Goal: Task Accomplishment & Management: Manage account settings

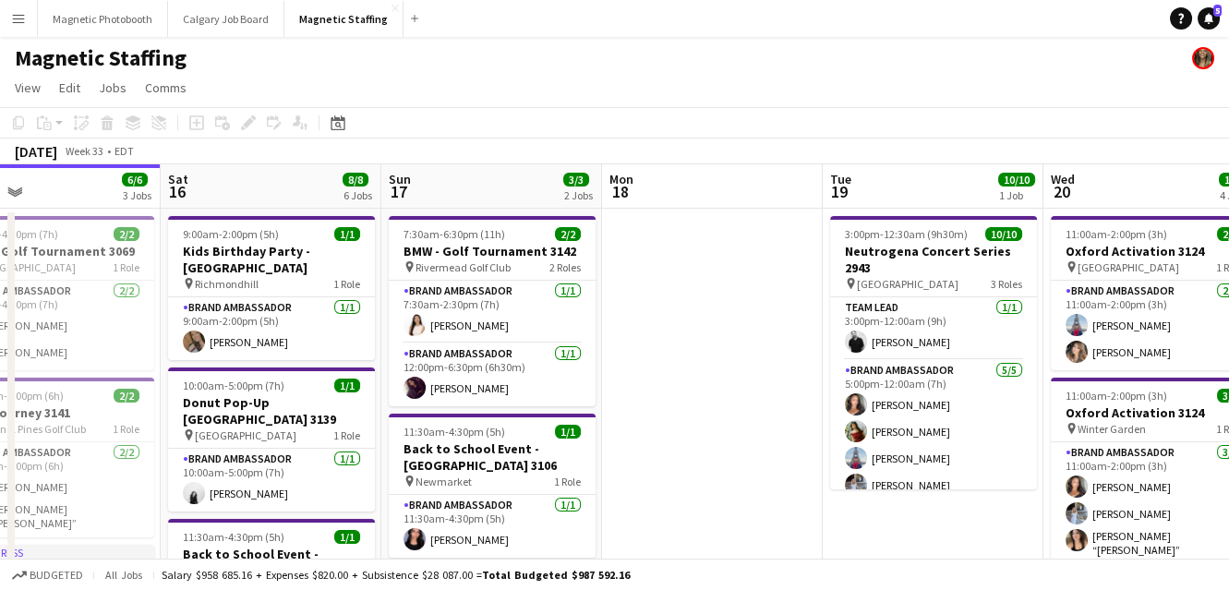
drag, startPoint x: 608, startPoint y: 329, endPoint x: 82, endPoint y: 400, distance: 530.1
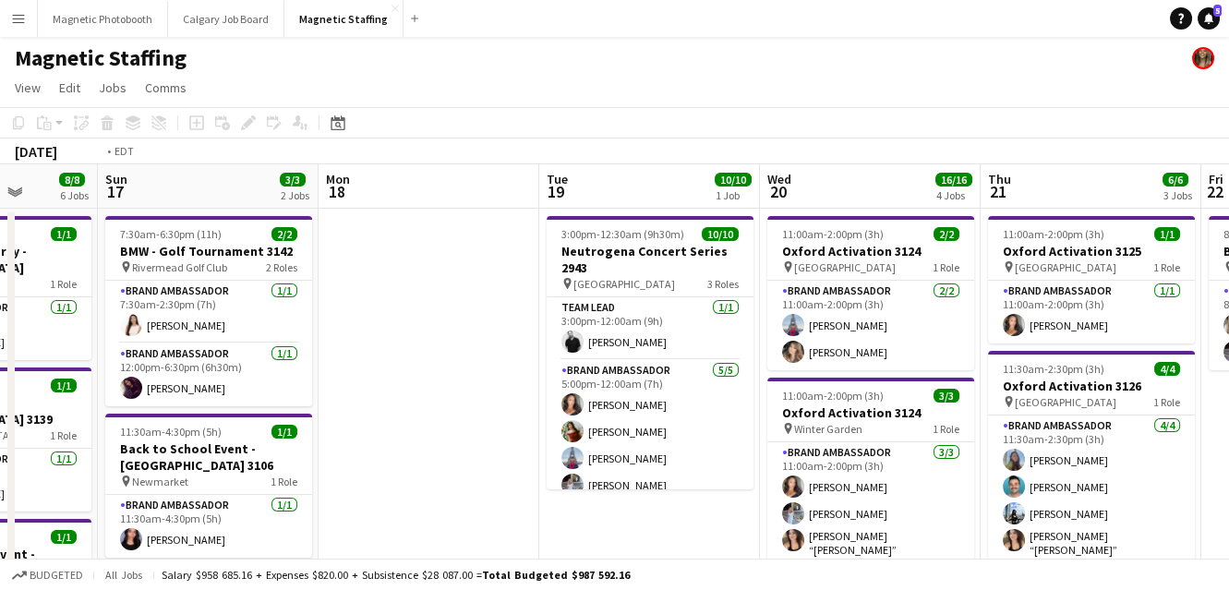
scroll to position [0, 680]
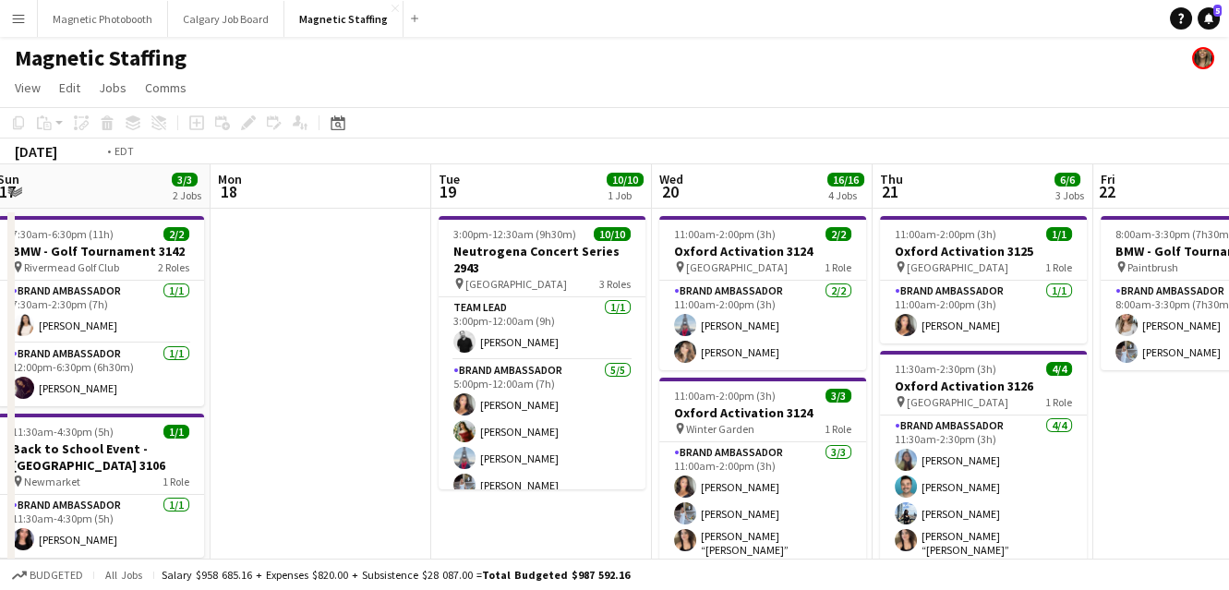
drag, startPoint x: 543, startPoint y: 365, endPoint x: 86, endPoint y: 365, distance: 457.0
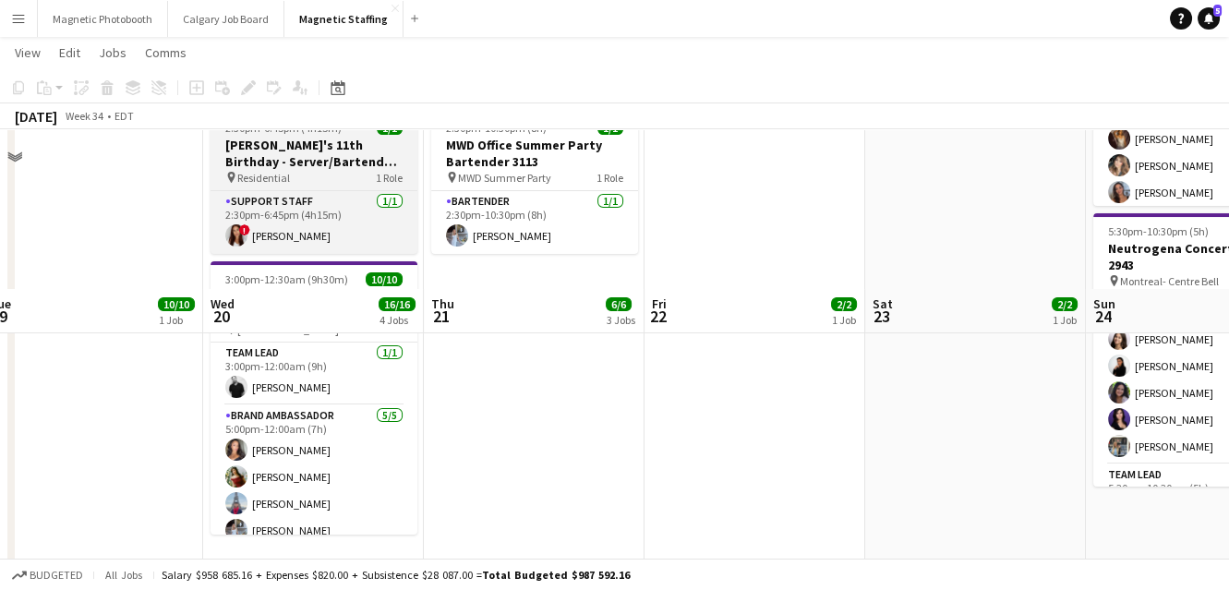
scroll to position [619, 0]
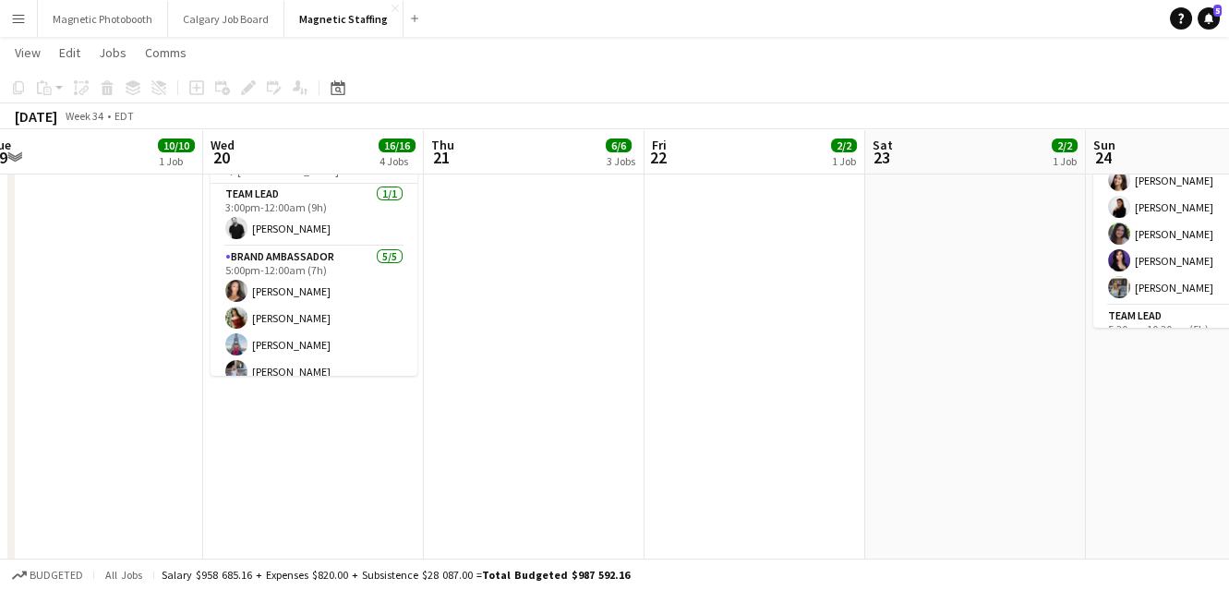
click at [270, 415] on app-date-cell "11:00am-2:00pm (3h) 2/2 Oxford Activation 3124 pin Toronto 1 Role Brand Ambassa…" at bounding box center [313, 109] width 221 height 1043
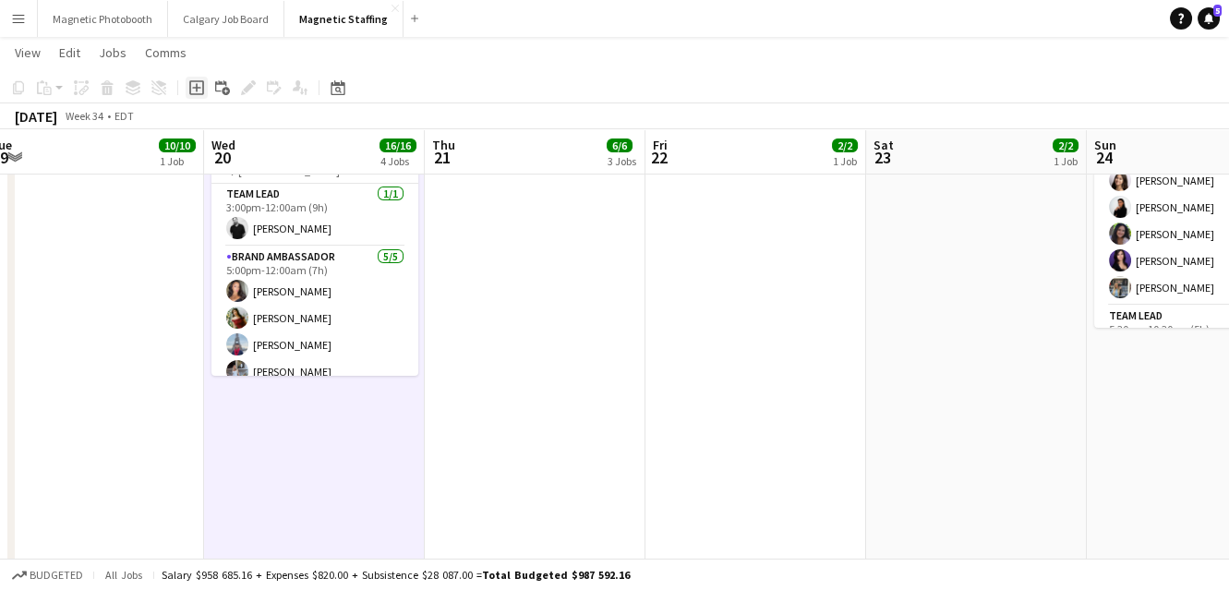
click at [190, 89] on icon "Add job" at bounding box center [196, 87] width 15 height 15
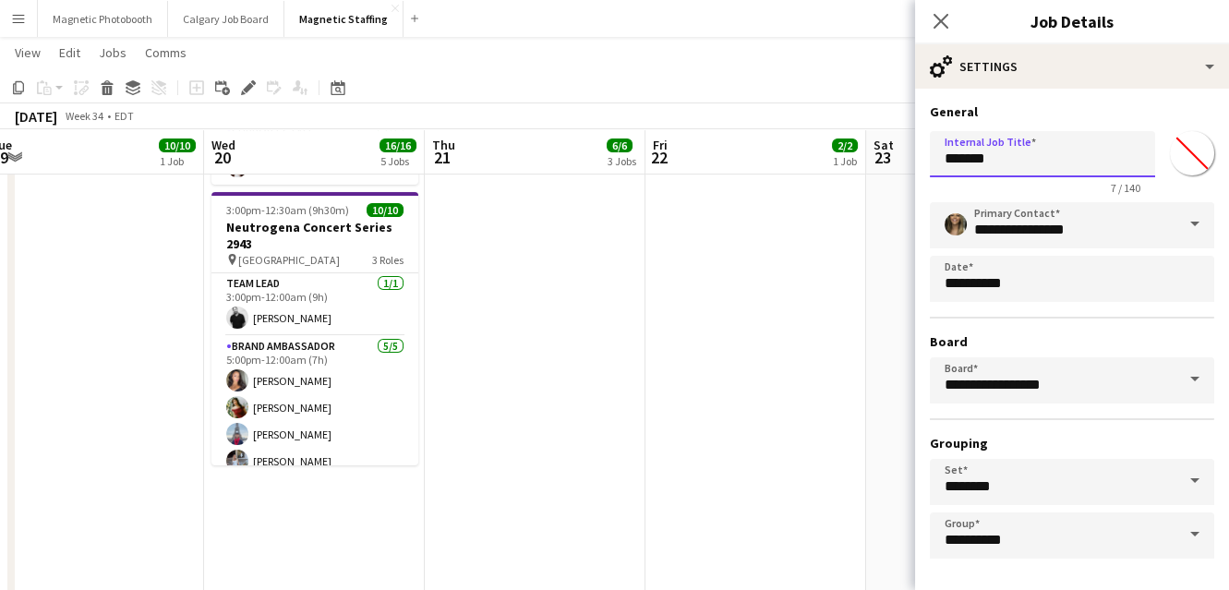
drag, startPoint x: 1010, startPoint y: 156, endPoint x: 732, endPoint y: 142, distance: 278.3
click at [745, 149] on body "Menu Boards Boards Boards All jobs Status Workforce Workforce My Workforce Recr…" at bounding box center [614, 64] width 1229 height 1366
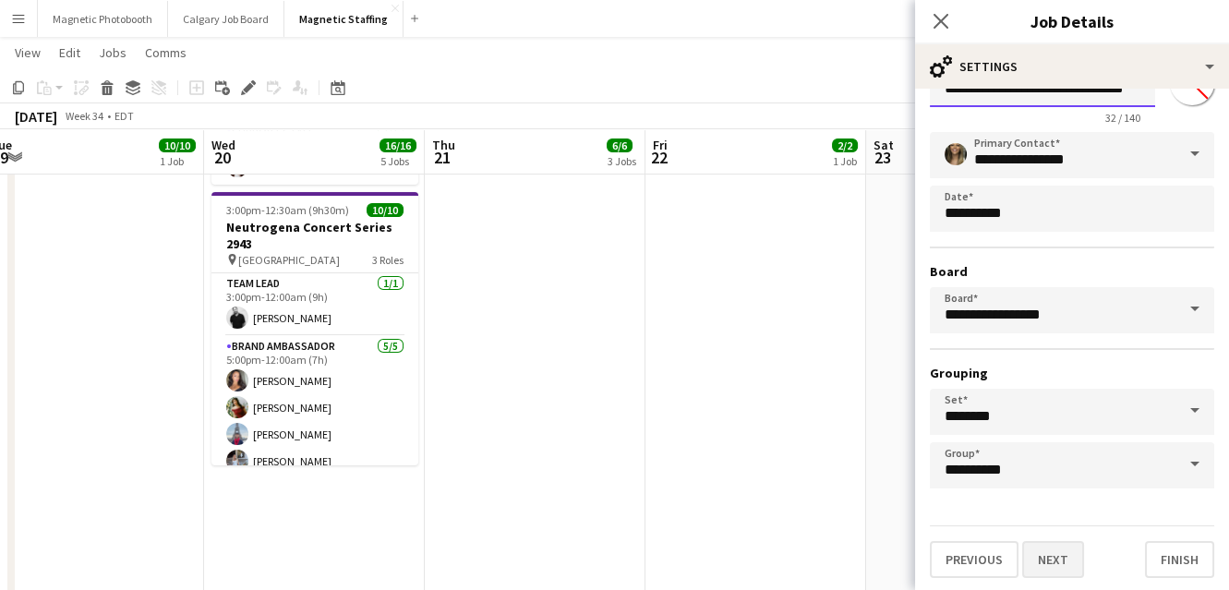
type input "**********"
click at [1052, 554] on button "Next" at bounding box center [1053, 559] width 62 height 37
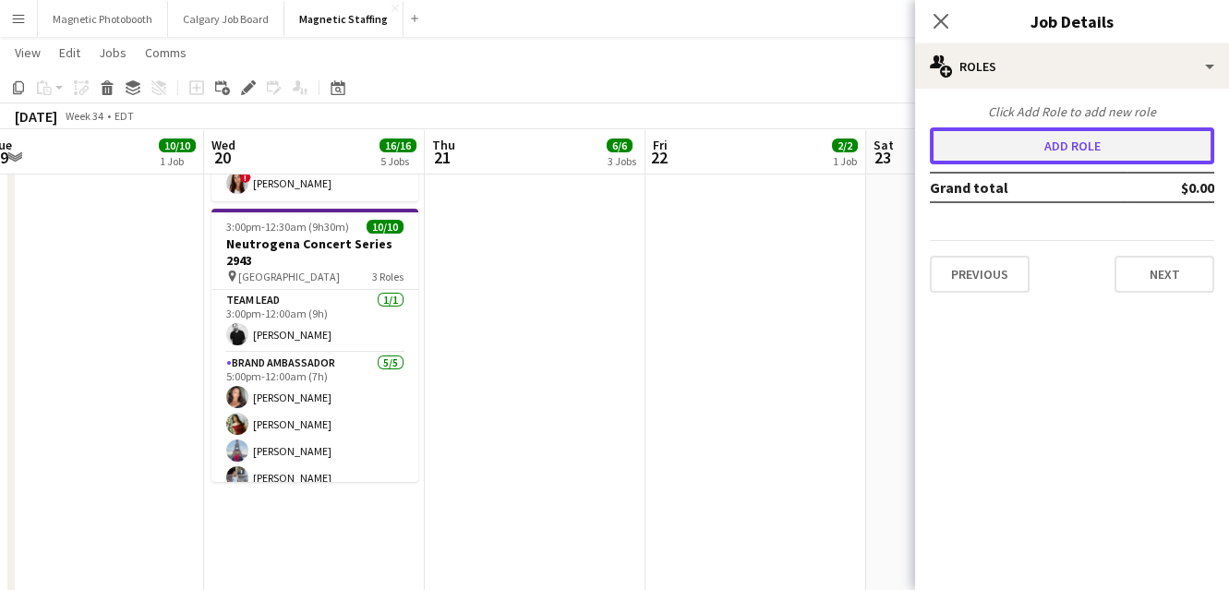
click at [1090, 141] on button "Add role" at bounding box center [1072, 145] width 284 height 37
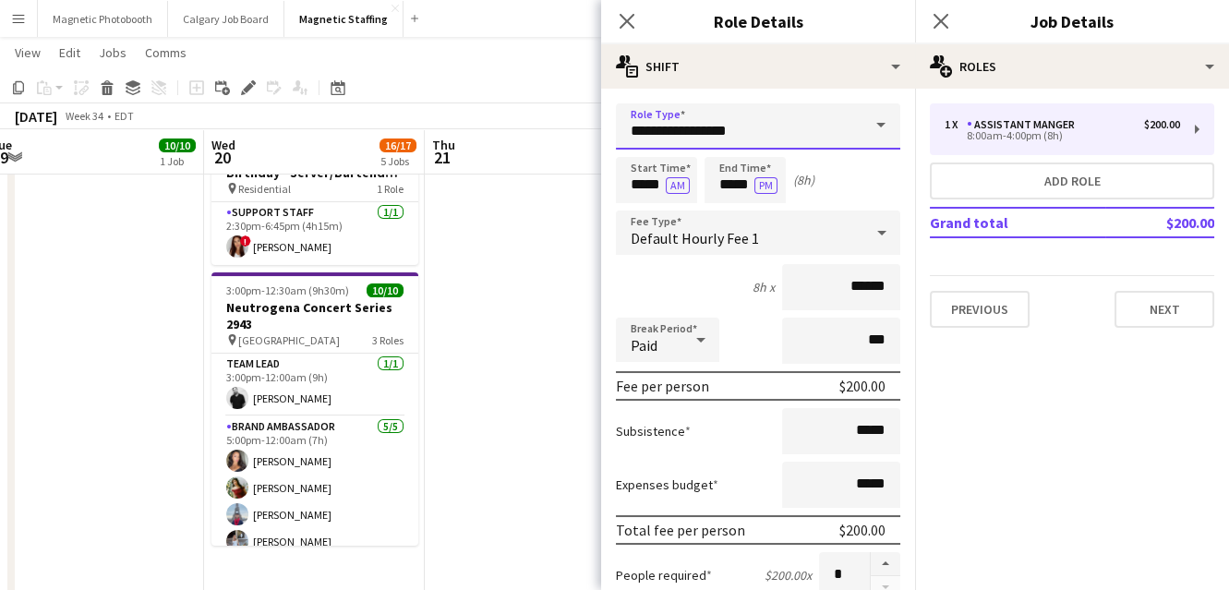
drag, startPoint x: 752, startPoint y: 122, endPoint x: 516, endPoint y: 109, distance: 235.8
click at [537, 118] on body "Menu Boards Boards Boards All jobs Status Workforce Workforce My Workforce Recr…" at bounding box center [614, 64] width 1229 height 1366
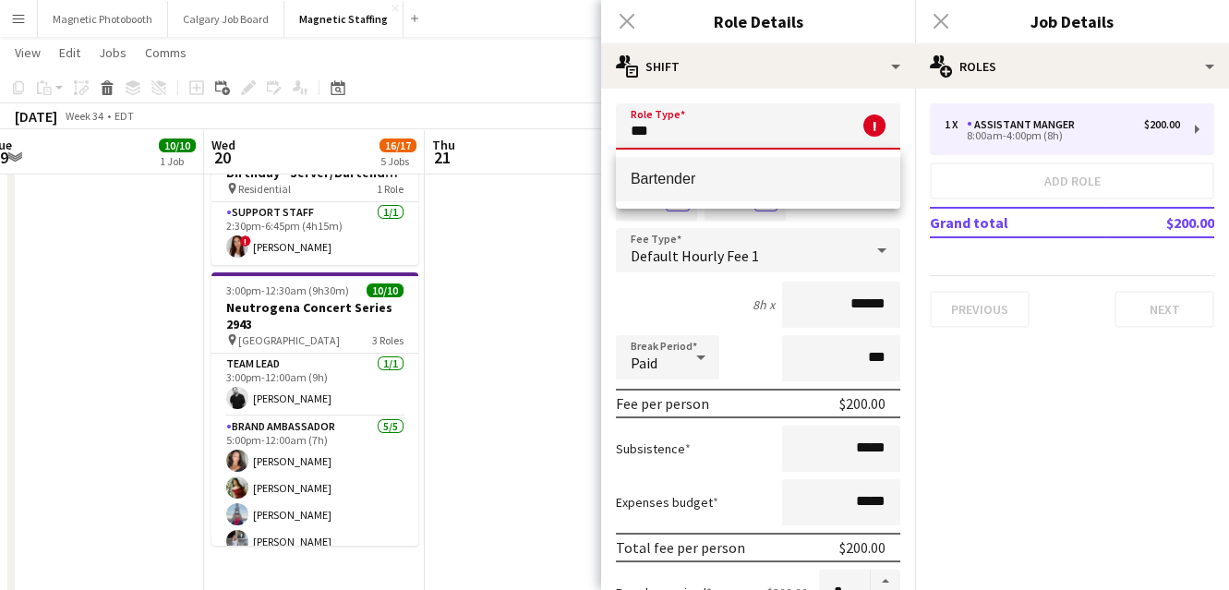
click at [705, 180] on span "Bartender" at bounding box center [758, 179] width 255 height 18
type input "*********"
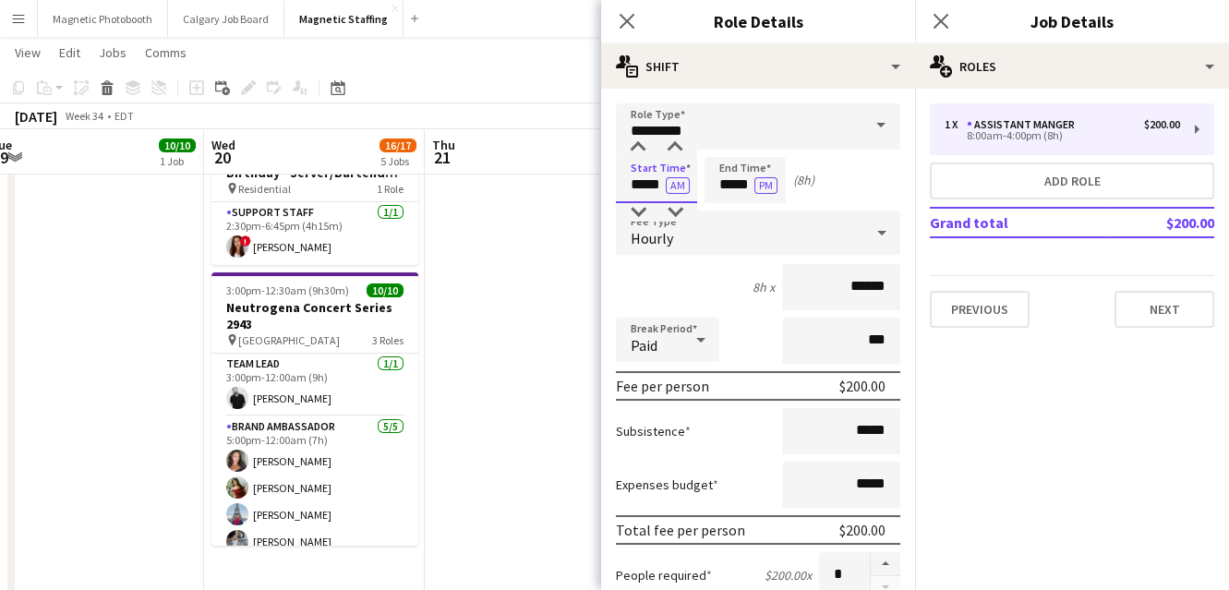
drag, startPoint x: 659, startPoint y: 186, endPoint x: 513, endPoint y: 173, distance: 146.5
click at [517, 176] on body "Menu Boards Boards Boards All jobs Status Workforce Workforce My Workforce Recr…" at bounding box center [614, 64] width 1229 height 1366
type input "*****"
drag, startPoint x: 752, startPoint y: 186, endPoint x: 531, endPoint y: 173, distance: 221.0
click at [544, 180] on body "Menu Boards Boards Boards All jobs Status Workforce Workforce My Workforce Recr…" at bounding box center [614, 64] width 1229 height 1366
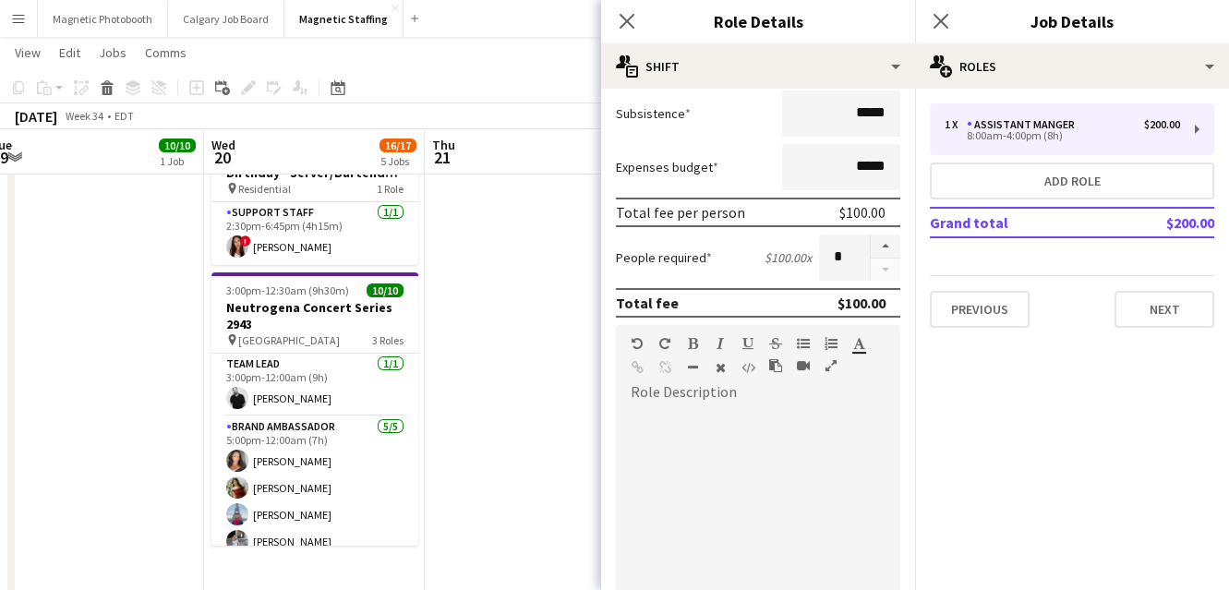
scroll to position [657, 0]
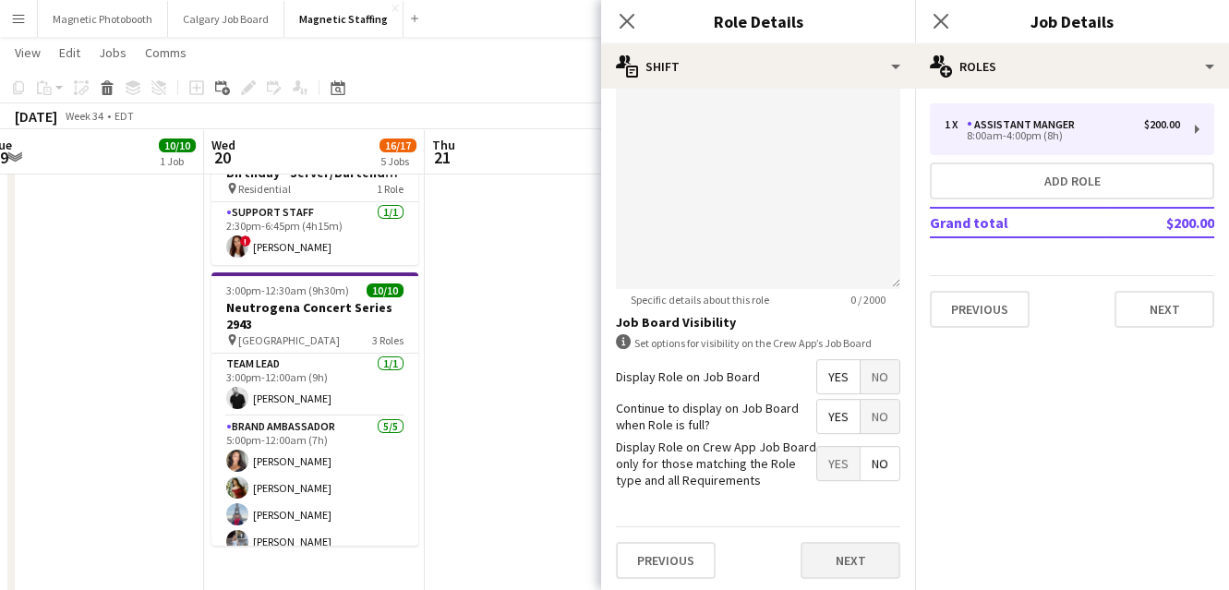
type input "*****"
click at [828, 565] on button "Next" at bounding box center [850, 560] width 100 height 37
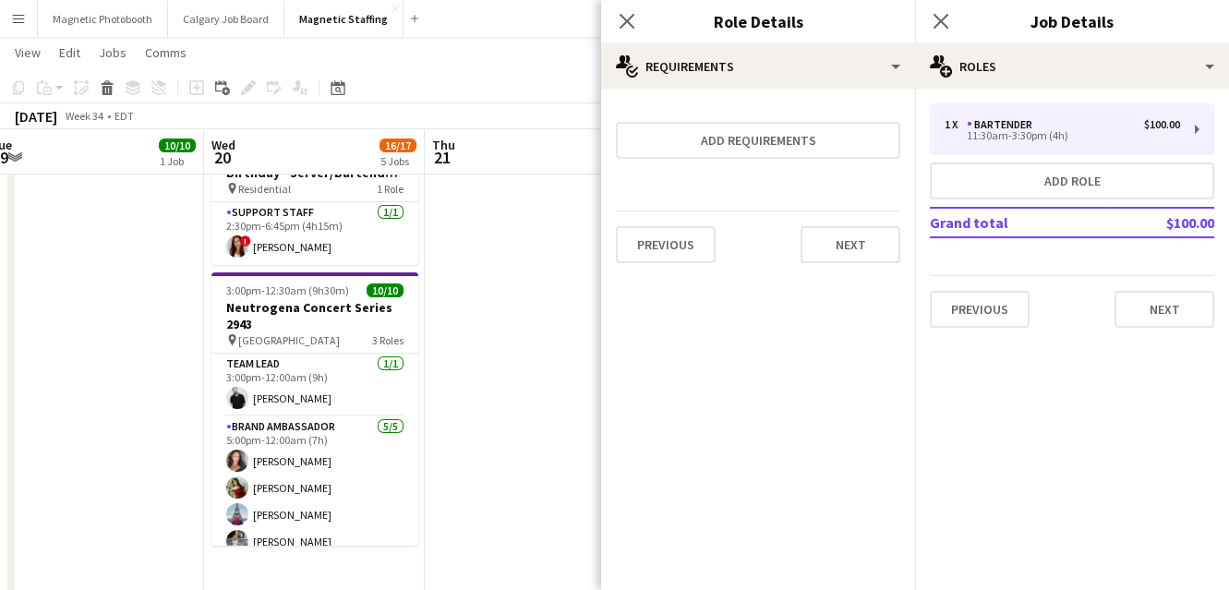
scroll to position [0, 0]
click at [861, 243] on button "Next" at bounding box center [850, 244] width 100 height 37
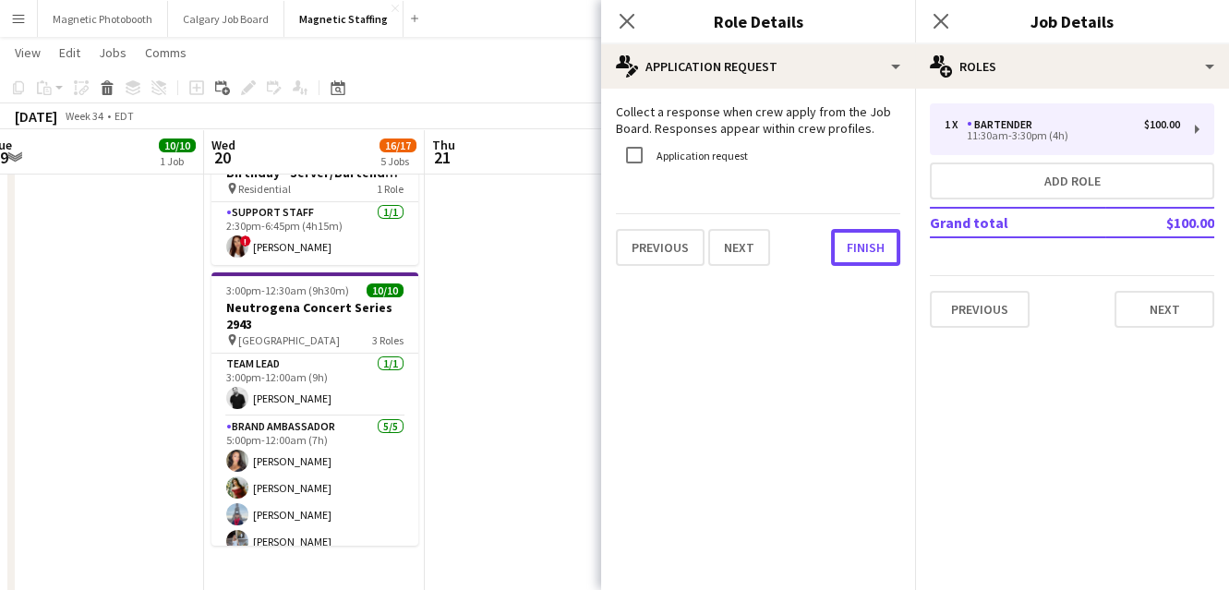
click at [861, 243] on button "Finish" at bounding box center [865, 247] width 69 height 37
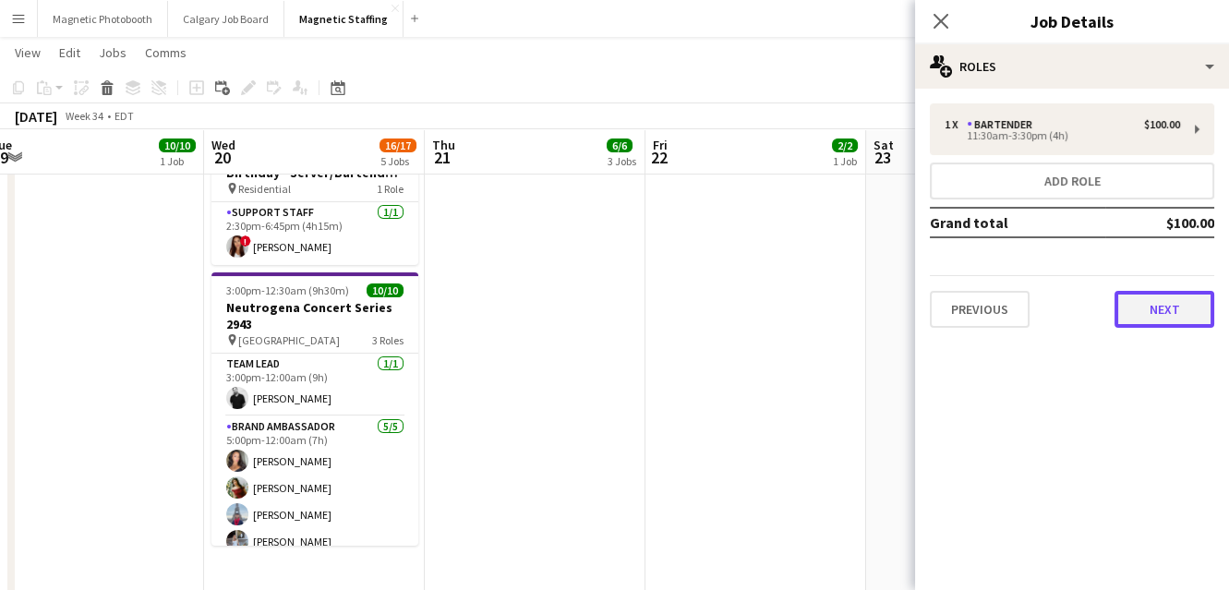
click at [1146, 318] on button "Next" at bounding box center [1164, 309] width 100 height 37
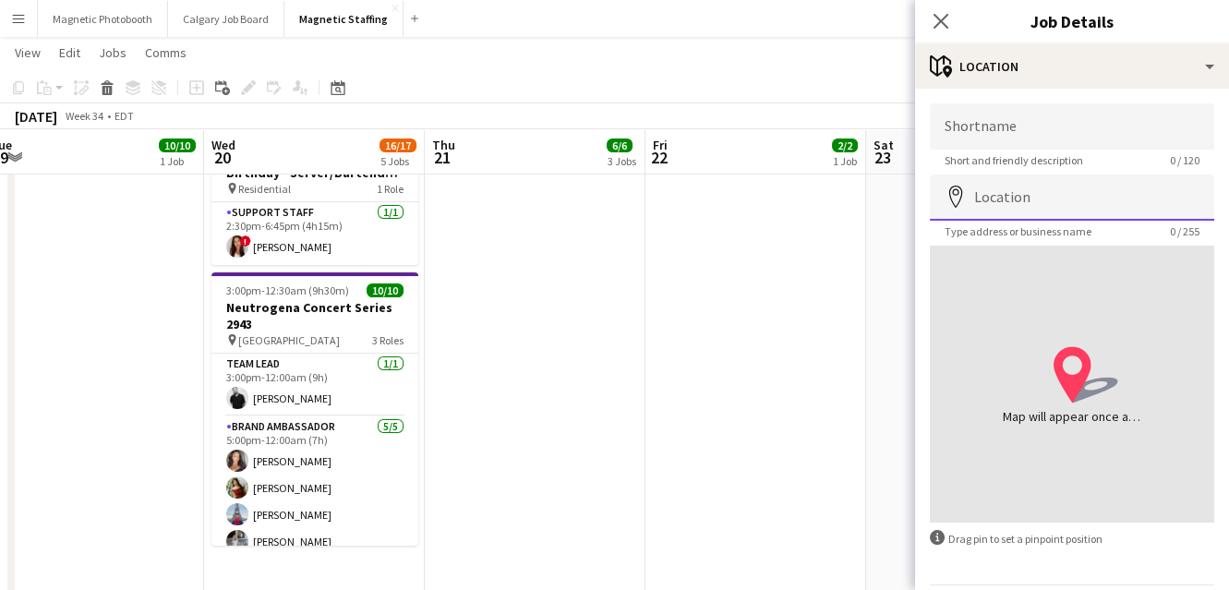
click at [1017, 205] on input "Location" at bounding box center [1072, 198] width 284 height 46
type input "**********"
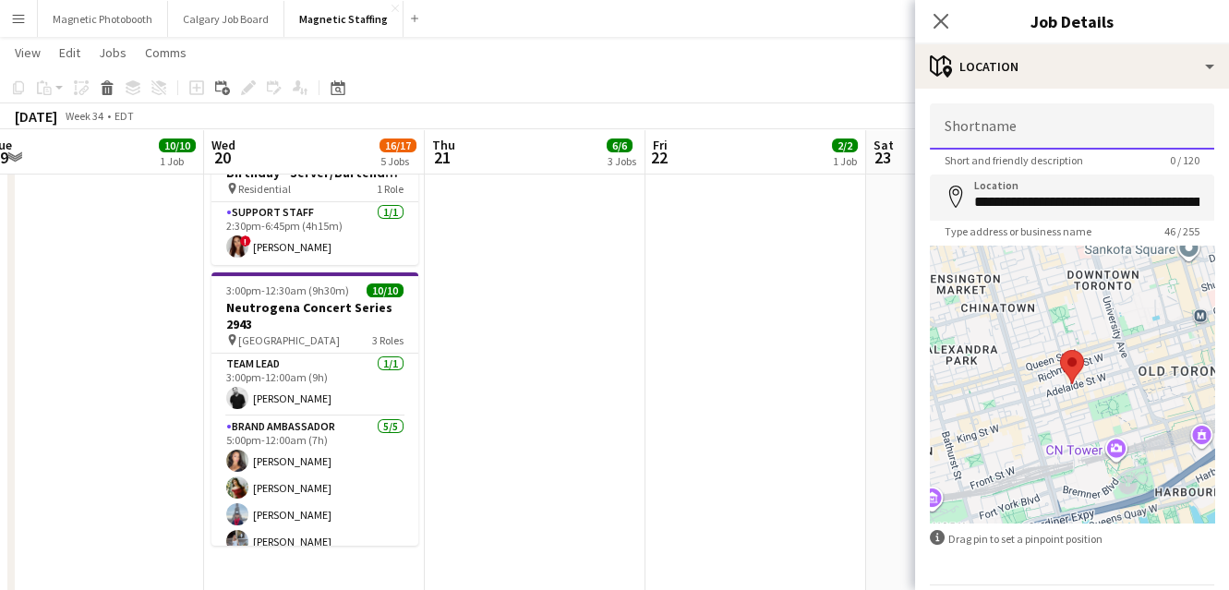
click at [1025, 122] on input "Shortname" at bounding box center [1072, 126] width 284 height 46
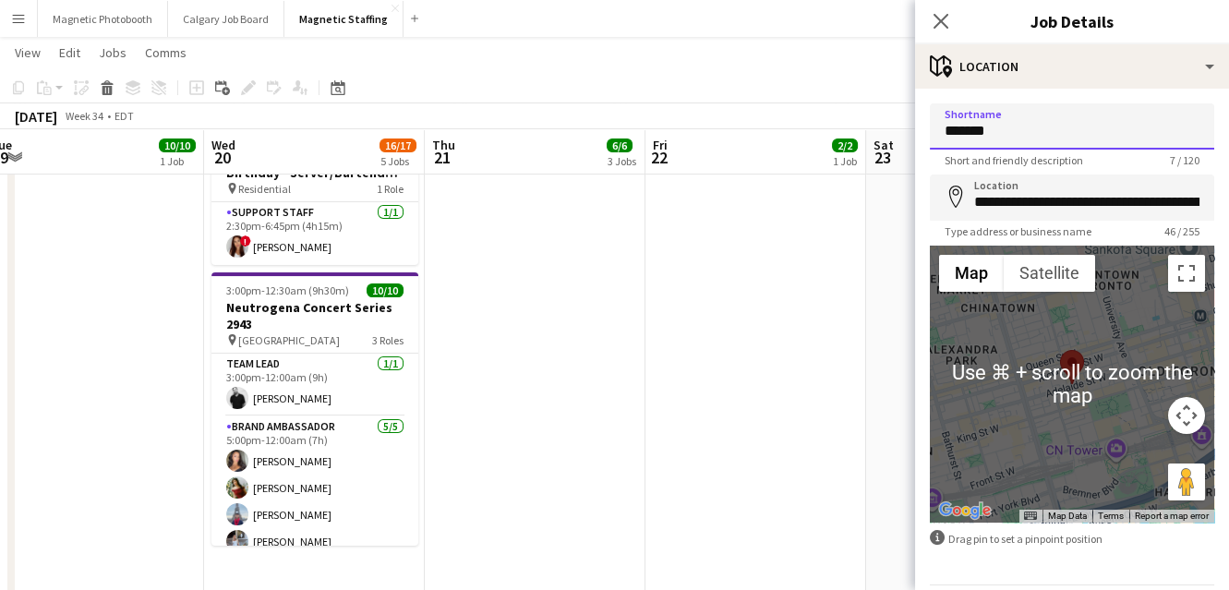
scroll to position [61, 0]
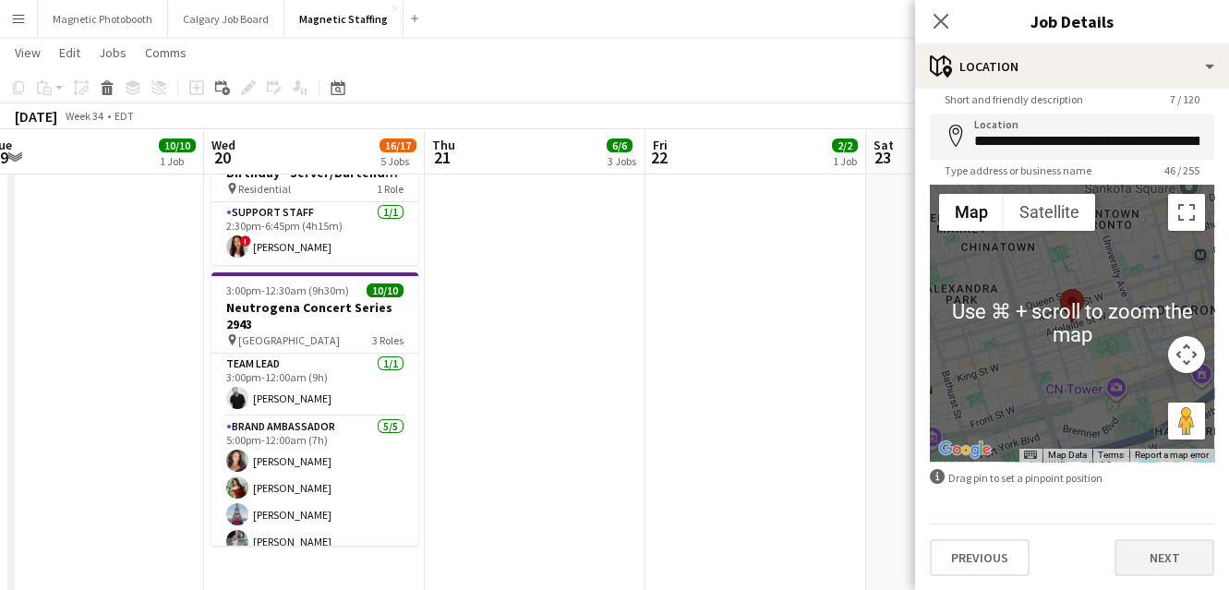
type input "*******"
click at [1155, 551] on button "Next" at bounding box center [1164, 557] width 100 height 37
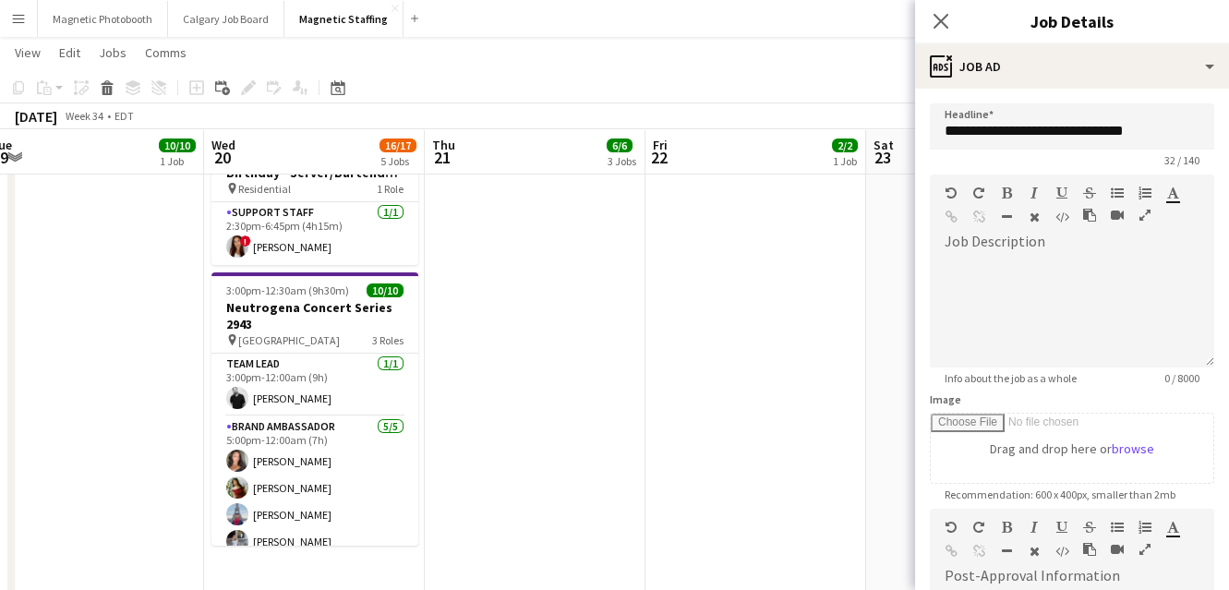
scroll to position [321, 0]
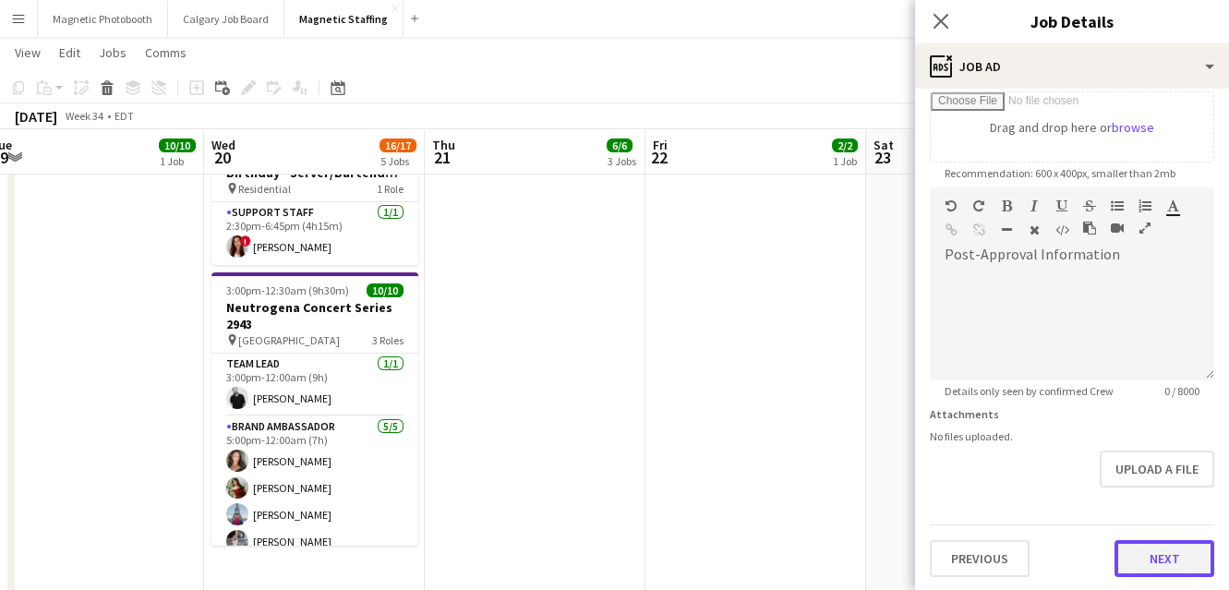
click at [1153, 548] on button "Next" at bounding box center [1164, 558] width 100 height 37
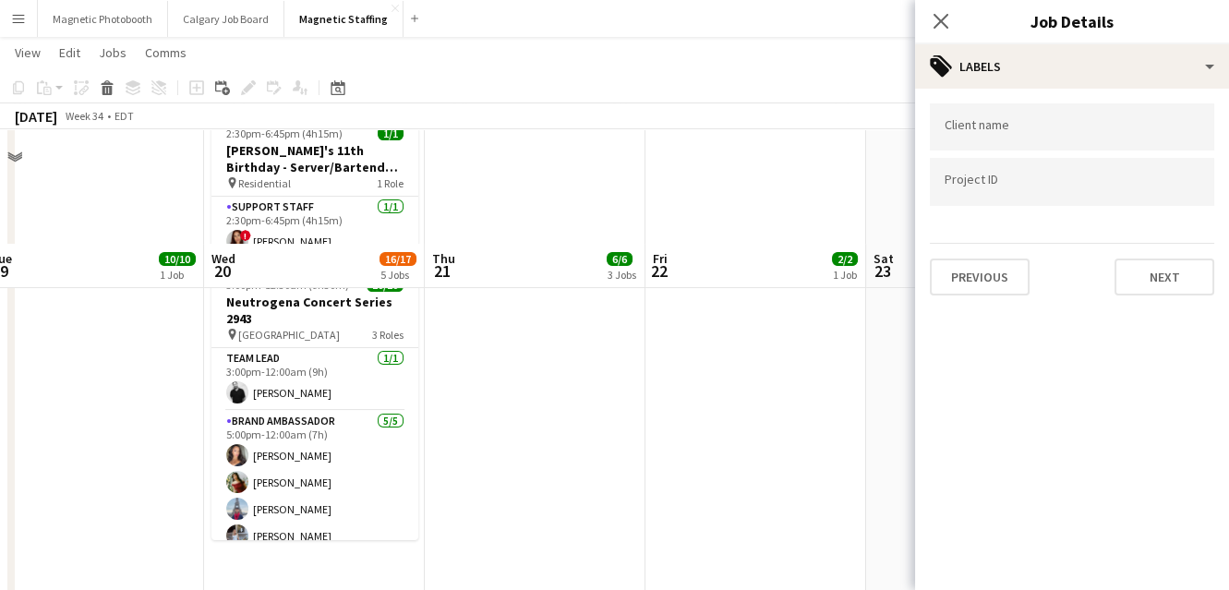
scroll to position [776, 0]
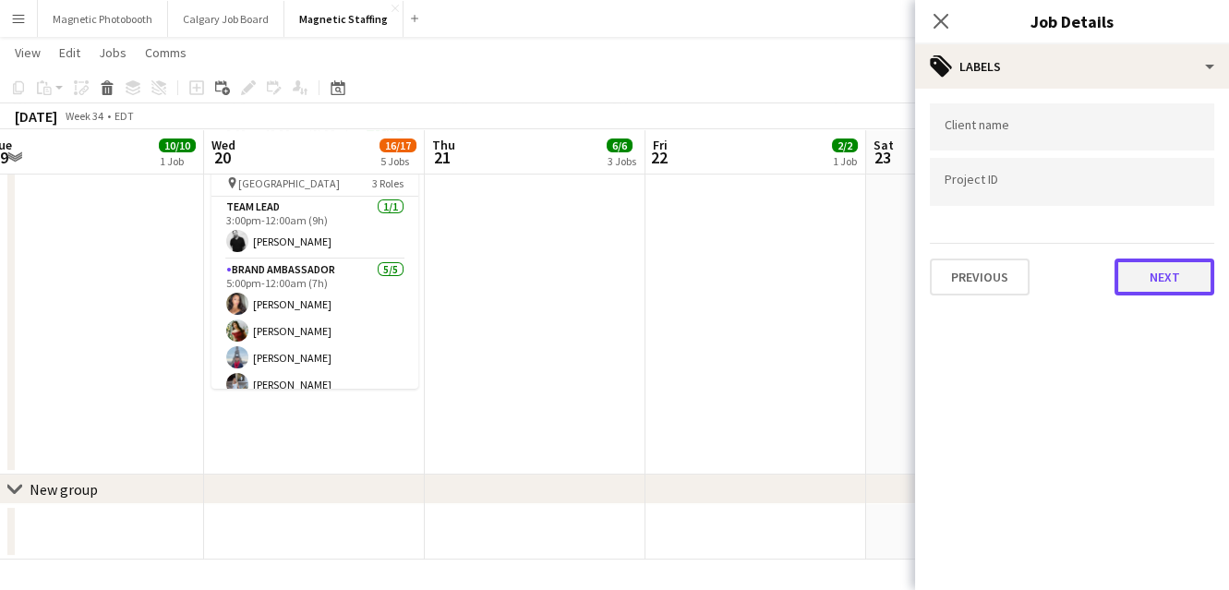
click at [1178, 262] on button "Next" at bounding box center [1164, 277] width 100 height 37
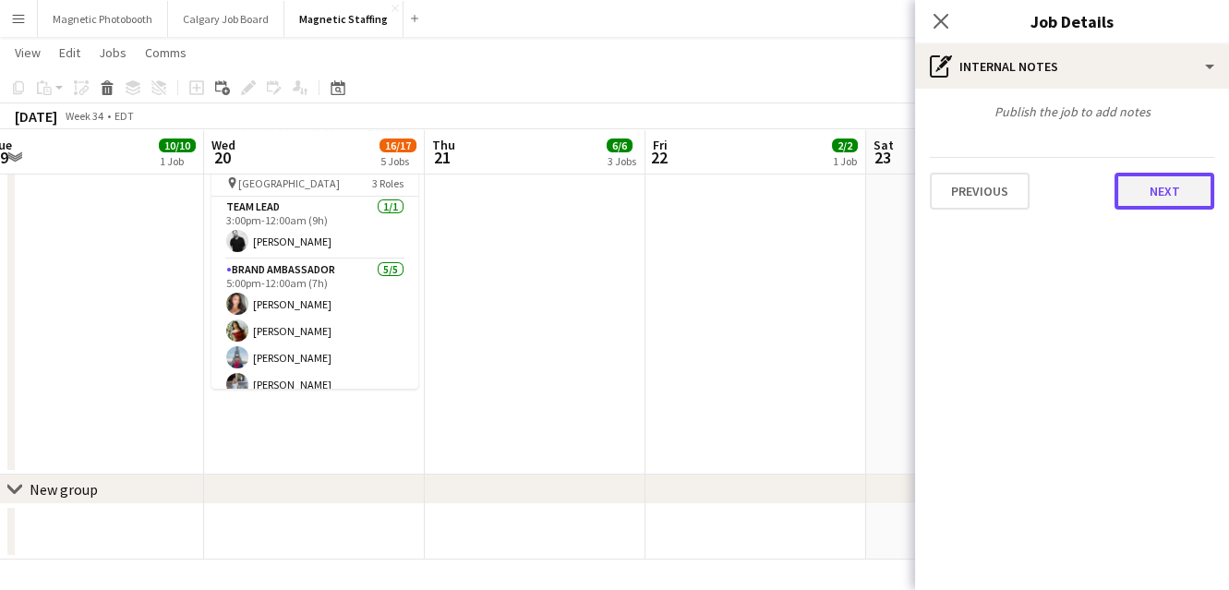
click at [1201, 185] on button "Next" at bounding box center [1164, 191] width 100 height 37
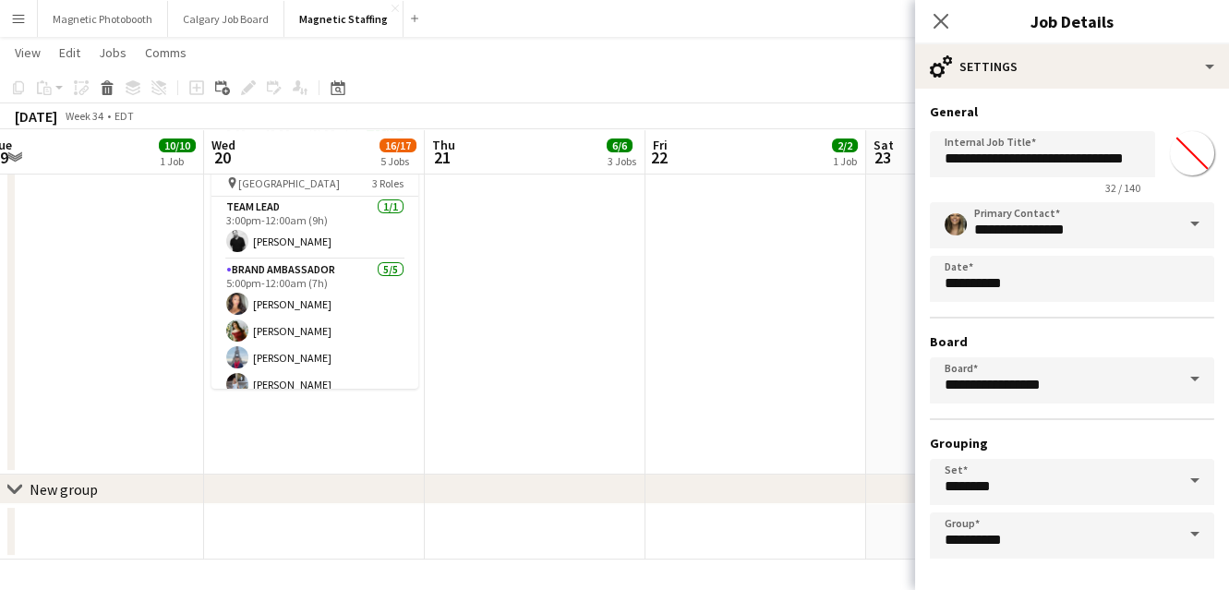
scroll to position [70, 0]
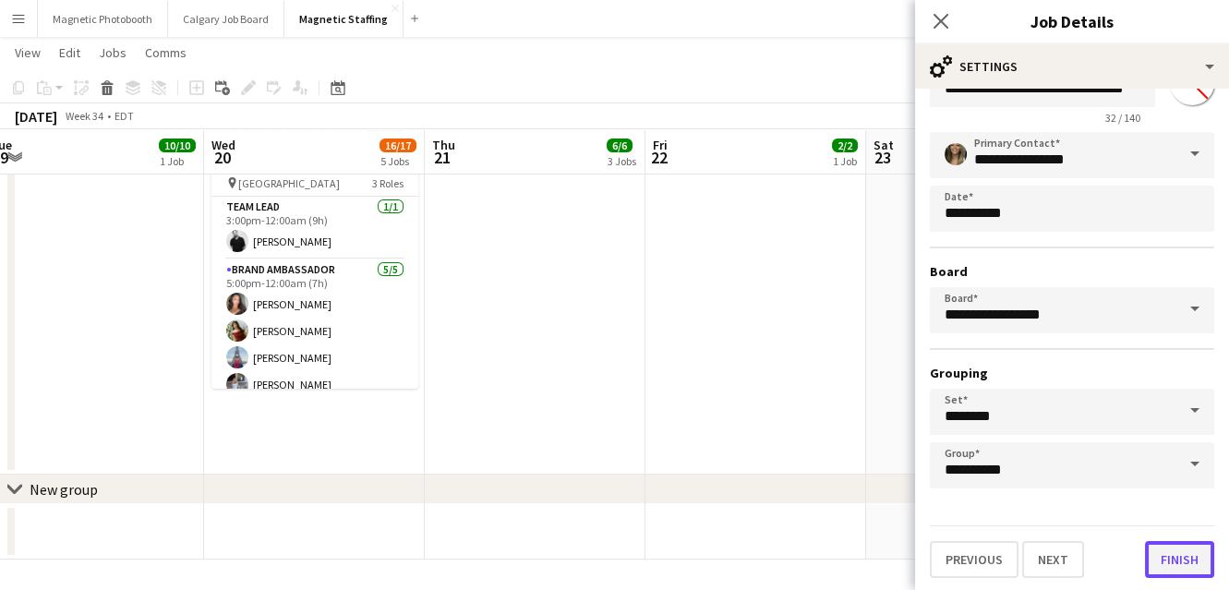
click at [1174, 558] on button "Finish" at bounding box center [1179, 559] width 69 height 37
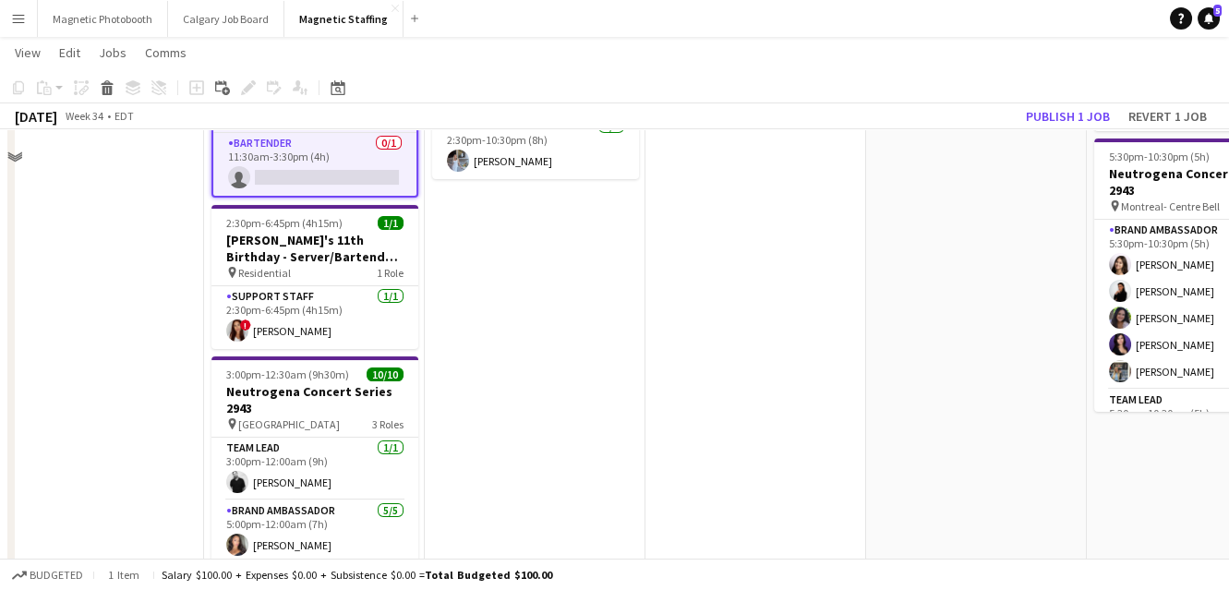
scroll to position [322, 0]
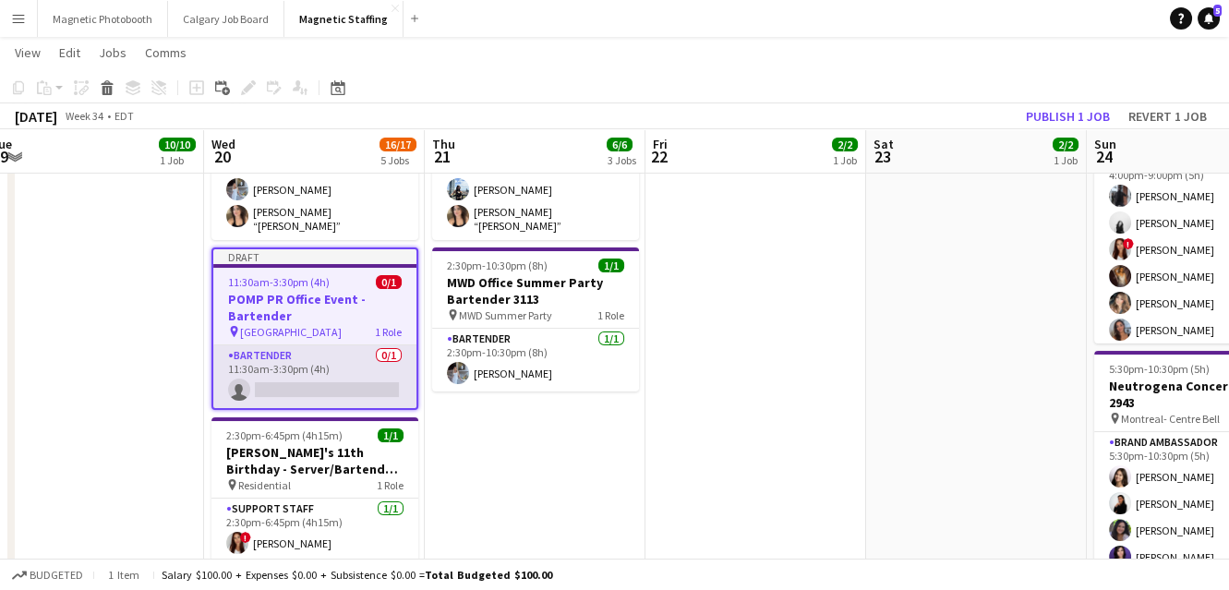
click at [344, 381] on app-card-role "Bartender 0/1 11:30am-3:30pm (4h) single-neutral-actions" at bounding box center [314, 376] width 203 height 63
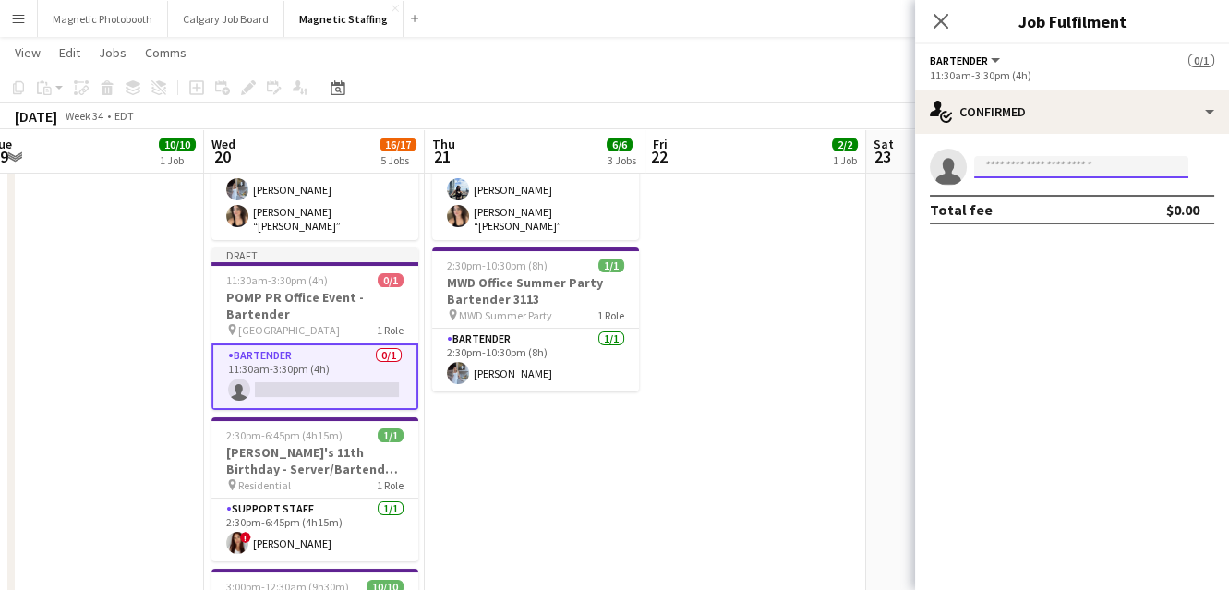
click at [997, 172] on input at bounding box center [1081, 167] width 214 height 22
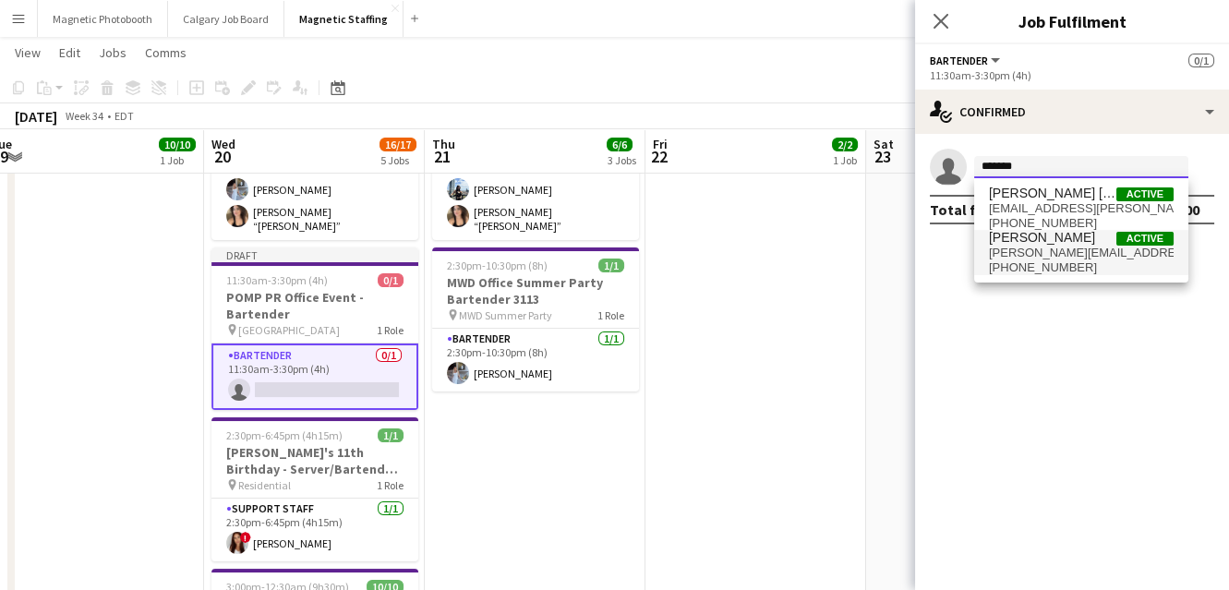
type input "*******"
click at [1006, 250] on span "[PERSON_NAME][EMAIL_ADDRESS][DOMAIN_NAME]" at bounding box center [1081, 253] width 185 height 15
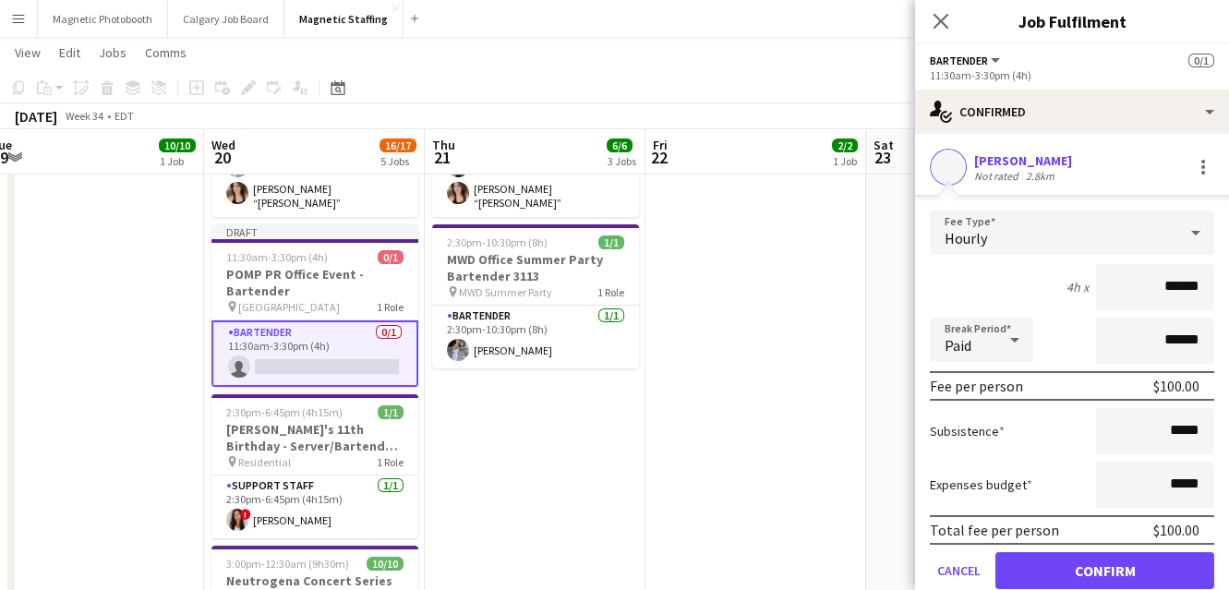
scroll to position [376, 0]
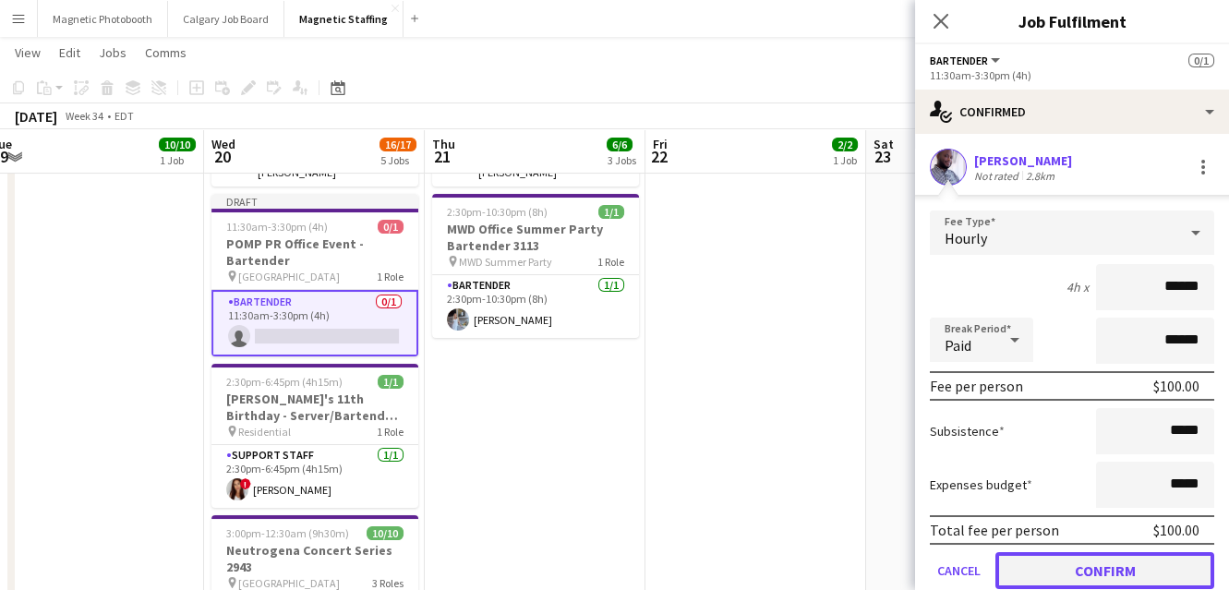
click at [1029, 567] on button "Confirm" at bounding box center [1104, 570] width 219 height 37
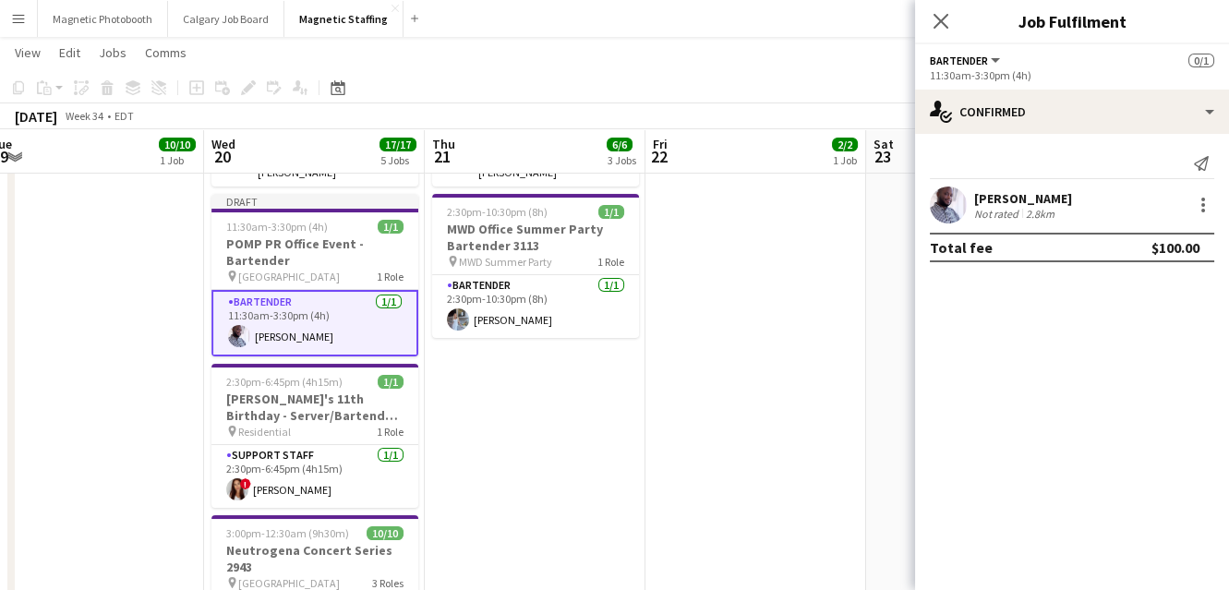
click at [859, 473] on app-date-cell "8:00am-3:30pm (7h30m) 2/2 BMW - Golf Tournament 3143 pin Paintbrush 1 Role Bran…" at bounding box center [755, 352] width 221 height 1043
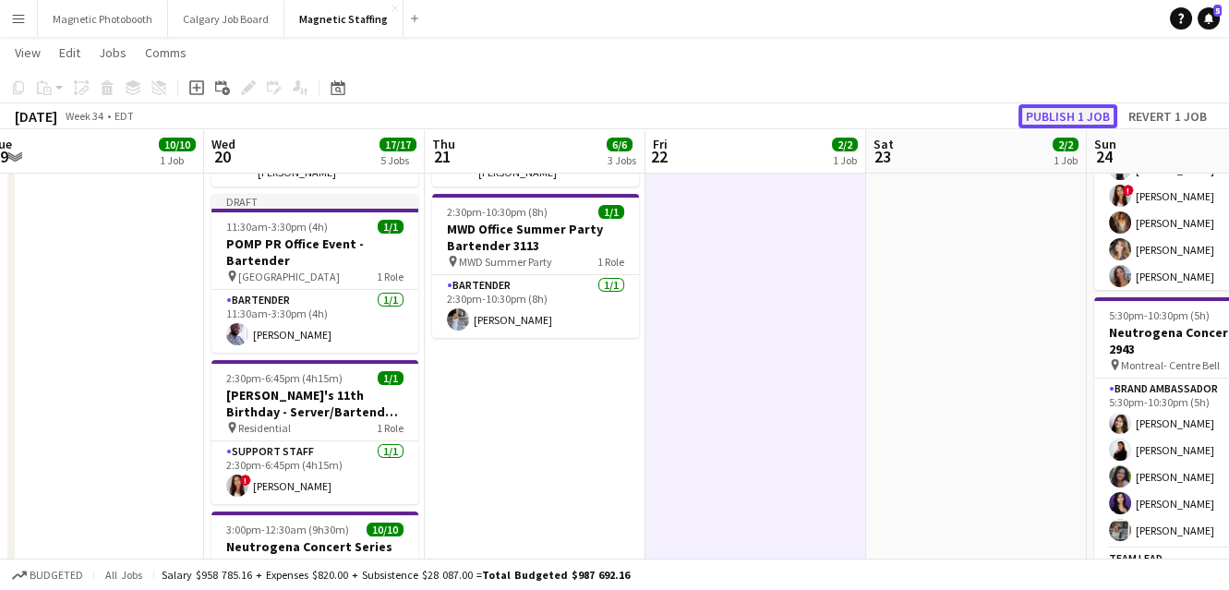
click at [1090, 114] on button "Publish 1 job" at bounding box center [1067, 116] width 99 height 24
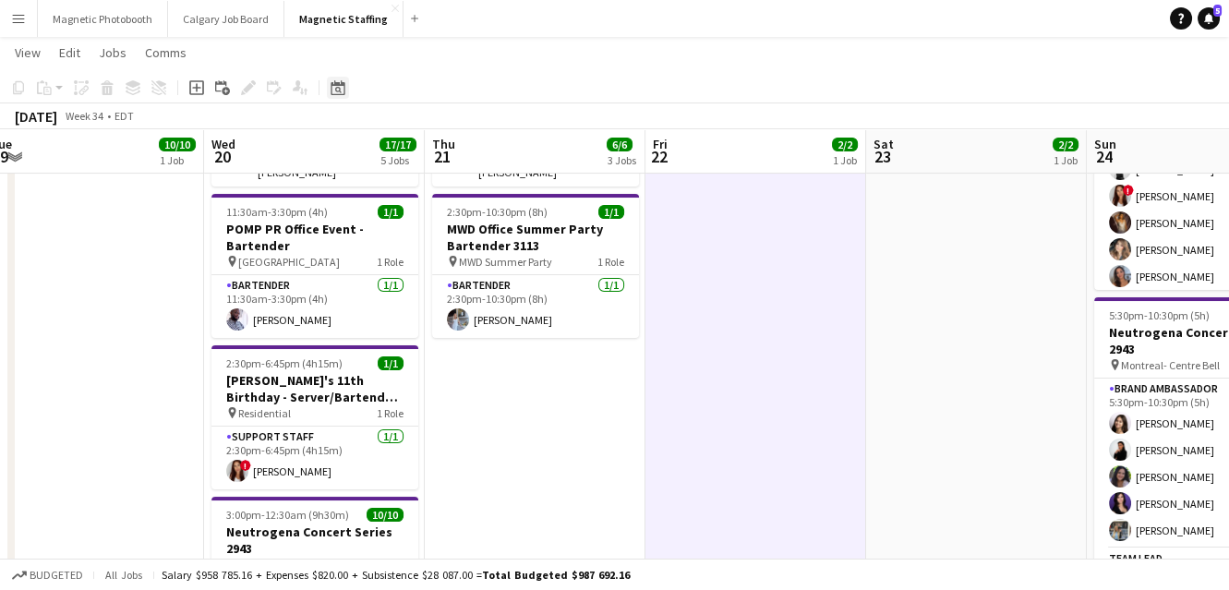
click at [335, 90] on icon at bounding box center [338, 90] width 6 height 6
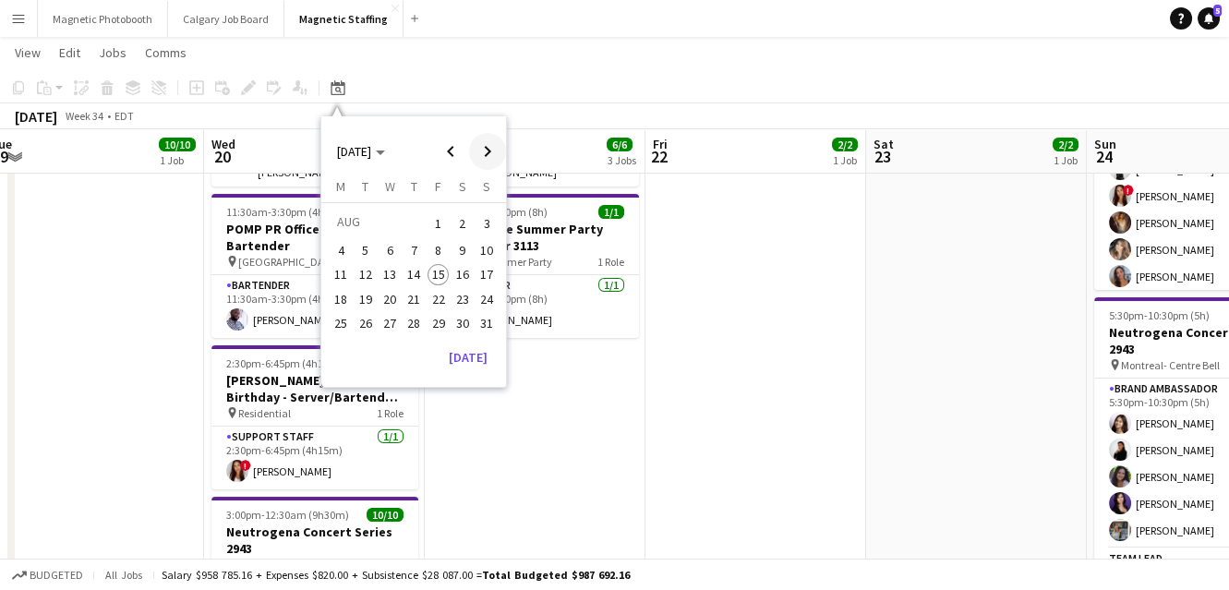
click at [486, 152] on span "Next month" at bounding box center [487, 151] width 37 height 37
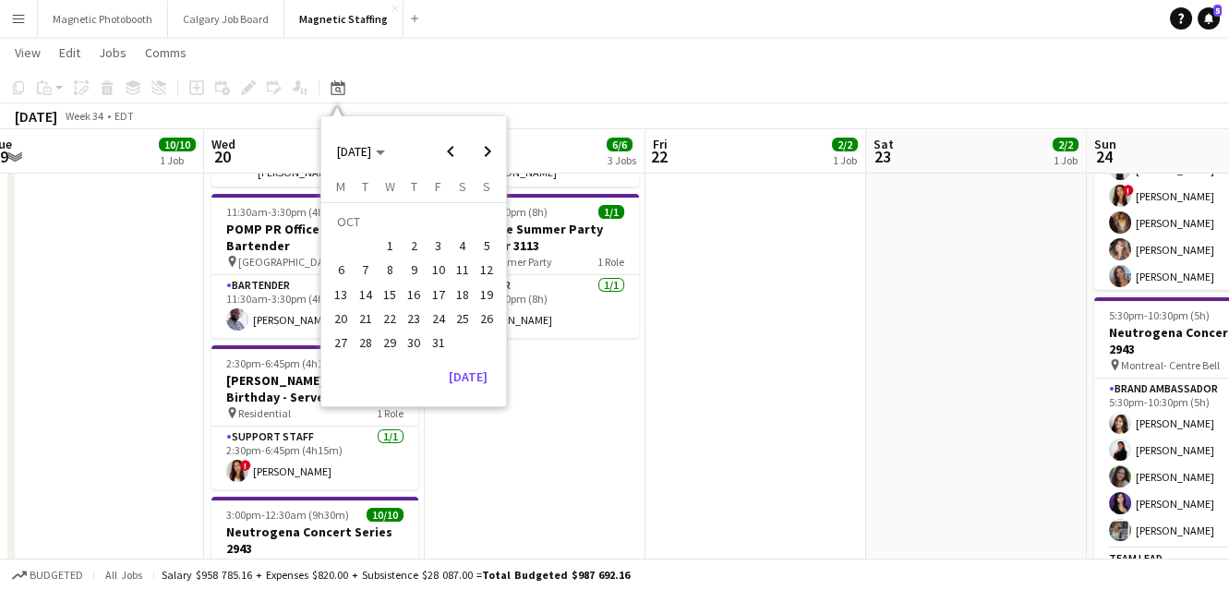
click at [368, 271] on span "7" at bounding box center [366, 270] width 22 height 22
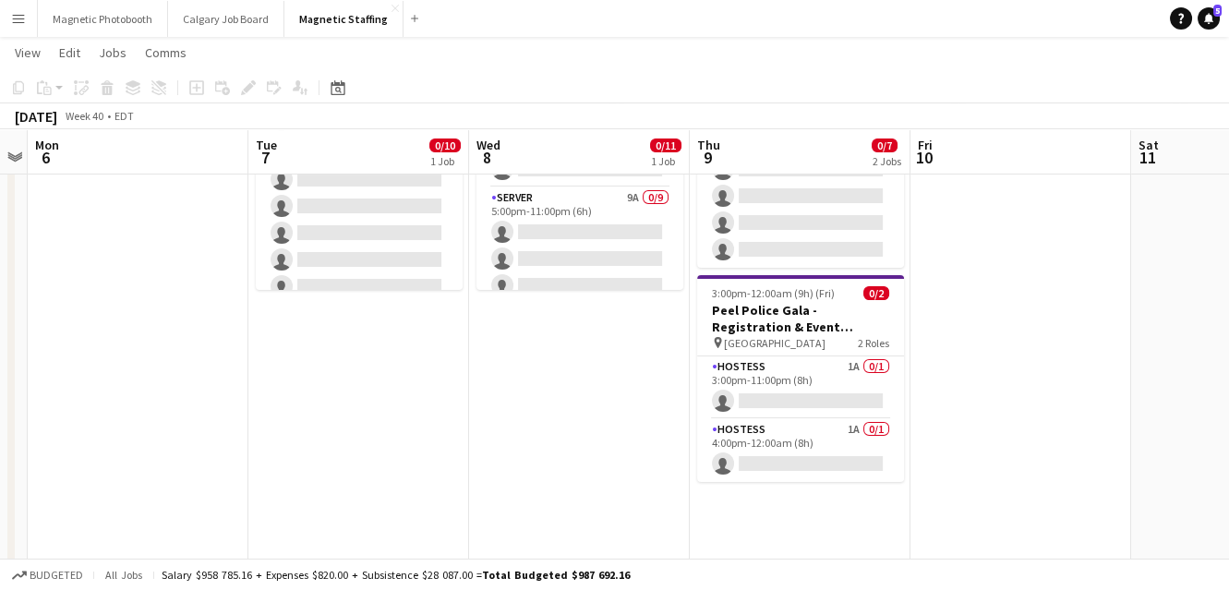
scroll to position [0, 0]
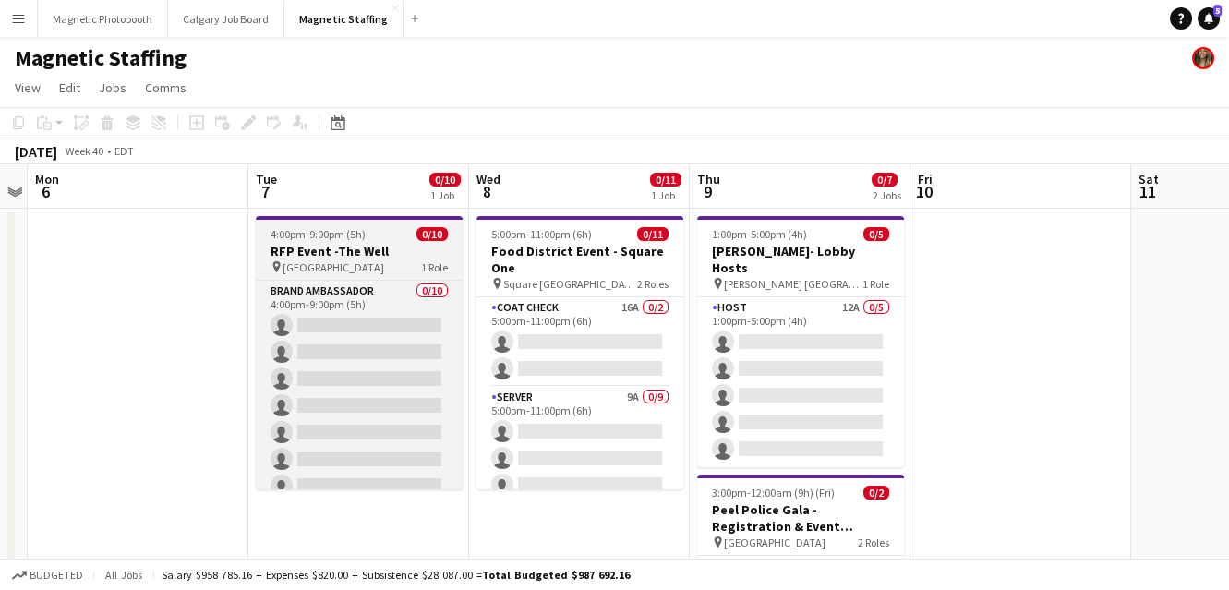
click at [309, 252] on h3 "RFP Event -The Well" at bounding box center [359, 251] width 207 height 17
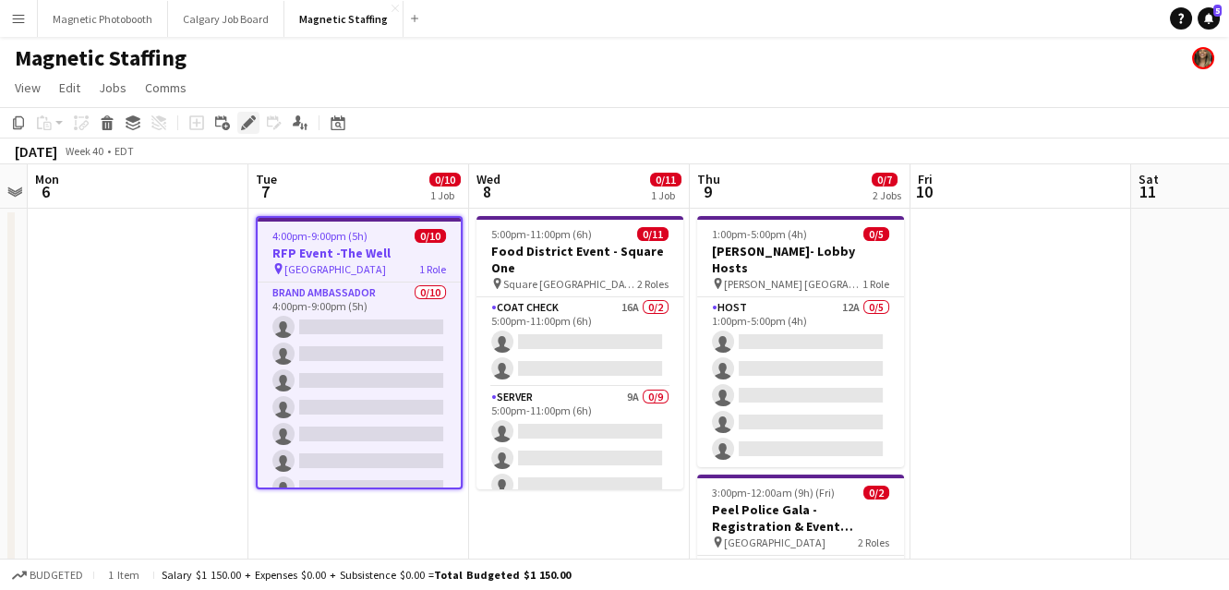
click at [245, 125] on icon at bounding box center [248, 123] width 10 height 10
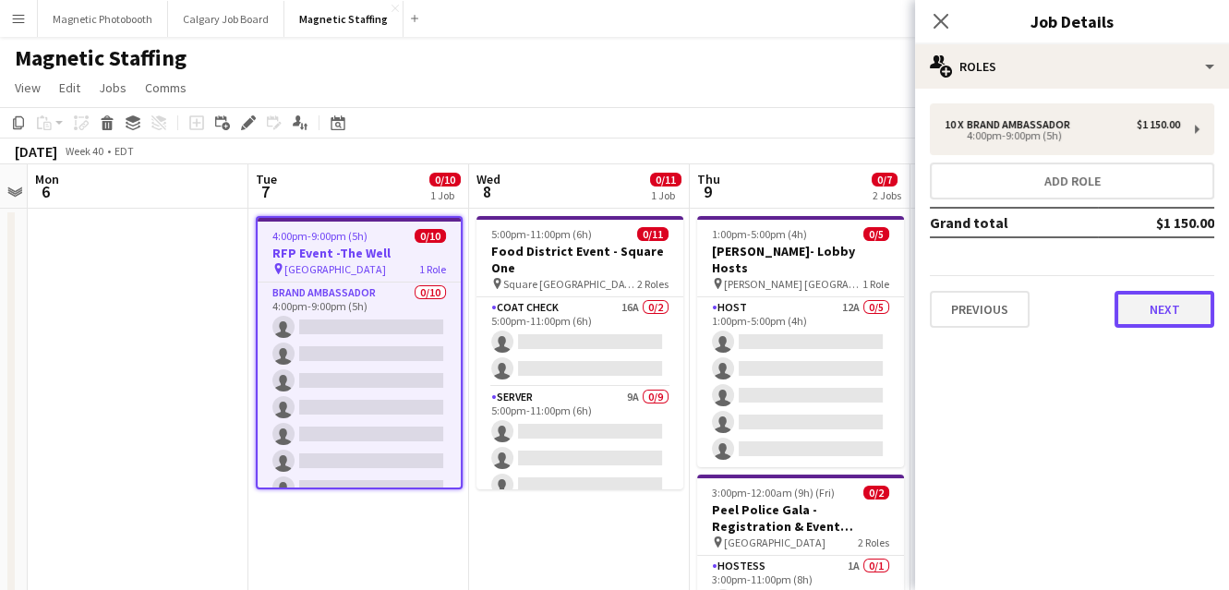
click at [1161, 295] on button "Next" at bounding box center [1164, 309] width 100 height 37
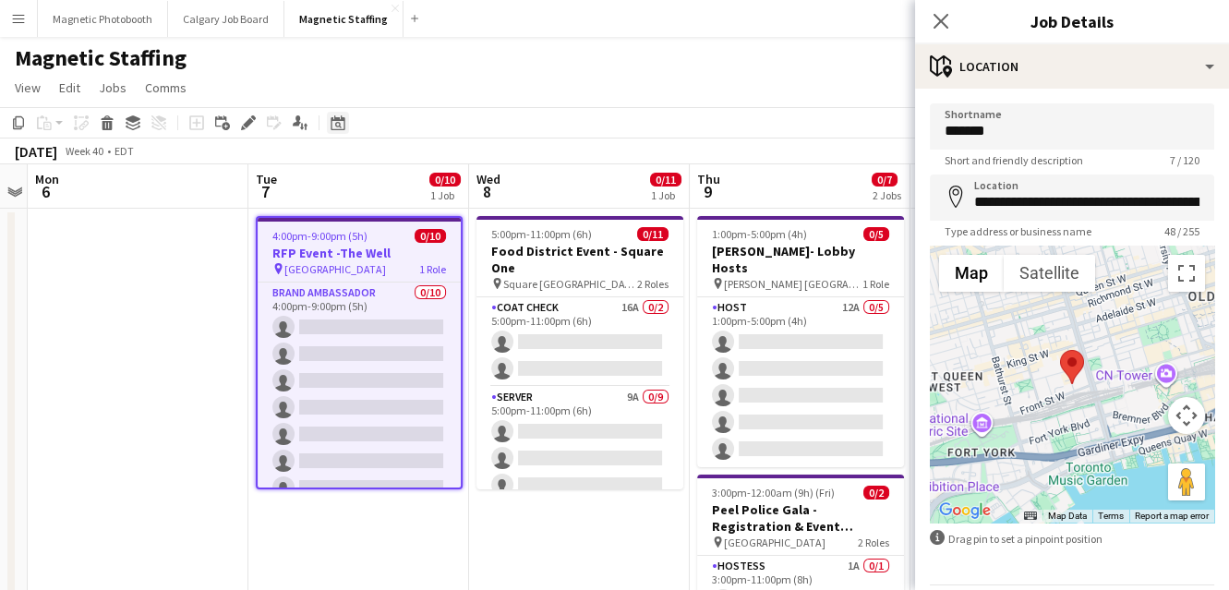
click at [339, 121] on icon "Date picker" at bounding box center [338, 122] width 15 height 15
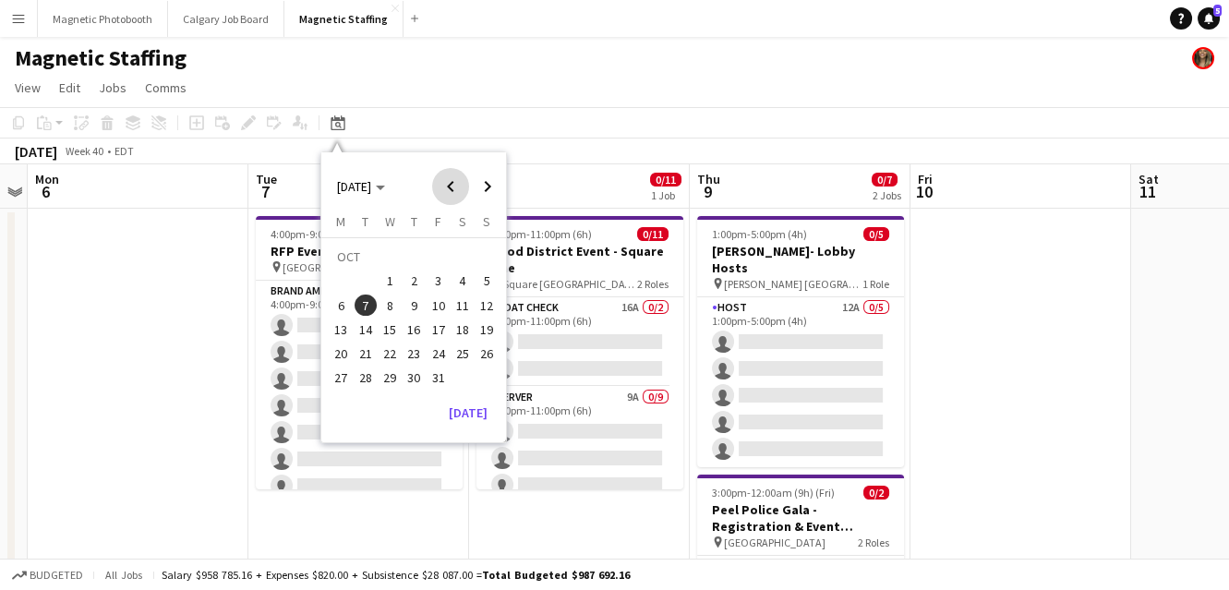
click at [441, 182] on span "Previous month" at bounding box center [450, 186] width 37 height 37
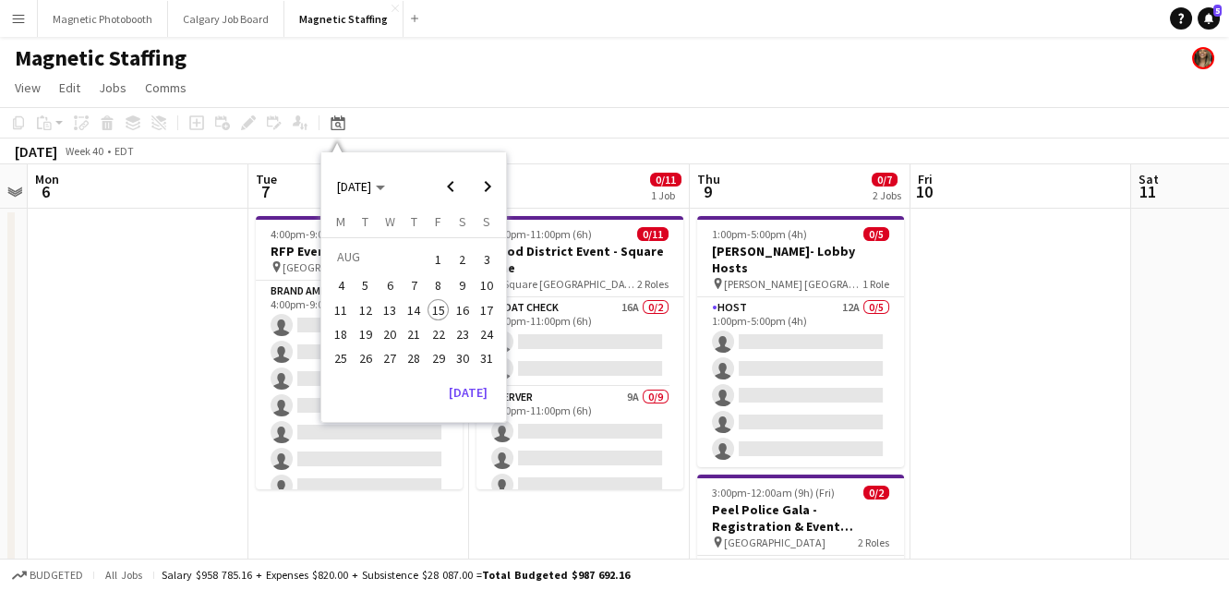
click at [429, 335] on span "22" at bounding box center [438, 334] width 22 height 22
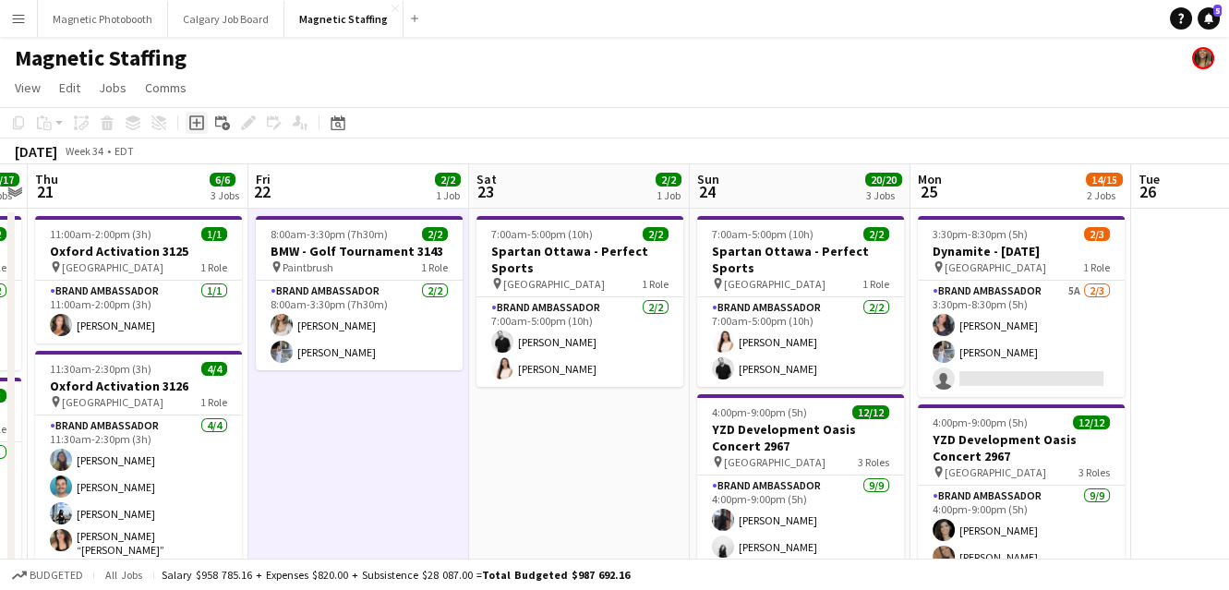
click at [198, 128] on icon "Add job" at bounding box center [196, 122] width 15 height 15
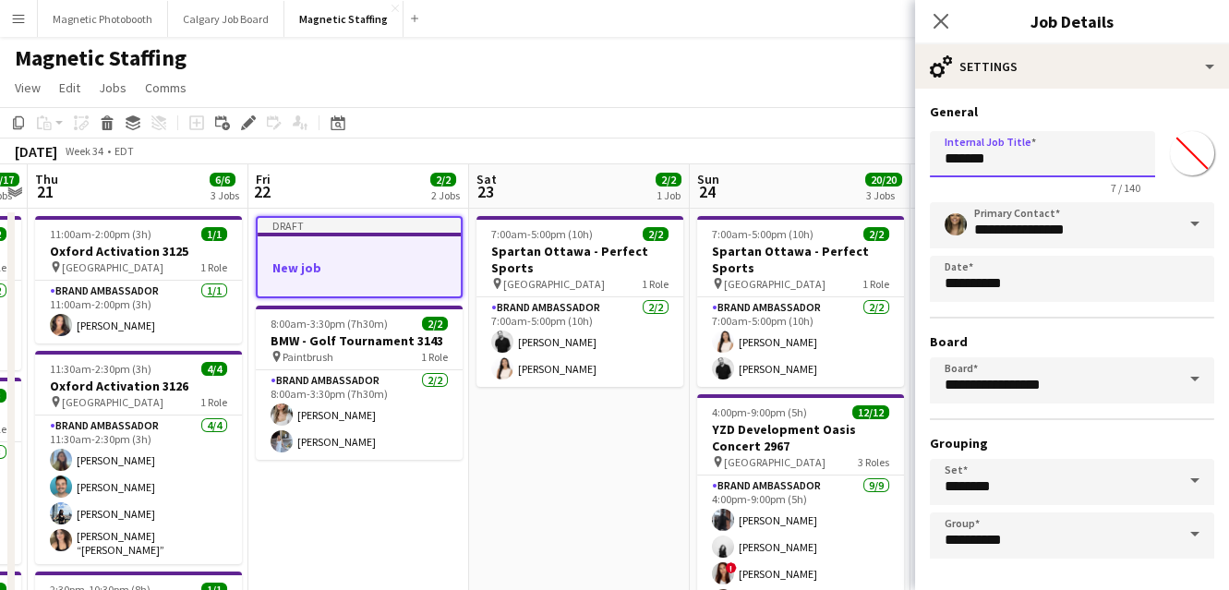
drag, startPoint x: 1027, startPoint y: 167, endPoint x: 796, endPoint y: 165, distance: 230.8
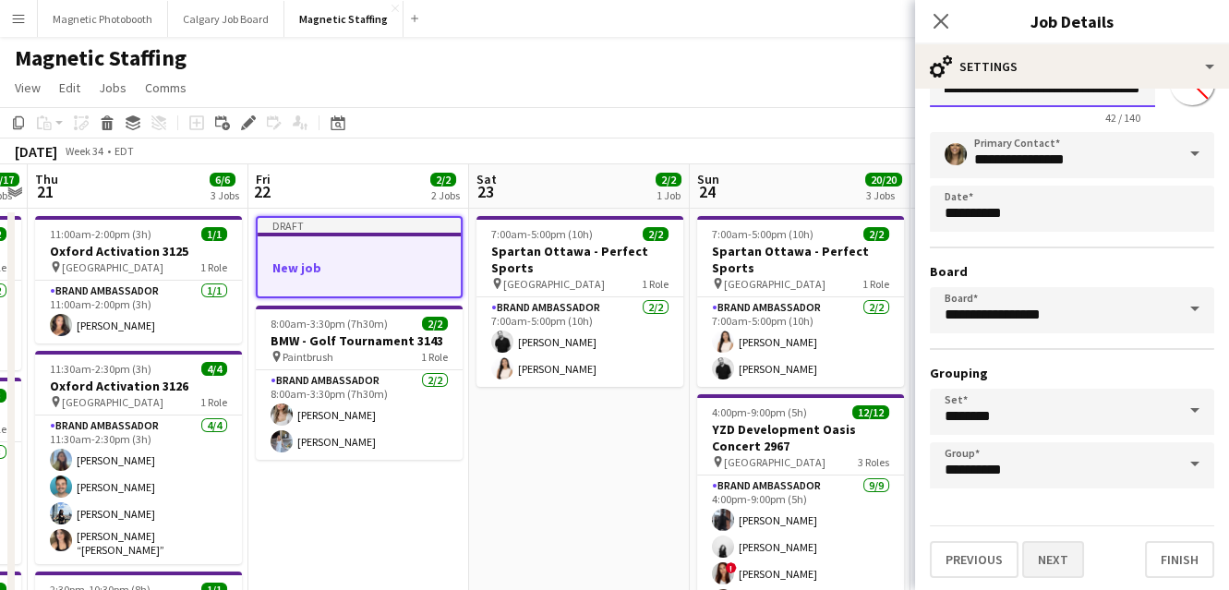
type input "**********"
click at [1065, 547] on button "Next" at bounding box center [1053, 559] width 62 height 37
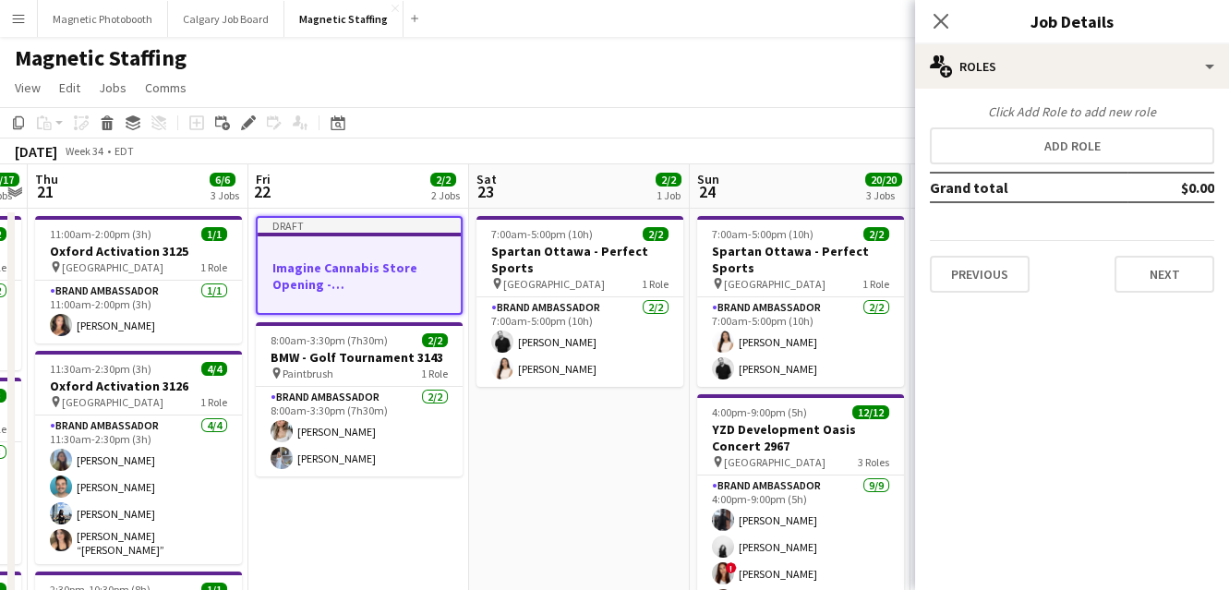
scroll to position [0, 0]
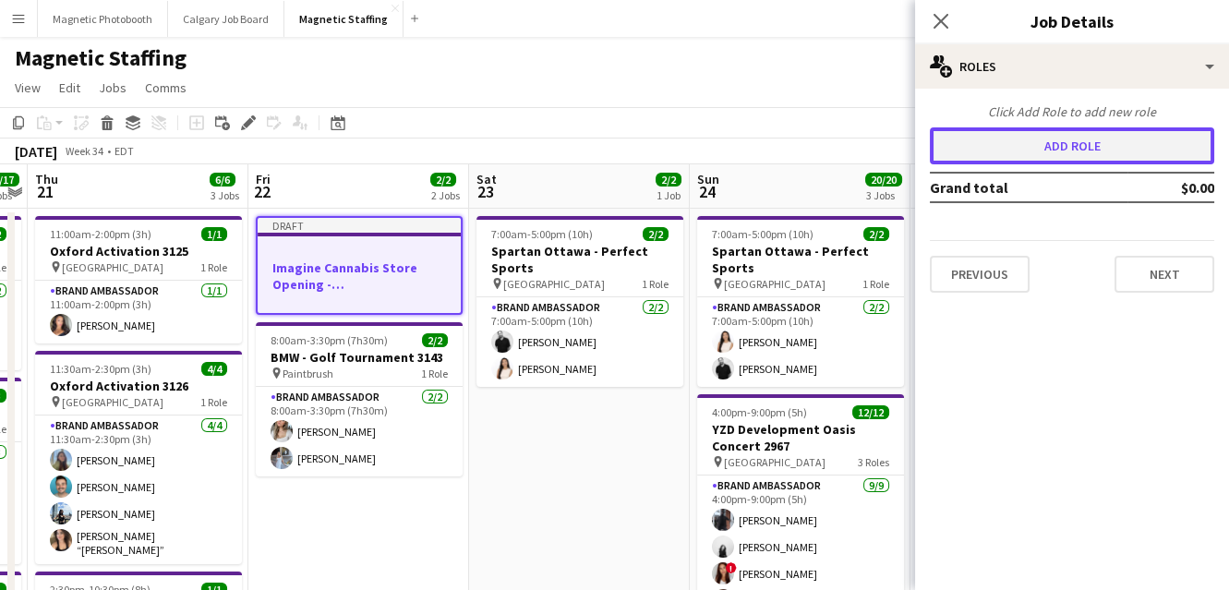
click at [1100, 162] on button "Add role" at bounding box center [1072, 145] width 284 height 37
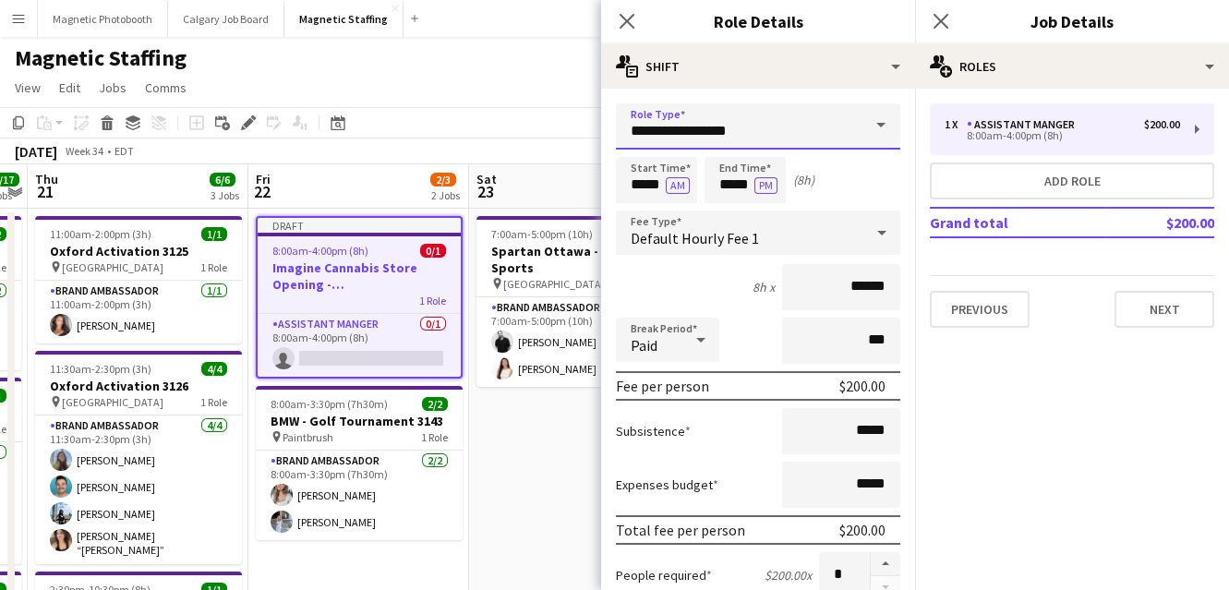
drag, startPoint x: 743, startPoint y: 131, endPoint x: 403, endPoint y: 122, distance: 339.9
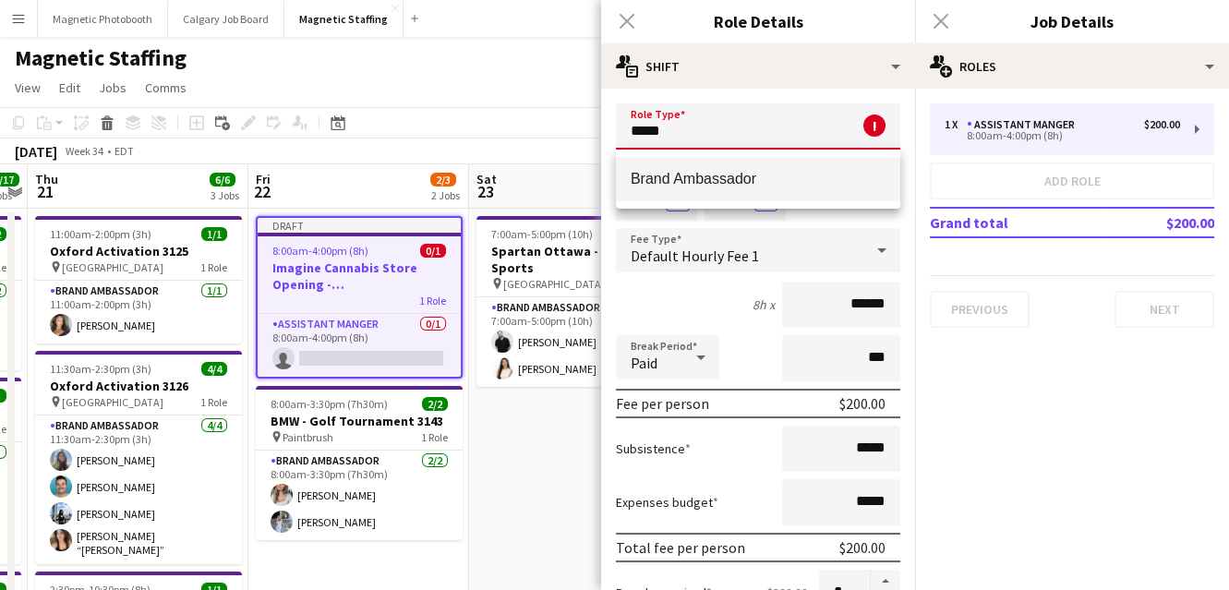
click at [653, 184] on span "Brand Ambassador" at bounding box center [758, 179] width 255 height 18
type input "**********"
type input "******"
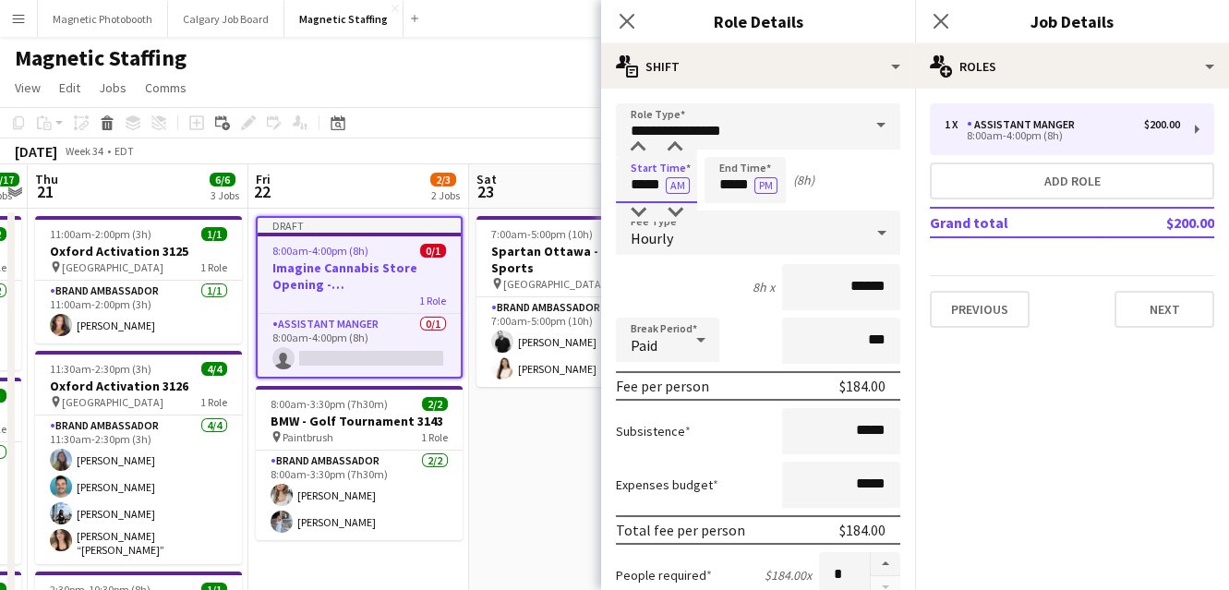
drag, startPoint x: 661, startPoint y: 187, endPoint x: 482, endPoint y: 169, distance: 180.0
type input "*****"
click at [680, 182] on button "AM" at bounding box center [678, 185] width 24 height 17
drag, startPoint x: 752, startPoint y: 184, endPoint x: 582, endPoint y: 184, distance: 169.9
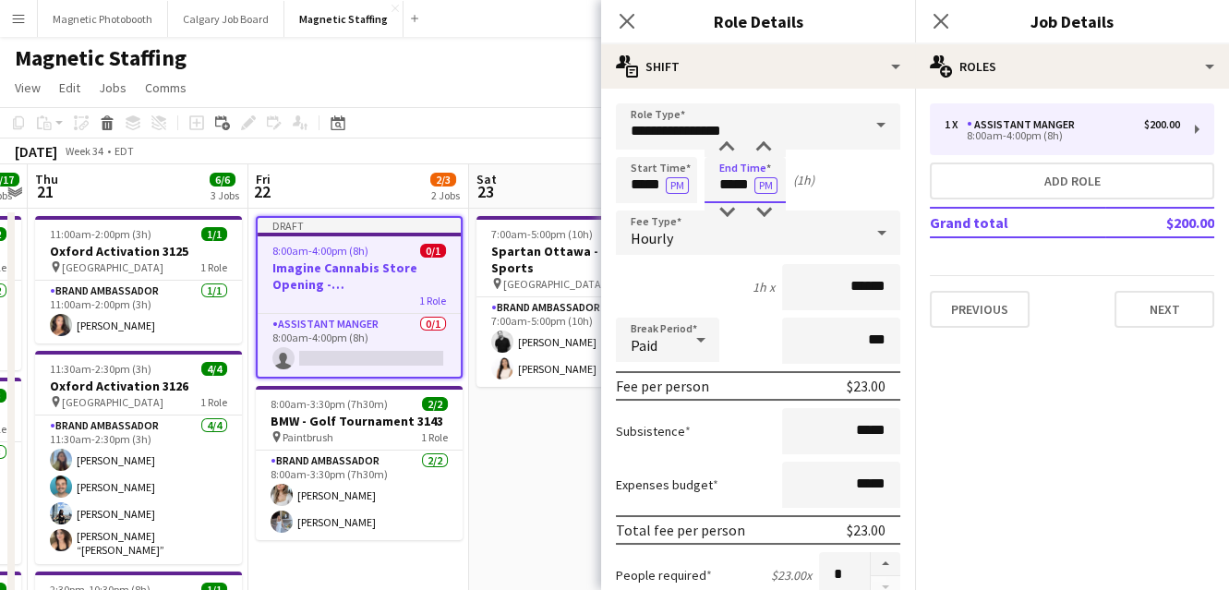
type input "*****"
click at [865, 287] on input "******" at bounding box center [841, 287] width 118 height 46
type input "******"
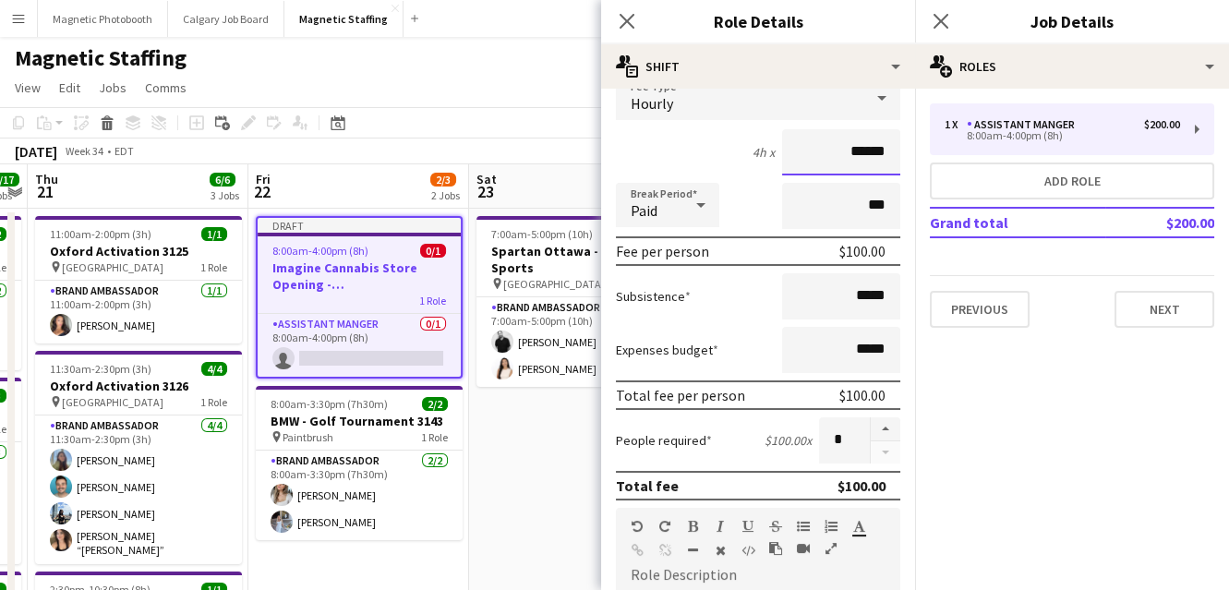
scroll to position [206, 0]
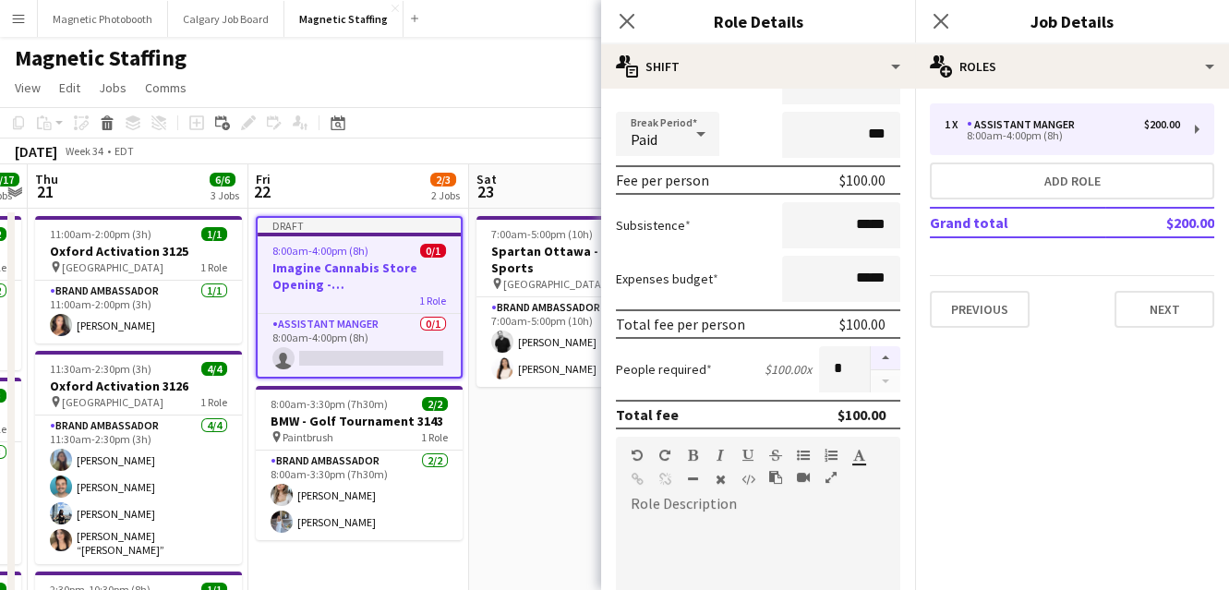
click at [882, 358] on button "button" at bounding box center [886, 358] width 30 height 24
type input "*"
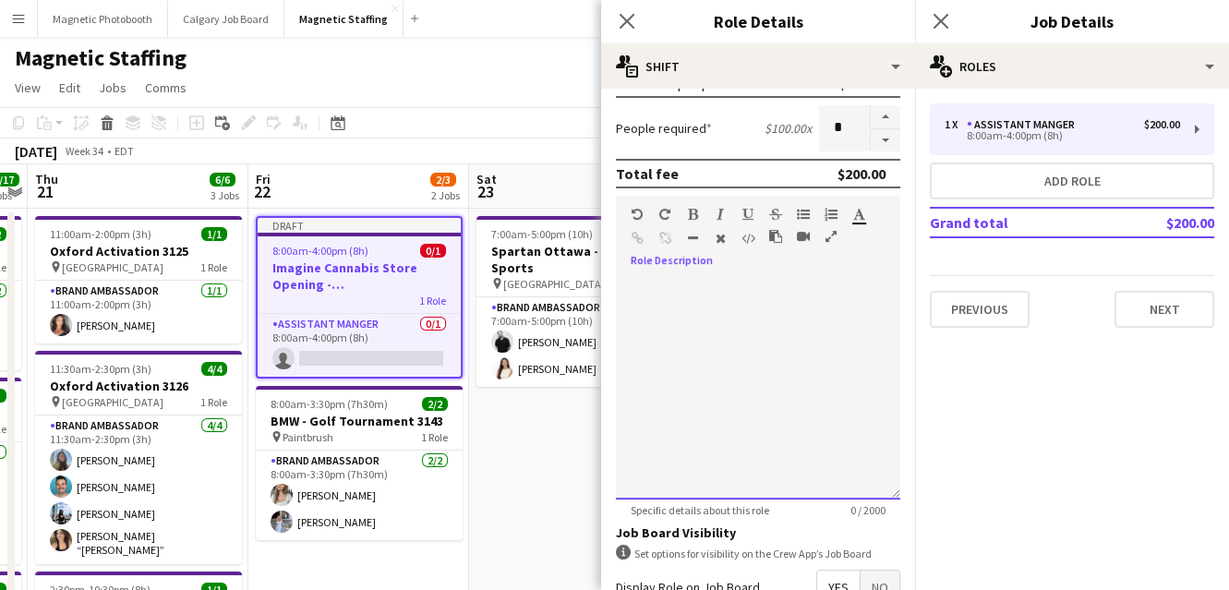
click at [737, 351] on div at bounding box center [758, 389] width 284 height 222
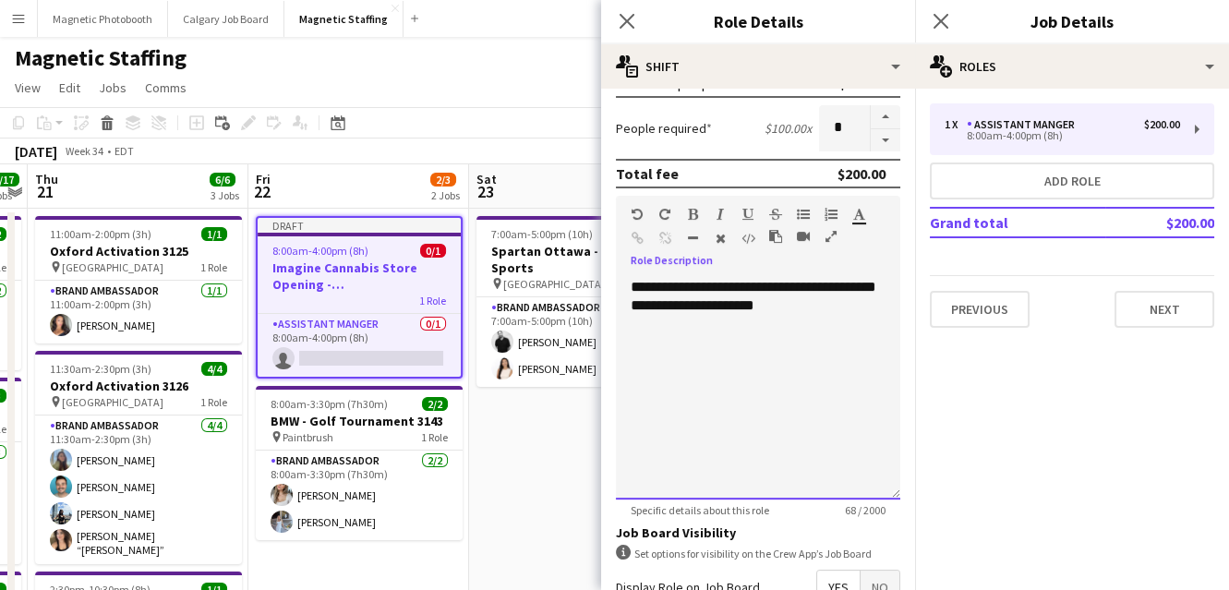
scroll to position [658, 0]
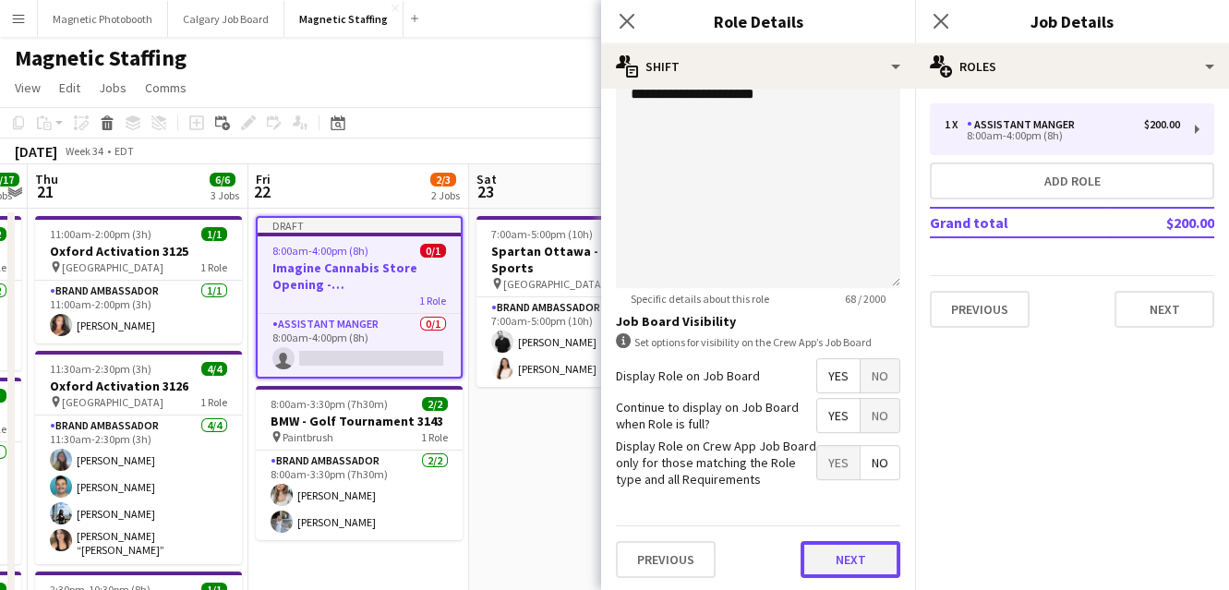
click at [871, 562] on button "Next" at bounding box center [850, 559] width 100 height 37
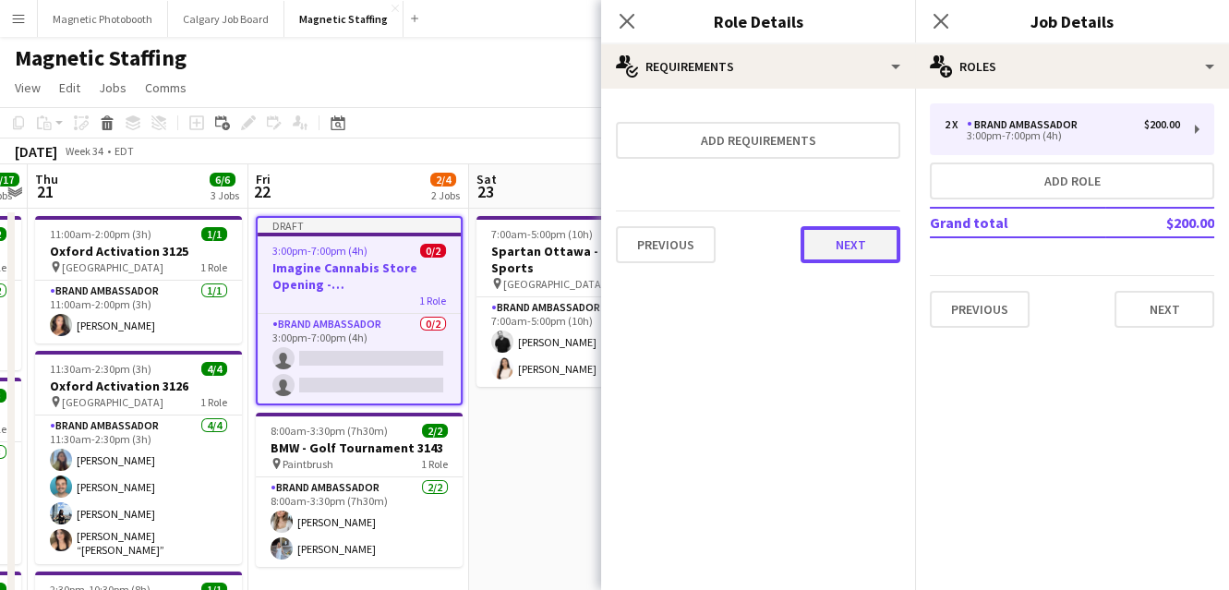
click at [853, 232] on button "Next" at bounding box center [850, 244] width 100 height 37
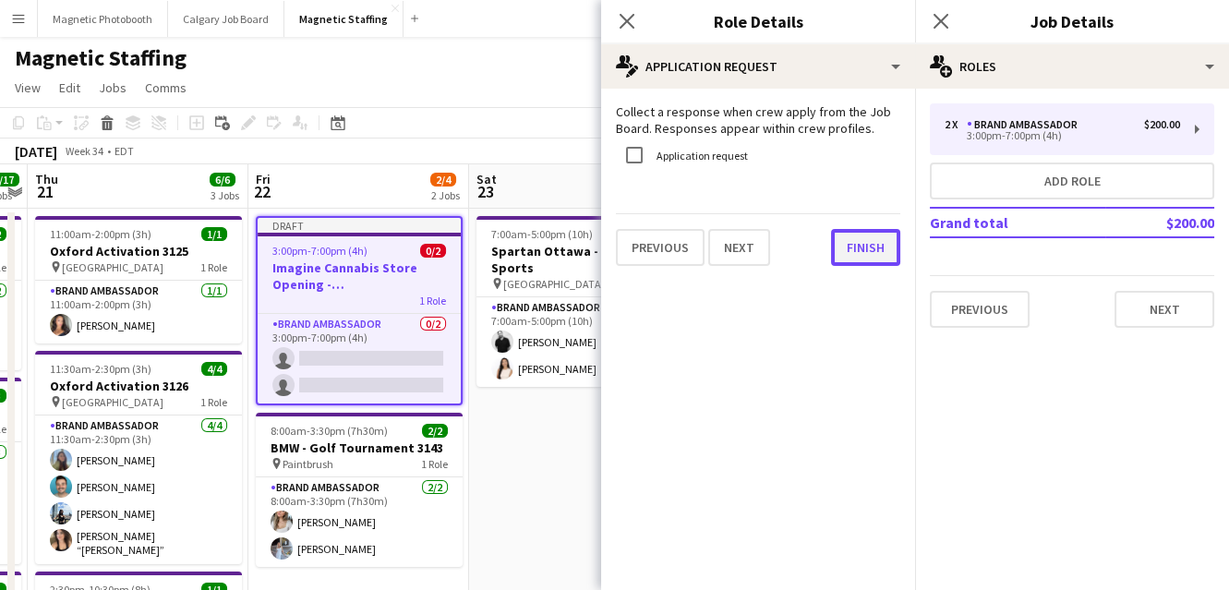
click at [853, 239] on button "Finish" at bounding box center [865, 247] width 69 height 37
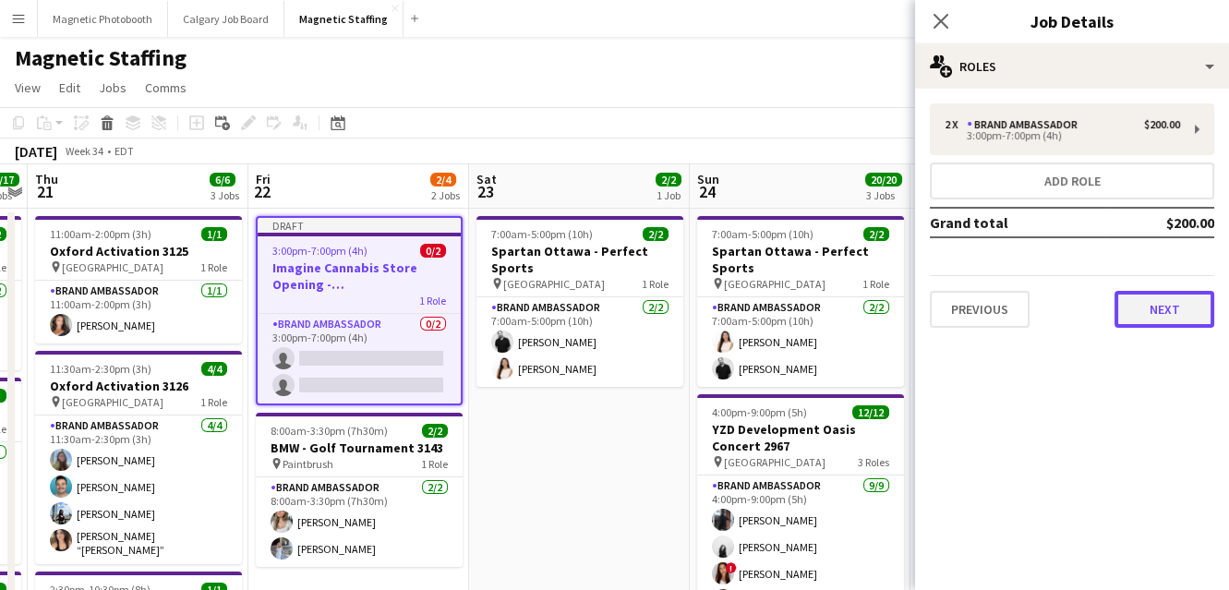
click at [1161, 304] on button "Next" at bounding box center [1164, 309] width 100 height 37
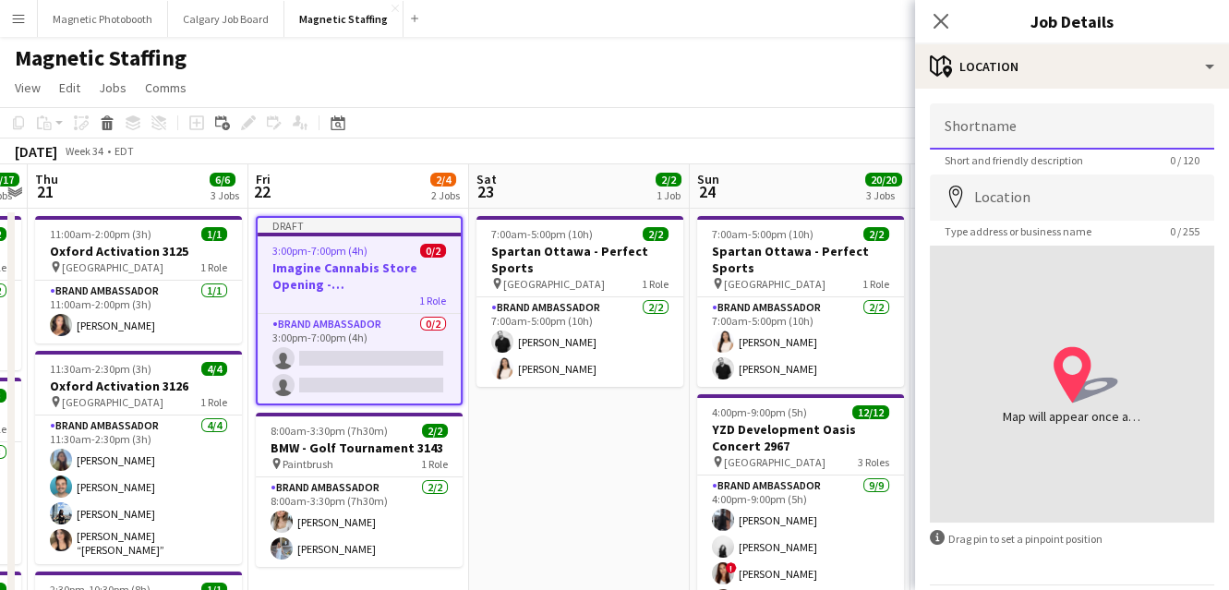
click at [991, 130] on input "Shortname" at bounding box center [1072, 126] width 284 height 46
type input "*********"
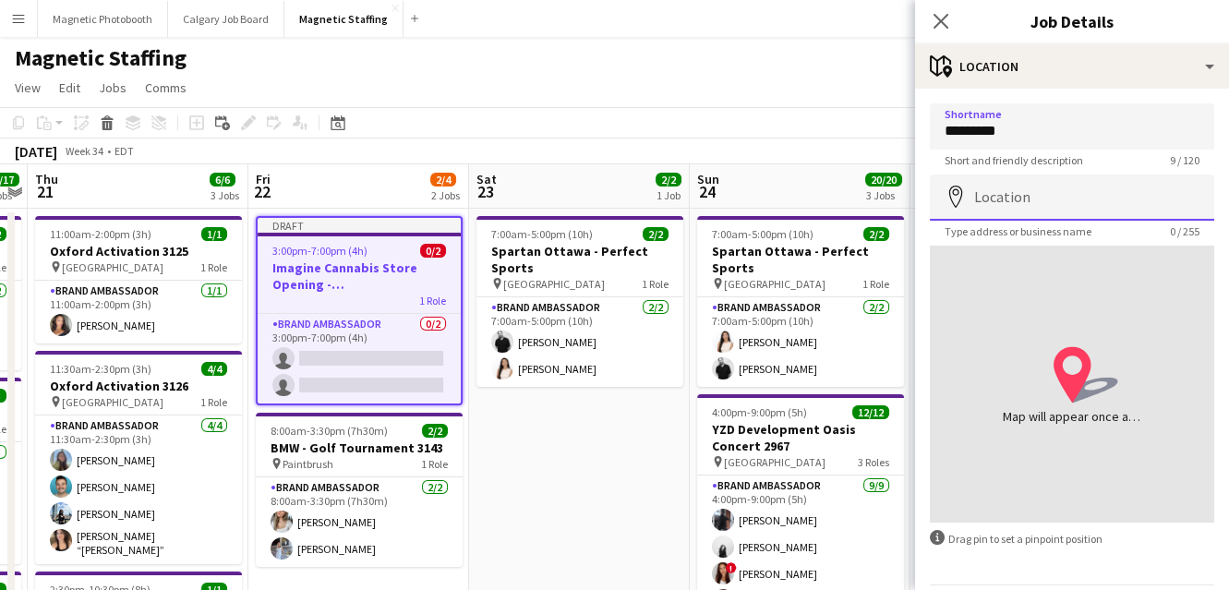
click at [989, 209] on input "Location" at bounding box center [1072, 198] width 284 height 46
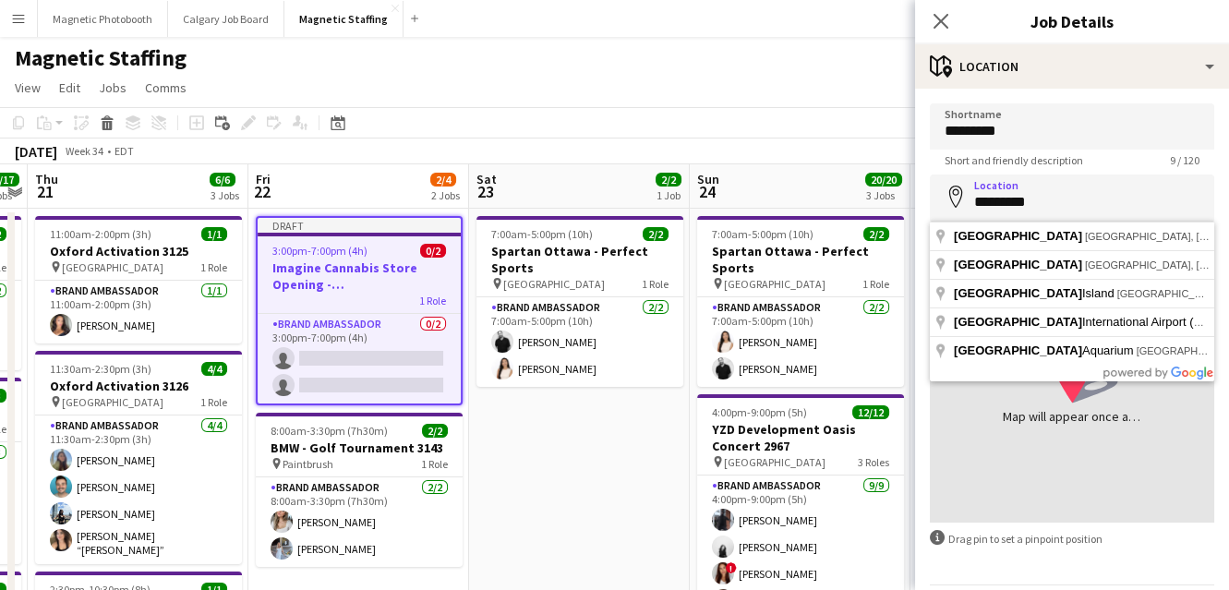
type input "**********"
drag, startPoint x: 989, startPoint y: 220, endPoint x: 989, endPoint y: 236, distance: 16.6
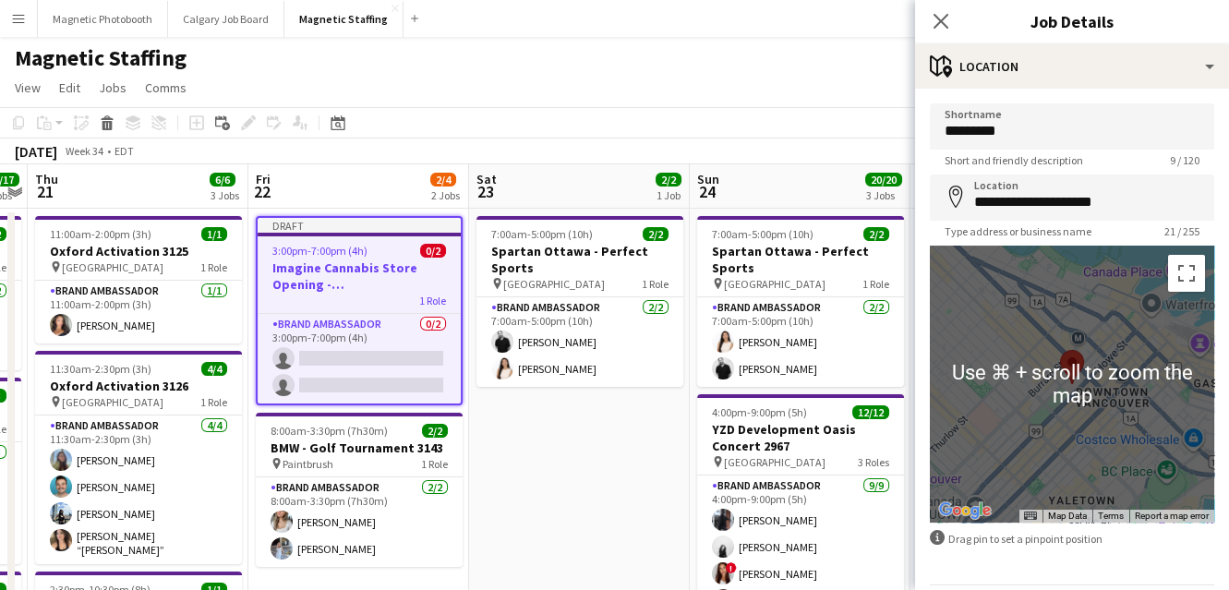
scroll to position [61, 0]
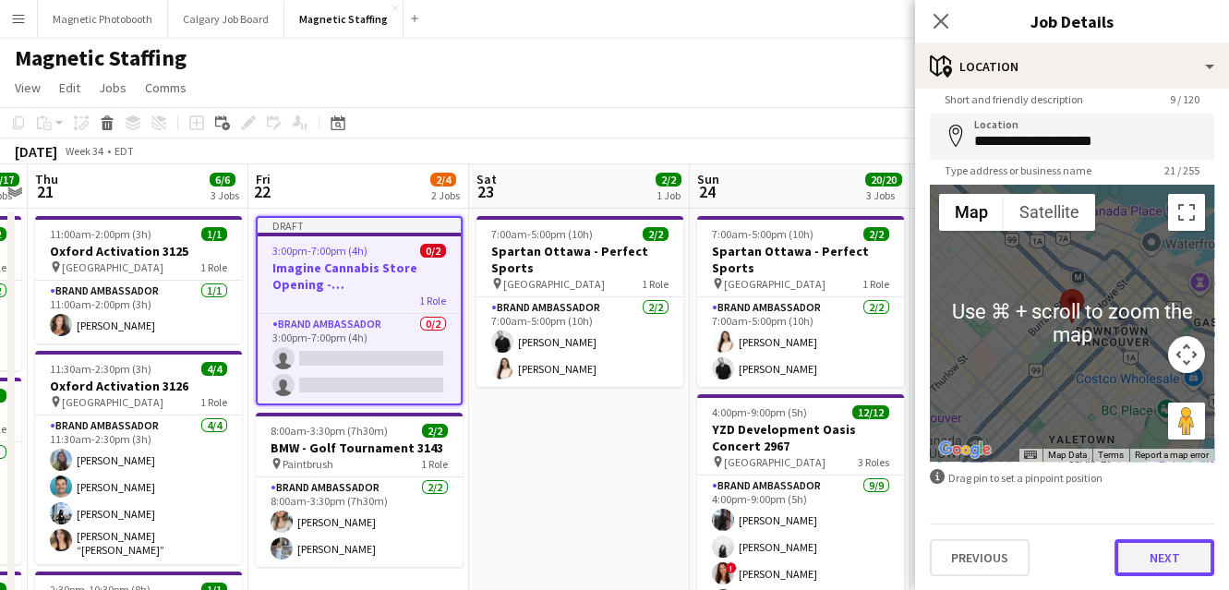
click at [1169, 550] on button "Next" at bounding box center [1164, 557] width 100 height 37
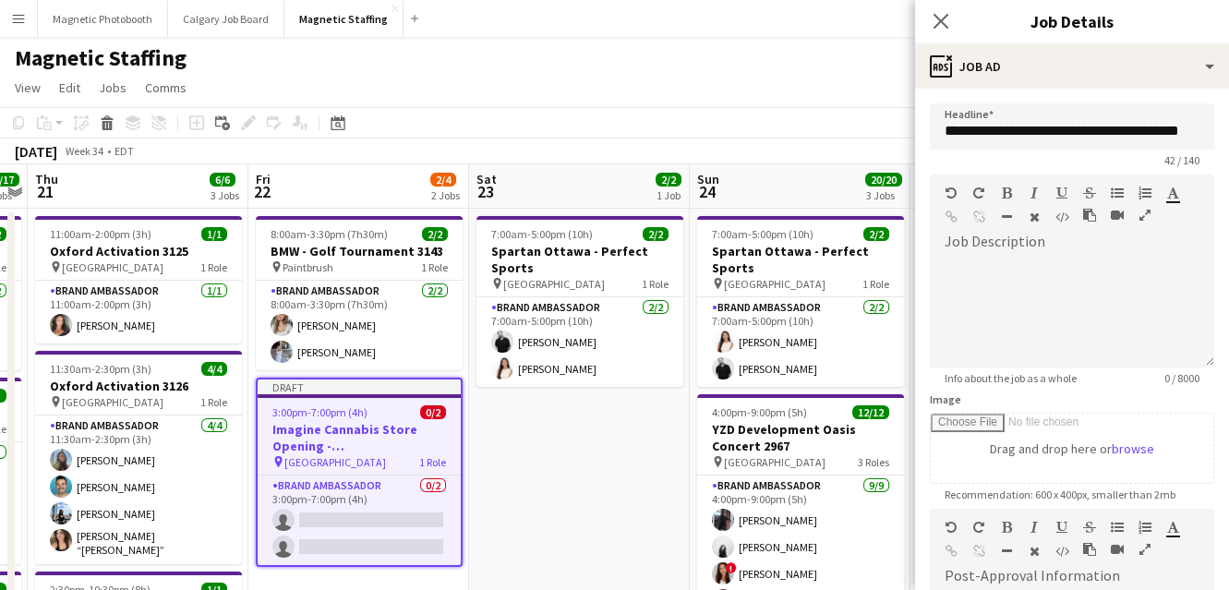
scroll to position [321, 0]
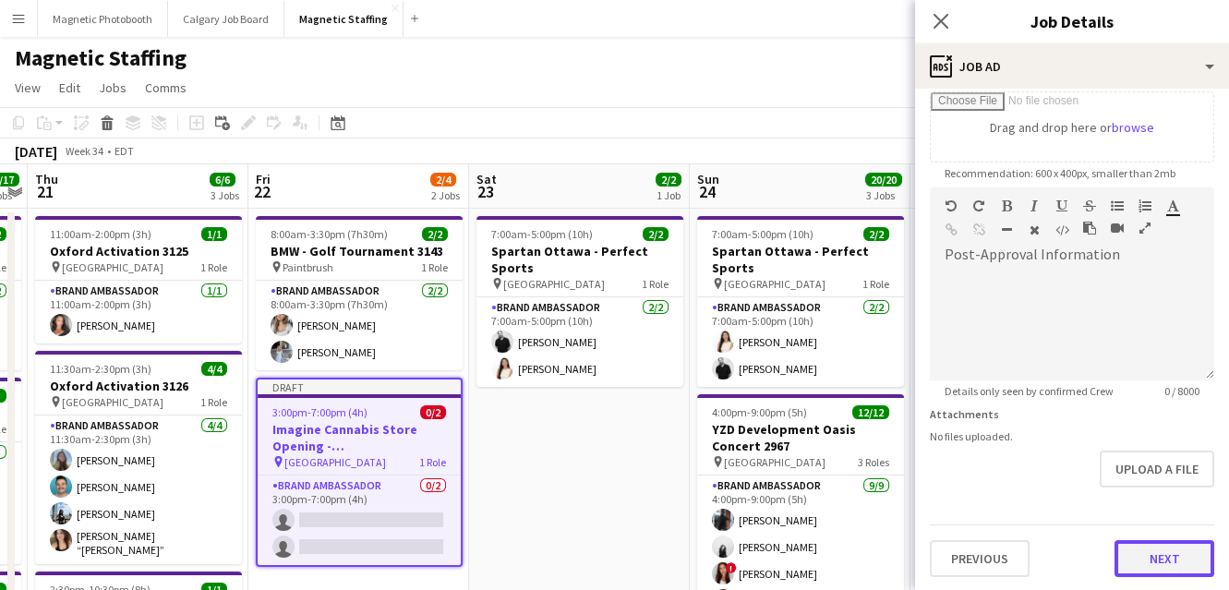
click at [1171, 555] on button "Next" at bounding box center [1164, 558] width 100 height 37
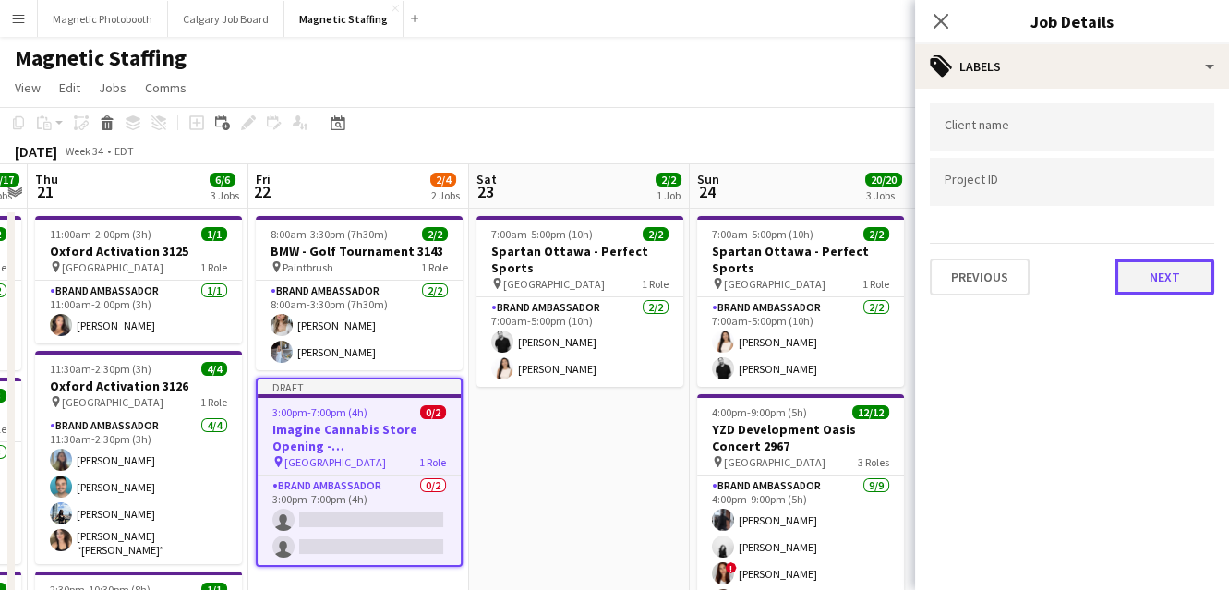
click at [1176, 280] on button "Next" at bounding box center [1164, 277] width 100 height 37
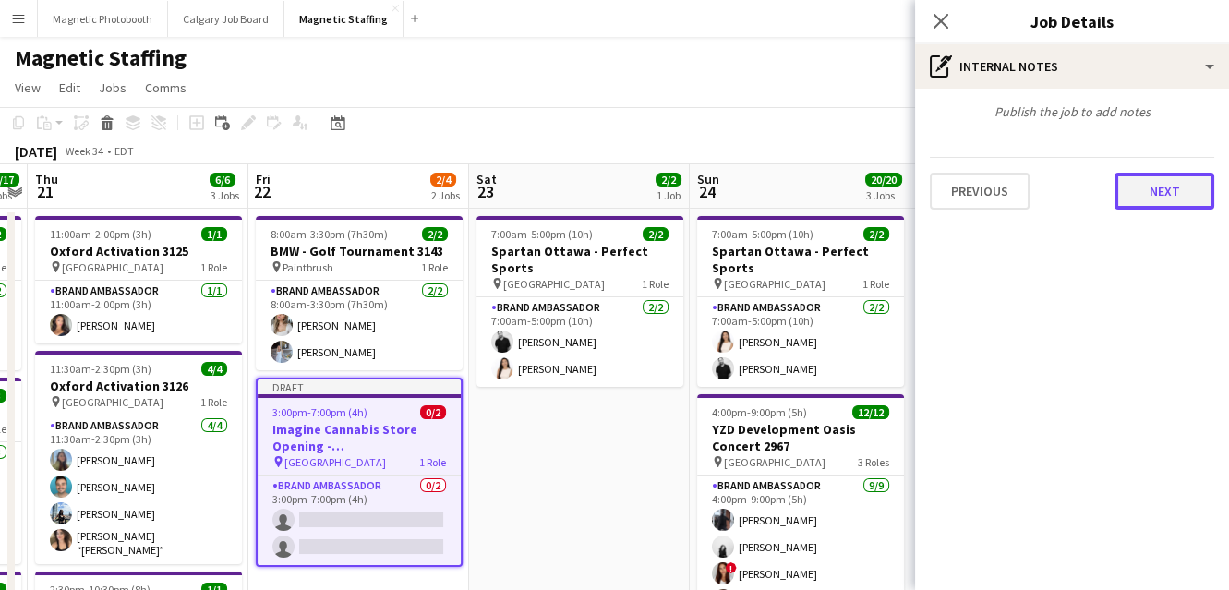
click at [1174, 199] on button "Next" at bounding box center [1164, 191] width 100 height 37
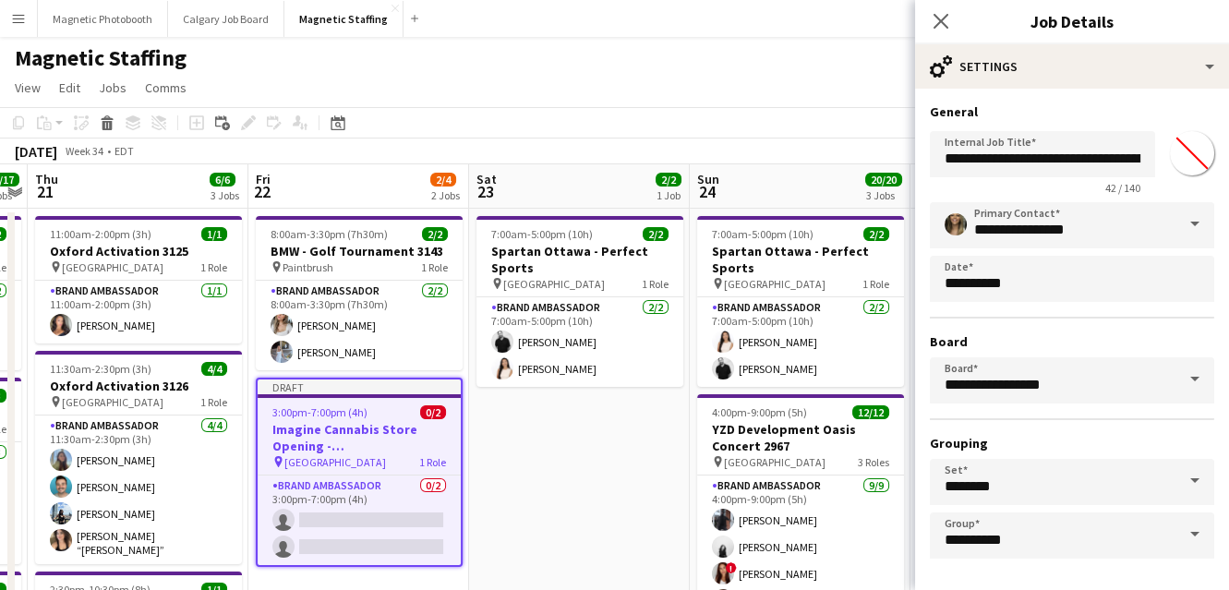
scroll to position [70, 0]
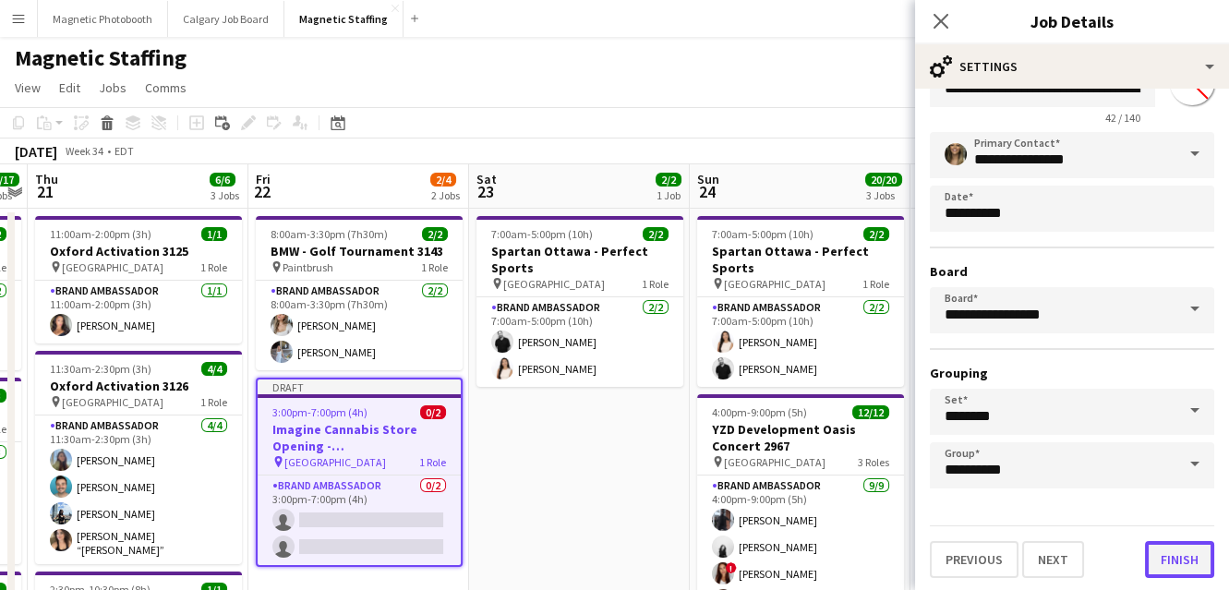
click at [1169, 557] on button "Finish" at bounding box center [1179, 559] width 69 height 37
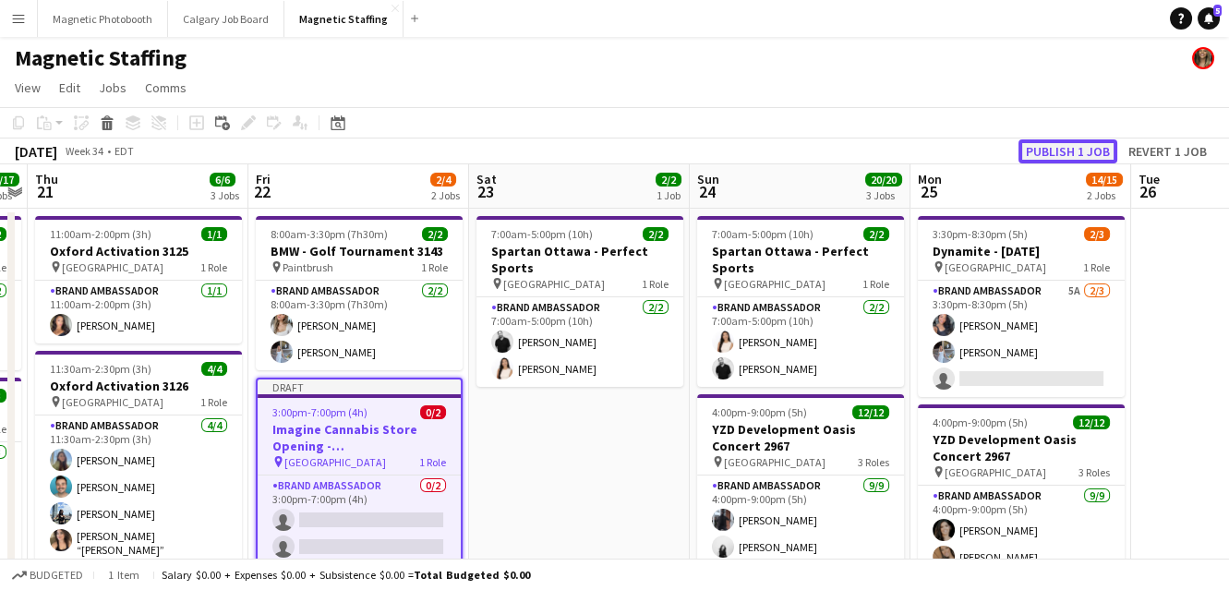
click at [1086, 149] on button "Publish 1 job" at bounding box center [1067, 151] width 99 height 24
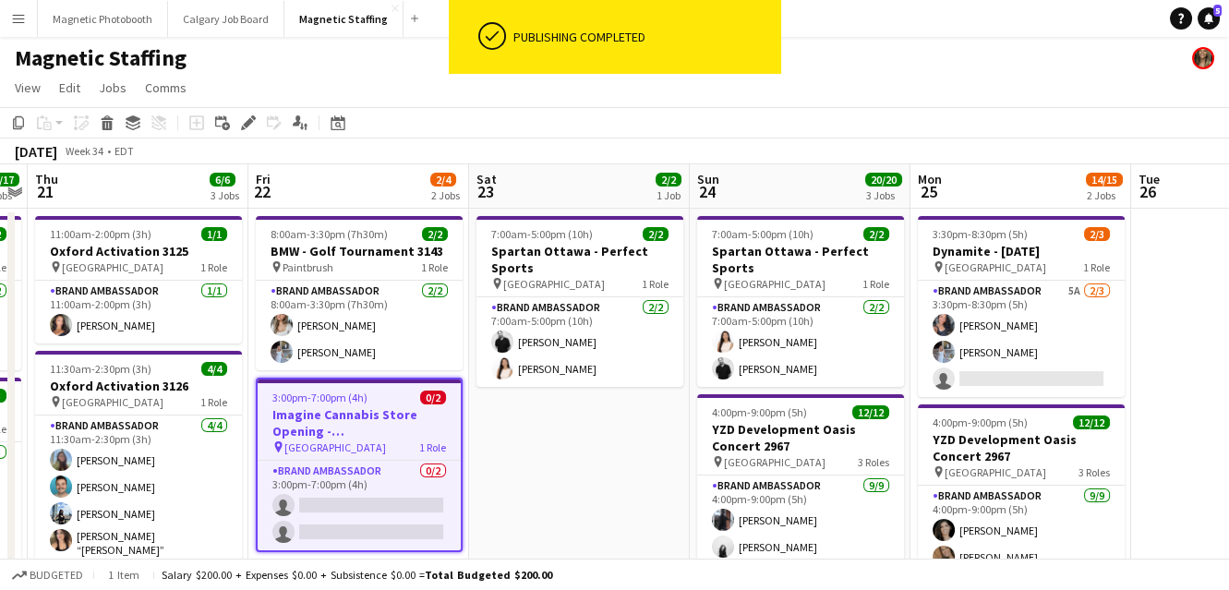
click at [342, 401] on span "3:00pm-7:00pm (4h)" at bounding box center [319, 398] width 95 height 14
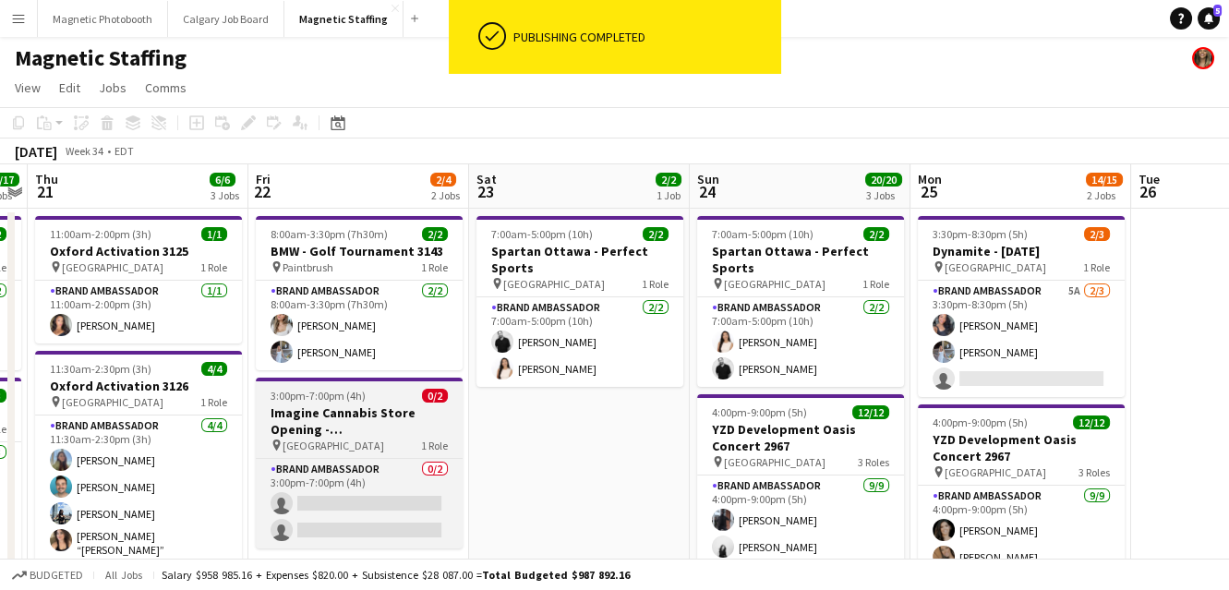
click at [290, 424] on h3 "Imagine Cannabis Store Opening - [GEOGRAPHIC_DATA]" at bounding box center [359, 420] width 207 height 33
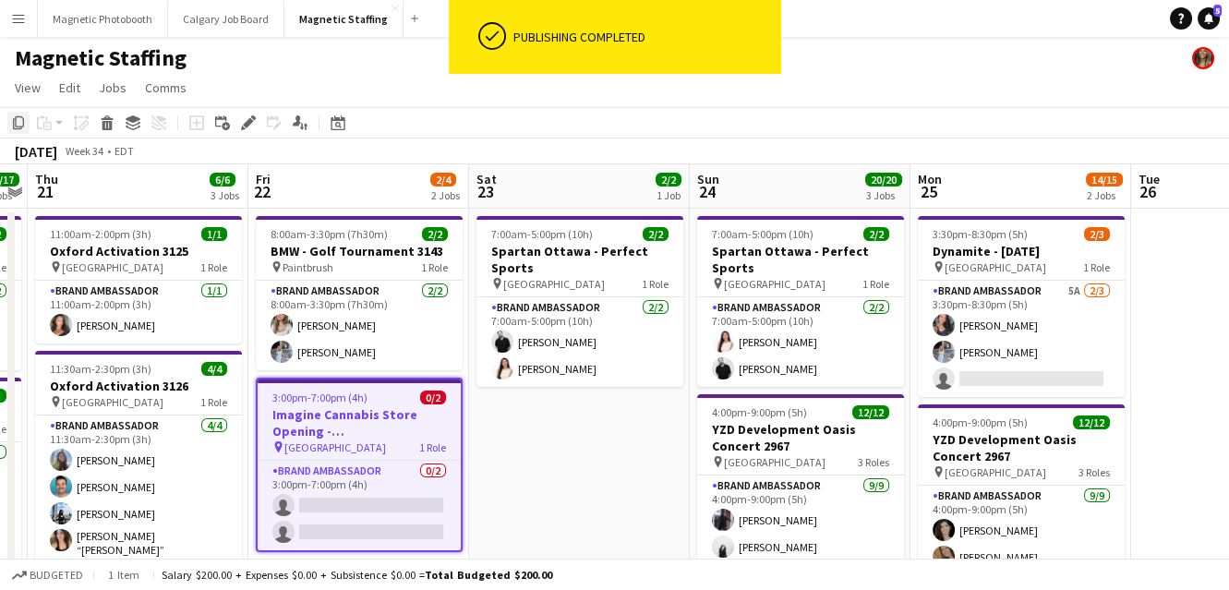
click at [14, 127] on icon "Copy" at bounding box center [18, 122] width 15 height 15
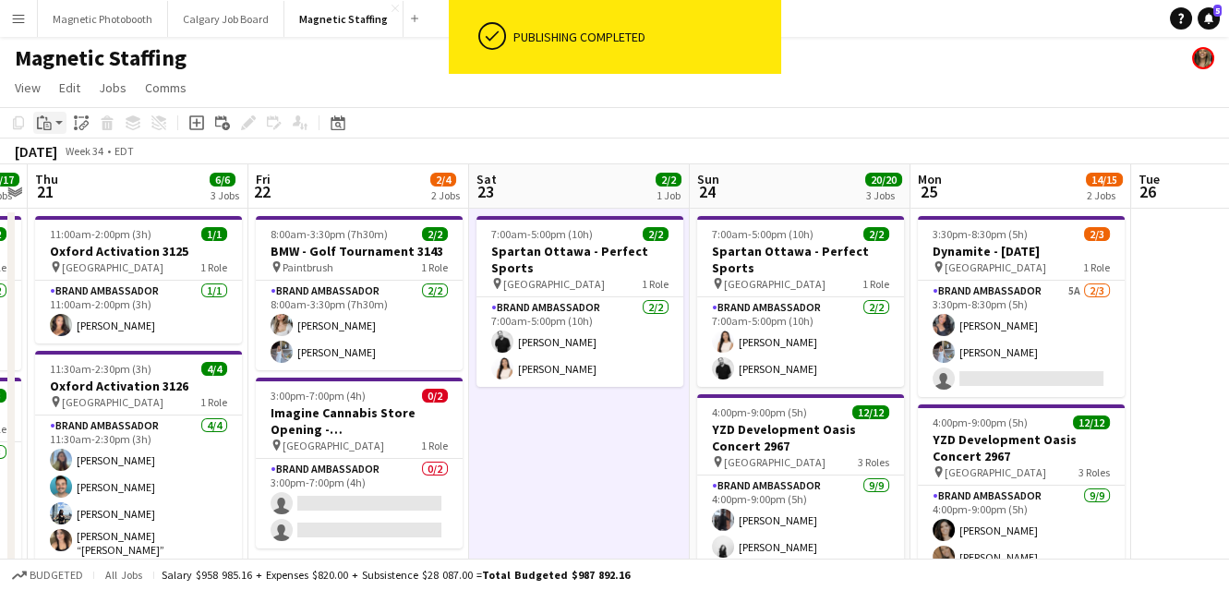
click at [36, 131] on div "Paste" at bounding box center [44, 123] width 22 height 22
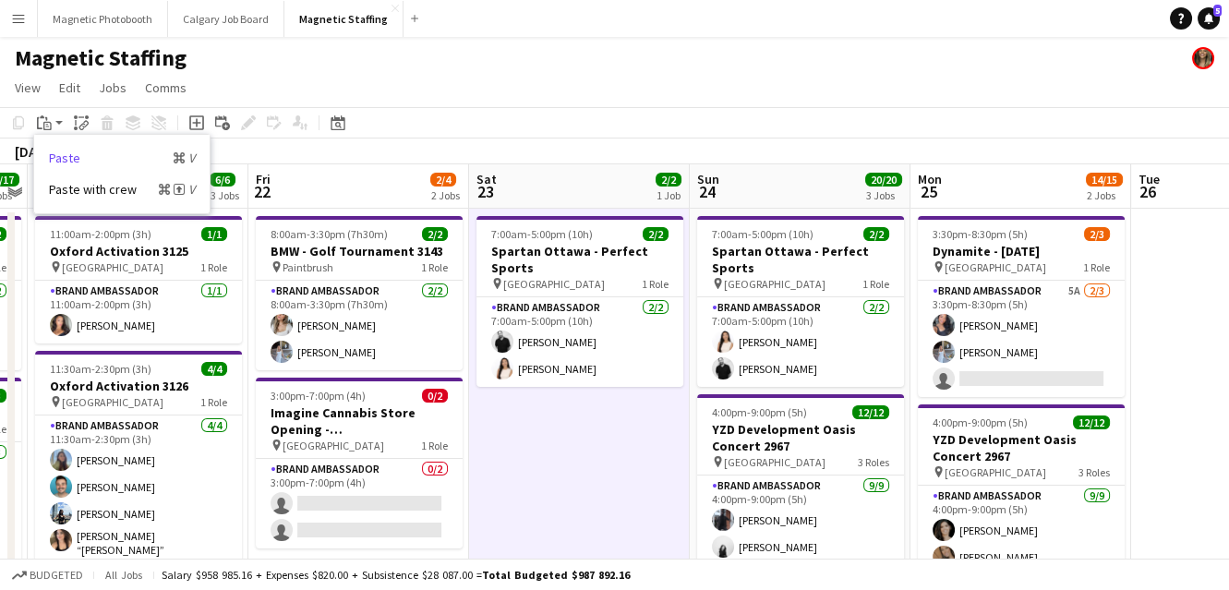
click at [56, 163] on link "Paste Command V" at bounding box center [122, 158] width 146 height 17
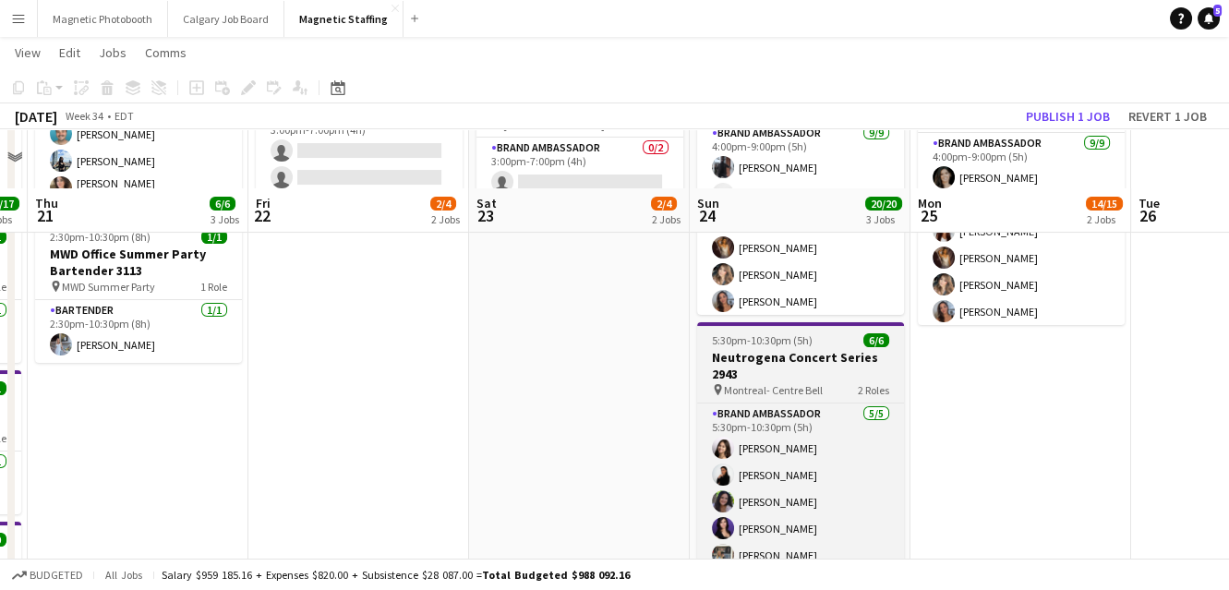
scroll to position [776, 0]
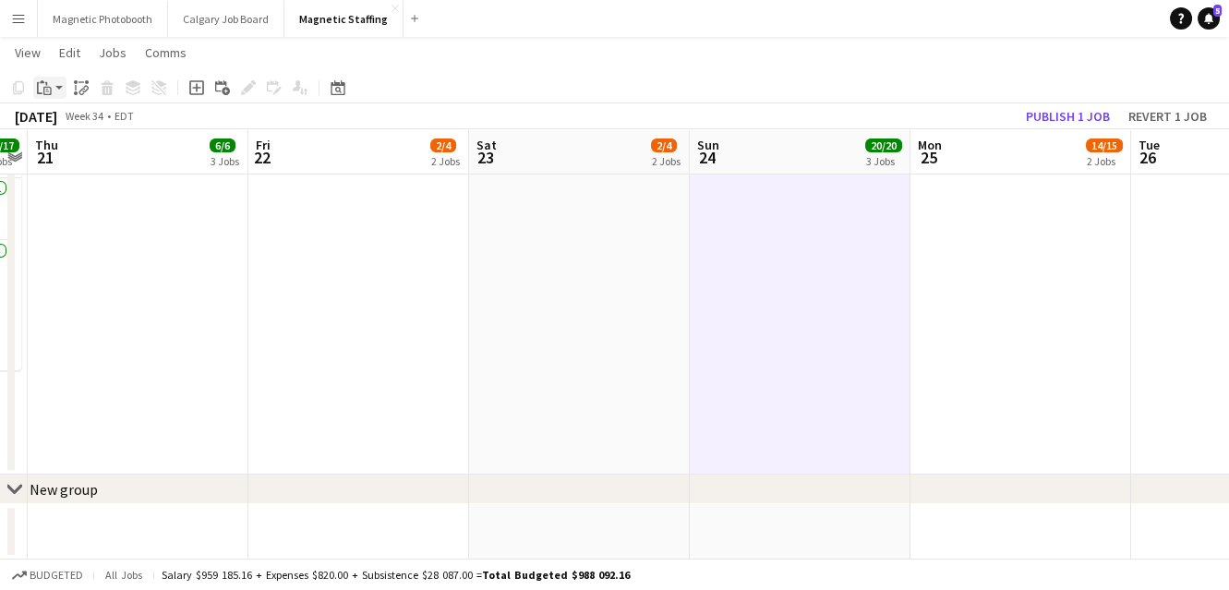
click at [48, 83] on icon "Paste" at bounding box center [44, 87] width 15 height 15
click at [63, 125] on link "Paste Command V" at bounding box center [122, 122] width 146 height 17
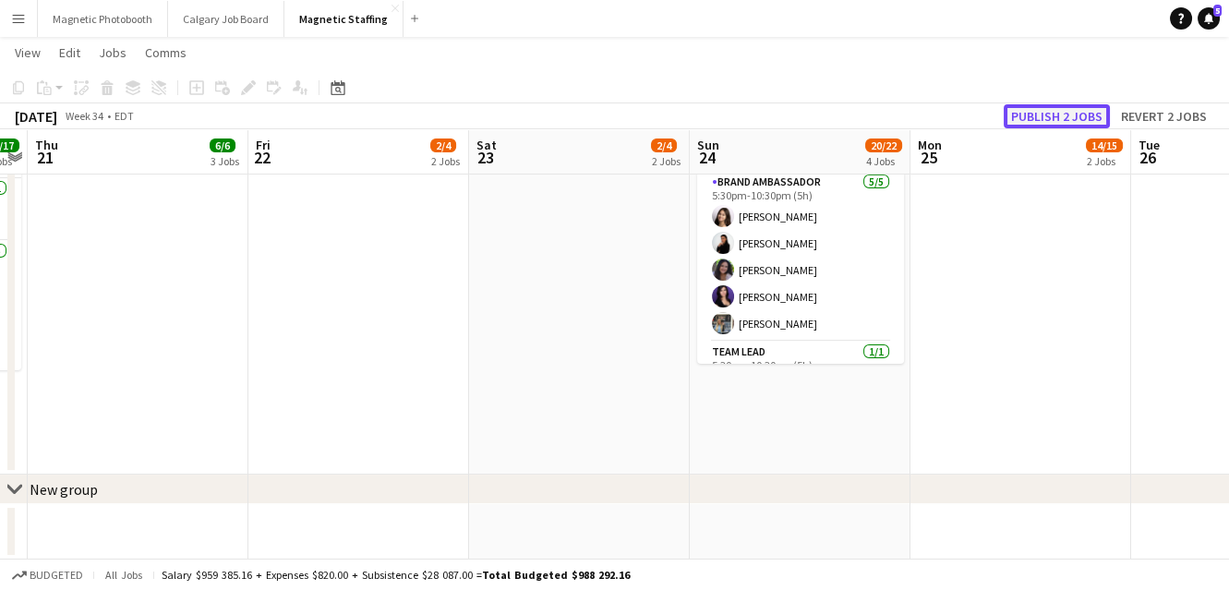
click at [1071, 107] on button "Publish 2 jobs" at bounding box center [1057, 116] width 106 height 24
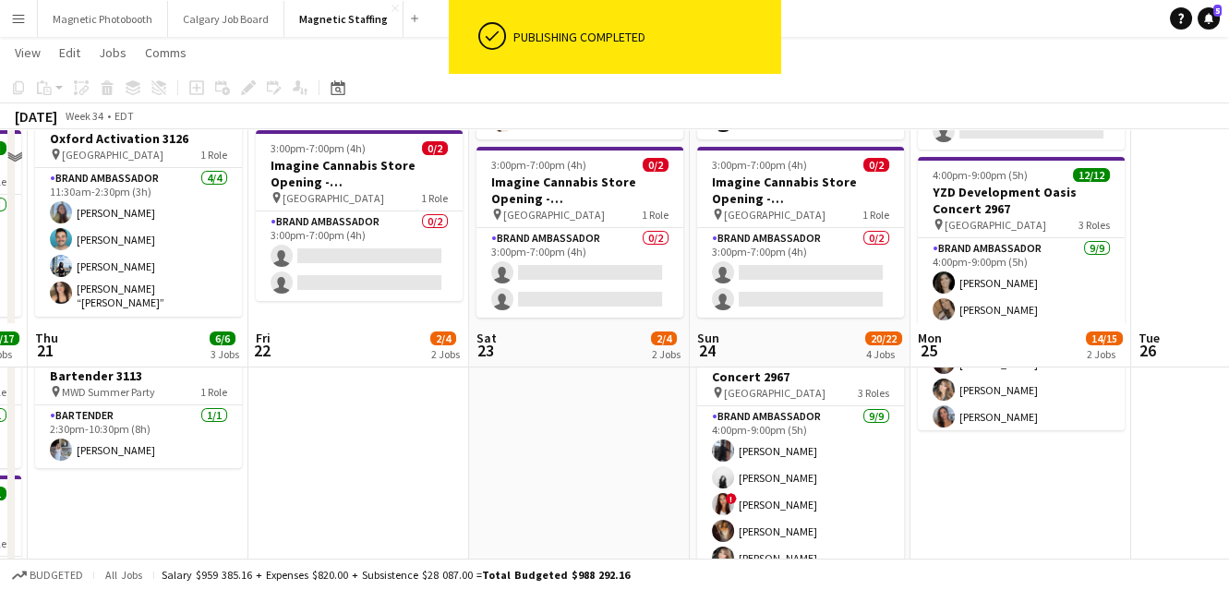
scroll to position [92, 0]
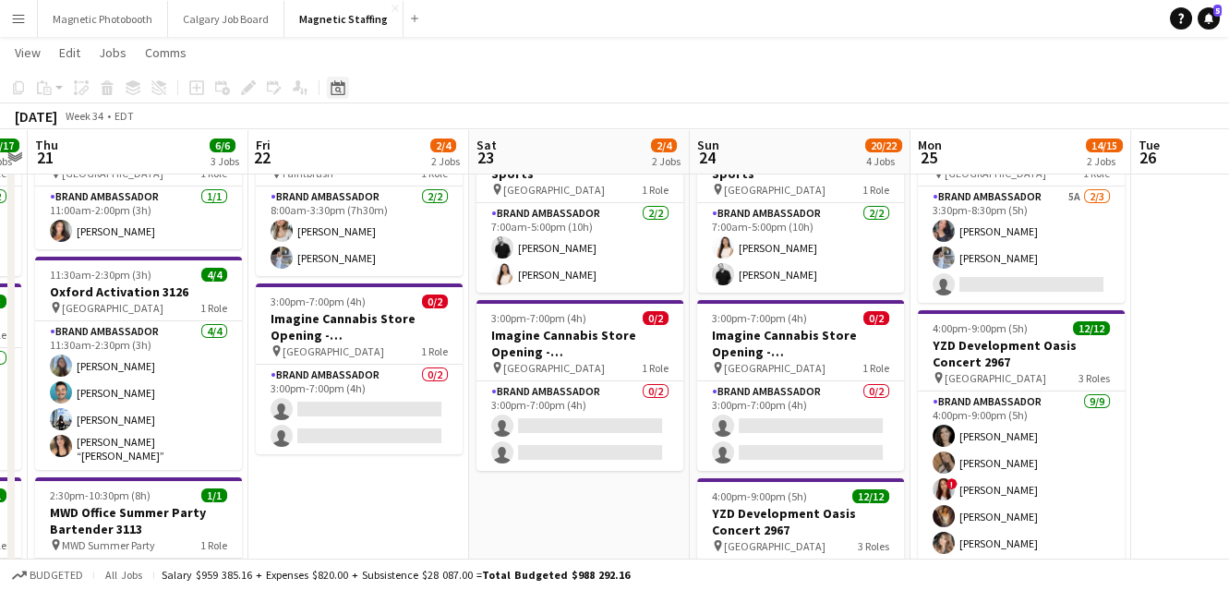
click at [340, 84] on icon "Date picker" at bounding box center [338, 87] width 15 height 15
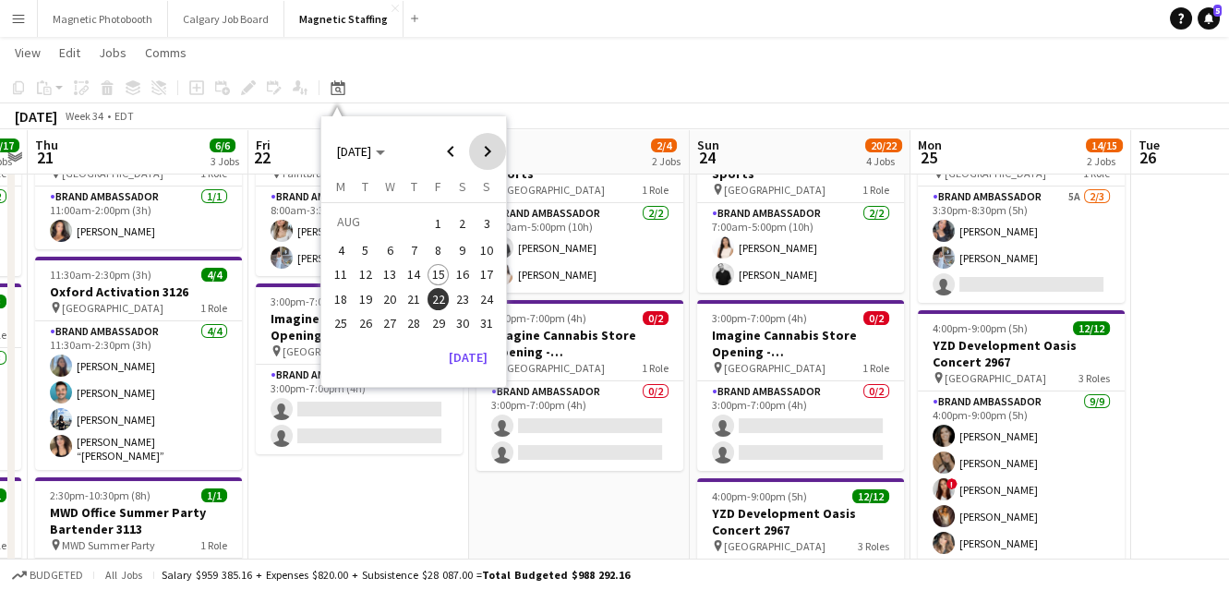
click at [489, 154] on span "Next month" at bounding box center [487, 151] width 37 height 37
click at [463, 299] on span "20" at bounding box center [462, 294] width 22 height 22
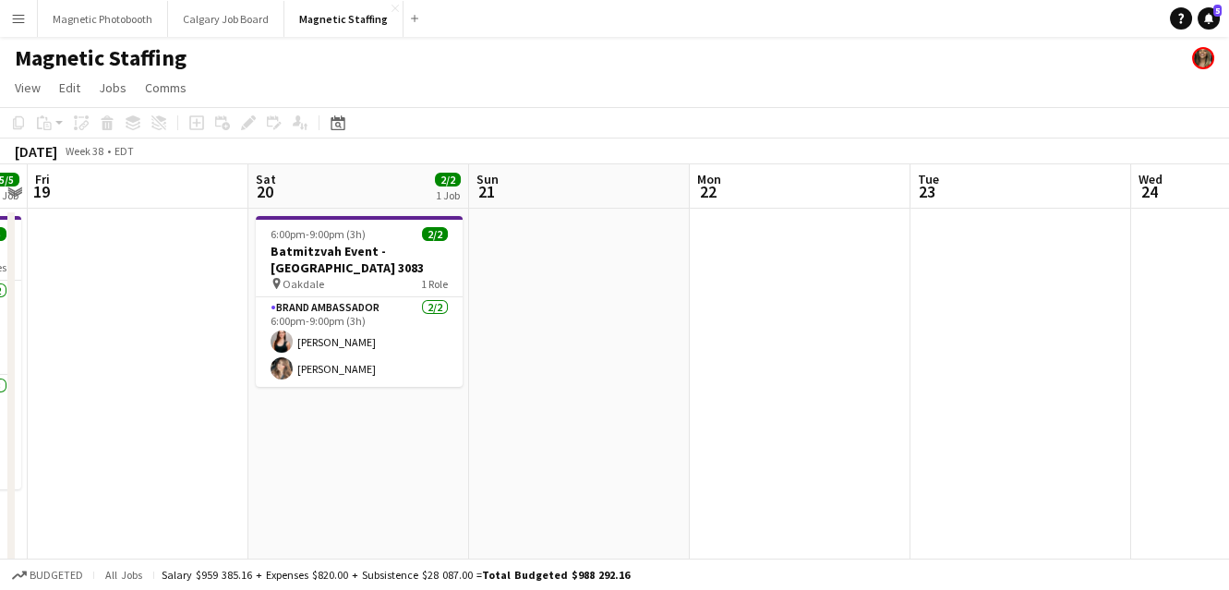
scroll to position [85, 0]
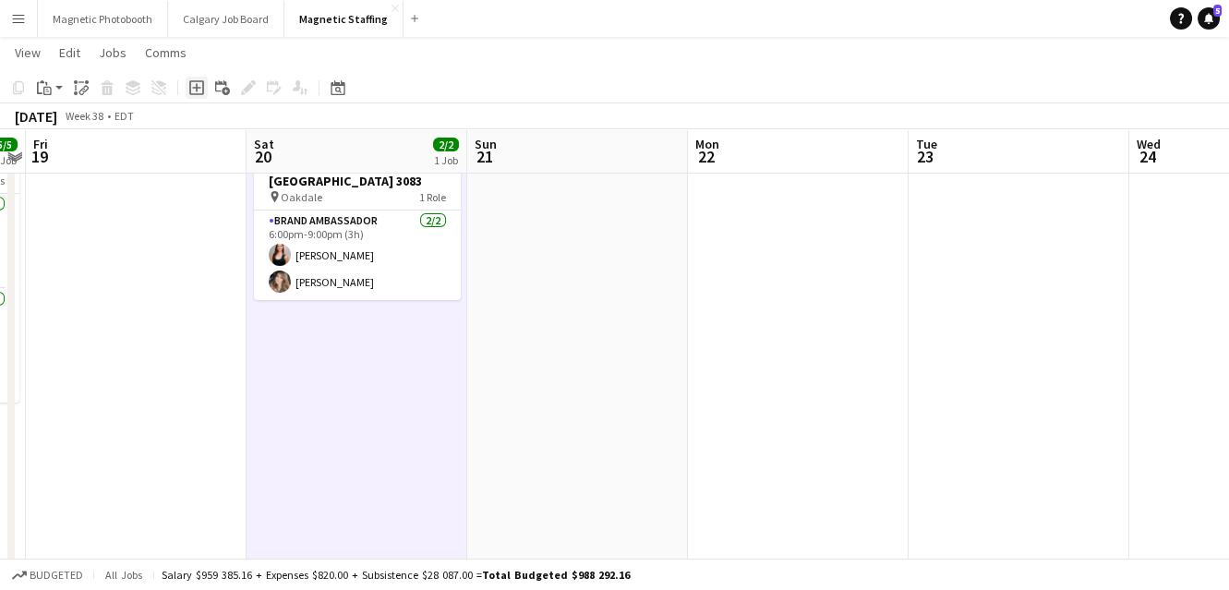
click at [198, 90] on icon "Add job" at bounding box center [196, 87] width 15 height 15
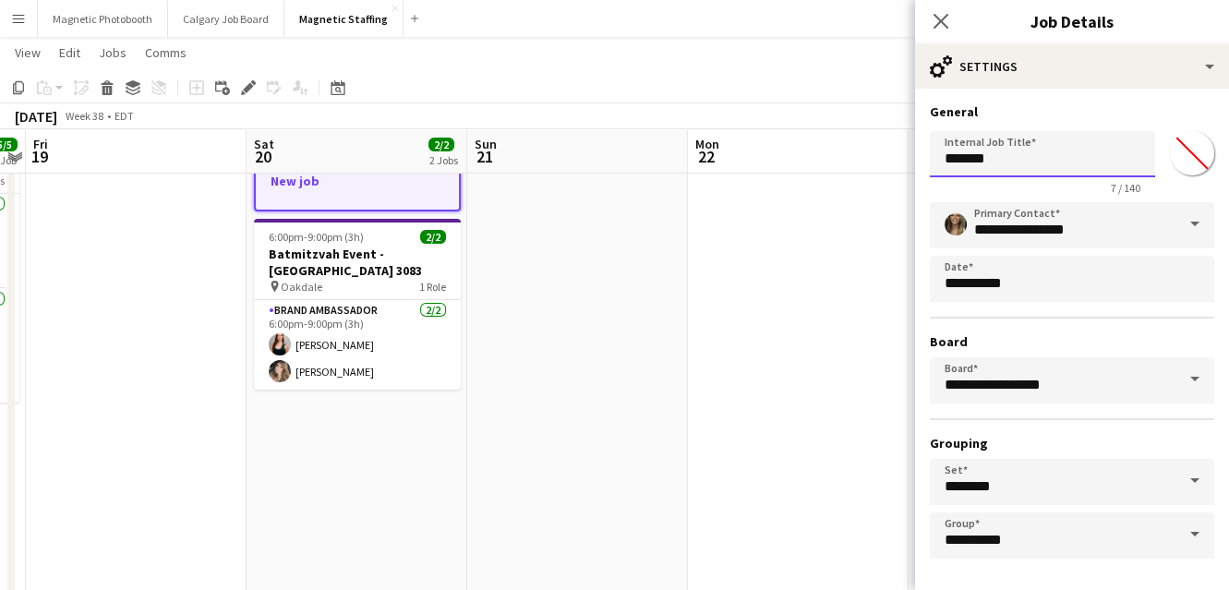
drag, startPoint x: 1051, startPoint y: 163, endPoint x: 827, endPoint y: 146, distance: 224.1
click at [831, 154] on body "Menu Boards Boards Boards All jobs Status Workforce Workforce My Workforce Recr…" at bounding box center [614, 598] width 1229 height 1366
type input "*"
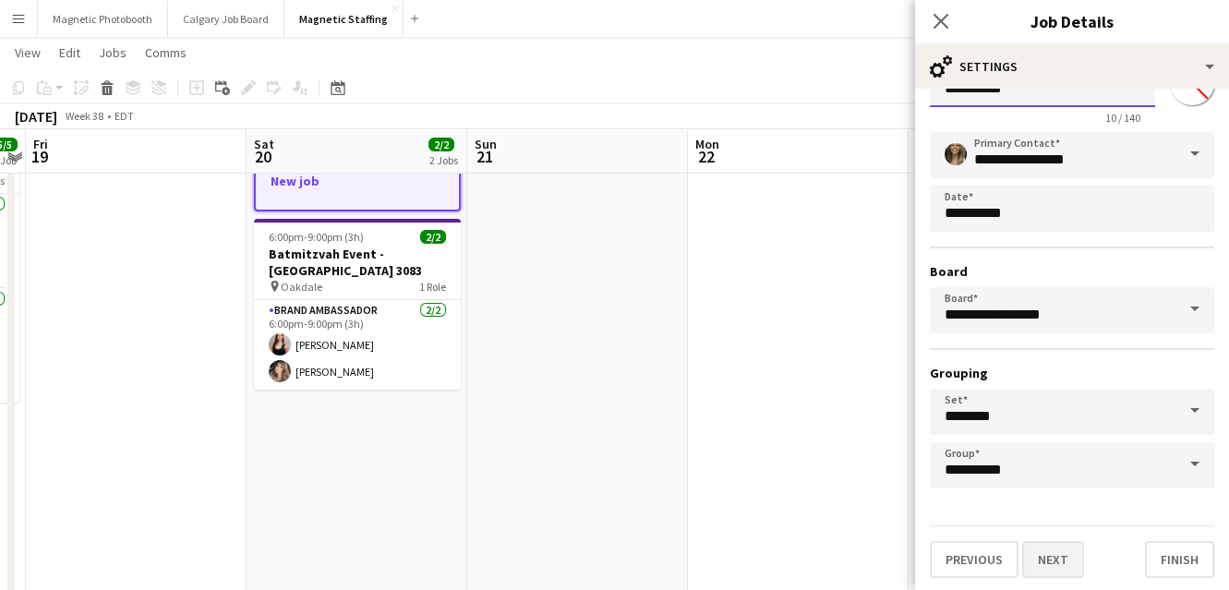
type input "*********"
click at [1062, 560] on button "Next" at bounding box center [1053, 559] width 62 height 37
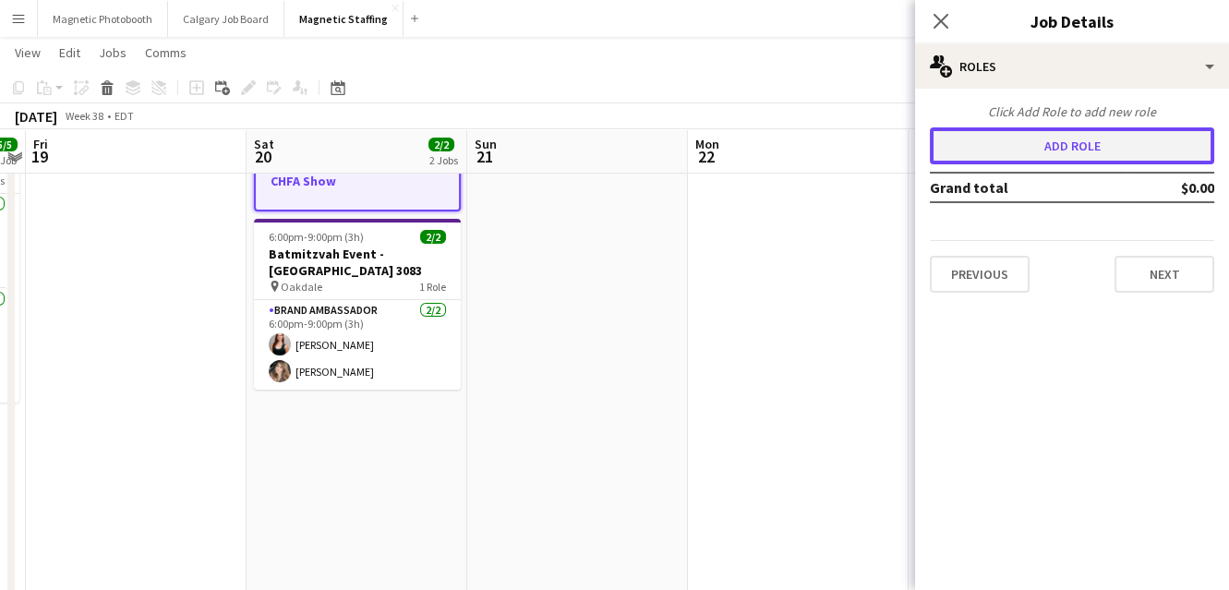
click at [1050, 151] on button "Add role" at bounding box center [1072, 145] width 284 height 37
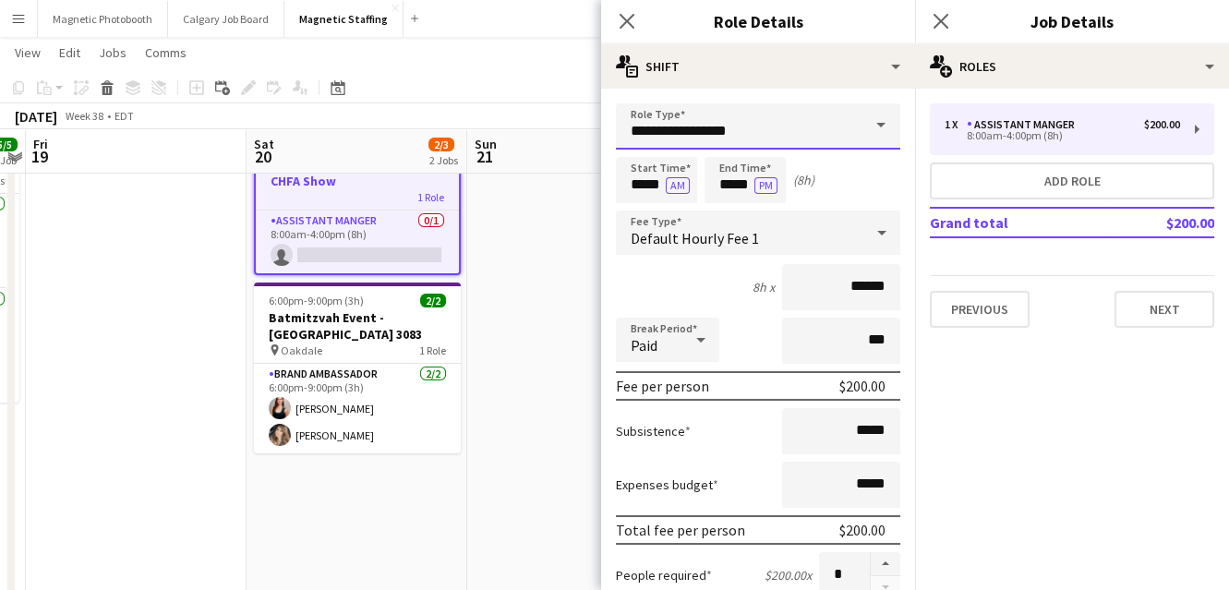
drag, startPoint x: 745, startPoint y: 127, endPoint x: 505, endPoint y: 114, distance: 240.4
click at [518, 120] on body "Menu Boards Boards Boards All jobs Status Workforce Workforce My Workforce Recr…" at bounding box center [614, 598] width 1229 height 1366
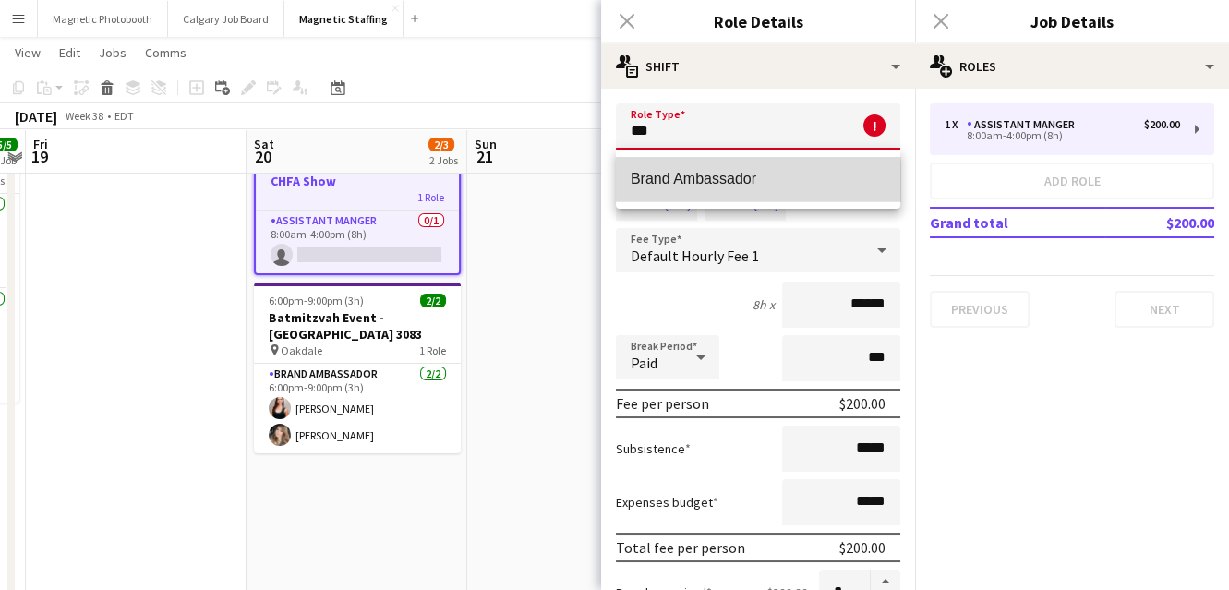
click at [701, 187] on mat-option "Brand Ambassador" at bounding box center [758, 179] width 284 height 44
type input "**********"
type input "******"
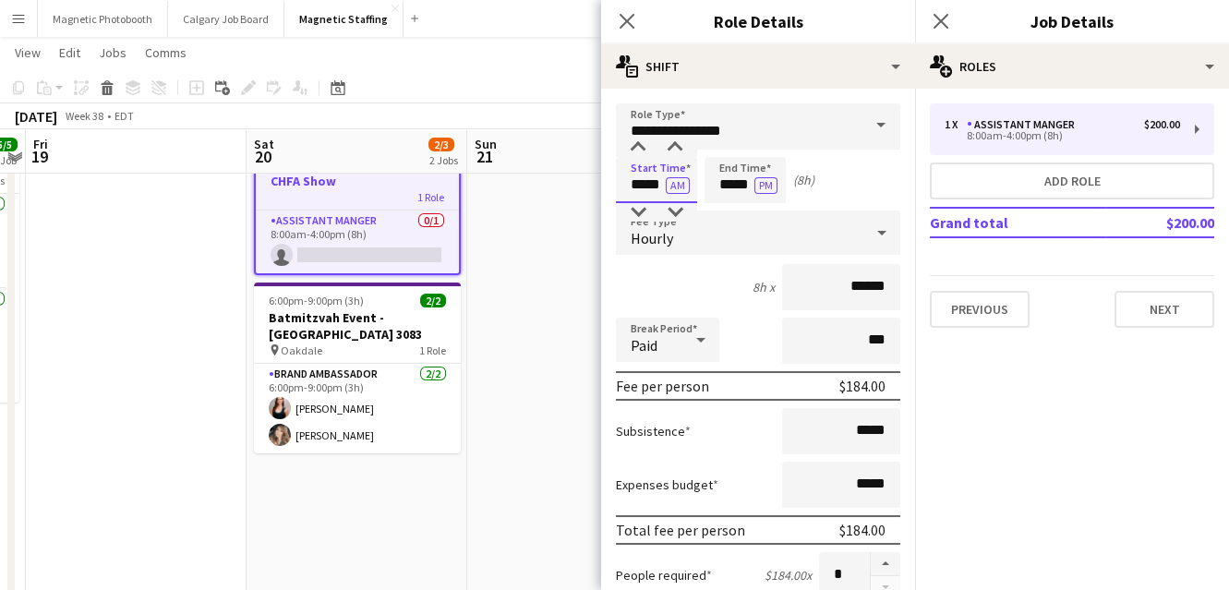
drag, startPoint x: 641, startPoint y: 184, endPoint x: 528, endPoint y: 172, distance: 113.3
click at [539, 179] on body "Menu Boards Boards Boards All jobs Status Workforce Workforce My Workforce Recr…" at bounding box center [614, 598] width 1229 height 1366
type input "*****"
drag, startPoint x: 752, startPoint y: 185, endPoint x: 606, endPoint y: 162, distance: 148.6
click at [616, 173] on div "Start Time ***** AM End Time ***** PM (7h)" at bounding box center [758, 180] width 284 height 46
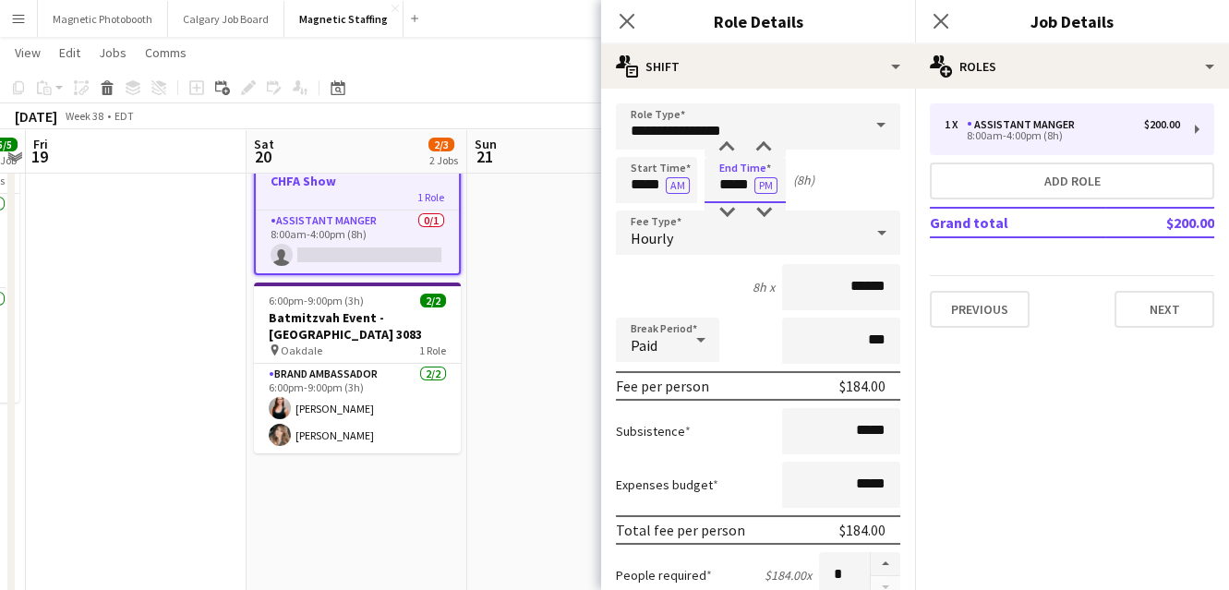
type input "*****"
click at [861, 284] on input "******" at bounding box center [841, 287] width 118 height 46
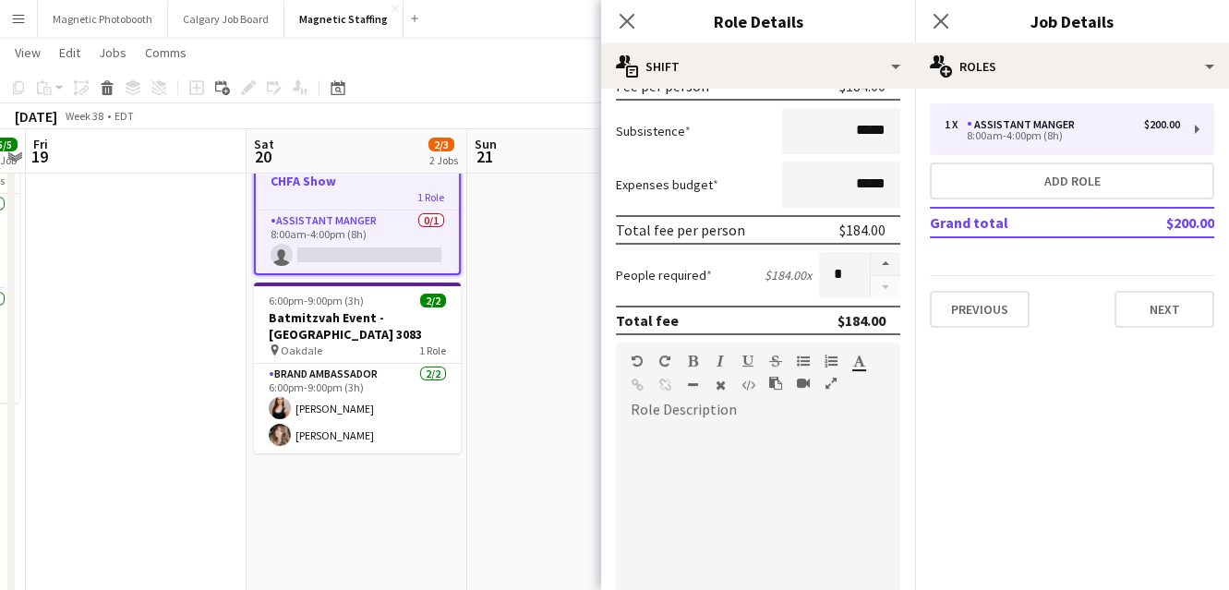
click at [751, 465] on div at bounding box center [758, 536] width 284 height 222
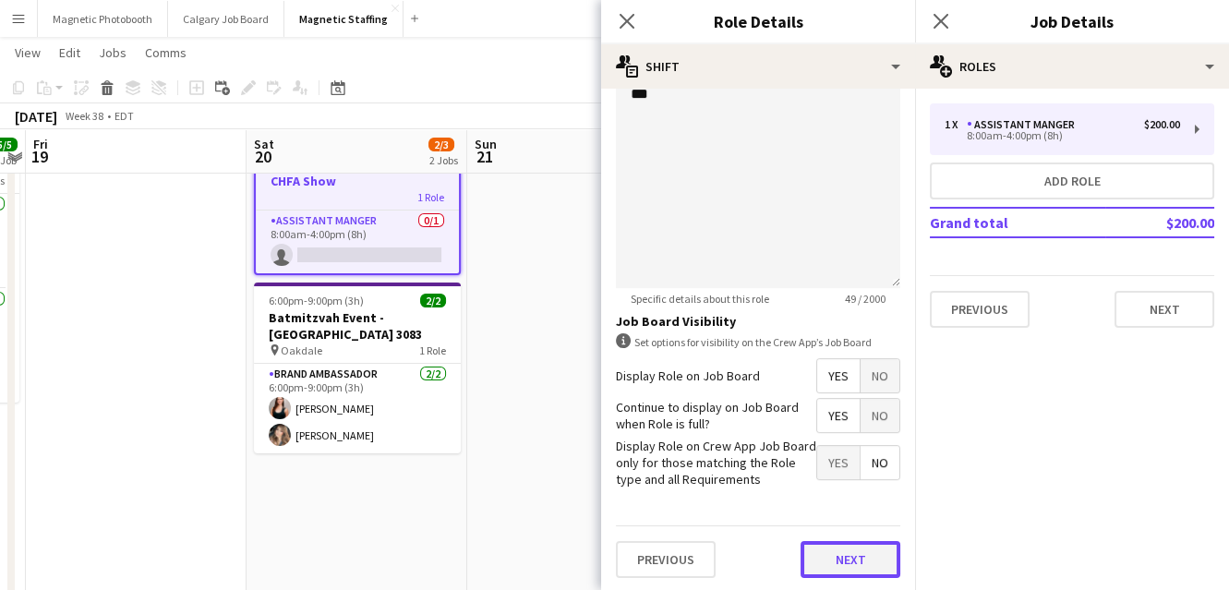
click at [840, 559] on button "Next" at bounding box center [850, 559] width 100 height 37
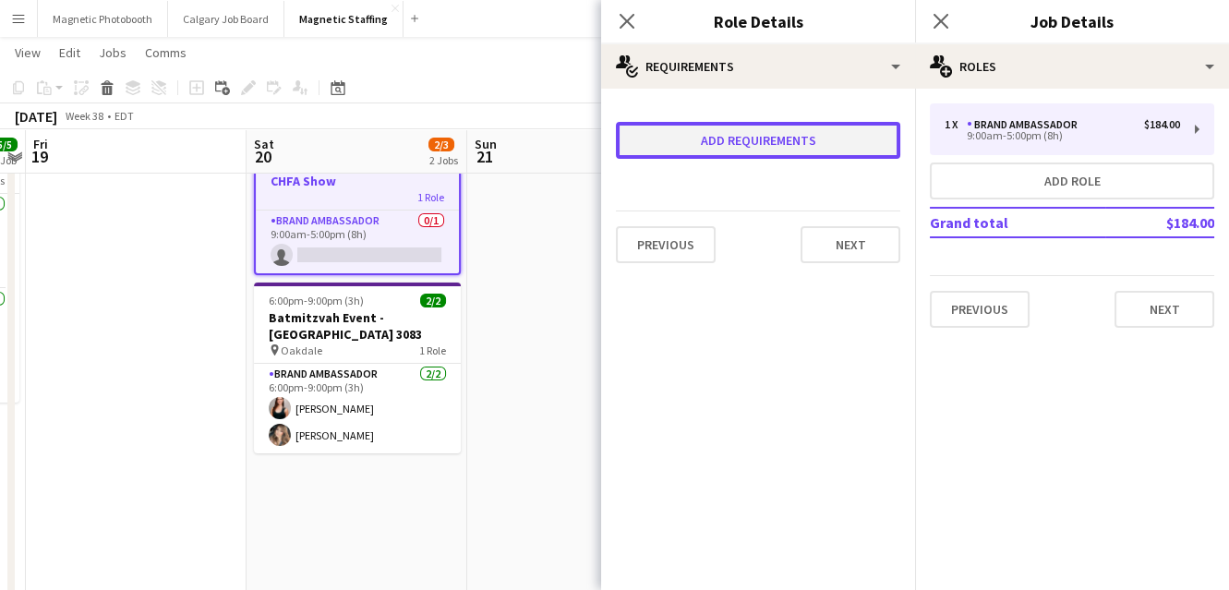
click at [822, 145] on button "Add requirements" at bounding box center [758, 140] width 284 height 37
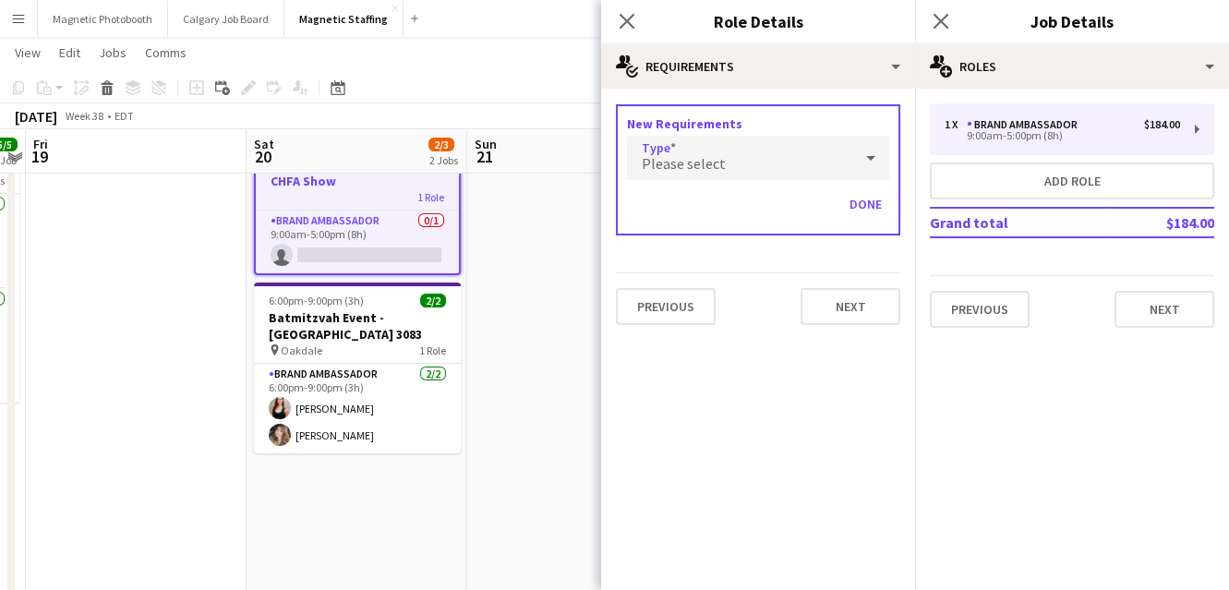
click at [704, 161] on span "Please select" at bounding box center [684, 163] width 84 height 18
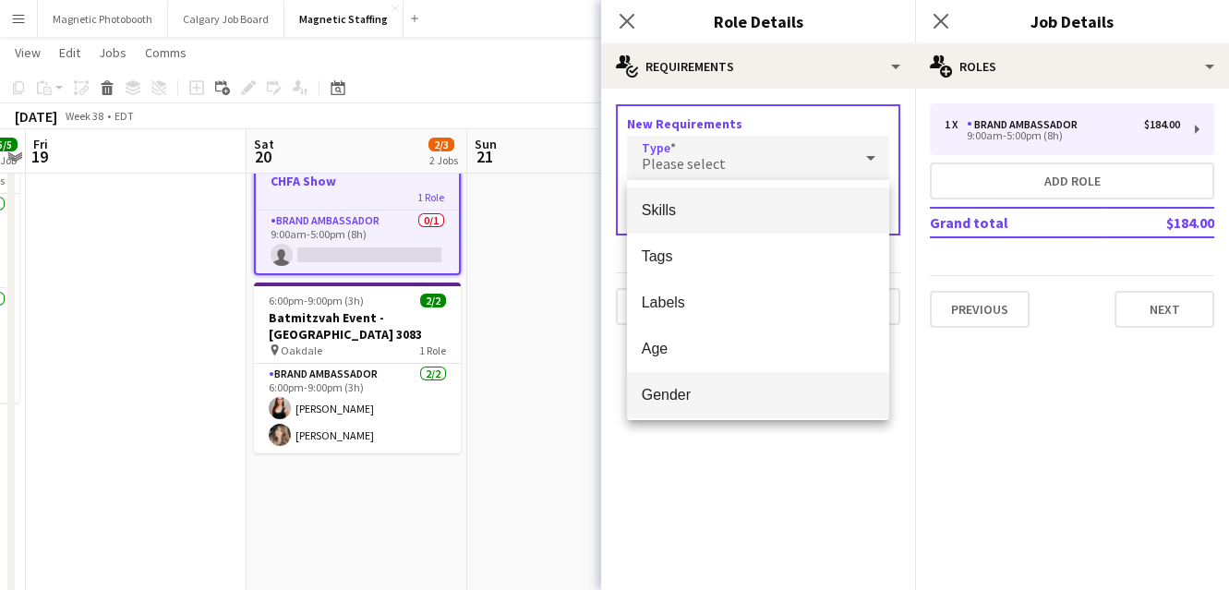
click at [671, 405] on mat-option "Gender" at bounding box center [758, 395] width 262 height 46
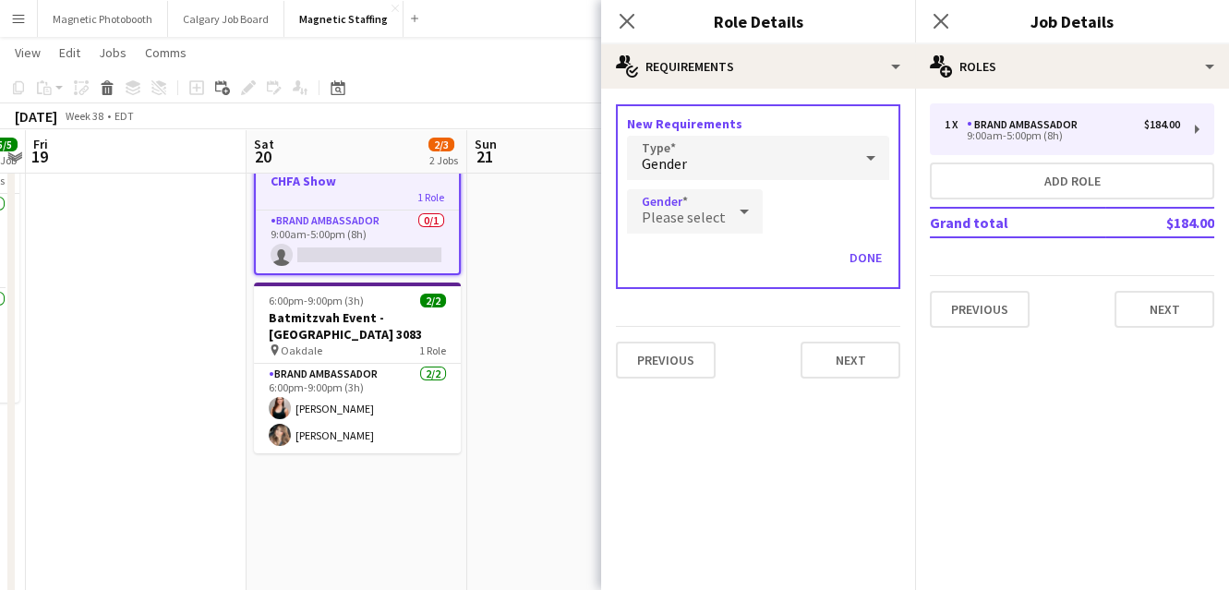
click at [691, 220] on span "Please select" at bounding box center [684, 217] width 84 height 18
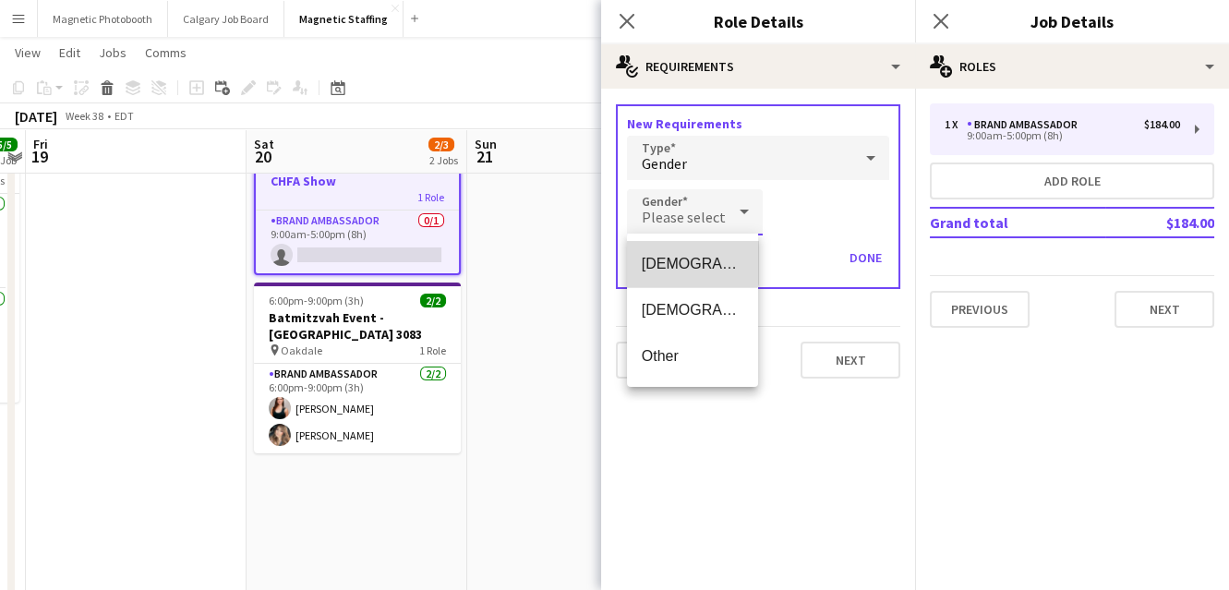
click at [691, 261] on span "[DEMOGRAPHIC_DATA]" at bounding box center [693, 264] width 102 height 18
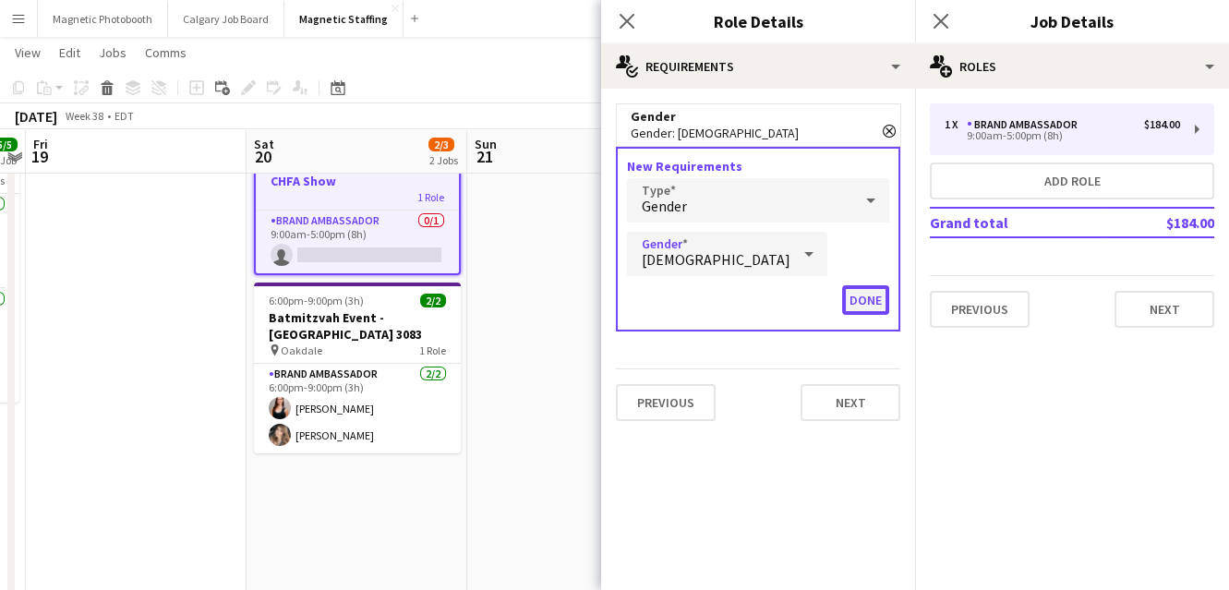
click at [880, 290] on button "Done" at bounding box center [865, 300] width 47 height 30
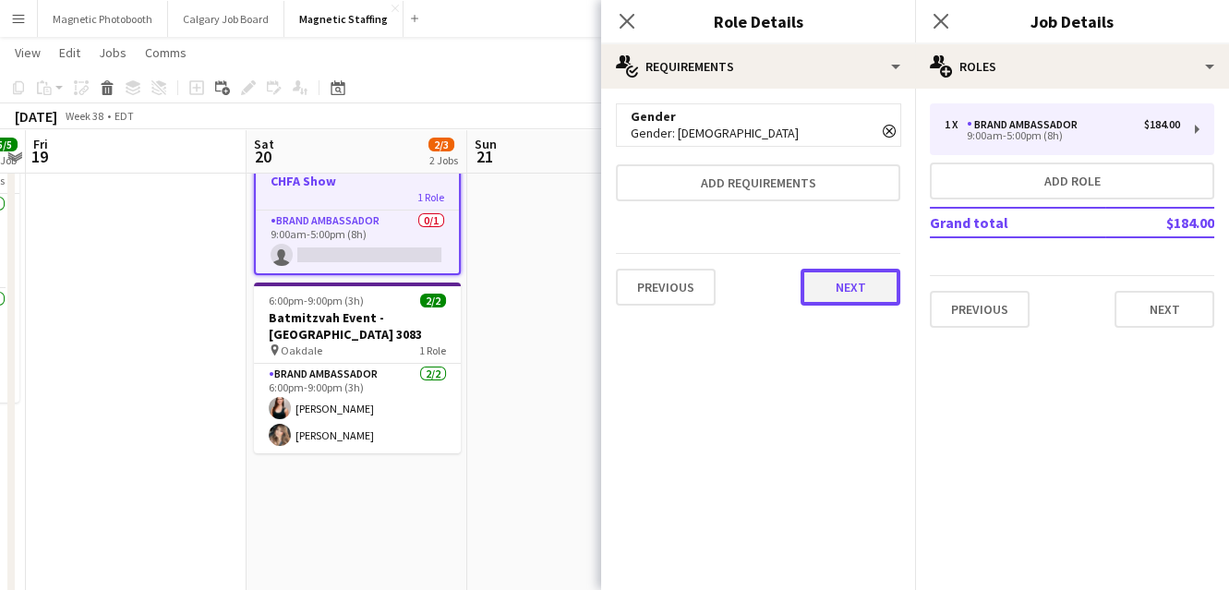
click at [861, 296] on button "Next" at bounding box center [850, 287] width 100 height 37
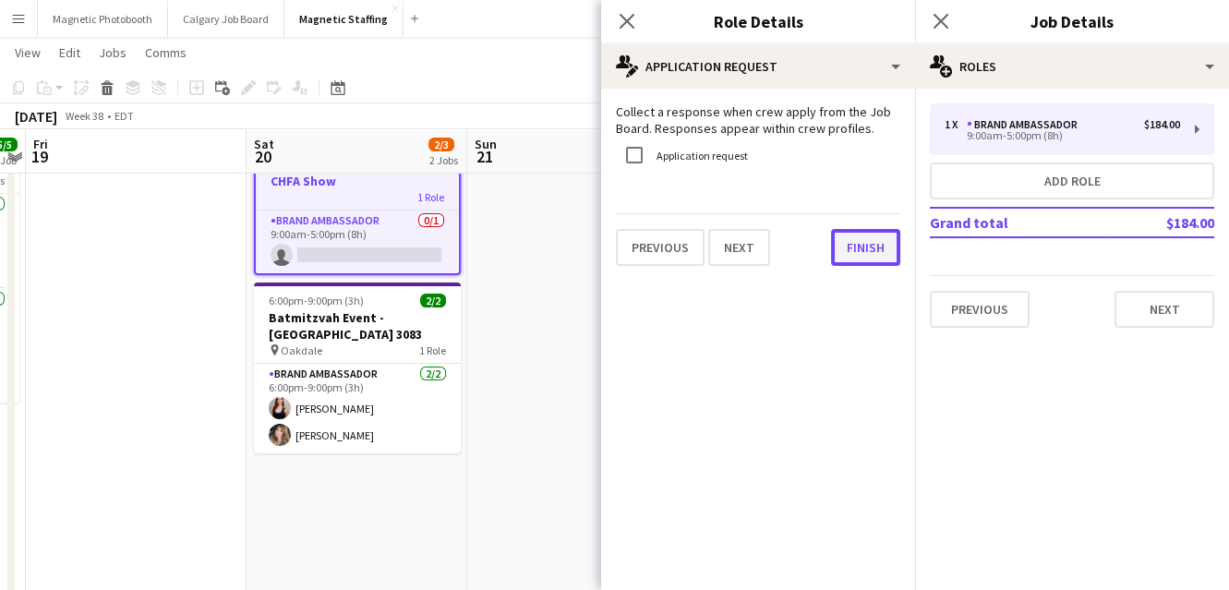
click at [871, 249] on button "Finish" at bounding box center [865, 247] width 69 height 37
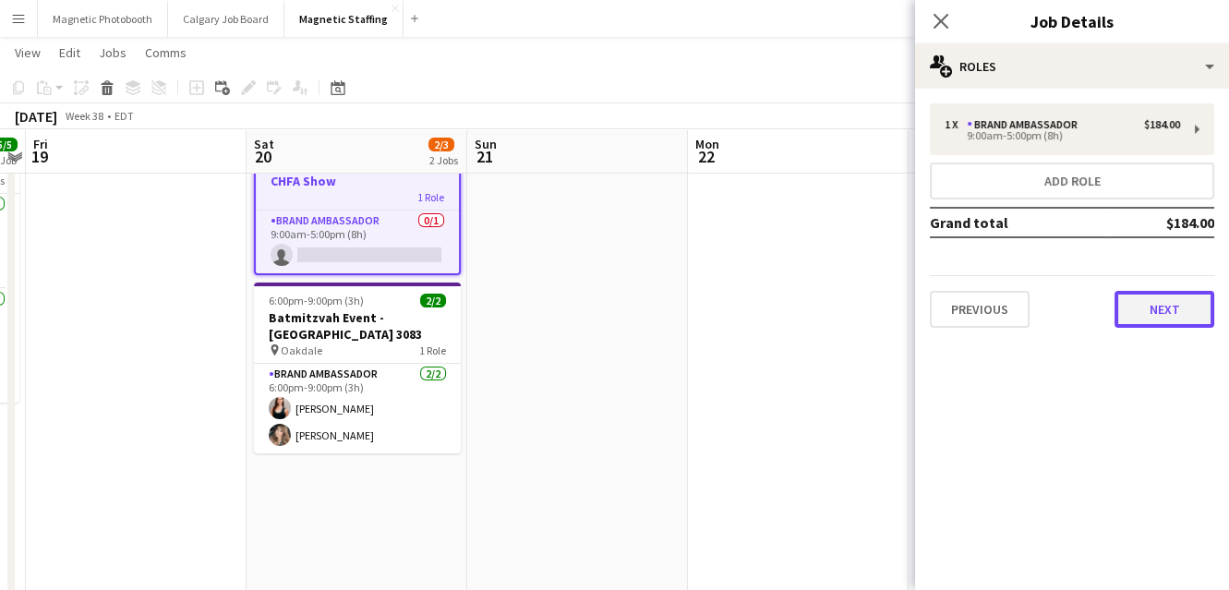
click at [1170, 308] on button "Next" at bounding box center [1164, 309] width 100 height 37
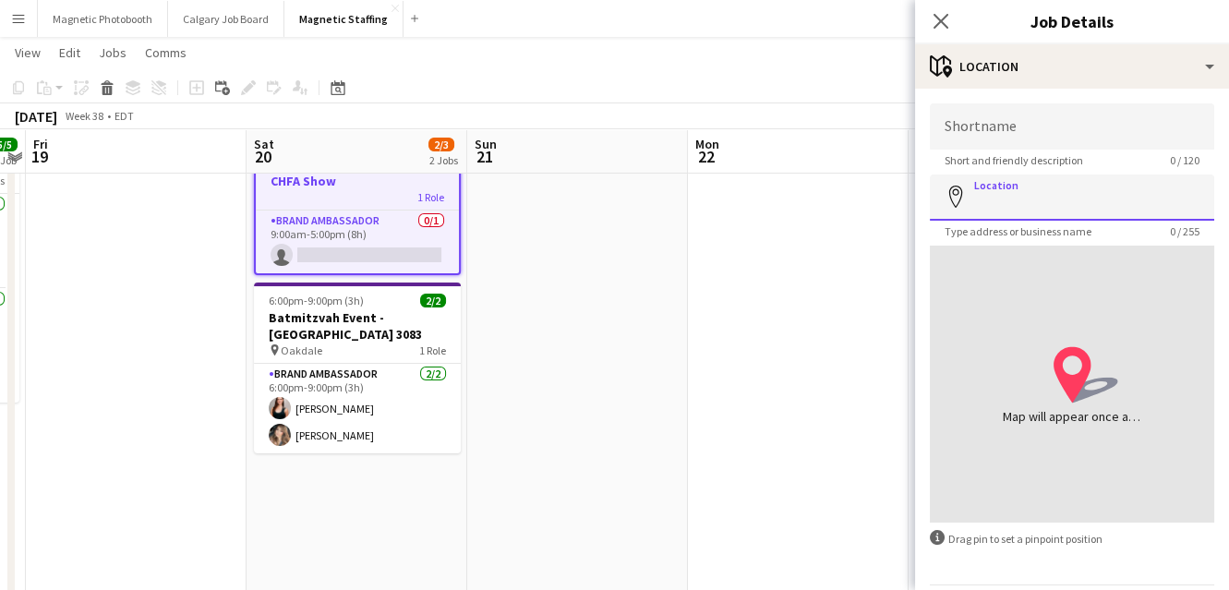
click at [1053, 192] on input "Location" at bounding box center [1072, 198] width 284 height 46
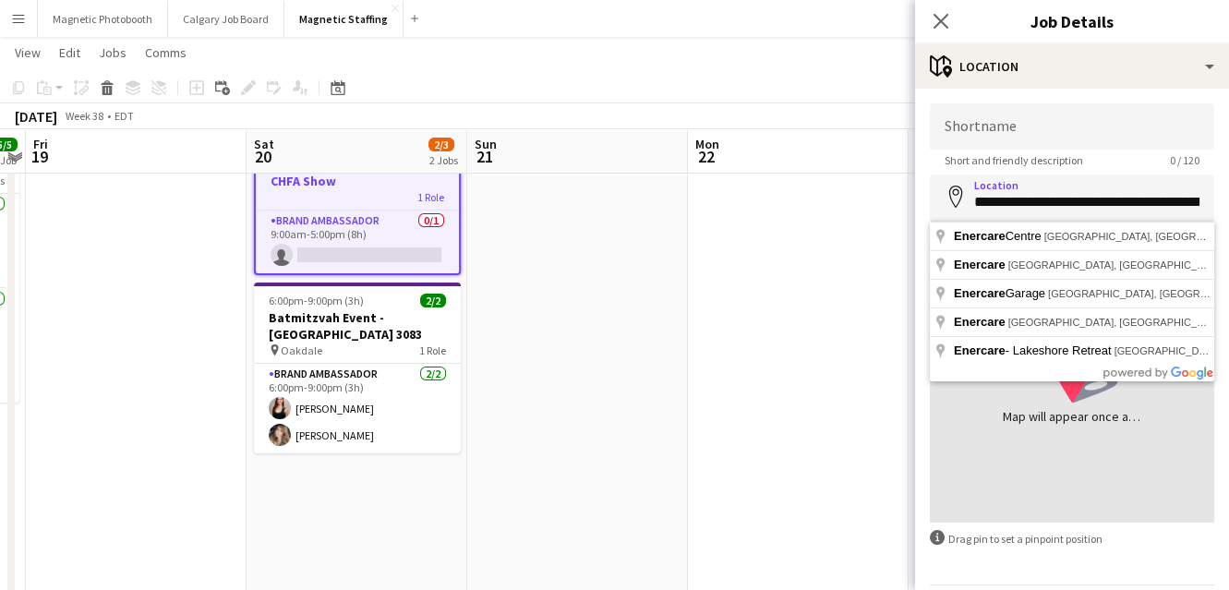
type input "**********"
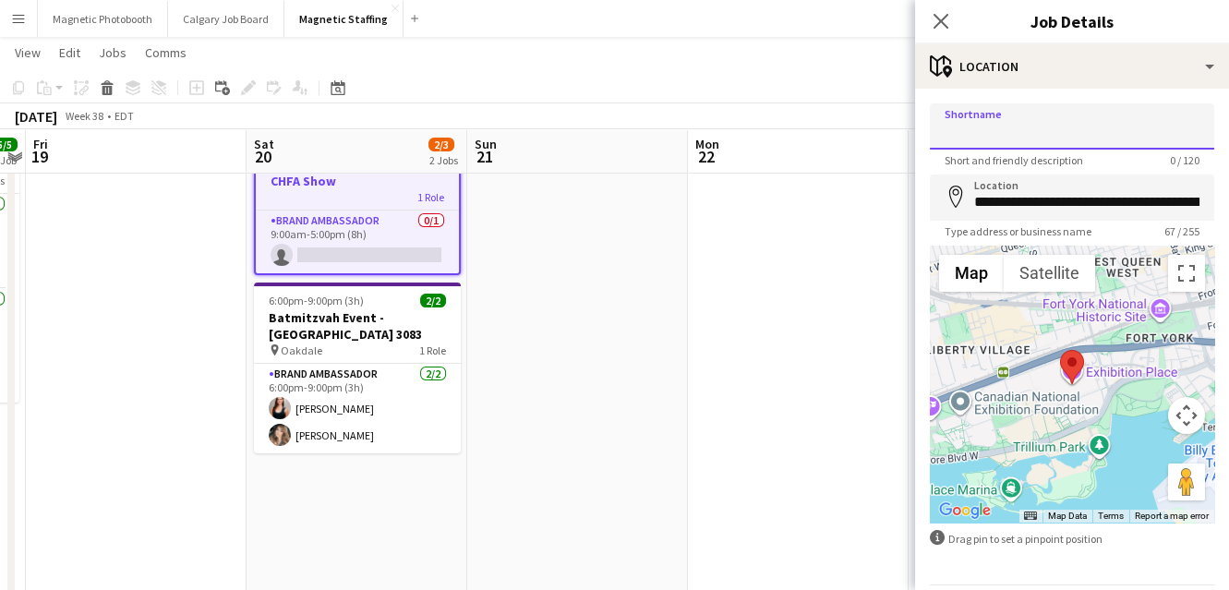
click at [1009, 130] on input "Shortname" at bounding box center [1072, 126] width 284 height 46
type input "**********"
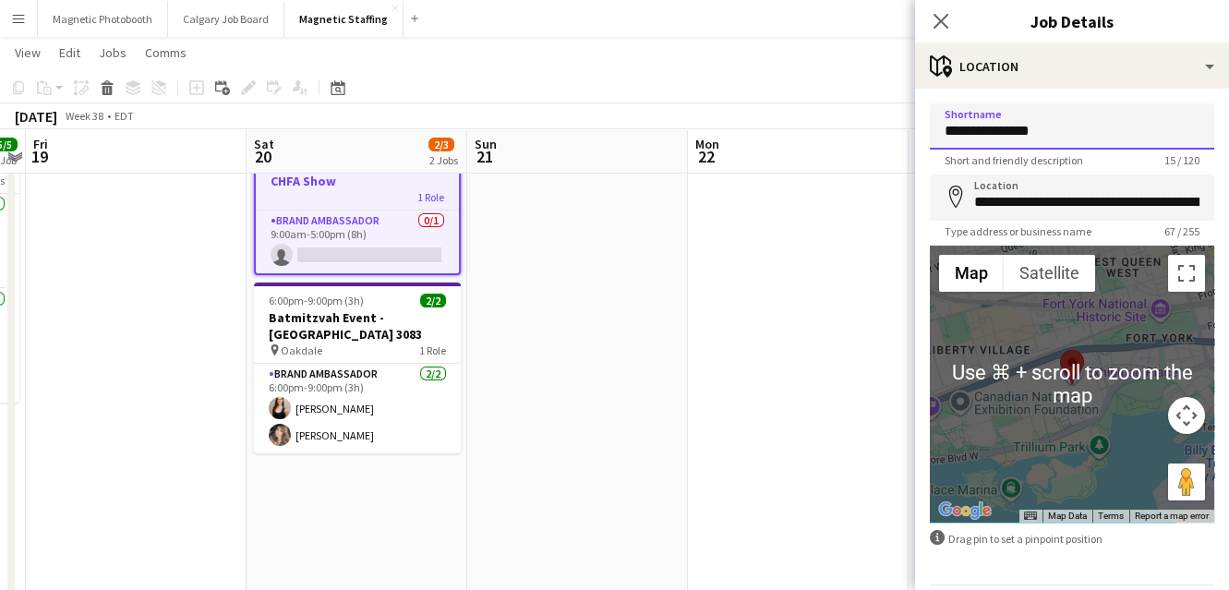
scroll to position [61, 0]
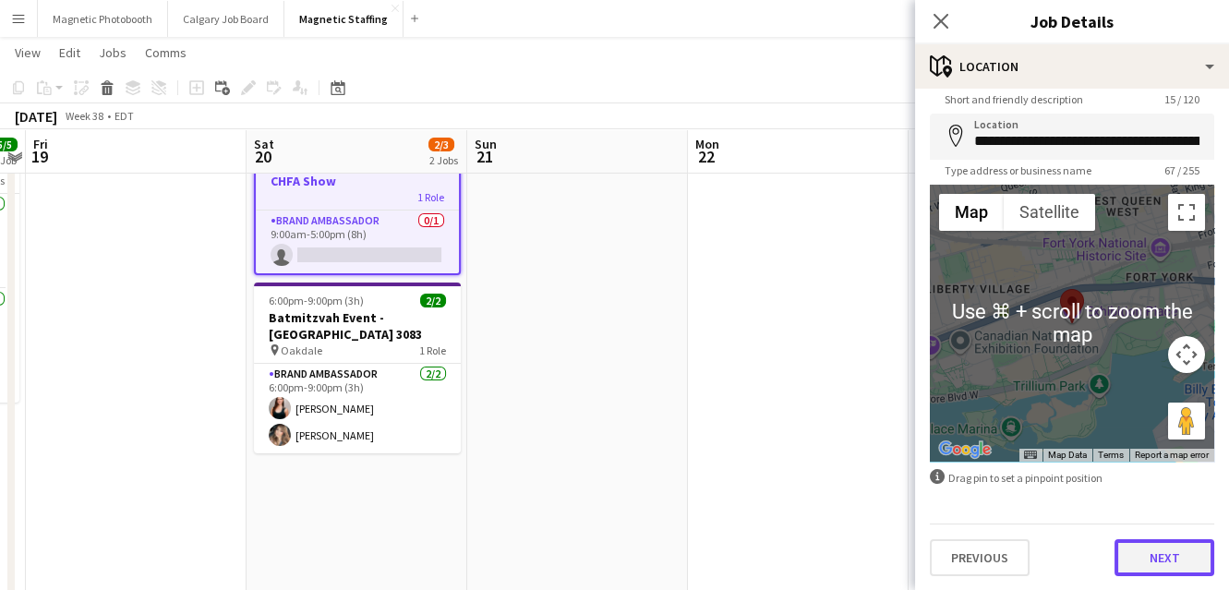
click at [1149, 558] on button "Next" at bounding box center [1164, 557] width 100 height 37
type input "*******"
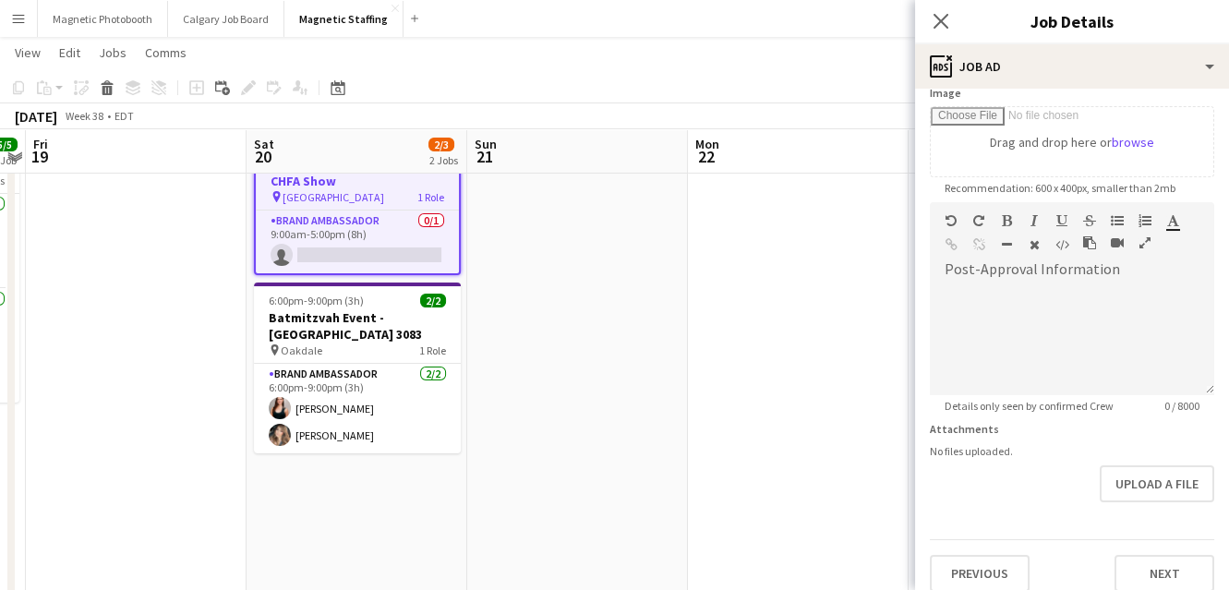
scroll to position [321, 0]
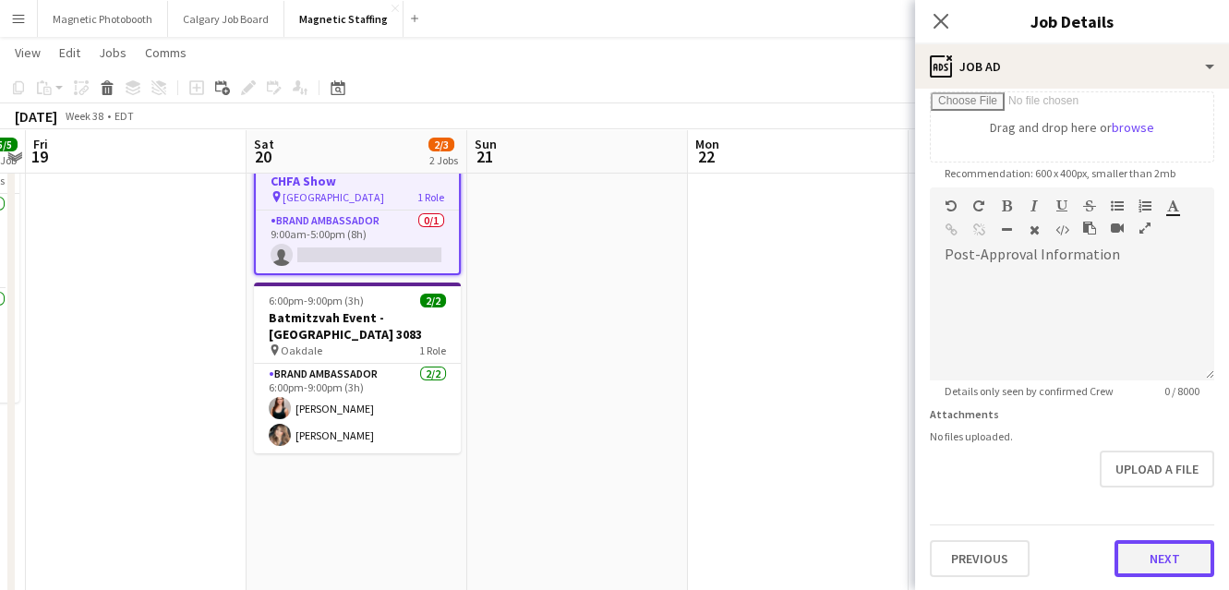
click at [1171, 549] on button "Next" at bounding box center [1164, 558] width 100 height 37
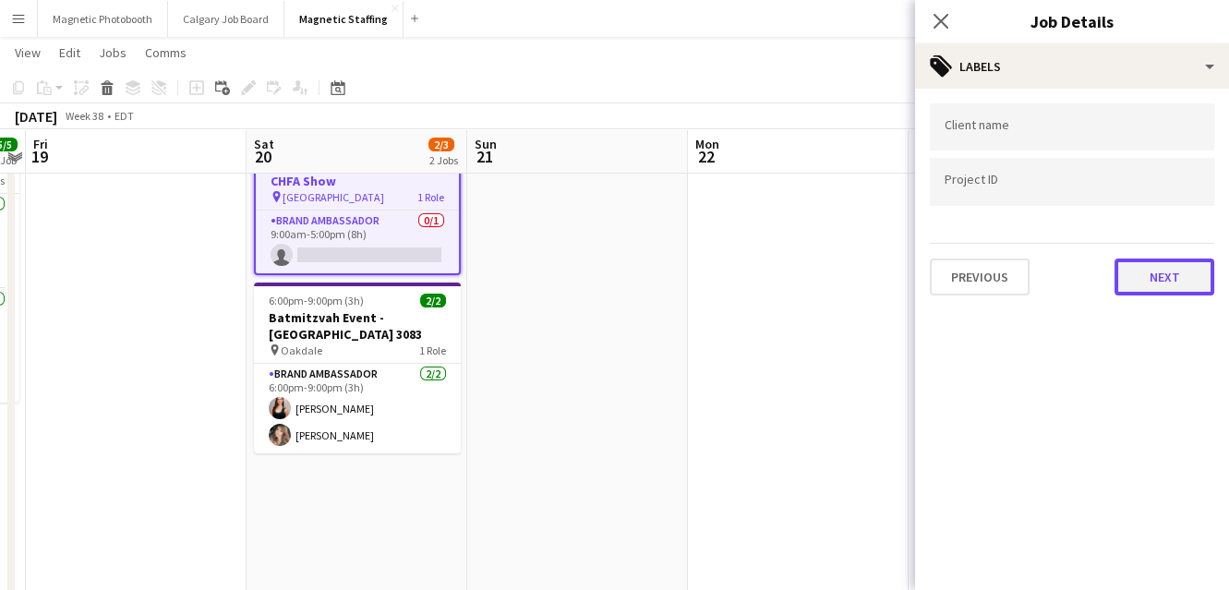
click at [1161, 281] on button "Next" at bounding box center [1164, 277] width 100 height 37
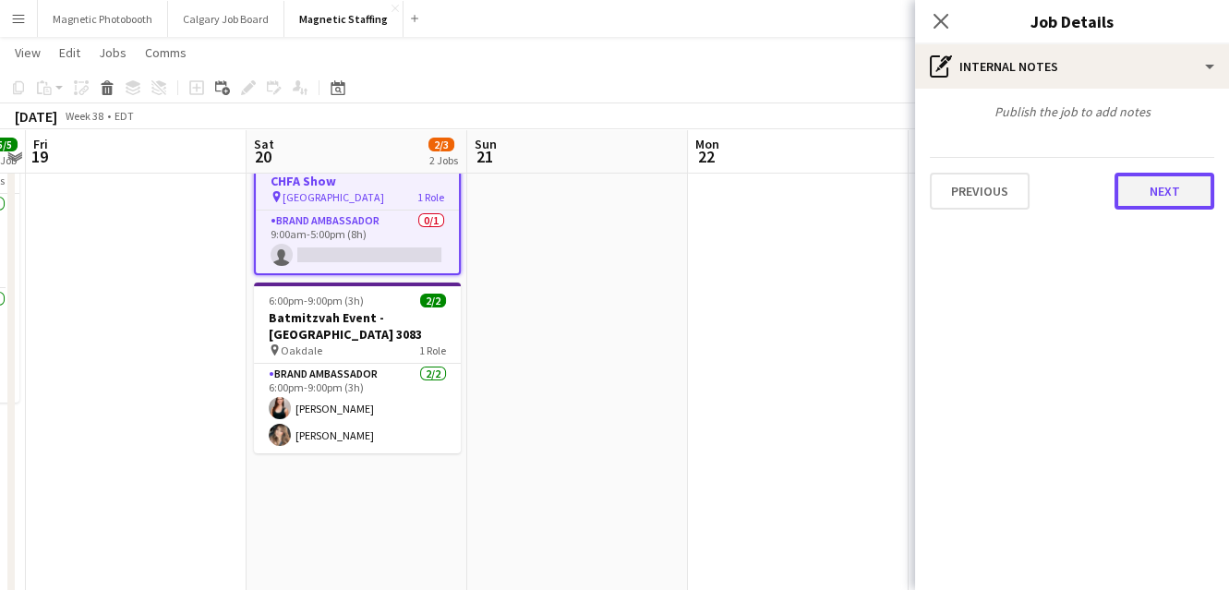
click at [1178, 199] on button "Next" at bounding box center [1164, 191] width 100 height 37
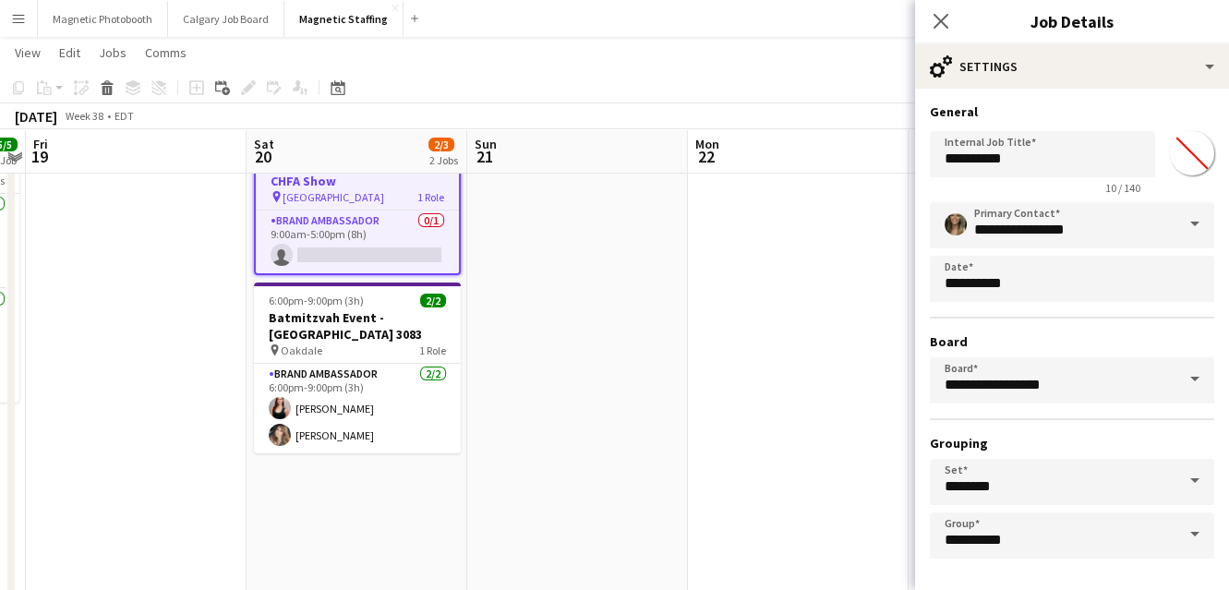
scroll to position [70, 0]
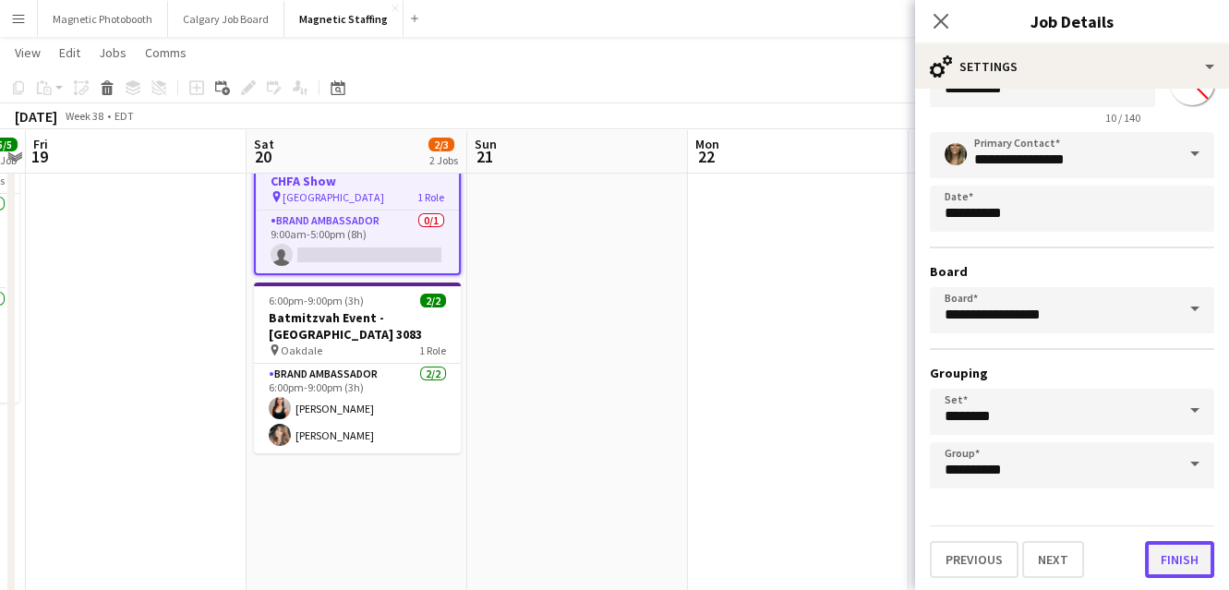
click at [1182, 549] on button "Finish" at bounding box center [1179, 559] width 69 height 37
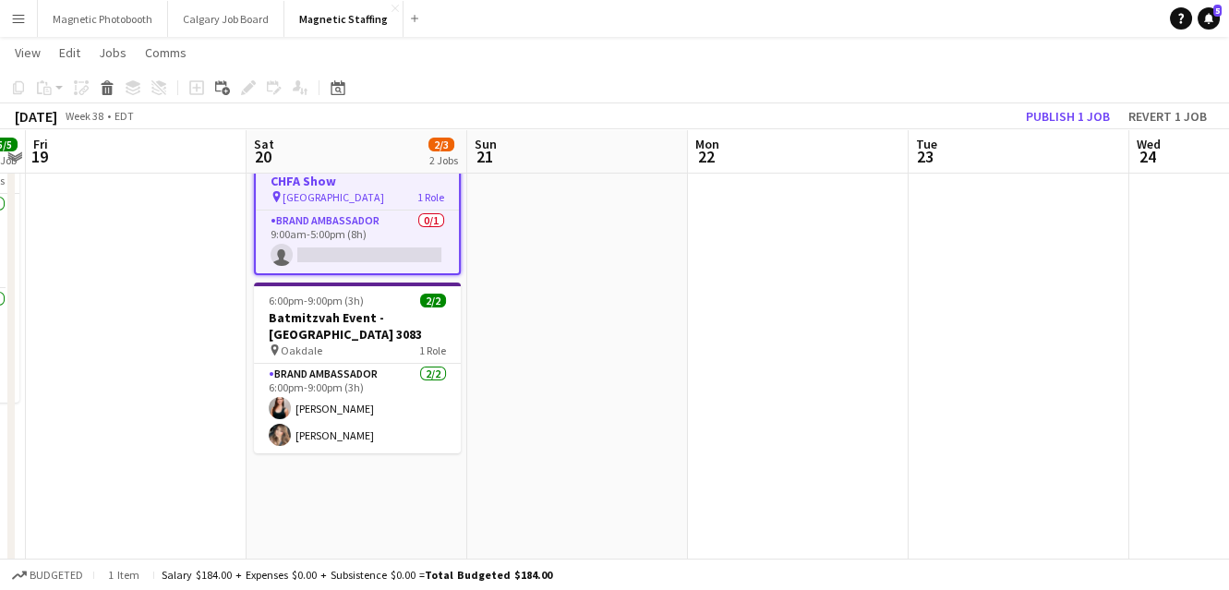
scroll to position [0, 0]
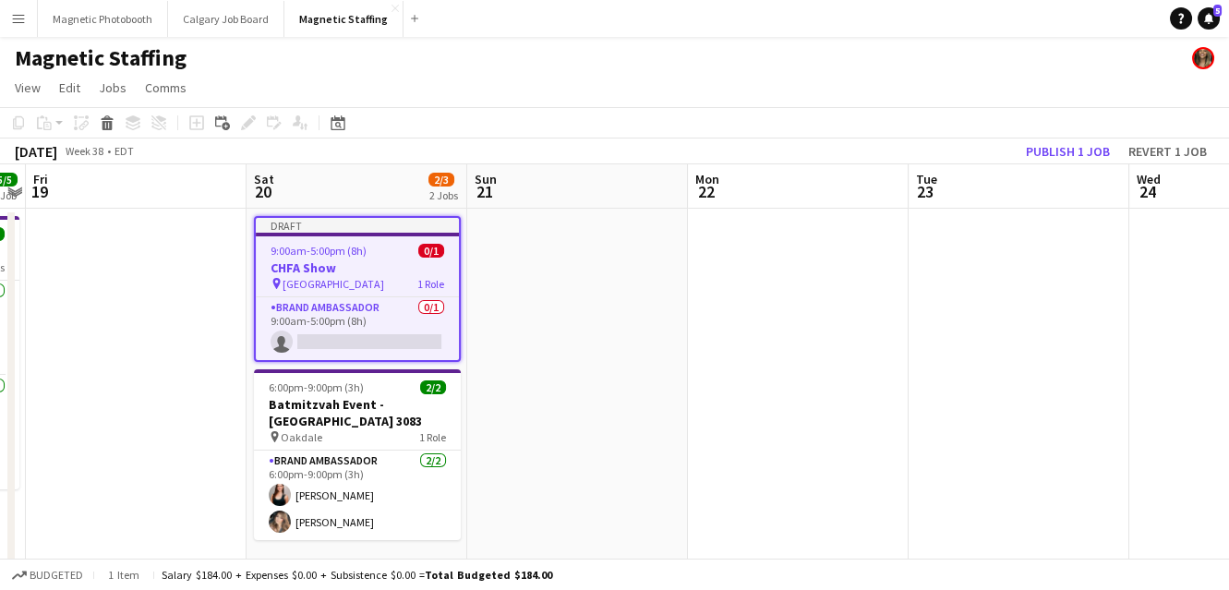
click at [269, 258] on app-job-card "Draft 9:00am-5:00pm (8h) 0/1 CHFA Show pin Enercare Centre 1 Role Brand Ambassa…" at bounding box center [357, 289] width 207 height 146
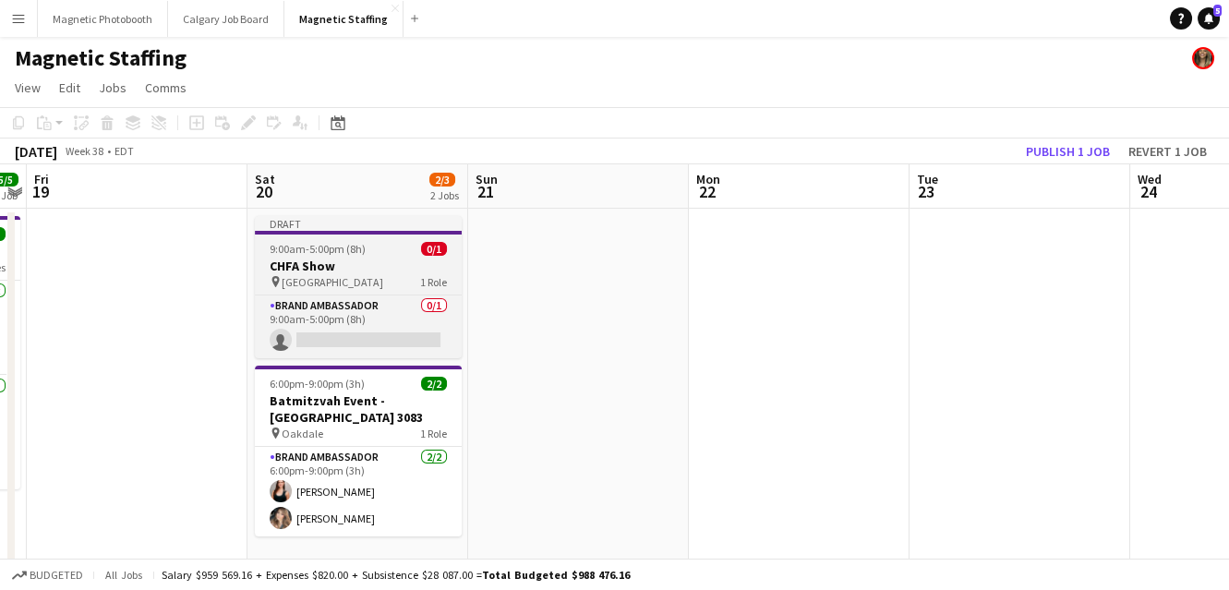
click at [281, 258] on h3 "CHFA Show" at bounding box center [358, 266] width 207 height 17
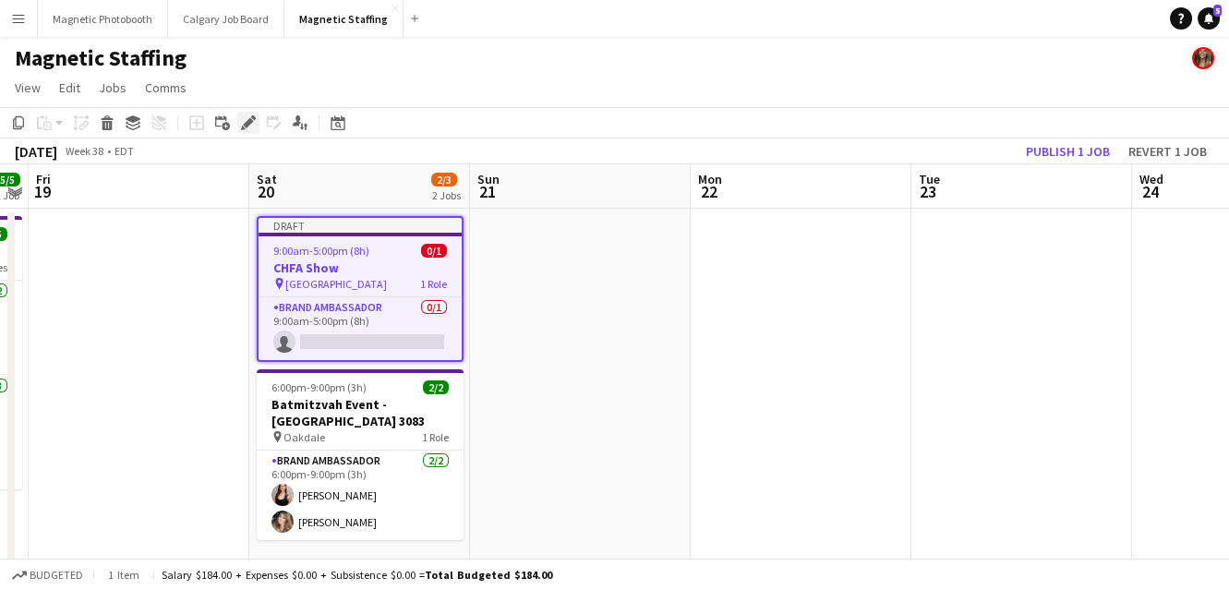
click at [248, 121] on icon at bounding box center [248, 123] width 10 height 10
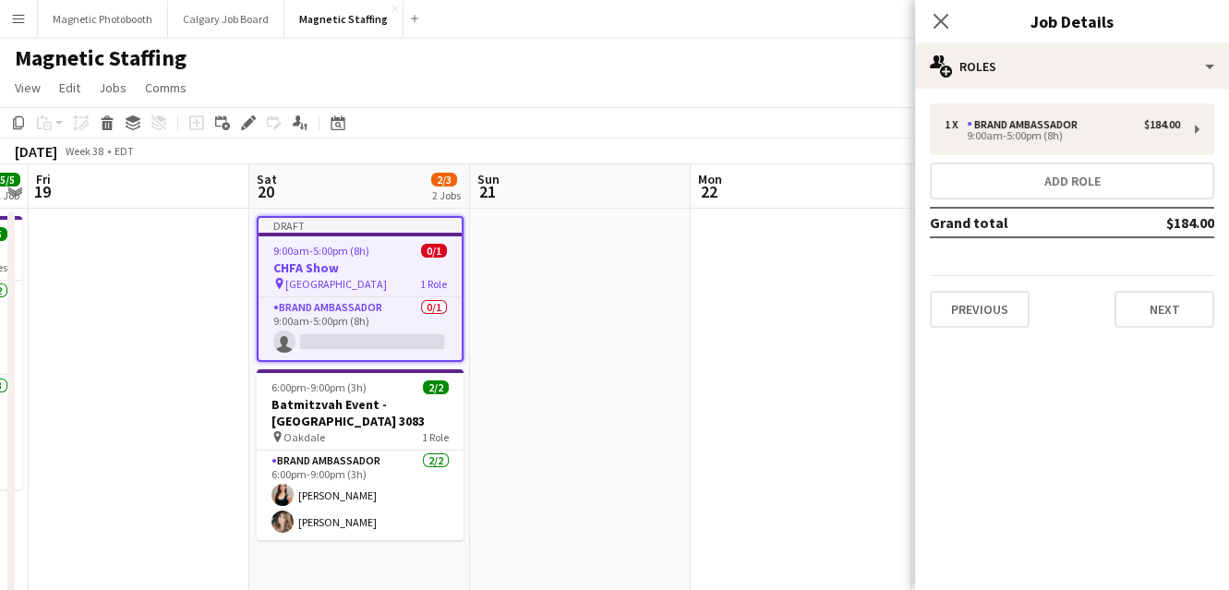
click at [980, 327] on div "1 x Brand Ambassador $184.00 9:00am-5:00pm (8h) Add role Grand total $184.00 Pr…" at bounding box center [1072, 216] width 314 height 254
click at [987, 307] on button "Previous" at bounding box center [980, 309] width 100 height 37
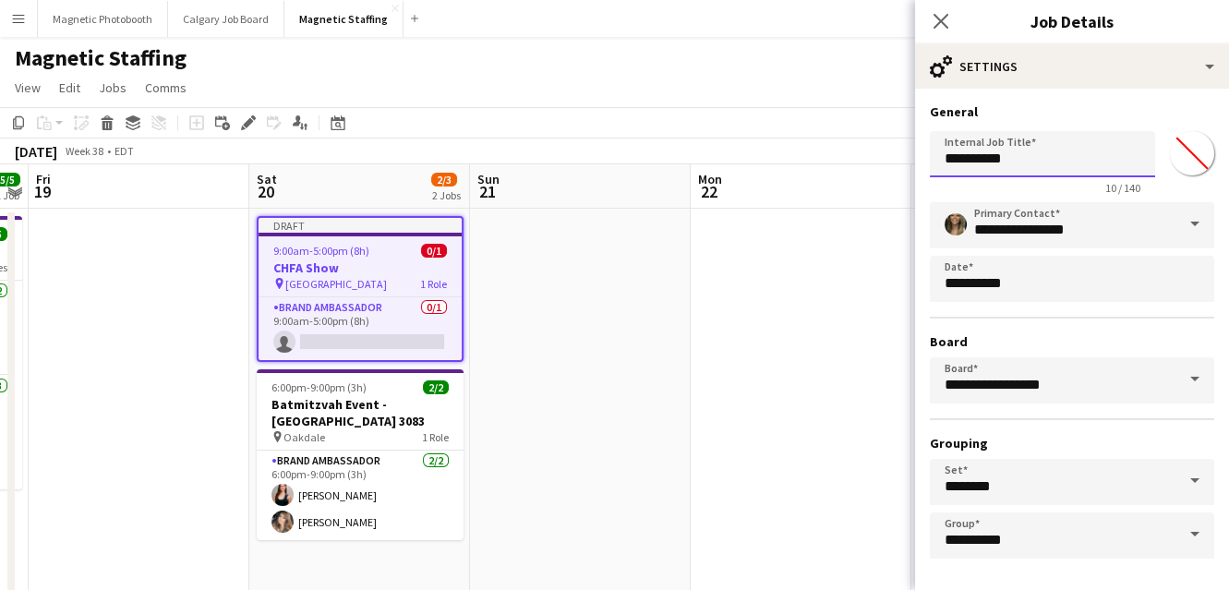
click at [1077, 160] on input "*********" at bounding box center [1042, 154] width 225 height 46
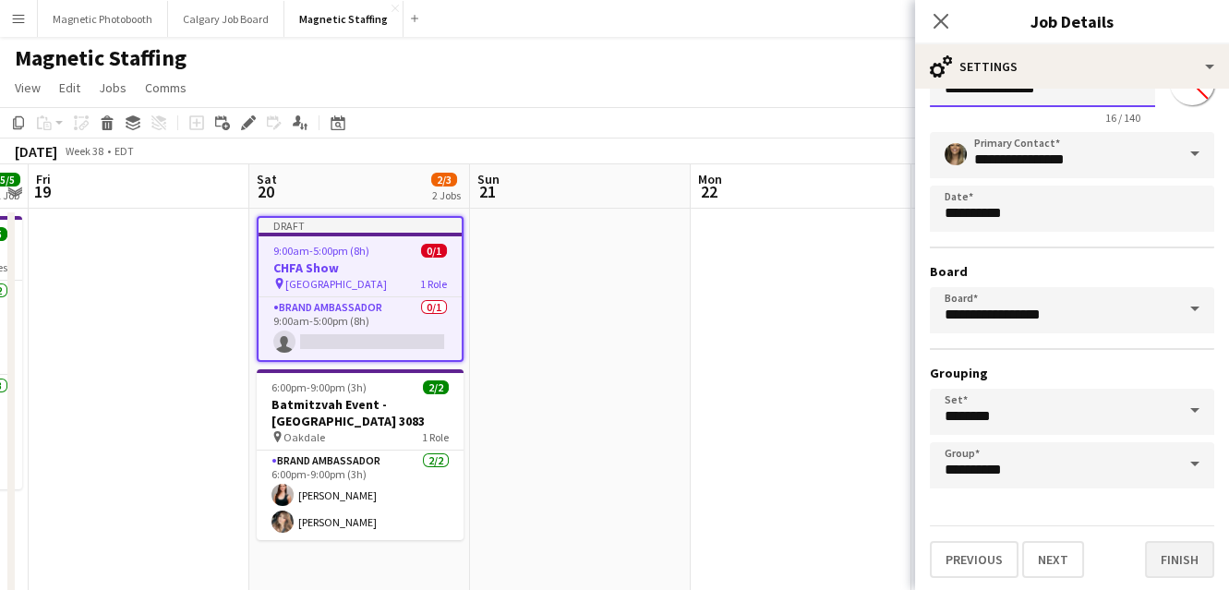
type input "**********"
click at [1175, 559] on button "Finish" at bounding box center [1179, 559] width 69 height 37
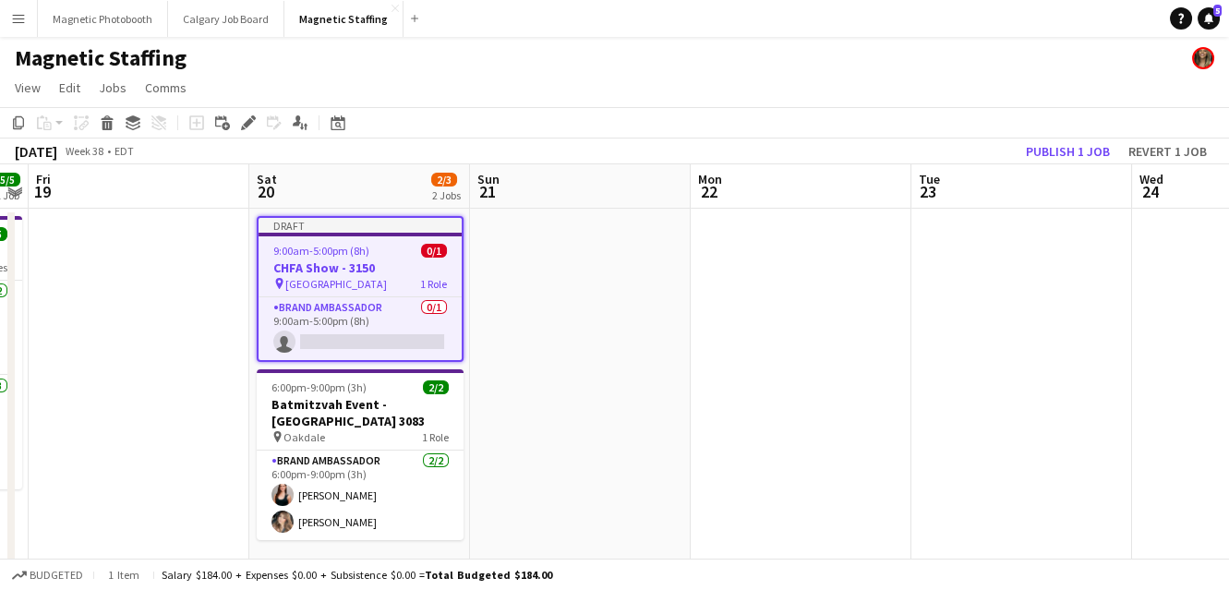
click at [366, 247] on div "9:00am-5:00pm (8h) 0/1" at bounding box center [360, 251] width 203 height 14
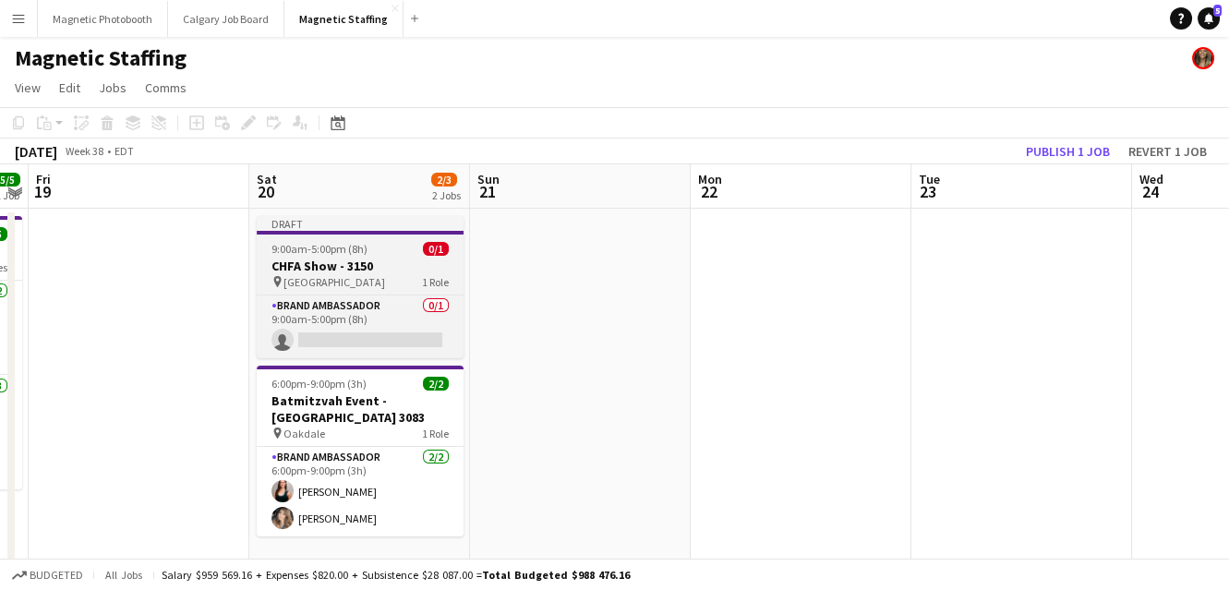
click at [366, 247] on div "9:00am-5:00pm (8h) 0/1" at bounding box center [360, 249] width 207 height 14
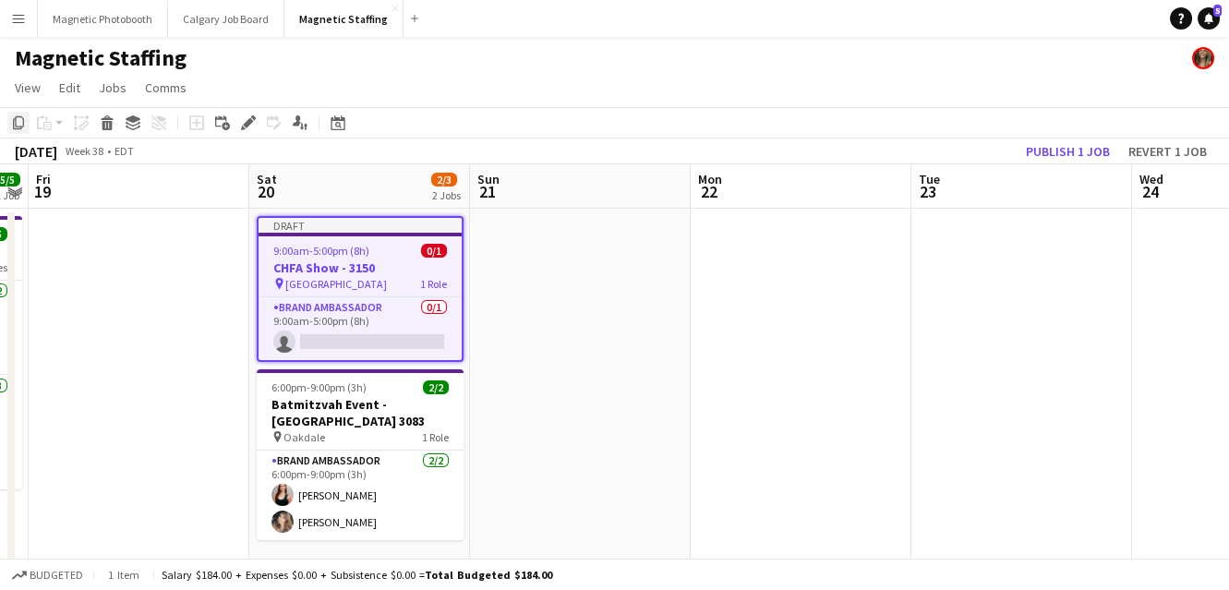
click at [18, 119] on icon "Copy" at bounding box center [18, 122] width 15 height 15
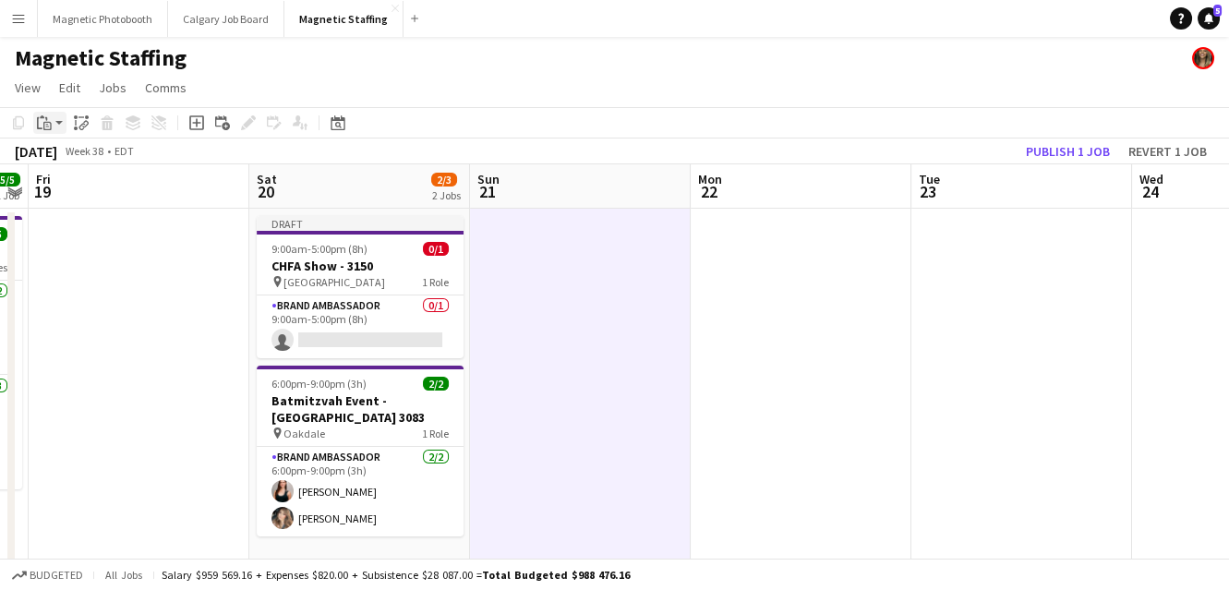
click at [62, 119] on app-action-btn "Paste" at bounding box center [49, 123] width 33 height 22
click at [66, 154] on link "Paste Command V" at bounding box center [122, 158] width 146 height 17
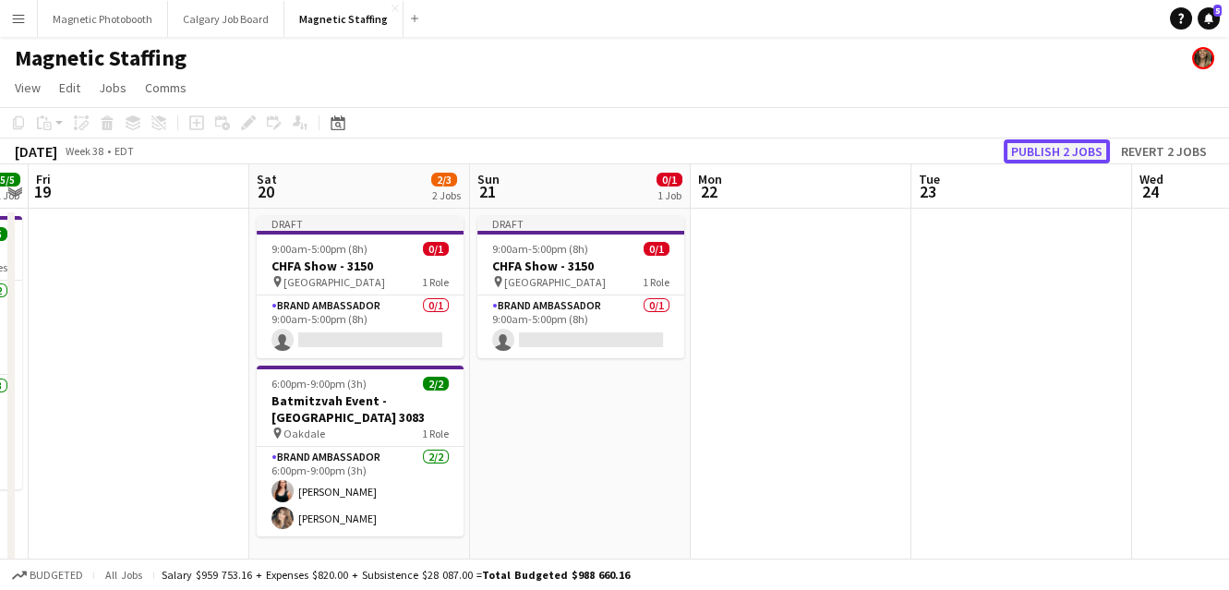
click at [1025, 148] on button "Publish 2 jobs" at bounding box center [1057, 151] width 106 height 24
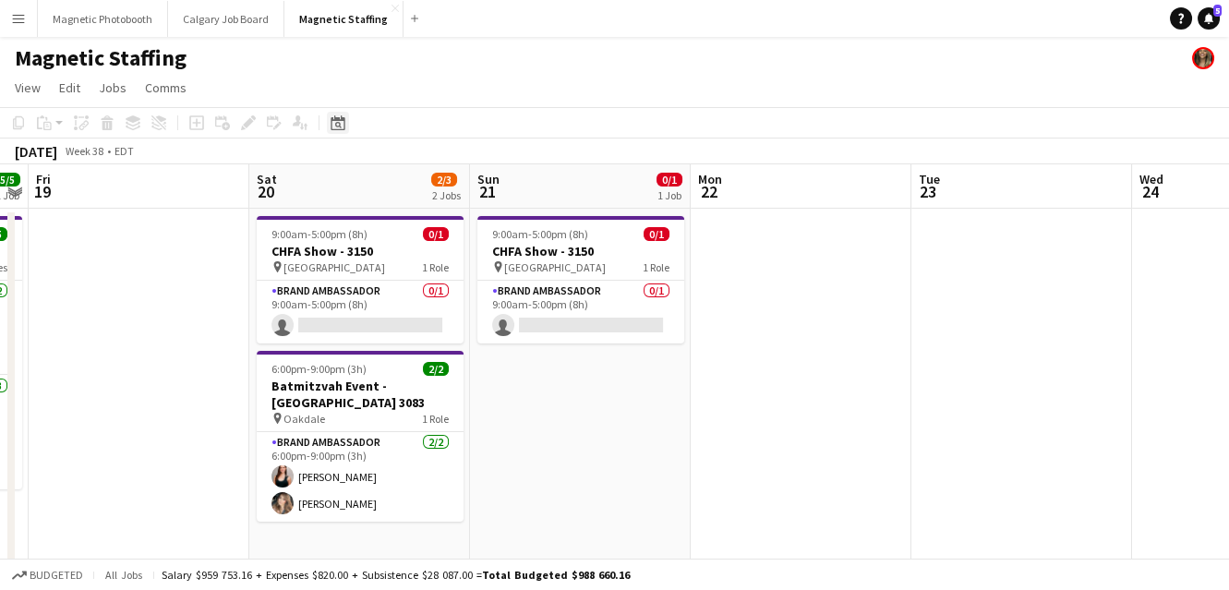
click at [337, 121] on icon "Date picker" at bounding box center [338, 122] width 15 height 15
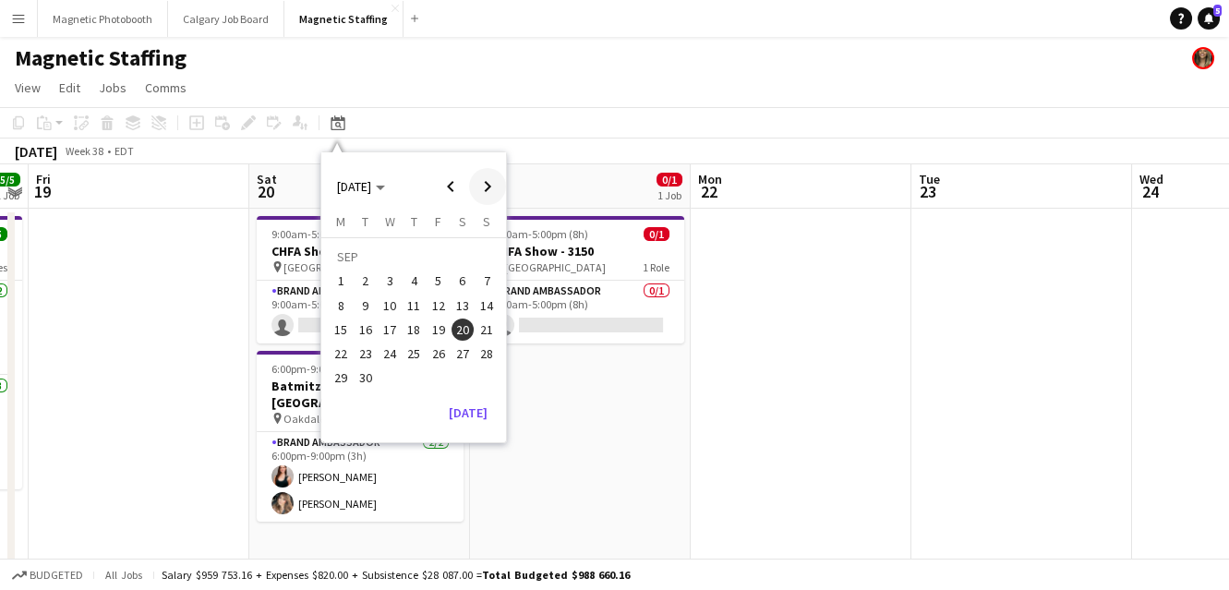
click at [477, 196] on span "Next month" at bounding box center [487, 186] width 37 height 37
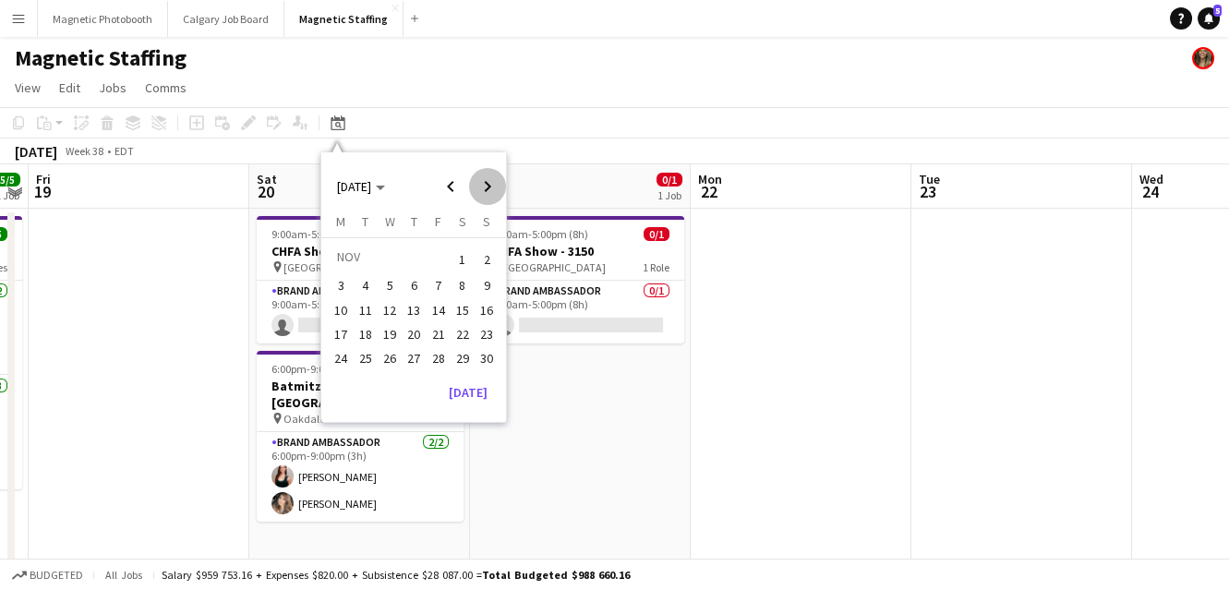
click at [477, 196] on span "Next month" at bounding box center [487, 186] width 37 height 37
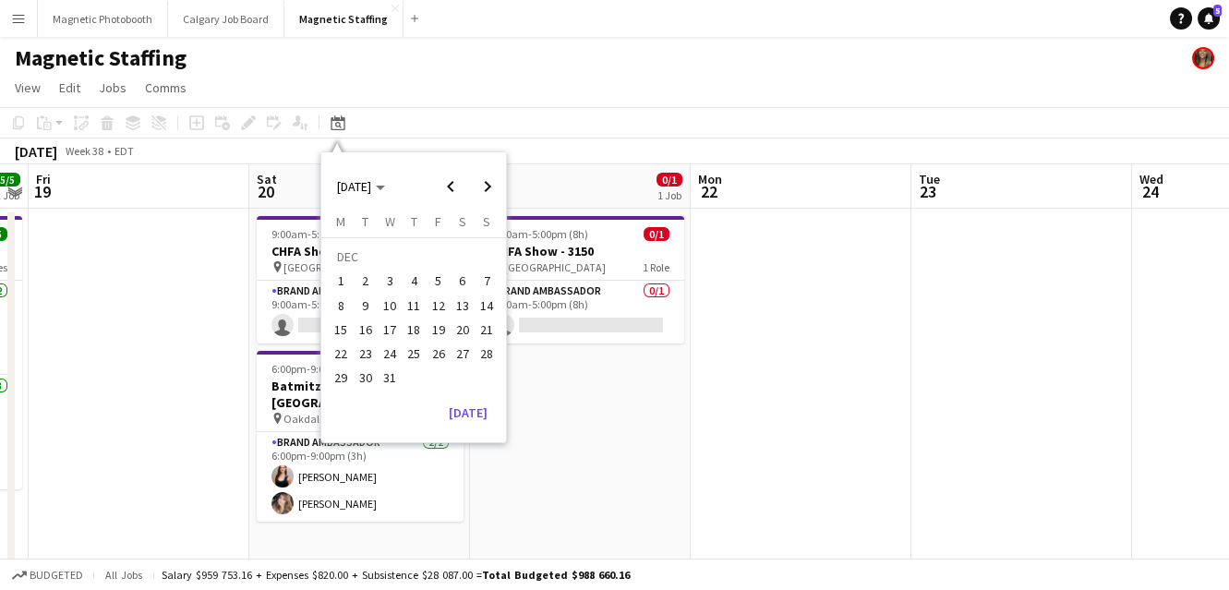
click at [461, 283] on span "6" at bounding box center [462, 282] width 22 height 22
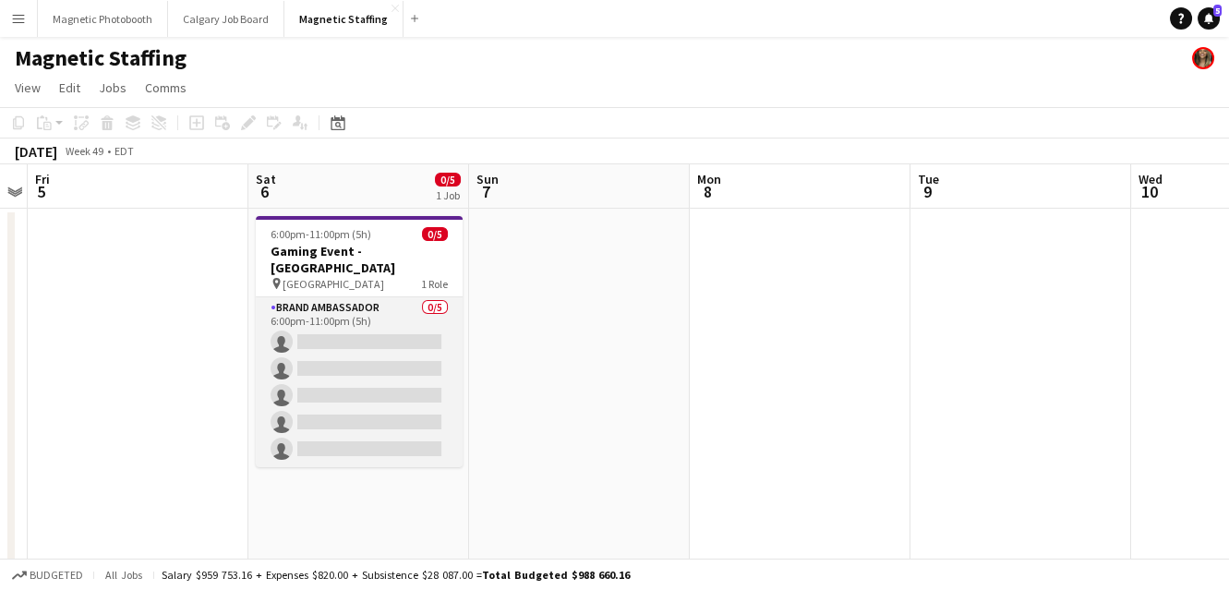
click at [410, 351] on app-card-role "Brand Ambassador 0/5 6:00pm-11:00pm (5h) single-neutral-actions single-neutral-…" at bounding box center [359, 382] width 207 height 170
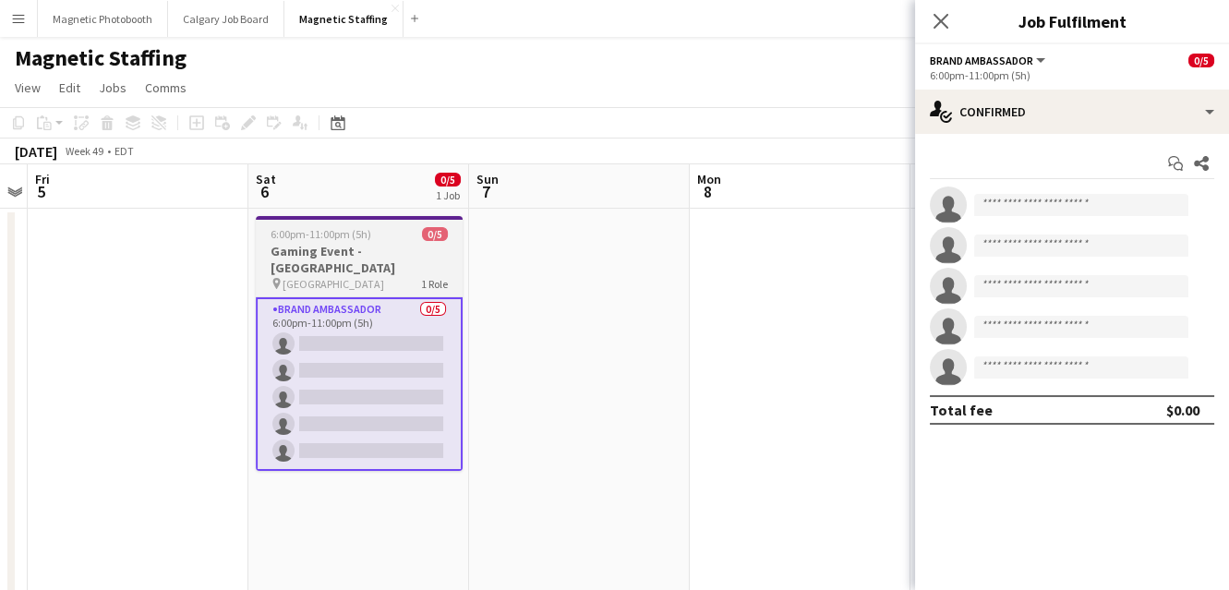
click at [300, 252] on h3 "Gaming Event - [GEOGRAPHIC_DATA]" at bounding box center [359, 259] width 207 height 33
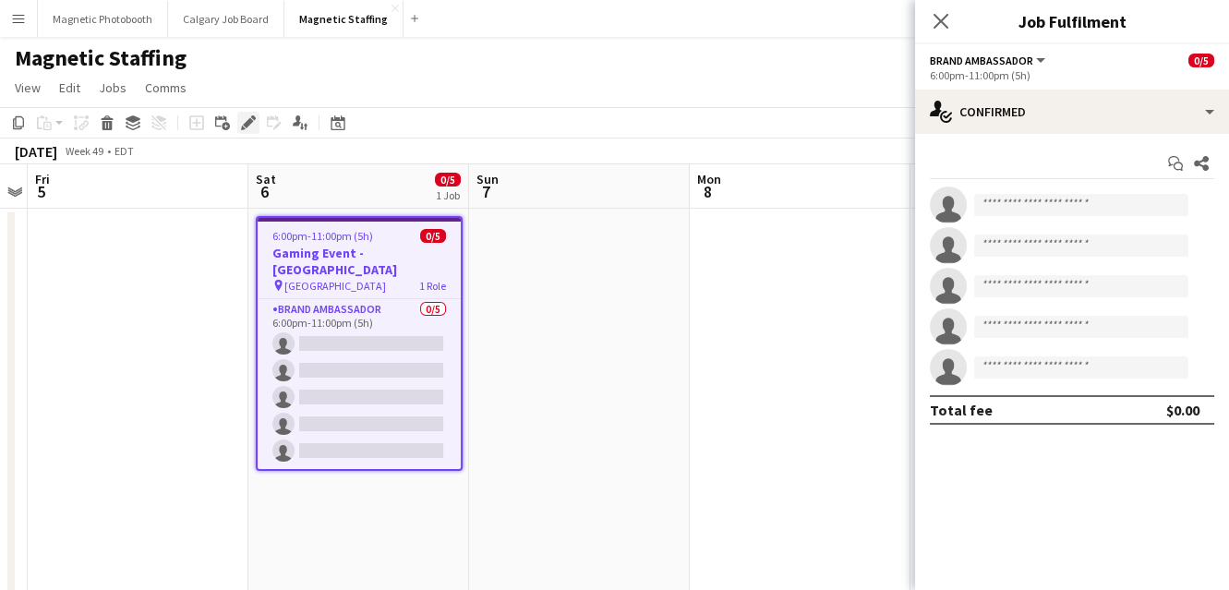
click at [247, 123] on icon at bounding box center [248, 123] width 10 height 10
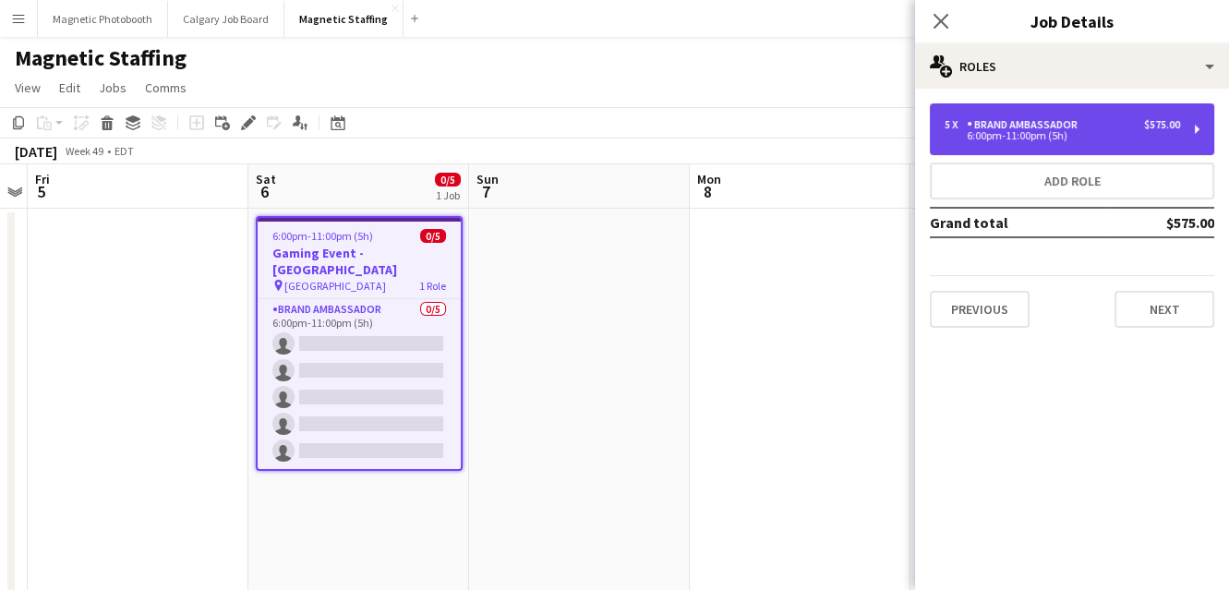
click at [1029, 126] on div "Brand Ambassador" at bounding box center [1026, 124] width 118 height 13
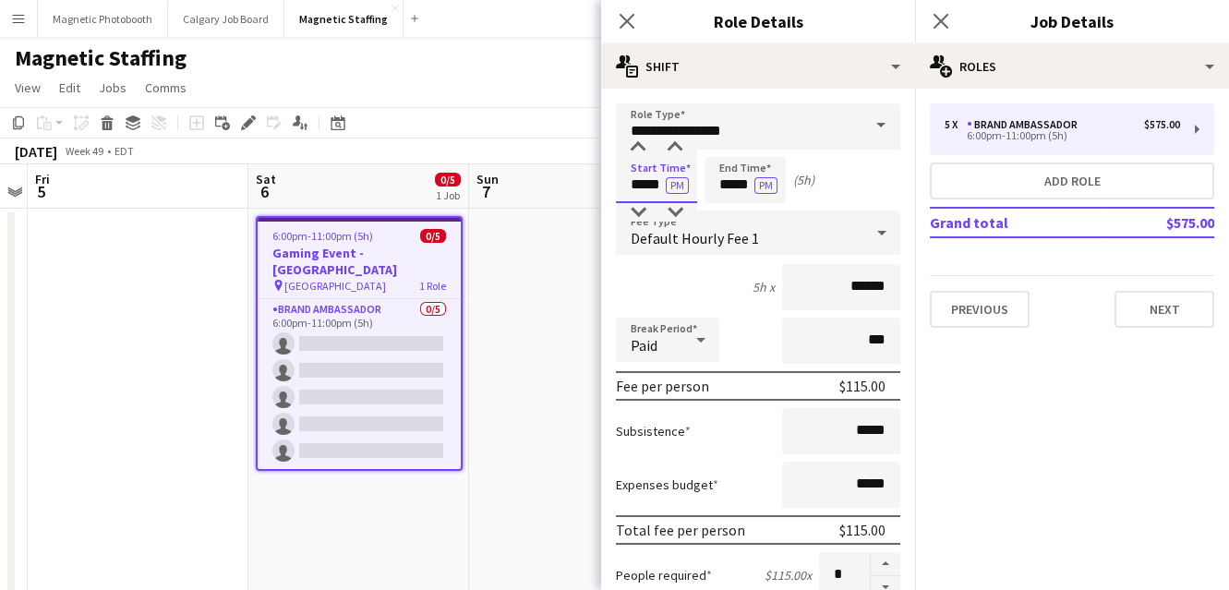
drag, startPoint x: 663, startPoint y: 186, endPoint x: 526, endPoint y: 163, distance: 138.4
type input "*****"
click at [748, 187] on input "*****" at bounding box center [744, 180] width 81 height 46
type input "*****"
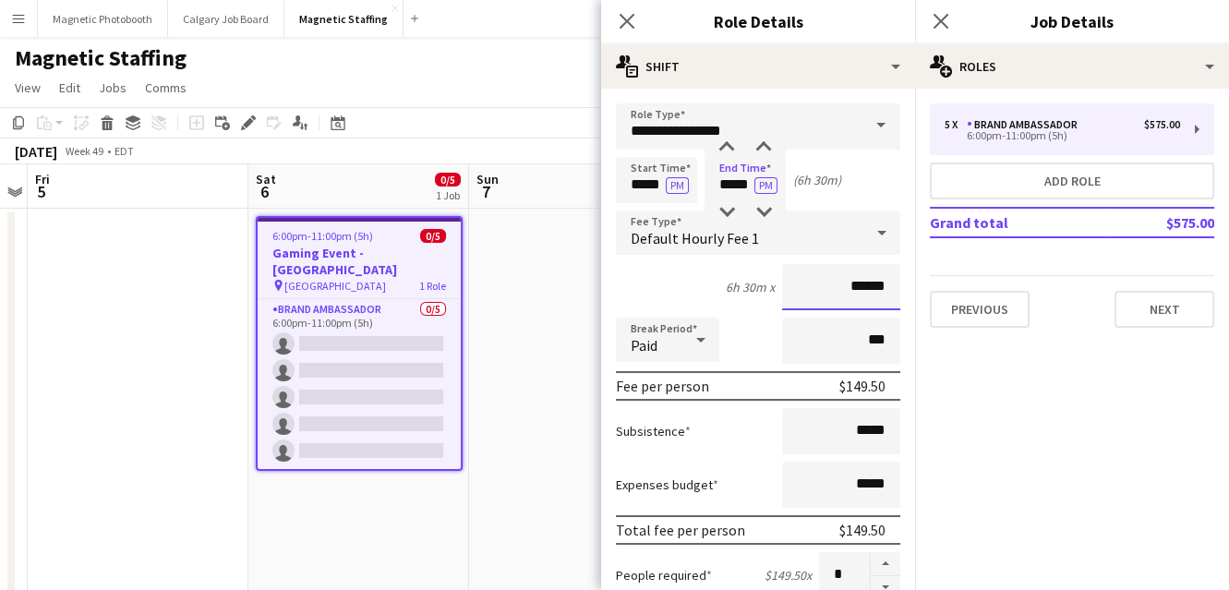
click at [864, 291] on input "******" at bounding box center [841, 287] width 118 height 46
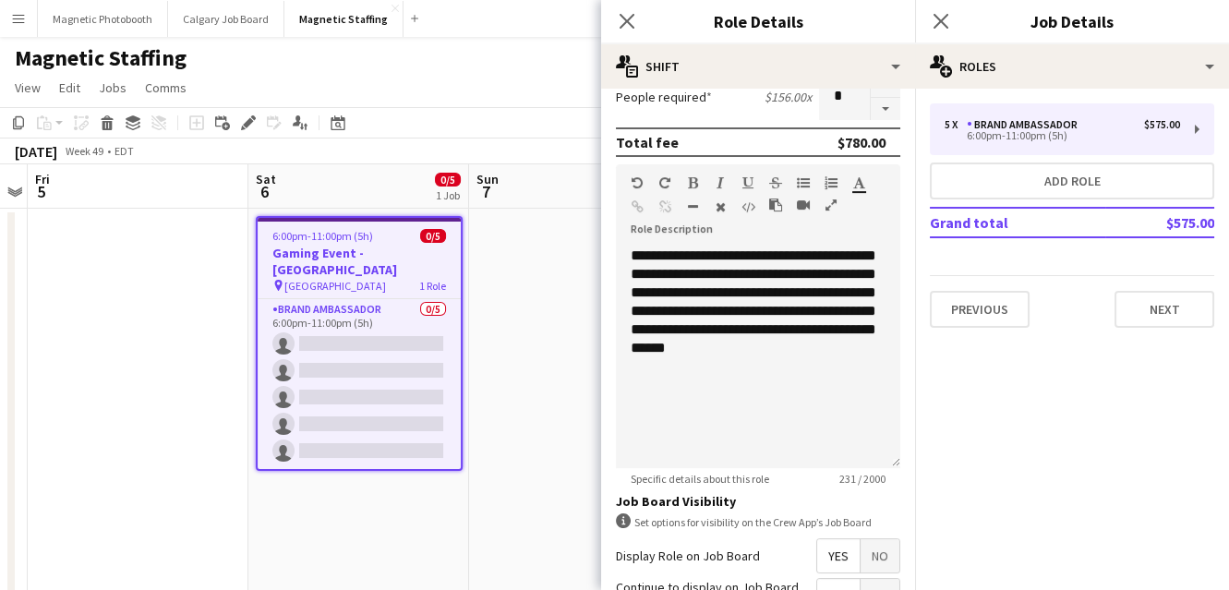
scroll to position [658, 0]
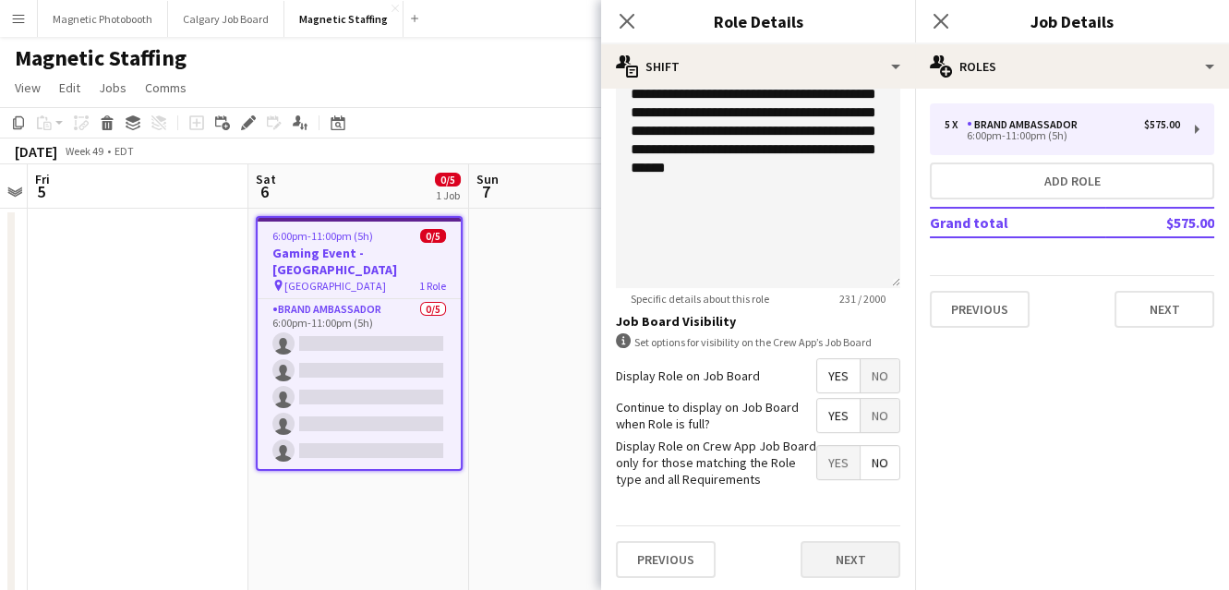
type input "******"
click at [859, 550] on button "Next" at bounding box center [850, 559] width 100 height 37
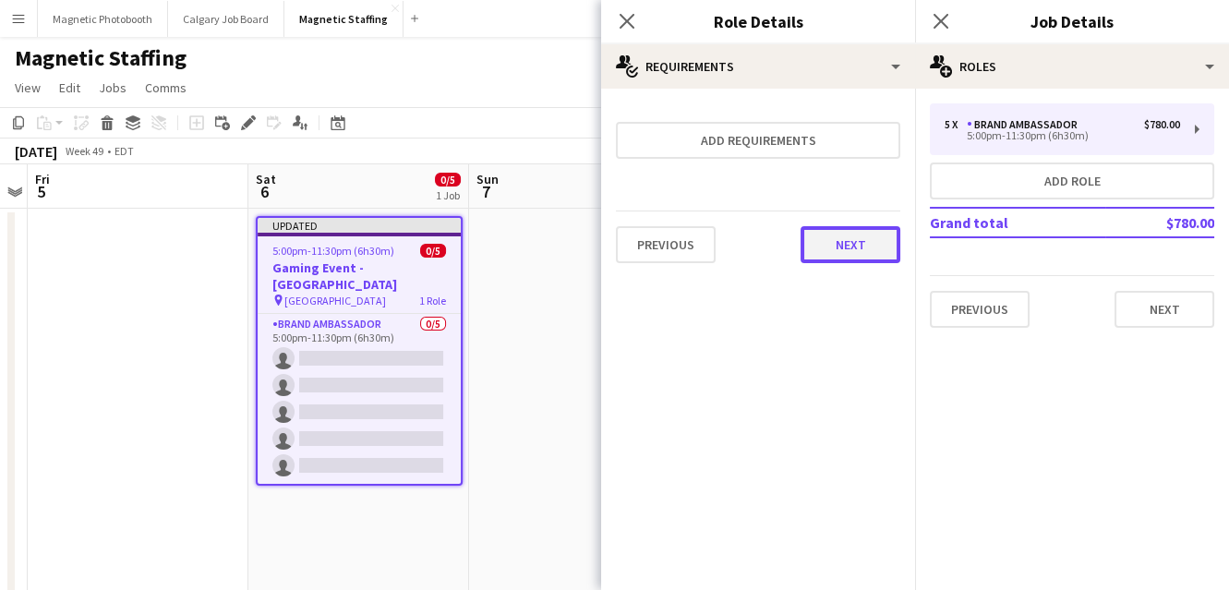
click at [875, 238] on button "Next" at bounding box center [850, 244] width 100 height 37
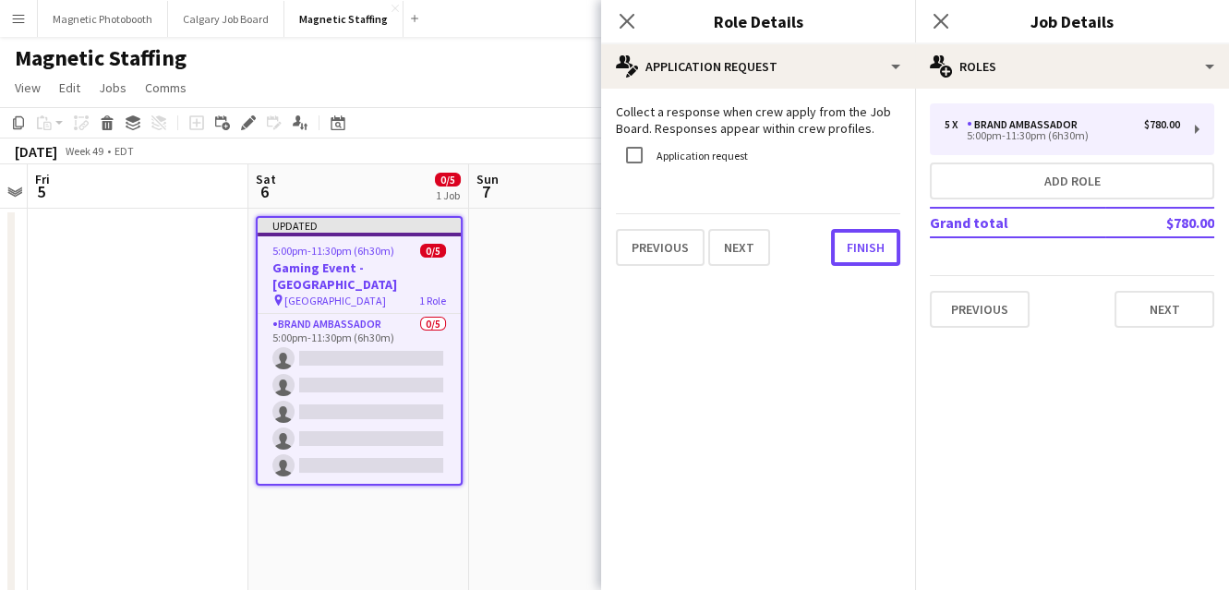
click at [875, 238] on button "Finish" at bounding box center [865, 247] width 69 height 37
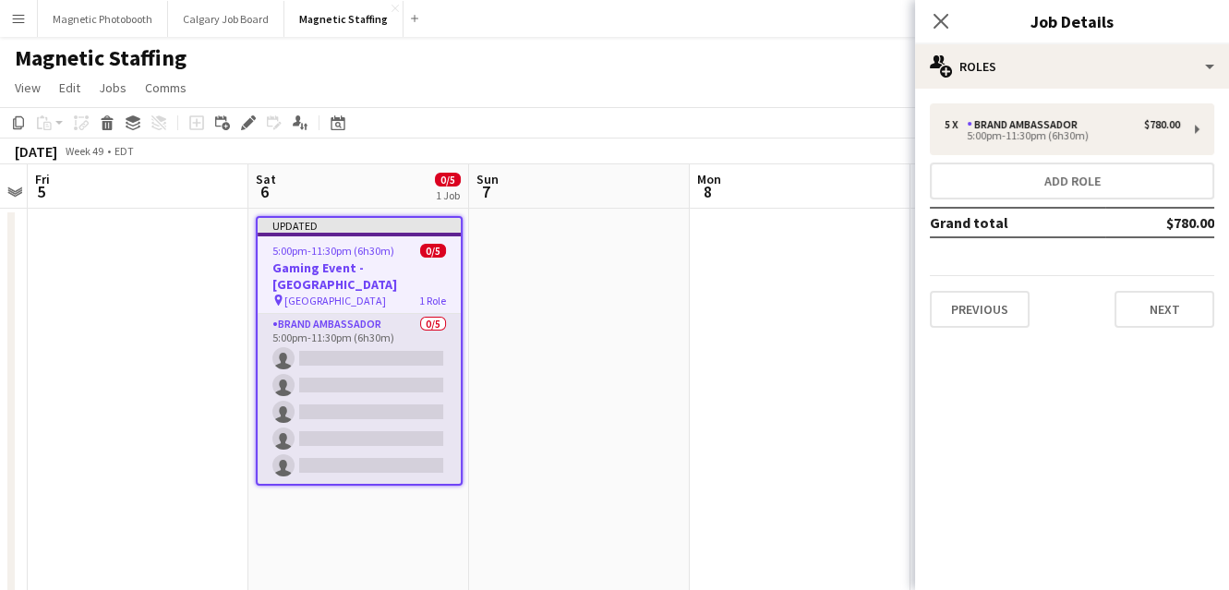
click at [433, 372] on app-card-role "Brand Ambassador 0/5 5:00pm-11:30pm (6h30m) single-neutral-actions single-neutr…" at bounding box center [359, 399] width 203 height 170
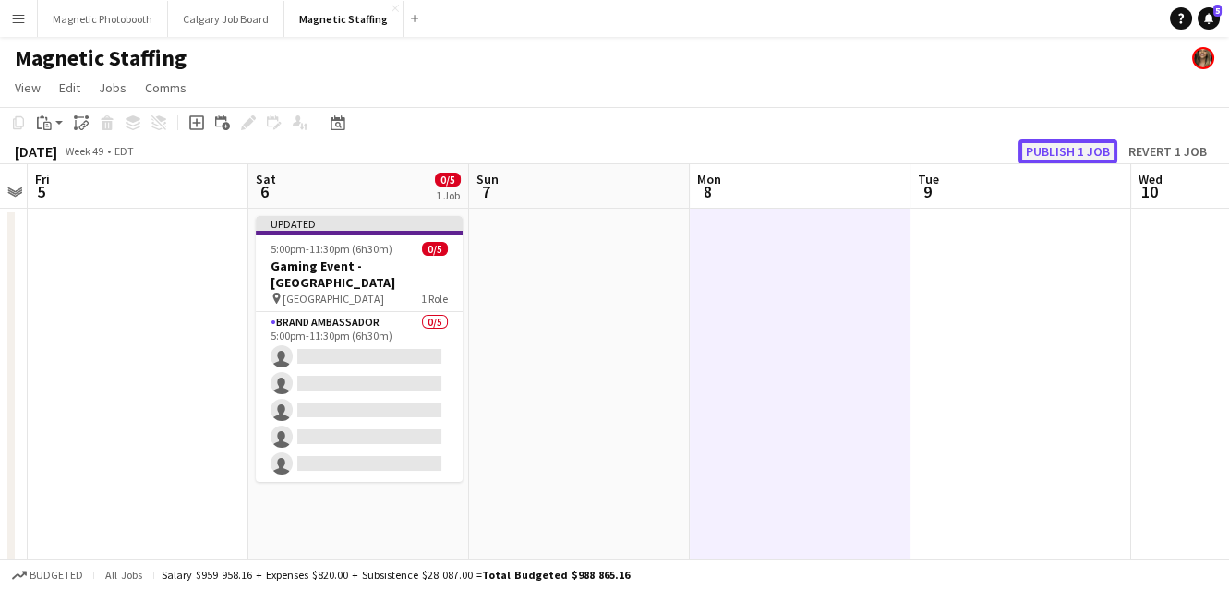
click at [1089, 158] on button "Publish 1 job" at bounding box center [1067, 151] width 99 height 24
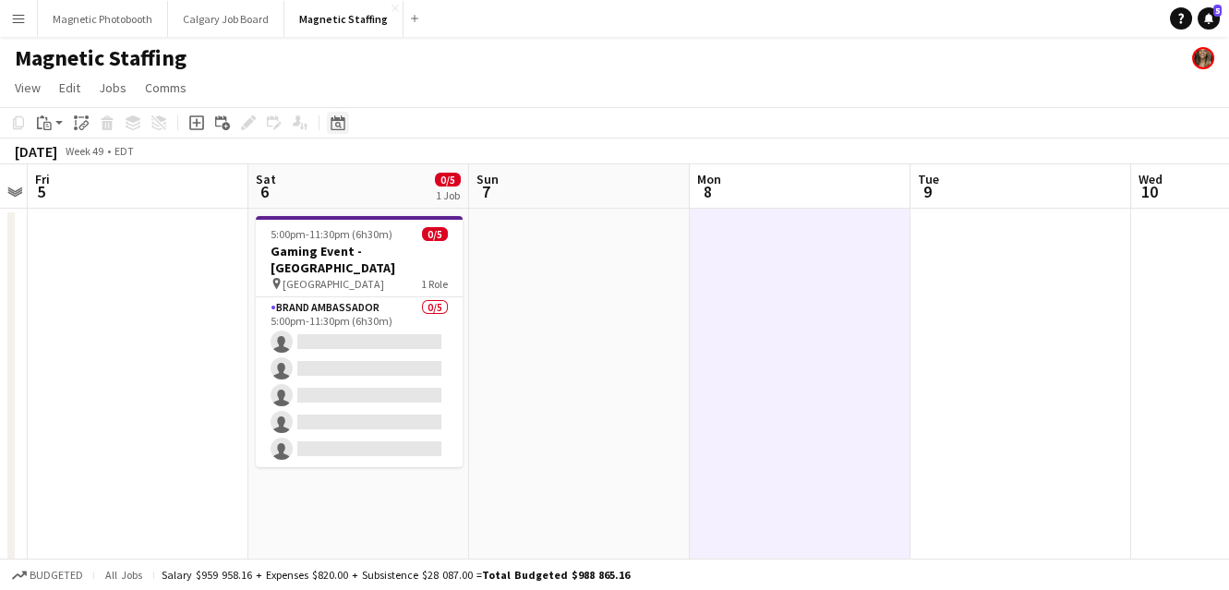
click at [344, 128] on div "Date picker" at bounding box center [338, 123] width 22 height 22
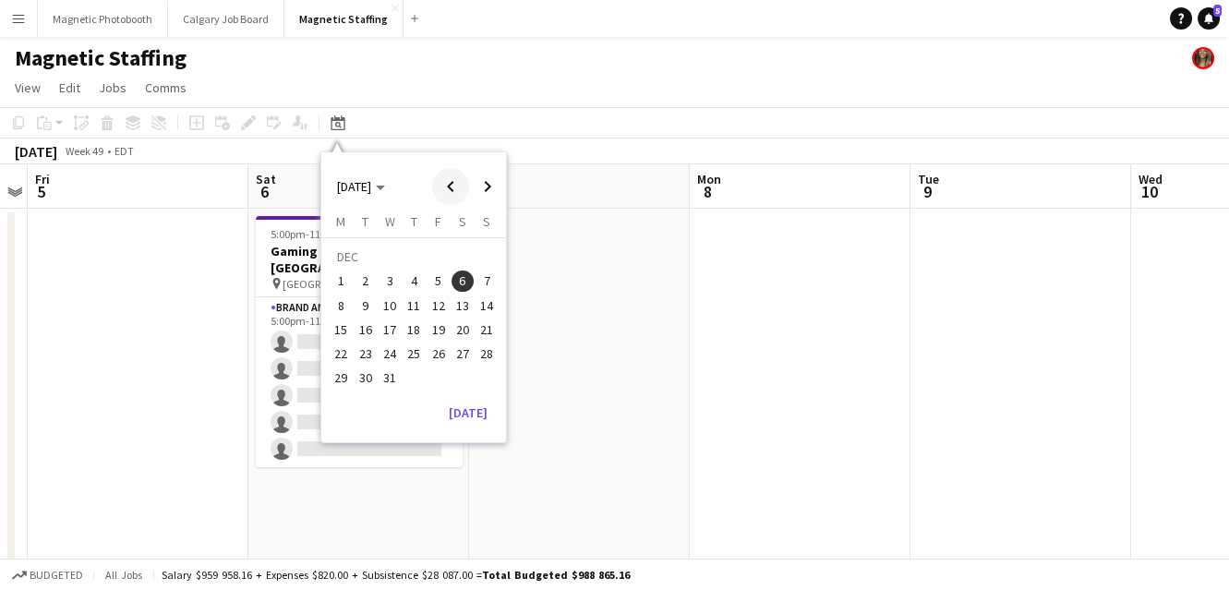
click at [456, 187] on span "Previous month" at bounding box center [450, 186] width 37 height 37
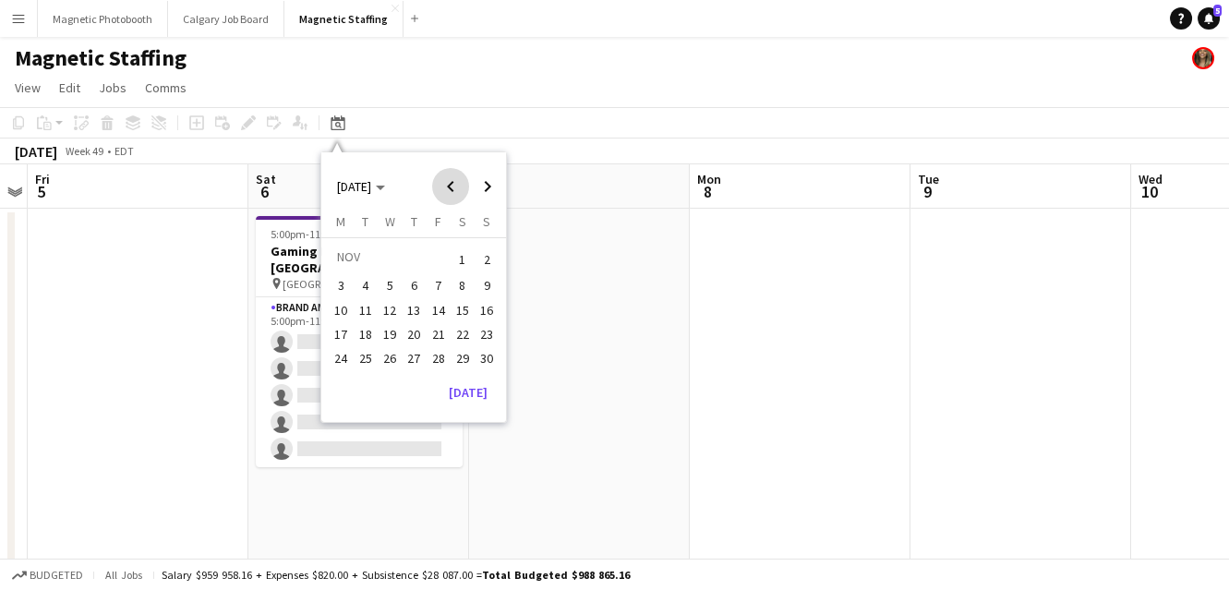
click at [456, 187] on span "Previous month" at bounding box center [450, 186] width 37 height 37
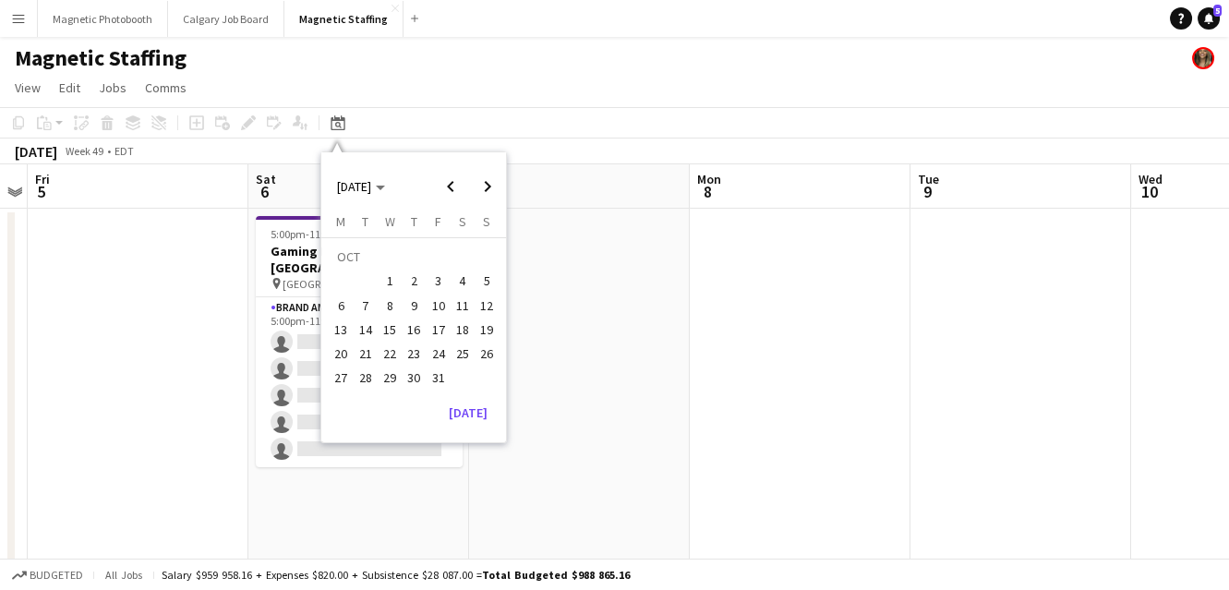
click at [362, 306] on span "7" at bounding box center [366, 306] width 22 height 22
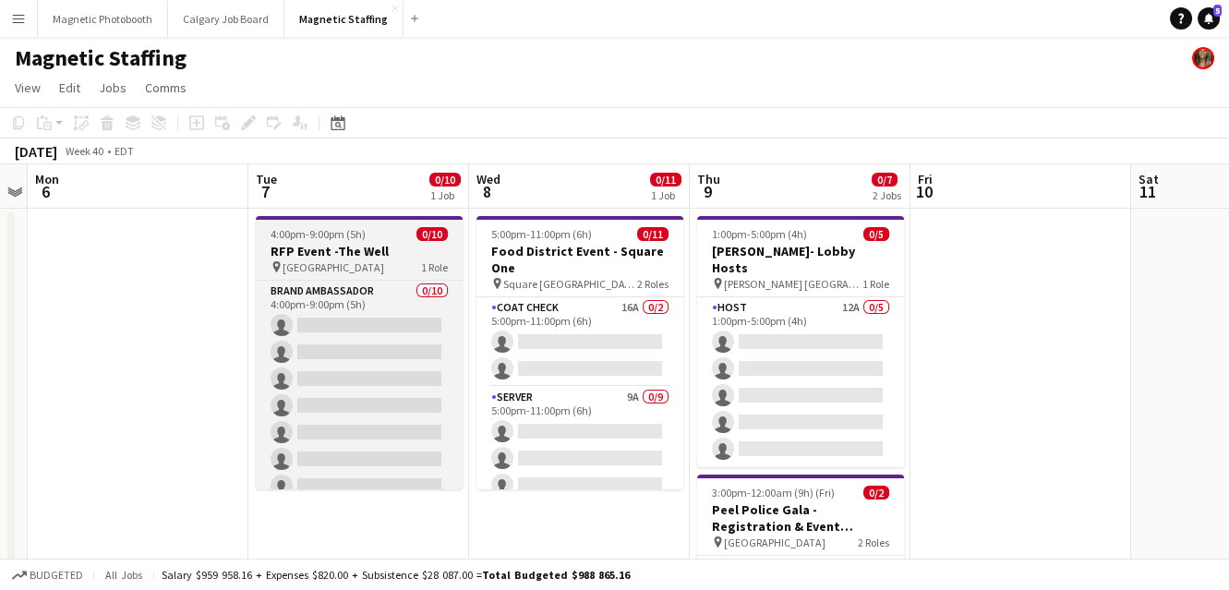
click at [332, 239] on span "4:00pm-9:00pm (5h)" at bounding box center [318, 234] width 95 height 14
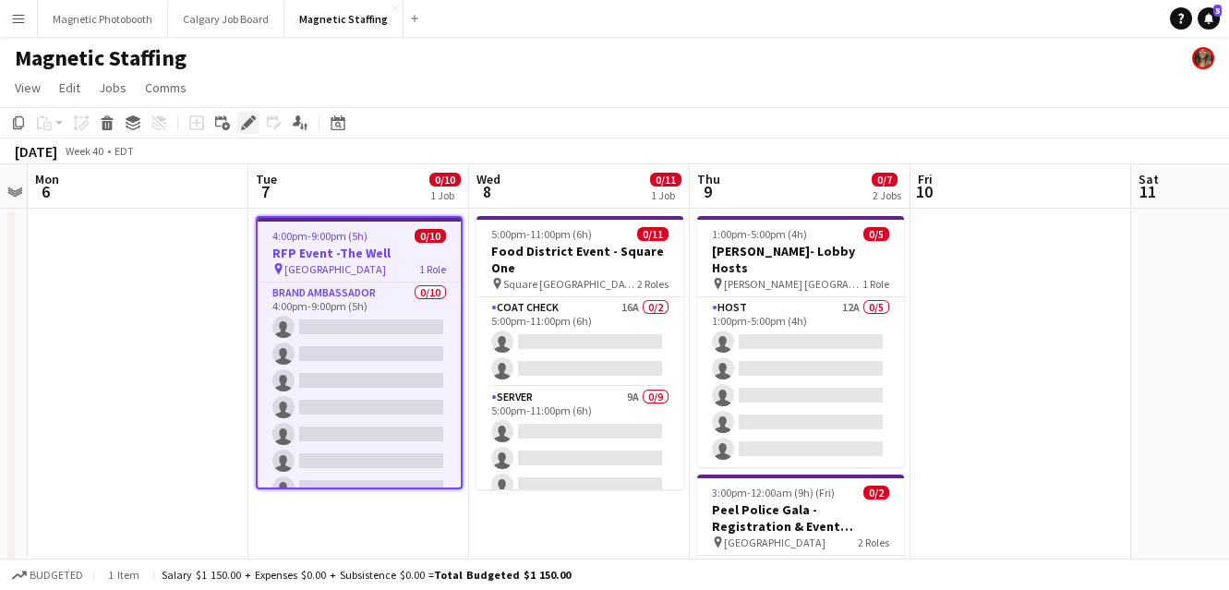
click at [243, 123] on icon "Edit" at bounding box center [248, 122] width 15 height 15
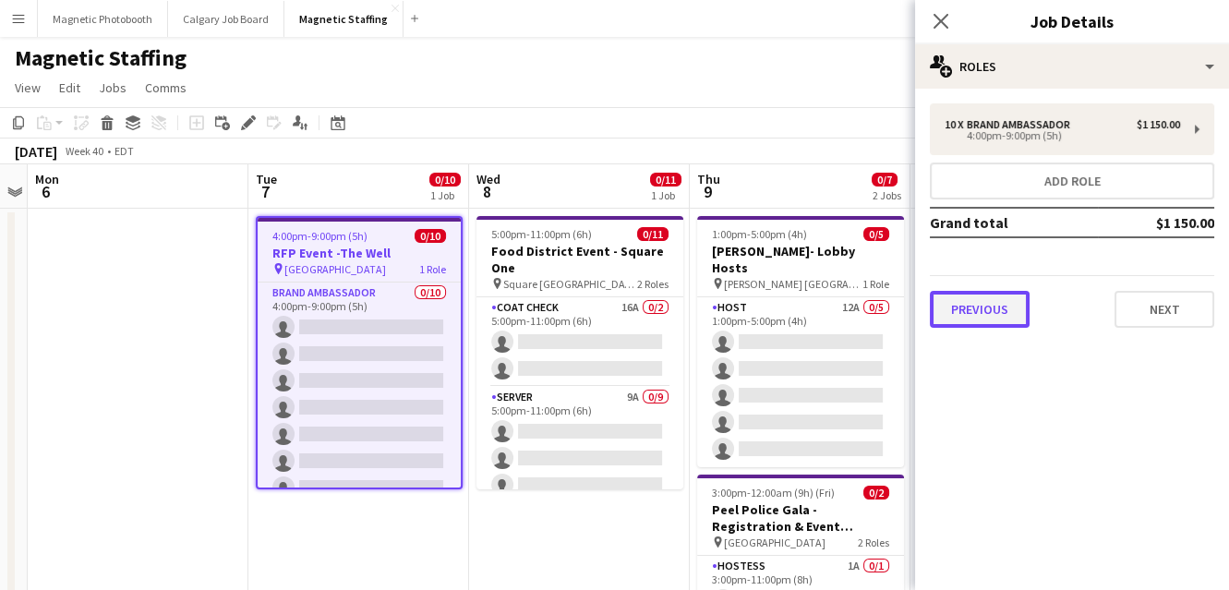
click at [1007, 303] on button "Previous" at bounding box center [980, 309] width 100 height 37
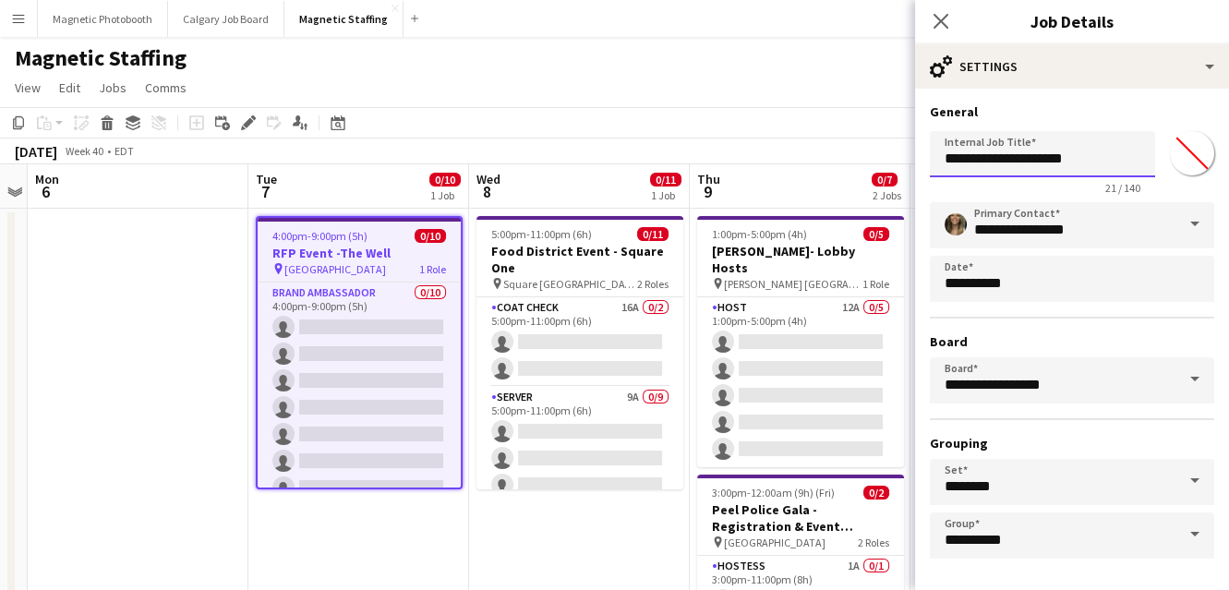
click at [1113, 158] on input "**********" at bounding box center [1042, 154] width 225 height 46
drag, startPoint x: 1012, startPoint y: 160, endPoint x: 1136, endPoint y: 158, distance: 123.7
click at [1136, 159] on input "**********" at bounding box center [1042, 154] width 225 height 46
type input "**********"
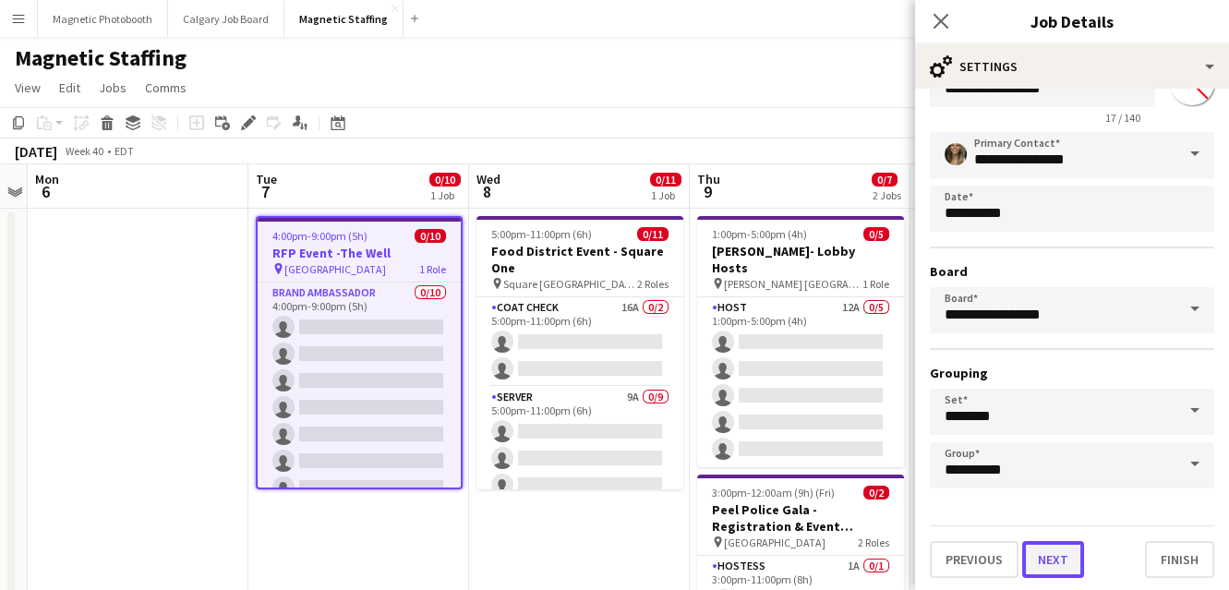
click at [1063, 556] on button "Next" at bounding box center [1053, 559] width 62 height 37
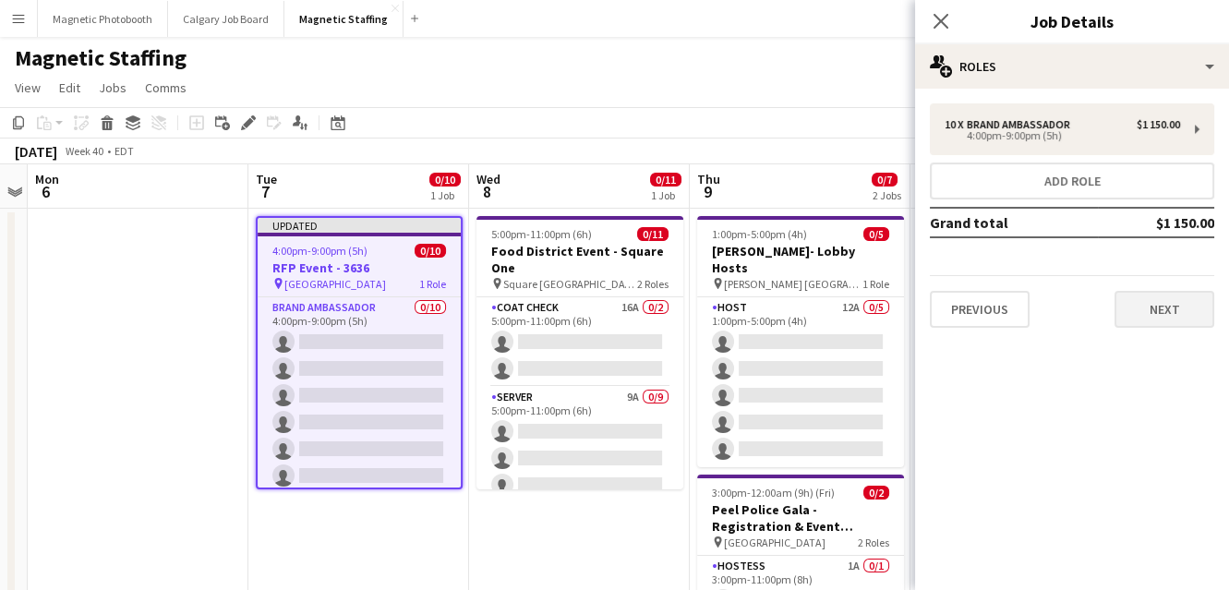
click at [1177, 290] on div "Previous Next" at bounding box center [1072, 301] width 284 height 53
click at [1157, 316] on button "Next" at bounding box center [1164, 309] width 100 height 37
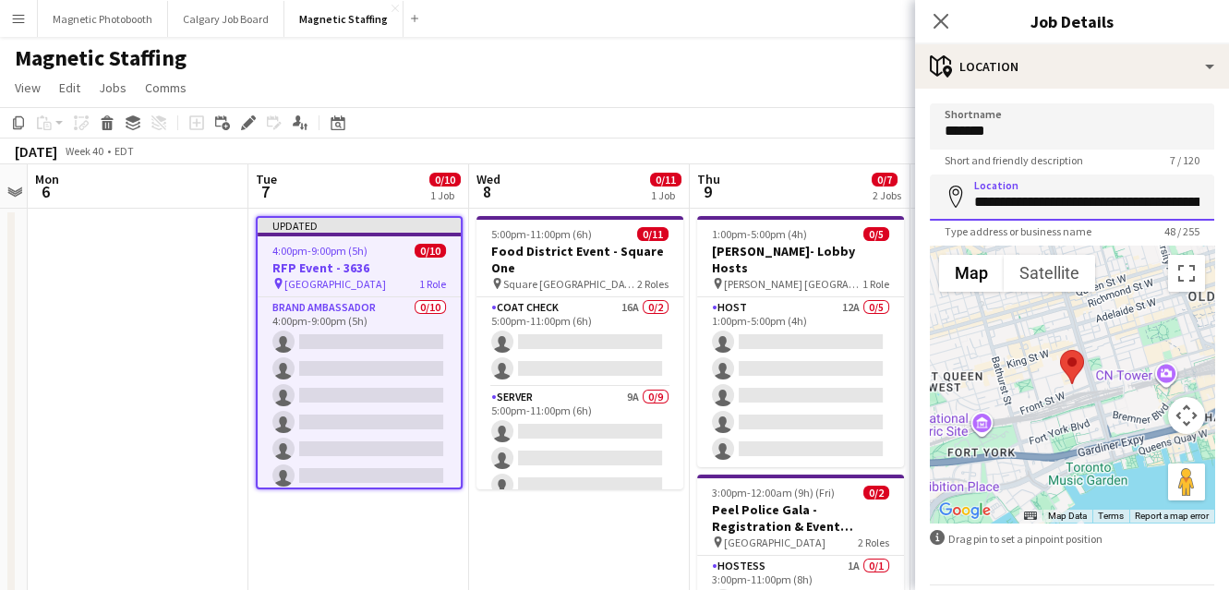
drag, startPoint x: 1174, startPoint y: 205, endPoint x: 788, endPoint y: 189, distance: 386.3
drag, startPoint x: 1089, startPoint y: 203, endPoint x: 778, endPoint y: 195, distance: 311.3
type input "**********"
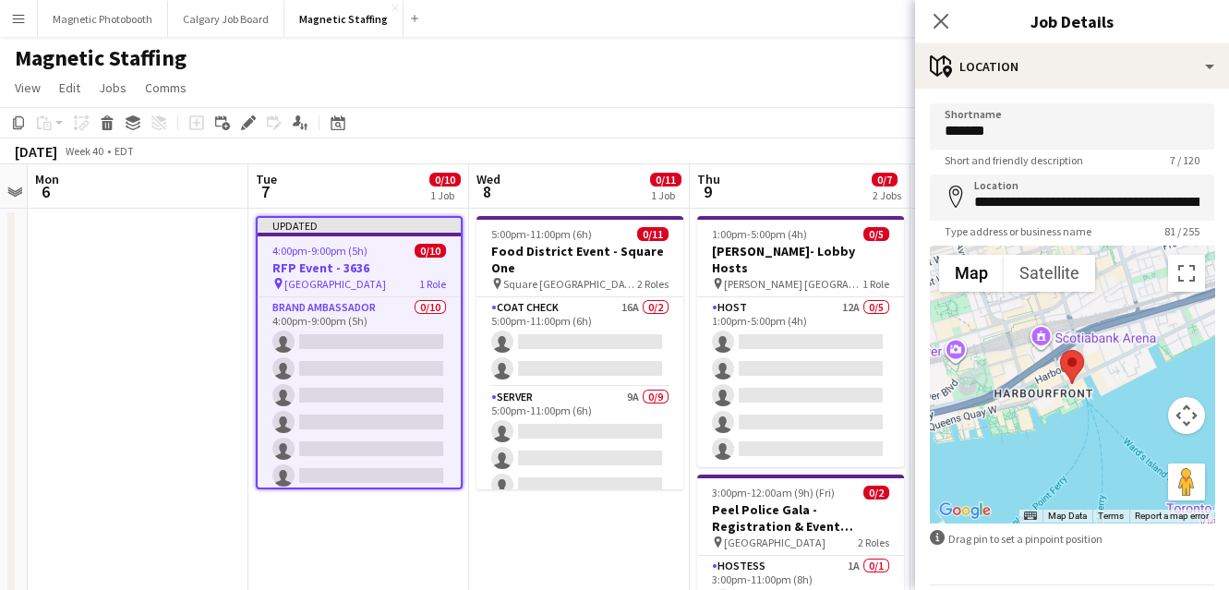
scroll to position [61, 0]
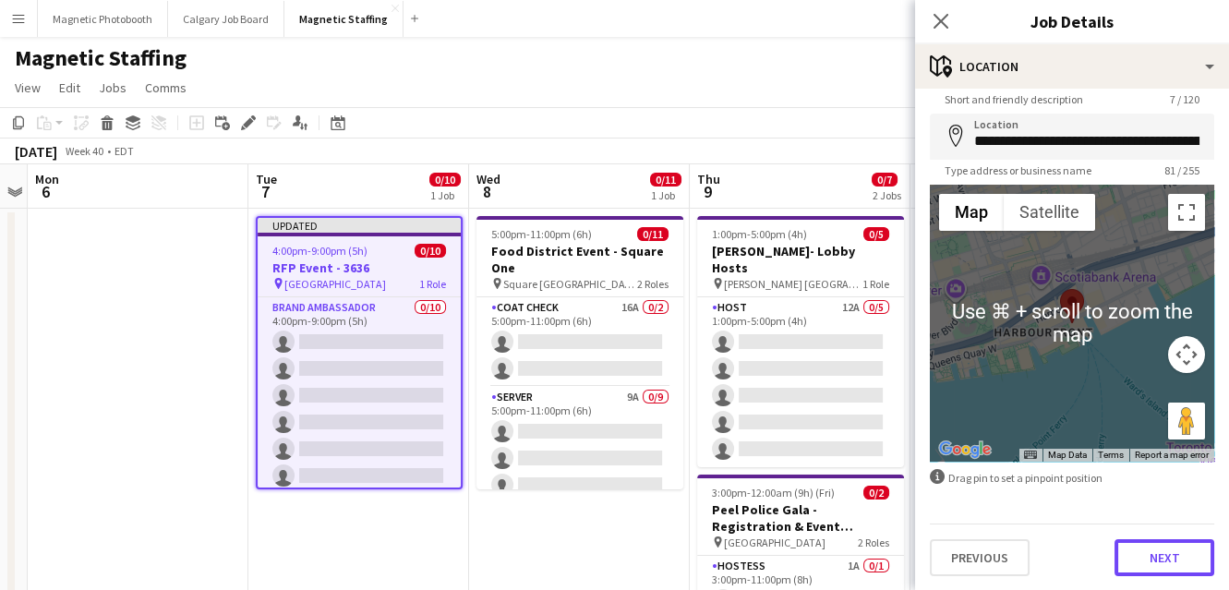
click at [1177, 574] on div "Previous Next" at bounding box center [1072, 550] width 284 height 53
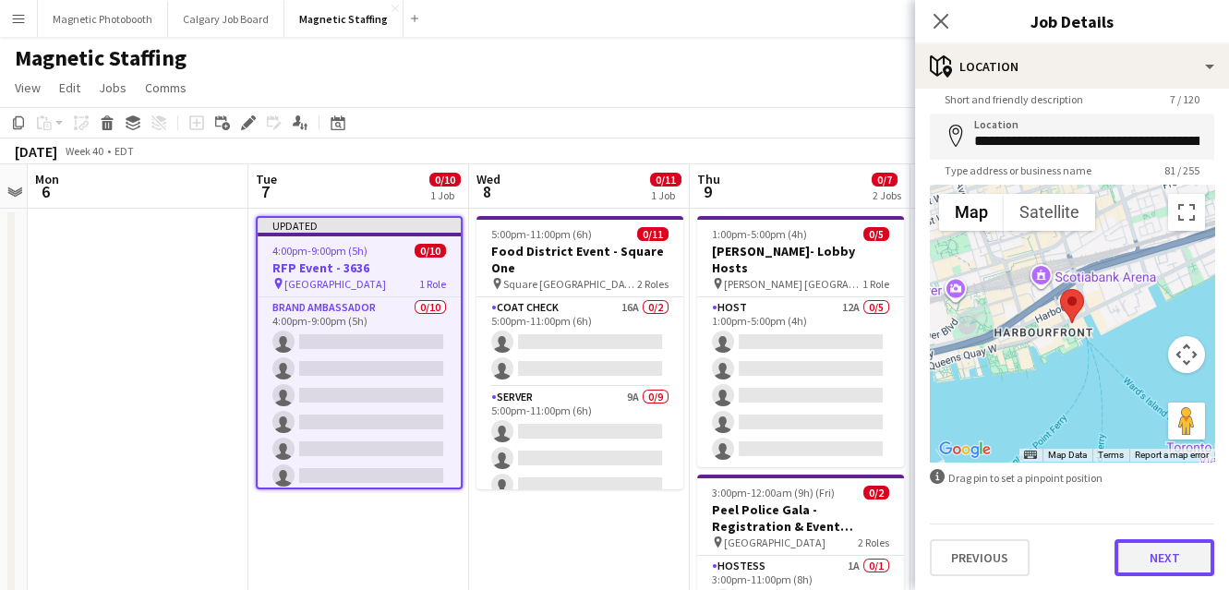
click at [1163, 565] on button "Next" at bounding box center [1164, 557] width 100 height 37
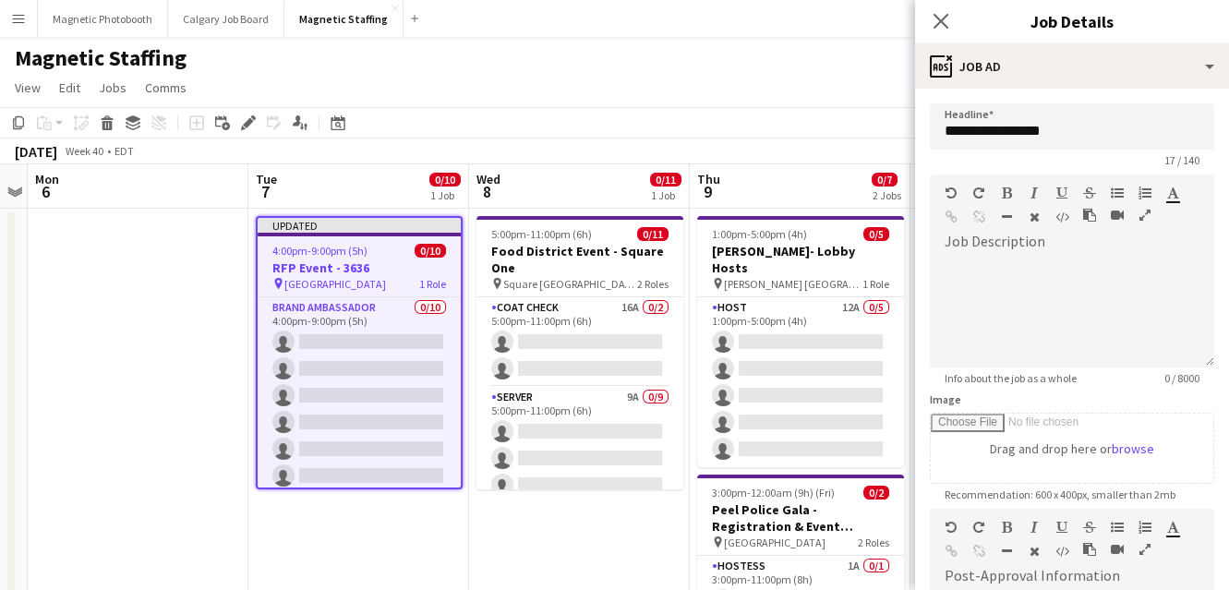
type input "*******"
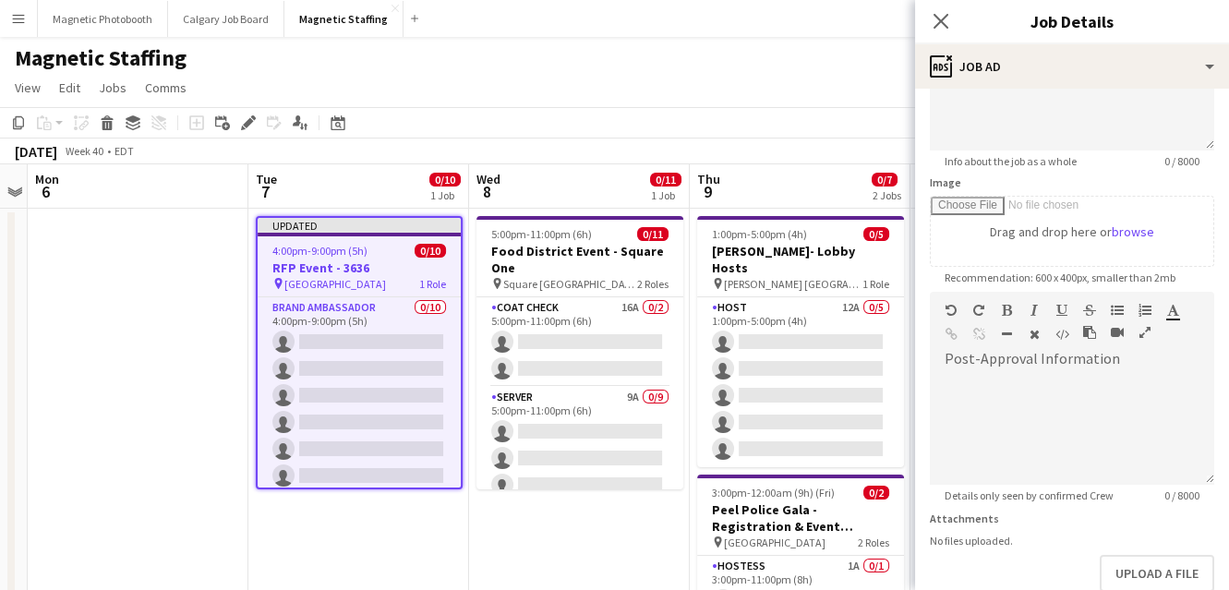
scroll to position [321, 0]
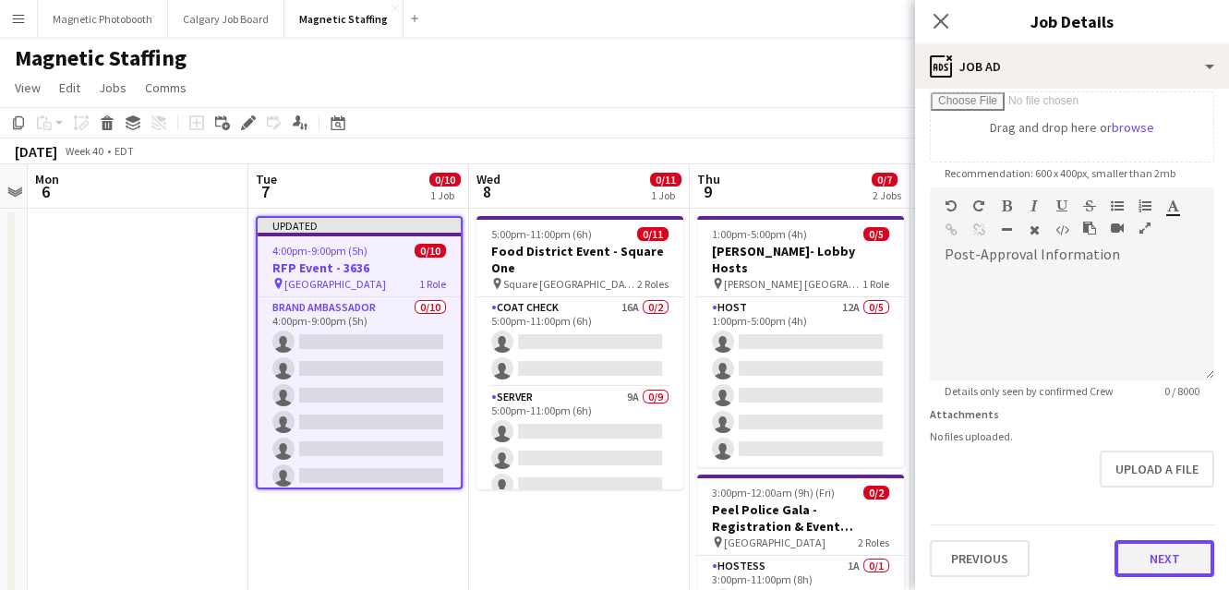
click at [1169, 558] on button "Next" at bounding box center [1164, 558] width 100 height 37
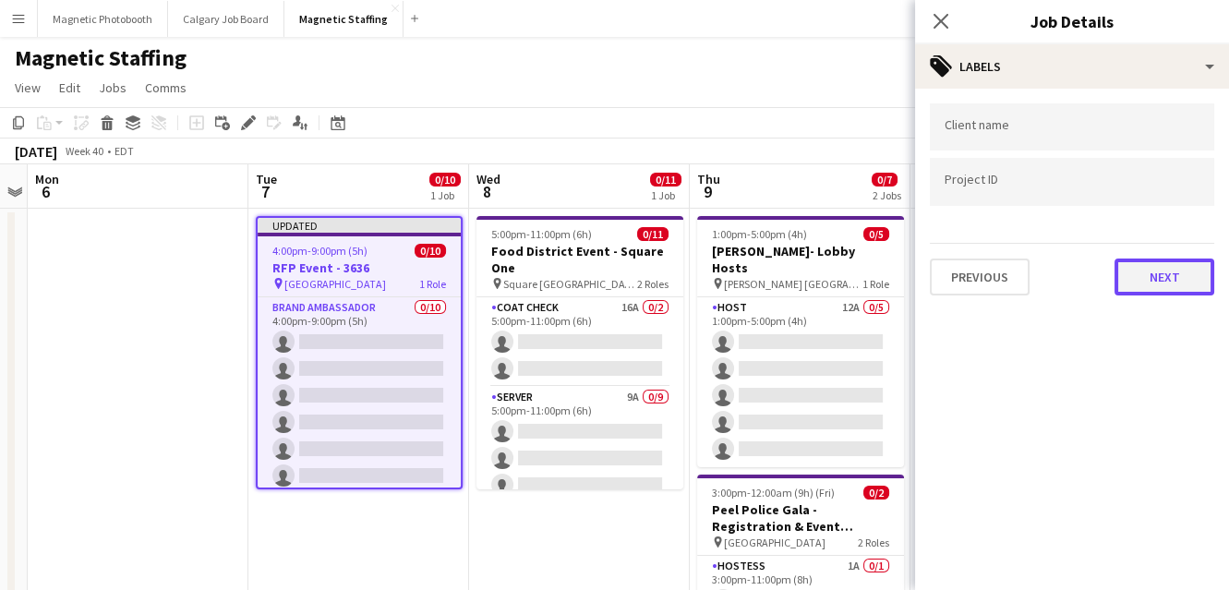
click at [1152, 288] on button "Next" at bounding box center [1164, 277] width 100 height 37
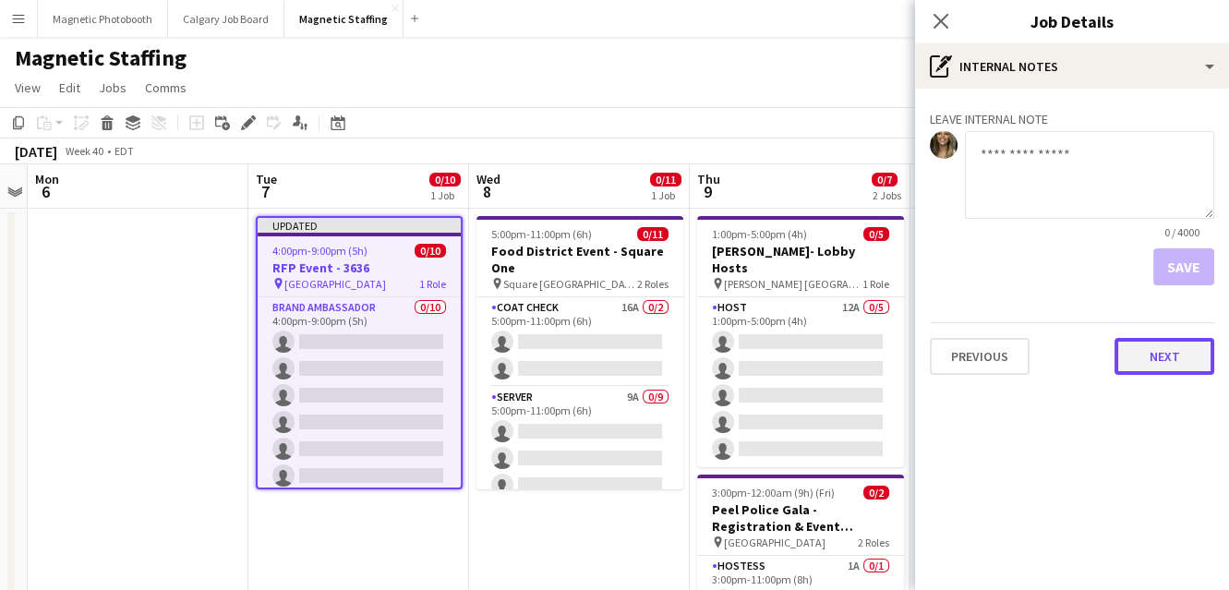
click at [1161, 358] on button "Next" at bounding box center [1164, 356] width 100 height 37
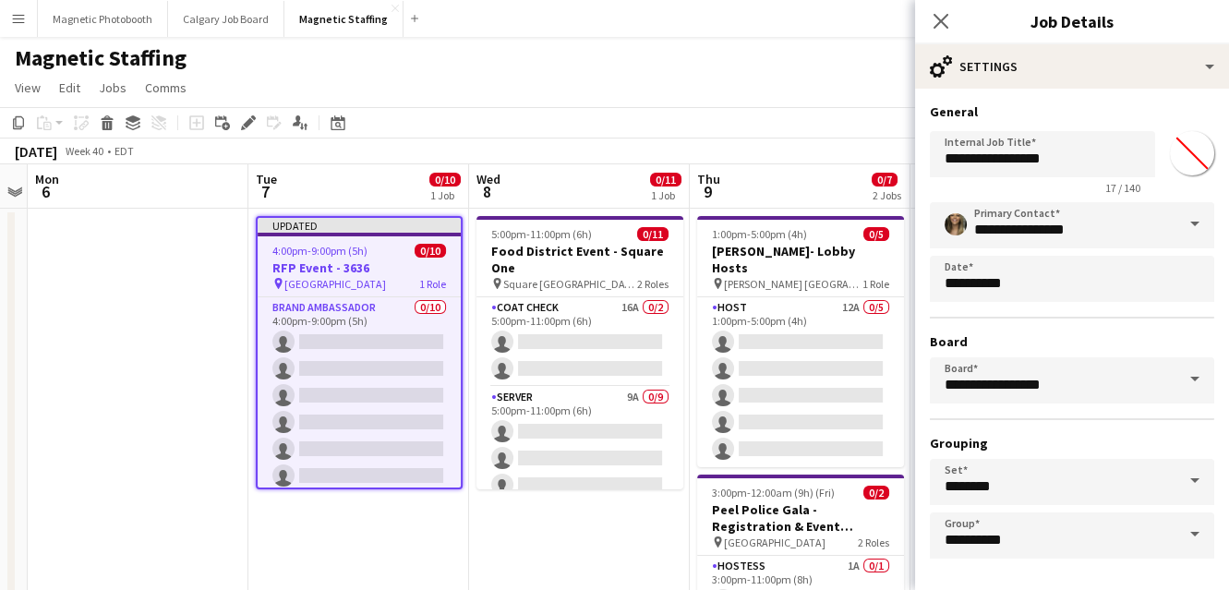
scroll to position [70, 0]
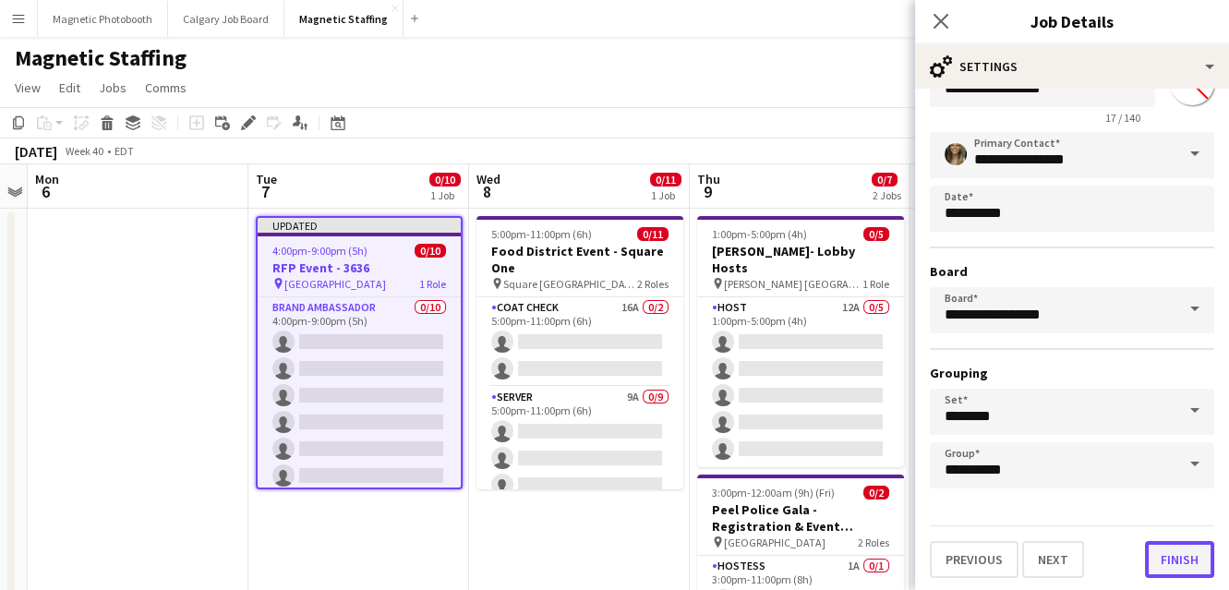
click at [1200, 568] on button "Finish" at bounding box center [1179, 559] width 69 height 37
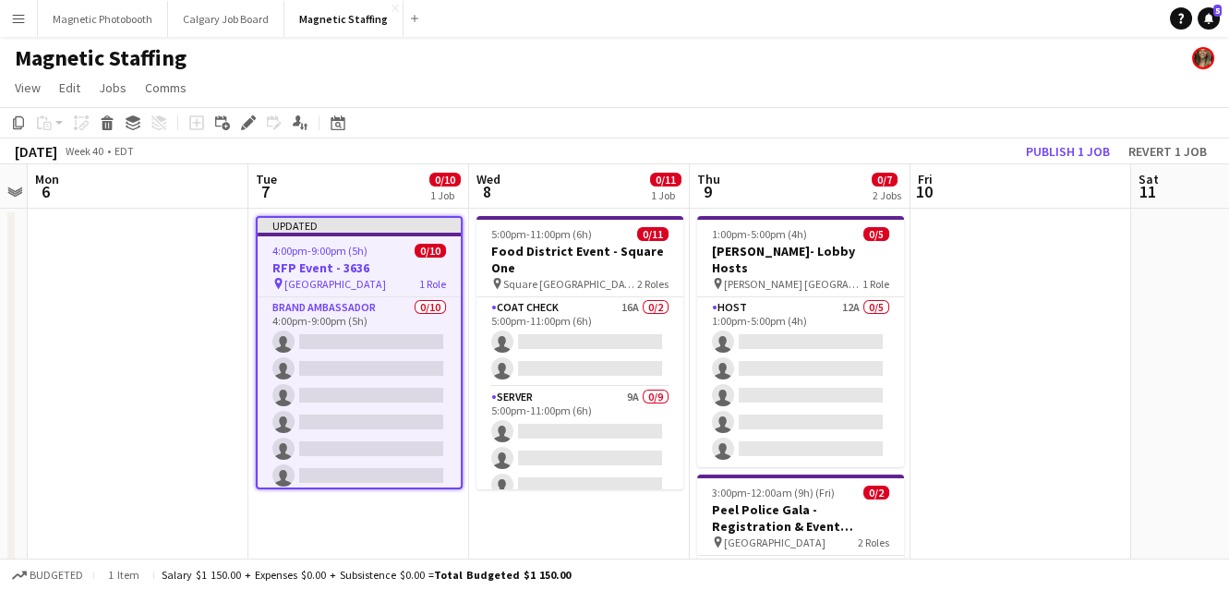
click at [316, 284] on span "[GEOGRAPHIC_DATA]" at bounding box center [335, 284] width 102 height 14
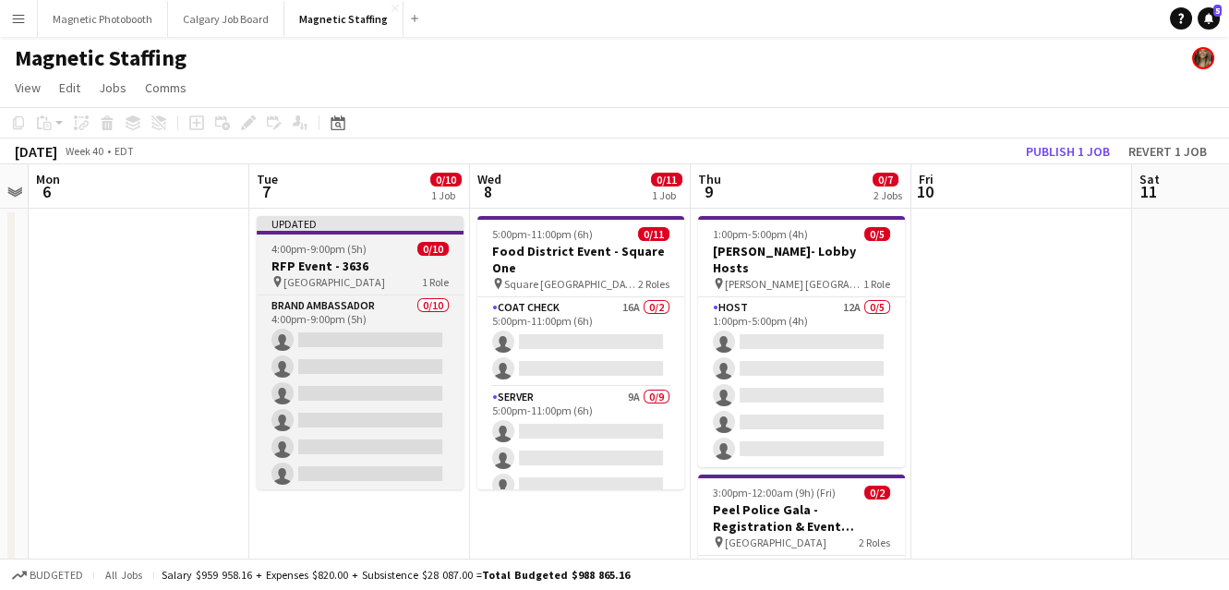
click at [316, 284] on span "[GEOGRAPHIC_DATA]" at bounding box center [334, 282] width 102 height 14
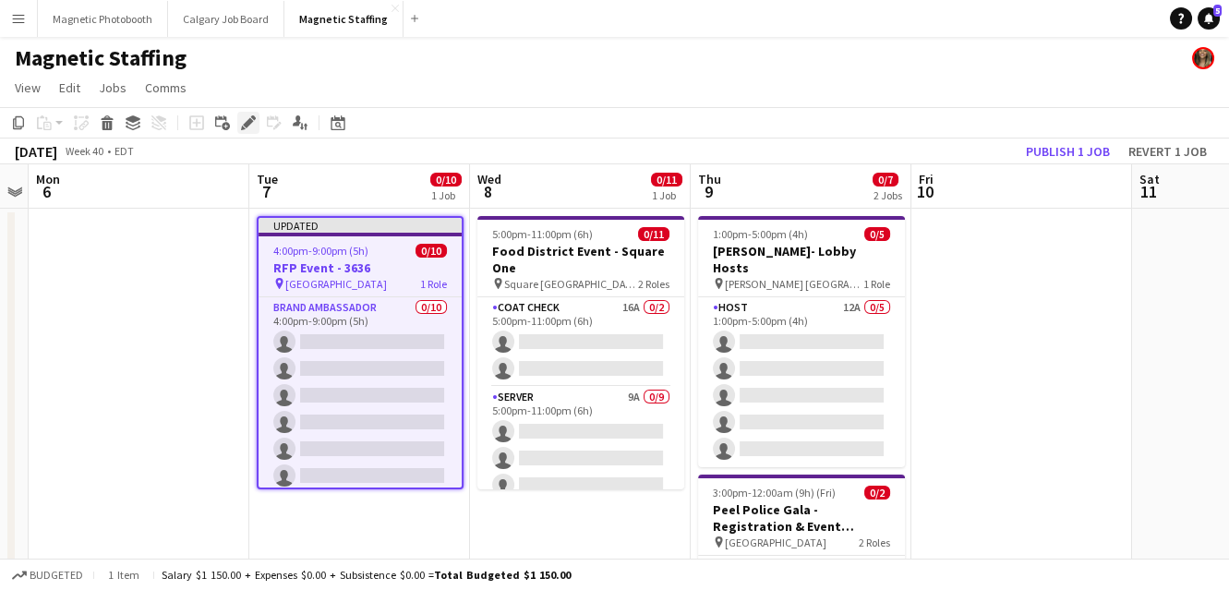
click at [247, 127] on icon "Edit" at bounding box center [248, 122] width 15 height 15
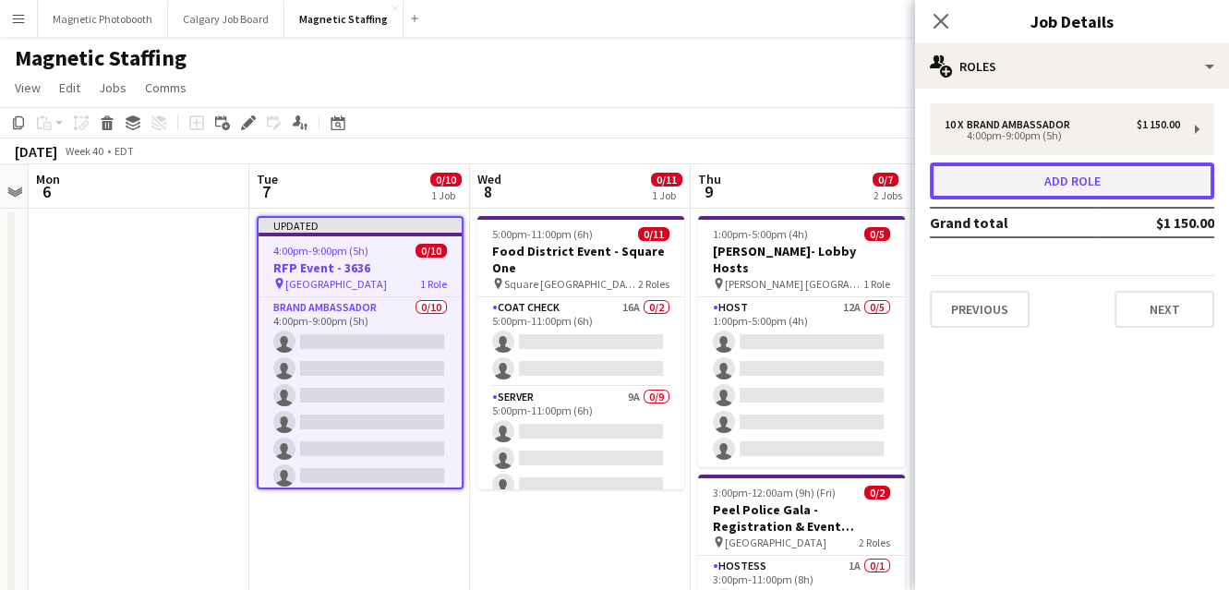
click at [1073, 176] on button "Add role" at bounding box center [1072, 180] width 284 height 37
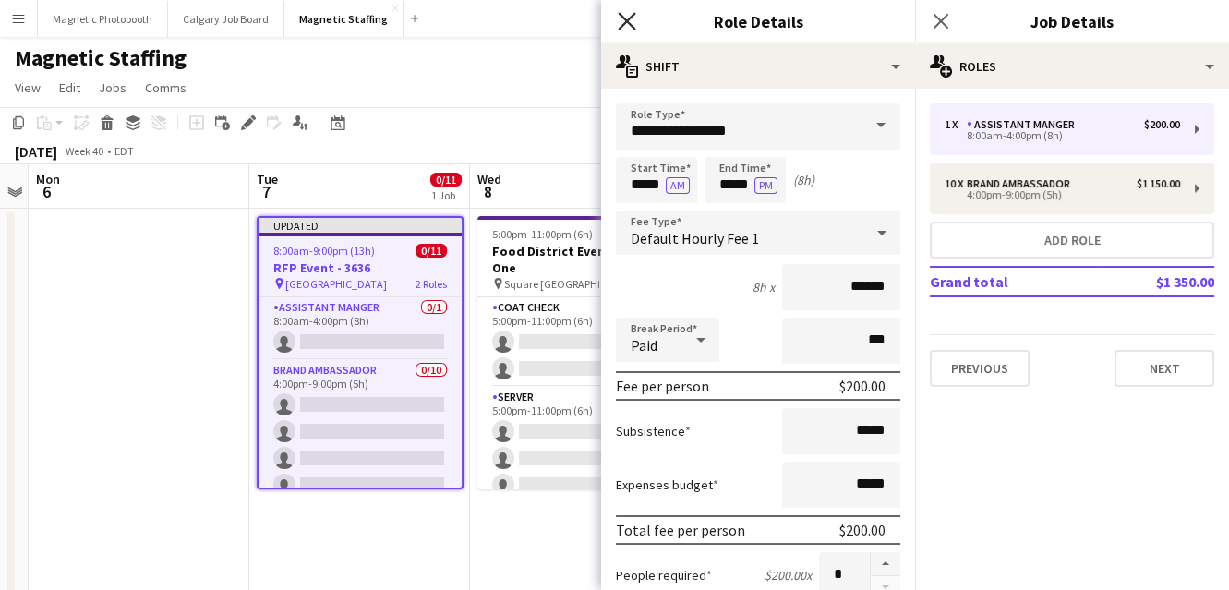
click at [621, 23] on icon "Close pop-in" at bounding box center [627, 21] width 18 height 18
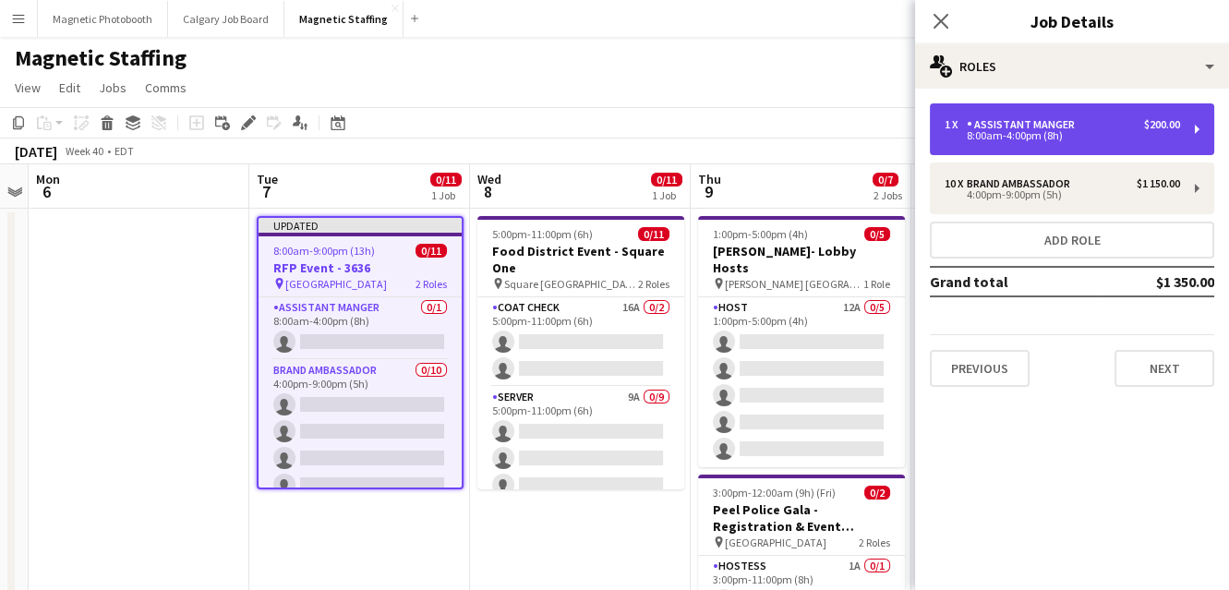
click at [1006, 130] on div "Assistant Manger" at bounding box center [1024, 124] width 115 height 13
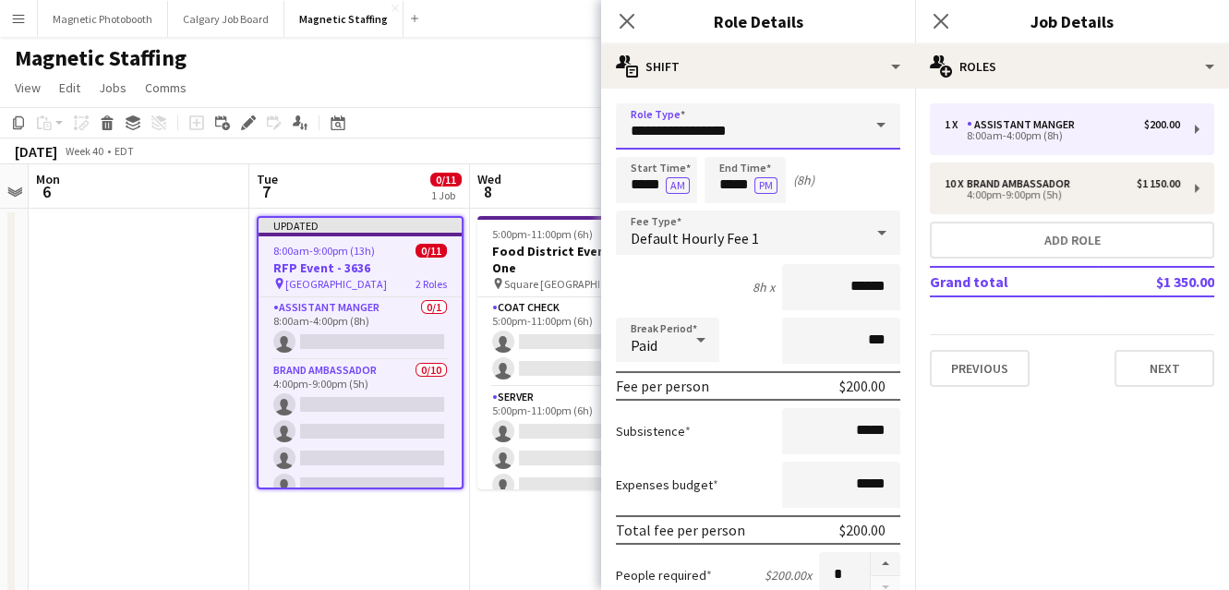
click at [699, 141] on input "**********" at bounding box center [758, 126] width 284 height 46
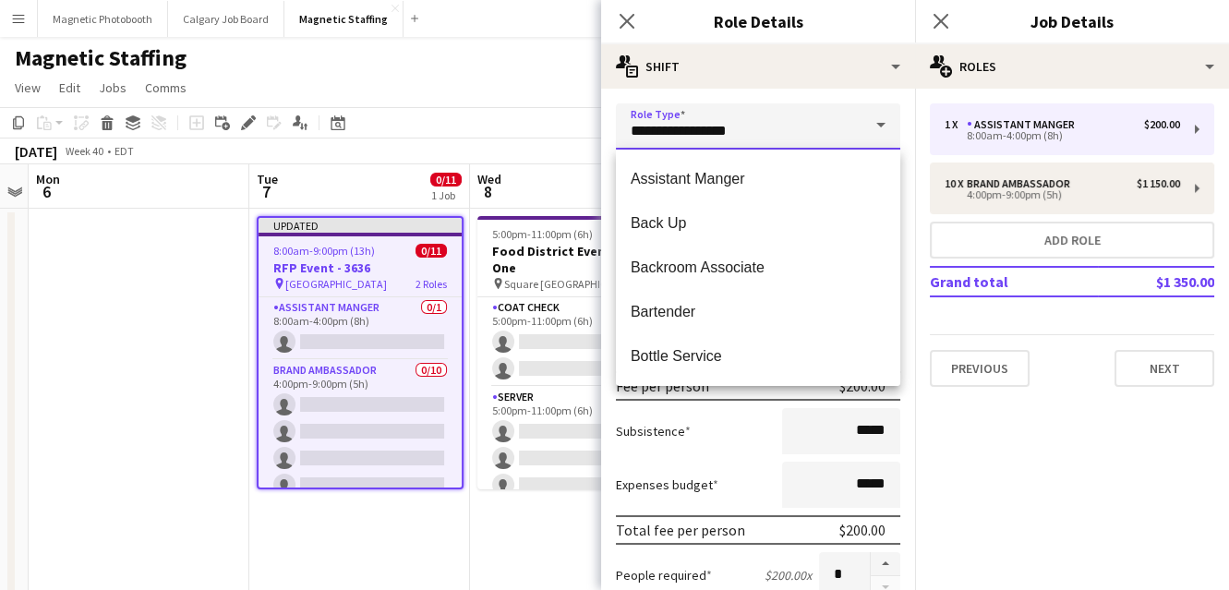
drag, startPoint x: 724, startPoint y: 131, endPoint x: 543, endPoint y: 131, distance: 181.0
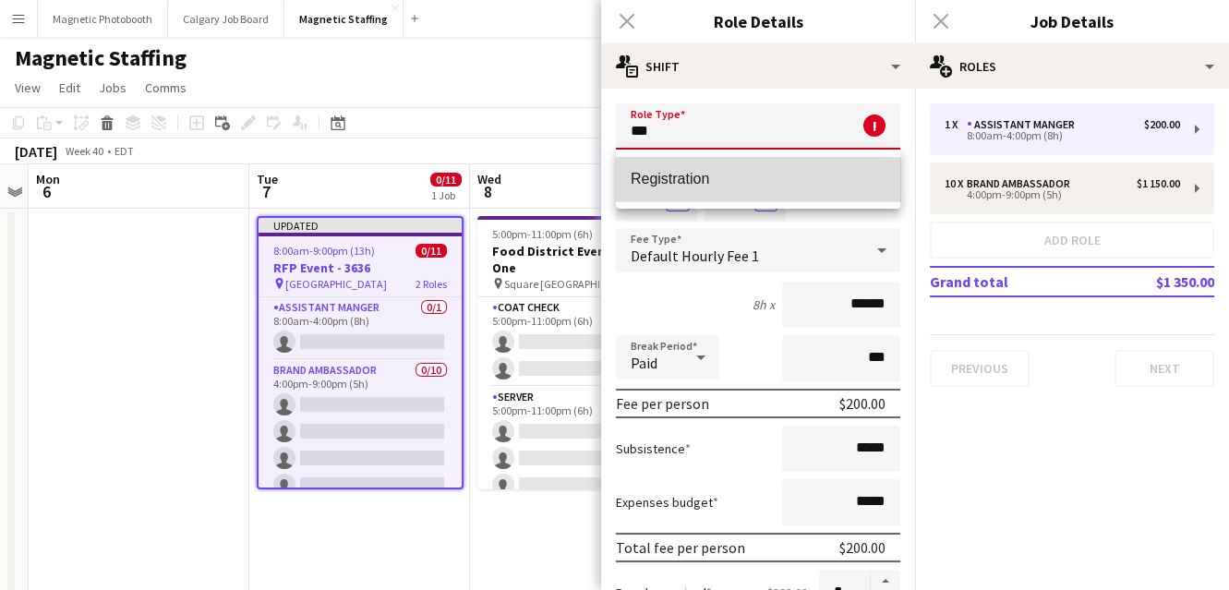
click at [690, 189] on mat-option "Registration" at bounding box center [758, 179] width 284 height 44
type input "**********"
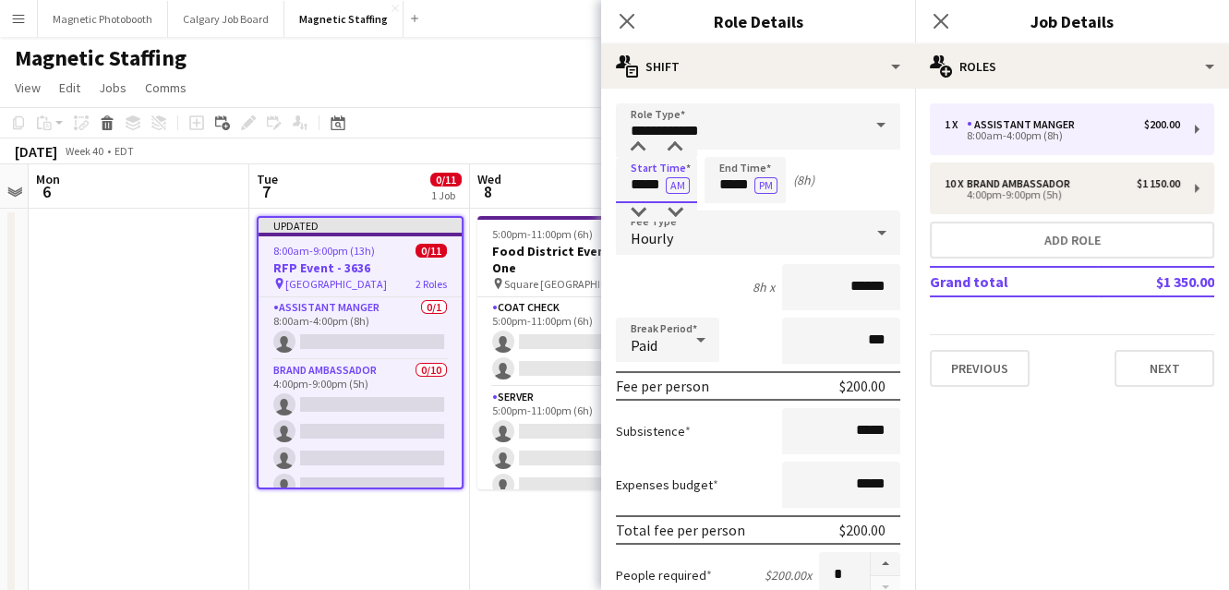
drag, startPoint x: 661, startPoint y: 186, endPoint x: 524, endPoint y: 186, distance: 136.6
type input "*****"
drag, startPoint x: 751, startPoint y: 187, endPoint x: 644, endPoint y: 187, distance: 106.2
click at [644, 187] on div "Start Time ***** AM End Time ***** PM (4h 30m)" at bounding box center [758, 180] width 284 height 46
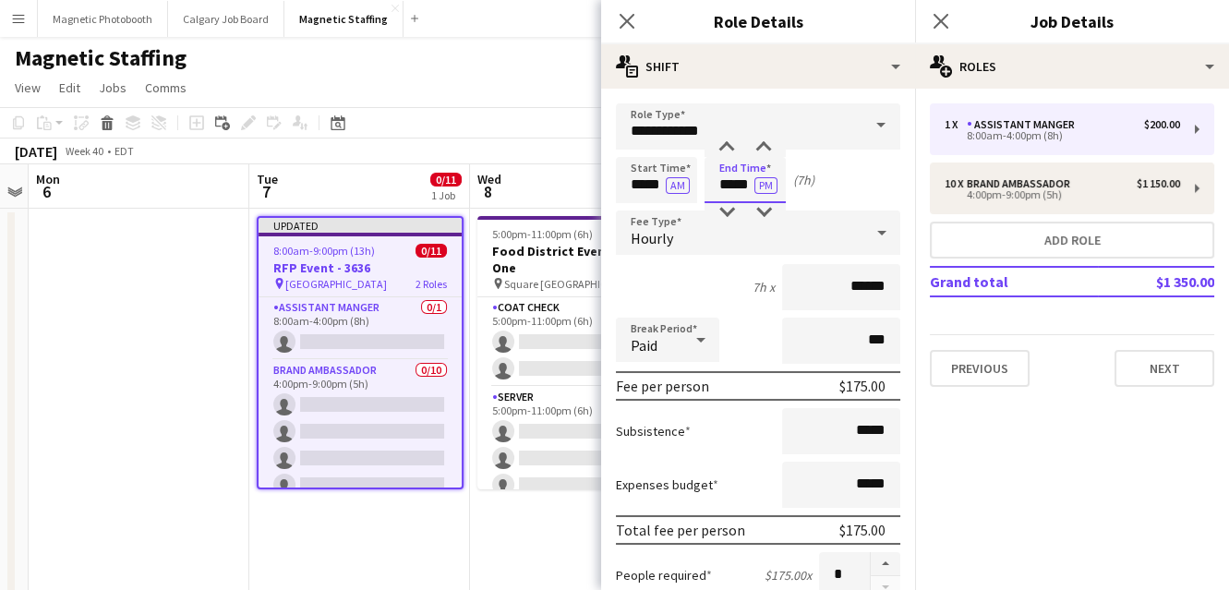
type input "*****"
click at [863, 284] on input "******" at bounding box center [841, 287] width 118 height 46
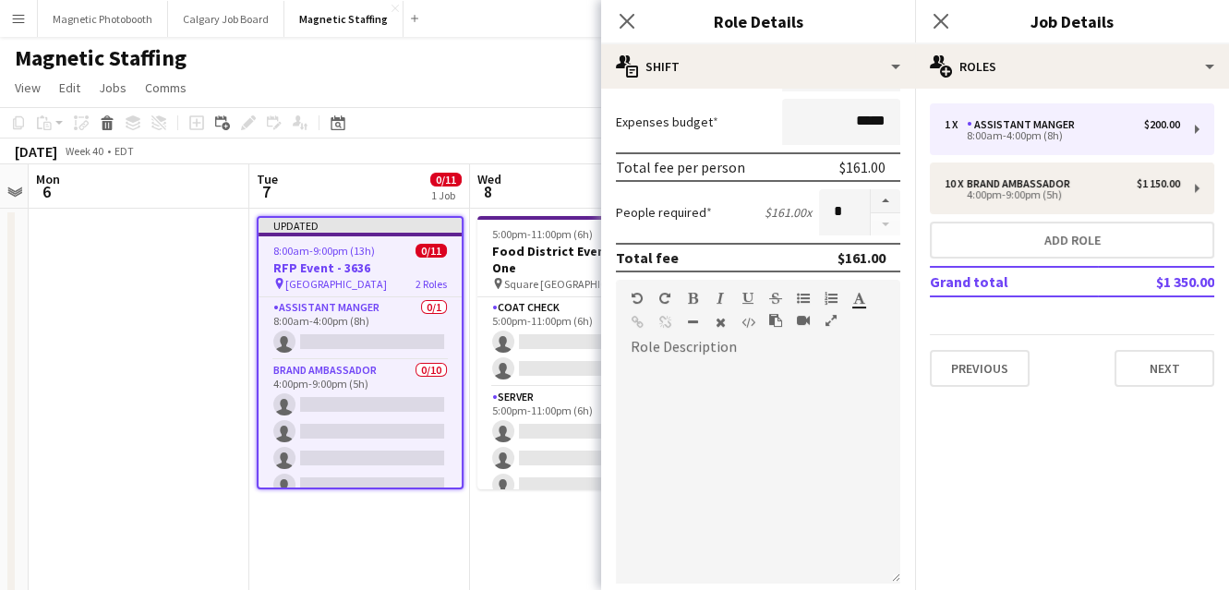
scroll to position [658, 0]
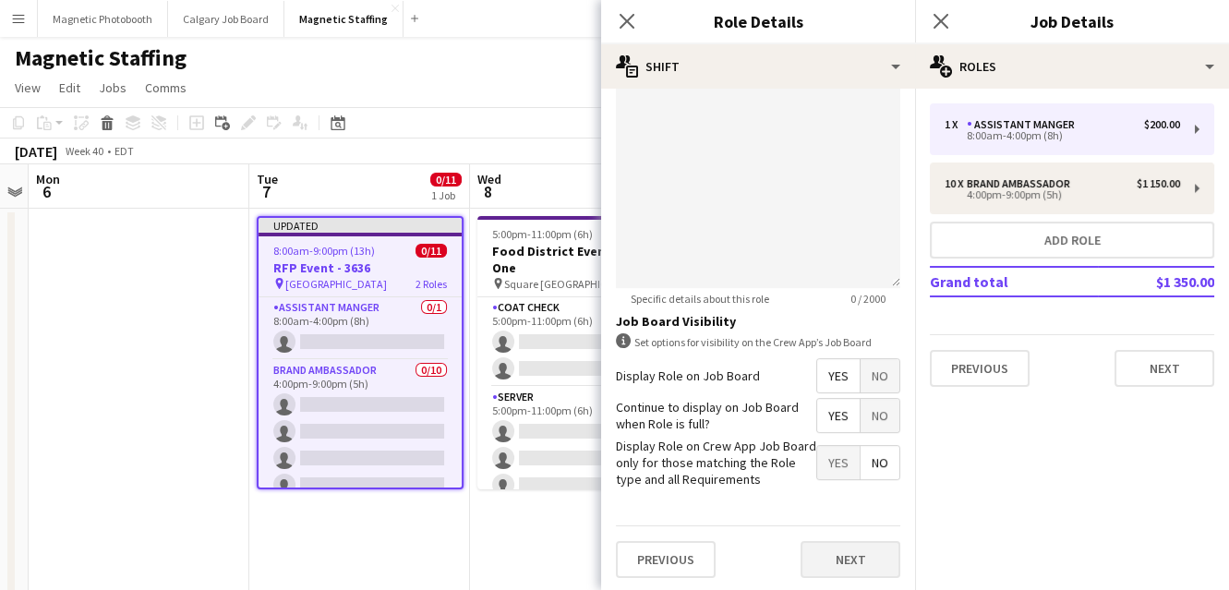
type input "******"
click at [851, 563] on button "Next" at bounding box center [850, 559] width 100 height 37
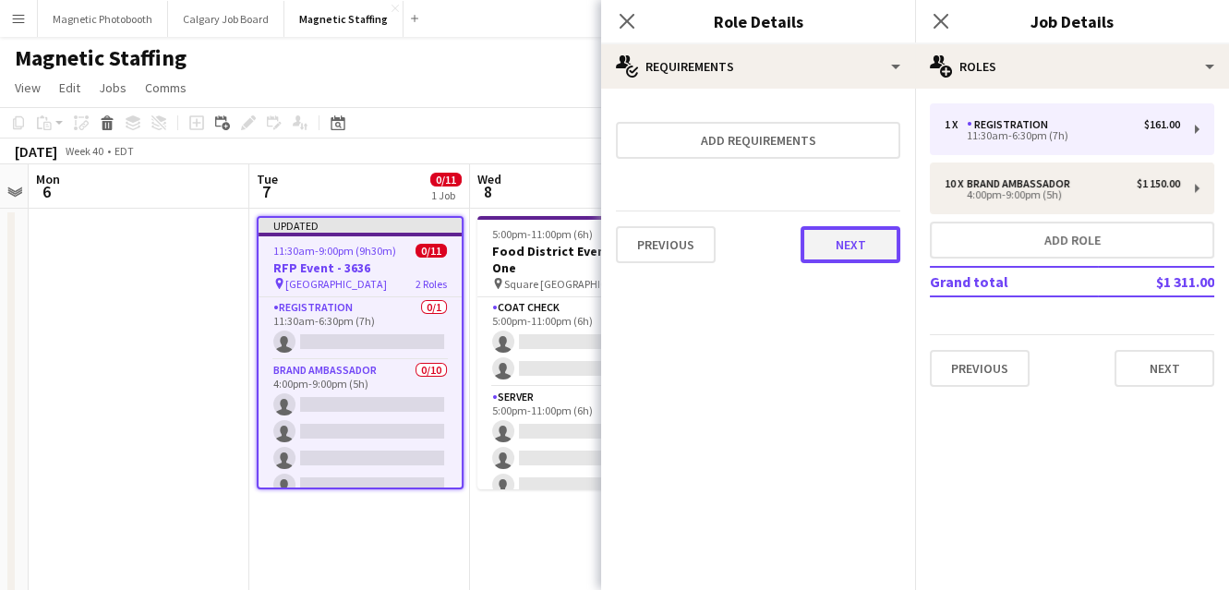
click at [859, 242] on button "Next" at bounding box center [850, 244] width 100 height 37
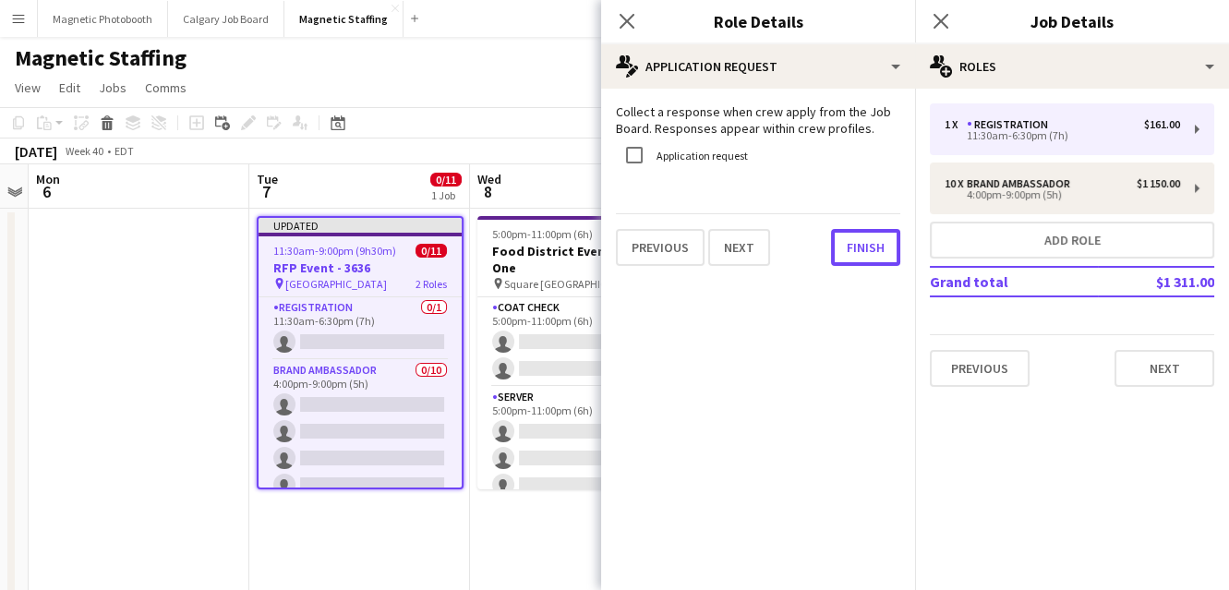
click at [859, 242] on button "Finish" at bounding box center [865, 247] width 69 height 37
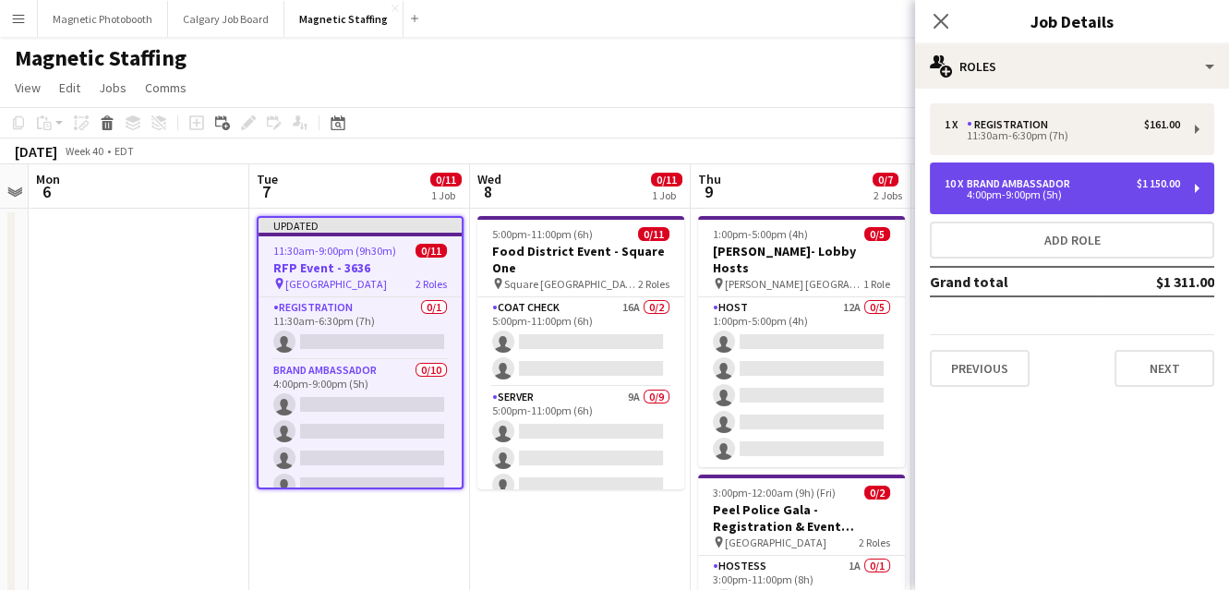
click at [988, 199] on div "4:00pm-9:00pm (5h)" at bounding box center [1062, 194] width 235 height 9
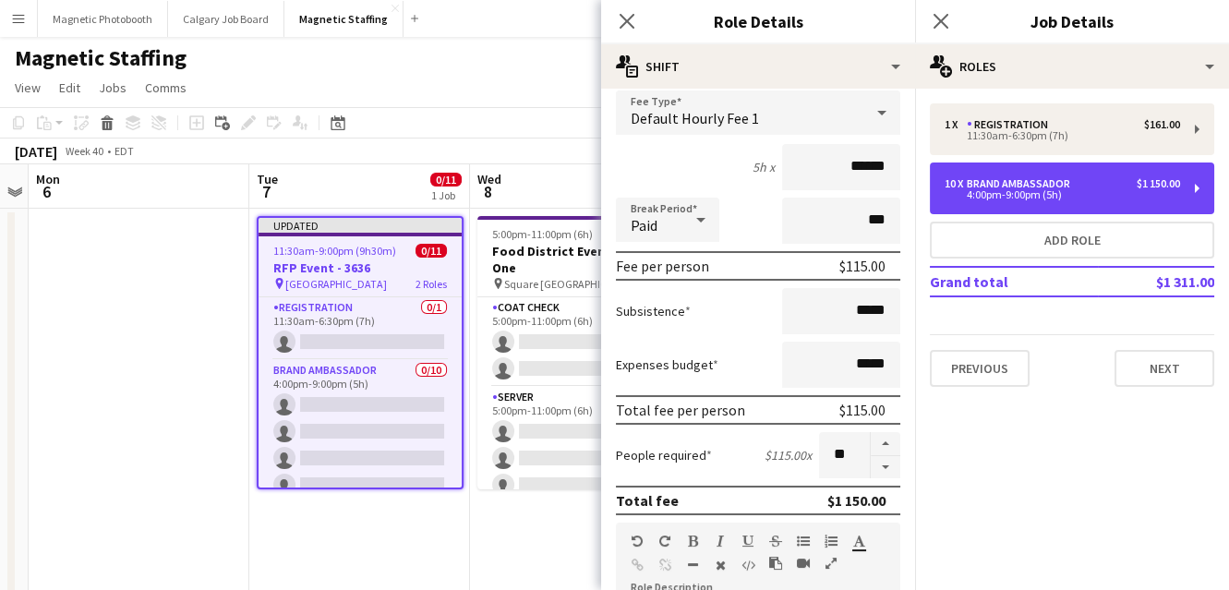
scroll to position [162, 0]
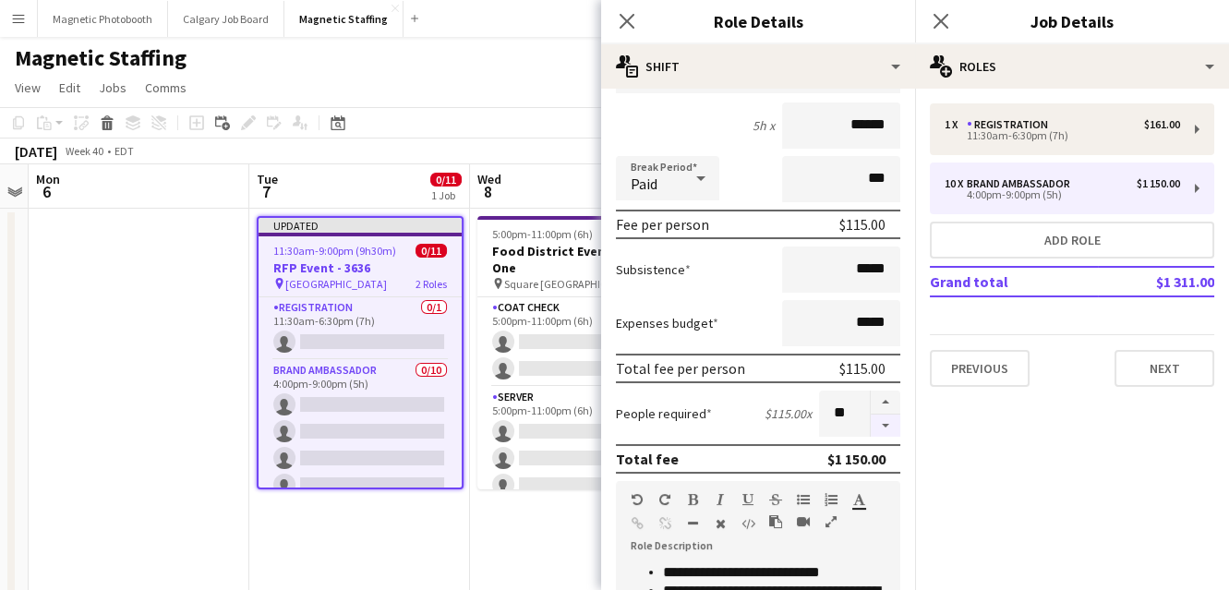
click at [878, 424] on button "button" at bounding box center [886, 426] width 30 height 23
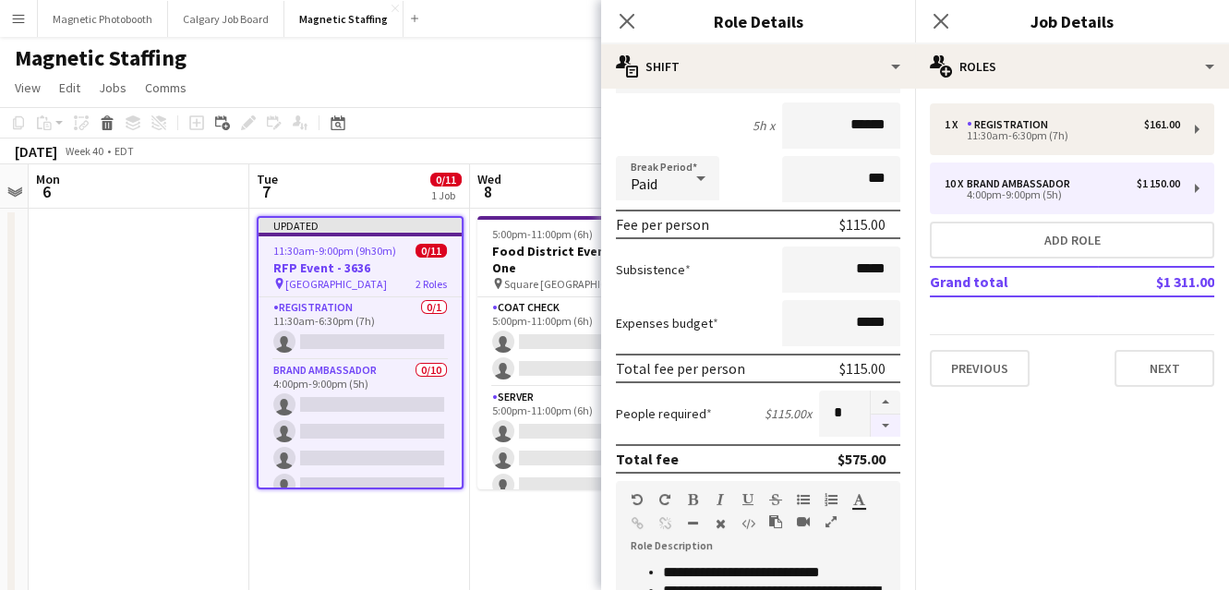
click at [878, 424] on button "button" at bounding box center [886, 426] width 30 height 23
type input "*"
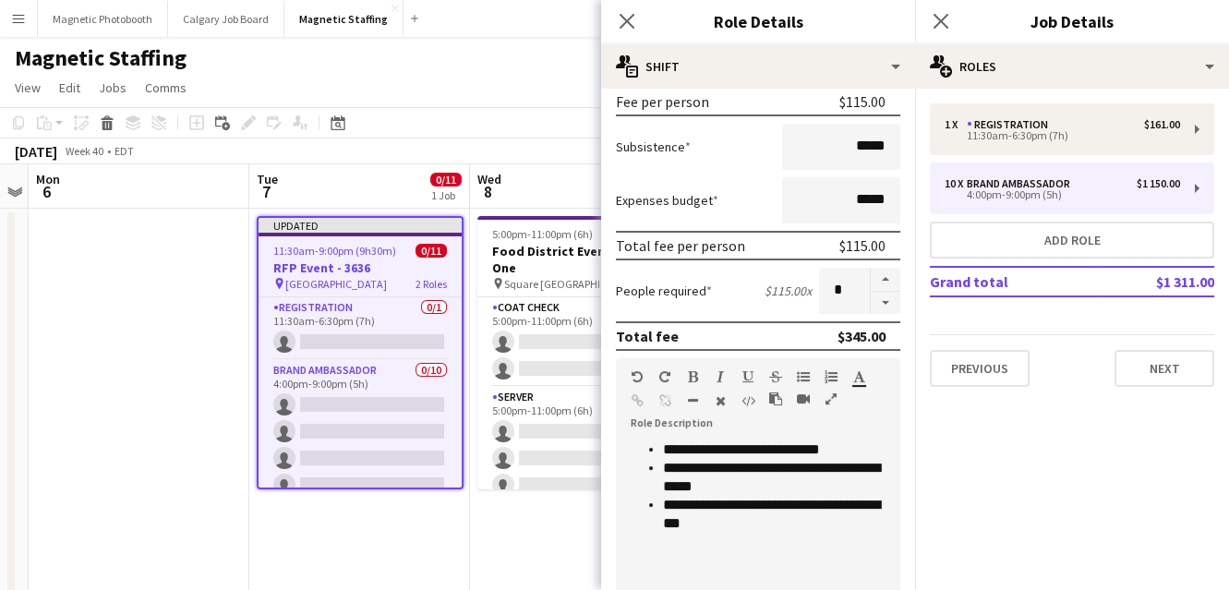
scroll to position [0, 0]
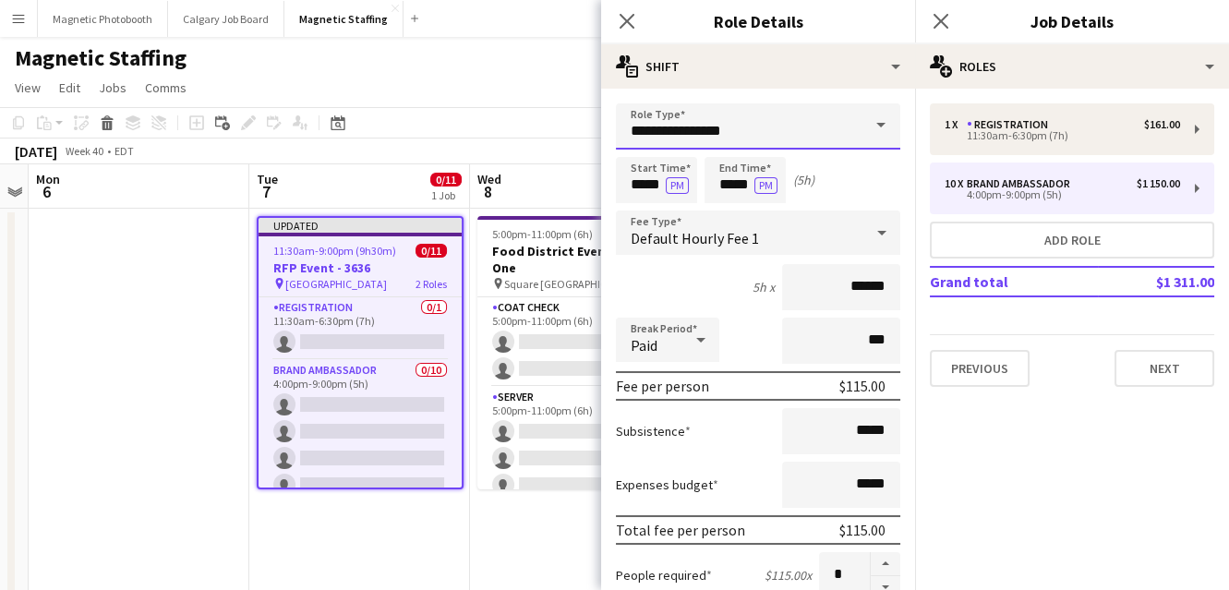
drag, startPoint x: 772, startPoint y: 129, endPoint x: 519, endPoint y: 130, distance: 253.0
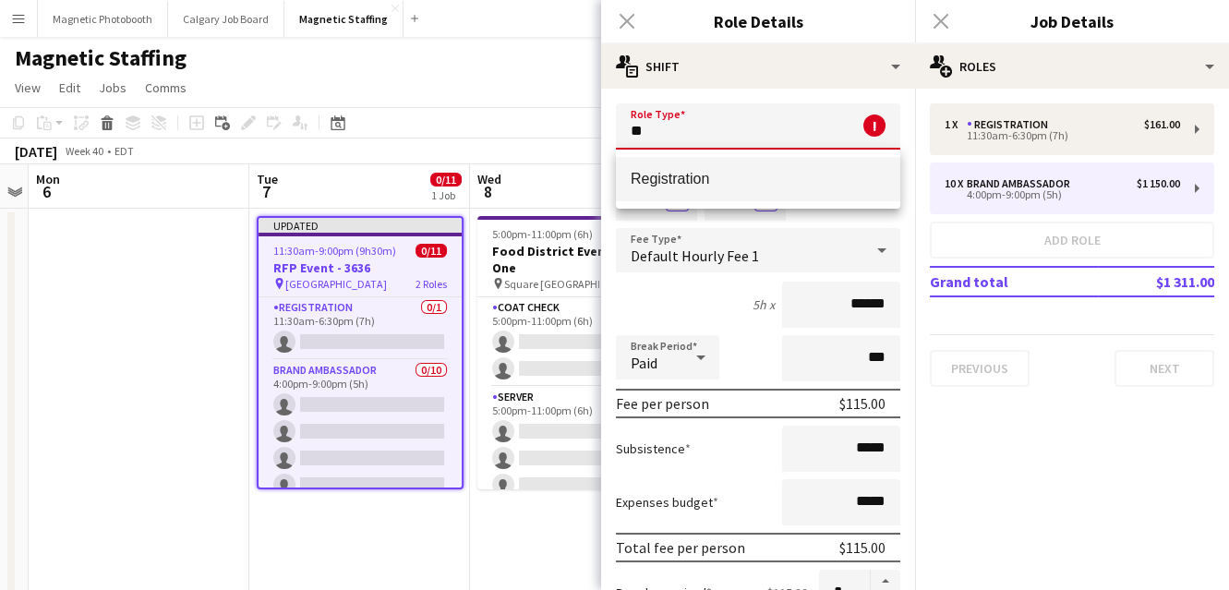
click at [692, 183] on span "Registration" at bounding box center [758, 179] width 255 height 18
type input "**********"
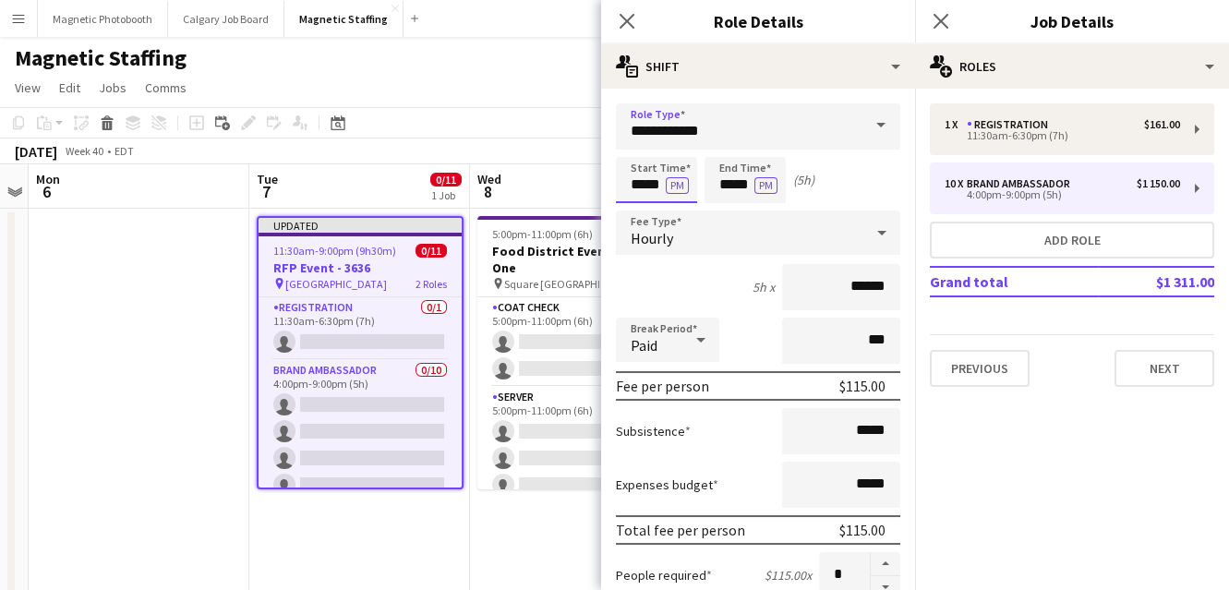
drag, startPoint x: 662, startPoint y: 187, endPoint x: 478, endPoint y: 187, distance: 183.7
type input "*****"
click at [679, 183] on button "PM" at bounding box center [677, 185] width 23 height 17
drag, startPoint x: 752, startPoint y: 188, endPoint x: 651, endPoint y: 187, distance: 100.6
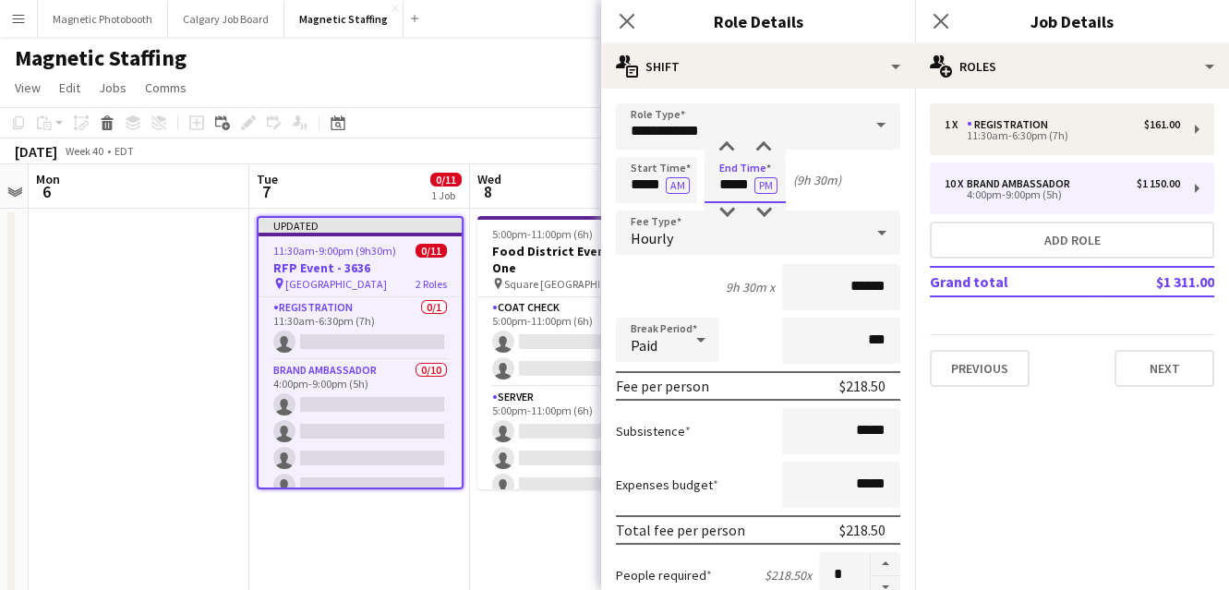
click at [653, 188] on div "Start Time ***** AM End Time ***** PM (9h 30m)" at bounding box center [758, 180] width 284 height 46
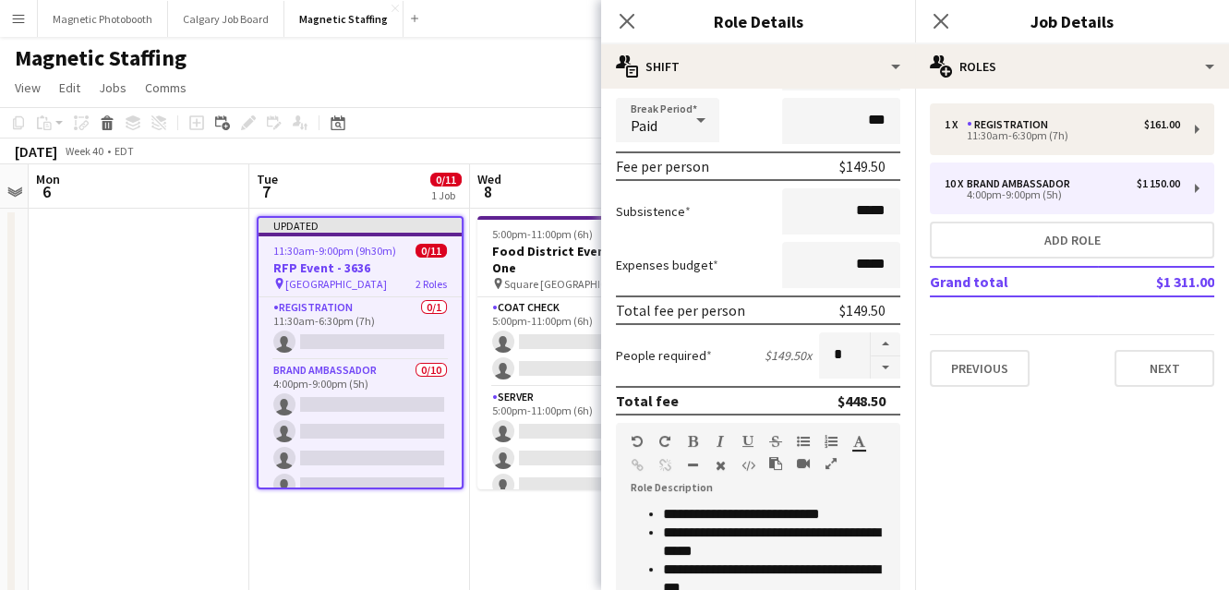
scroll to position [563, 0]
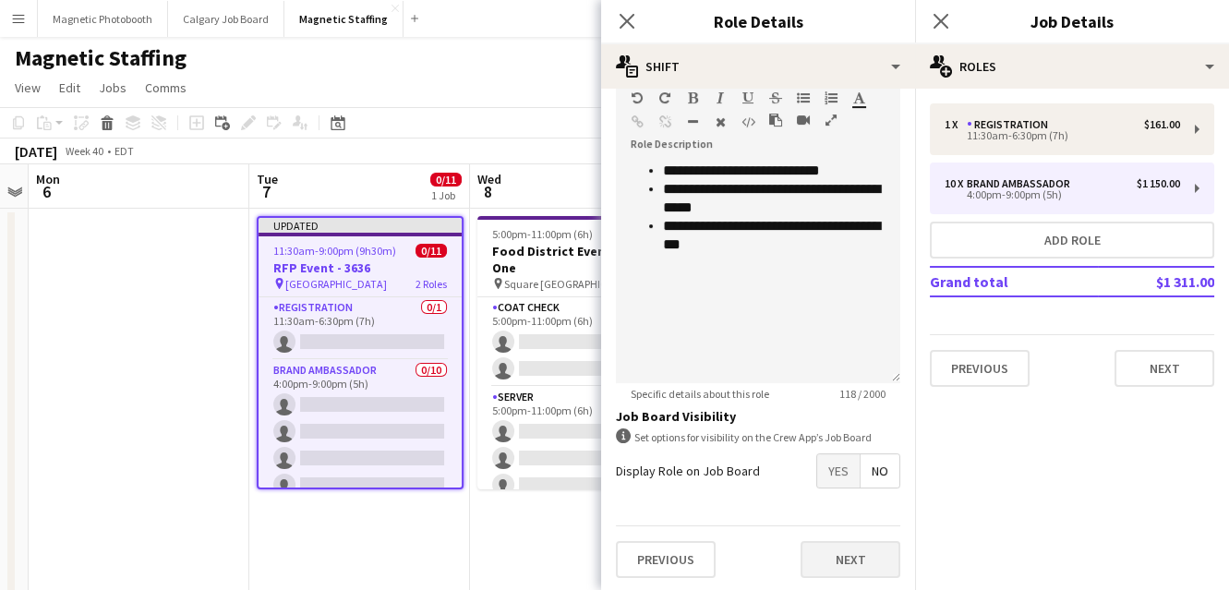
type input "*****"
click at [846, 560] on button "Next" at bounding box center [850, 559] width 100 height 37
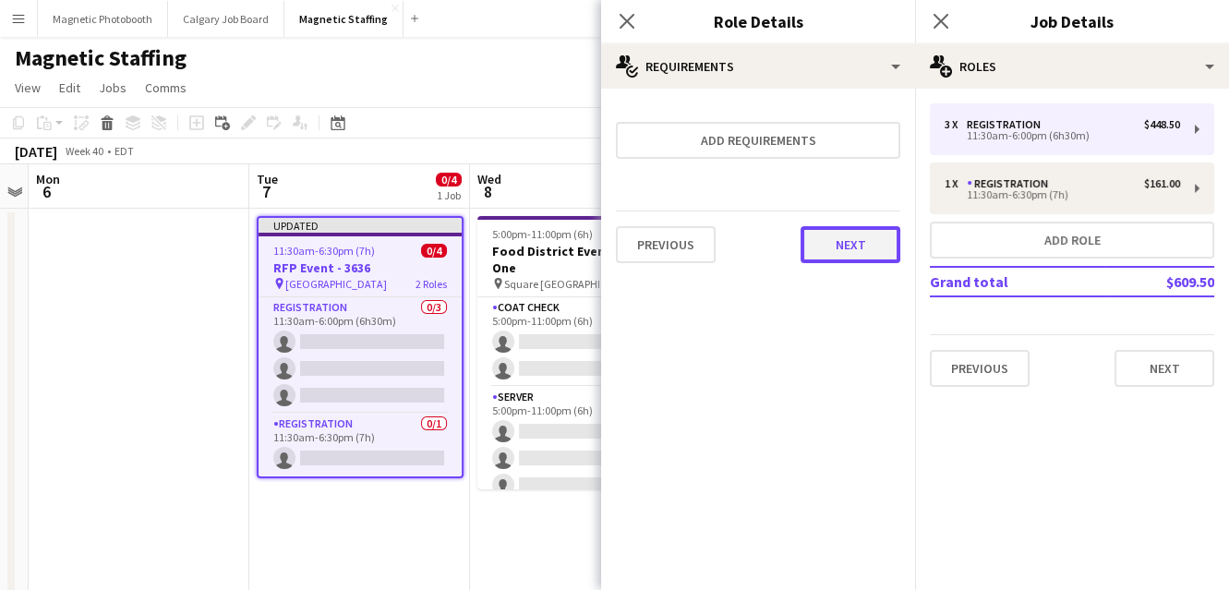
click at [862, 255] on button "Next" at bounding box center [850, 244] width 100 height 37
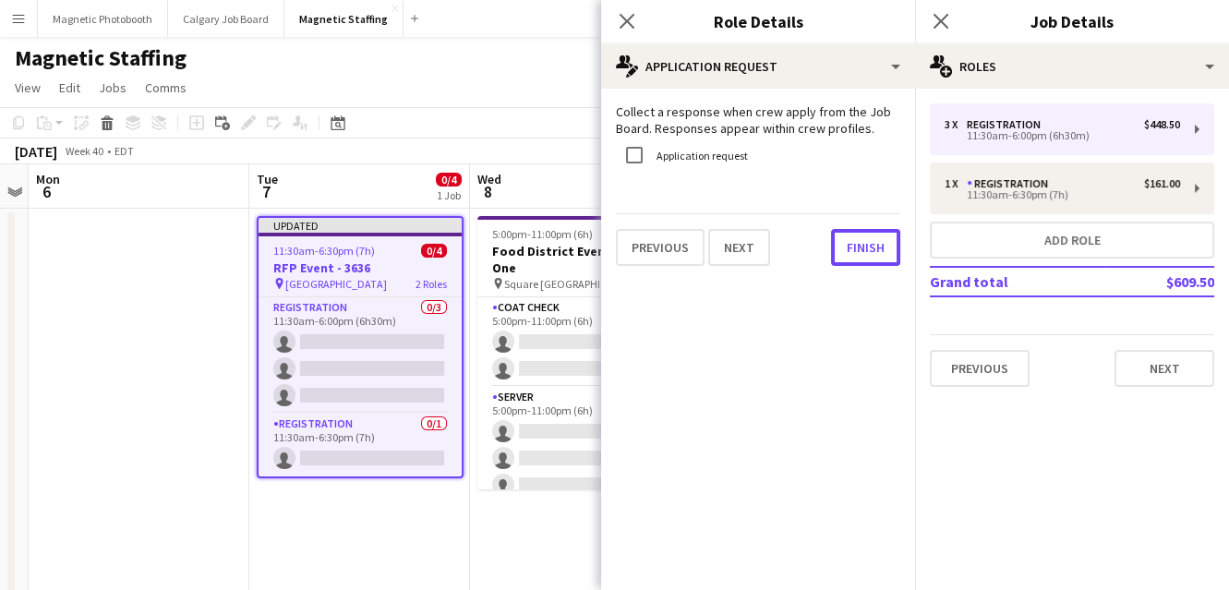
click at [862, 255] on button "Finish" at bounding box center [865, 247] width 69 height 37
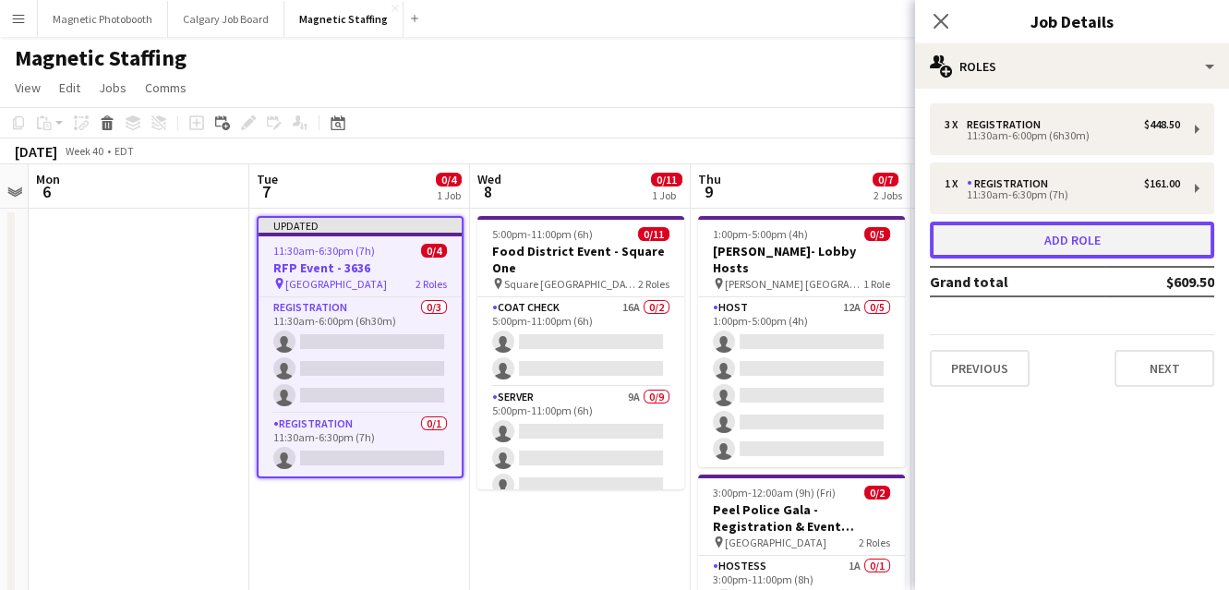
click at [1056, 244] on button "Add role" at bounding box center [1072, 240] width 284 height 37
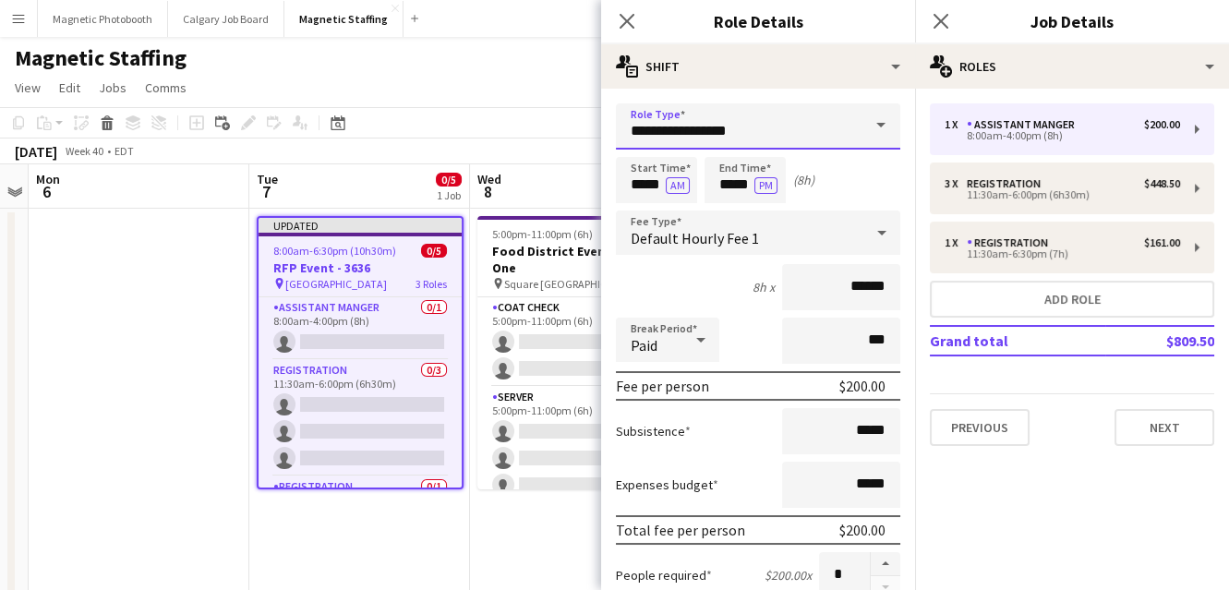
drag, startPoint x: 709, startPoint y: 129, endPoint x: 550, endPoint y: 101, distance: 161.4
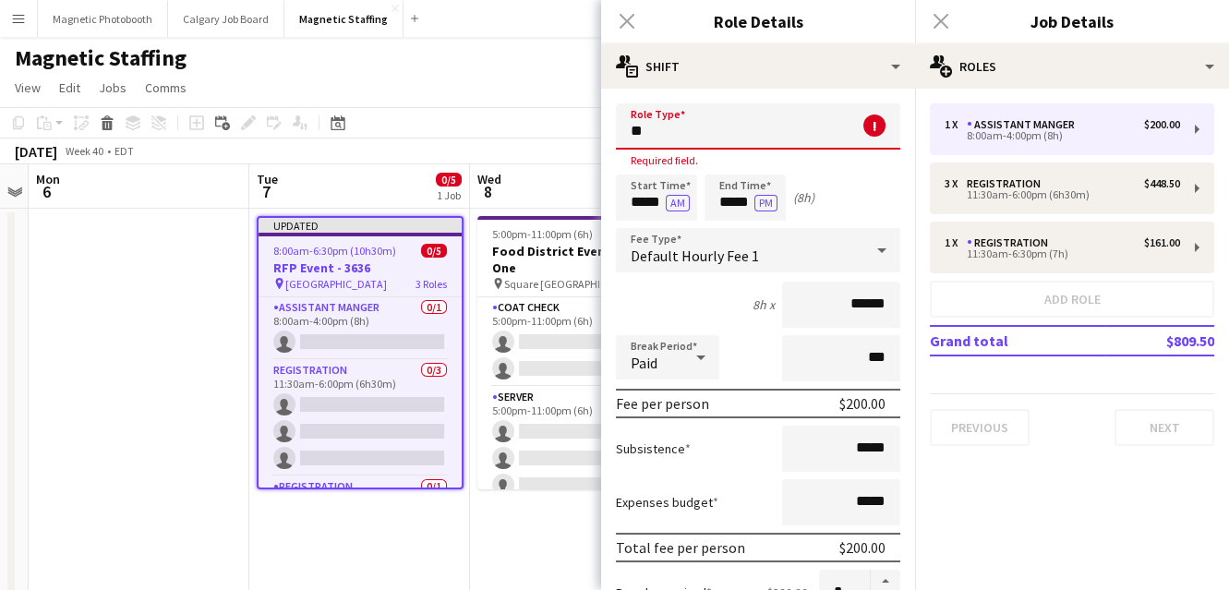
type input "*"
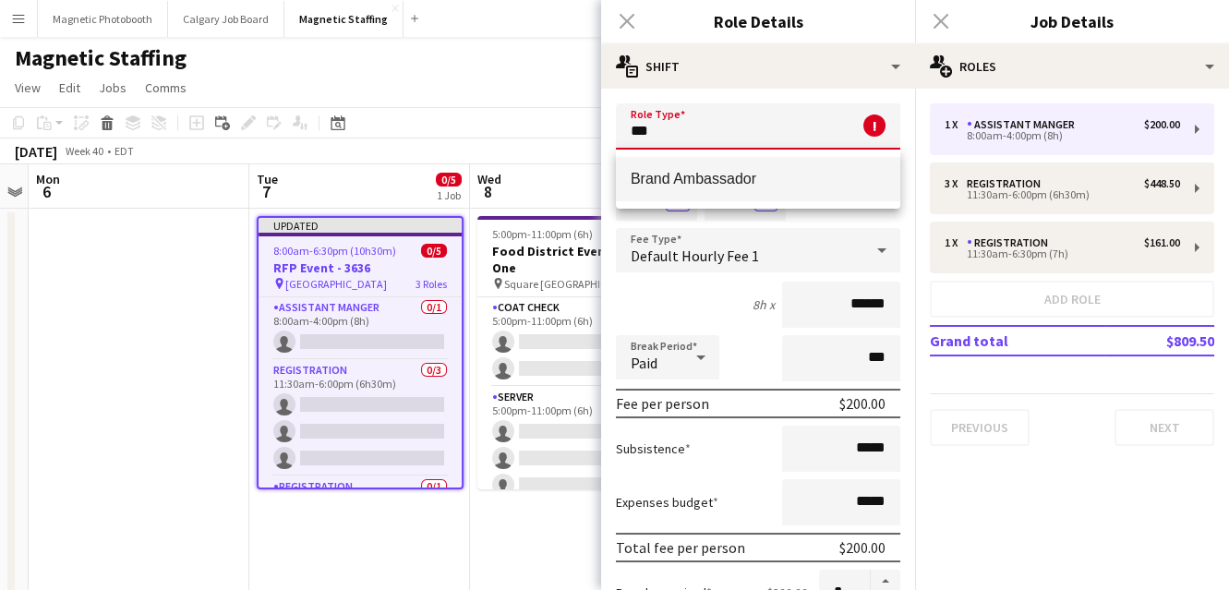
click at [717, 176] on span "Brand Ambassador" at bounding box center [758, 179] width 255 height 18
type input "**********"
type input "******"
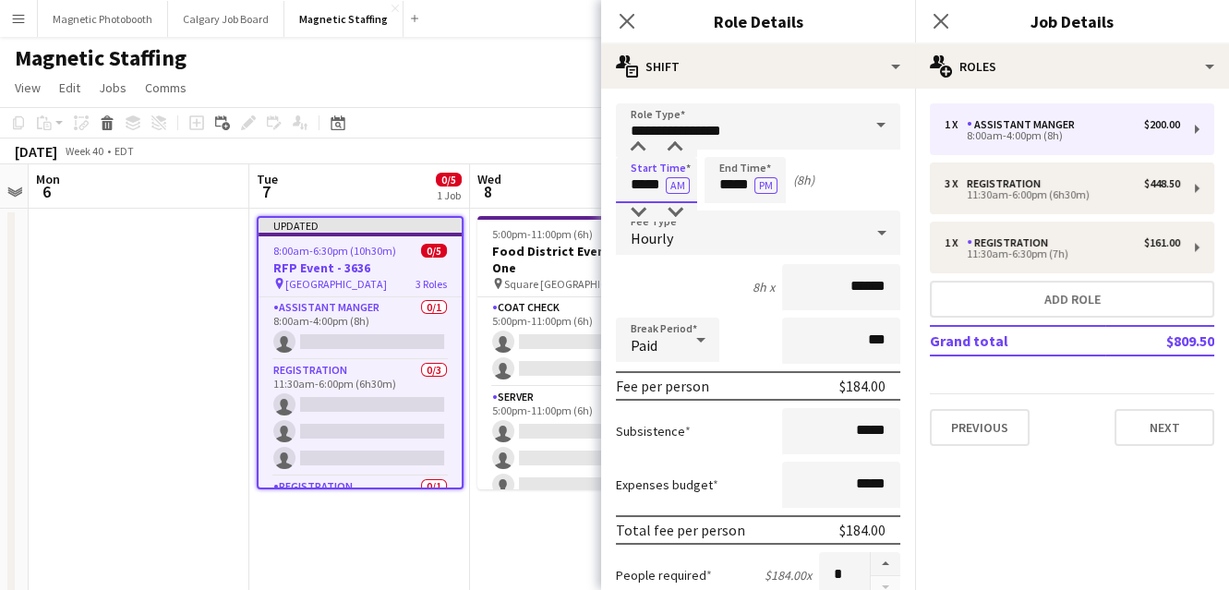
drag, startPoint x: 663, startPoint y: 187, endPoint x: 536, endPoint y: 179, distance: 126.8
type input "*****"
click at [677, 182] on button "AM" at bounding box center [678, 185] width 24 height 17
drag, startPoint x: 711, startPoint y: 188, endPoint x: 575, endPoint y: 179, distance: 136.0
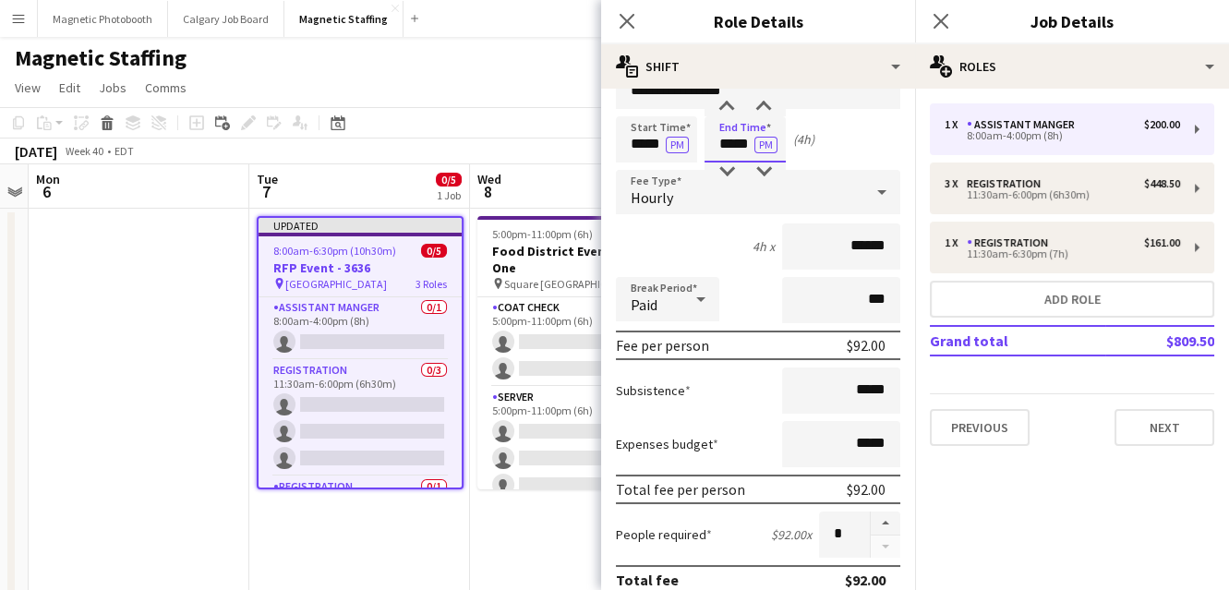
scroll to position [40, 0]
type input "*****"
click at [863, 243] on input "******" at bounding box center [841, 247] width 118 height 46
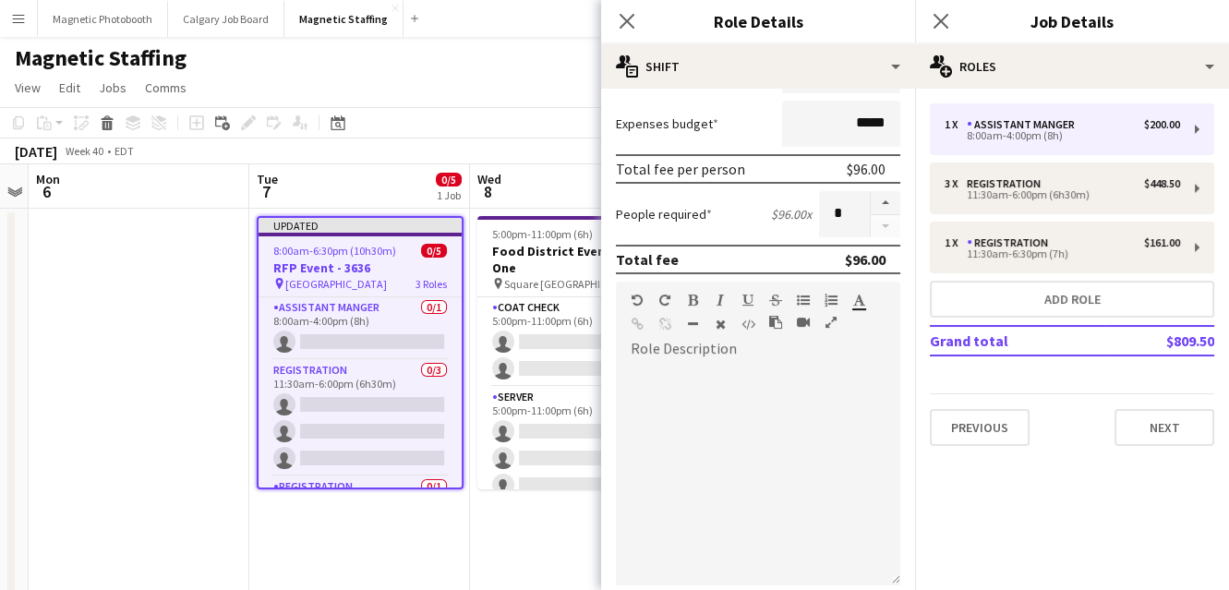
scroll to position [369, 0]
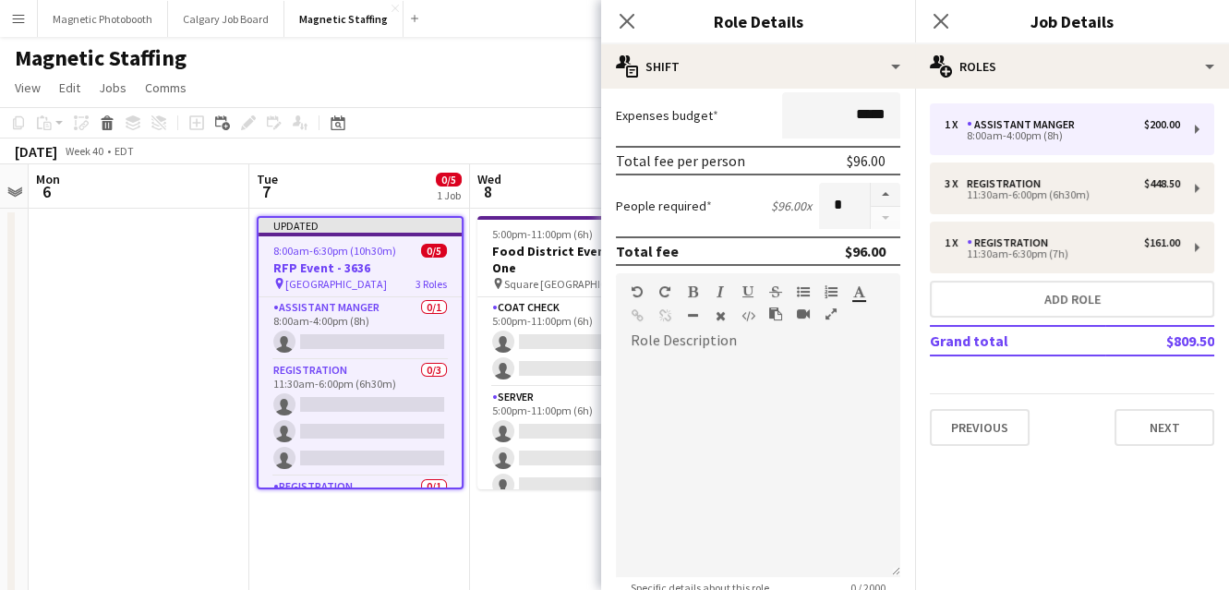
type input "******"
click at [728, 409] on div at bounding box center [758, 466] width 284 height 222
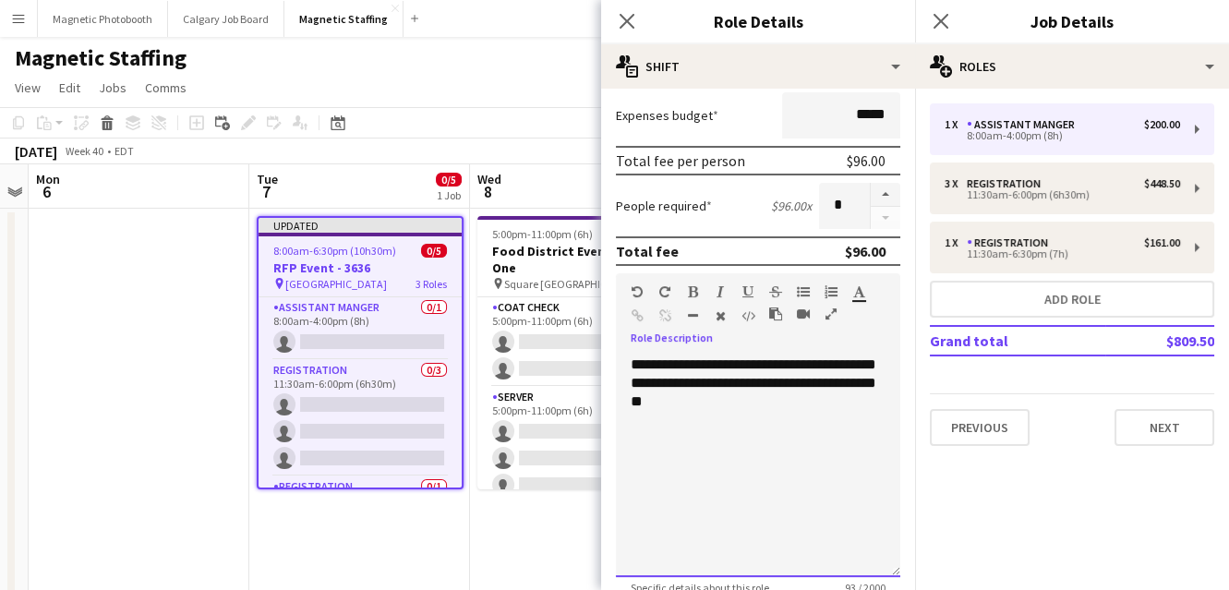
scroll to position [658, 0]
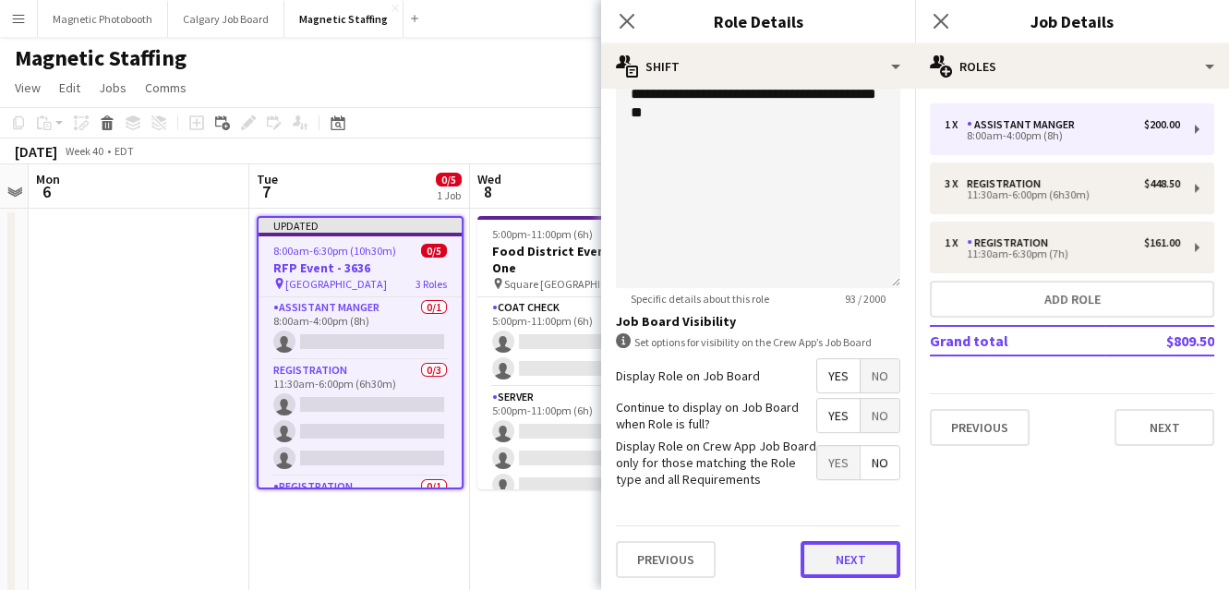
click at [857, 548] on button "Next" at bounding box center [850, 559] width 100 height 37
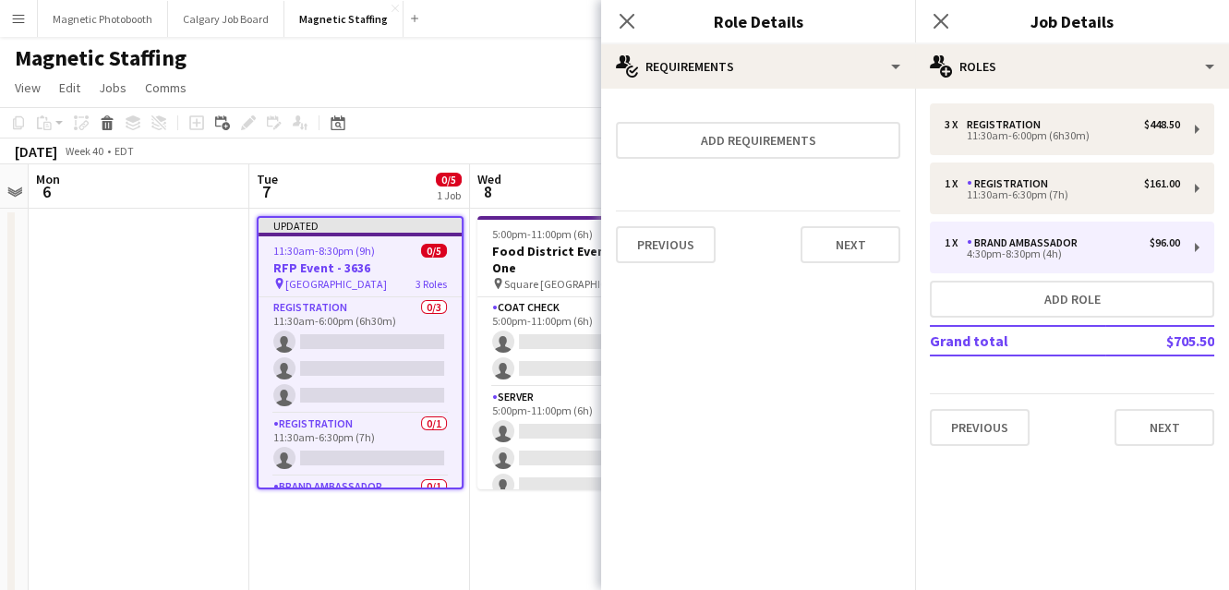
scroll to position [0, 0]
click at [841, 244] on button "Next" at bounding box center [850, 244] width 100 height 37
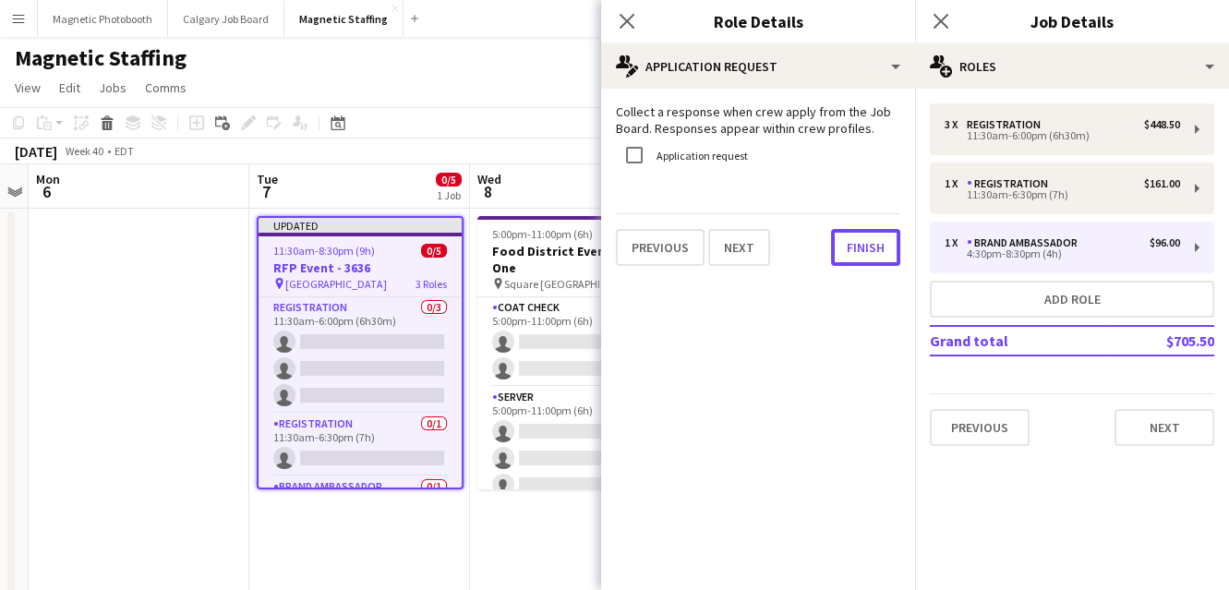
click at [841, 244] on button "Finish" at bounding box center [865, 247] width 69 height 37
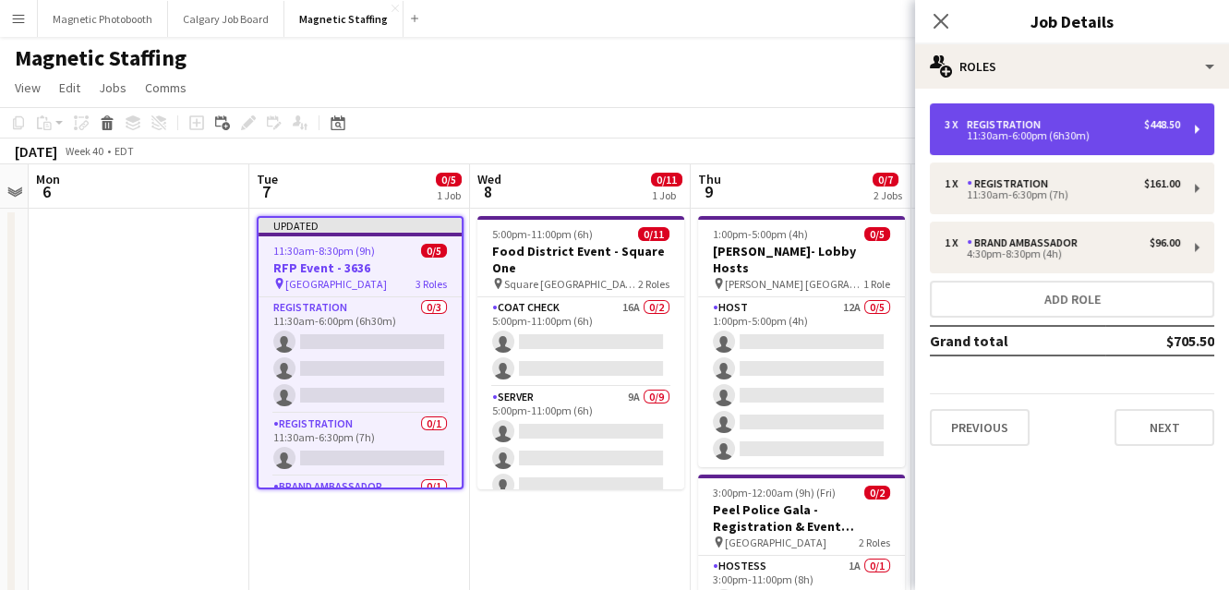
click at [945, 127] on div "3 x" at bounding box center [956, 124] width 22 height 13
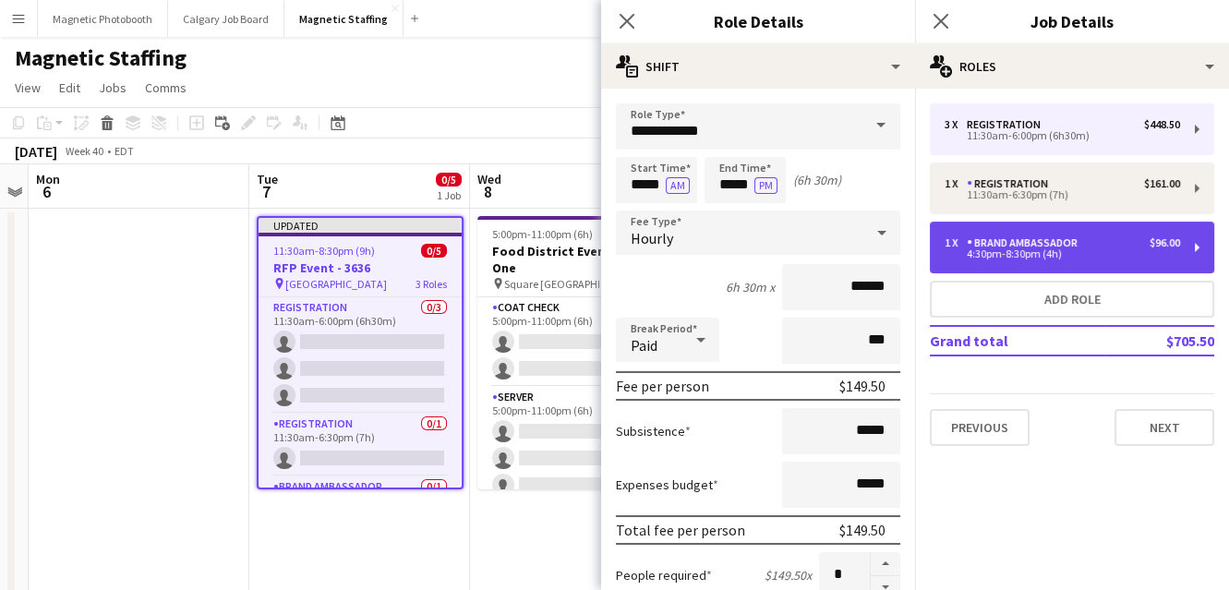
click at [988, 261] on div "1 x Brand Ambassador $96.00 4:30pm-8:30pm (4h)" at bounding box center [1072, 248] width 284 height 52
type input "**********"
type input "*****"
type input "******"
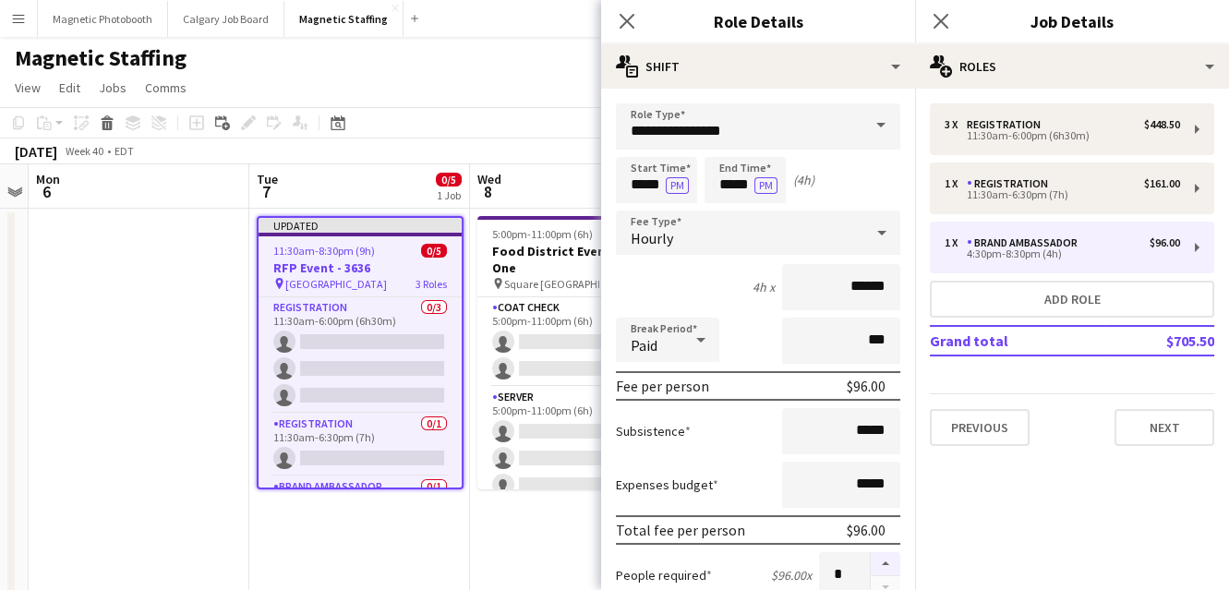
click at [883, 564] on button "button" at bounding box center [886, 564] width 30 height 24
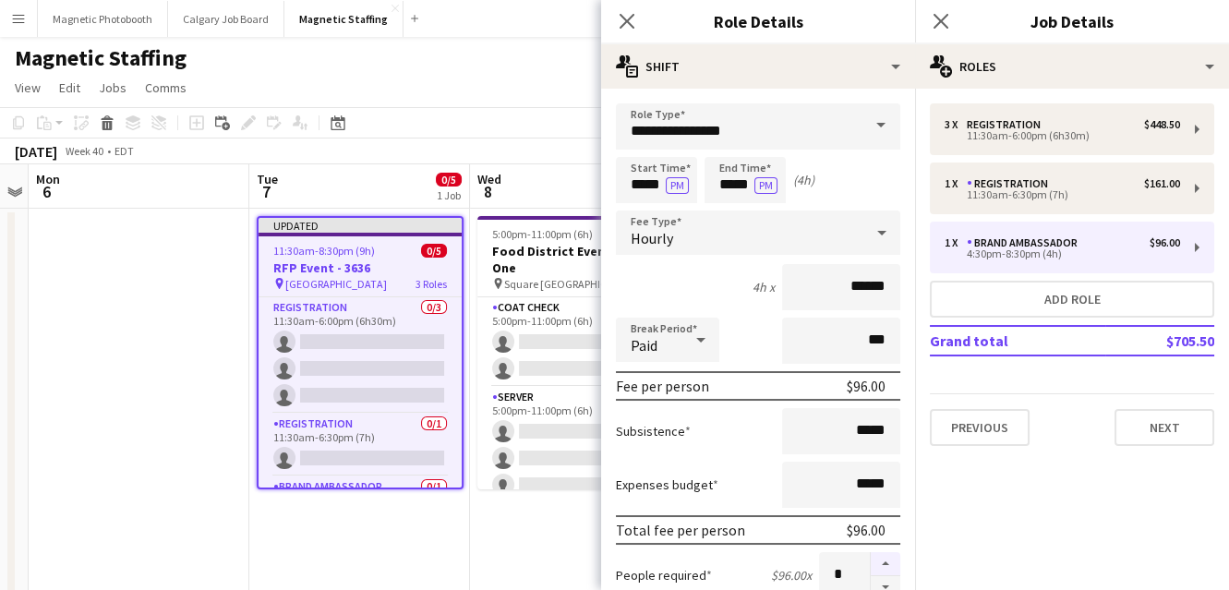
click at [883, 564] on button "button" at bounding box center [886, 564] width 30 height 24
type input "*"
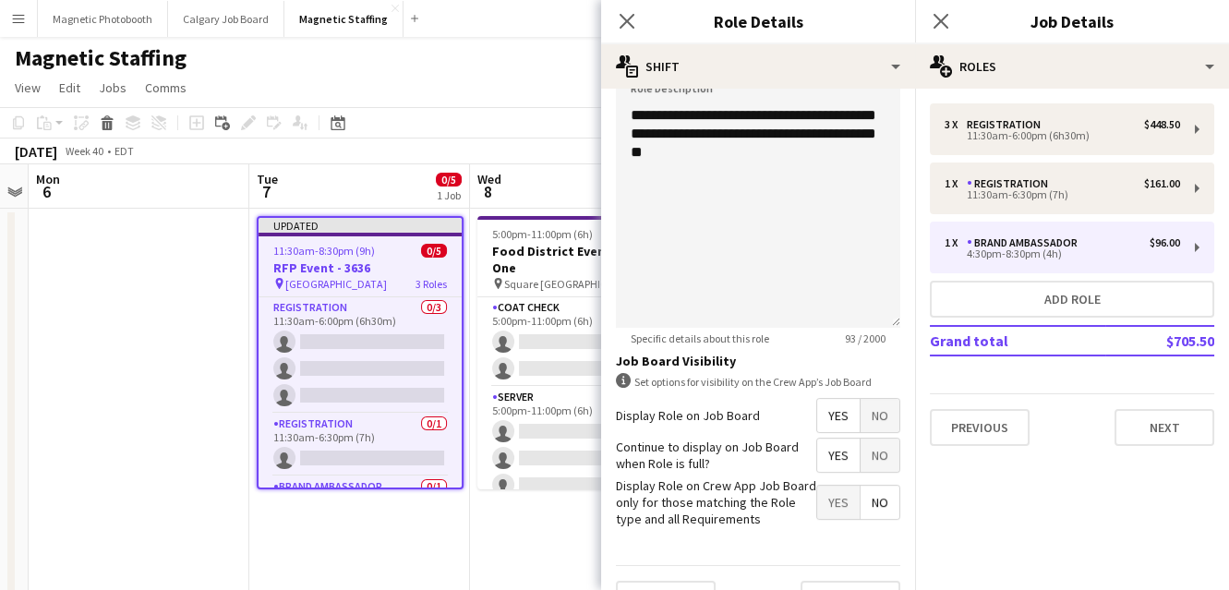
click at [864, 553] on form "**********" at bounding box center [758, 59] width 314 height 1148
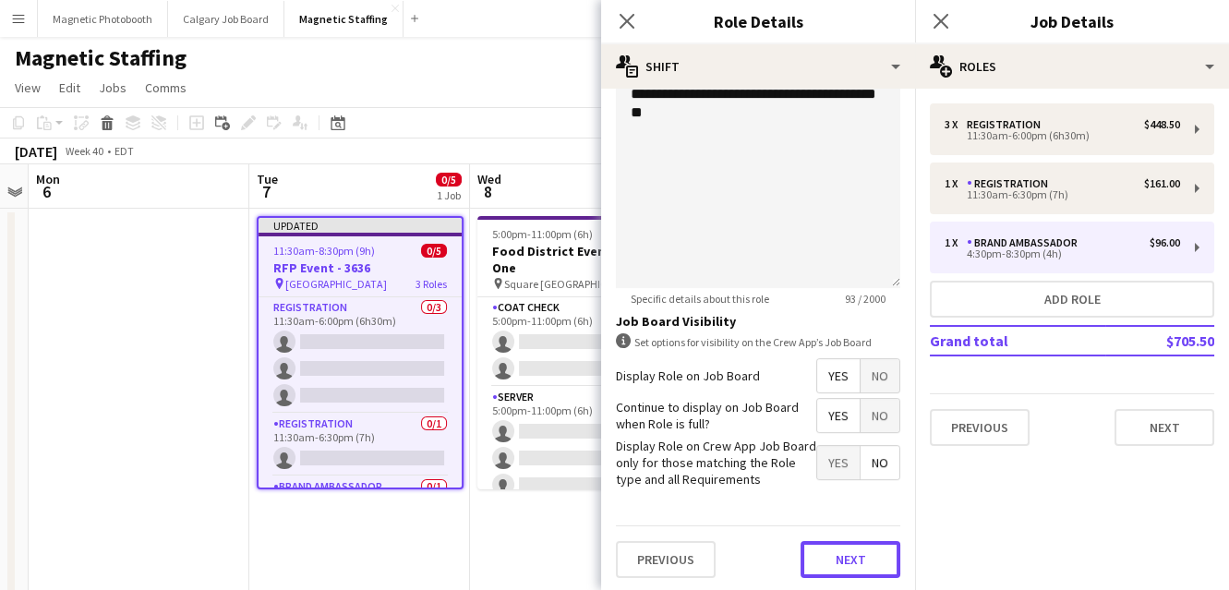
click at [864, 553] on button "Next" at bounding box center [850, 559] width 100 height 37
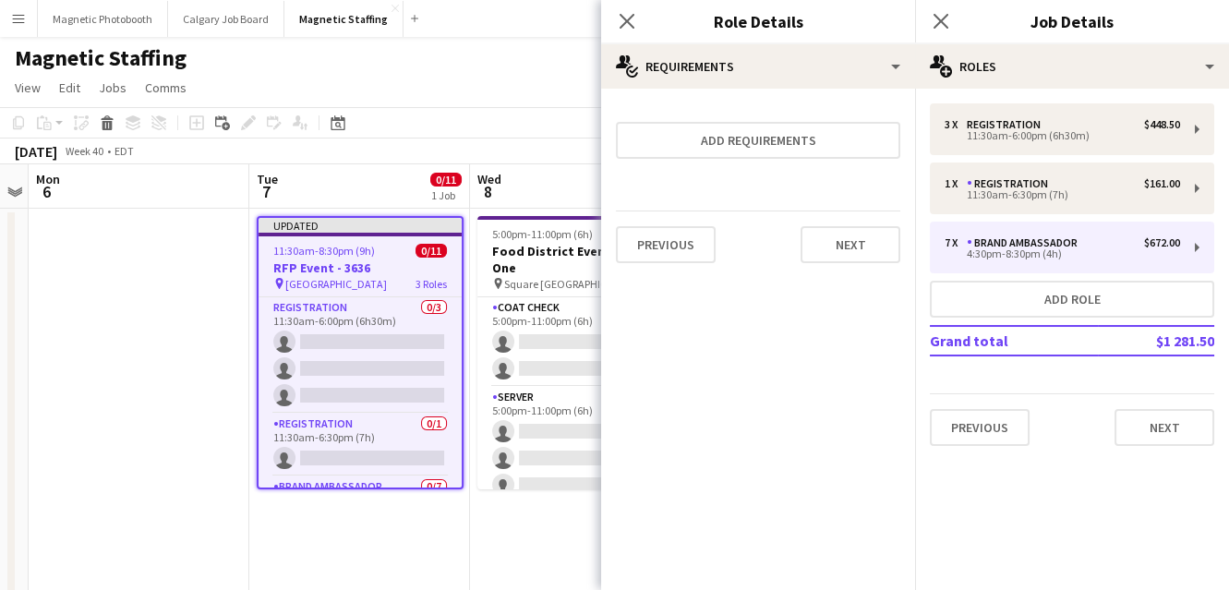
scroll to position [0, 0]
click at [857, 238] on button "Next" at bounding box center [850, 244] width 100 height 37
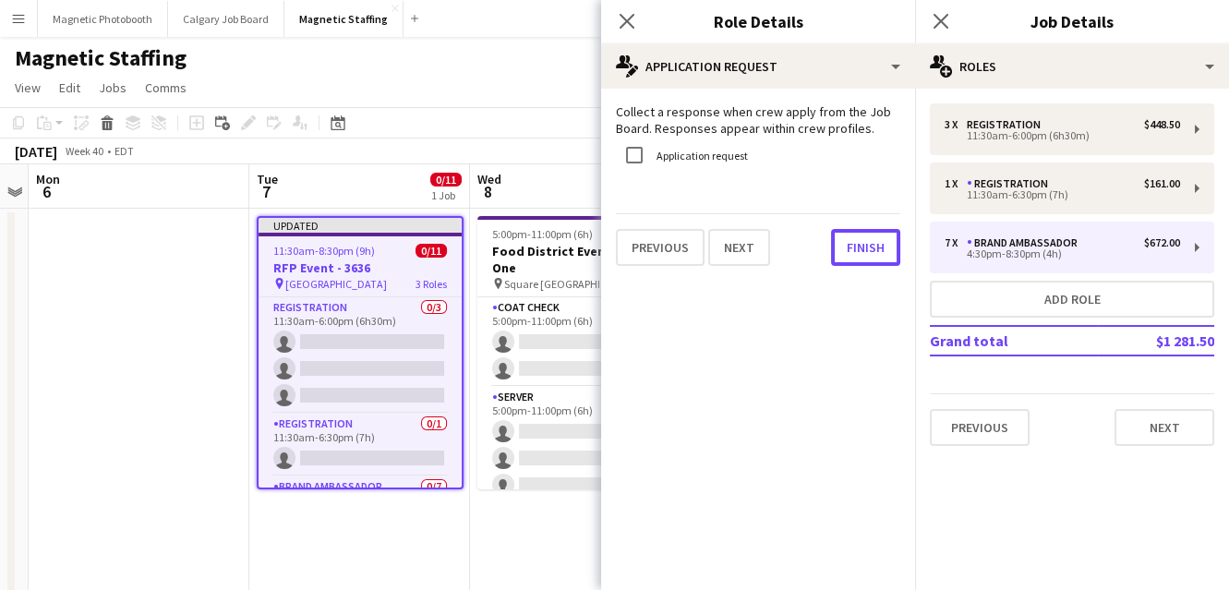
click at [857, 238] on button "Finish" at bounding box center [865, 247] width 69 height 37
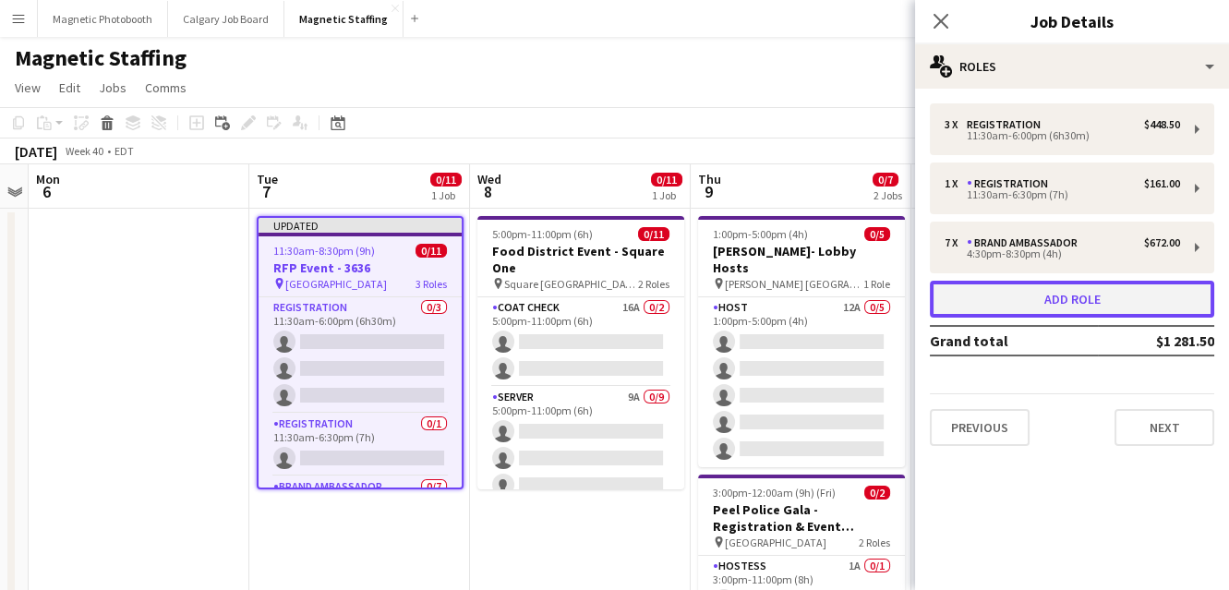
click at [1069, 303] on button "Add role" at bounding box center [1072, 299] width 284 height 37
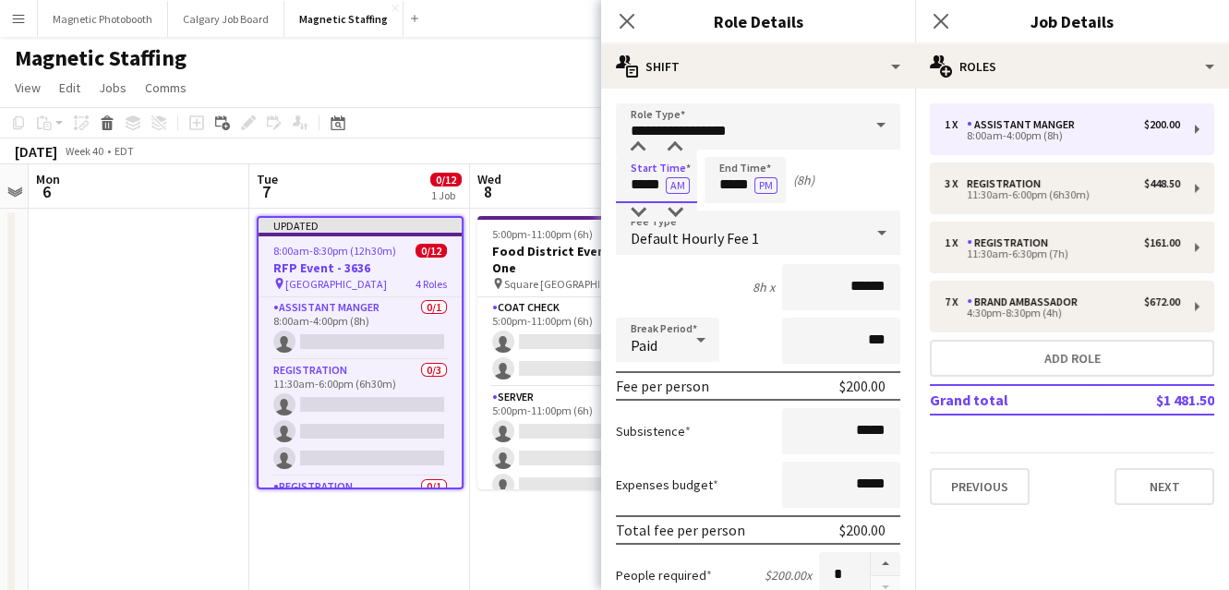
drag, startPoint x: 662, startPoint y: 185, endPoint x: 512, endPoint y: 146, distance: 154.5
type input "*****"
click at [675, 190] on button "AM" at bounding box center [678, 185] width 24 height 17
drag, startPoint x: 692, startPoint y: 189, endPoint x: 595, endPoint y: 187, distance: 97.9
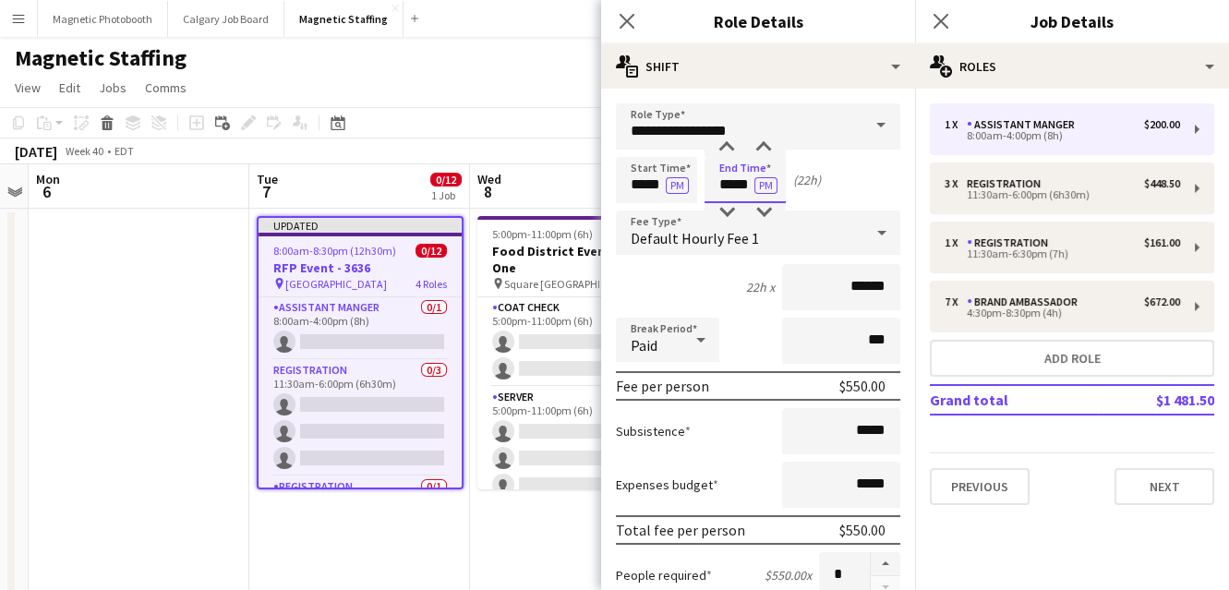
type input "*****"
drag, startPoint x: 750, startPoint y: 130, endPoint x: 422, endPoint y: 116, distance: 328.1
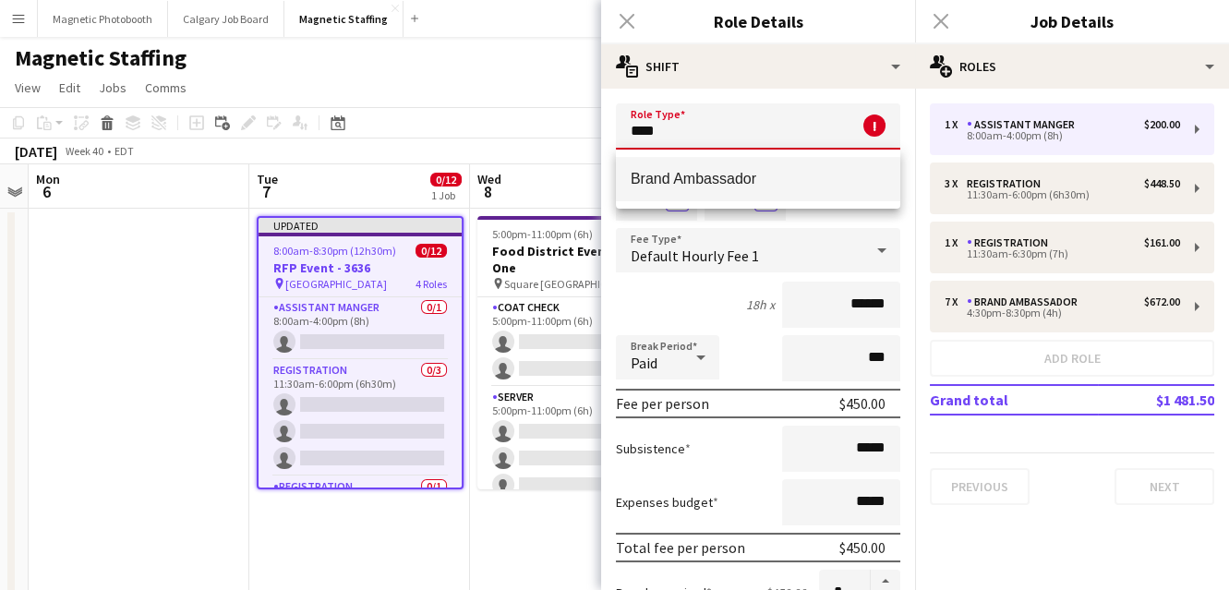
click at [707, 180] on span "Brand Ambassador" at bounding box center [758, 179] width 255 height 18
type input "**********"
type input "******"
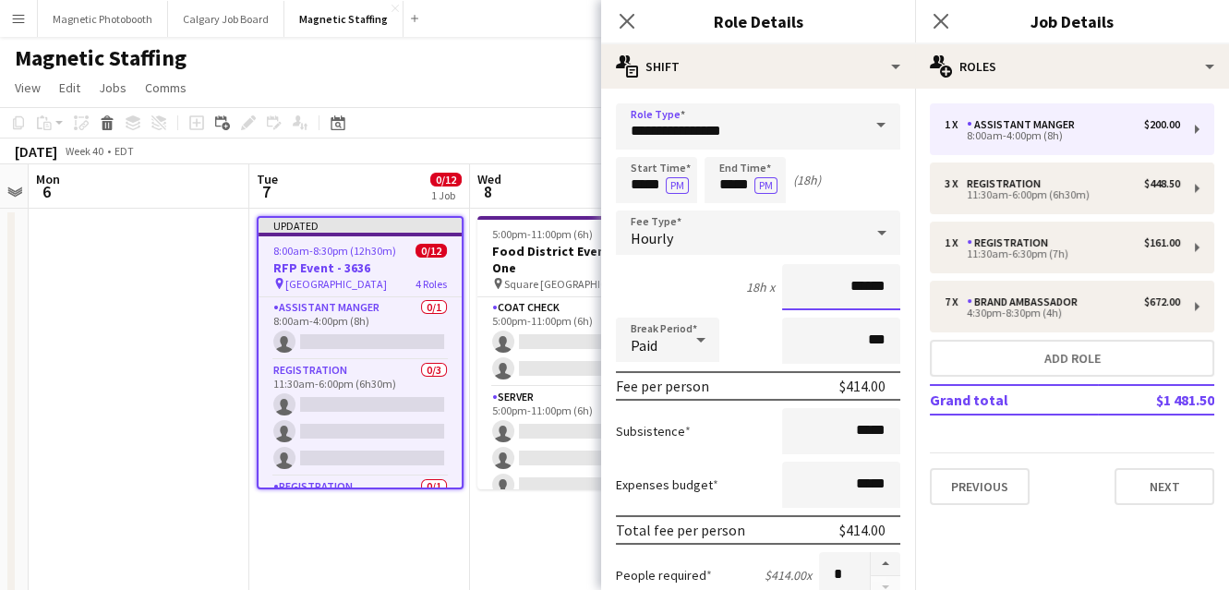
click at [860, 281] on input "******" at bounding box center [841, 287] width 118 height 46
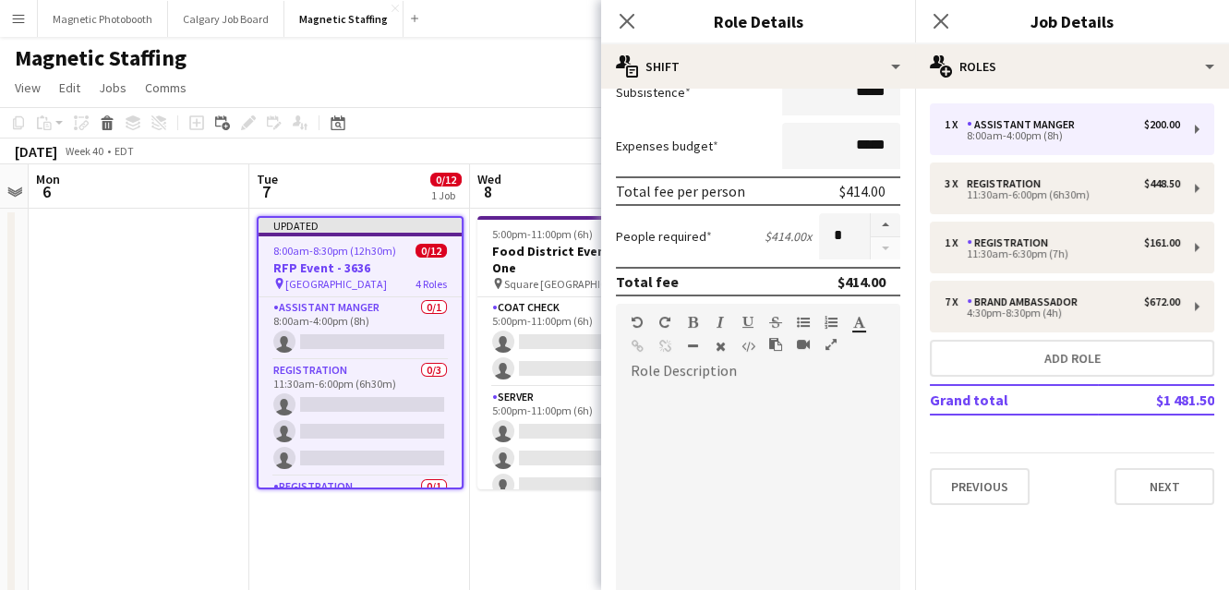
scroll to position [439, 0]
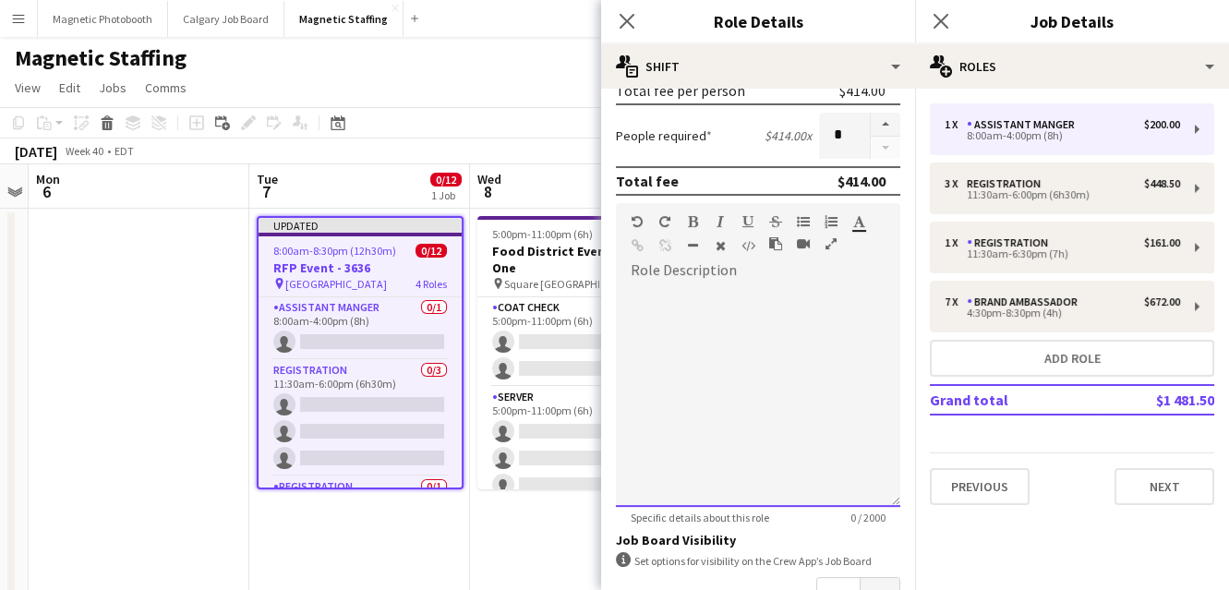
click at [800, 381] on div at bounding box center [758, 396] width 284 height 222
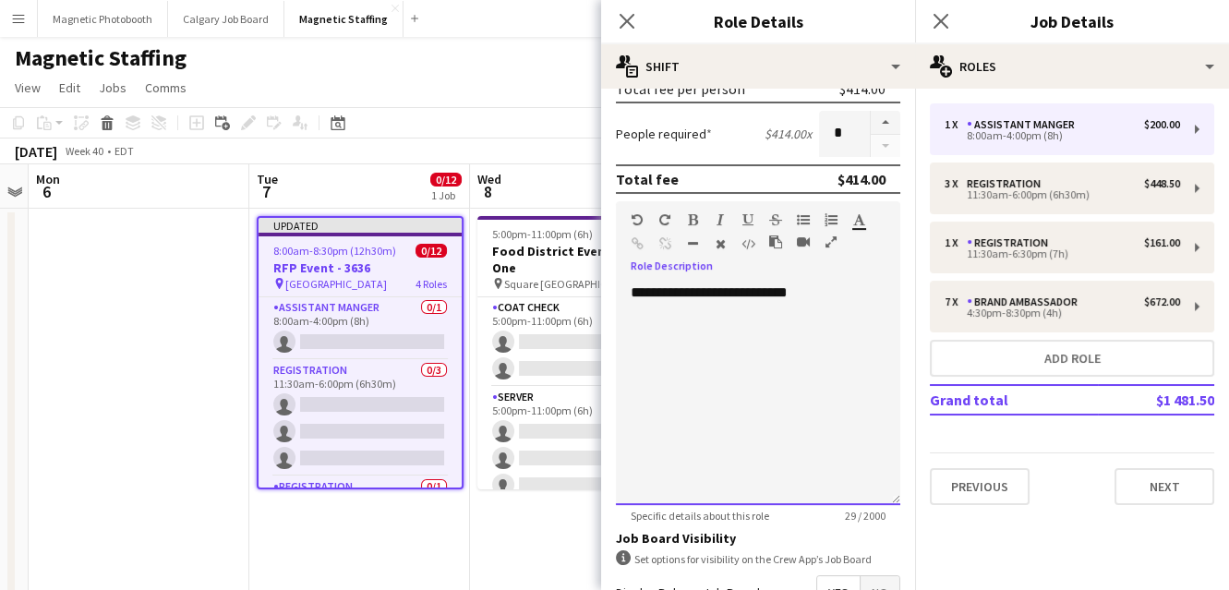
scroll to position [379, 0]
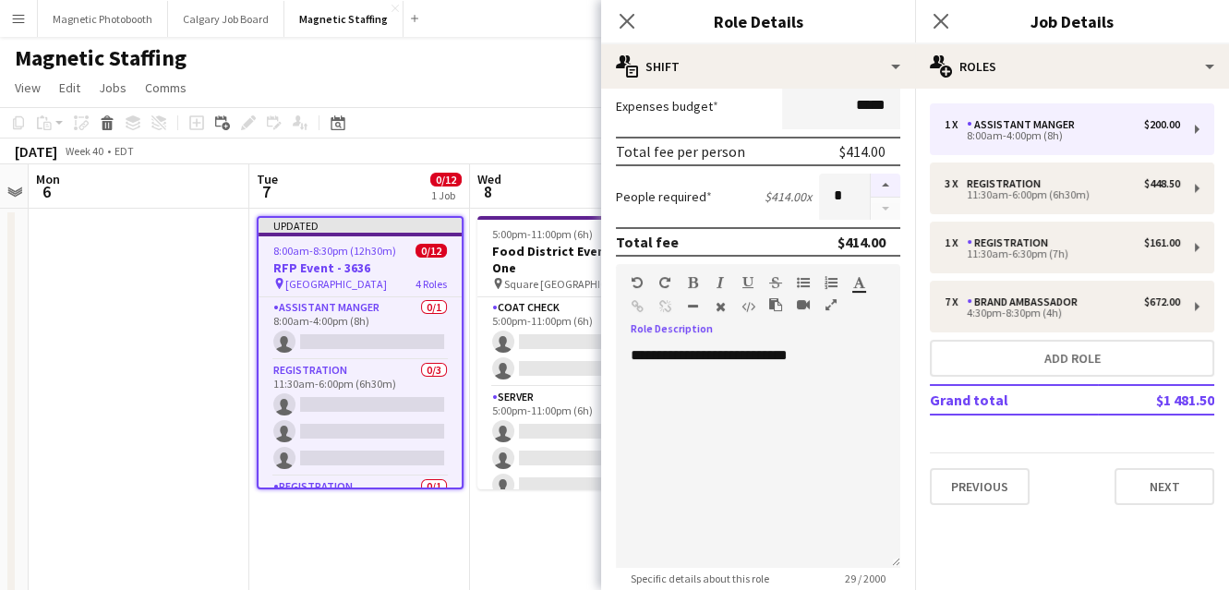
click at [884, 185] on button "button" at bounding box center [886, 186] width 30 height 24
type input "*"
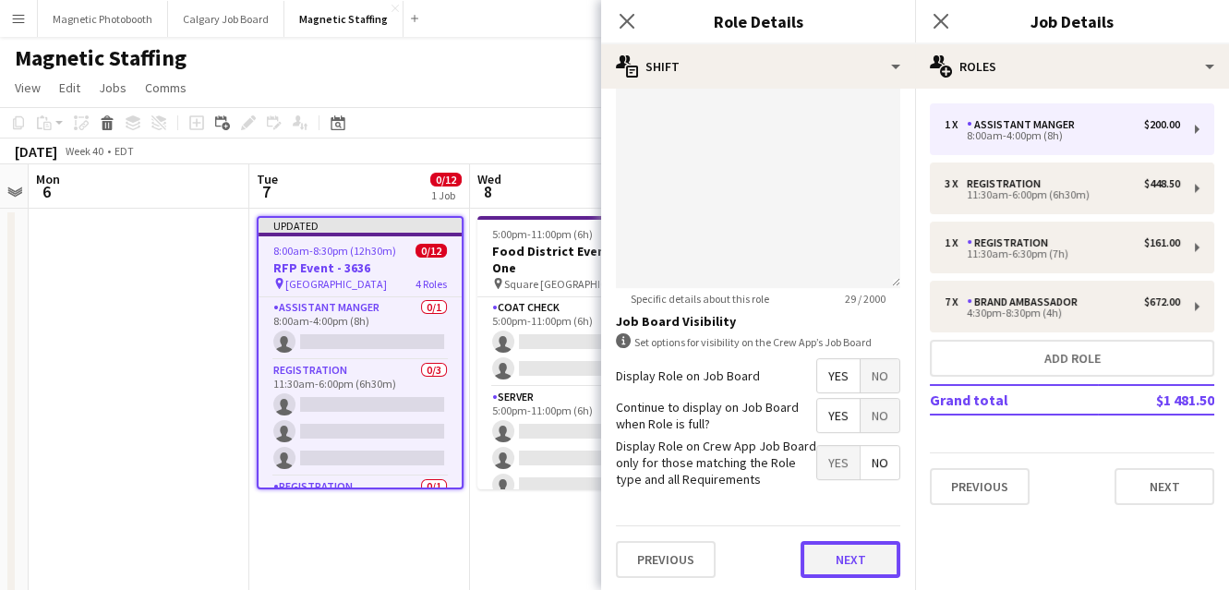
click at [837, 560] on button "Next" at bounding box center [850, 559] width 100 height 37
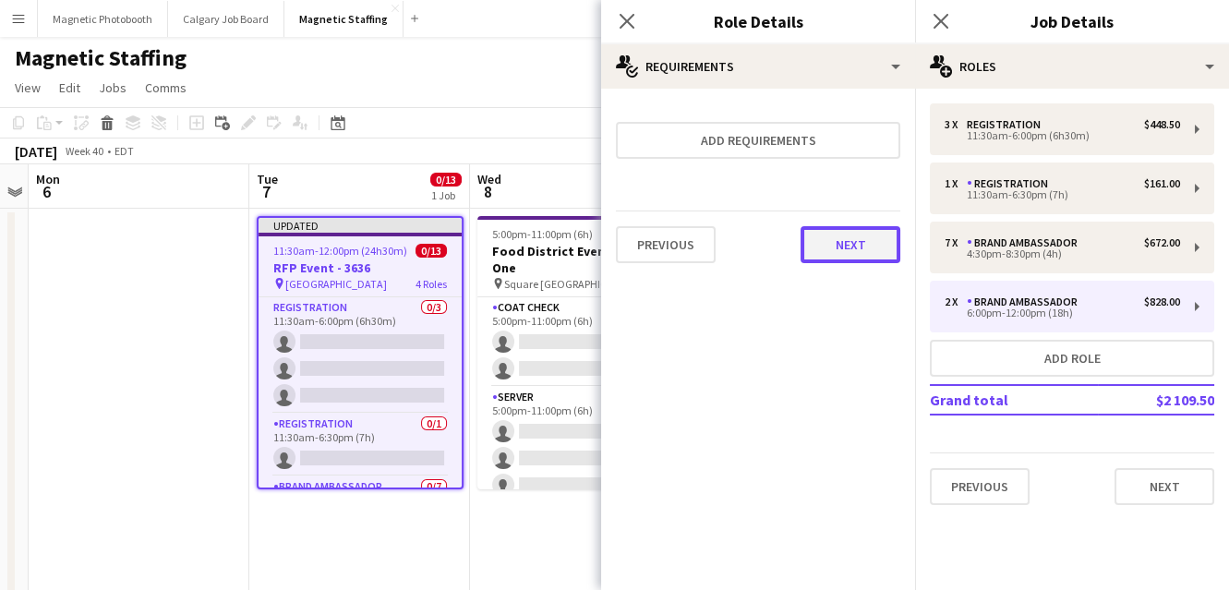
click at [855, 242] on button "Next" at bounding box center [850, 244] width 100 height 37
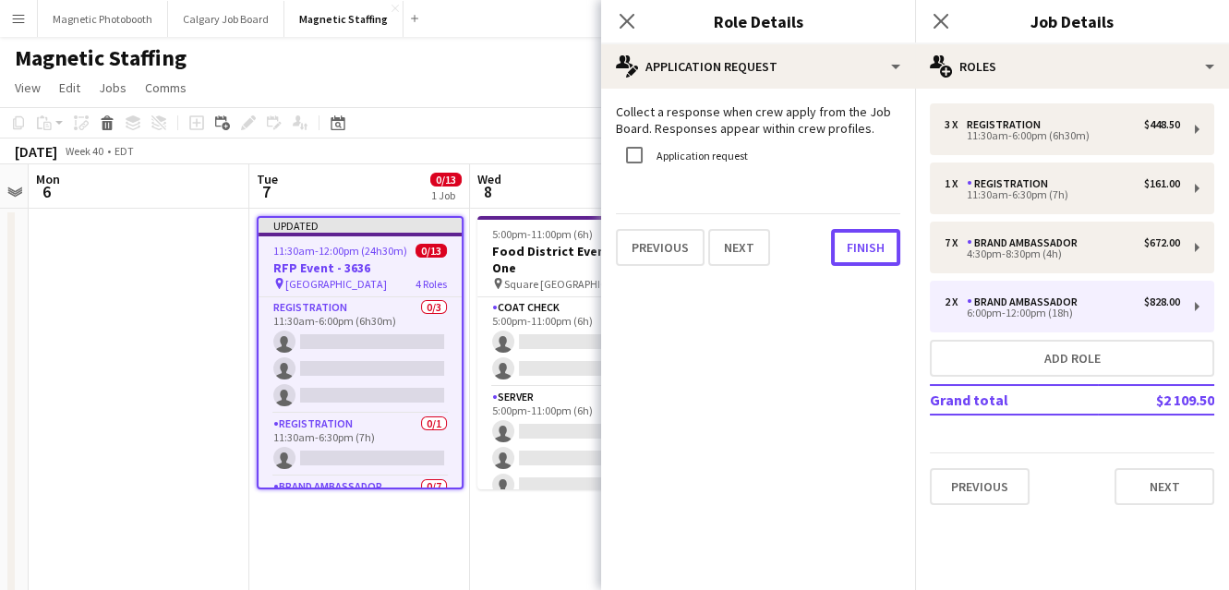
click at [855, 242] on button "Finish" at bounding box center [865, 247] width 69 height 37
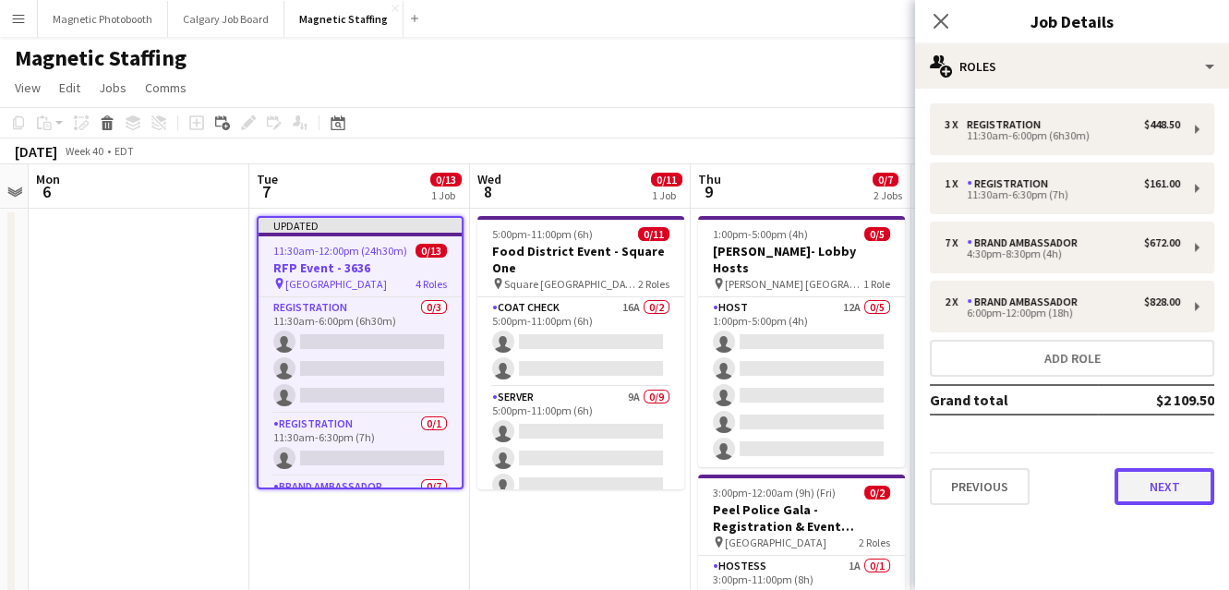
click at [1151, 487] on button "Next" at bounding box center [1164, 486] width 100 height 37
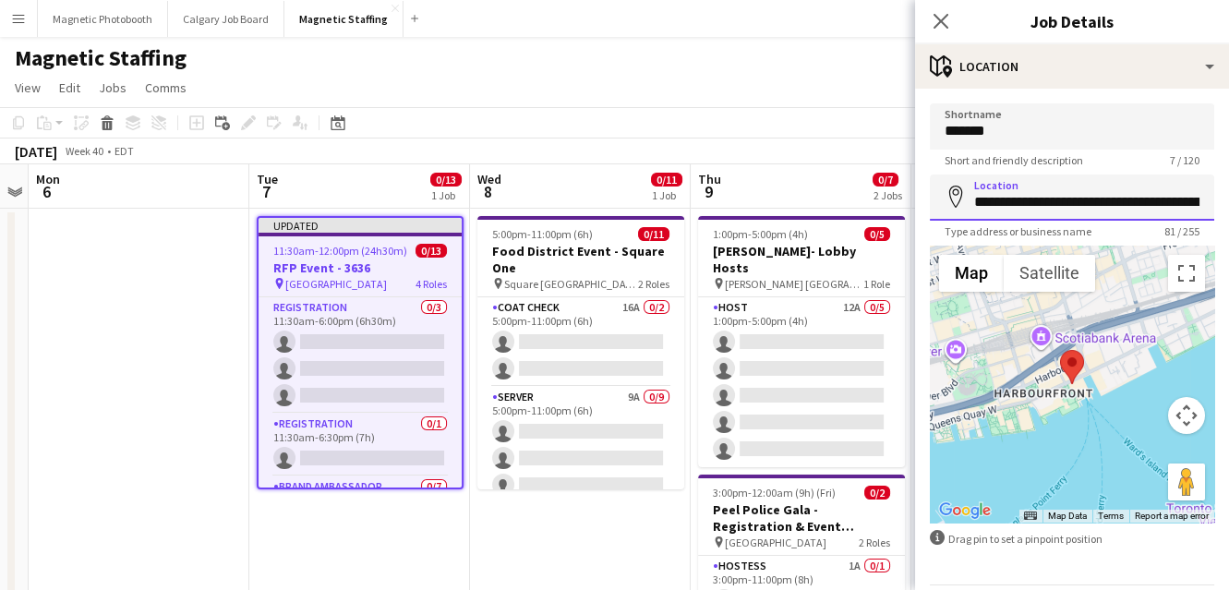
drag, startPoint x: 1186, startPoint y: 205, endPoint x: 784, endPoint y: 197, distance: 402.6
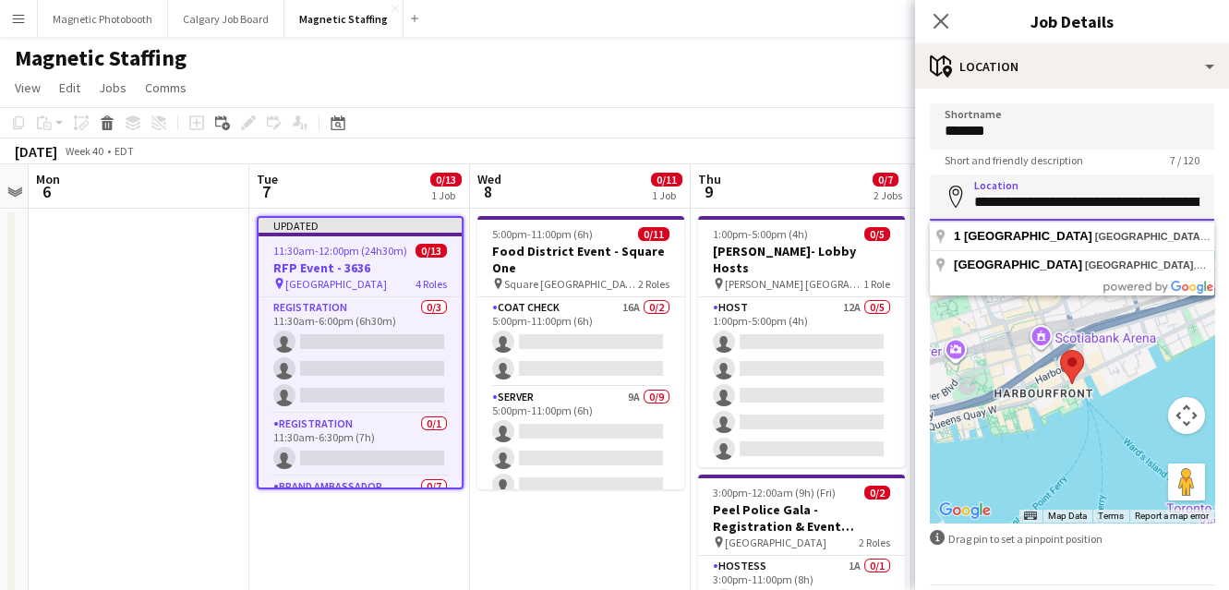
drag, startPoint x: 1155, startPoint y: 198, endPoint x: 825, endPoint y: 197, distance: 329.6
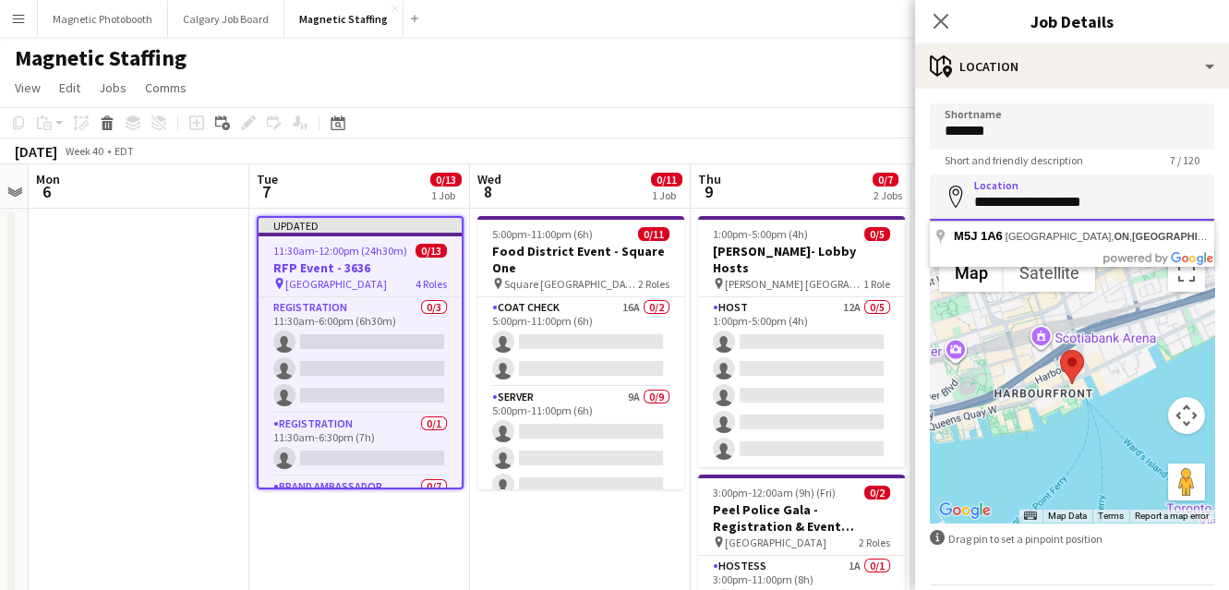
drag, startPoint x: 1105, startPoint y: 209, endPoint x: 629, endPoint y: 190, distance: 476.8
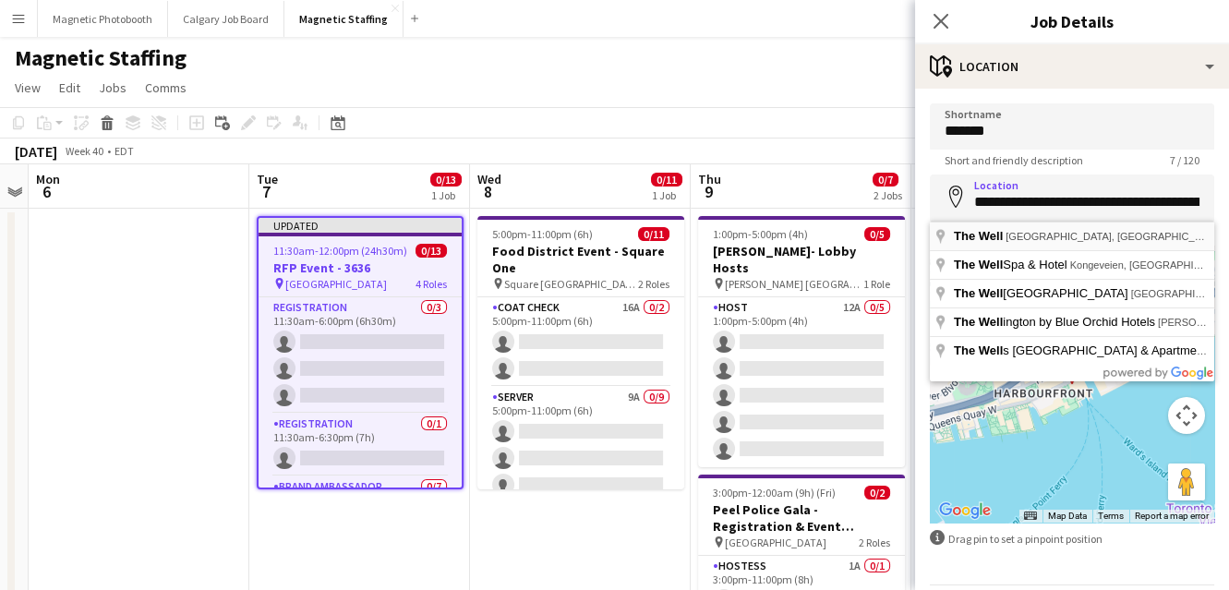
type input "**********"
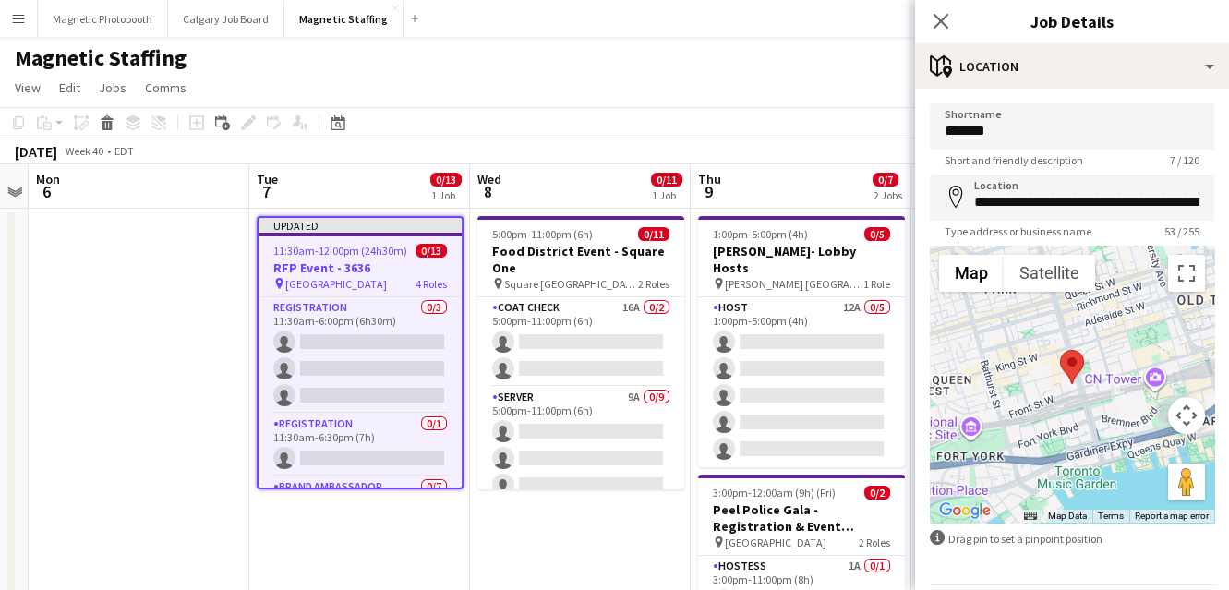
scroll to position [61, 0]
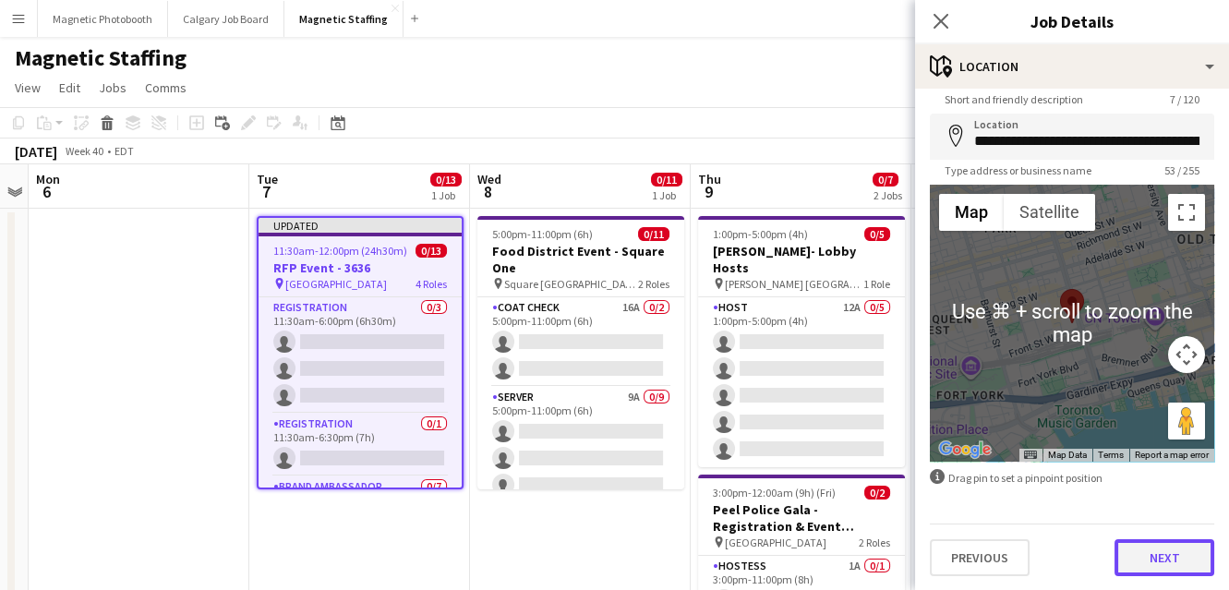
click at [1169, 566] on button "Next" at bounding box center [1164, 557] width 100 height 37
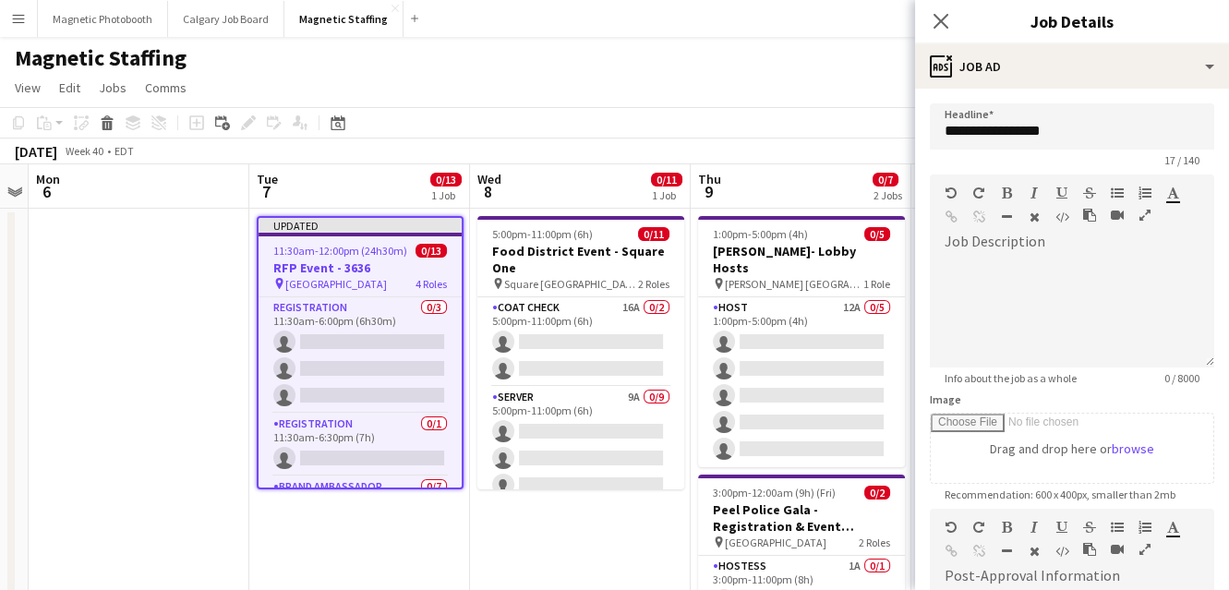
type input "*******"
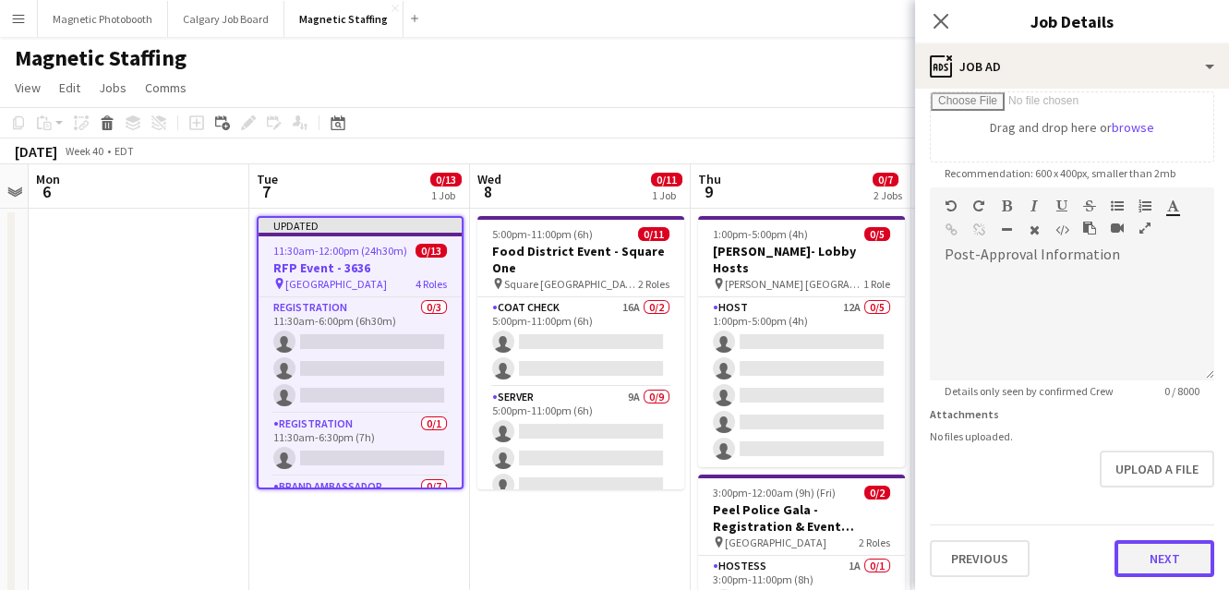
click at [1174, 561] on button "Next" at bounding box center [1164, 558] width 100 height 37
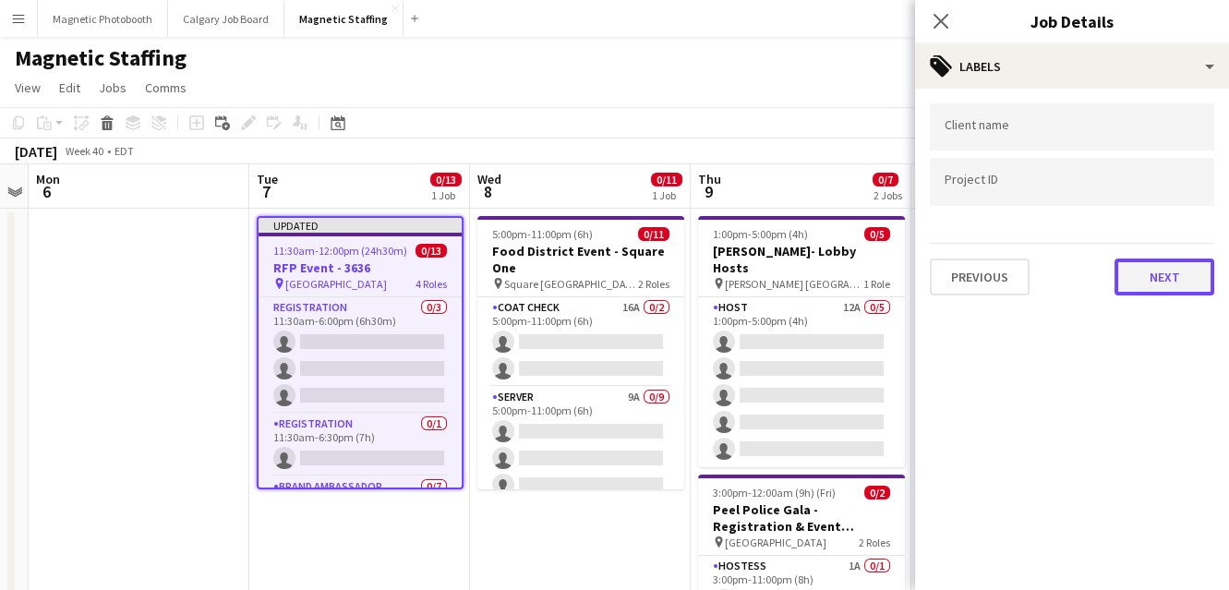
click at [1161, 273] on button "Next" at bounding box center [1164, 277] width 100 height 37
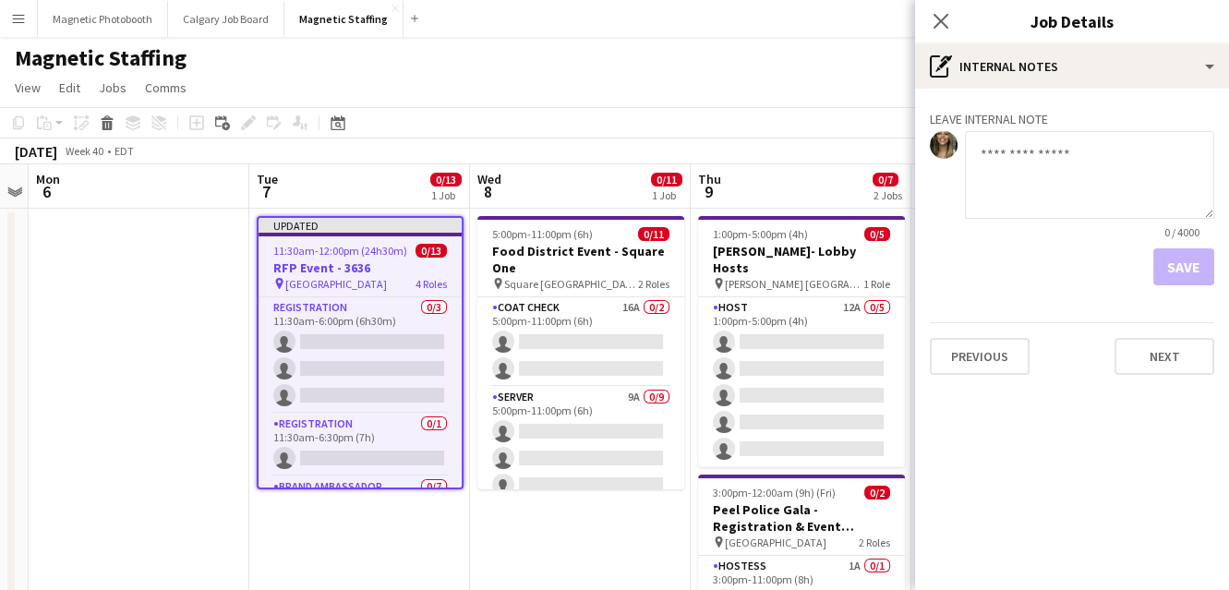
click at [1175, 265] on div "Save" at bounding box center [1072, 266] width 284 height 37
click at [1166, 361] on button "Next" at bounding box center [1164, 356] width 100 height 37
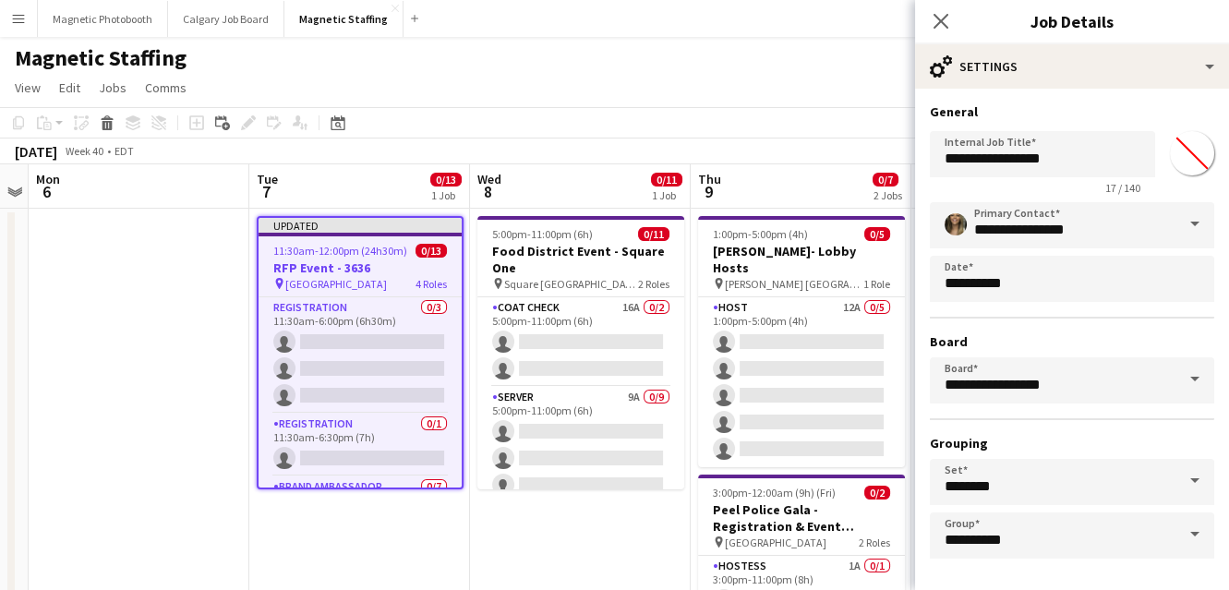
scroll to position [70, 0]
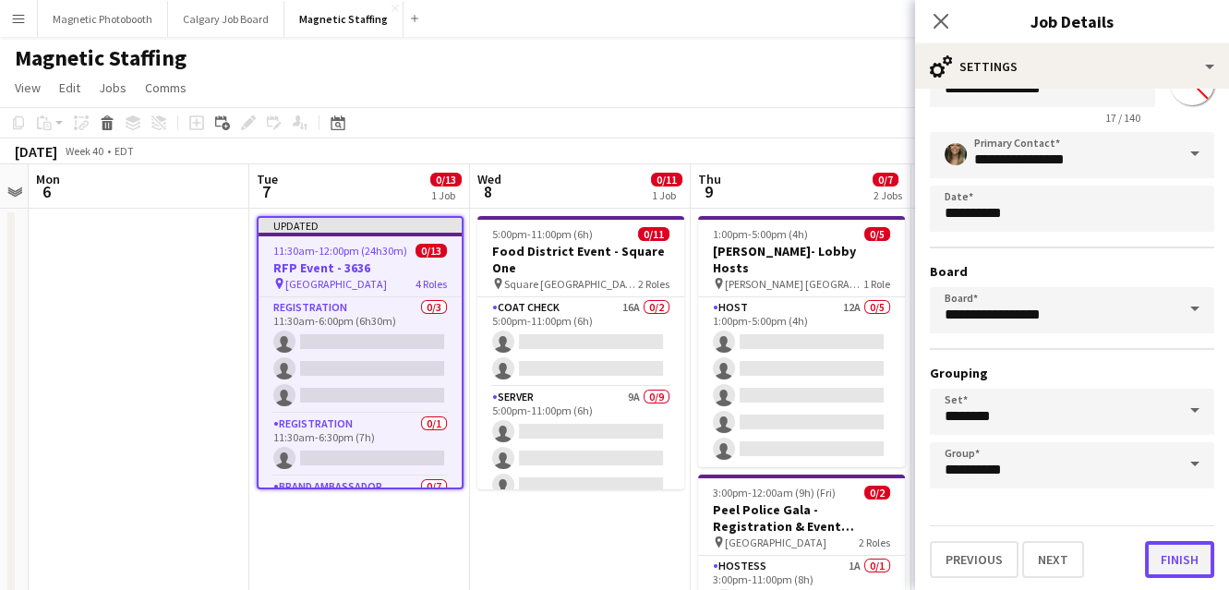
click at [1179, 563] on button "Finish" at bounding box center [1179, 559] width 69 height 37
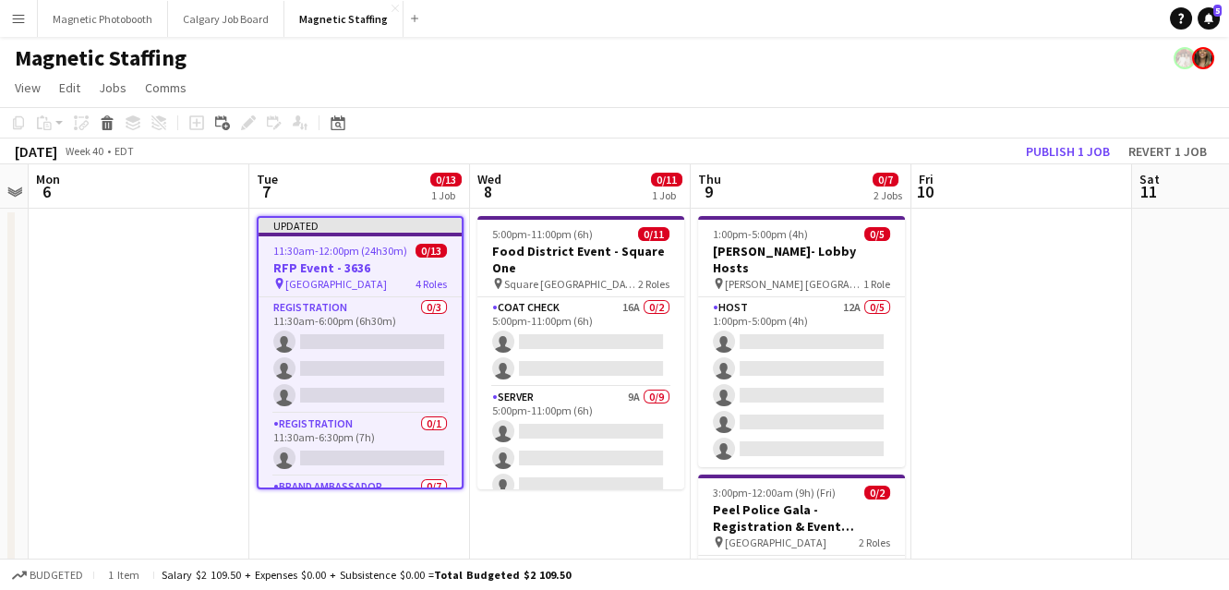
click at [312, 268] on h3 "RFP Event - 3636" at bounding box center [360, 267] width 203 height 17
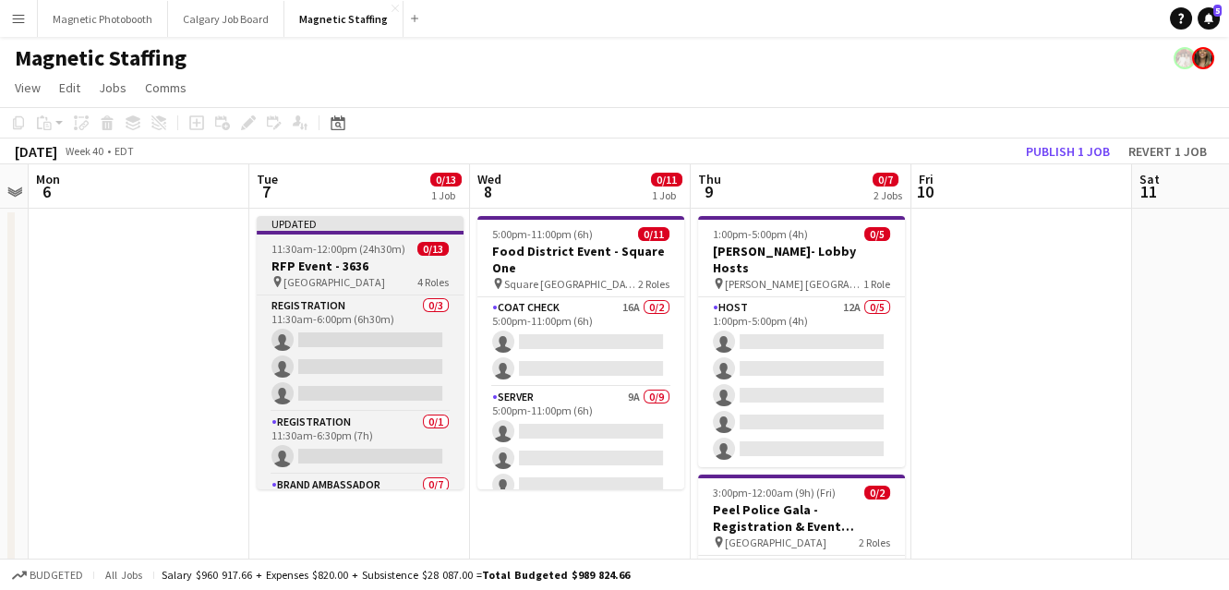
click at [312, 268] on h3 "RFP Event - 3636" at bounding box center [360, 266] width 207 height 17
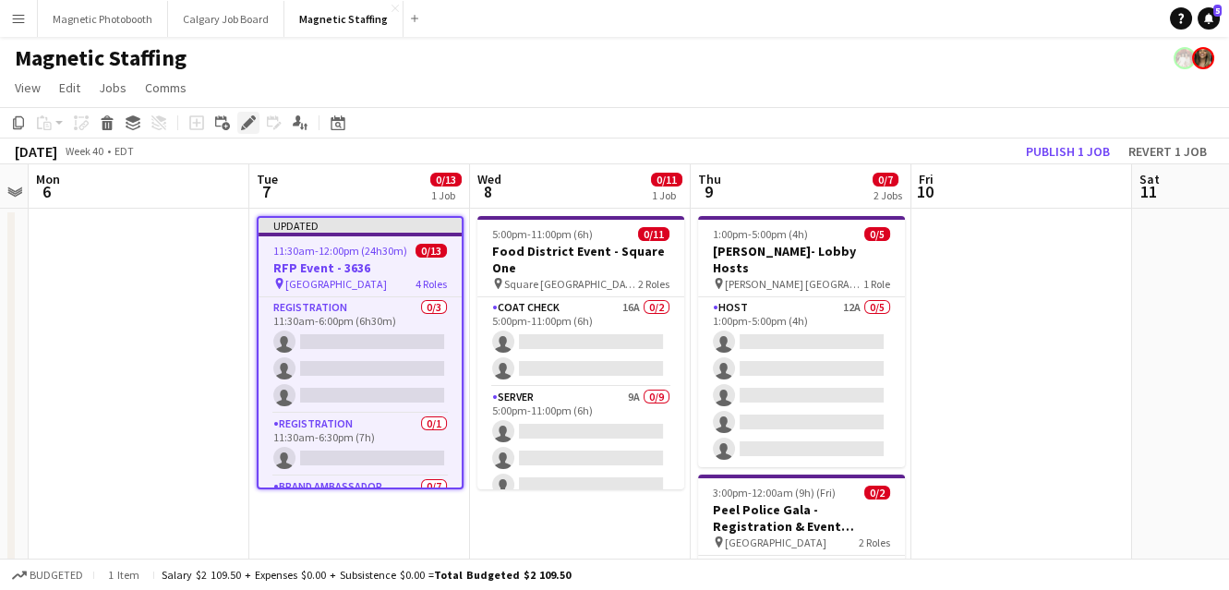
click at [247, 123] on icon at bounding box center [248, 123] width 10 height 10
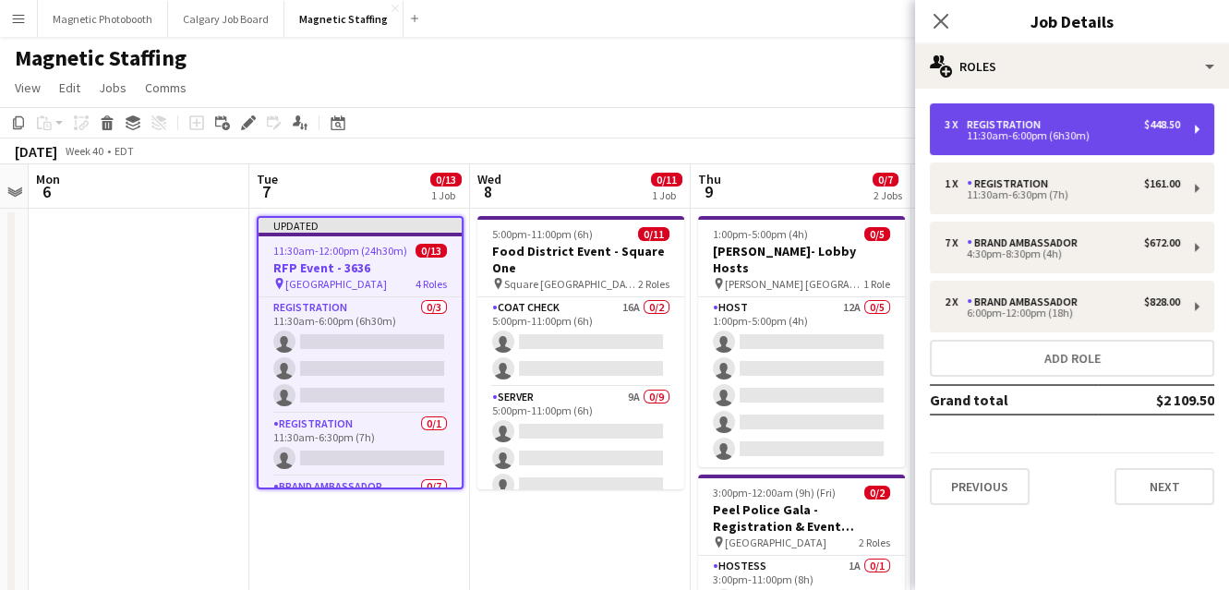
click at [1082, 136] on div "11:30am-6:00pm (6h30m)" at bounding box center [1062, 135] width 235 height 9
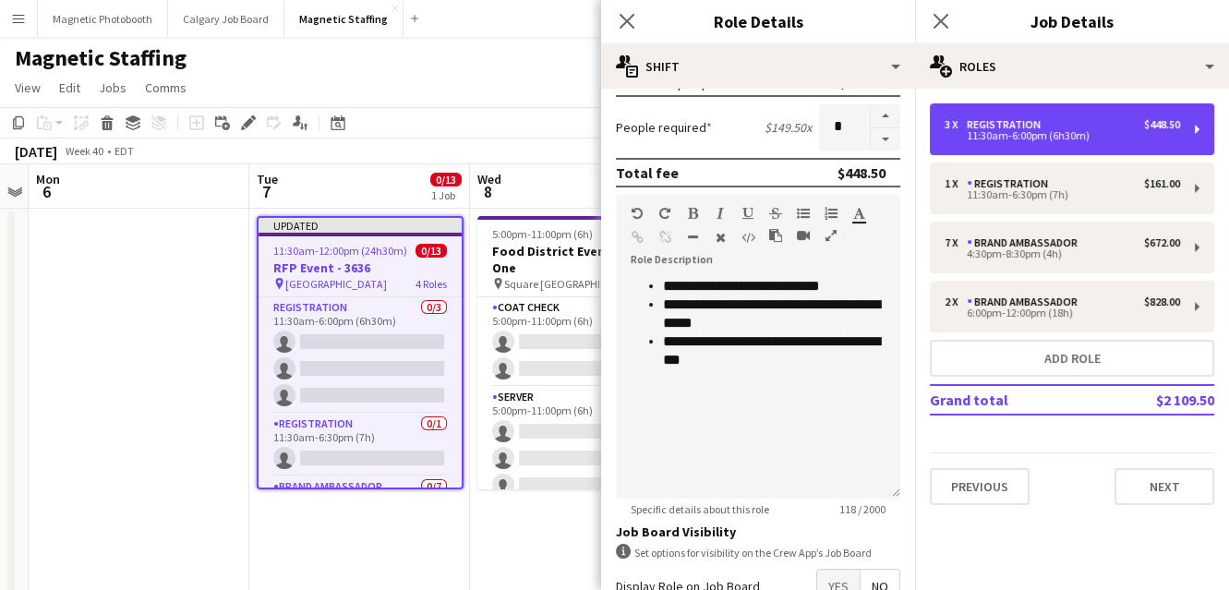
scroll to position [563, 0]
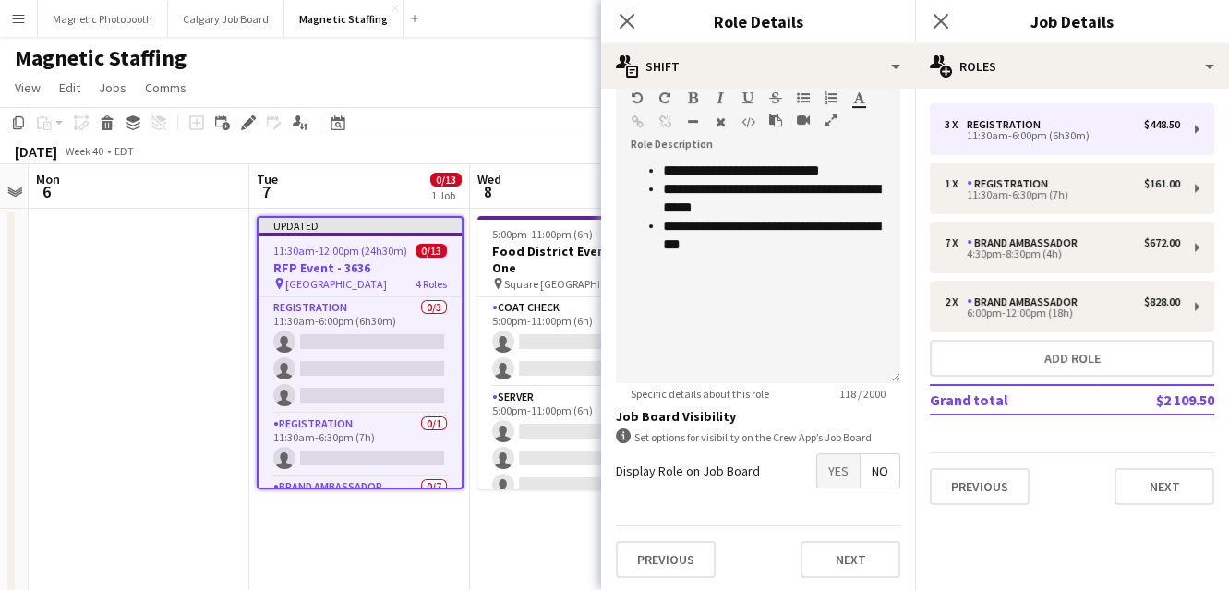
click at [838, 476] on span "Yes" at bounding box center [838, 470] width 42 height 33
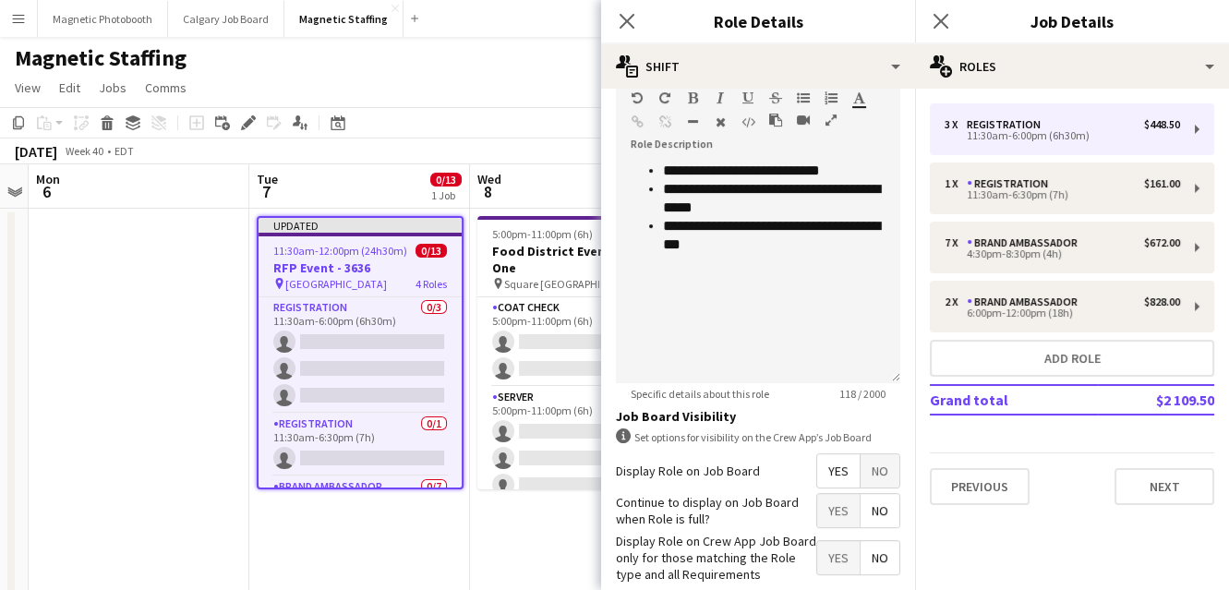
scroll to position [658, 0]
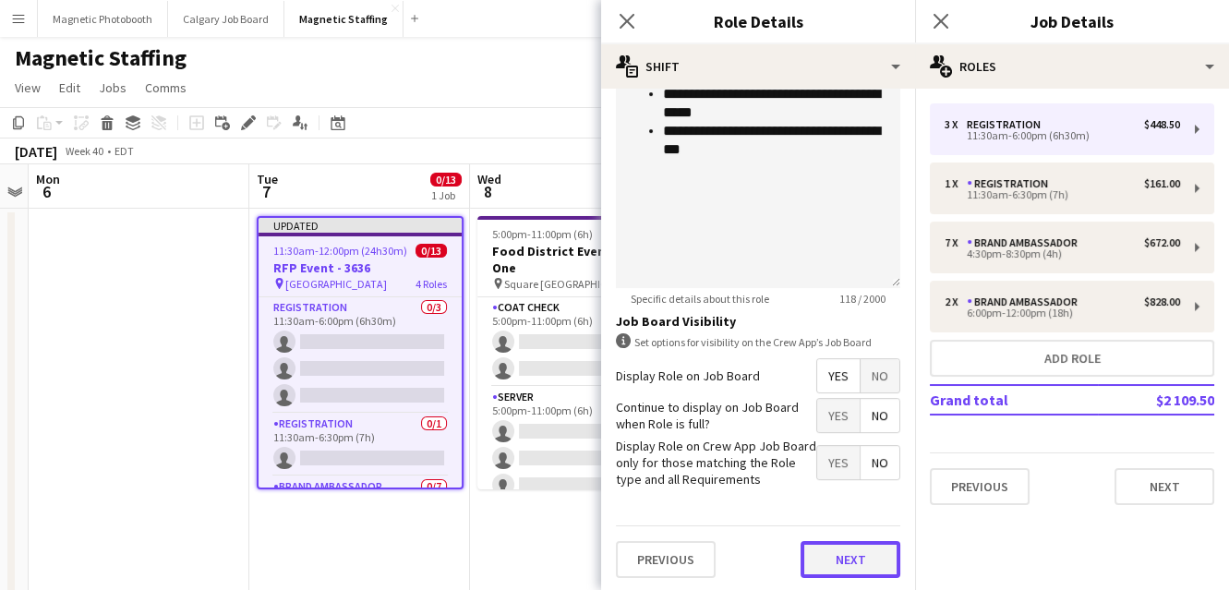
click at [842, 569] on button "Next" at bounding box center [850, 559] width 100 height 37
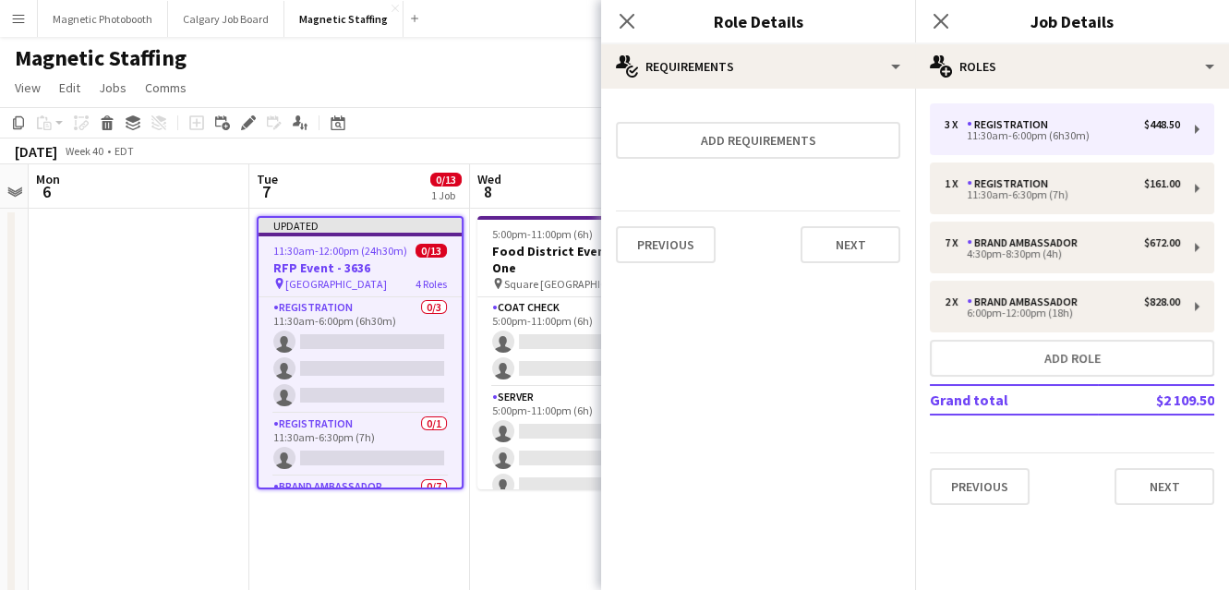
scroll to position [0, 0]
click at [844, 243] on button "Next" at bounding box center [850, 244] width 100 height 37
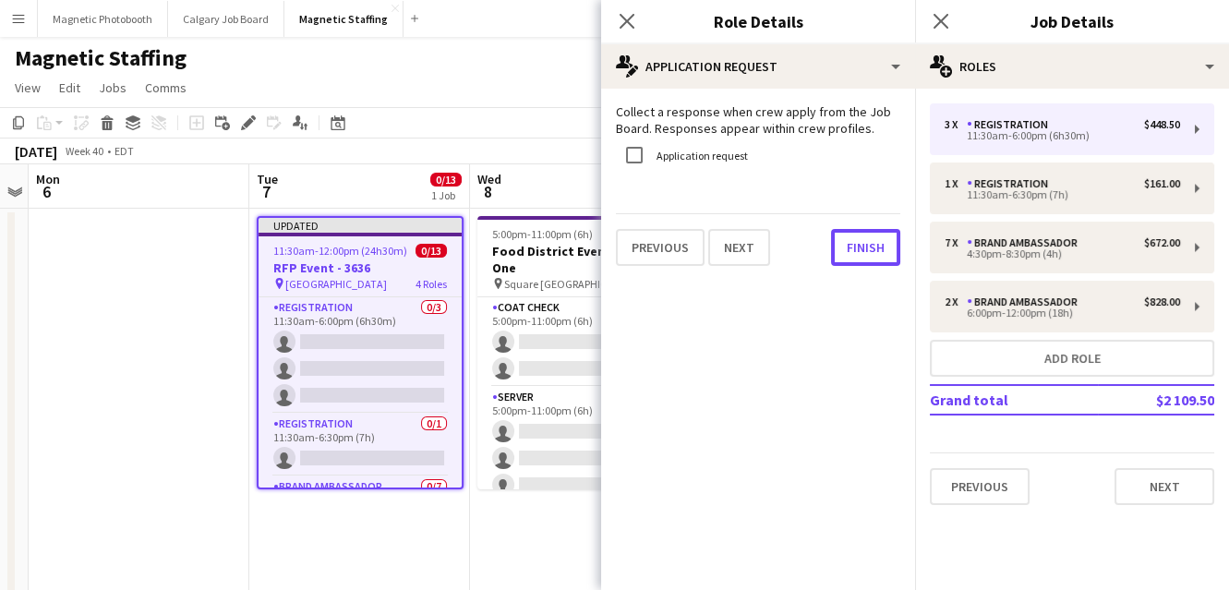
click at [844, 243] on button "Finish" at bounding box center [865, 247] width 69 height 37
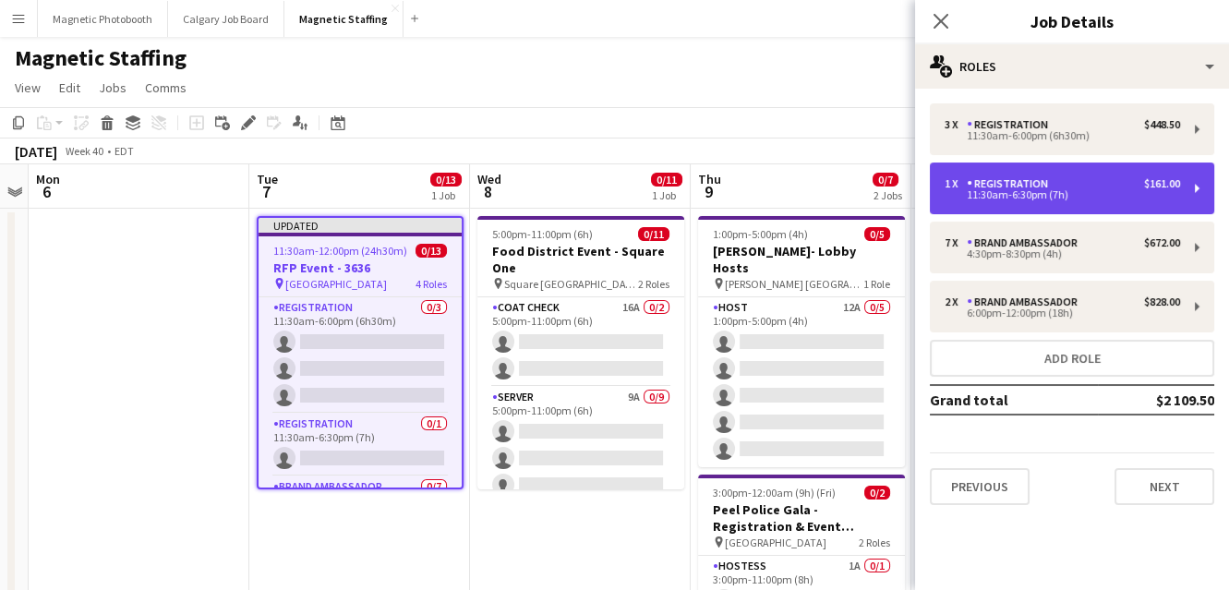
click at [938, 194] on div "1 x Registration $161.00 11:30am-6:30pm (7h)" at bounding box center [1072, 188] width 284 height 52
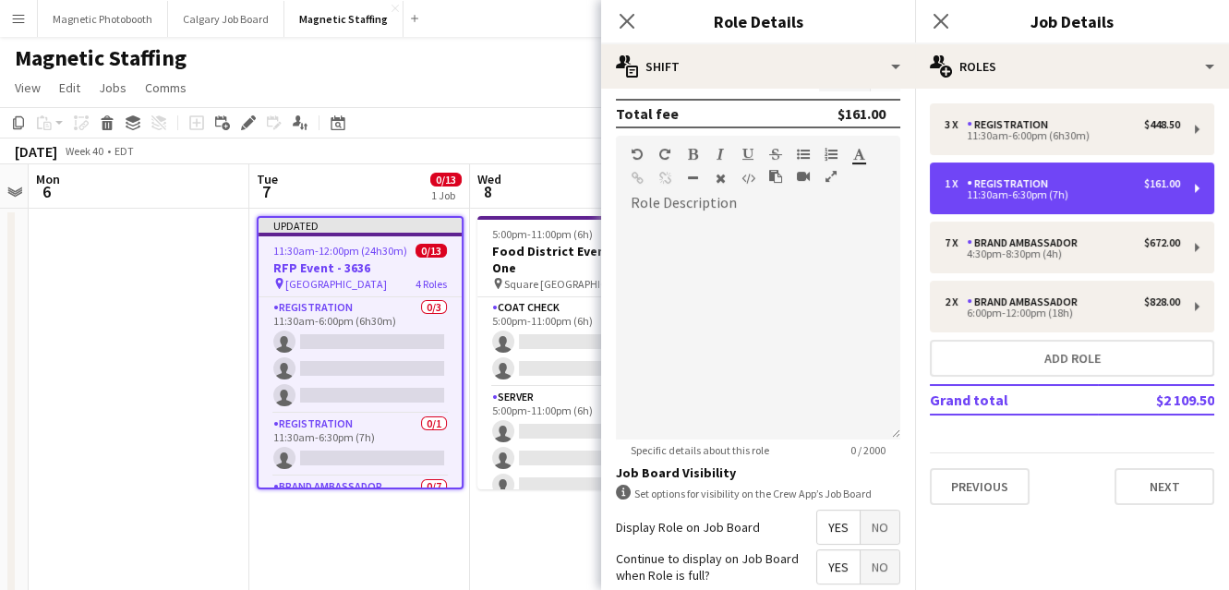
scroll to position [563, 0]
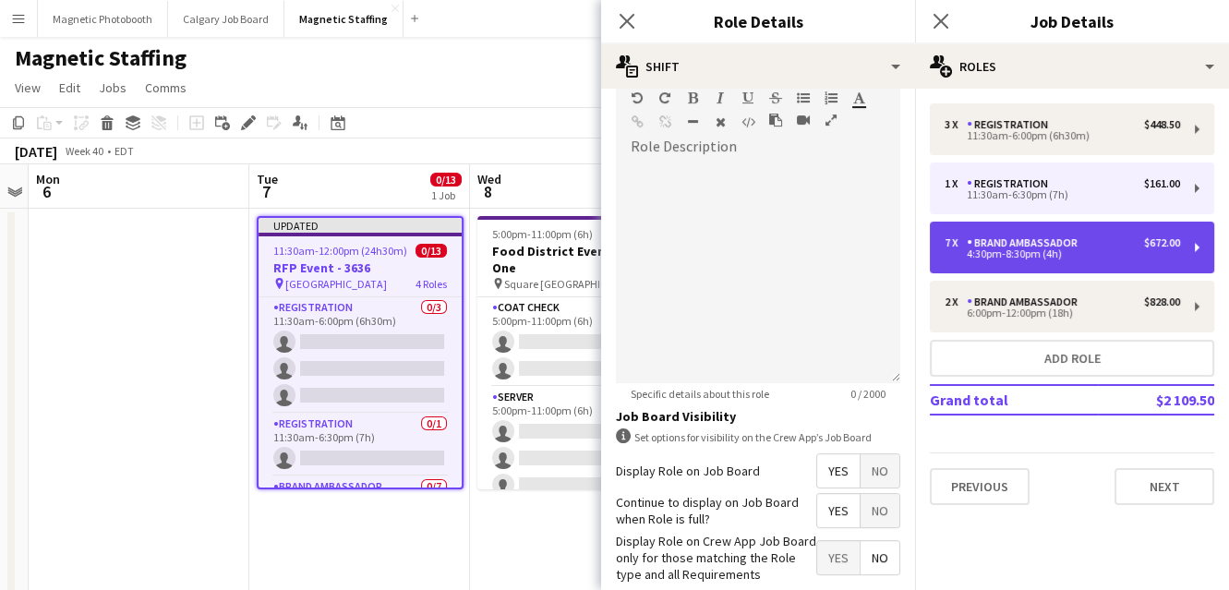
click at [977, 253] on div "4:30pm-8:30pm (4h)" at bounding box center [1062, 253] width 235 height 9
type input "**********"
type input "*****"
type input "******"
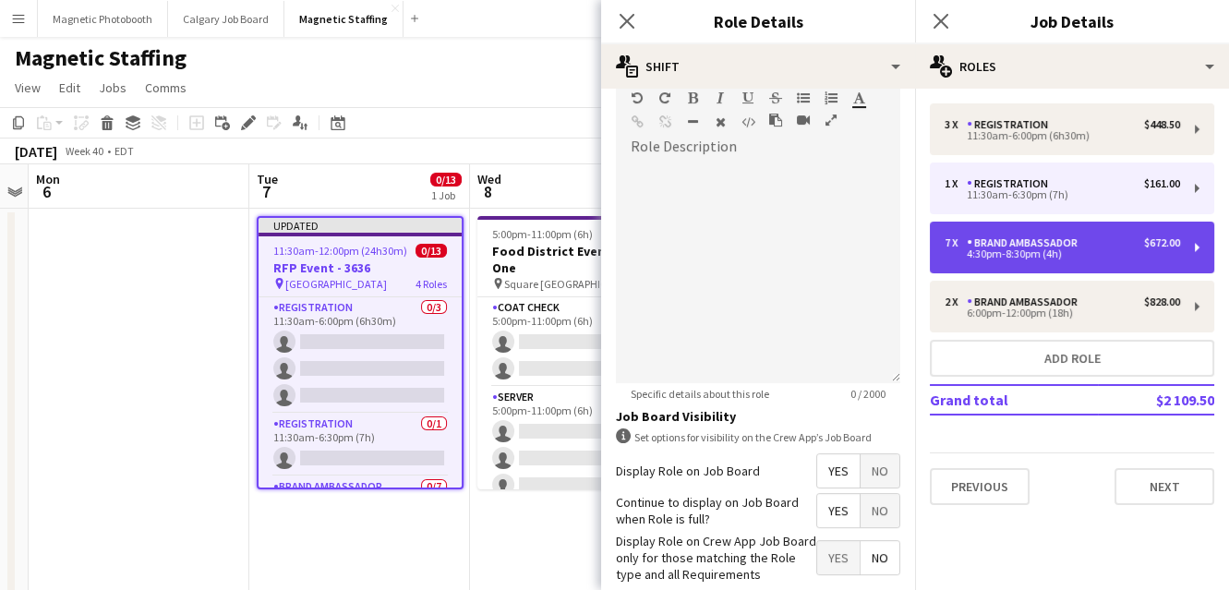
type input "*"
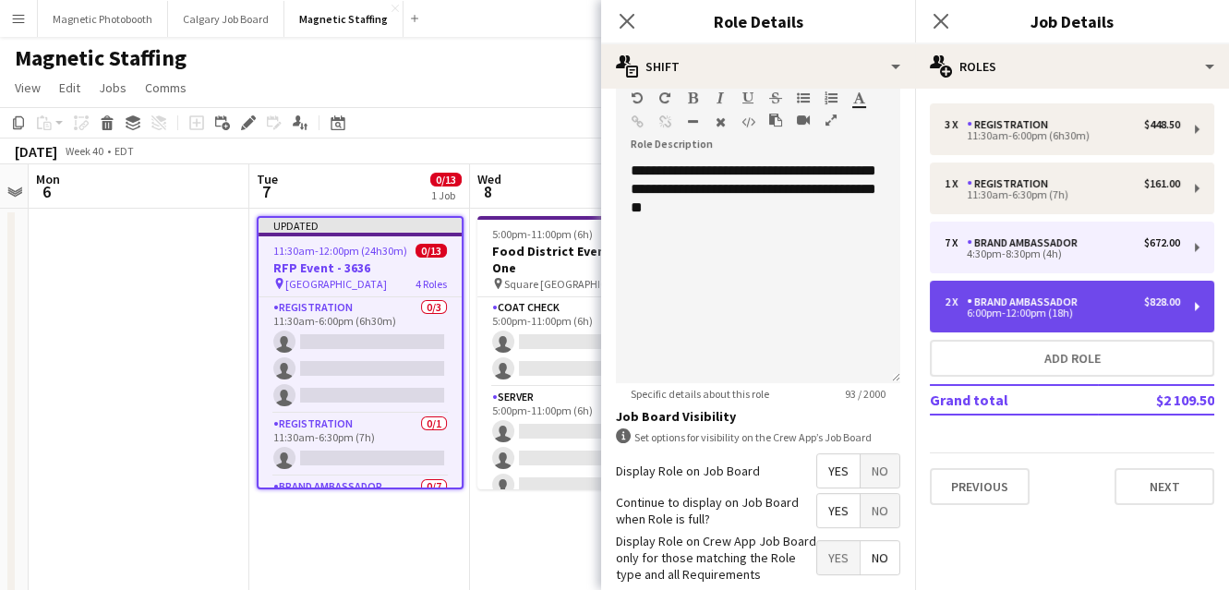
click at [1028, 293] on div "2 x Brand Ambassador $828.00 6:00pm-12:00pm (18h)" at bounding box center [1072, 307] width 284 height 52
type input "*****"
type input "******"
type input "*"
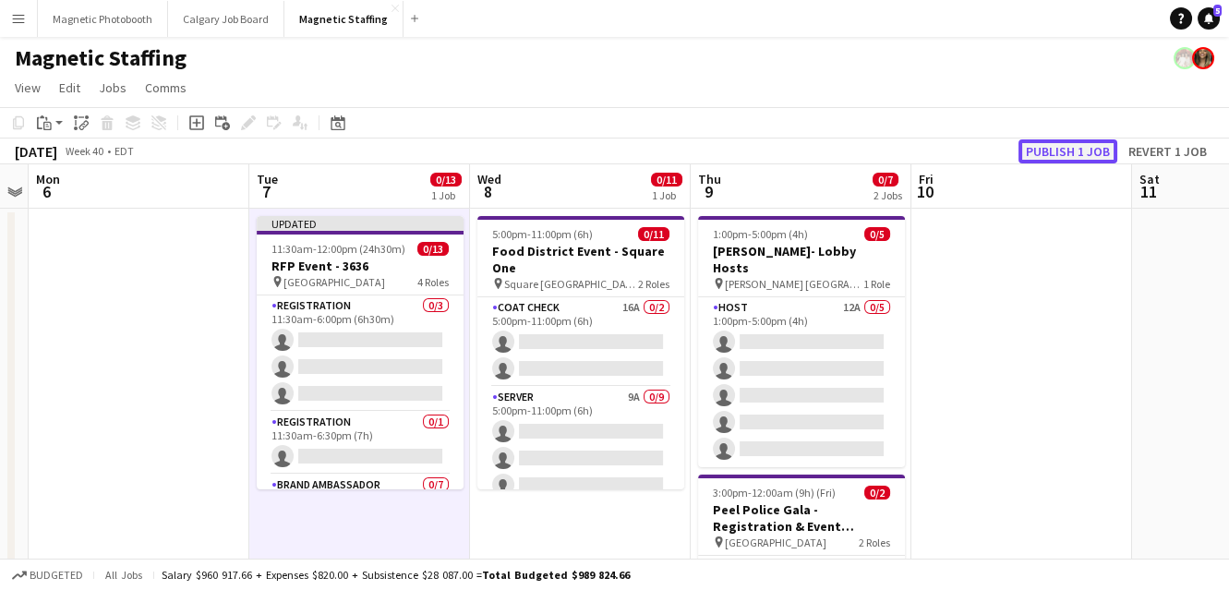
click at [1068, 161] on button "Publish 1 job" at bounding box center [1067, 151] width 99 height 24
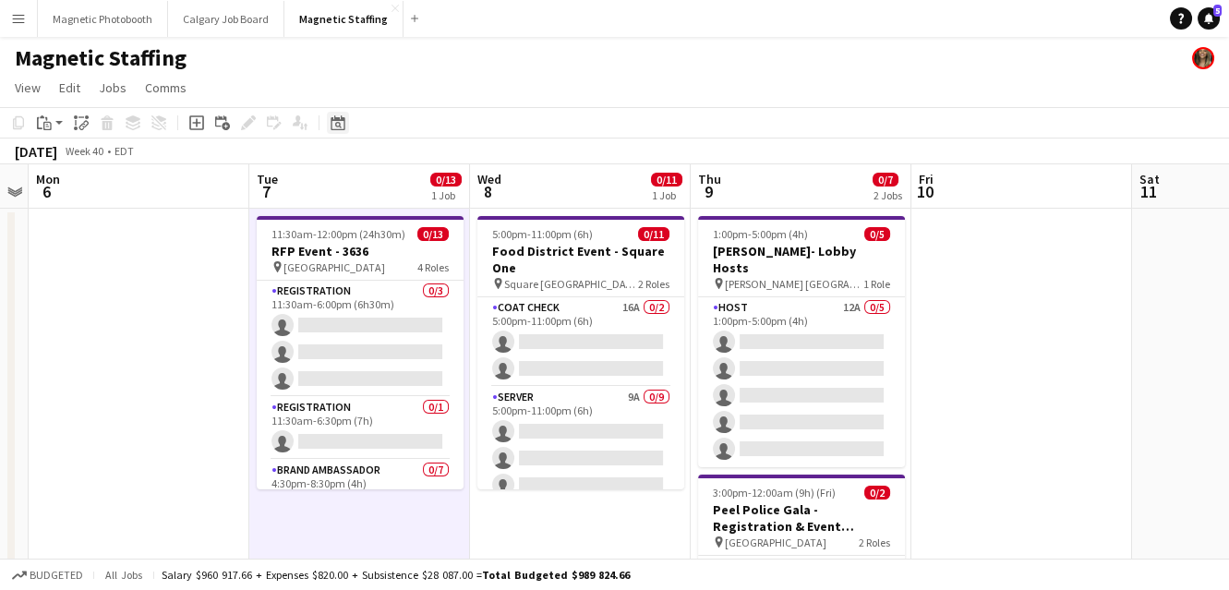
click at [339, 122] on icon "Date picker" at bounding box center [338, 122] width 15 height 15
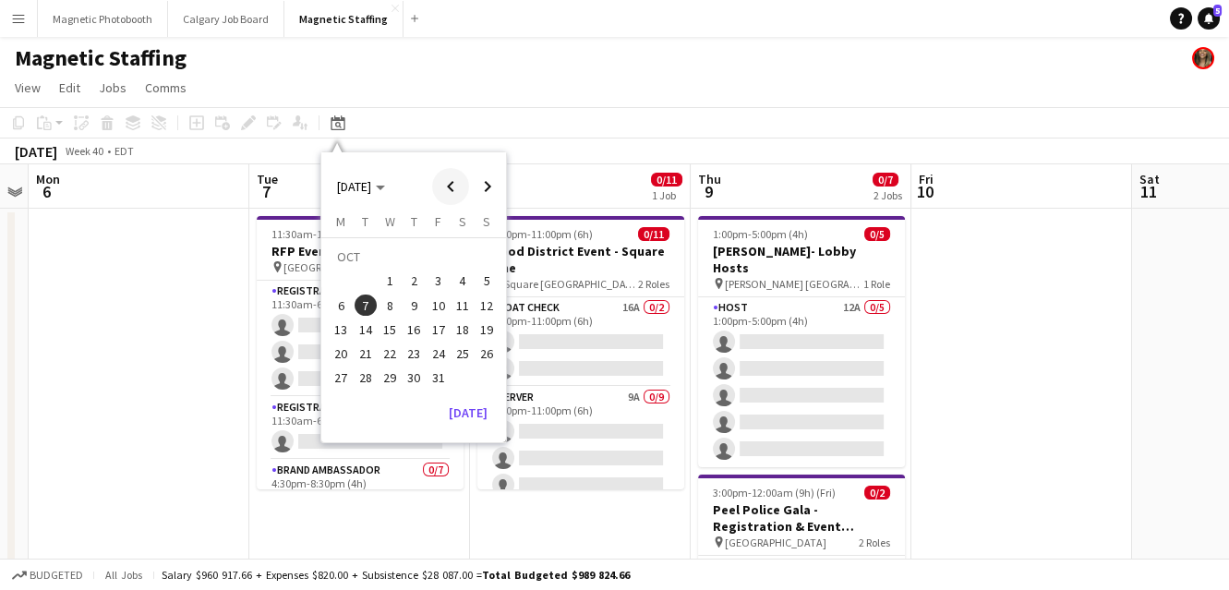
click at [467, 187] on span "Previous month" at bounding box center [450, 186] width 37 height 37
click at [367, 328] on span "16" at bounding box center [366, 330] width 22 height 22
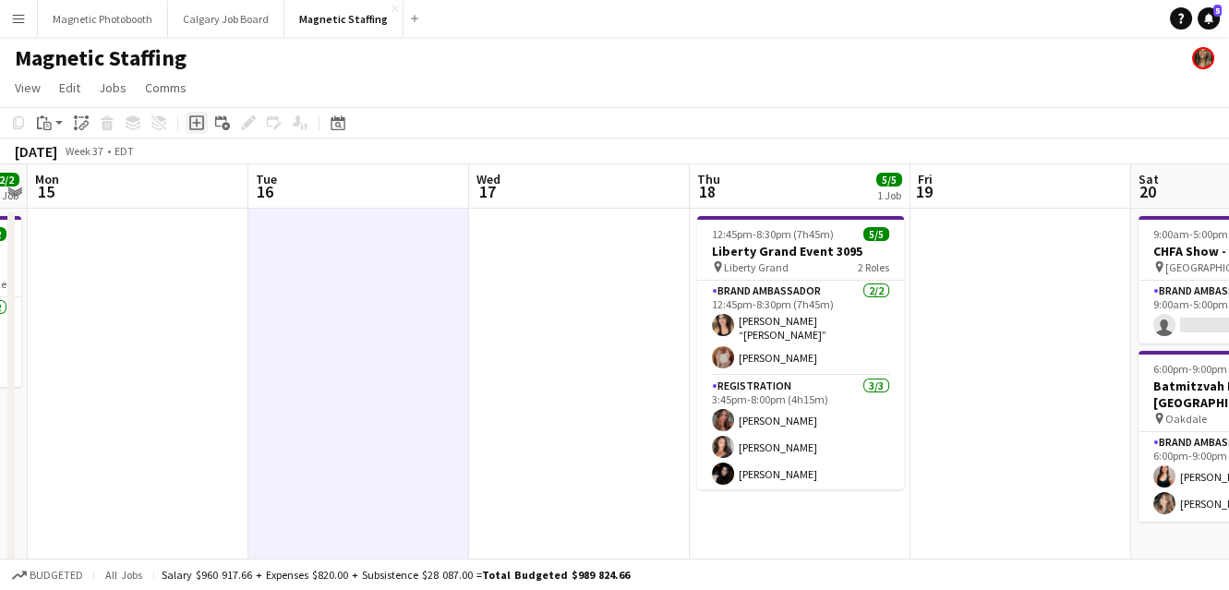
click at [197, 123] on icon at bounding box center [196, 123] width 8 height 8
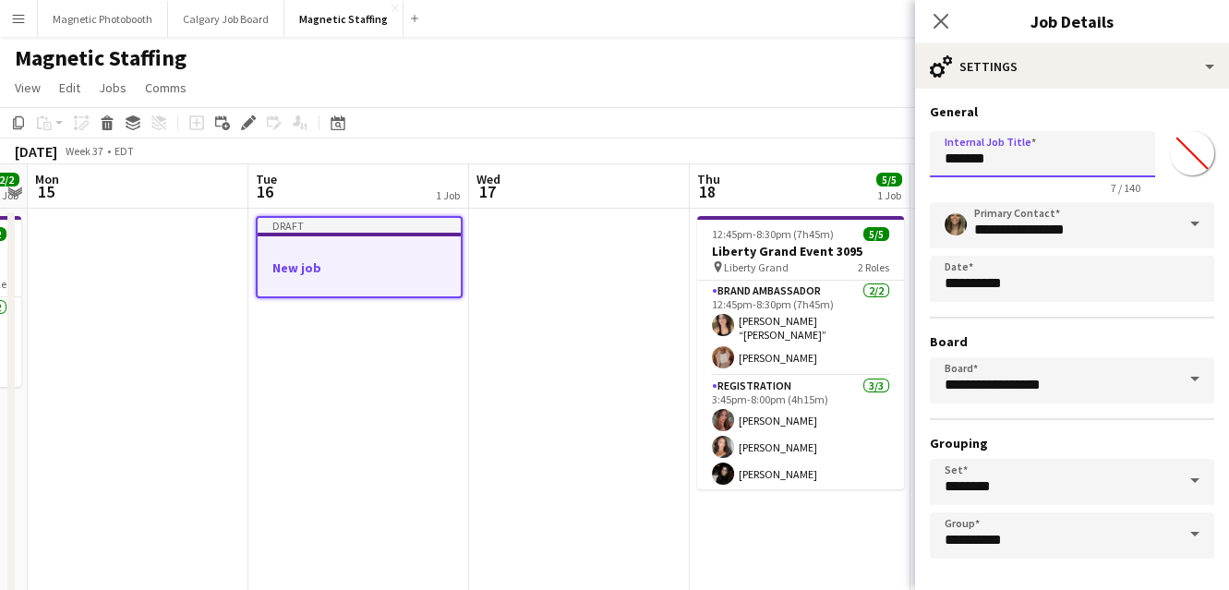
drag, startPoint x: 1008, startPoint y: 160, endPoint x: 788, endPoint y: 132, distance: 222.4
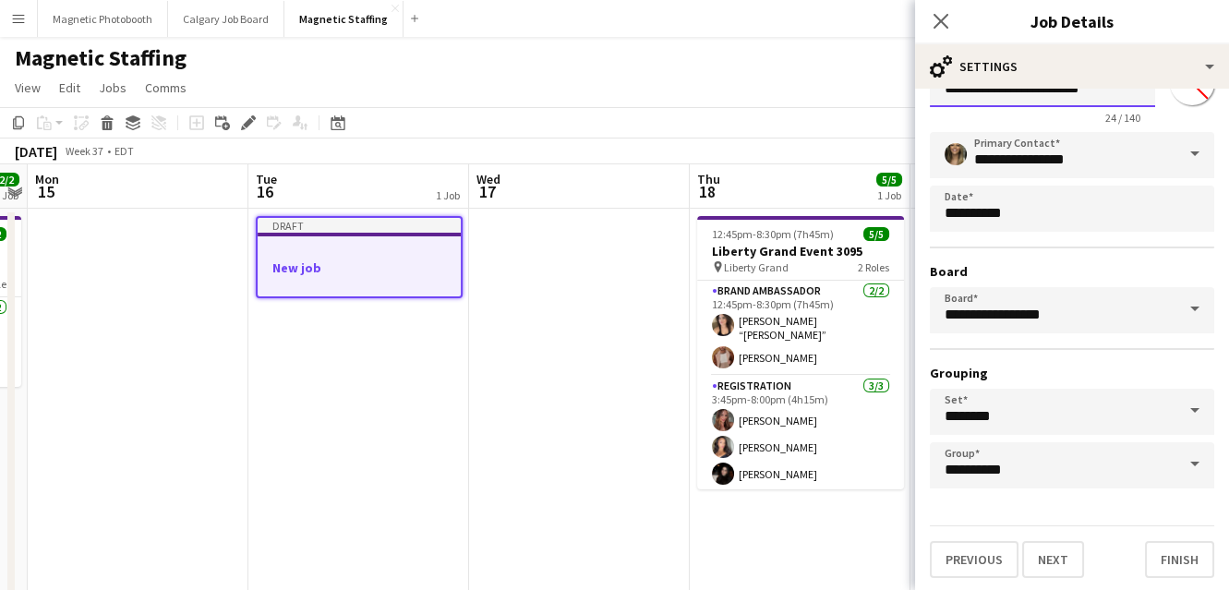
type input "**********"
click at [1059, 555] on button "Next" at bounding box center [1053, 559] width 62 height 37
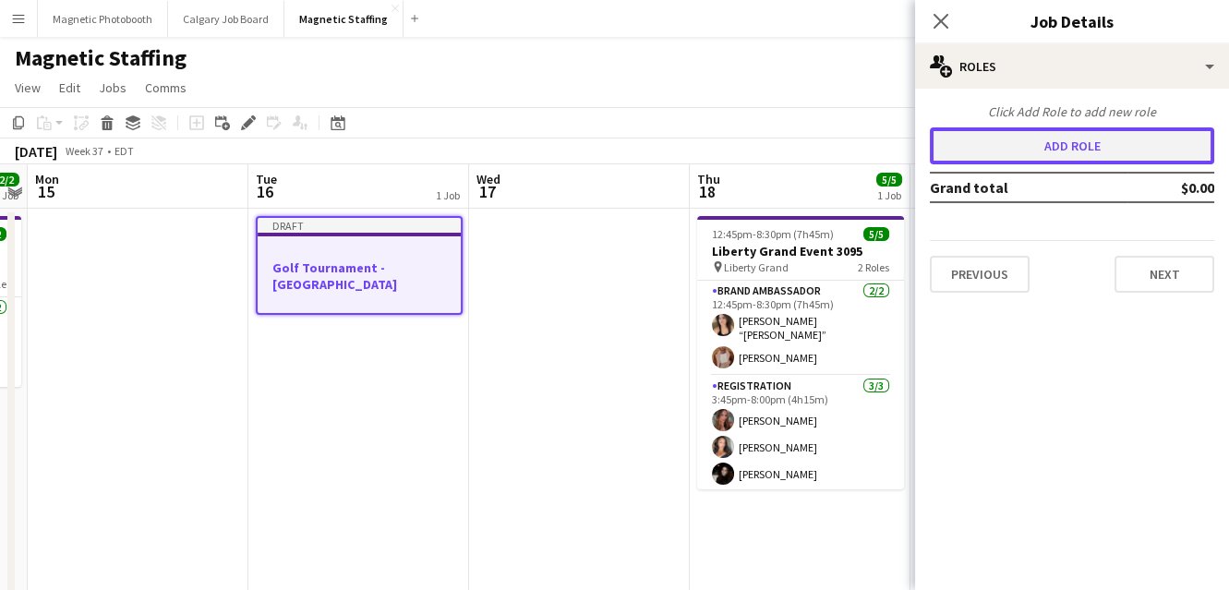
click at [1112, 150] on button "Add role" at bounding box center [1072, 145] width 284 height 37
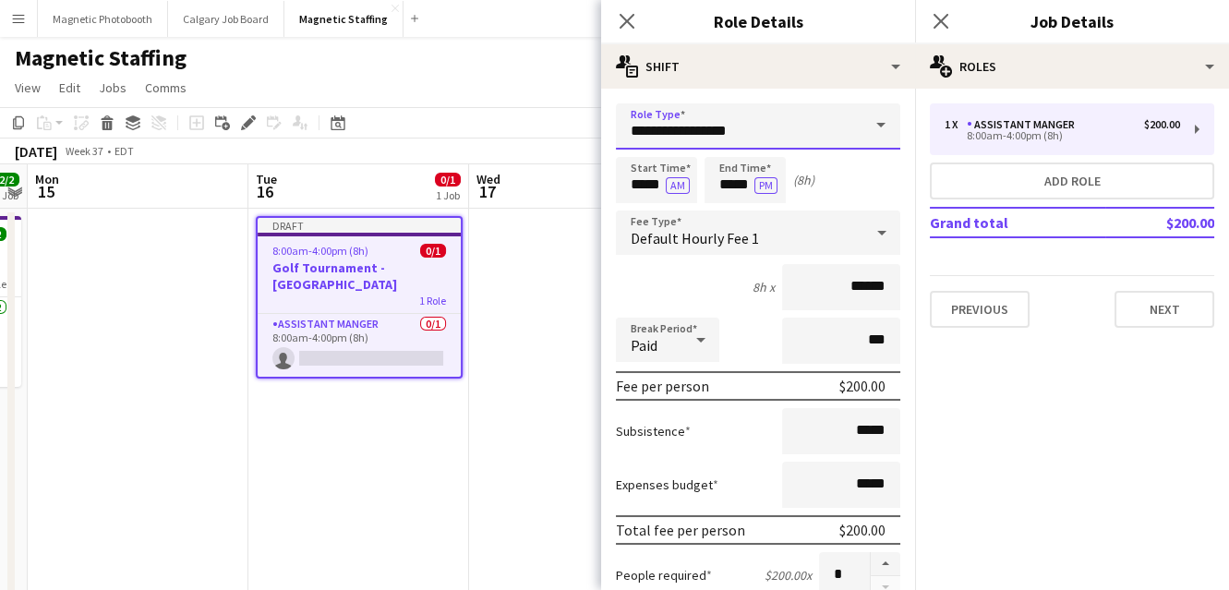
drag, startPoint x: 752, startPoint y: 130, endPoint x: 460, endPoint y: 118, distance: 292.0
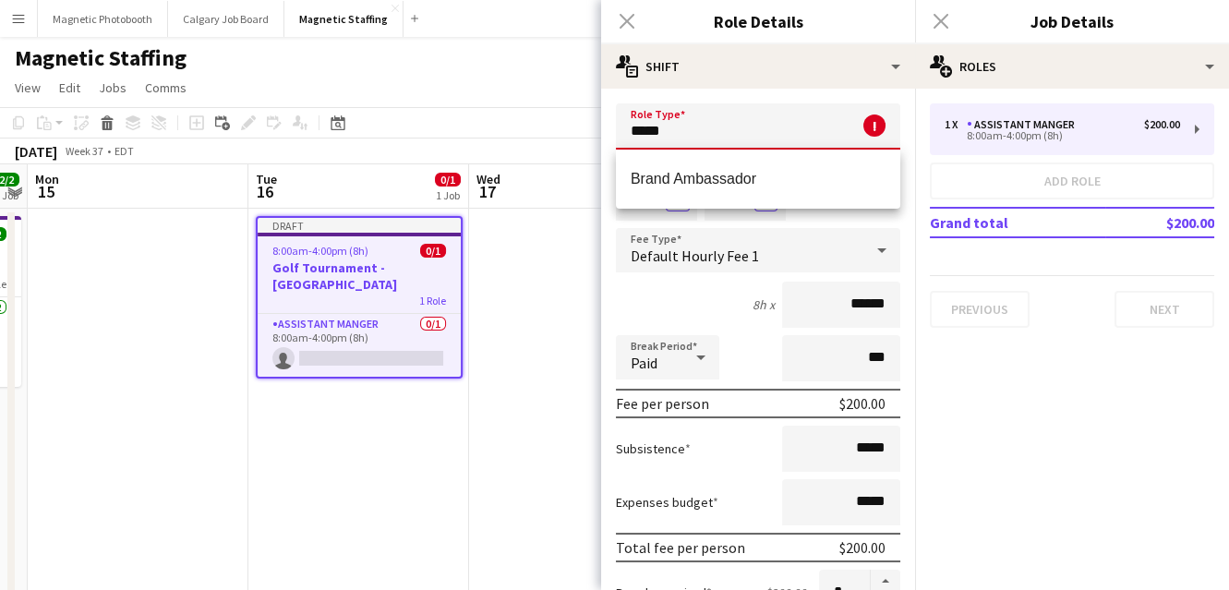
click at [663, 176] on span "Brand Ambassador" at bounding box center [758, 179] width 255 height 18
type input "**********"
type input "******"
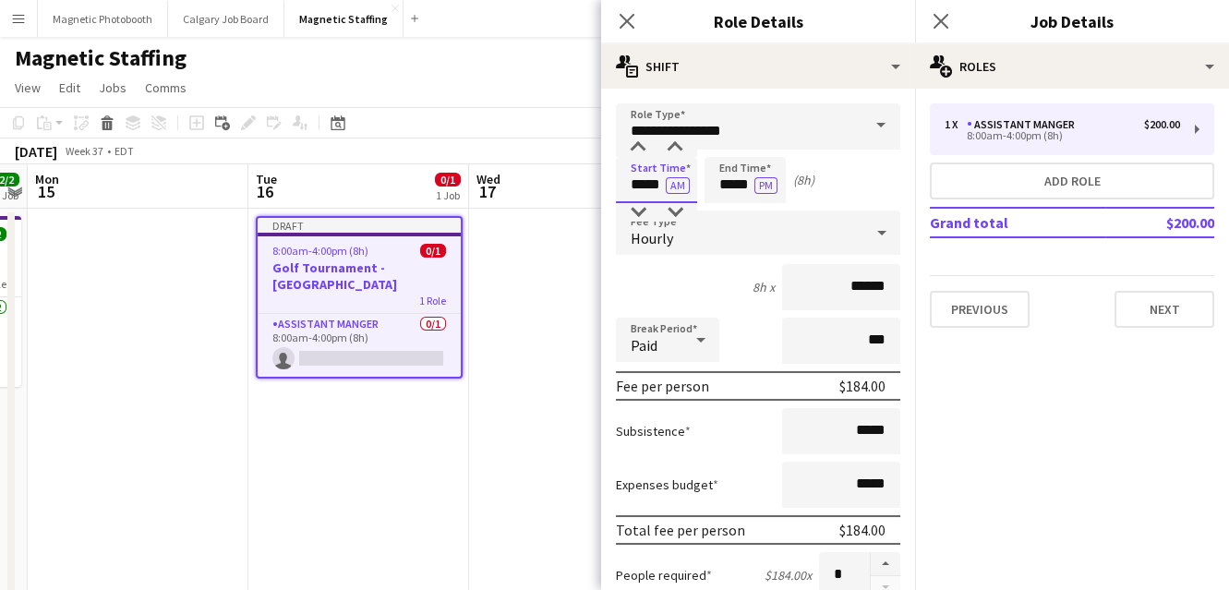
drag, startPoint x: 660, startPoint y: 187, endPoint x: 560, endPoint y: 185, distance: 99.8
type input "*****"
drag, startPoint x: 752, startPoint y: 186, endPoint x: 644, endPoint y: 174, distance: 109.6
click at [648, 180] on div "Start Time ***** AM End Time ***** PM (7h)" at bounding box center [758, 180] width 284 height 46
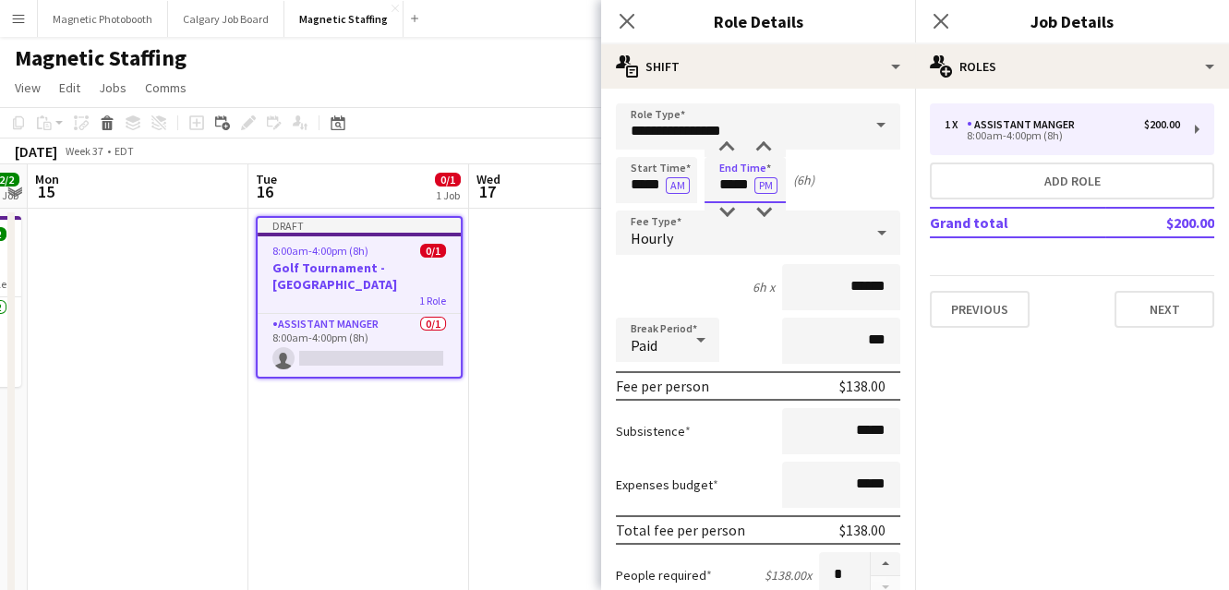
type input "*****"
click at [863, 286] on input "******" at bounding box center [841, 287] width 118 height 46
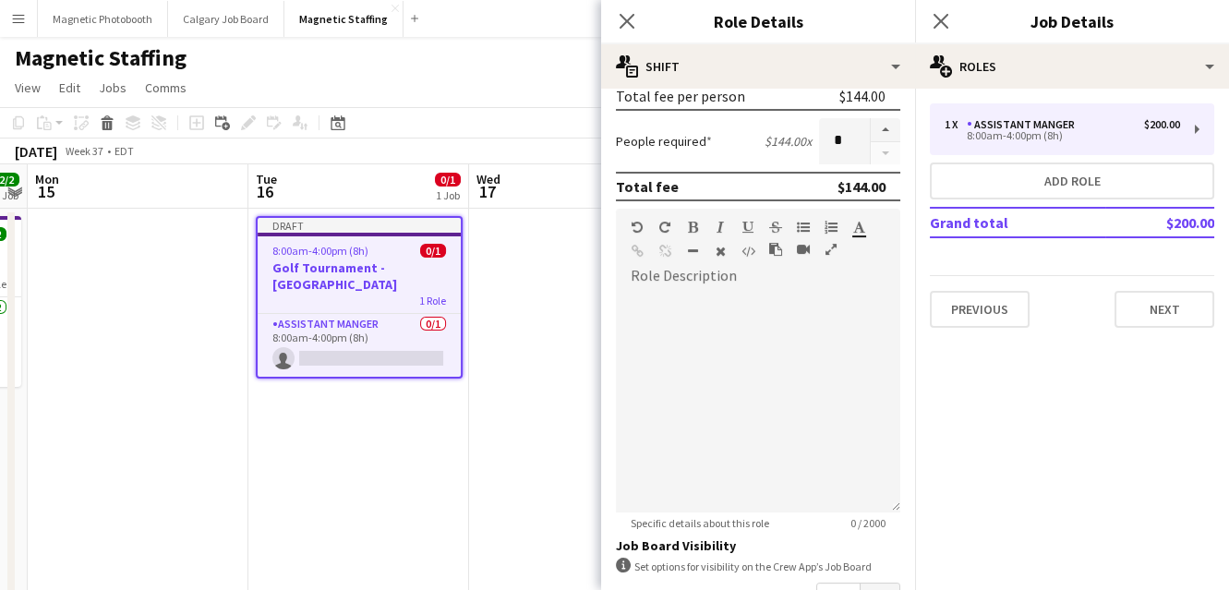
scroll to position [419, 0]
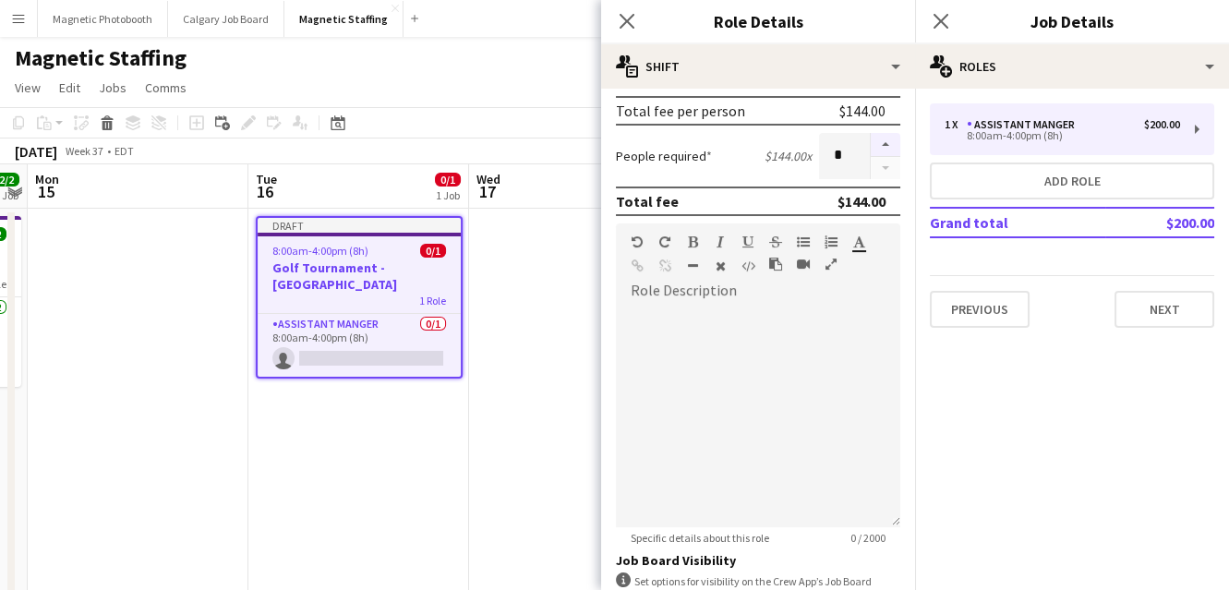
type input "******"
click at [882, 140] on button "button" at bounding box center [886, 145] width 30 height 24
type input "*"
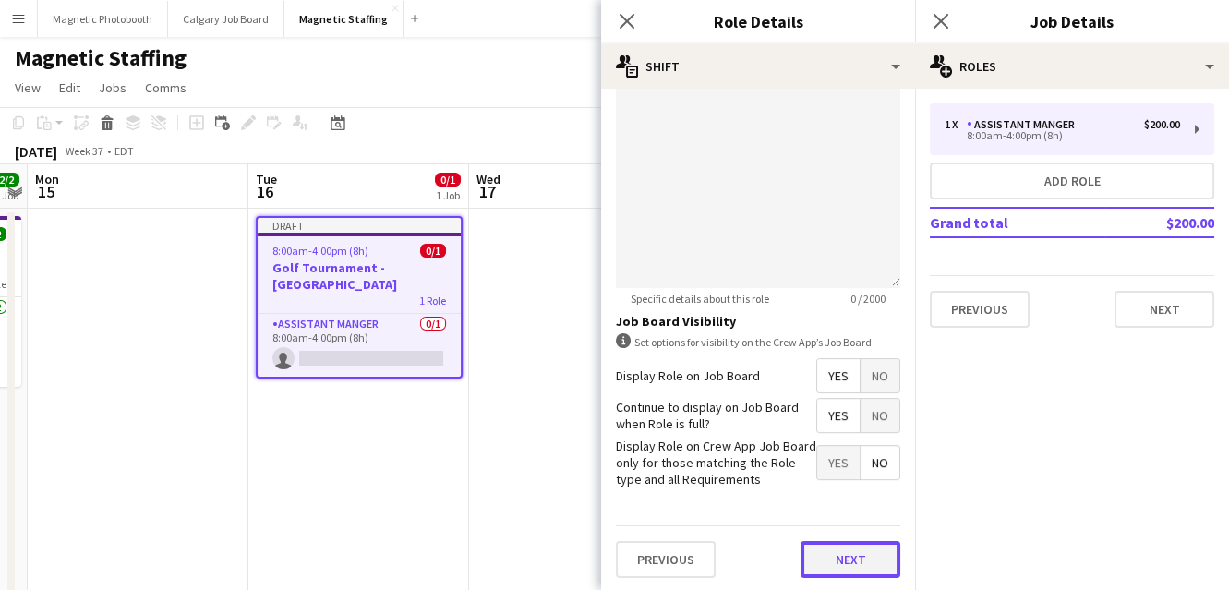
click at [845, 559] on button "Next" at bounding box center [850, 559] width 100 height 37
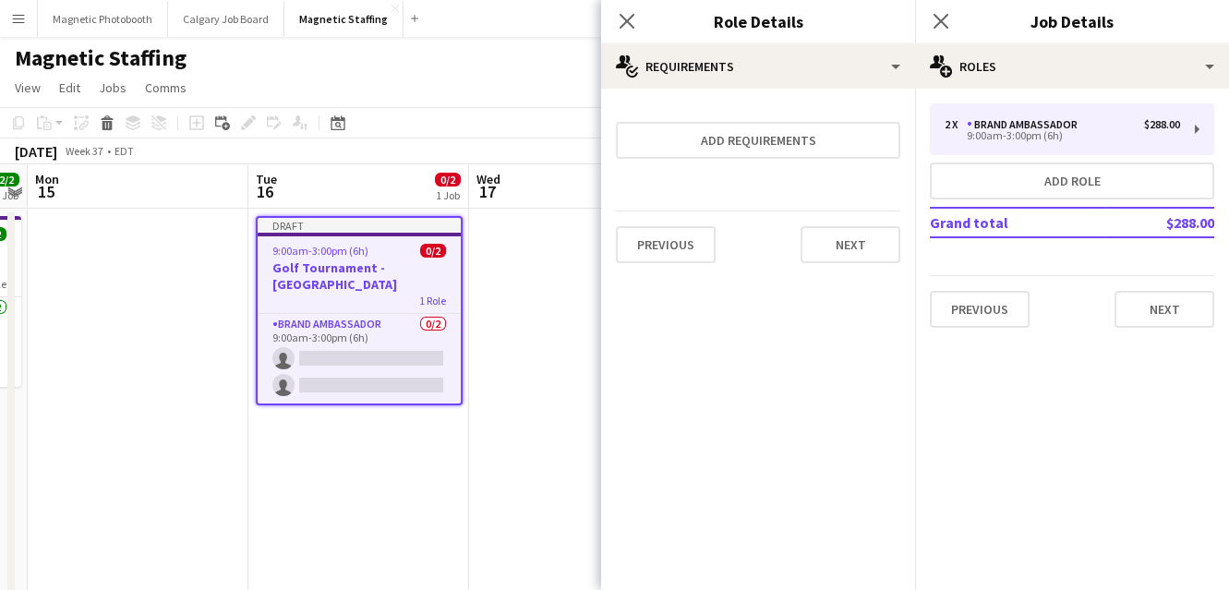
scroll to position [0, 0]
click at [856, 245] on button "Next" at bounding box center [850, 244] width 100 height 37
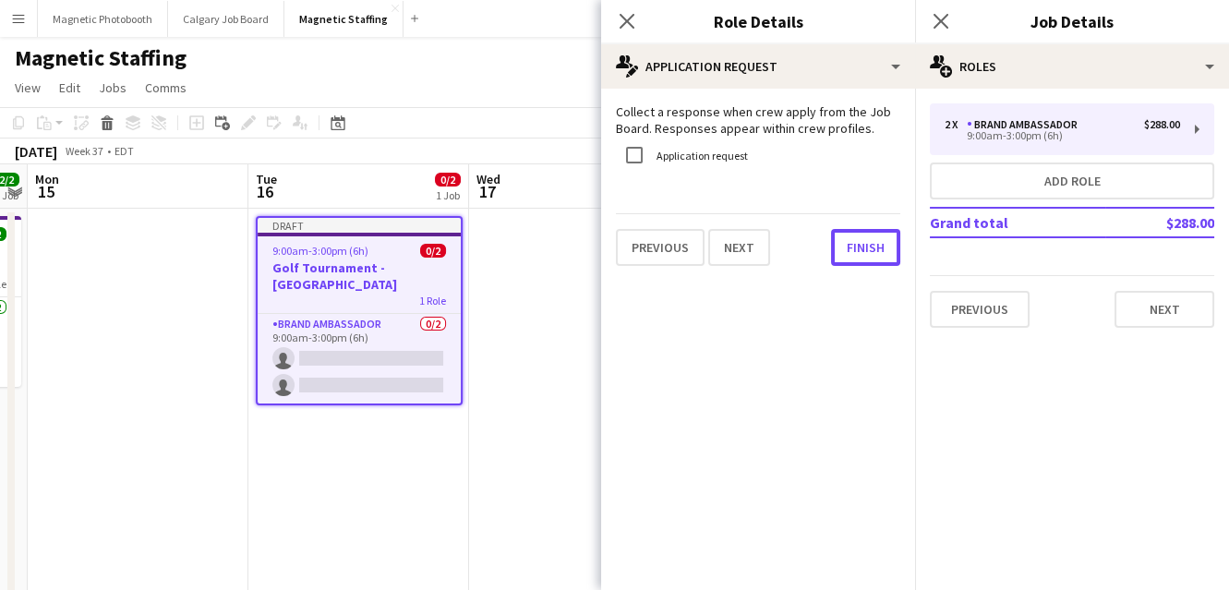
click at [856, 245] on button "Finish" at bounding box center [865, 247] width 69 height 37
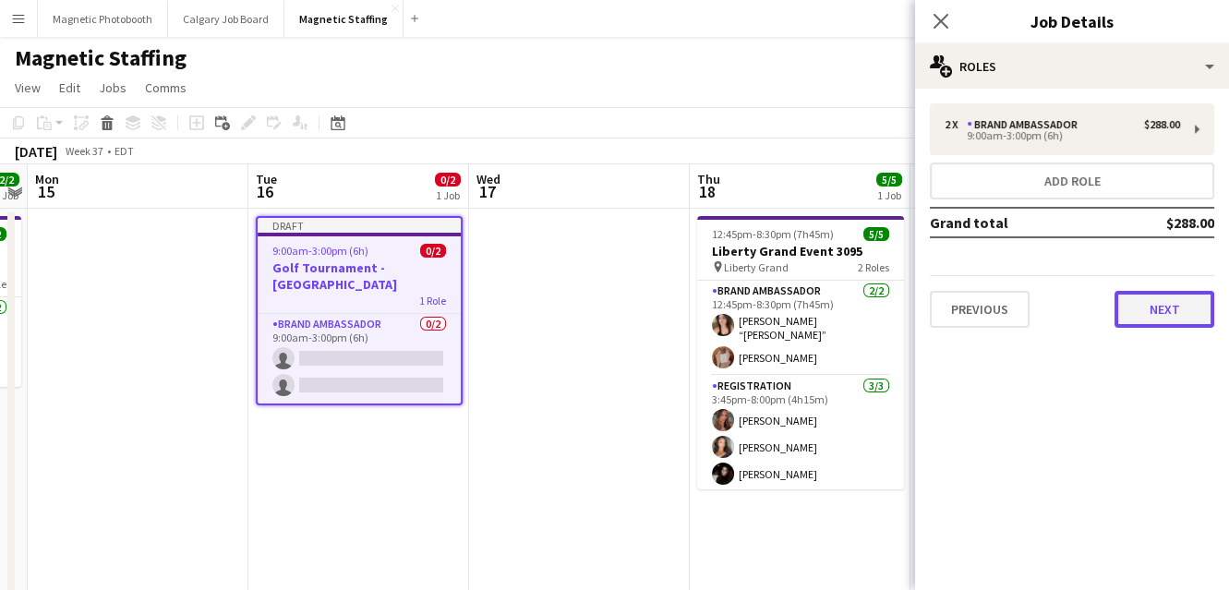
click at [1192, 319] on button "Next" at bounding box center [1164, 309] width 100 height 37
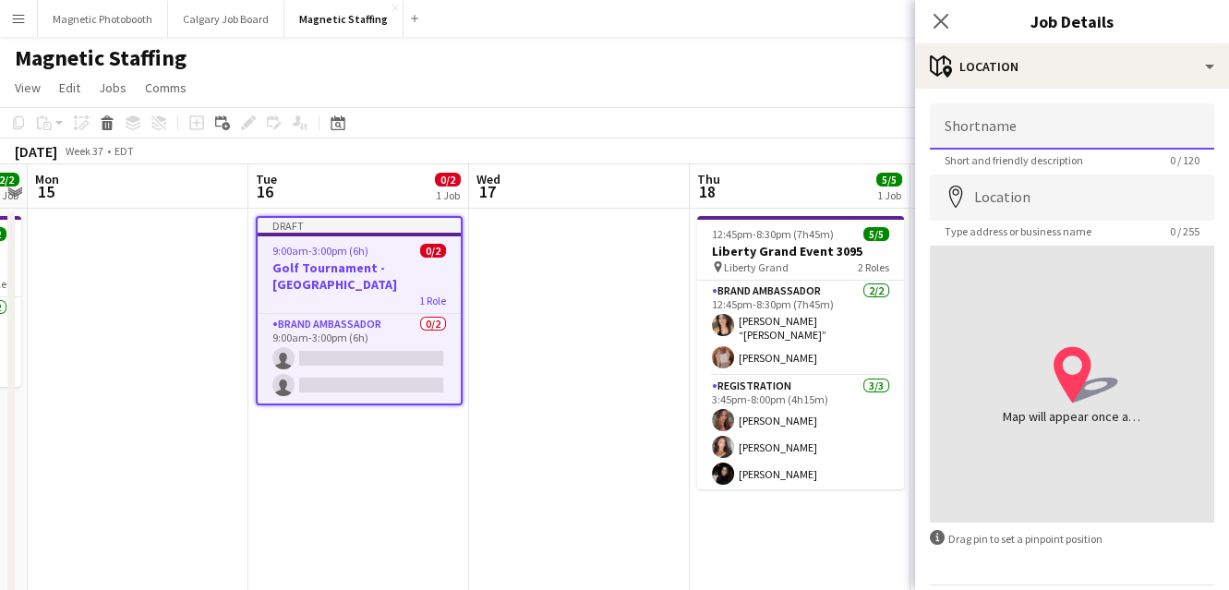
click at [1066, 132] on input "Shortname" at bounding box center [1072, 126] width 284 height 46
type input "******"
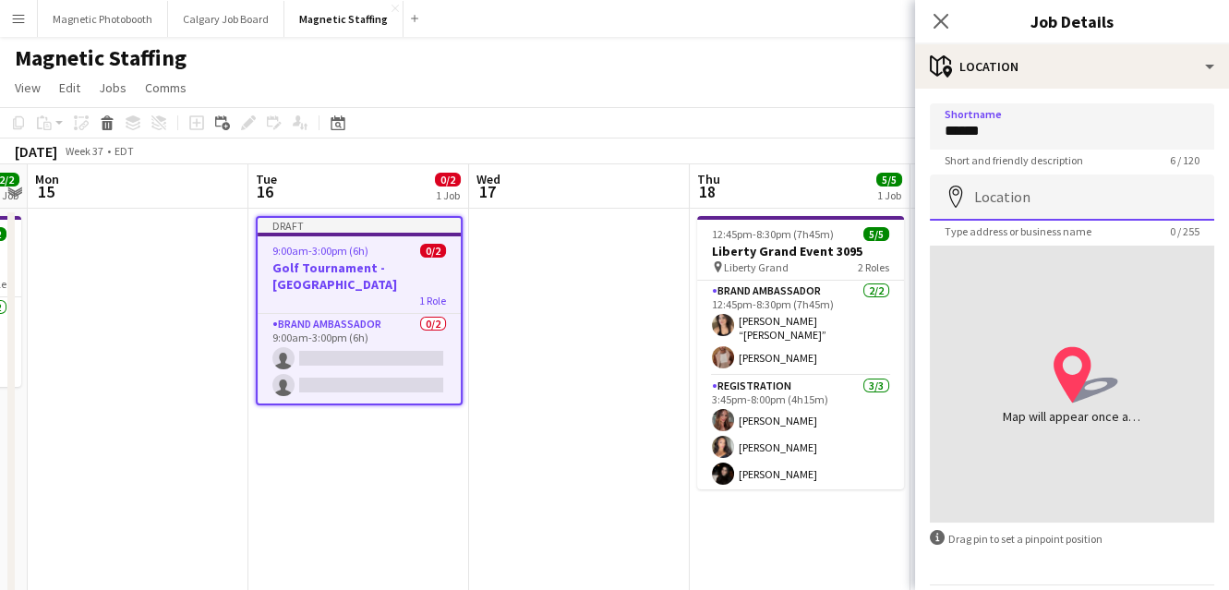
click at [1025, 199] on input "Location" at bounding box center [1072, 198] width 284 height 46
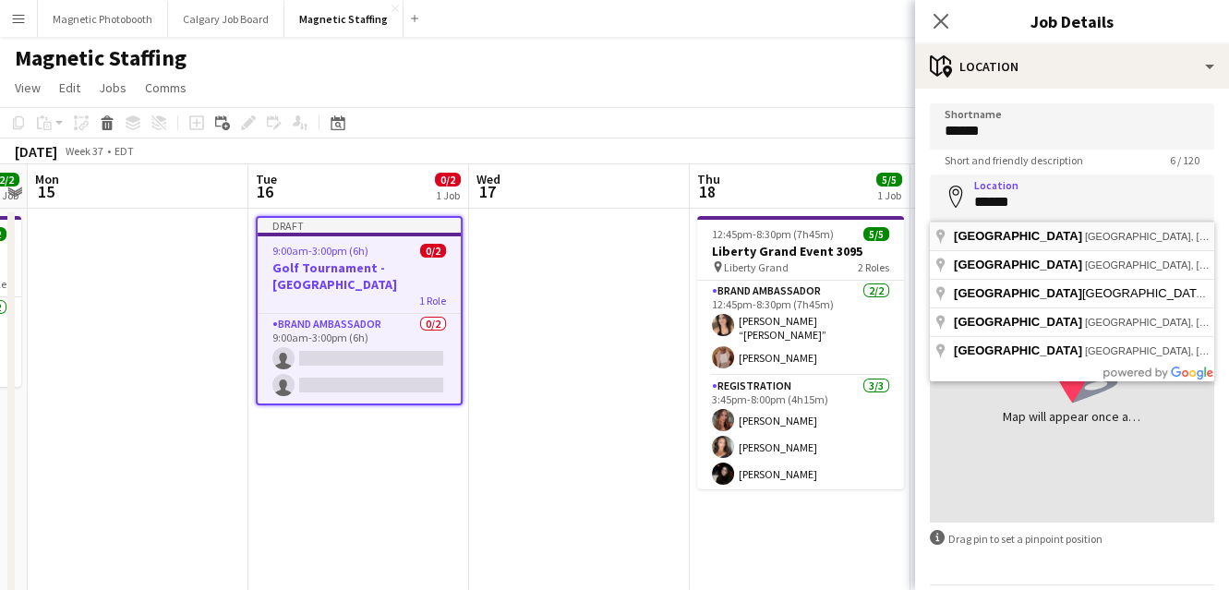
type input "**********"
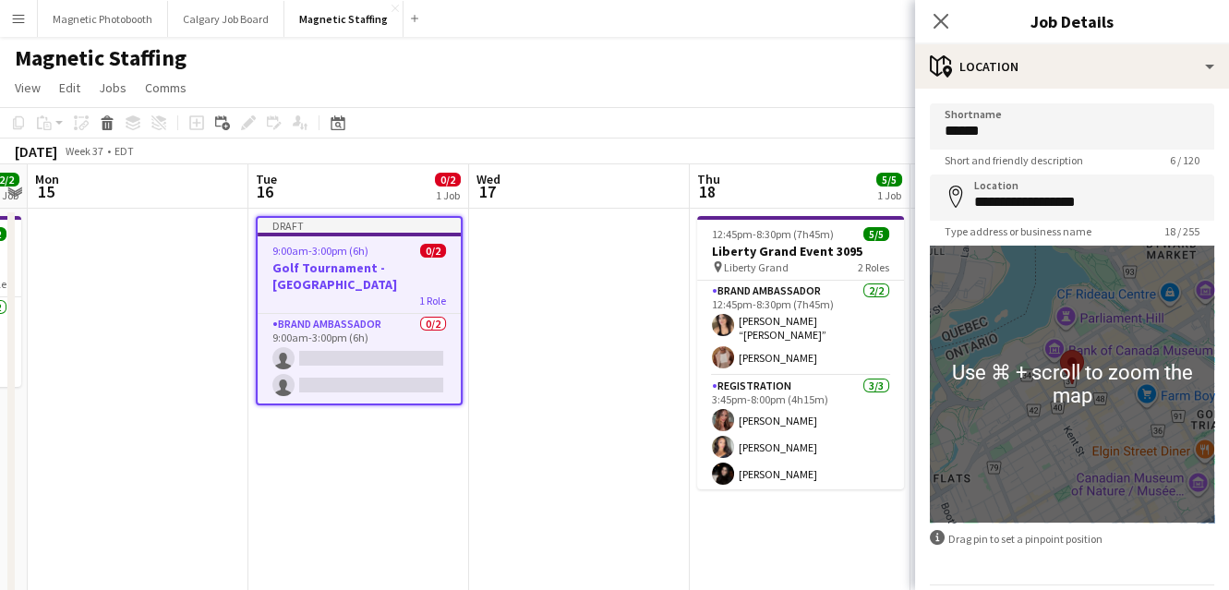
scroll to position [61, 0]
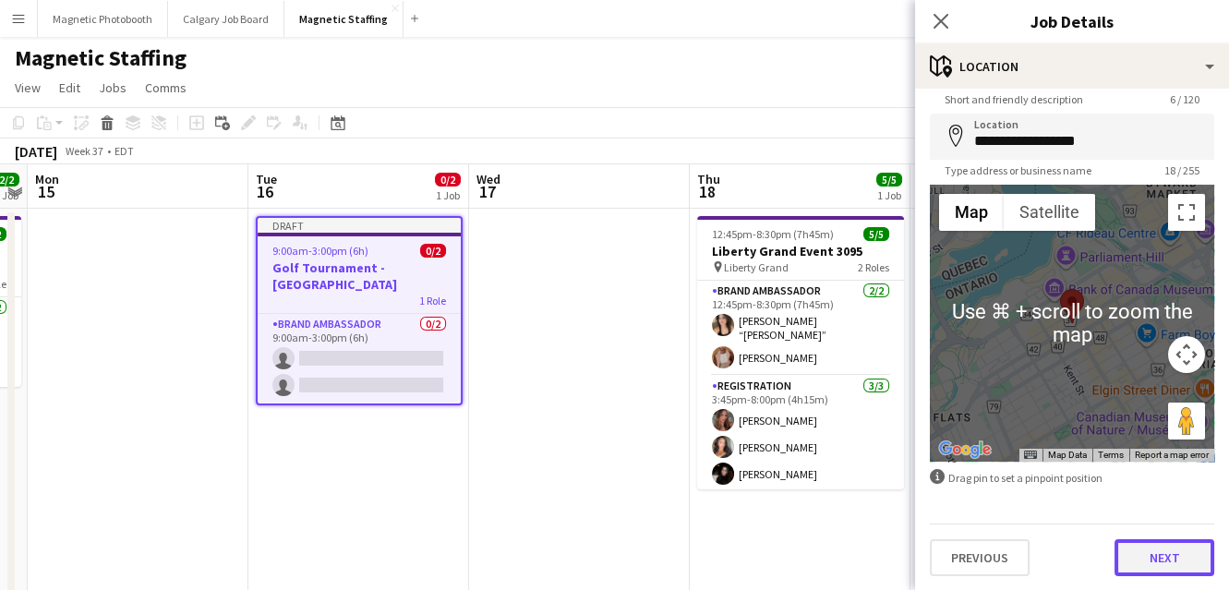
click at [1159, 560] on button "Next" at bounding box center [1164, 557] width 100 height 37
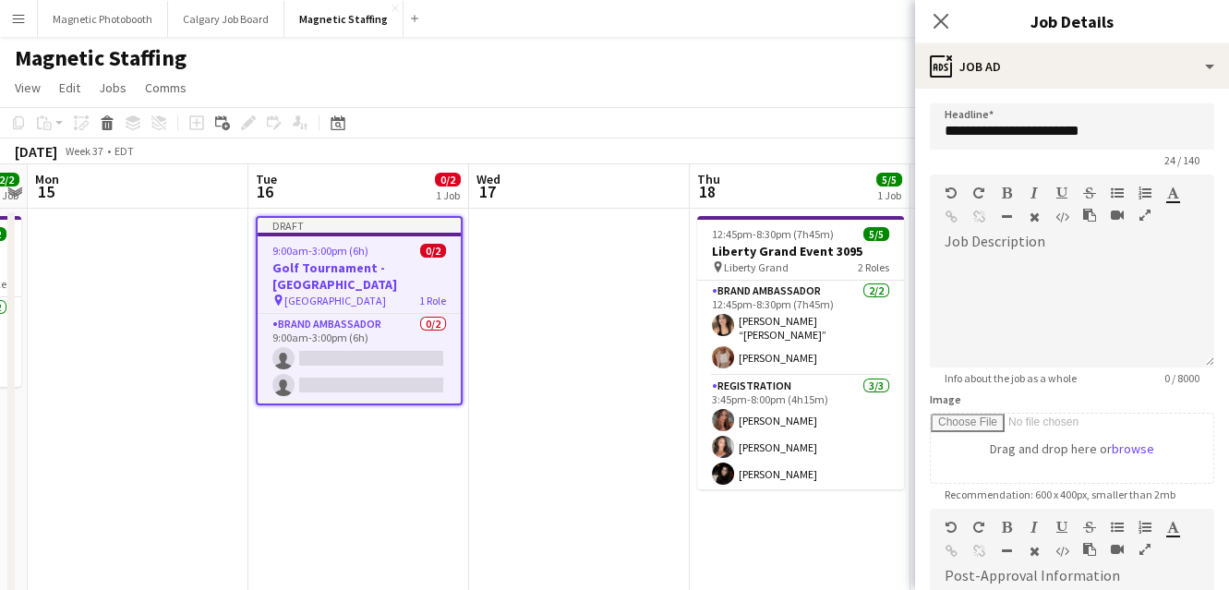
scroll to position [321, 0]
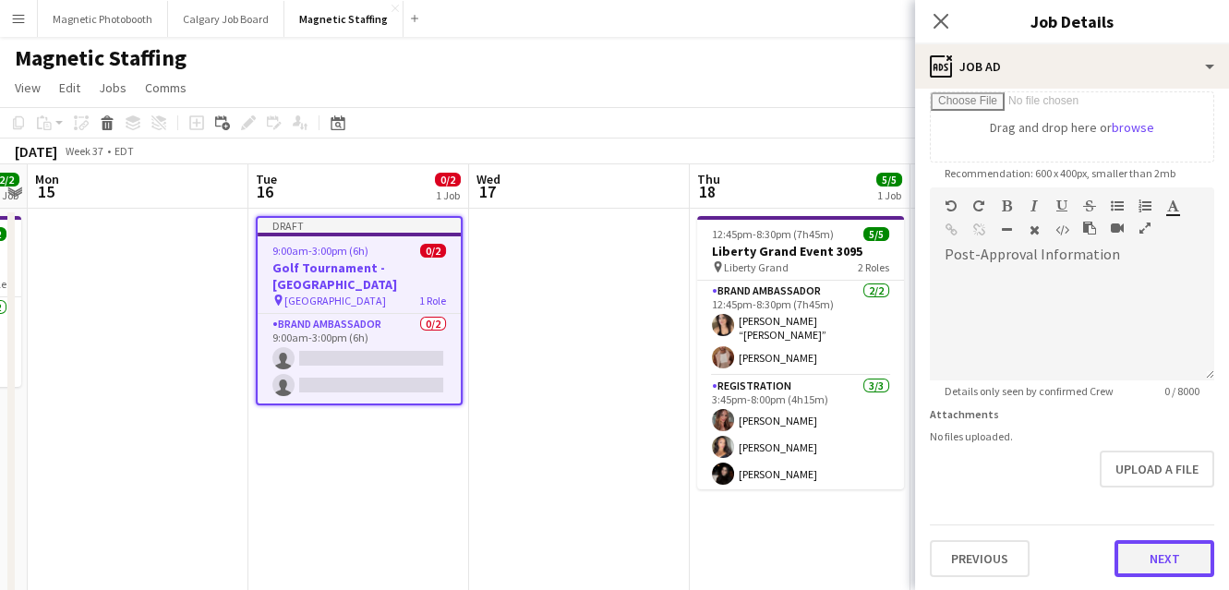
click at [1181, 553] on button "Next" at bounding box center [1164, 558] width 100 height 37
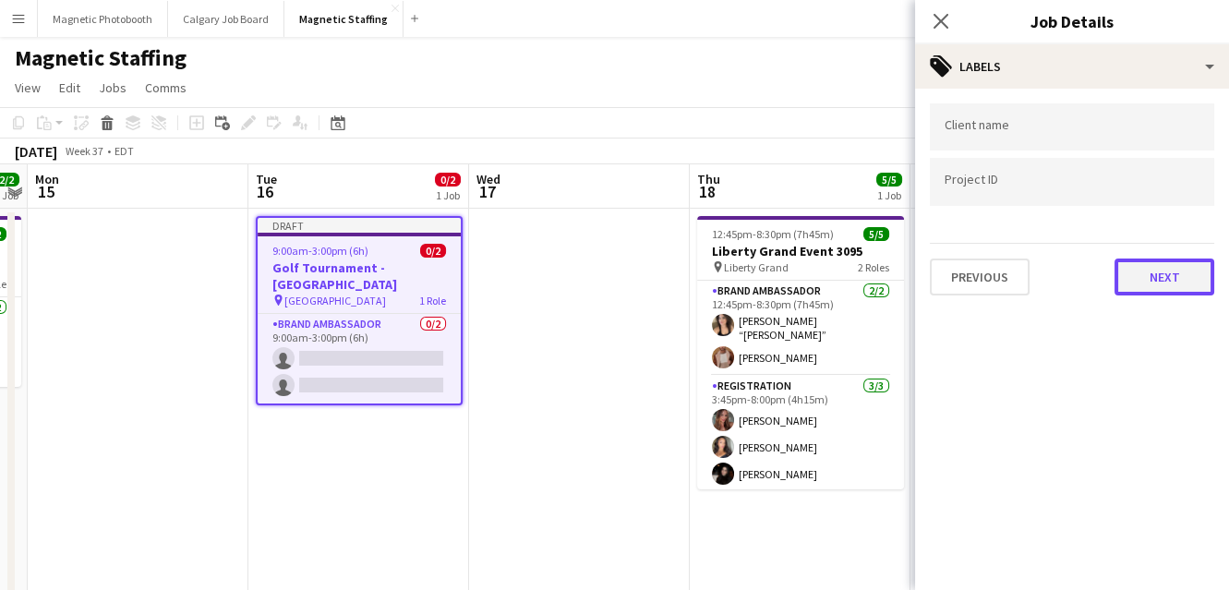
click at [1183, 278] on button "Next" at bounding box center [1164, 277] width 100 height 37
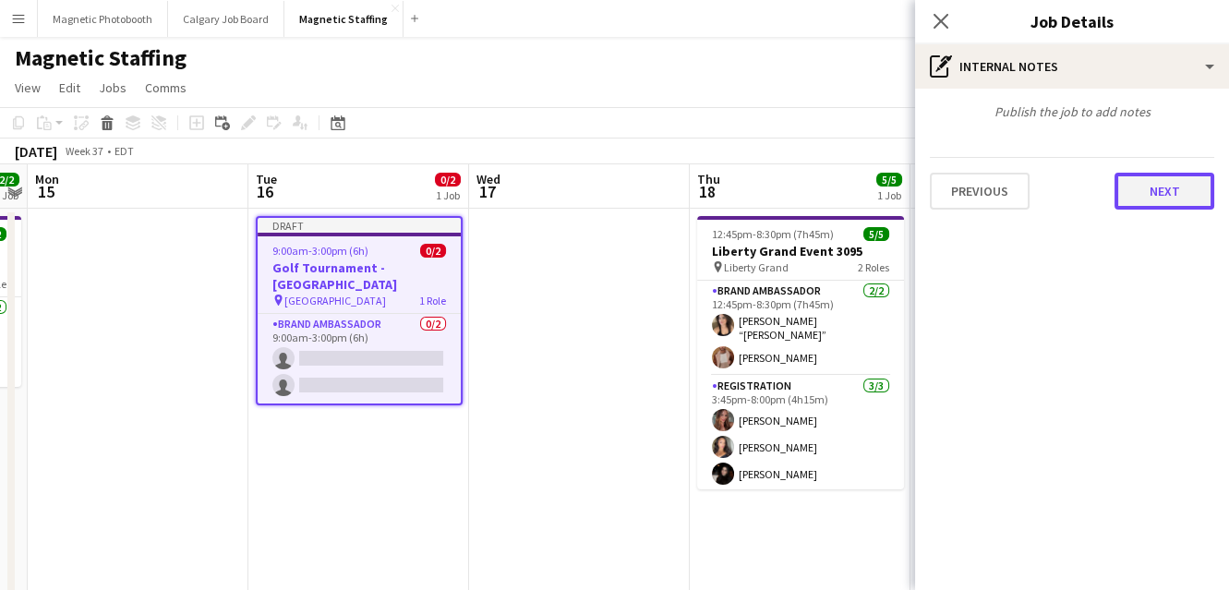
click at [1198, 180] on button "Next" at bounding box center [1164, 191] width 100 height 37
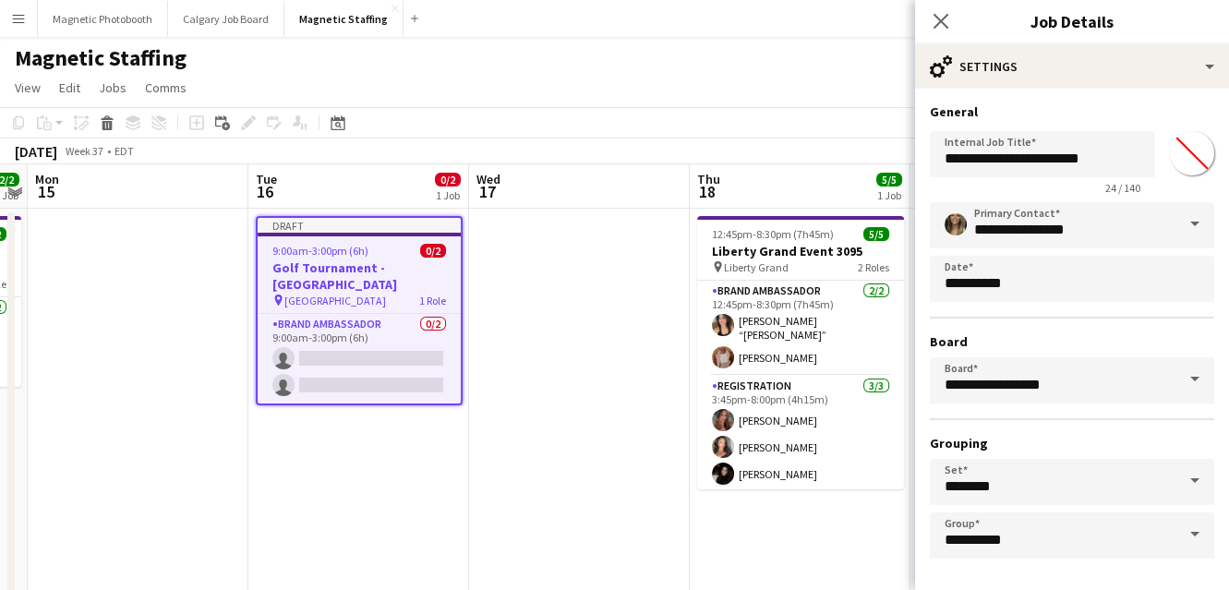
scroll to position [70, 0]
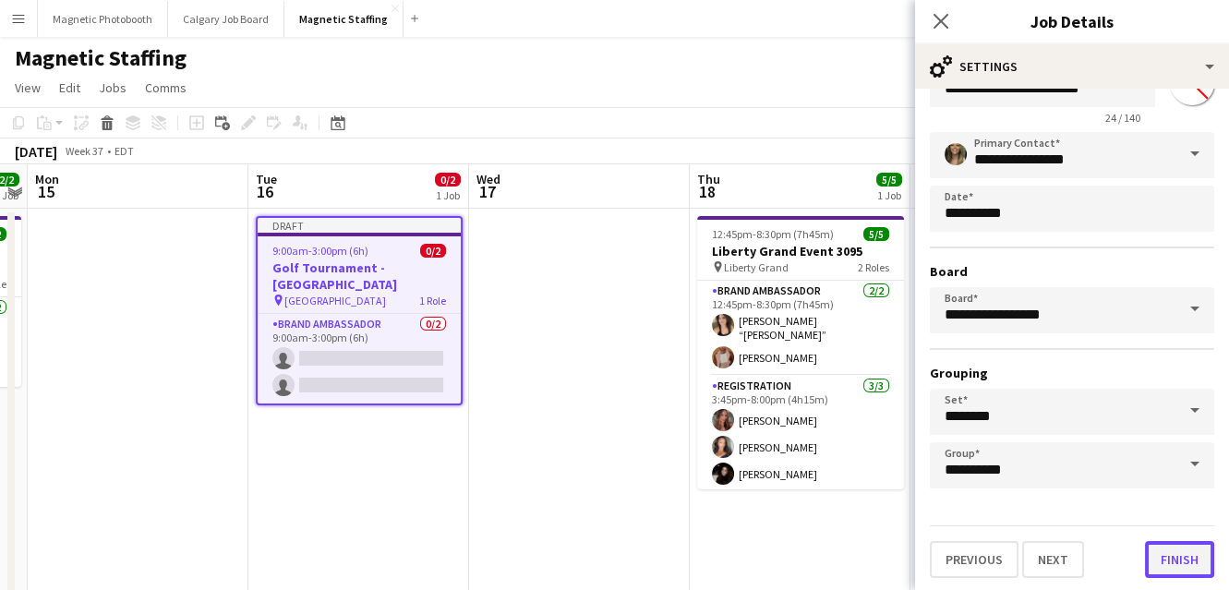
click at [1183, 554] on button "Finish" at bounding box center [1179, 559] width 69 height 37
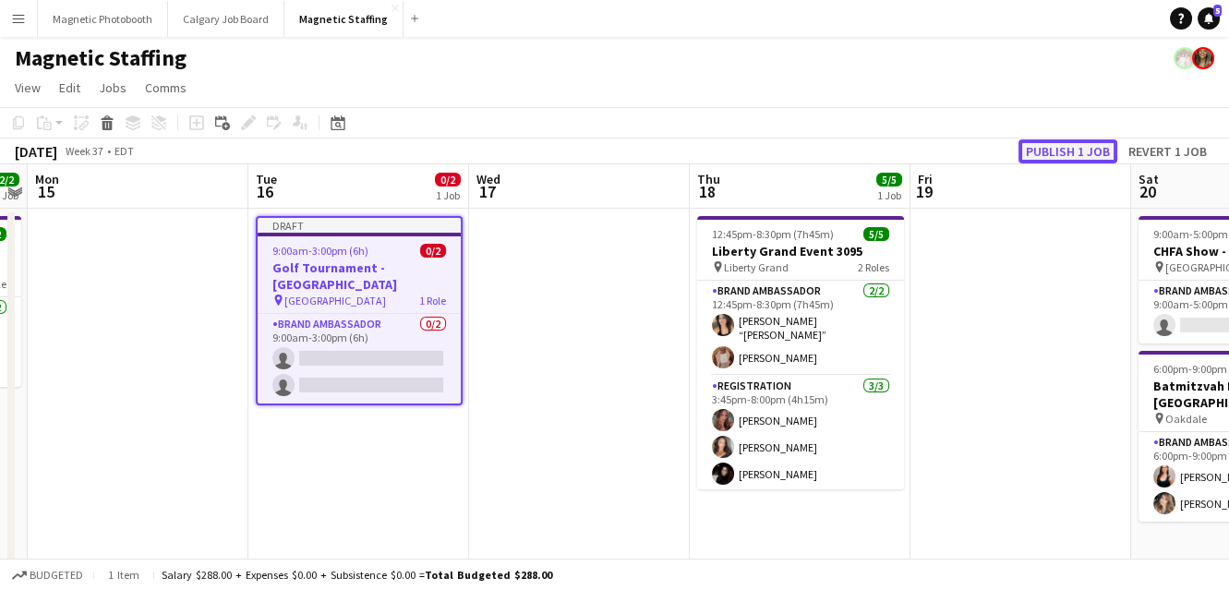
click at [1097, 154] on button "Publish 1 job" at bounding box center [1067, 151] width 99 height 24
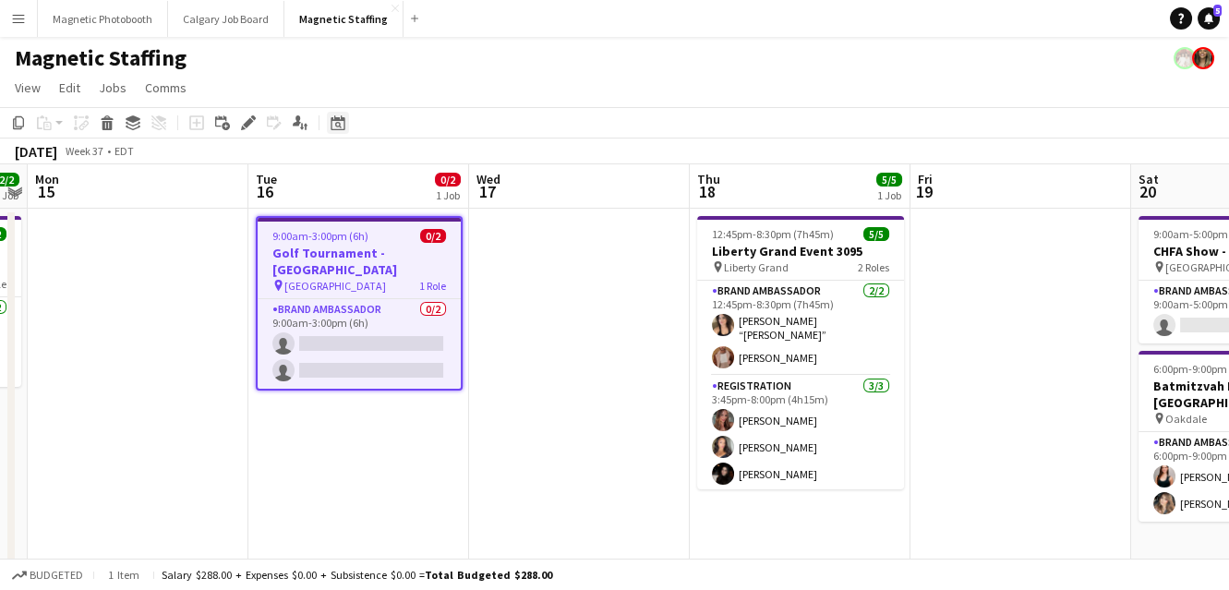
click at [337, 120] on icon at bounding box center [338, 122] width 14 height 15
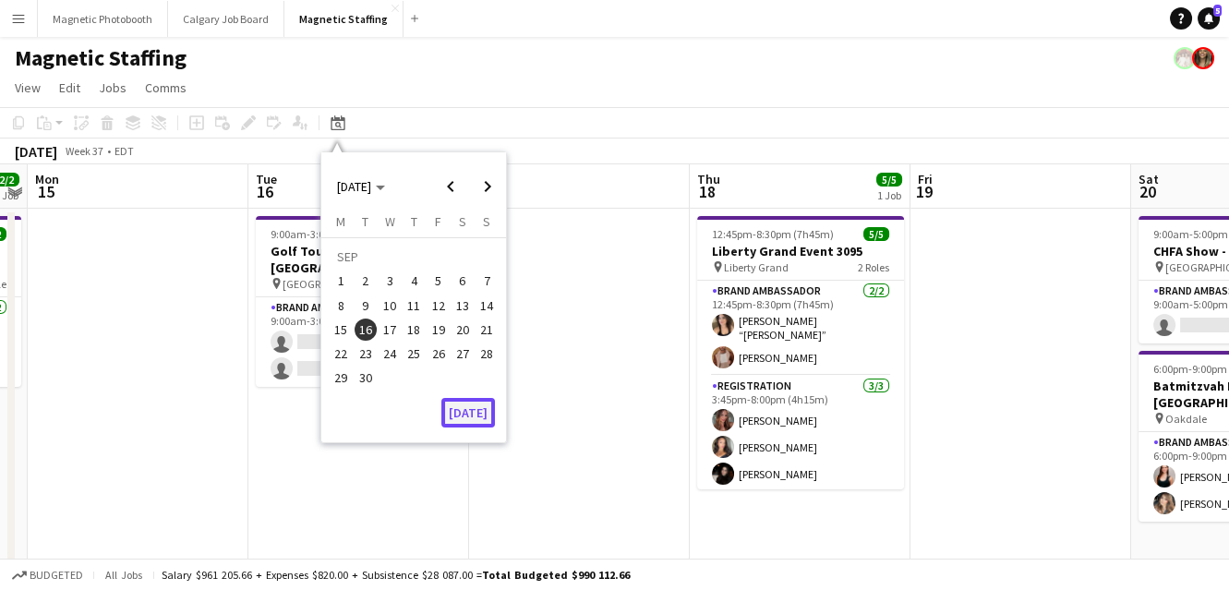
click at [463, 415] on button "[DATE]" at bounding box center [468, 413] width 54 height 30
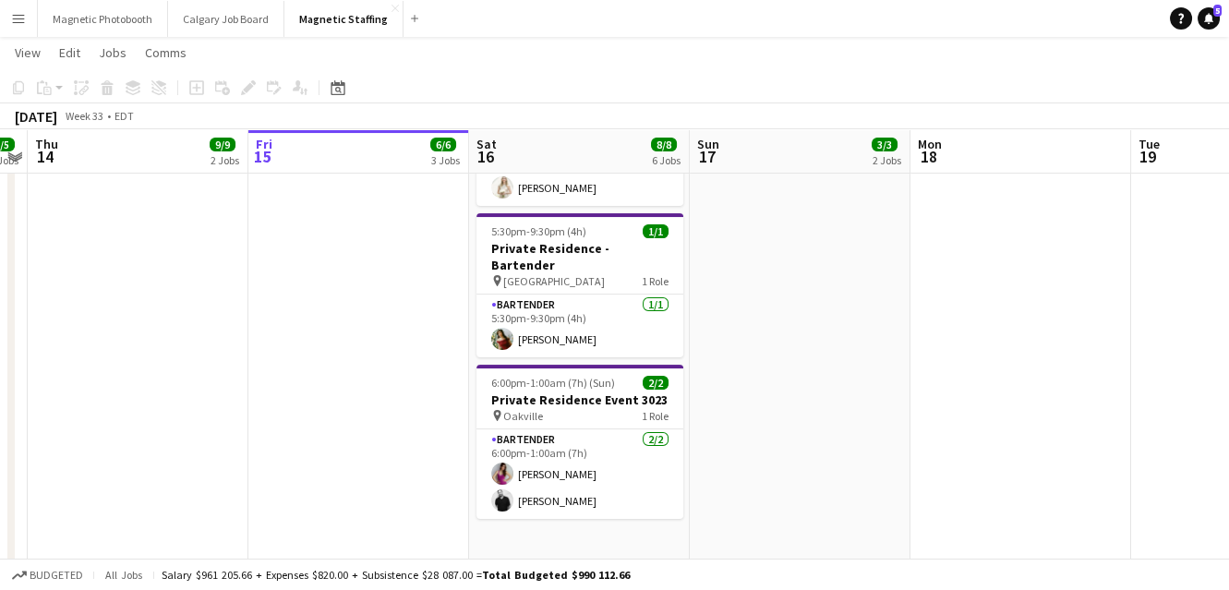
scroll to position [678, 0]
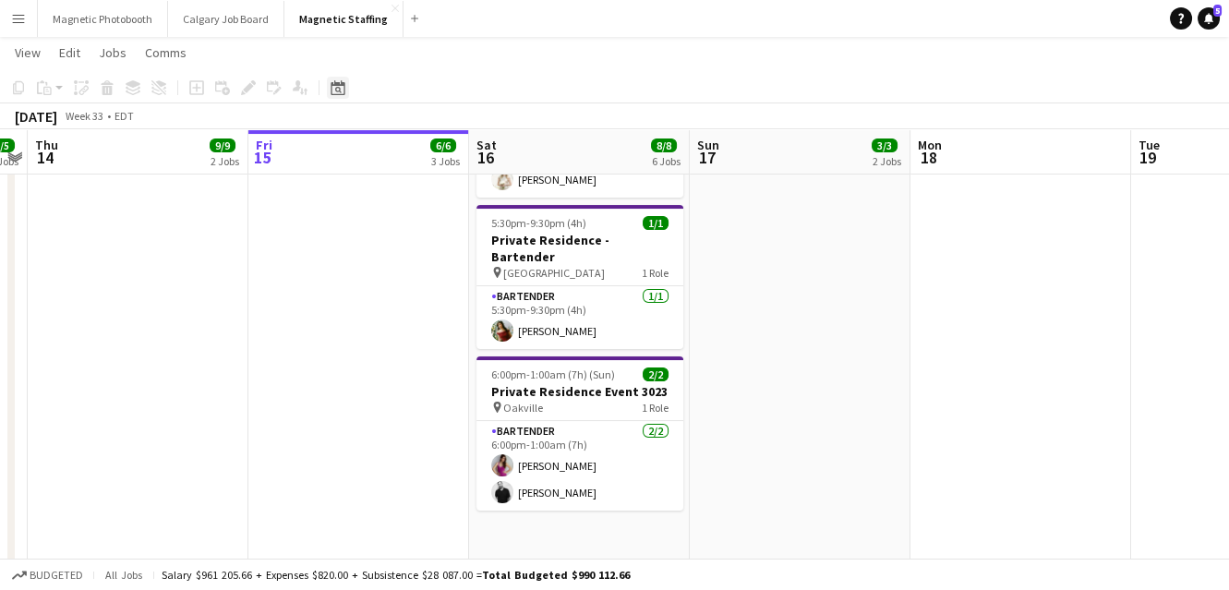
click at [330, 90] on div "Date picker" at bounding box center [338, 88] width 22 height 22
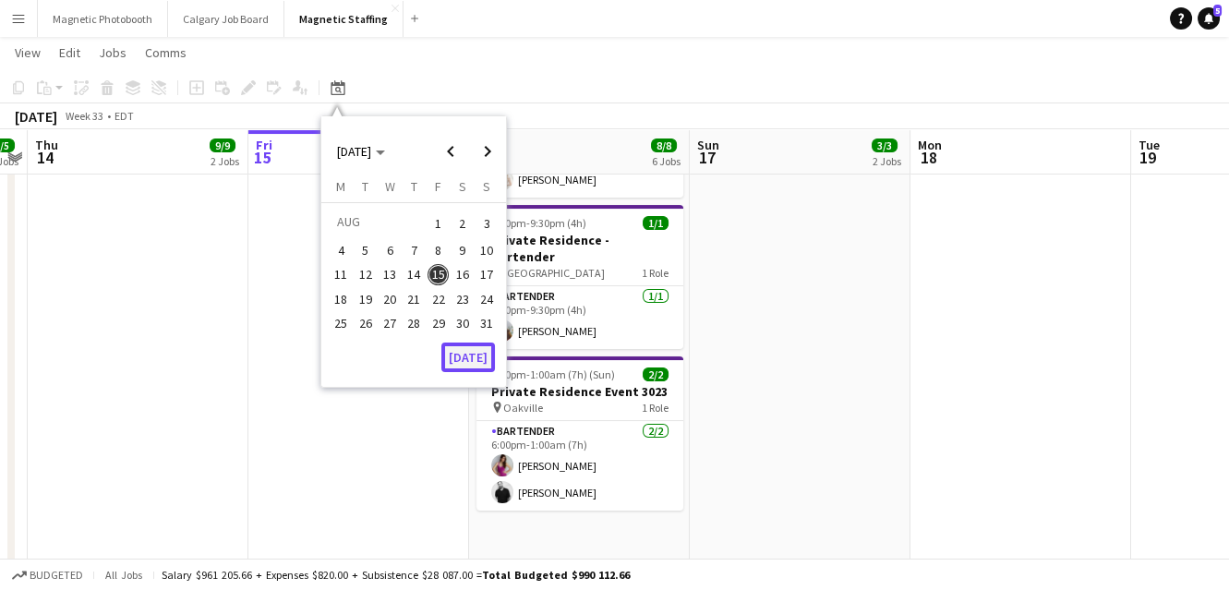
click at [467, 359] on button "[DATE]" at bounding box center [468, 358] width 54 height 30
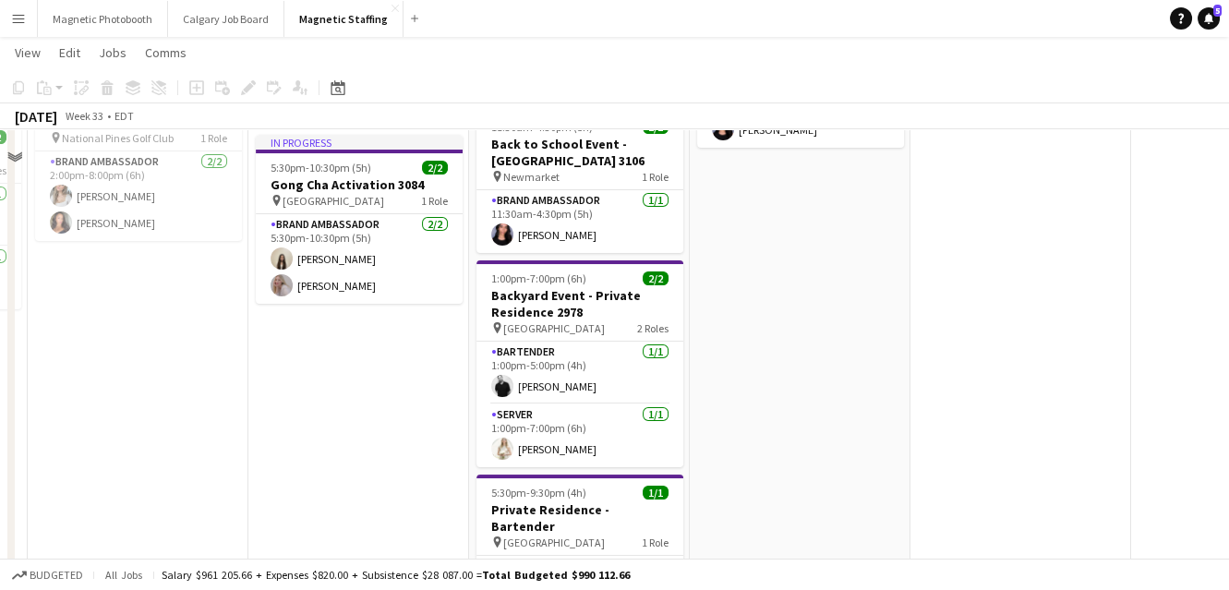
scroll to position [0, 0]
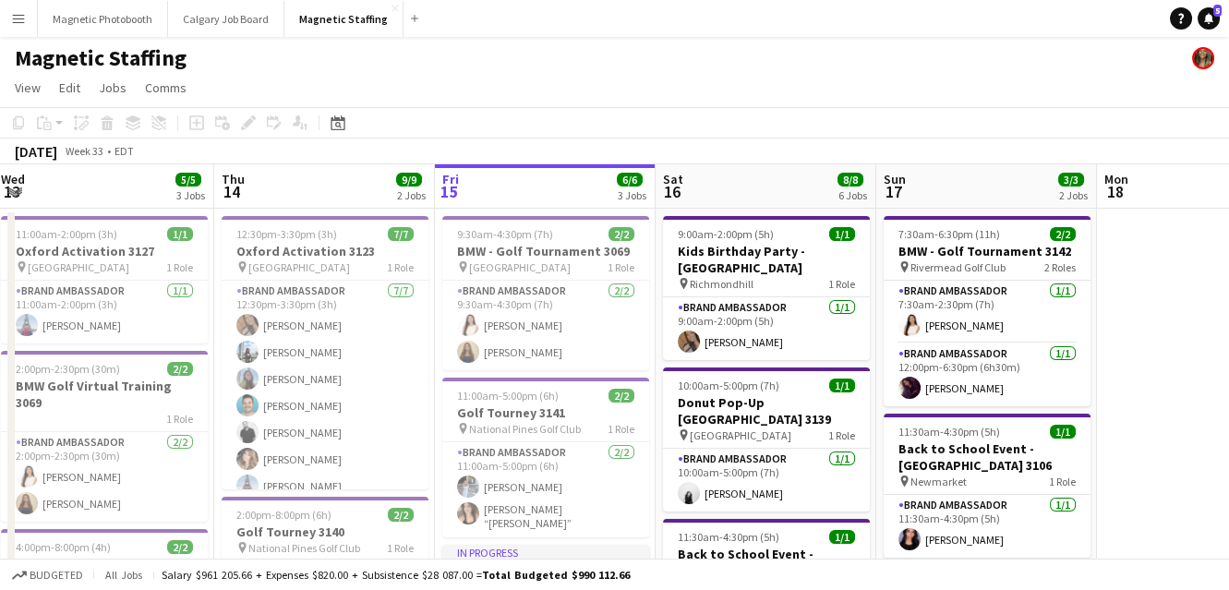
drag, startPoint x: 453, startPoint y: 373, endPoint x: 639, endPoint y: 370, distance: 185.6
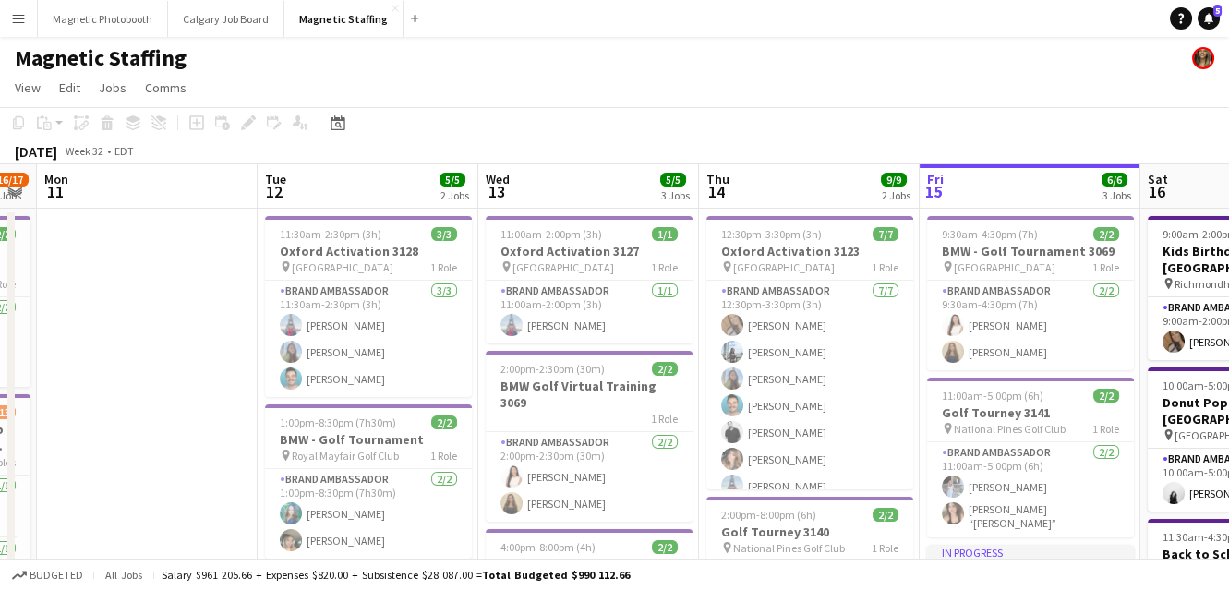
drag, startPoint x: 268, startPoint y: 385, endPoint x: 749, endPoint y: 329, distance: 484.3
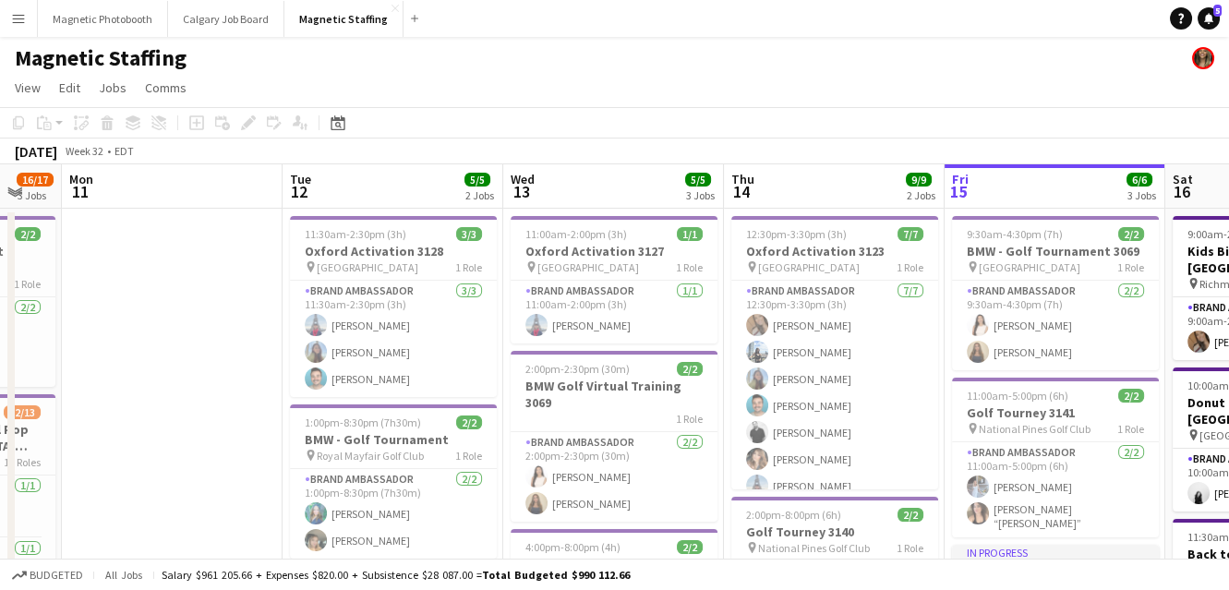
drag, startPoint x: 534, startPoint y: 259, endPoint x: 151, endPoint y: 278, distance: 382.7
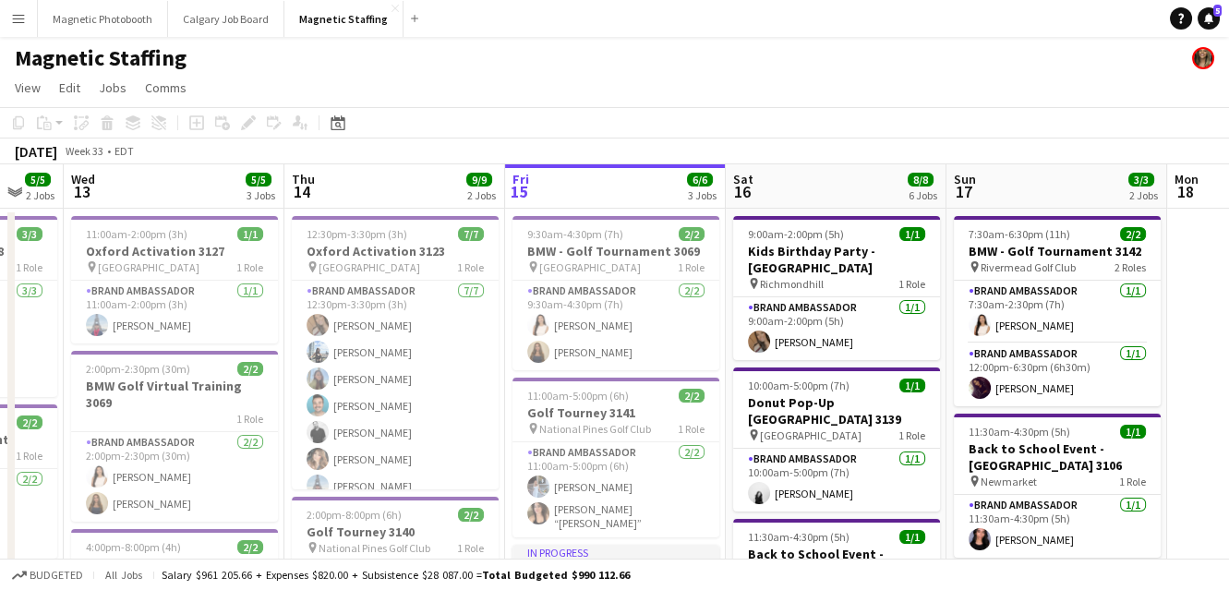
drag, startPoint x: 463, startPoint y: 337, endPoint x: 282, endPoint y: 348, distance: 182.2
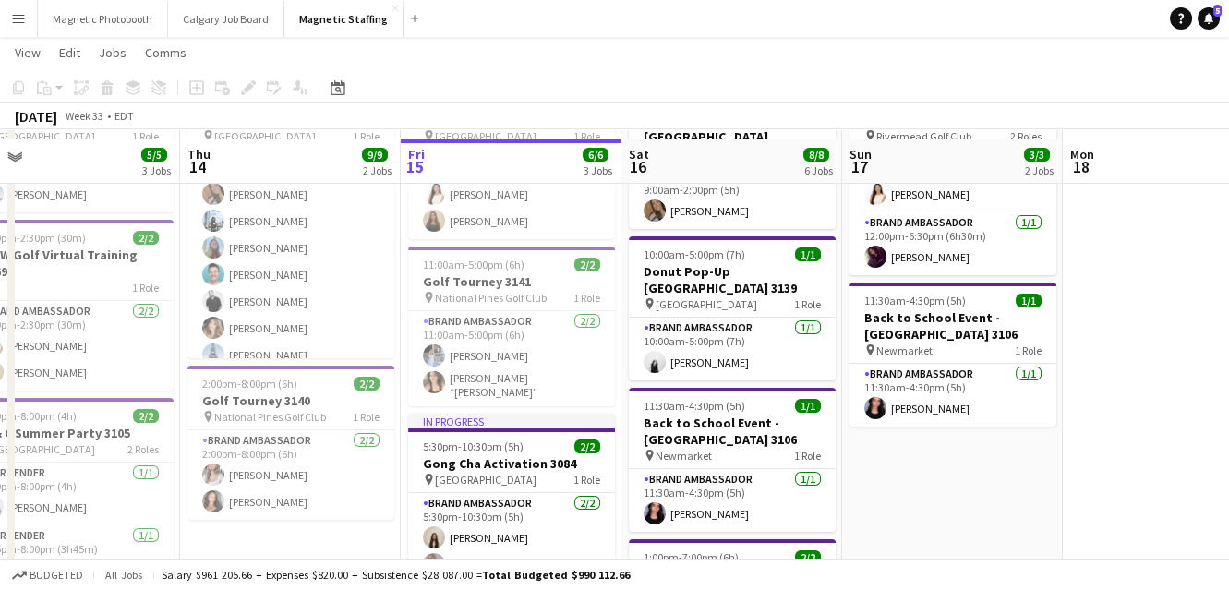
scroll to position [138, 0]
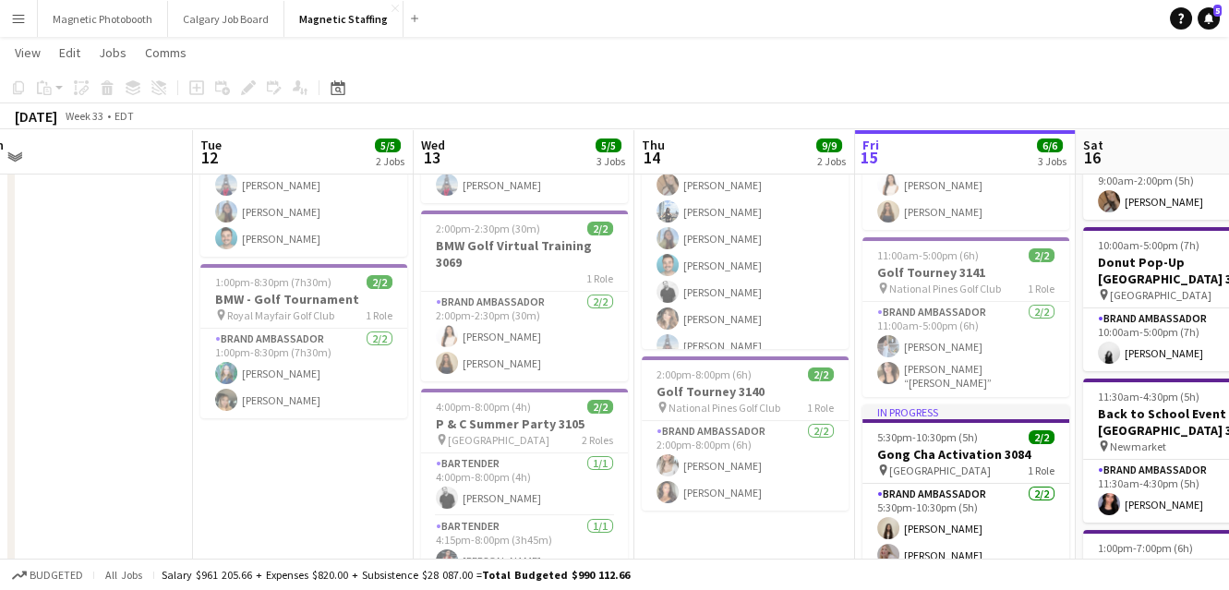
drag, startPoint x: 252, startPoint y: 284, endPoint x: 706, endPoint y: 226, distance: 458.0
click at [706, 227] on app-calendar-viewport "Sat 9 21/21 2 Jobs Sun 10 16/17 3 Jobs Mon 11 Tue 12 5/5 2 Jobs Wed 13 5/5 3 Jo…" at bounding box center [614, 565] width 1229 height 1263
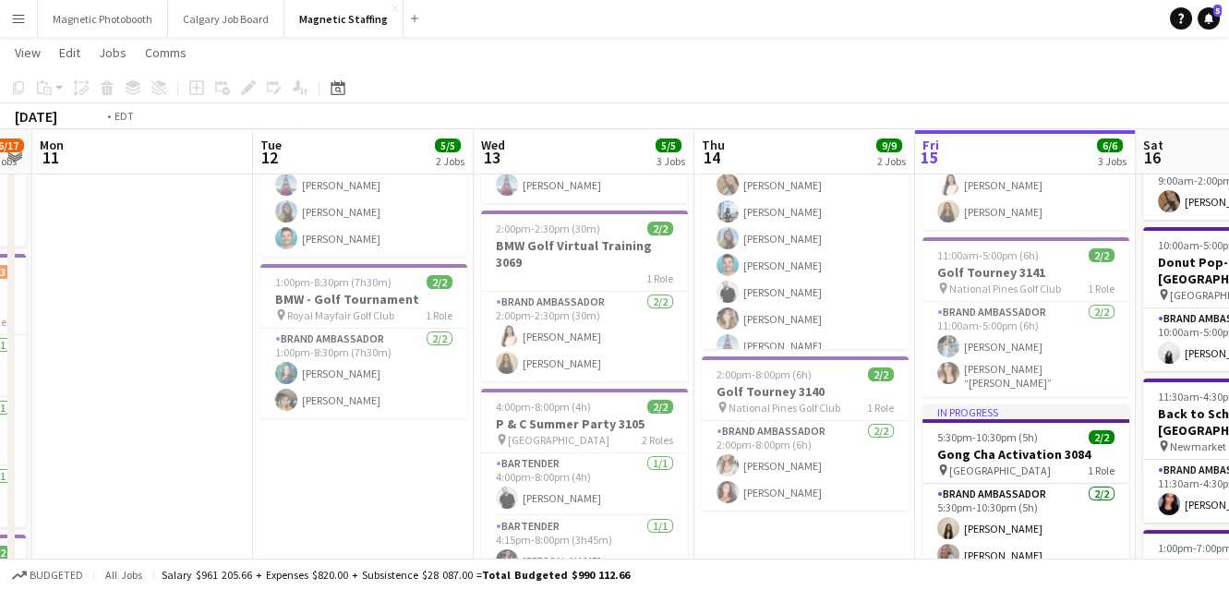
drag, startPoint x: 204, startPoint y: 346, endPoint x: 449, endPoint y: 330, distance: 245.2
click at [451, 330] on app-calendar-viewport "Sat 9 21/21 2 Jobs Sun 10 16/17 3 Jobs Mon 11 Tue 12 5/5 2 Jobs Wed 13 5/5 3 Jo…" at bounding box center [614, 565] width 1229 height 1263
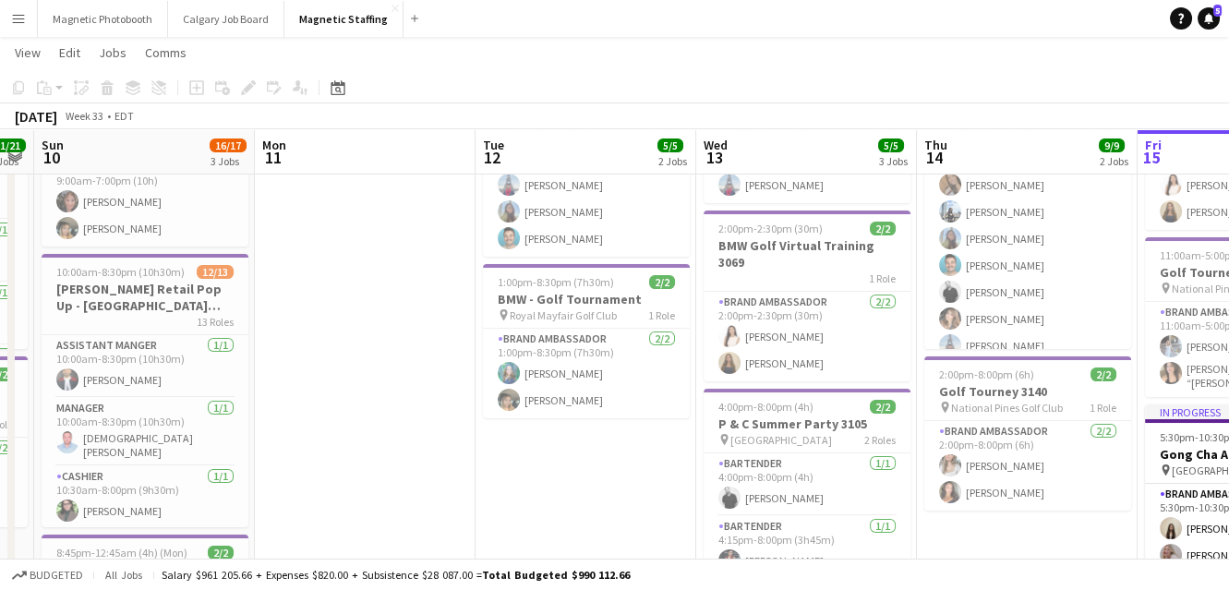
scroll to position [0, 0]
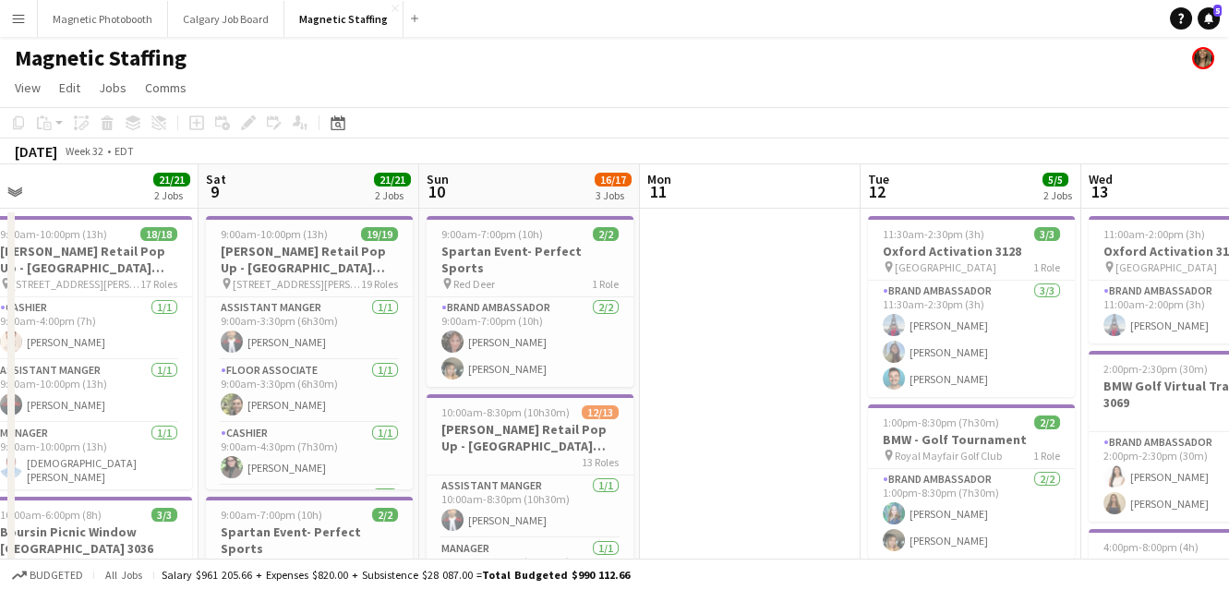
drag, startPoint x: 449, startPoint y: 330, endPoint x: 833, endPoint y: 268, distance: 389.0
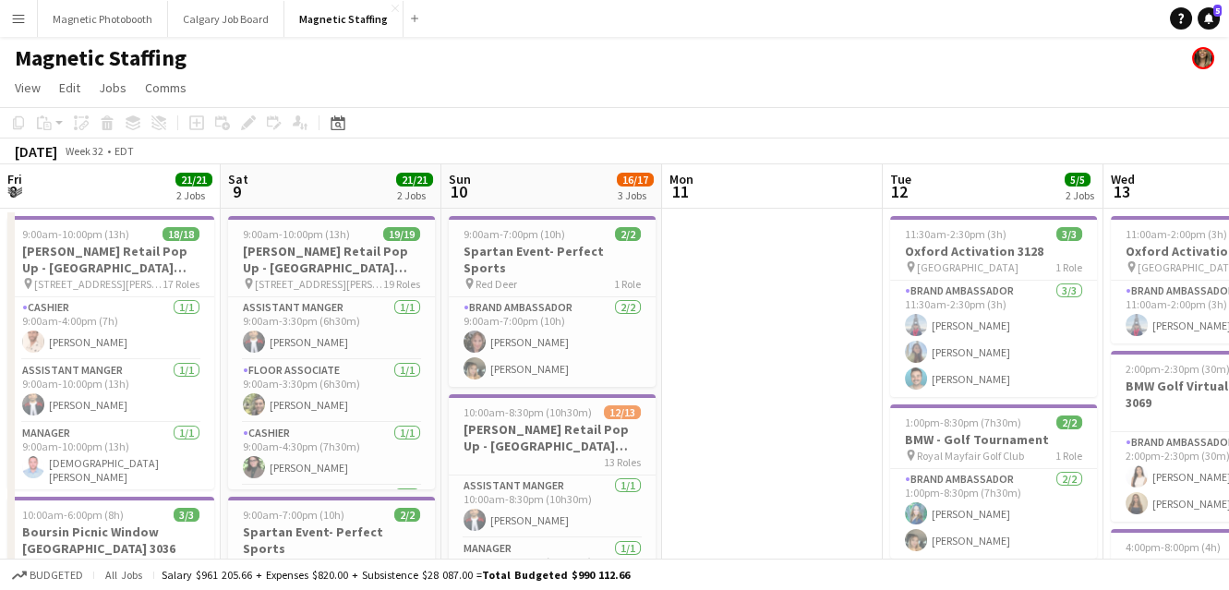
scroll to position [0, 382]
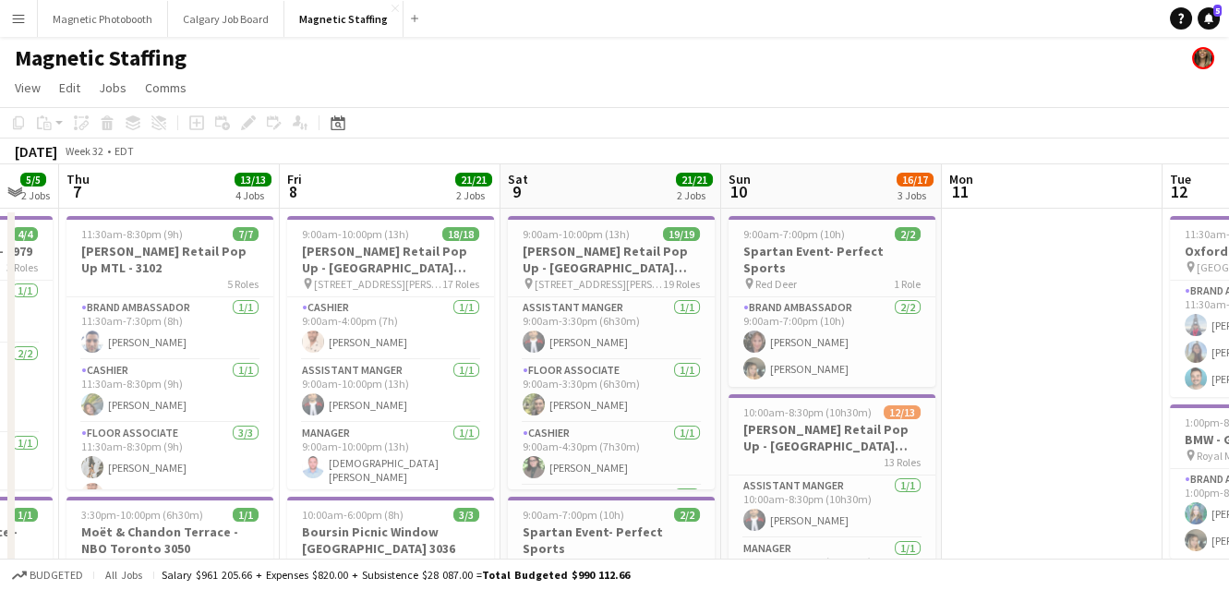
drag, startPoint x: 833, startPoint y: 268, endPoint x: 1135, endPoint y: 244, distance: 302.9
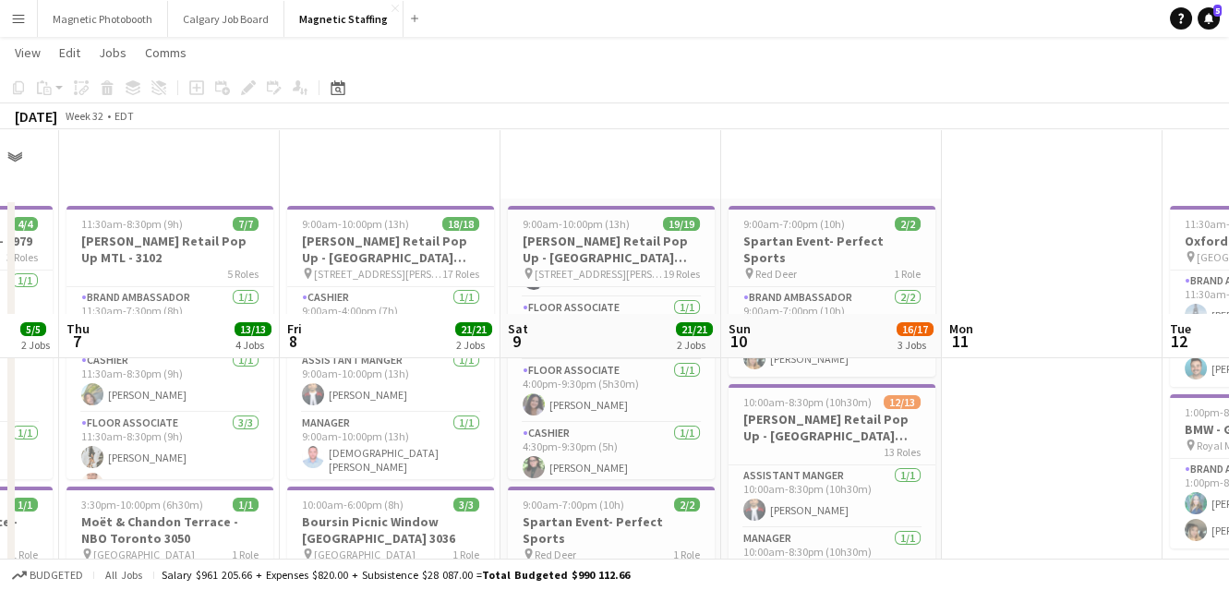
scroll to position [0, 0]
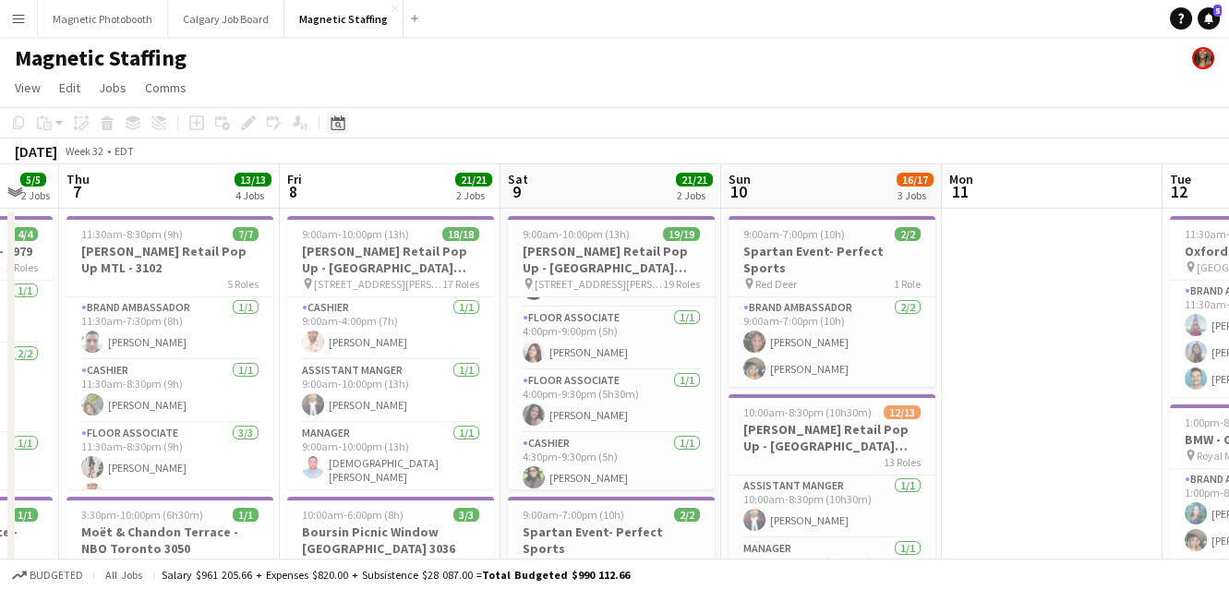
click at [337, 126] on icon "Date picker" at bounding box center [338, 122] width 15 height 15
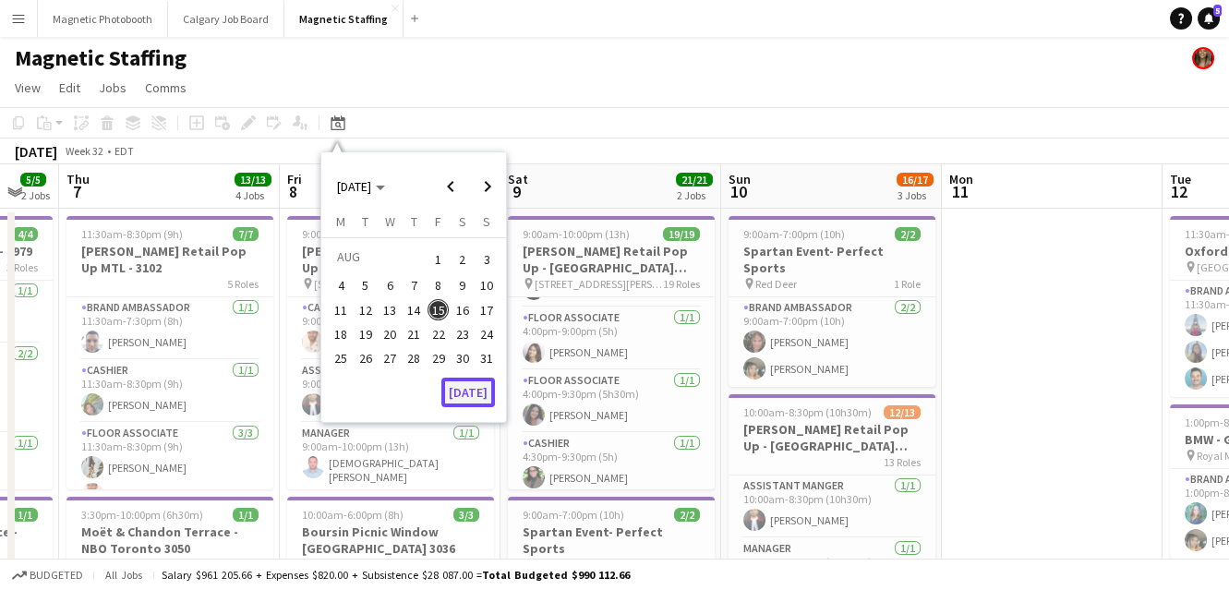
click at [464, 394] on button "[DATE]" at bounding box center [468, 393] width 54 height 30
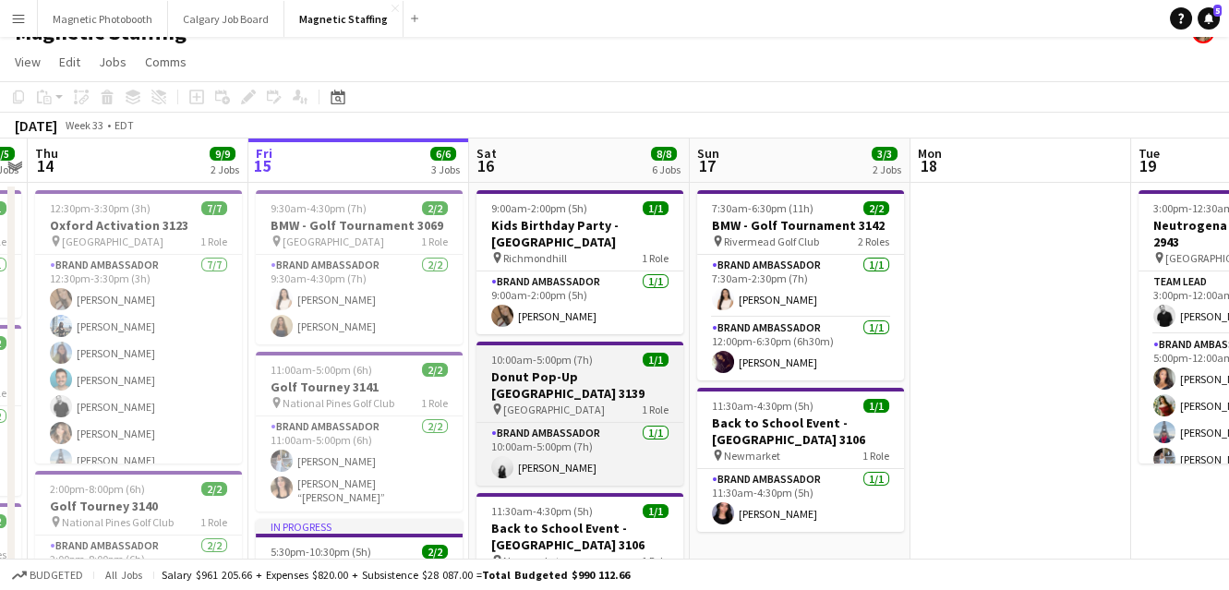
scroll to position [28, 0]
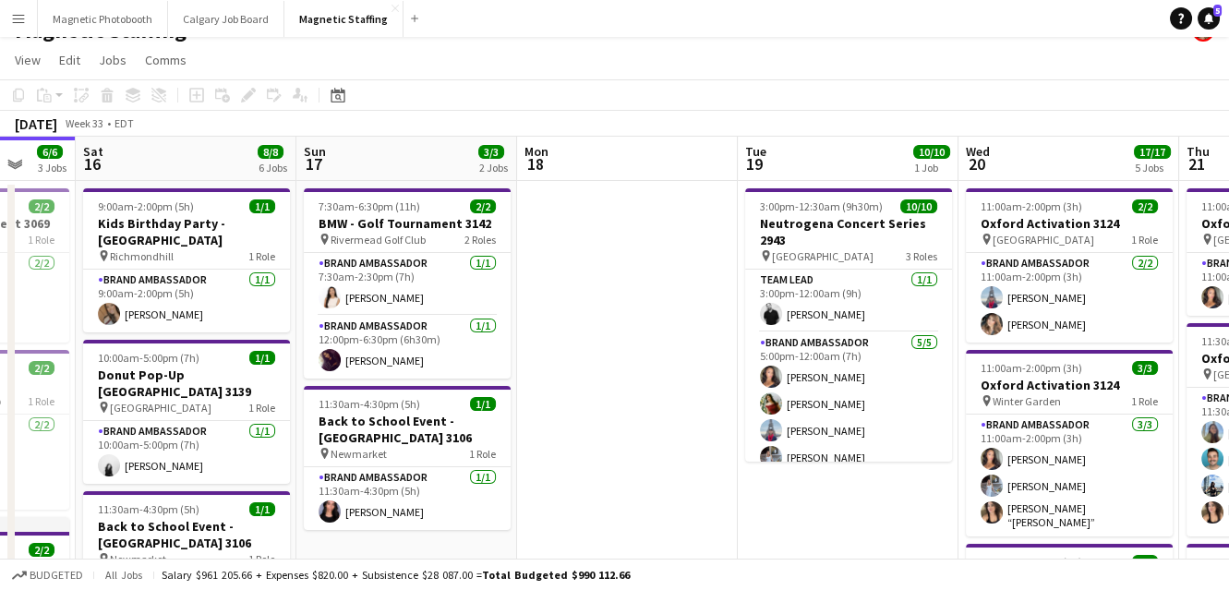
drag, startPoint x: 530, startPoint y: 403, endPoint x: 319, endPoint y: 439, distance: 213.4
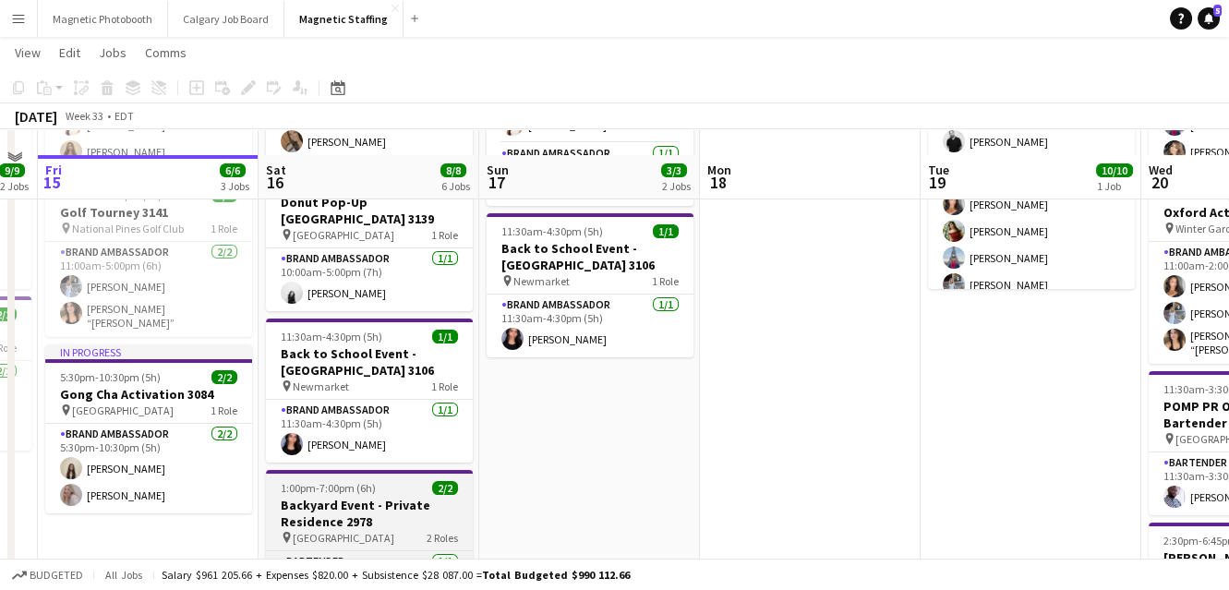
scroll to position [223, 0]
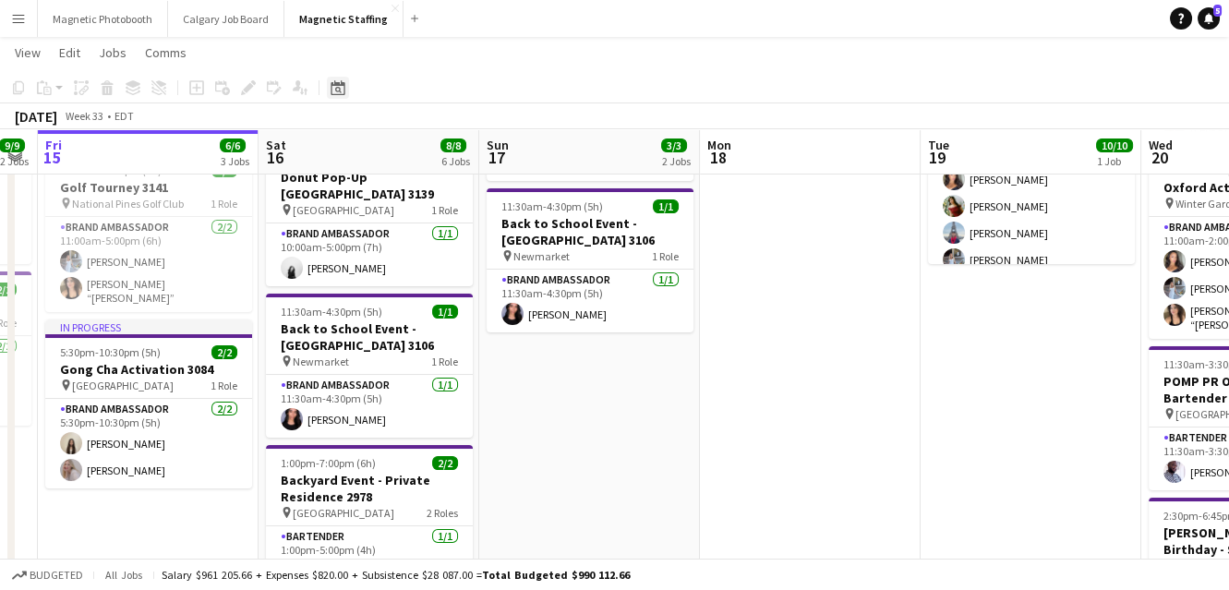
click at [343, 87] on icon "Date picker" at bounding box center [338, 87] width 15 height 15
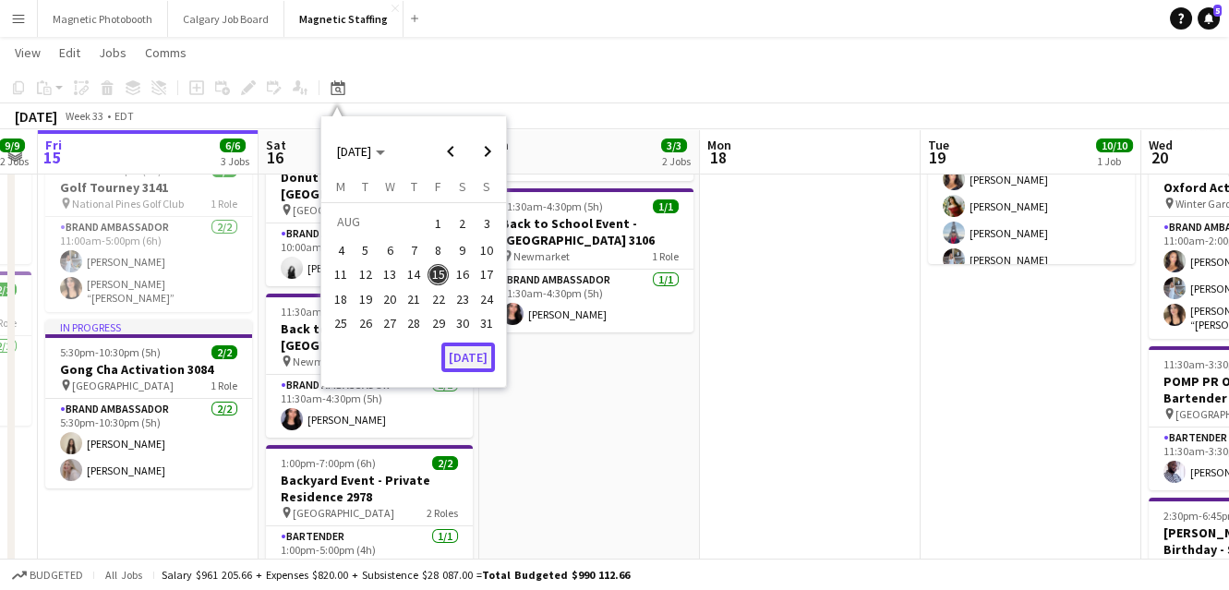
click at [470, 360] on button "[DATE]" at bounding box center [468, 358] width 54 height 30
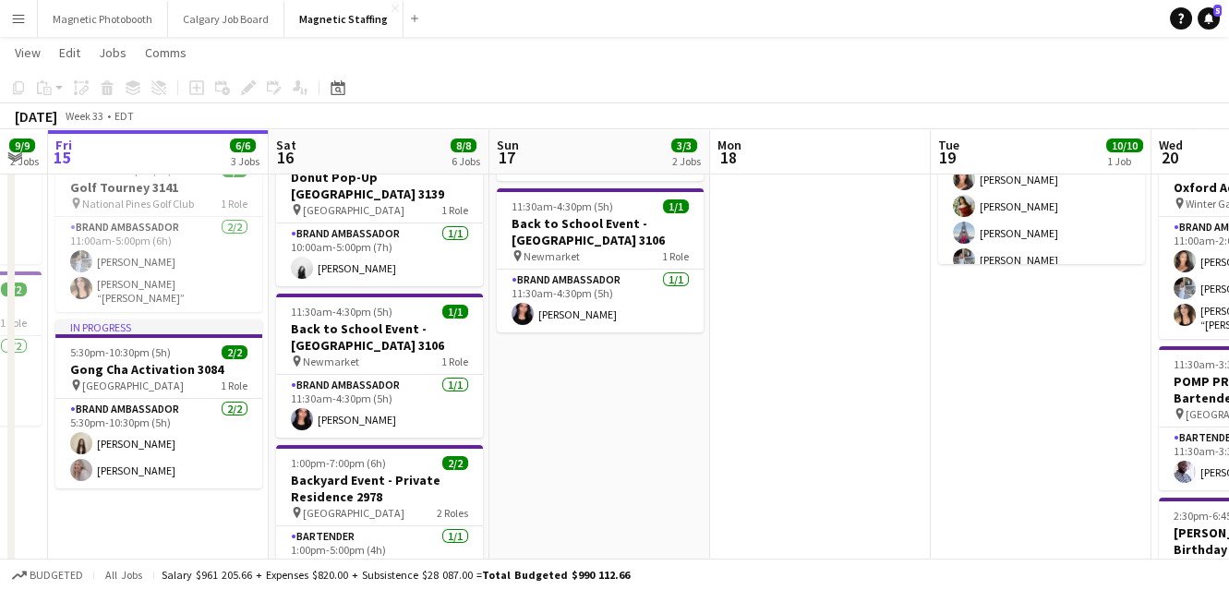
drag, startPoint x: 680, startPoint y: 388, endPoint x: 410, endPoint y: 416, distance: 272.0
click at [412, 415] on app-calendar-viewport "Tue 12 5/5 2 Jobs Wed 13 5/5 3 Jobs Thu 14 9/9 2 Jobs Fri 15 6/6 3 Jobs Sat 16 …" at bounding box center [614, 480] width 1229 height 1263
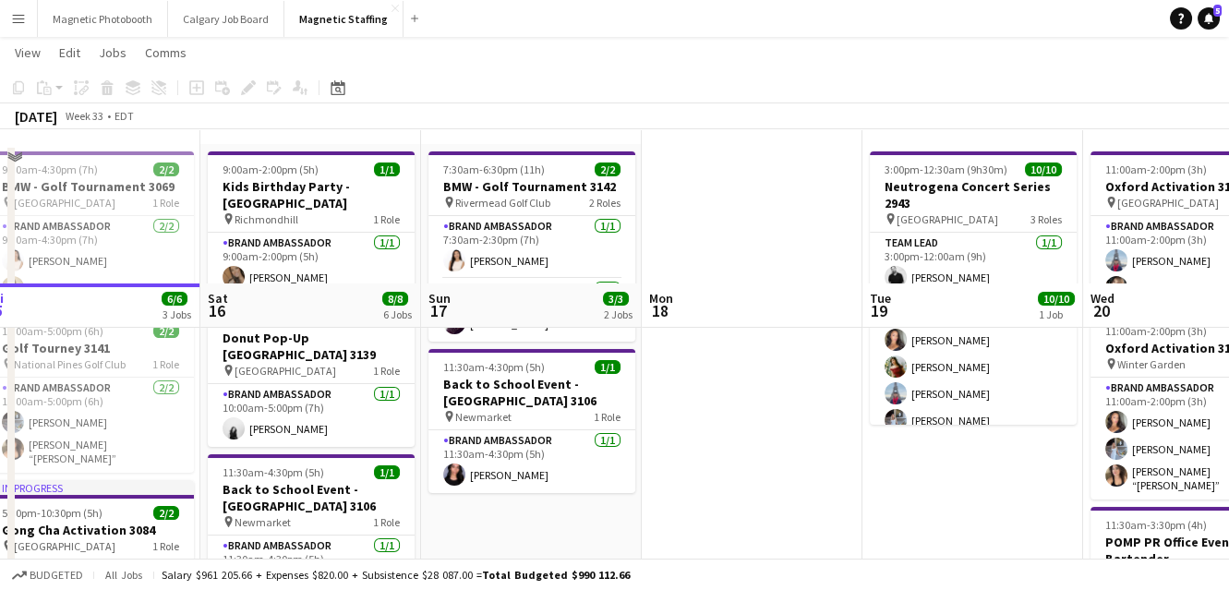
scroll to position [0, 0]
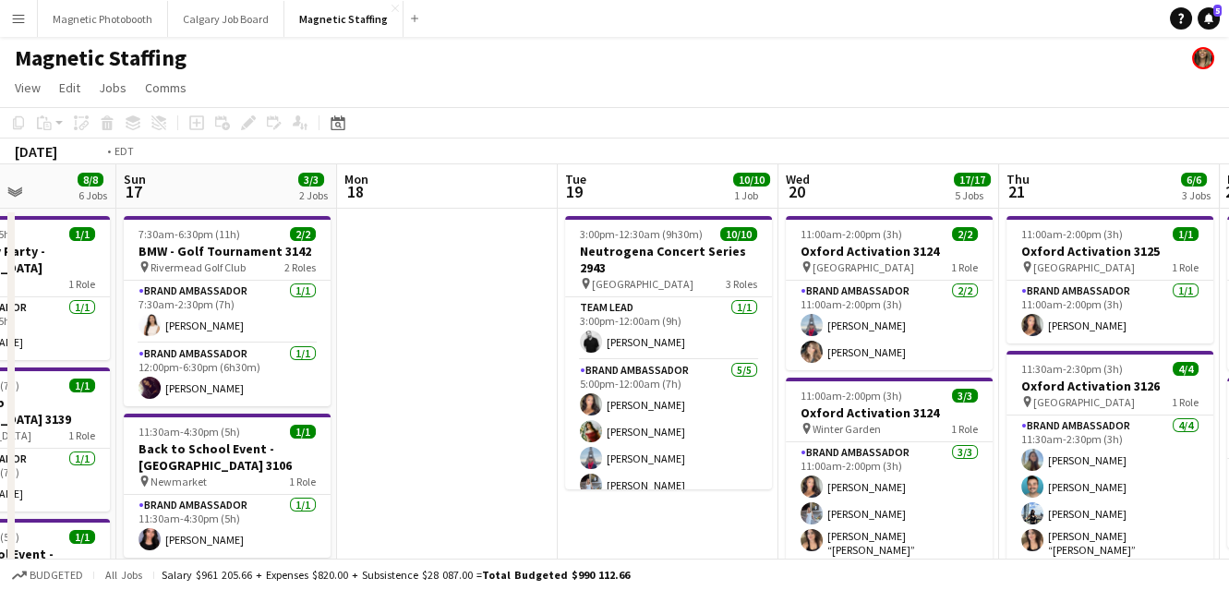
drag, startPoint x: 693, startPoint y: 382, endPoint x: -6, endPoint y: 385, distance: 698.9
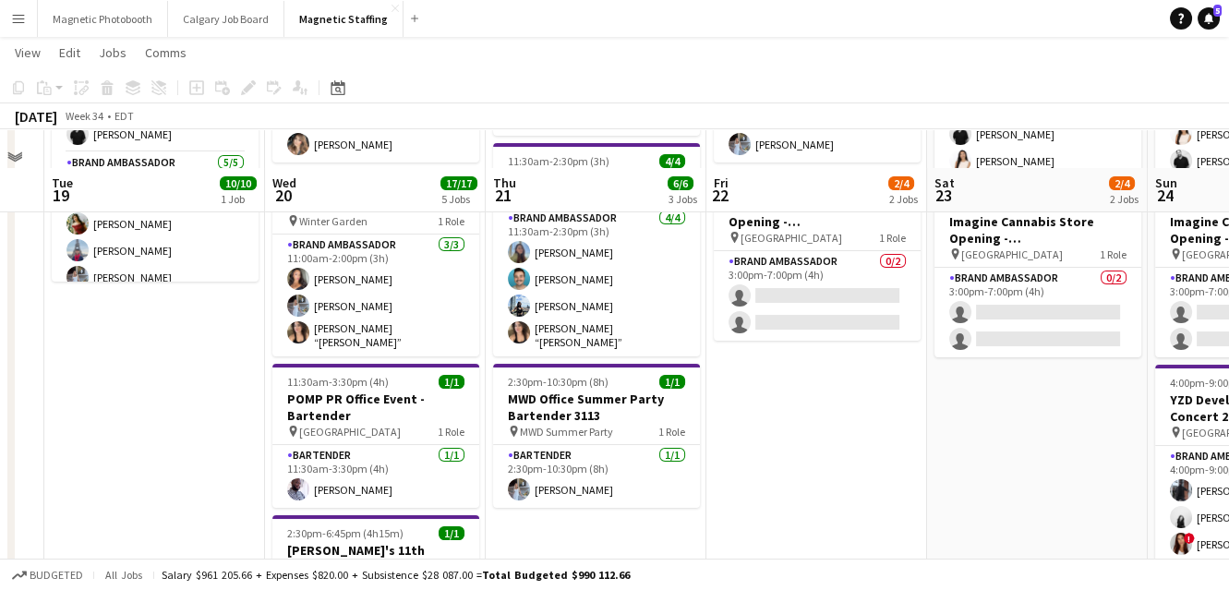
scroll to position [244, 0]
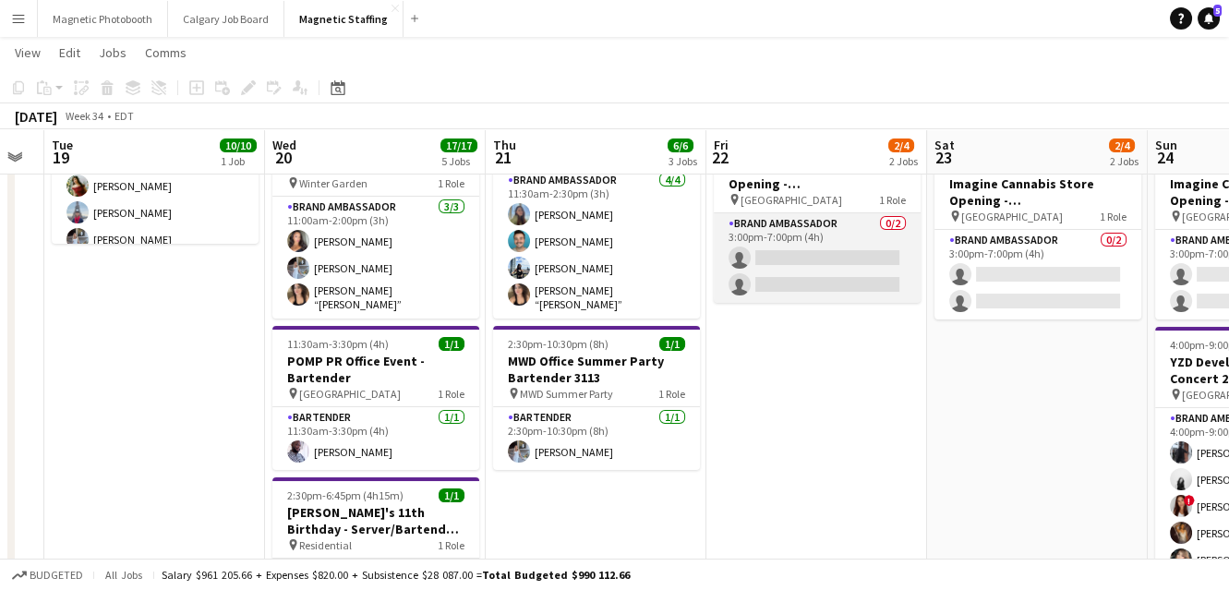
click at [829, 259] on app-card-role "Brand Ambassador 0/2 3:00pm-7:00pm (4h) single-neutral-actions single-neutral-a…" at bounding box center [817, 258] width 207 height 90
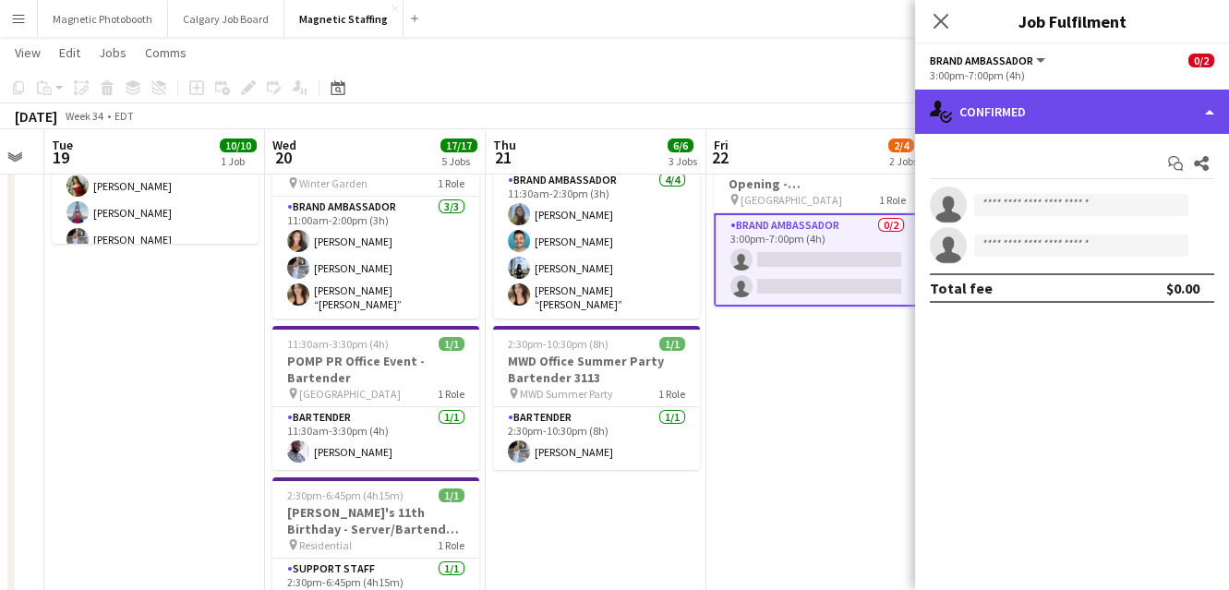
click at [1053, 117] on div "single-neutral-actions-check-2 Confirmed" at bounding box center [1072, 112] width 314 height 44
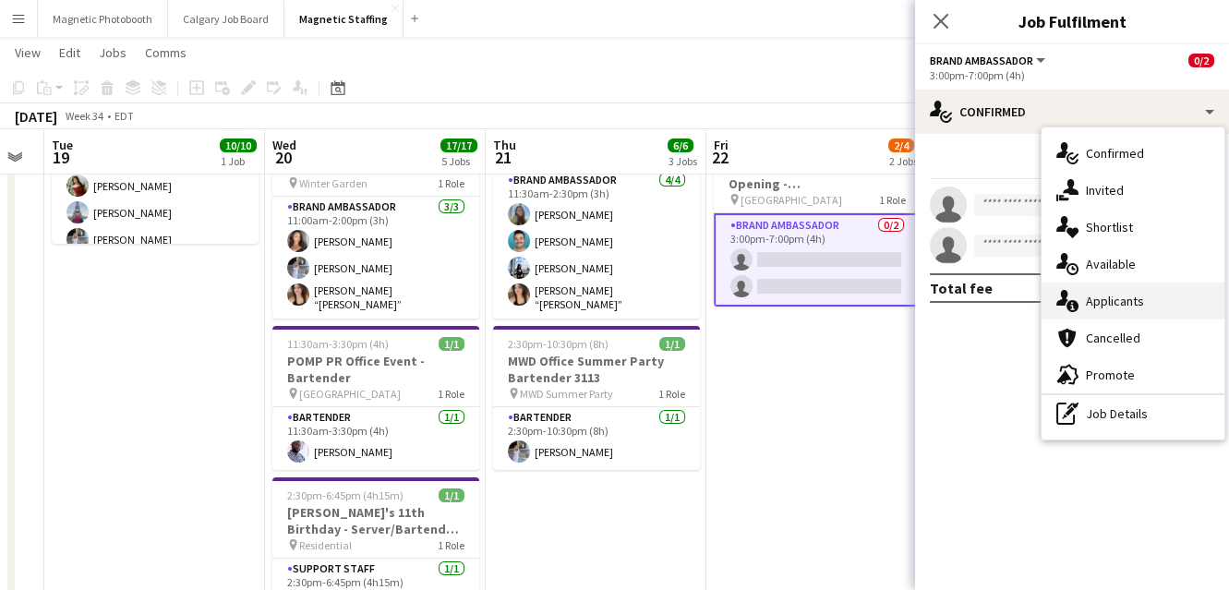
click at [1093, 294] on div "single-neutral-actions-information Applicants" at bounding box center [1132, 301] width 183 height 37
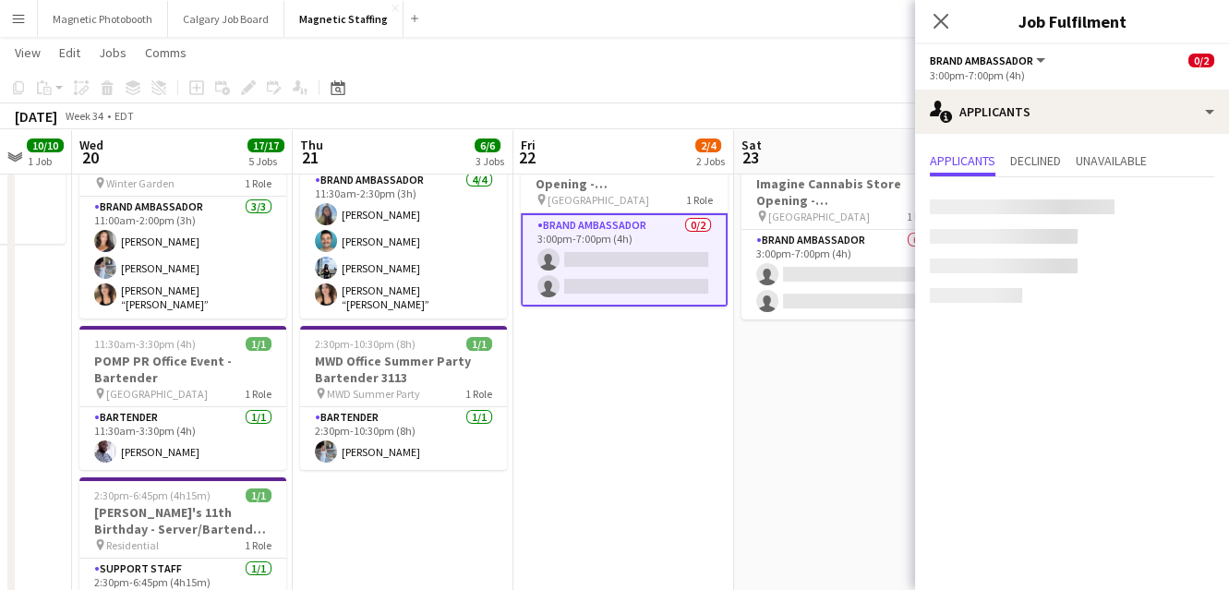
drag, startPoint x: 579, startPoint y: 427, endPoint x: 564, endPoint y: 427, distance: 14.8
click at [569, 427] on app-calendar-viewport "Sat 16 8/8 6 Jobs Sun 17 3/3 2 Jobs Mon 18 Tue 19 10/10 1 Job Wed 20 17/17 5 Jo…" at bounding box center [614, 459] width 1229 height 1263
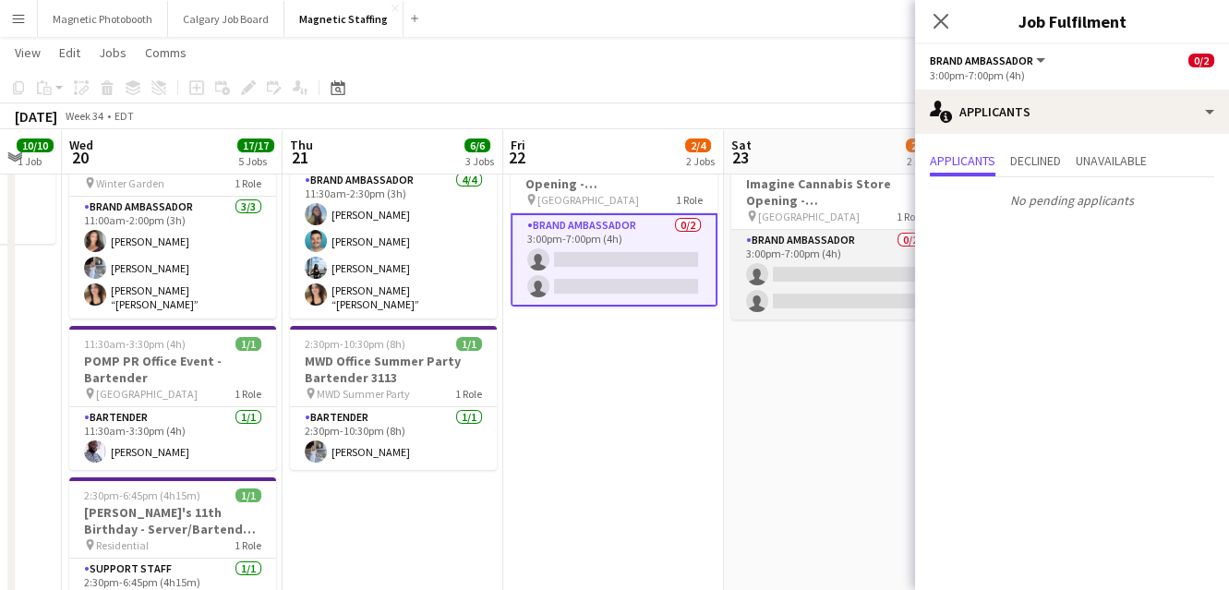
click at [882, 276] on app-card-role "Brand Ambassador 0/2 3:00pm-7:00pm (4h) single-neutral-actions single-neutral-a…" at bounding box center [834, 275] width 207 height 90
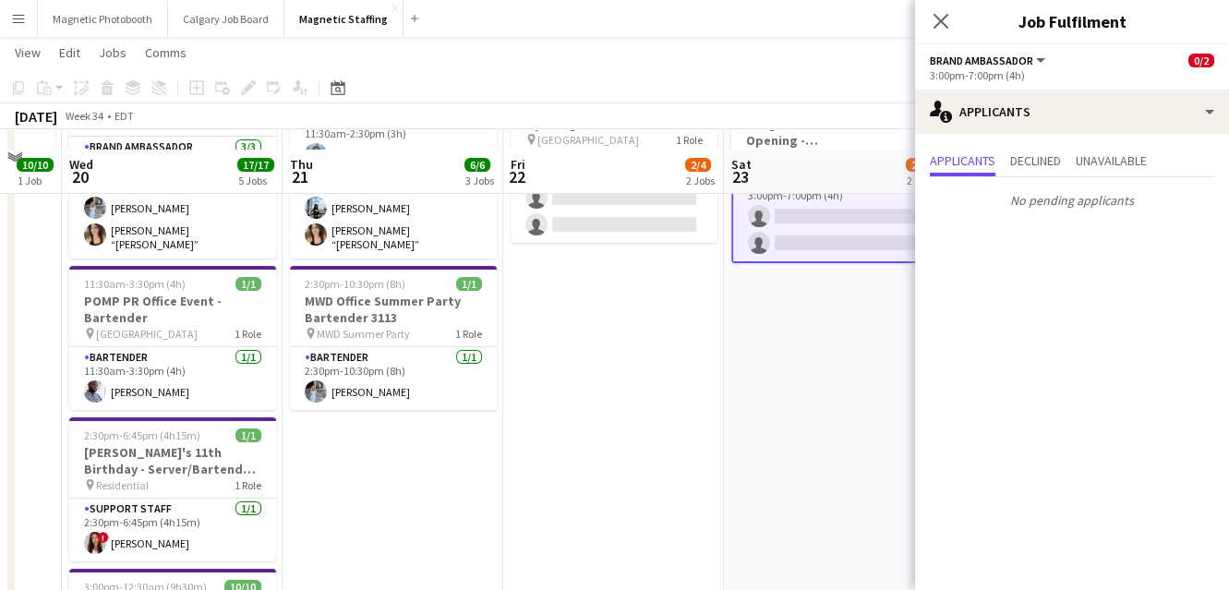
scroll to position [323, 0]
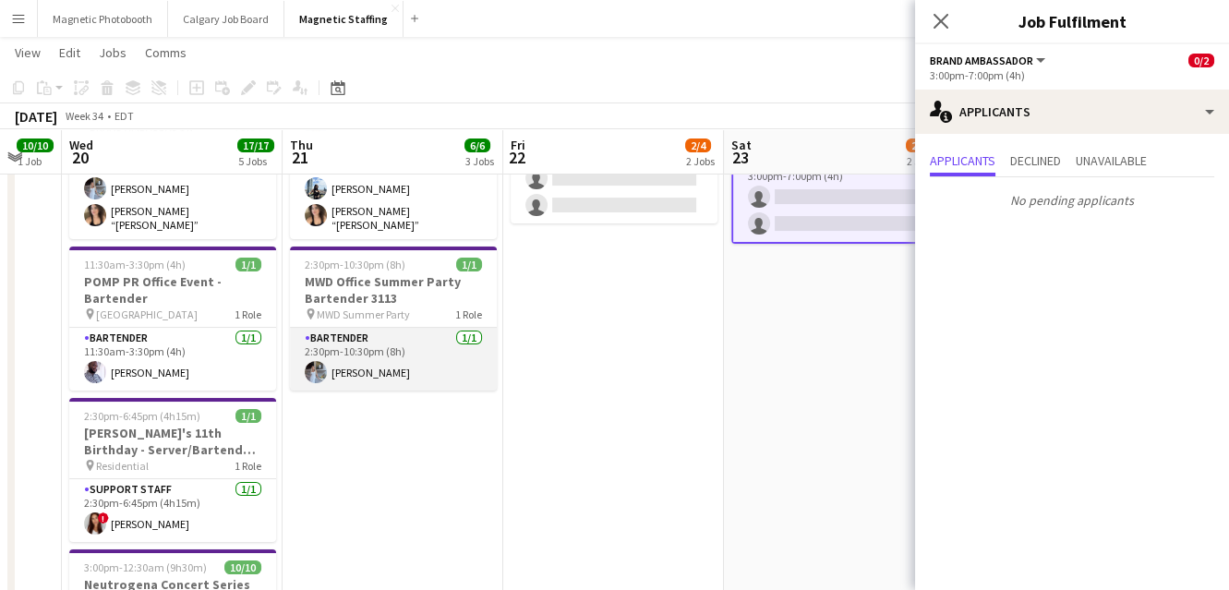
click at [386, 354] on app-card-role "Bartender [DATE] 2:30pm-10:30pm (8h) [PERSON_NAME]" at bounding box center [393, 359] width 207 height 63
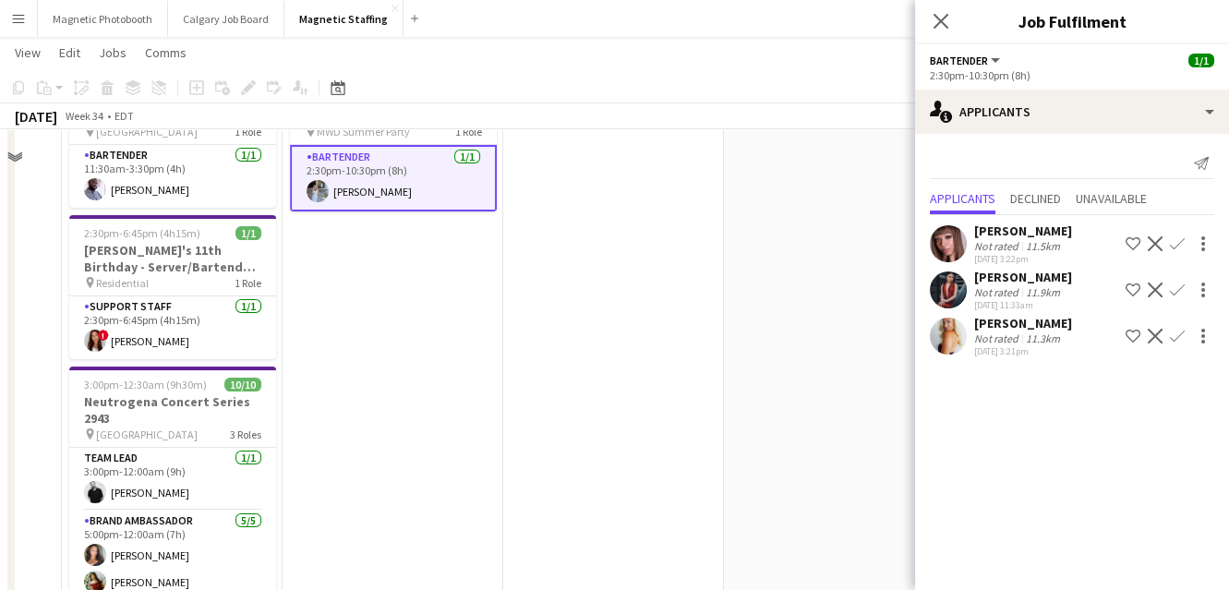
scroll to position [33, 0]
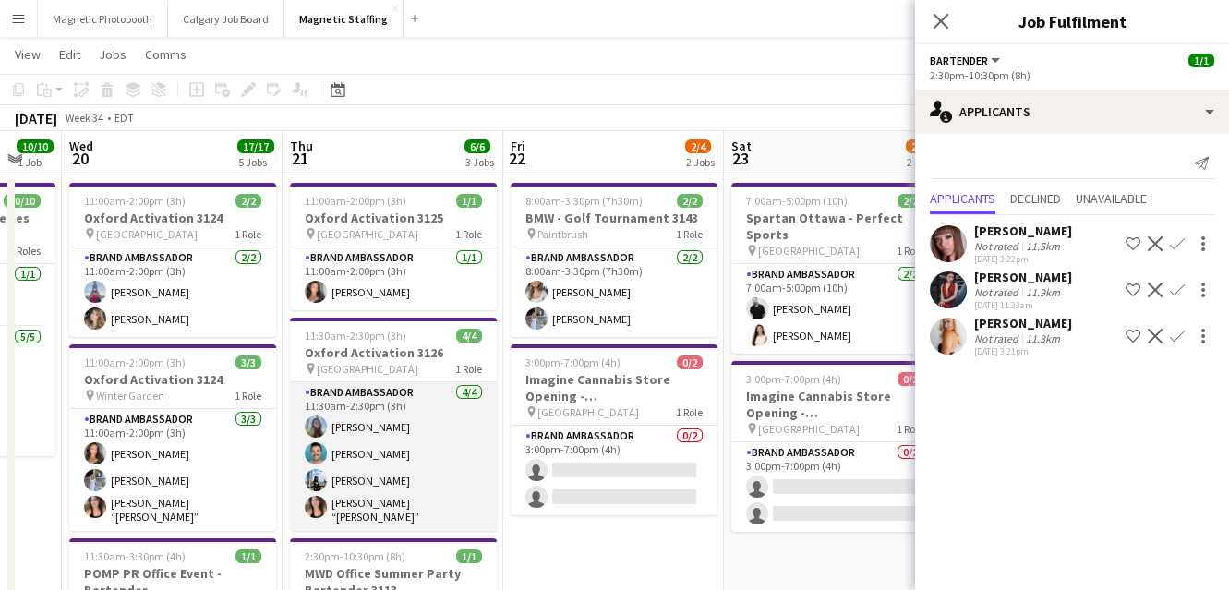
click at [358, 484] on app-card-role "Brand Ambassador [DATE] 11:30am-2:30pm (3h) [PERSON_NAME] [PERSON_NAME] [PERSON…" at bounding box center [393, 456] width 207 height 149
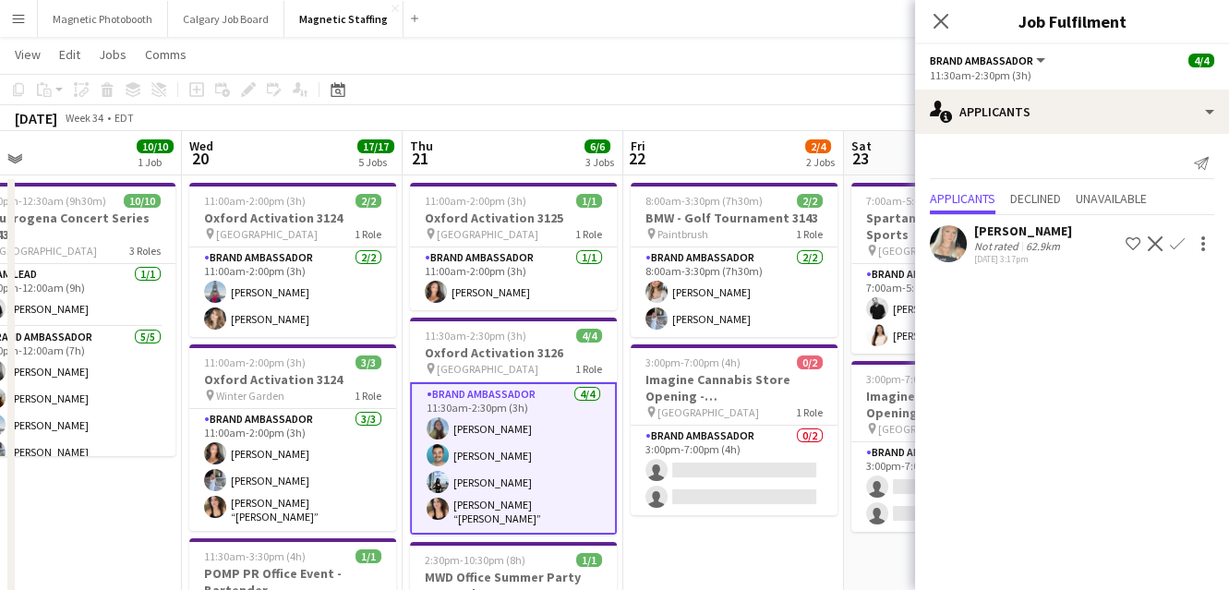
drag, startPoint x: 749, startPoint y: 384, endPoint x: 411, endPoint y: 385, distance: 337.9
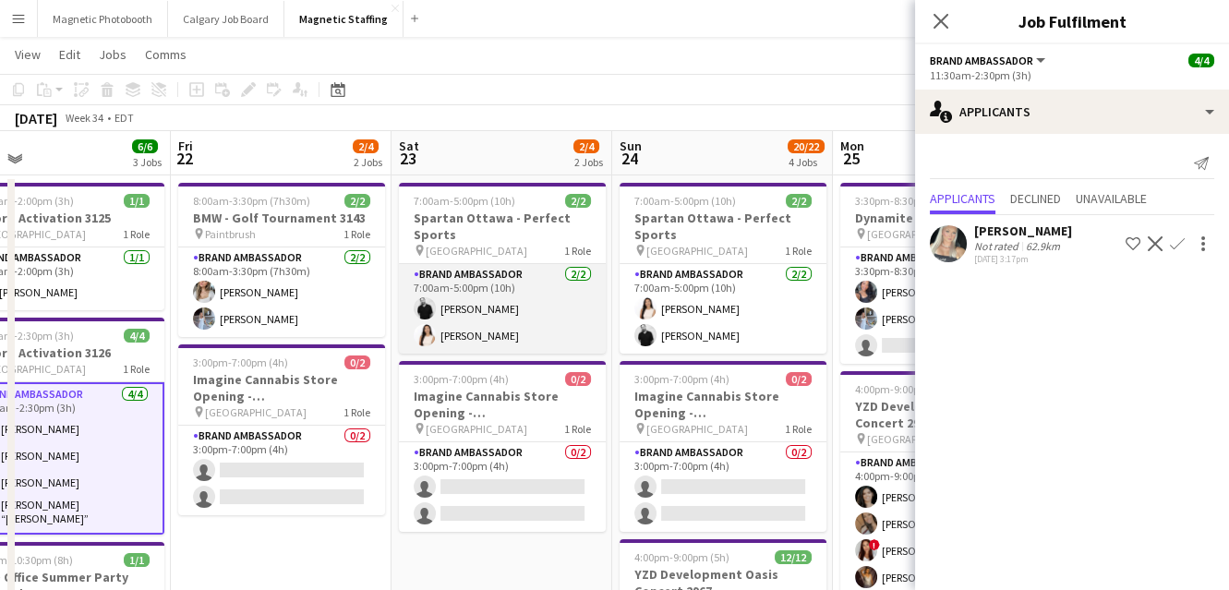
click at [536, 308] on app-card-role "Brand Ambassador [DATE] 7:00am-5:00pm (10h) [PERSON_NAME] [PERSON_NAME]" at bounding box center [502, 309] width 207 height 90
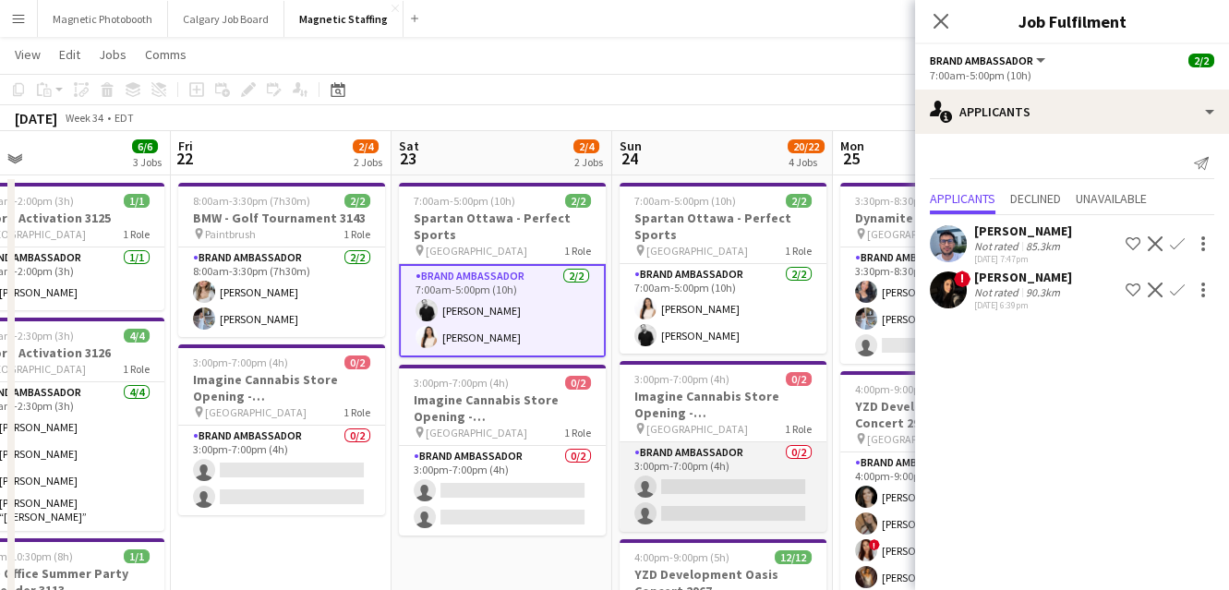
click at [737, 485] on app-card-role "Brand Ambassador 0/2 3:00pm-7:00pm (4h) single-neutral-actions single-neutral-a…" at bounding box center [723, 487] width 207 height 90
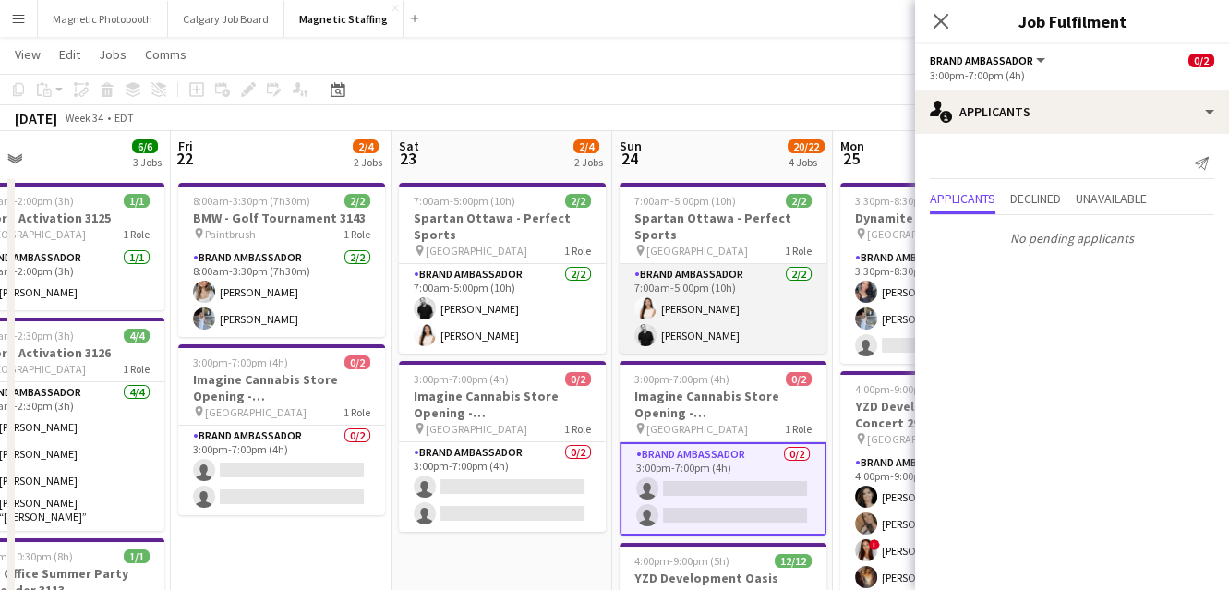
click at [722, 314] on app-card-role "Brand Ambassador [DATE] 7:00am-5:00pm (10h) [PERSON_NAME] [PERSON_NAME]" at bounding box center [723, 309] width 207 height 90
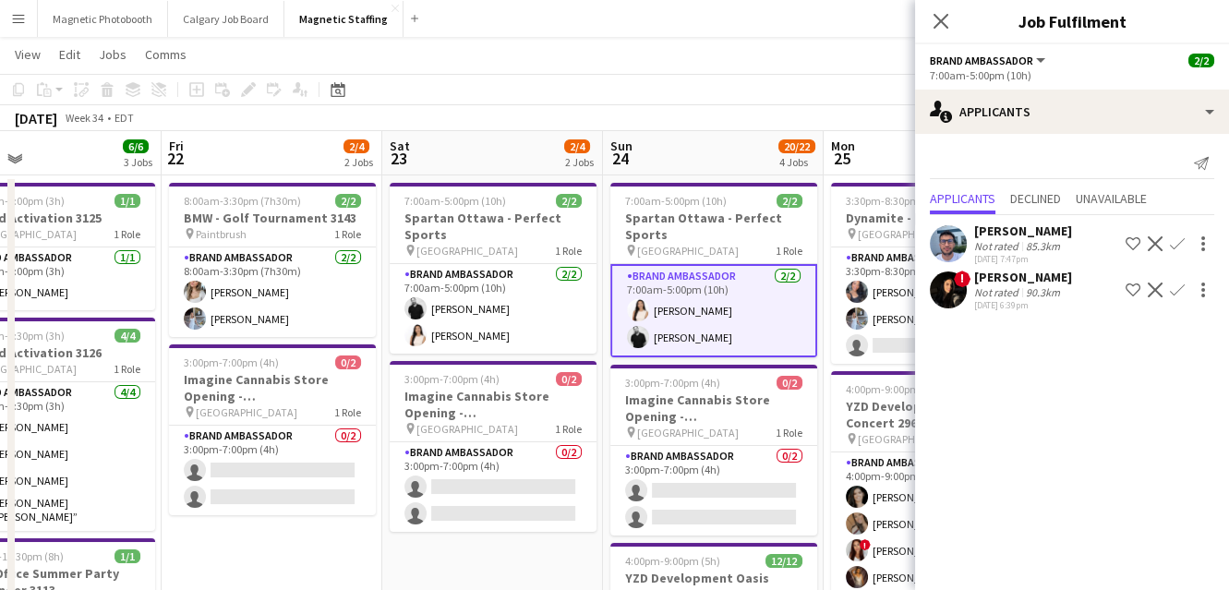
drag, startPoint x: 722, startPoint y: 314, endPoint x: 415, endPoint y: 367, distance: 311.0
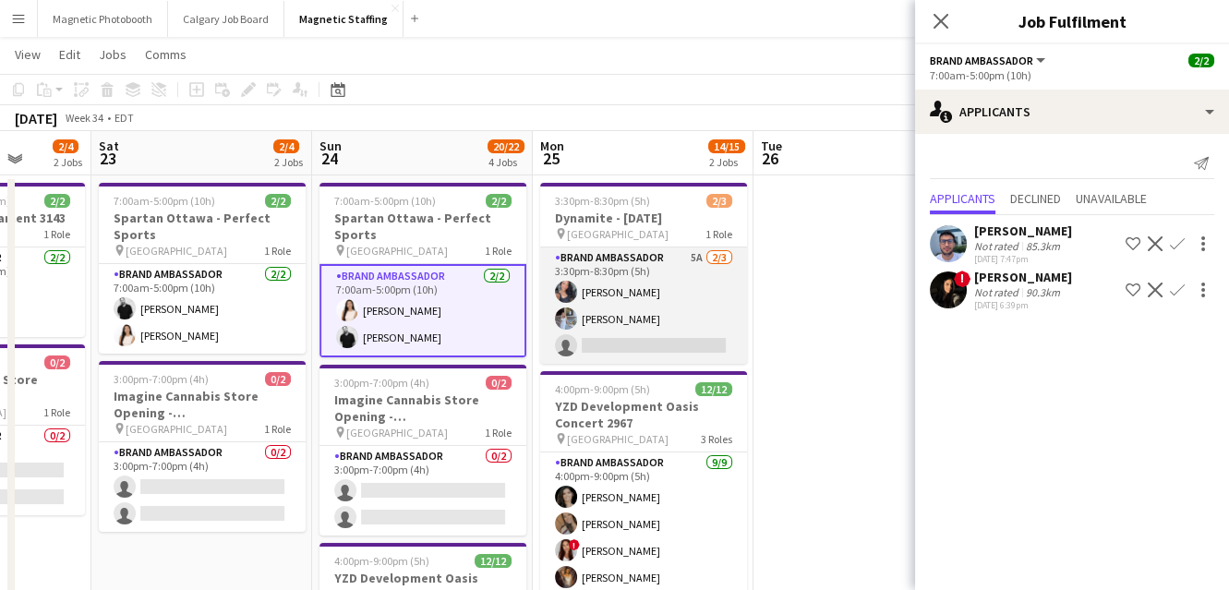
click at [609, 352] on app-card-role "Brand Ambassador 5A [DATE] 3:30pm-8:30pm (5h) [PERSON_NAME] [PERSON_NAME] singl…" at bounding box center [643, 305] width 207 height 116
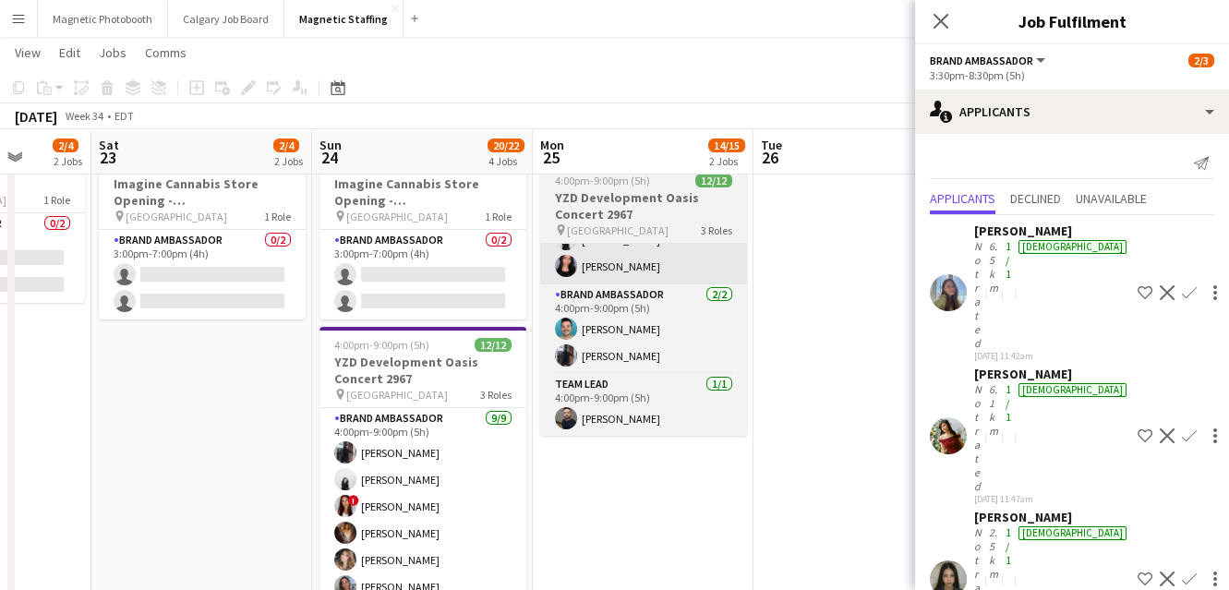
scroll to position [274, 0]
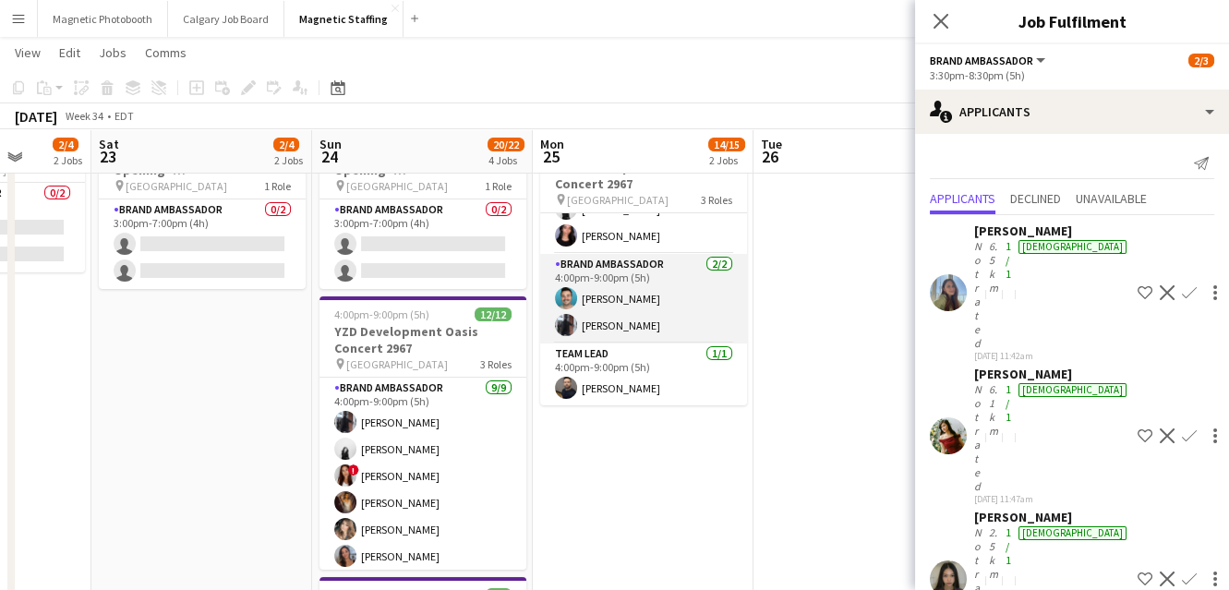
click at [628, 327] on app-card-role "Brand Ambassador [DATE] 4:00pm-9:00pm (5h) [PERSON_NAME] [PERSON_NAME]" at bounding box center [643, 299] width 207 height 90
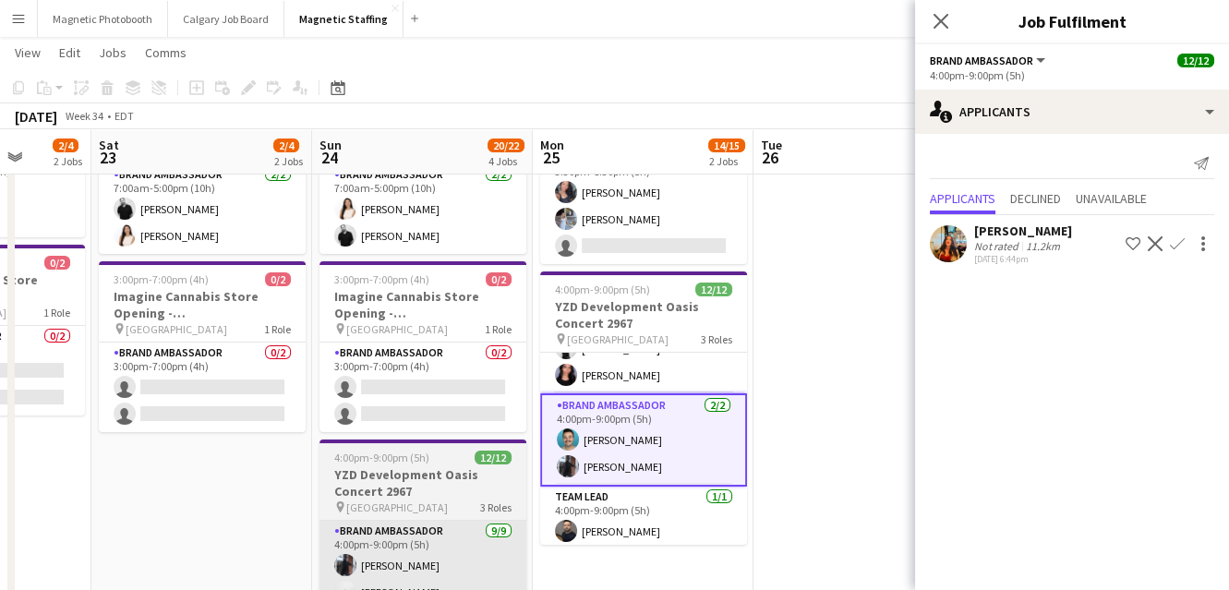
scroll to position [42, 0]
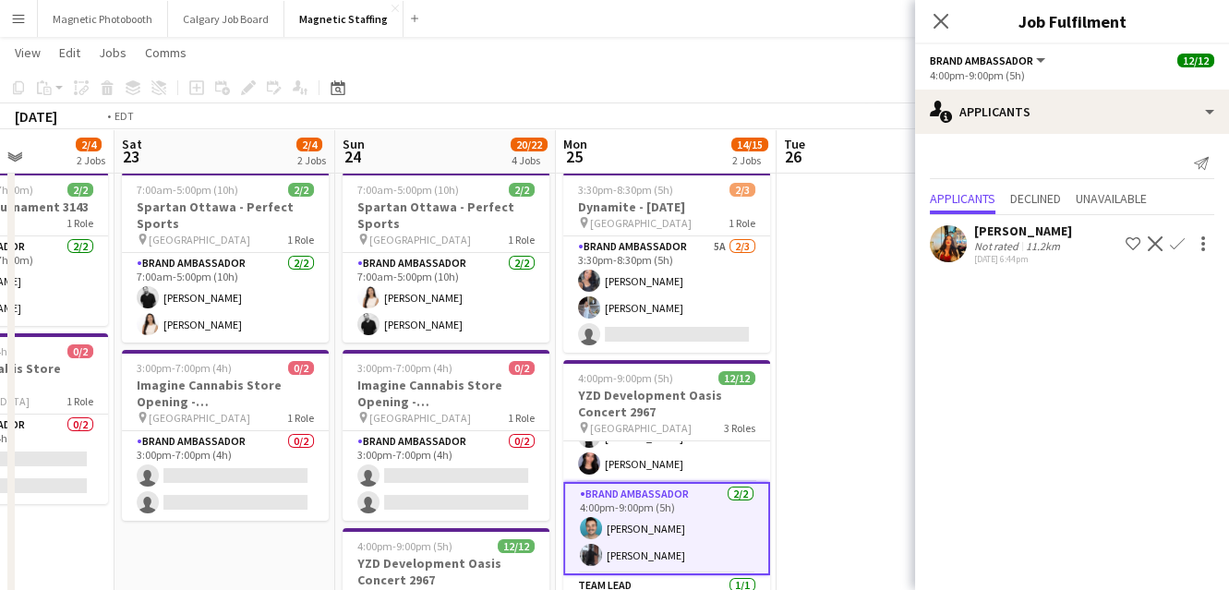
drag, startPoint x: 793, startPoint y: 389, endPoint x: 66, endPoint y: 527, distance: 739.7
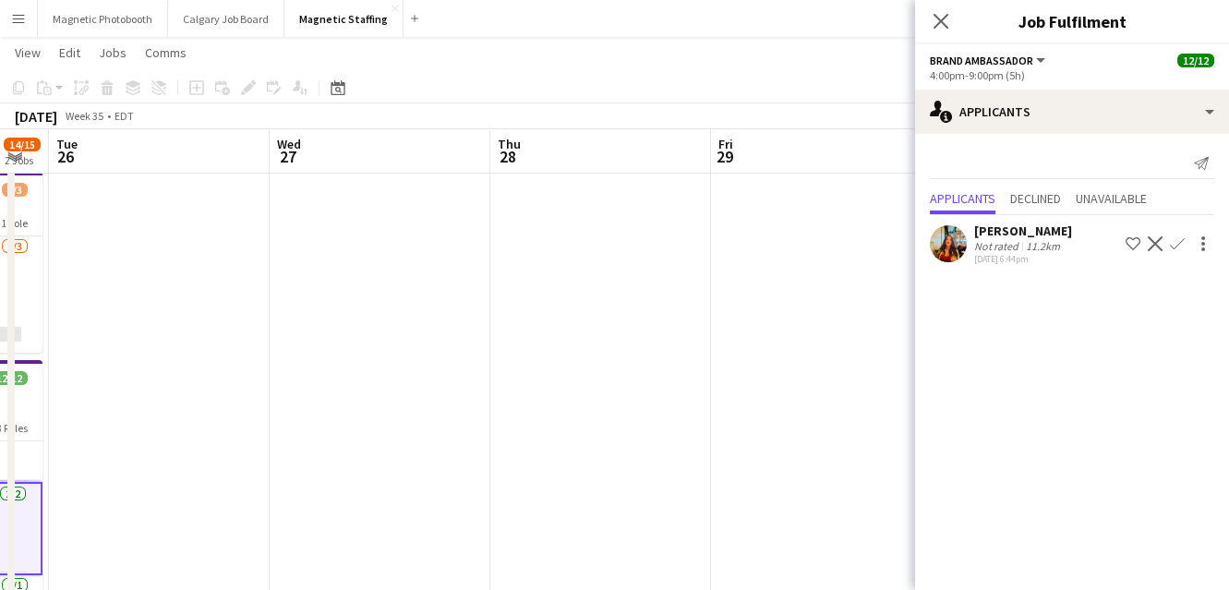
drag, startPoint x: 662, startPoint y: 514, endPoint x: -6, endPoint y: 572, distance: 670.1
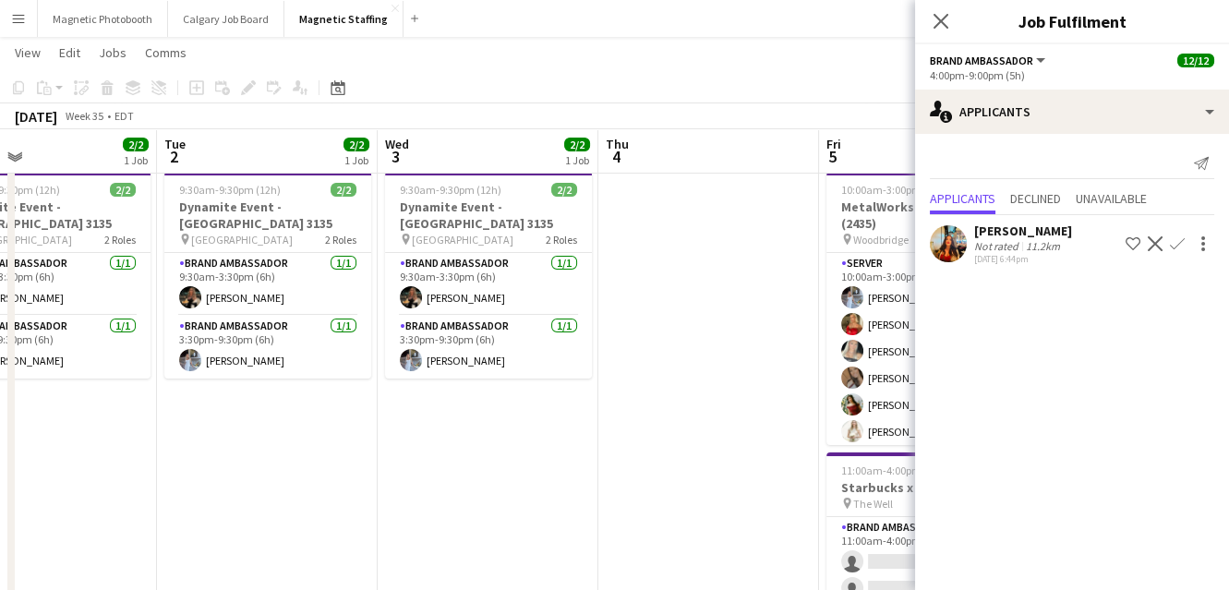
drag, startPoint x: 146, startPoint y: 481, endPoint x: 32, endPoint y: 497, distance: 114.6
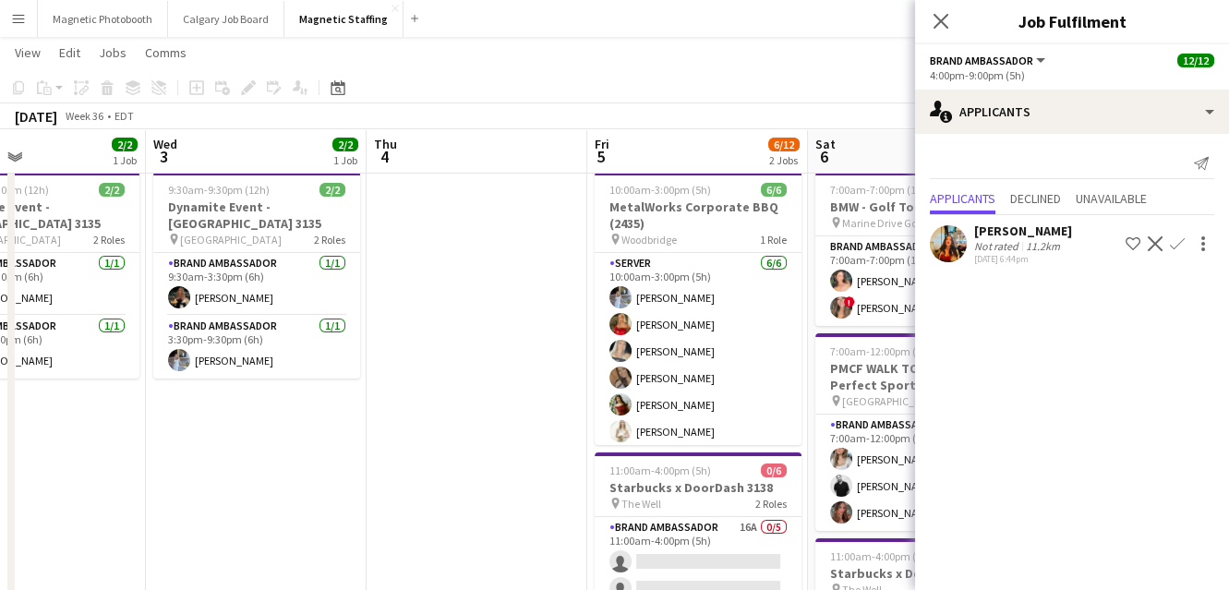
drag, startPoint x: 378, startPoint y: 465, endPoint x: -6, endPoint y: 498, distance: 384.5
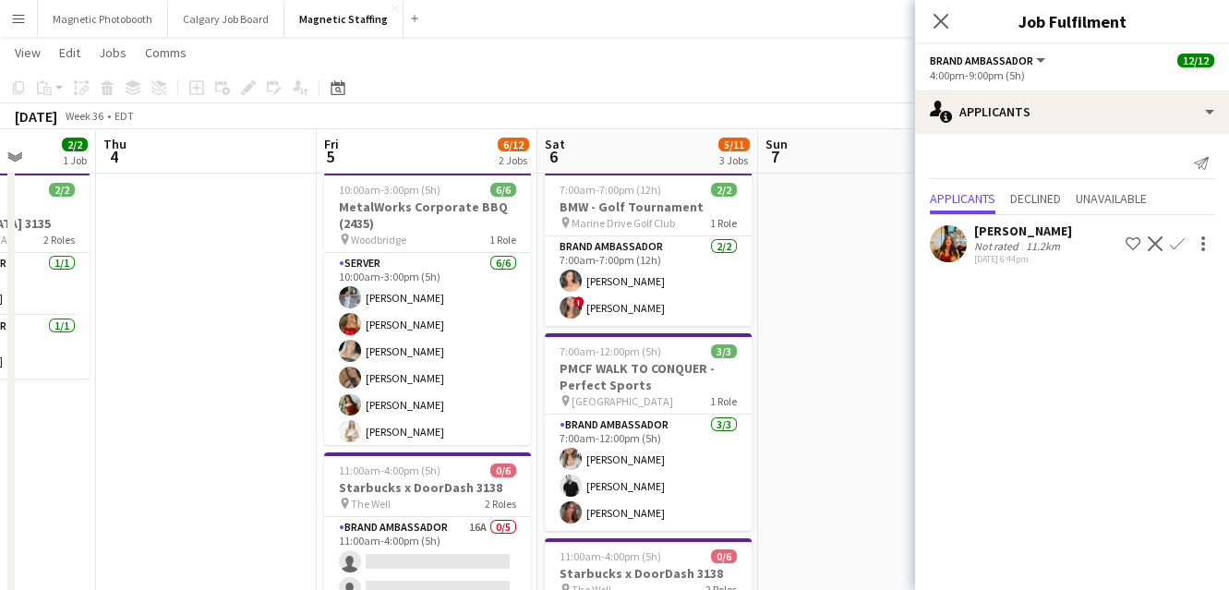
scroll to position [0, 559]
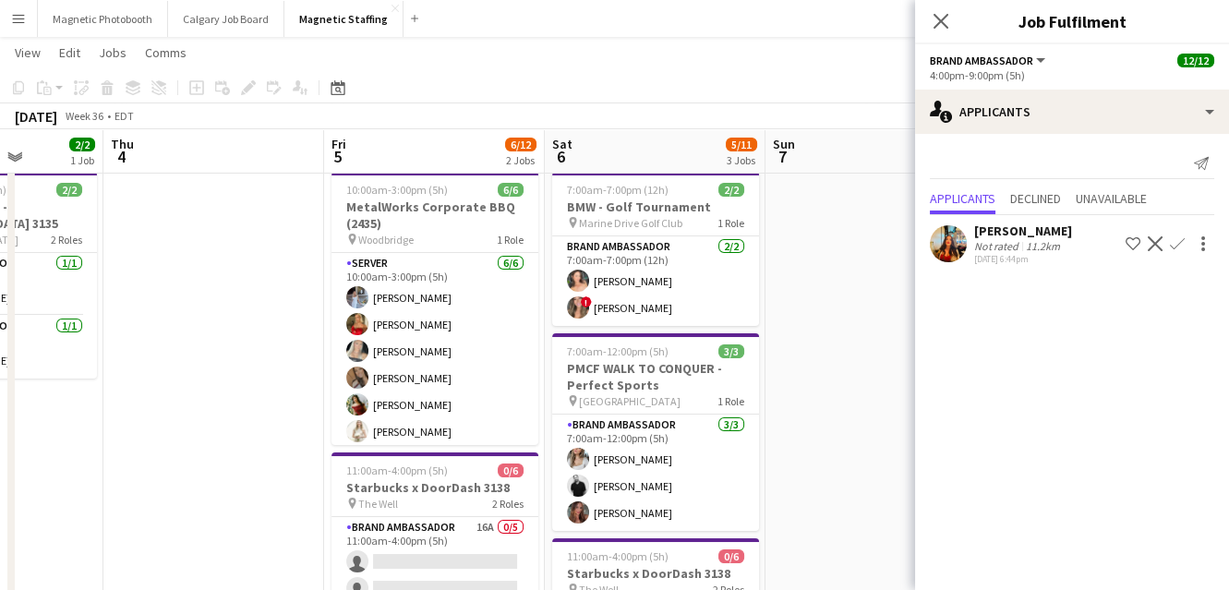
drag, startPoint x: 704, startPoint y: 376, endPoint x: 627, endPoint y: 301, distance: 107.1
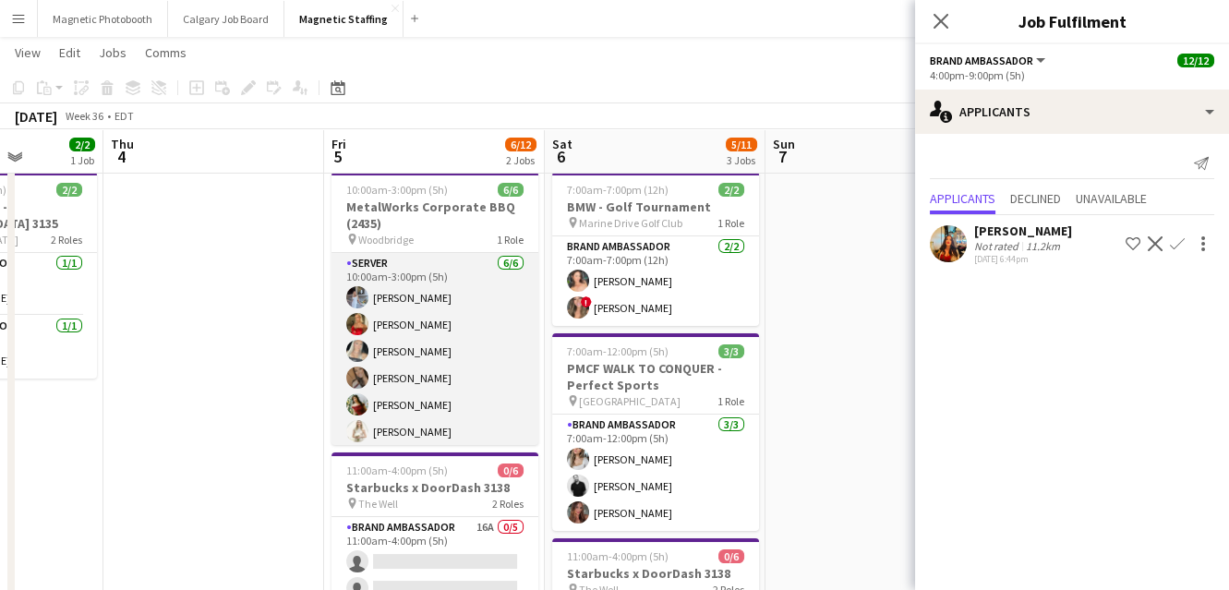
scroll to position [0, 0]
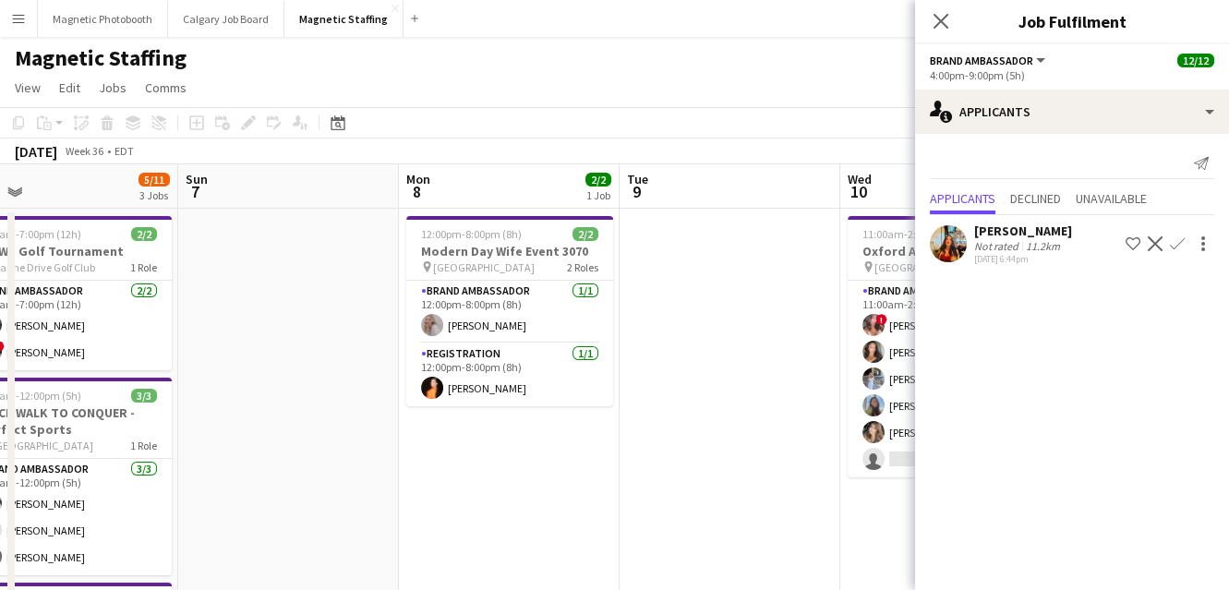
drag, startPoint x: 584, startPoint y: 410, endPoint x: 78, endPoint y: 442, distance: 507.0
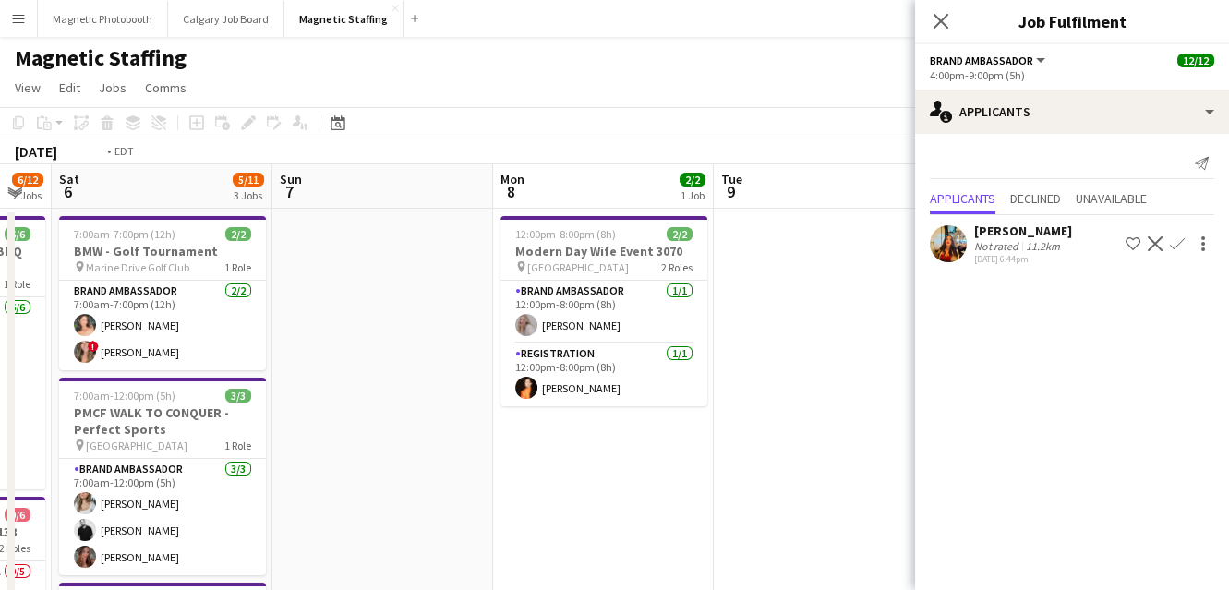
drag, startPoint x: 752, startPoint y: 425, endPoint x: 147, endPoint y: 463, distance: 606.0
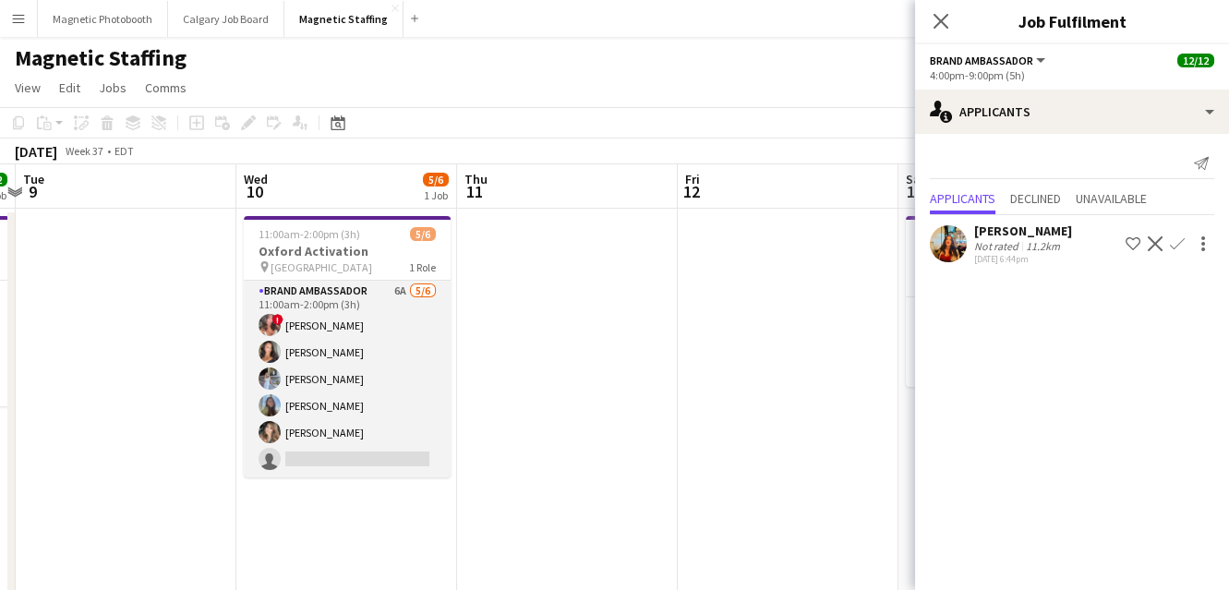
scroll to position [0, 647]
click at [310, 426] on app-card-role "Brand Ambassador 6A [DATE] 11:00am-2:00pm (3h) ! [PERSON_NAME] [PERSON_NAME] [P…" at bounding box center [346, 379] width 207 height 197
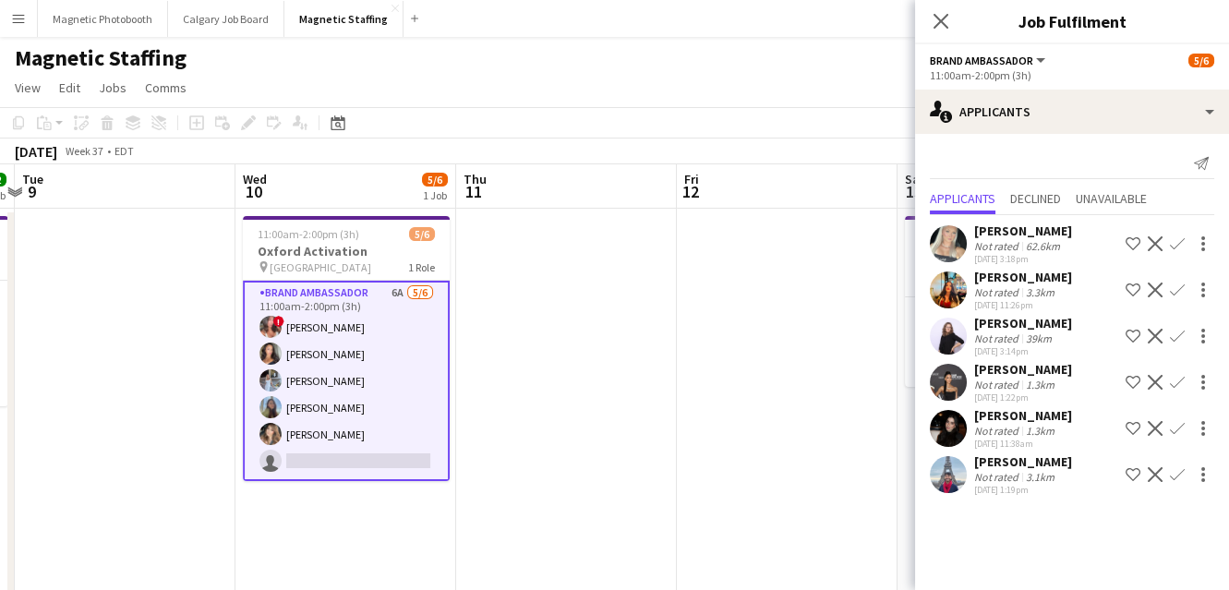
click at [1174, 475] on app-icon "Confirm" at bounding box center [1177, 474] width 15 height 15
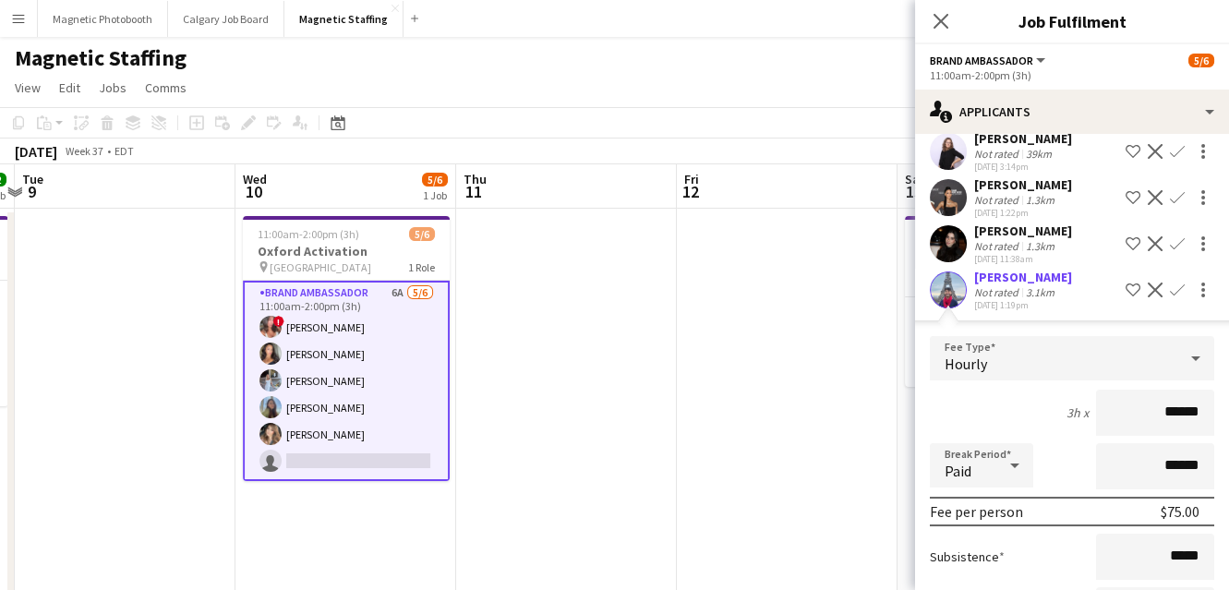
scroll to position [341, 0]
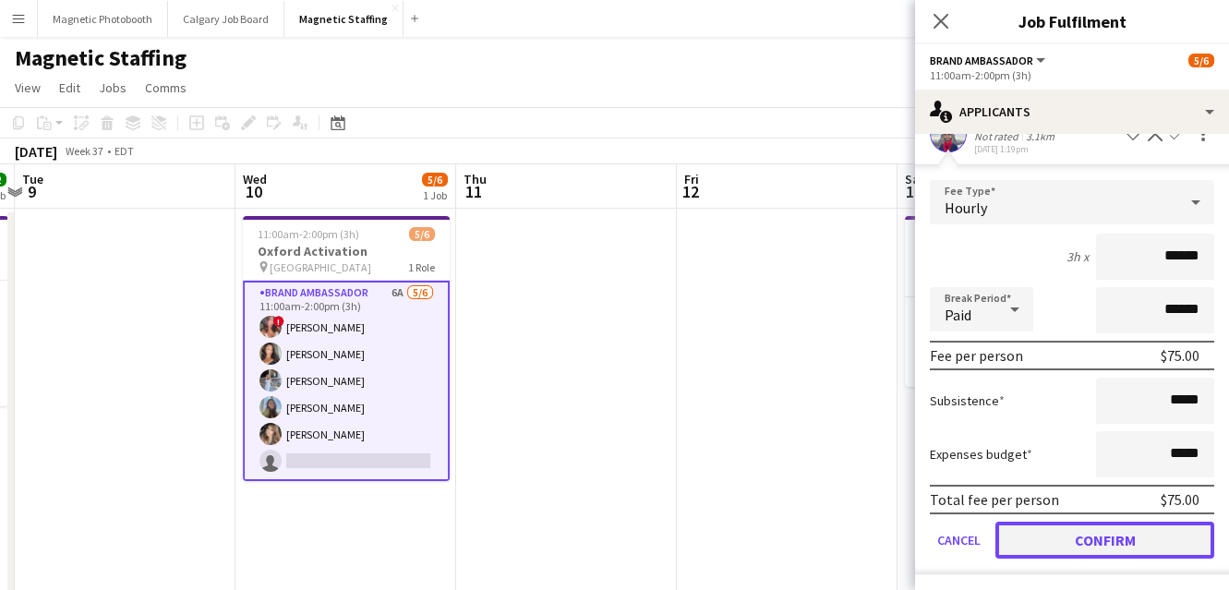
click at [1083, 534] on button "Confirm" at bounding box center [1104, 540] width 219 height 37
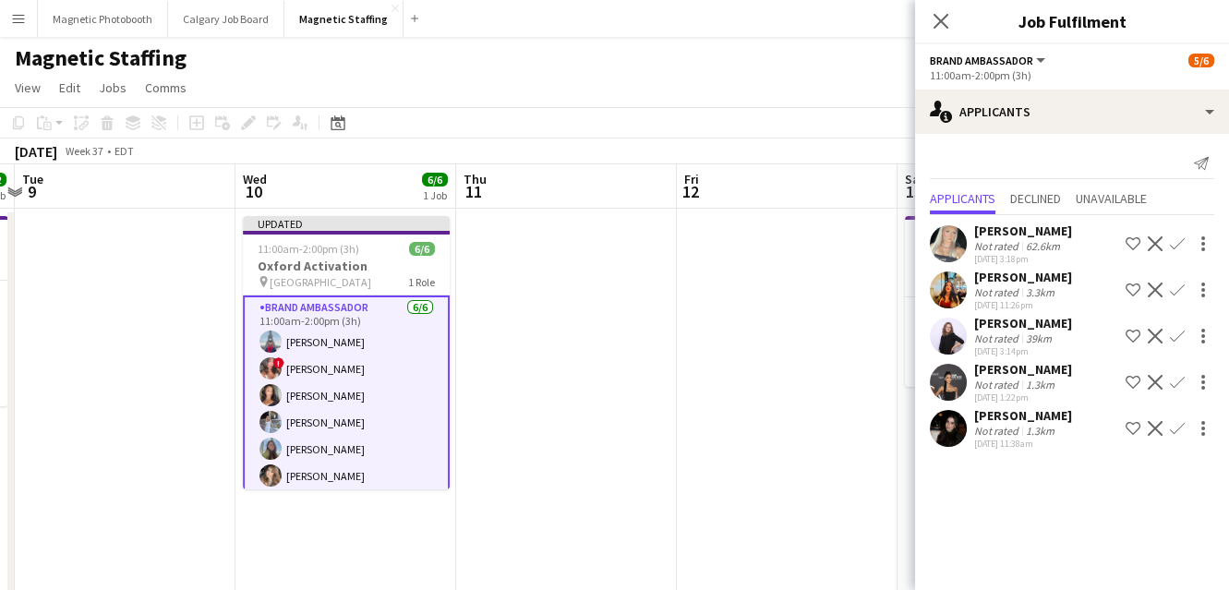
scroll to position [0, 0]
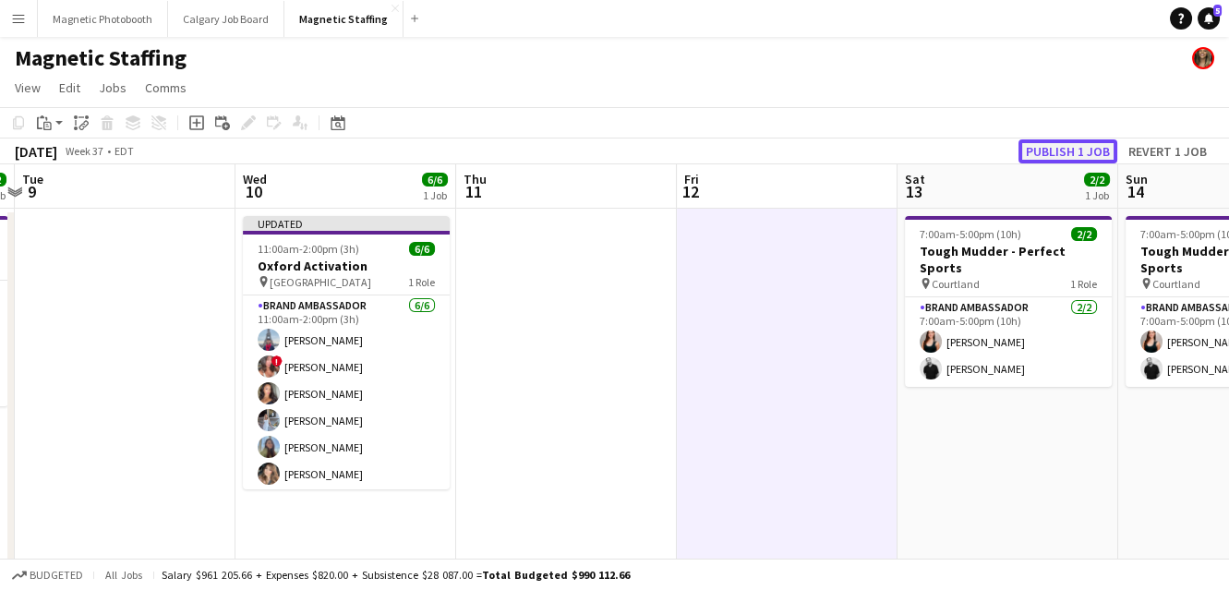
click at [1087, 147] on button "Publish 1 job" at bounding box center [1067, 151] width 99 height 24
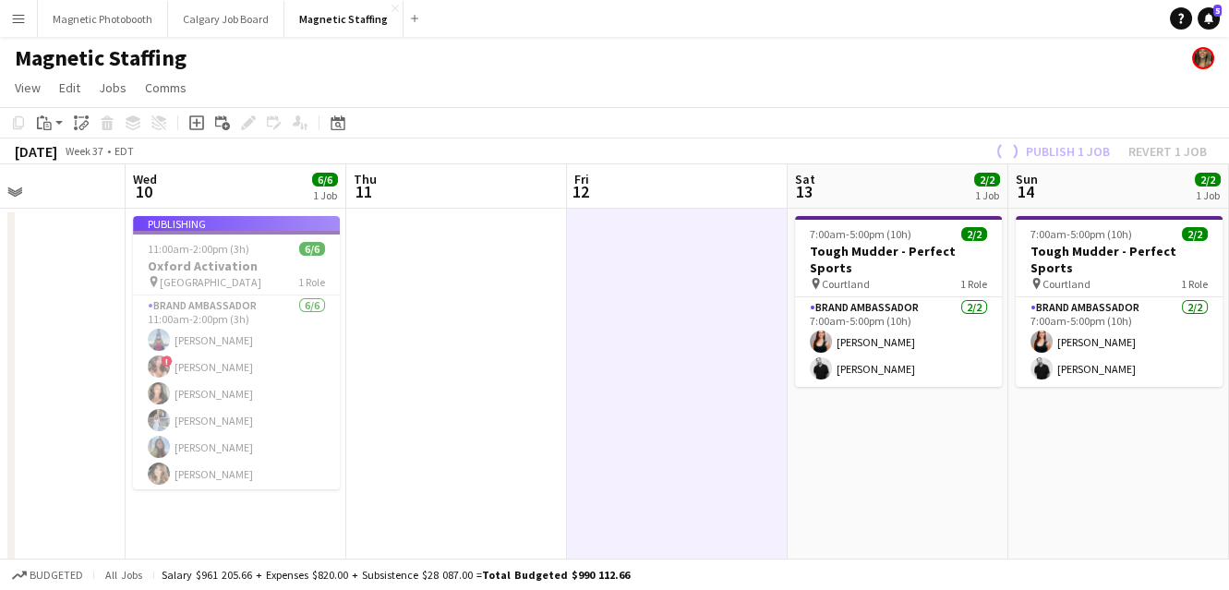
drag, startPoint x: 900, startPoint y: 376, endPoint x: 488, endPoint y: 417, distance: 413.9
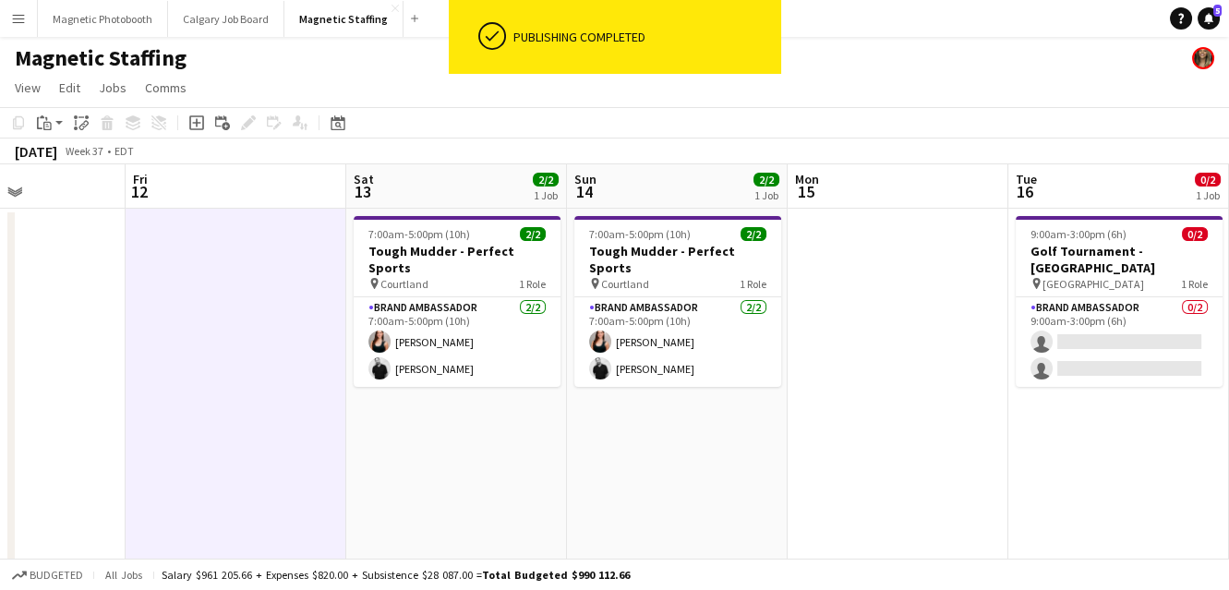
scroll to position [0, 620]
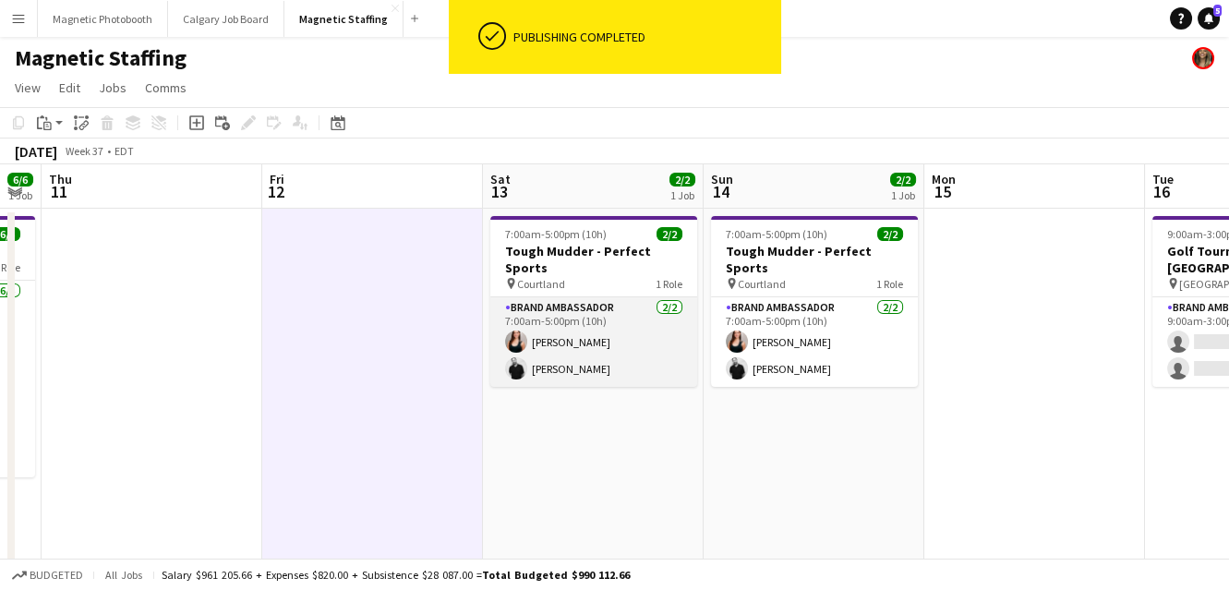
click at [603, 331] on app-card-role "Brand Ambassador [DATE] 7:00am-5:00pm (10h) [PERSON_NAME] [PERSON_NAME]" at bounding box center [593, 342] width 207 height 90
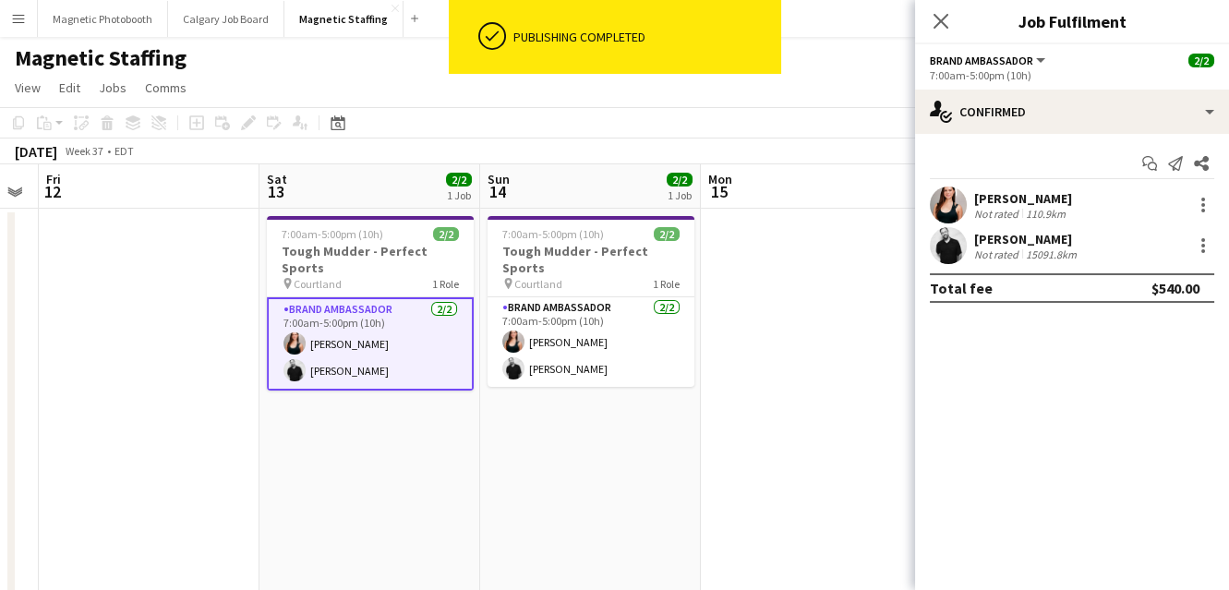
drag, startPoint x: 549, startPoint y: 466, endPoint x: 230, endPoint y: 548, distance: 329.9
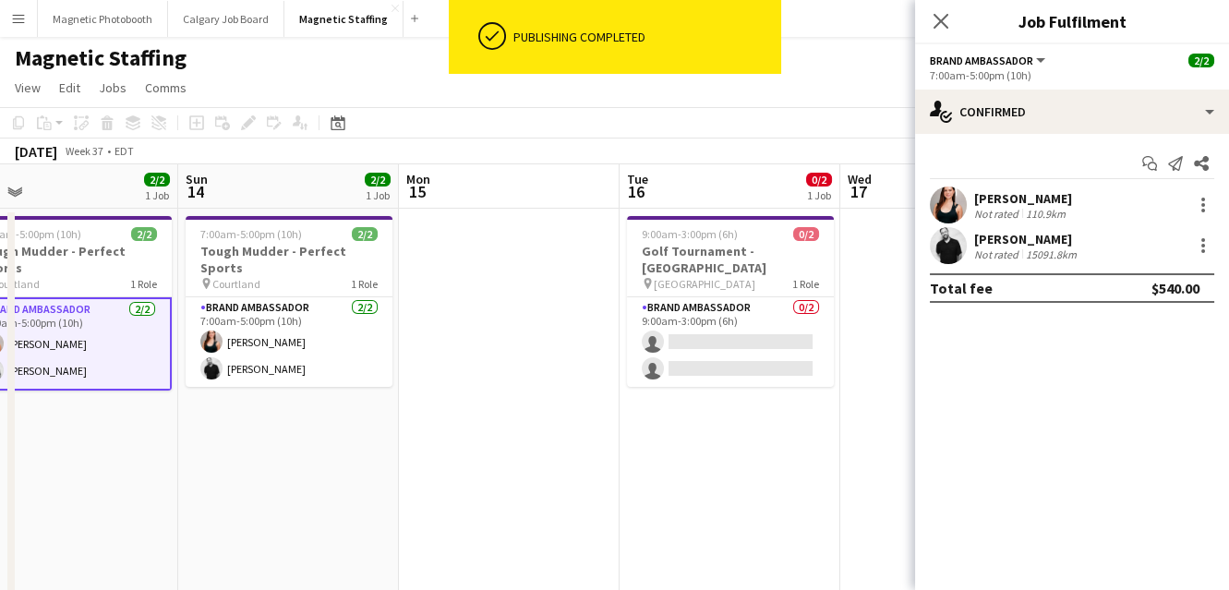
scroll to position [0, 719]
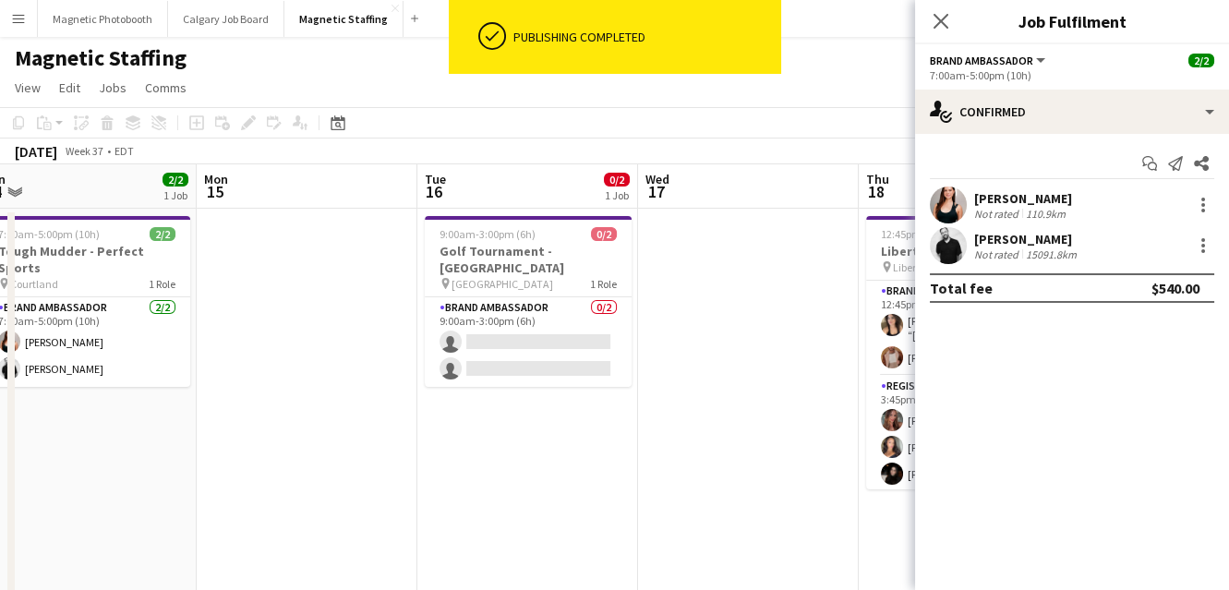
drag, startPoint x: 633, startPoint y: 480, endPoint x: 509, endPoint y: 480, distance: 124.6
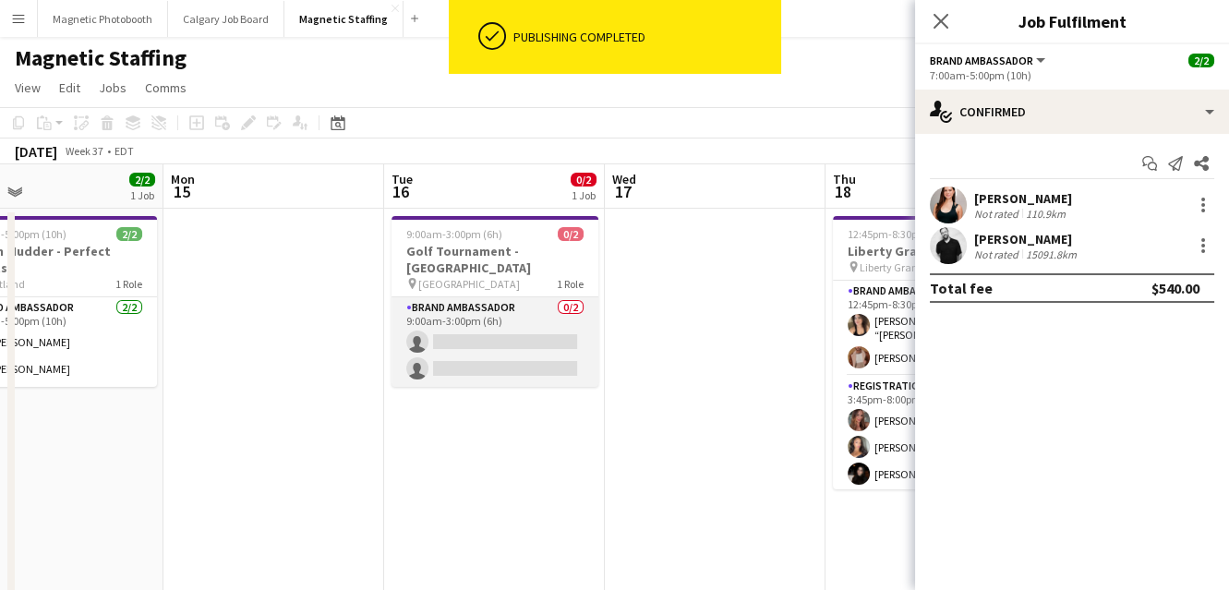
click at [498, 305] on app-card-role "Brand Ambassador 0/2 9:00am-3:00pm (6h) single-neutral-actions single-neutral-a…" at bounding box center [494, 342] width 207 height 90
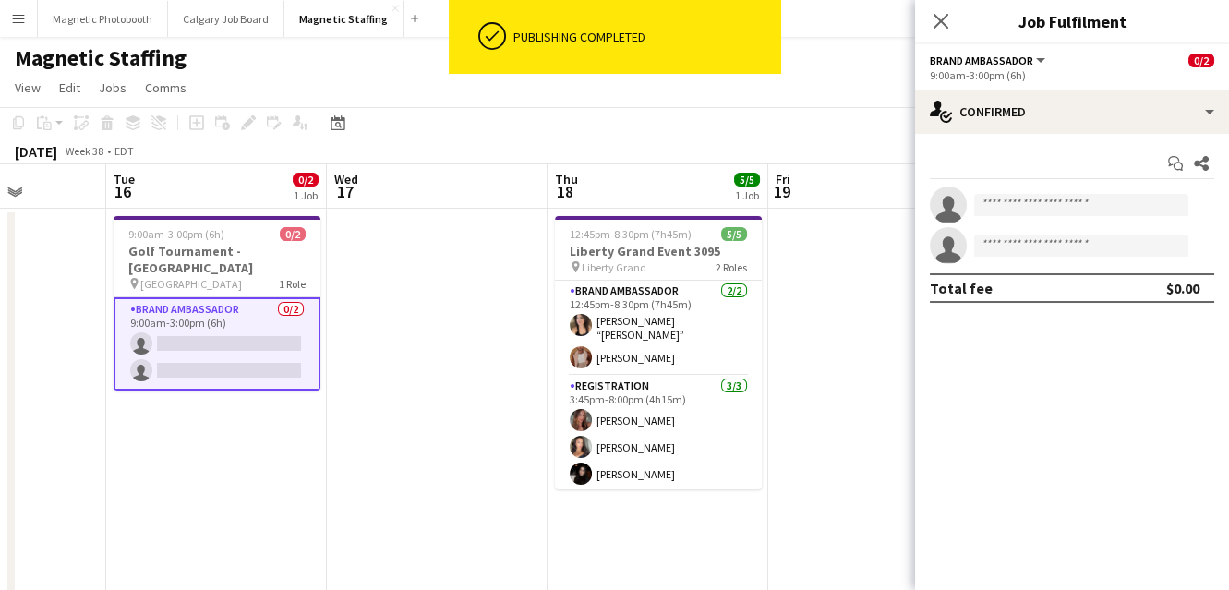
drag, startPoint x: 451, startPoint y: 373, endPoint x: 291, endPoint y: 404, distance: 163.7
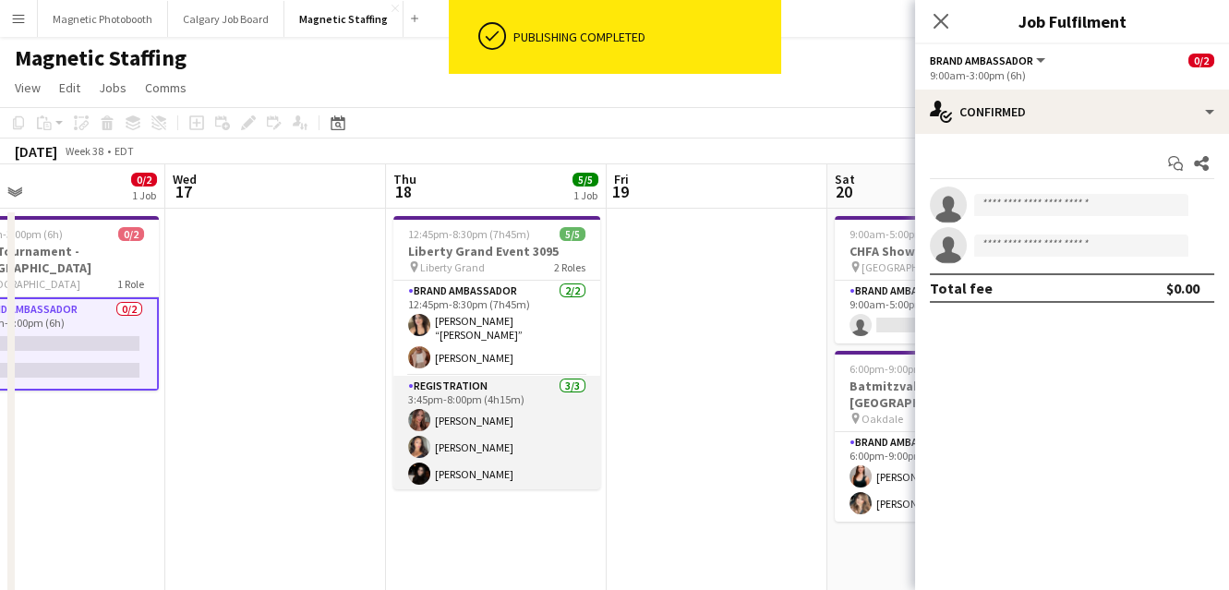
click at [520, 441] on app-card-role "Registration [DATE] 3:45pm-8:00pm (4h15m) [PERSON_NAME] [PERSON_NAME] [PERSON_N…" at bounding box center [496, 434] width 207 height 116
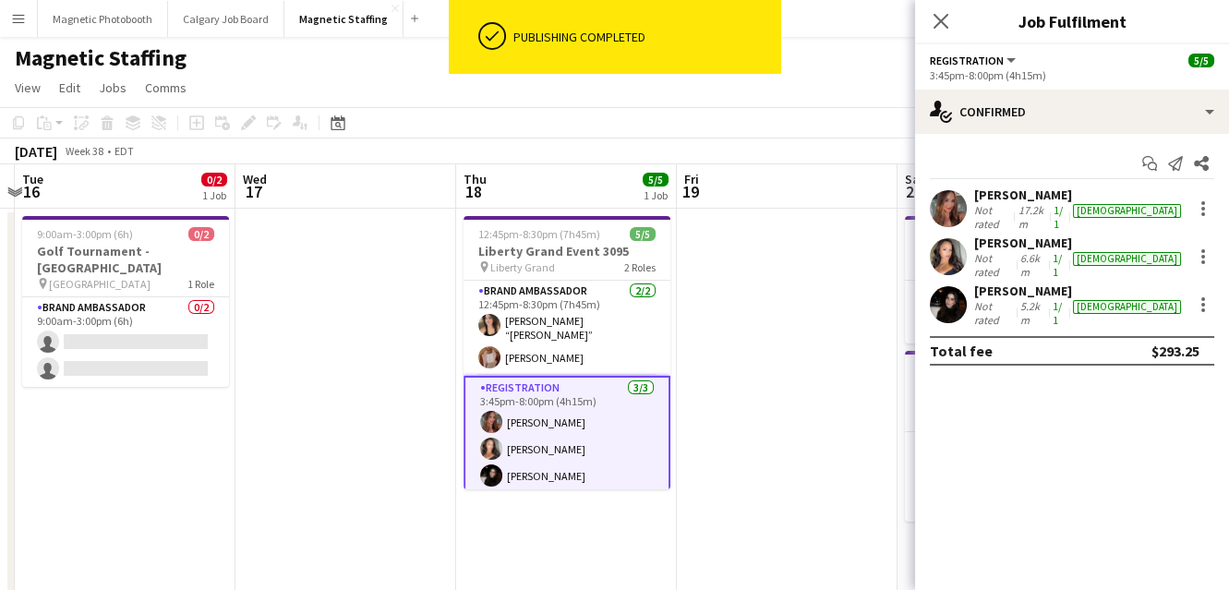
drag, startPoint x: 792, startPoint y: 428, endPoint x: 379, endPoint y: 462, distance: 415.0
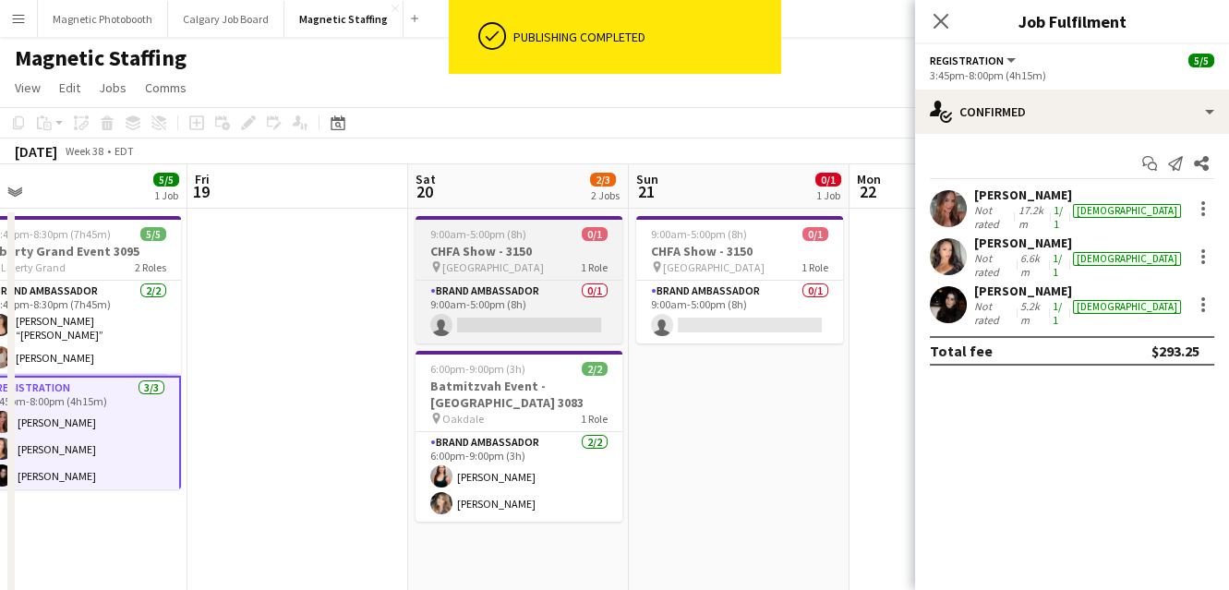
click at [519, 270] on div "pin [GEOGRAPHIC_DATA] 1 Role" at bounding box center [518, 266] width 207 height 15
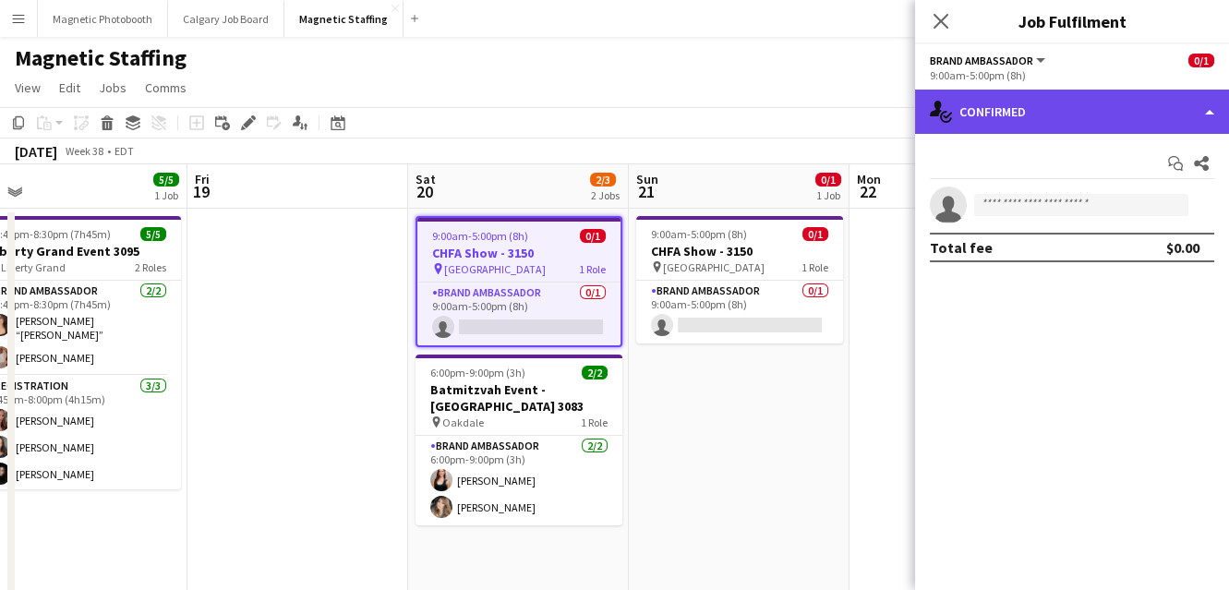
click at [975, 108] on div "single-neutral-actions-check-2 Confirmed" at bounding box center [1072, 112] width 314 height 44
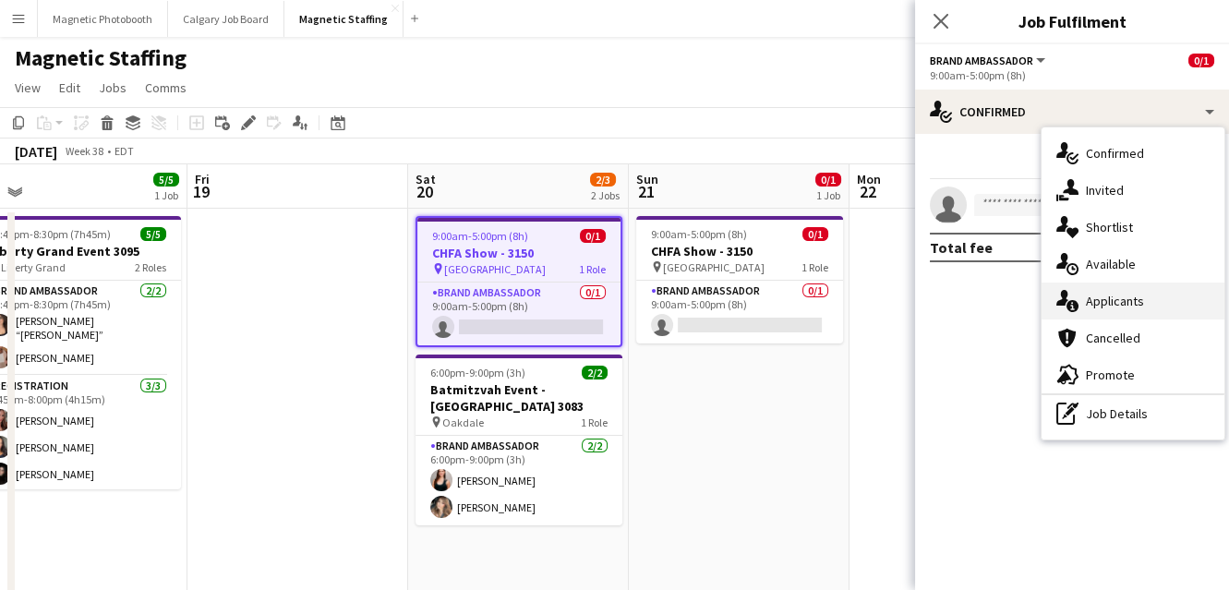
click at [1058, 292] on icon "single-neutral-actions-information" at bounding box center [1067, 301] width 22 height 22
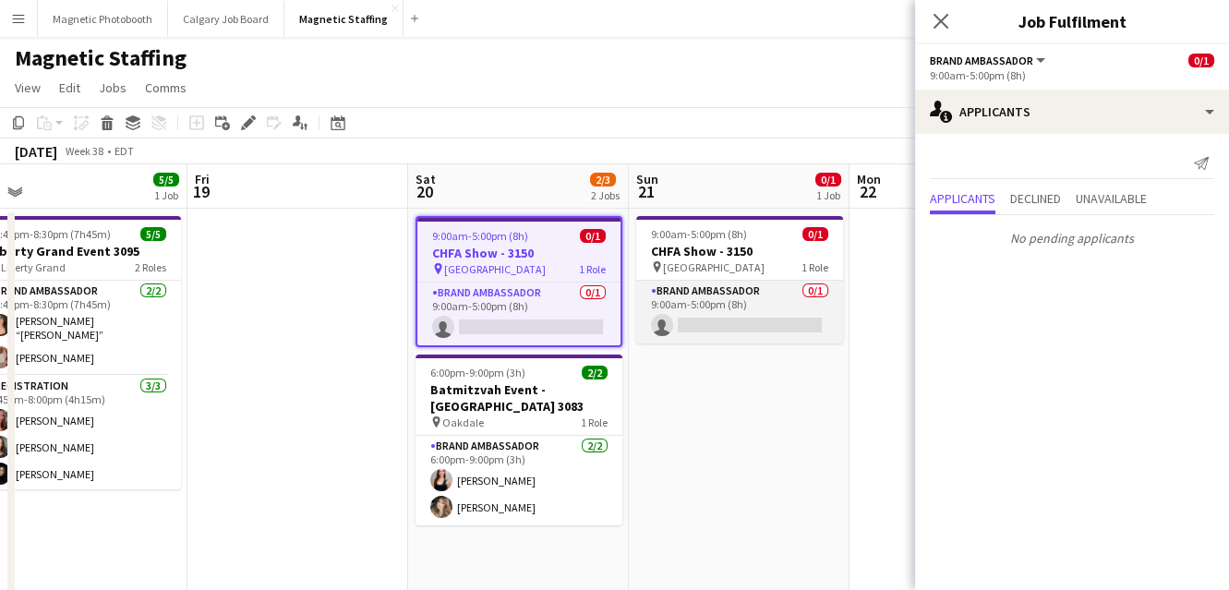
click at [757, 323] on app-card-role "Brand Ambassador 0/1 9:00am-5:00pm (8h) single-neutral-actions" at bounding box center [739, 312] width 207 height 63
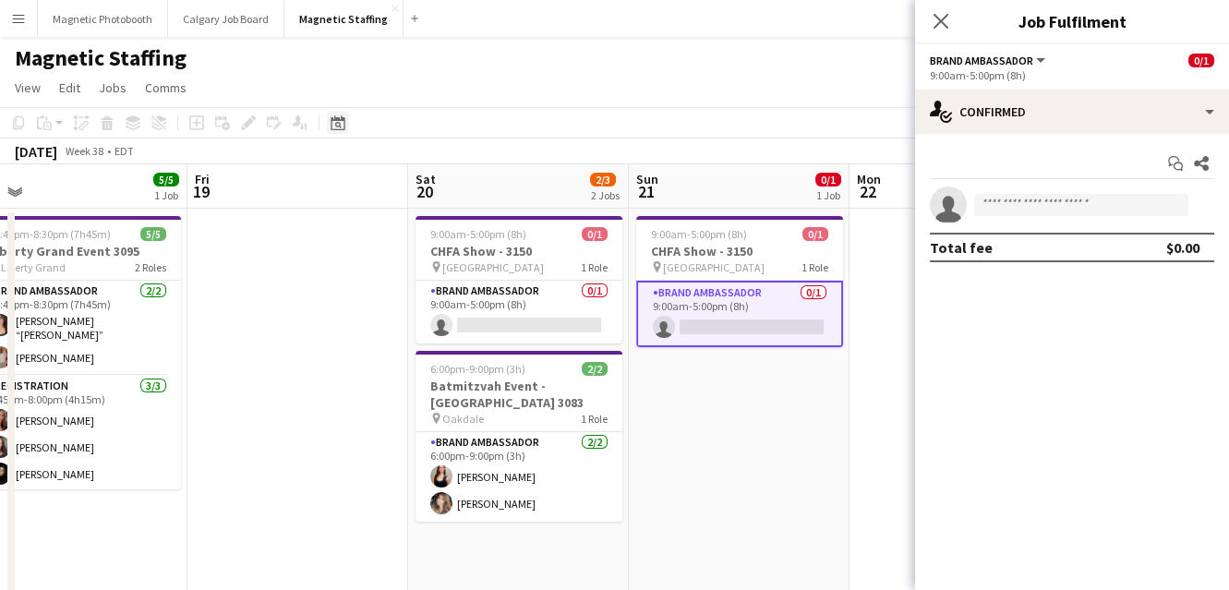
click at [338, 125] on icon "Date picker" at bounding box center [338, 122] width 15 height 15
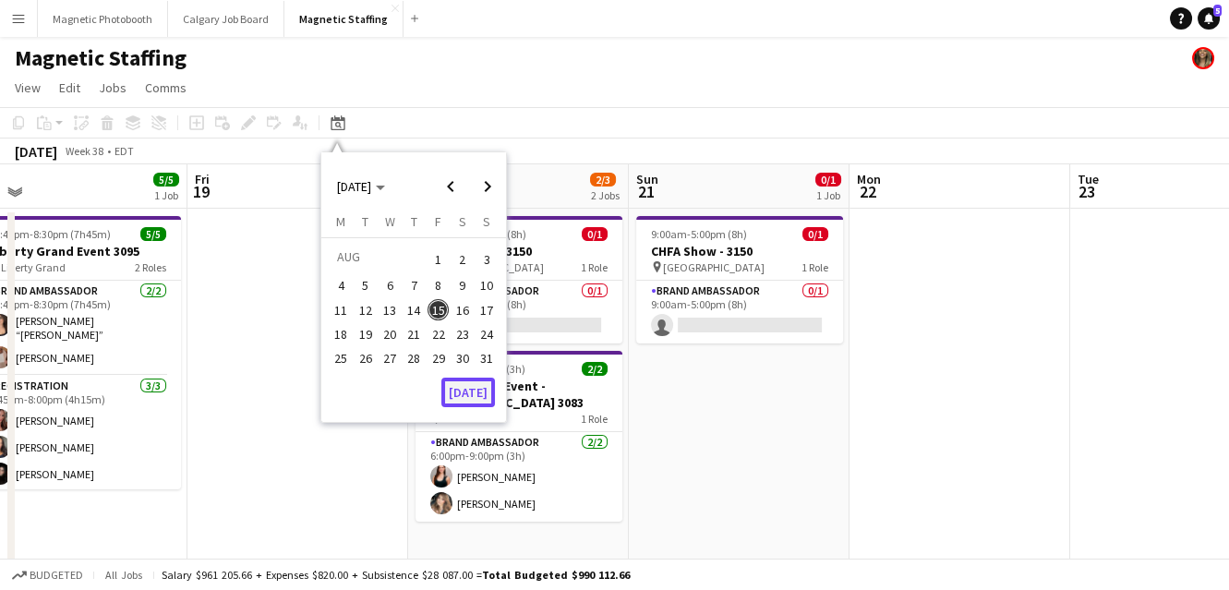
click at [466, 393] on button "[DATE]" at bounding box center [468, 393] width 54 height 30
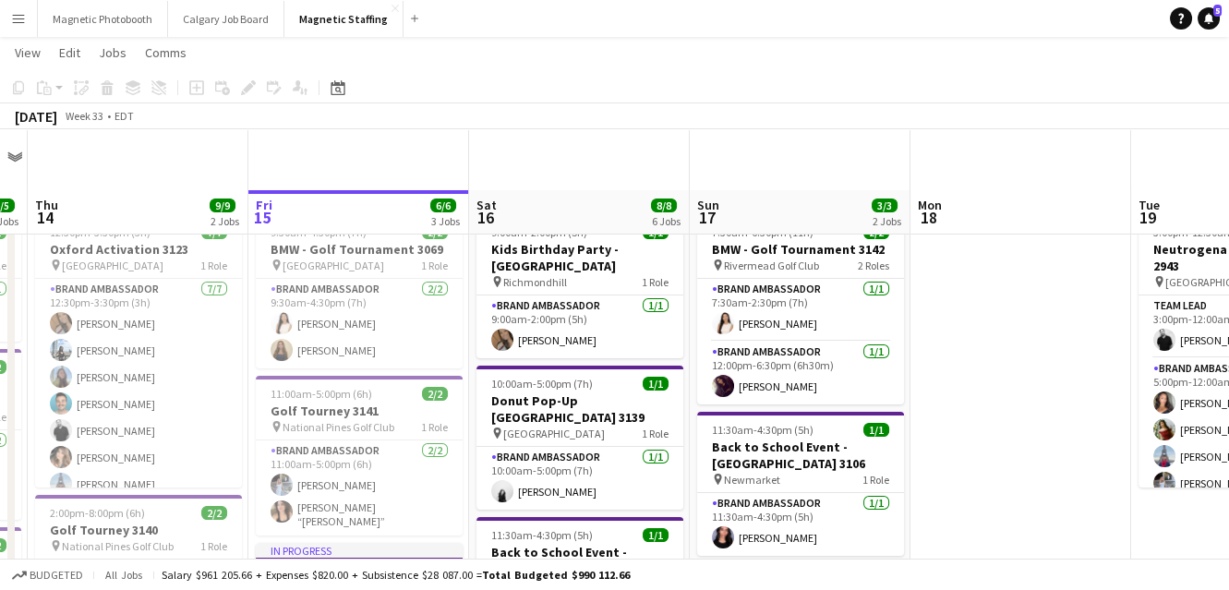
scroll to position [73, 0]
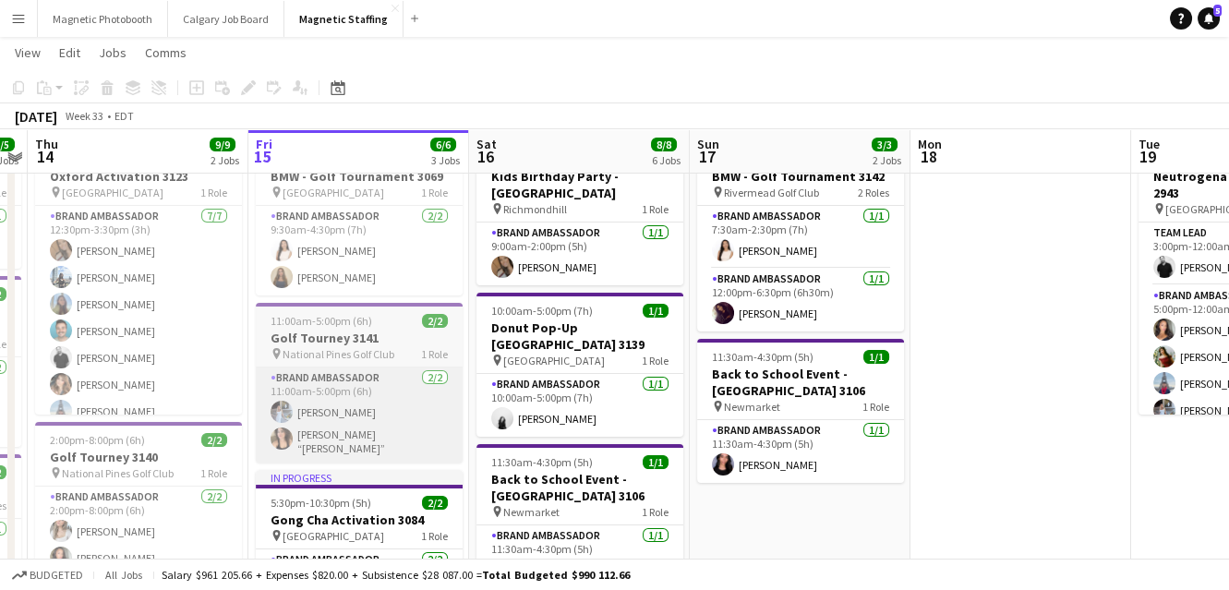
click at [384, 431] on app-card-role "Brand Ambassador [DATE] 11:00am-5:00pm (6h) [PERSON_NAME] [PERSON_NAME] “[PERSO…" at bounding box center [359, 414] width 207 height 95
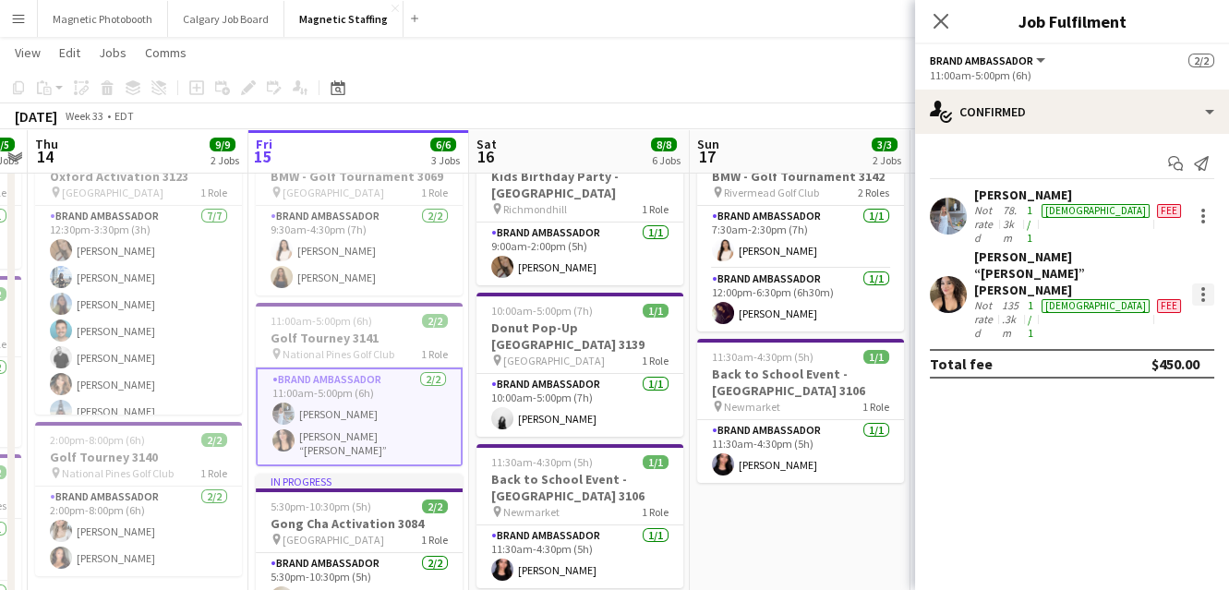
click at [1206, 283] on div at bounding box center [1203, 294] width 22 height 22
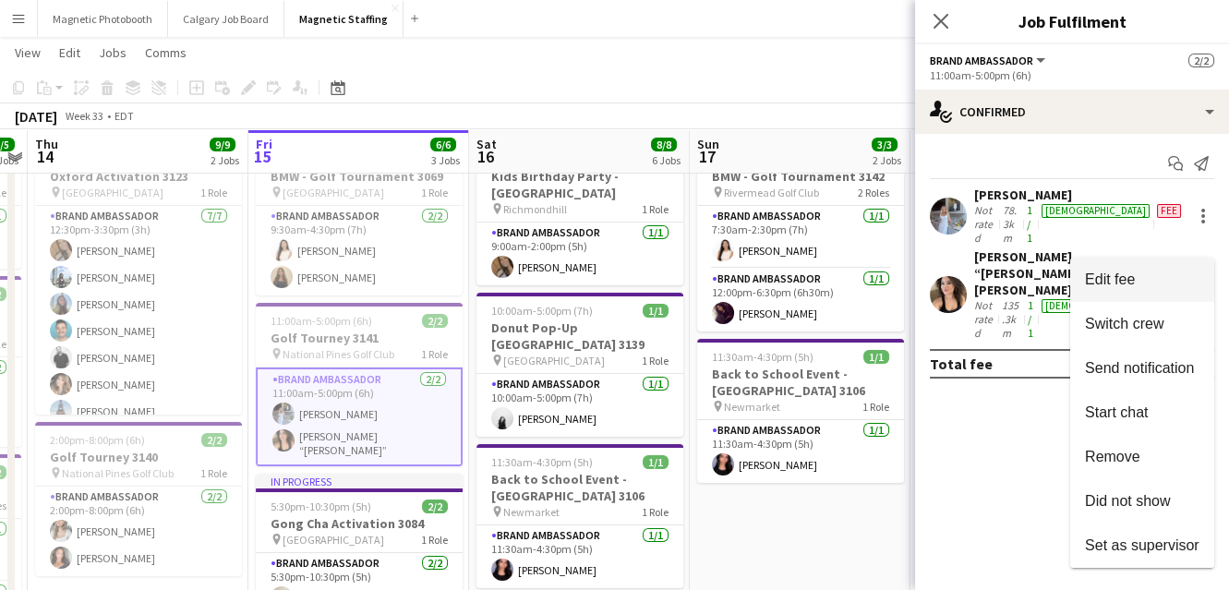
click at [1180, 277] on span "Edit fee" at bounding box center [1142, 279] width 114 height 17
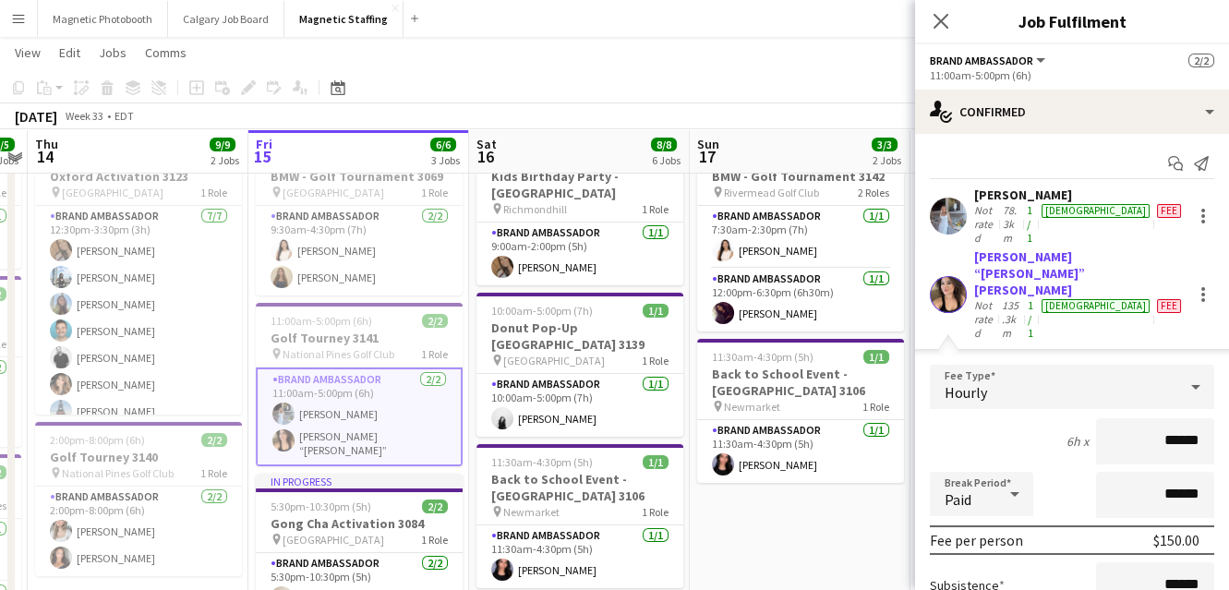
scroll to position [120, 0]
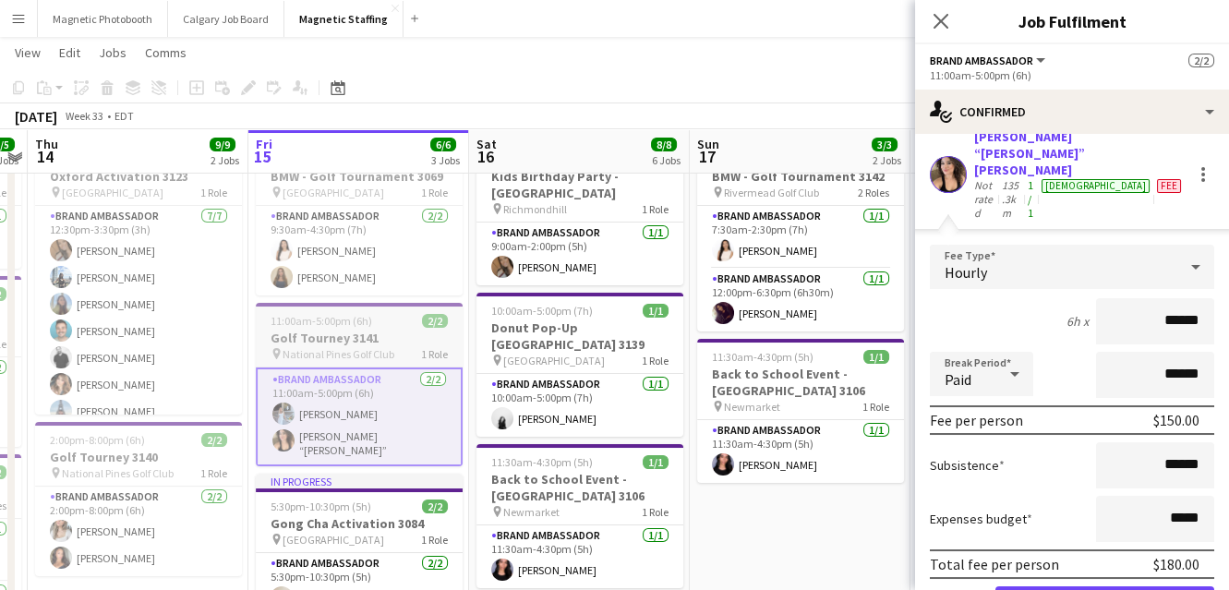
click at [338, 337] on h3 "Golf Tourney 3141" at bounding box center [359, 338] width 207 height 17
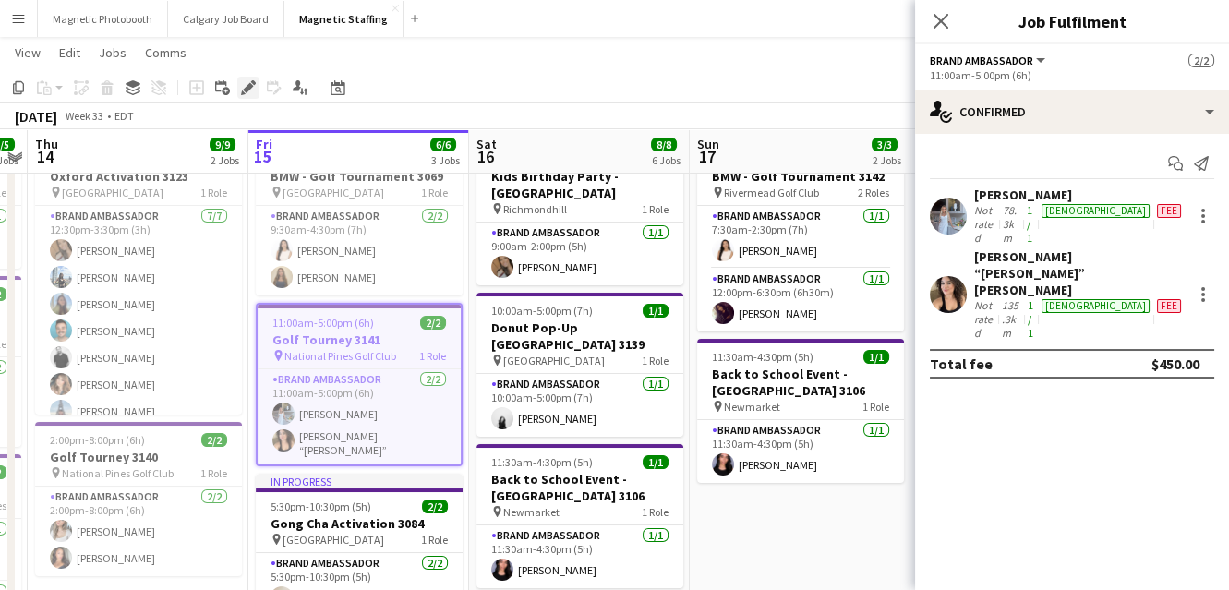
click at [245, 82] on icon "Edit" at bounding box center [248, 87] width 15 height 15
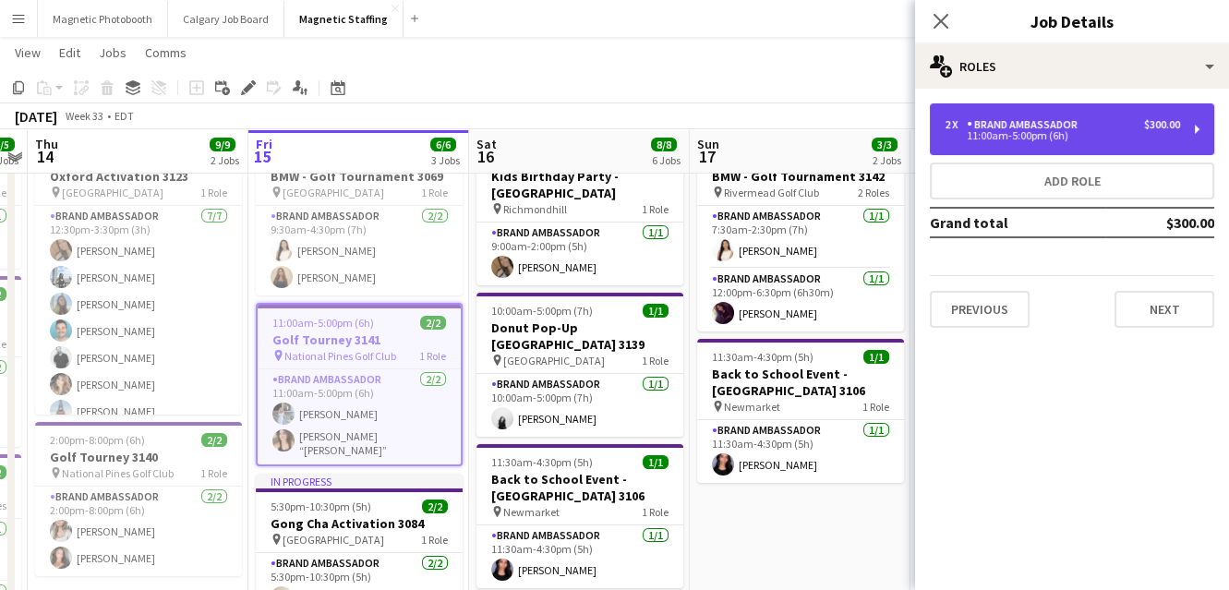
click at [1088, 129] on div "2 x Brand Ambassador $300.00" at bounding box center [1062, 124] width 235 height 13
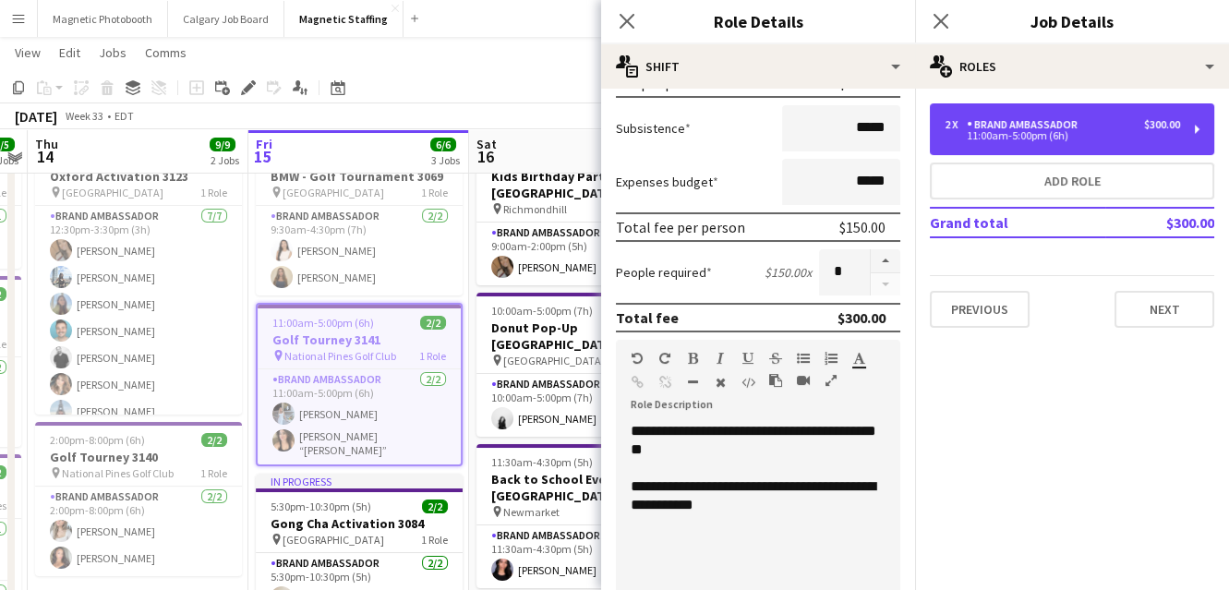
scroll to position [190, 0]
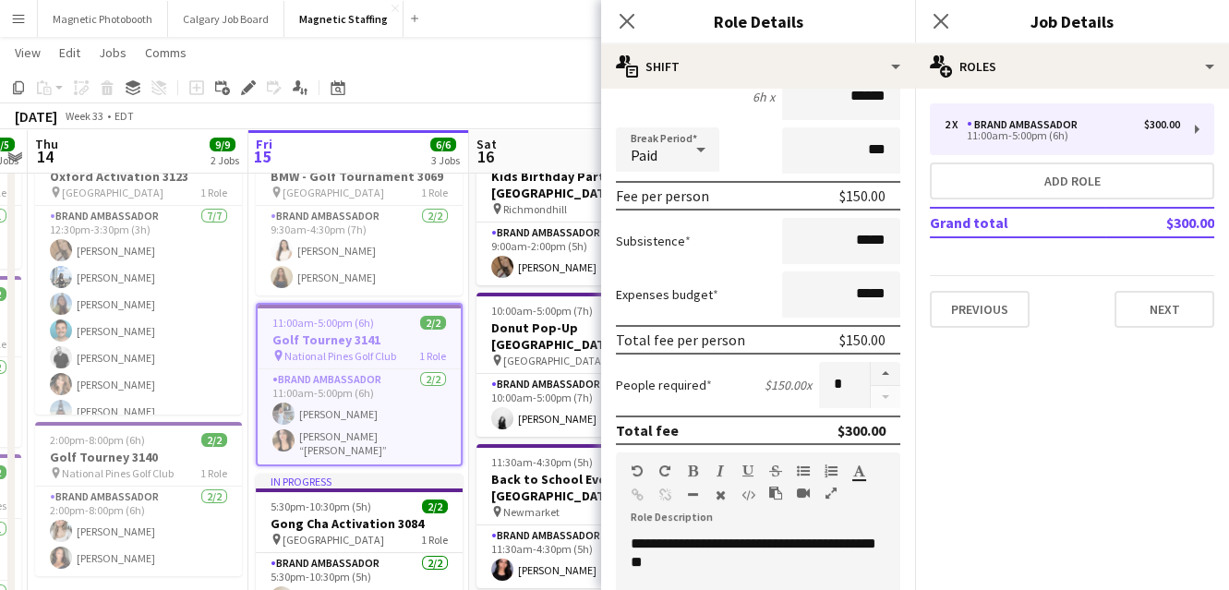
click at [598, 113] on div "[DATE] Week 33 • EDT" at bounding box center [614, 116] width 1229 height 26
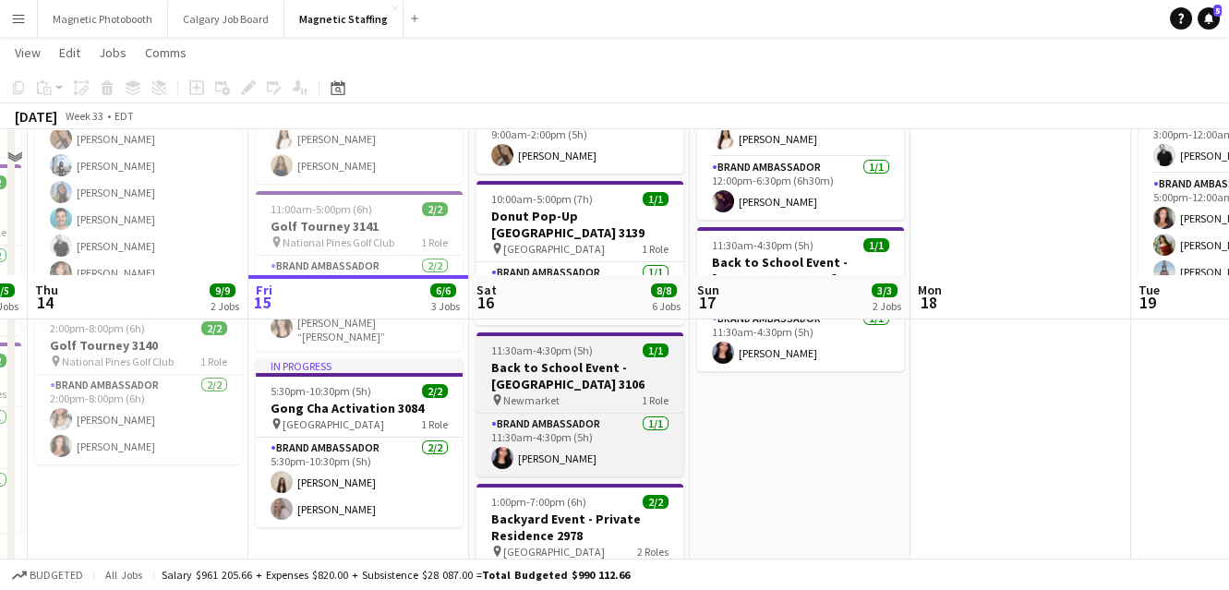
scroll to position [0, 0]
